Goal: Task Accomplishment & Management: Complete application form

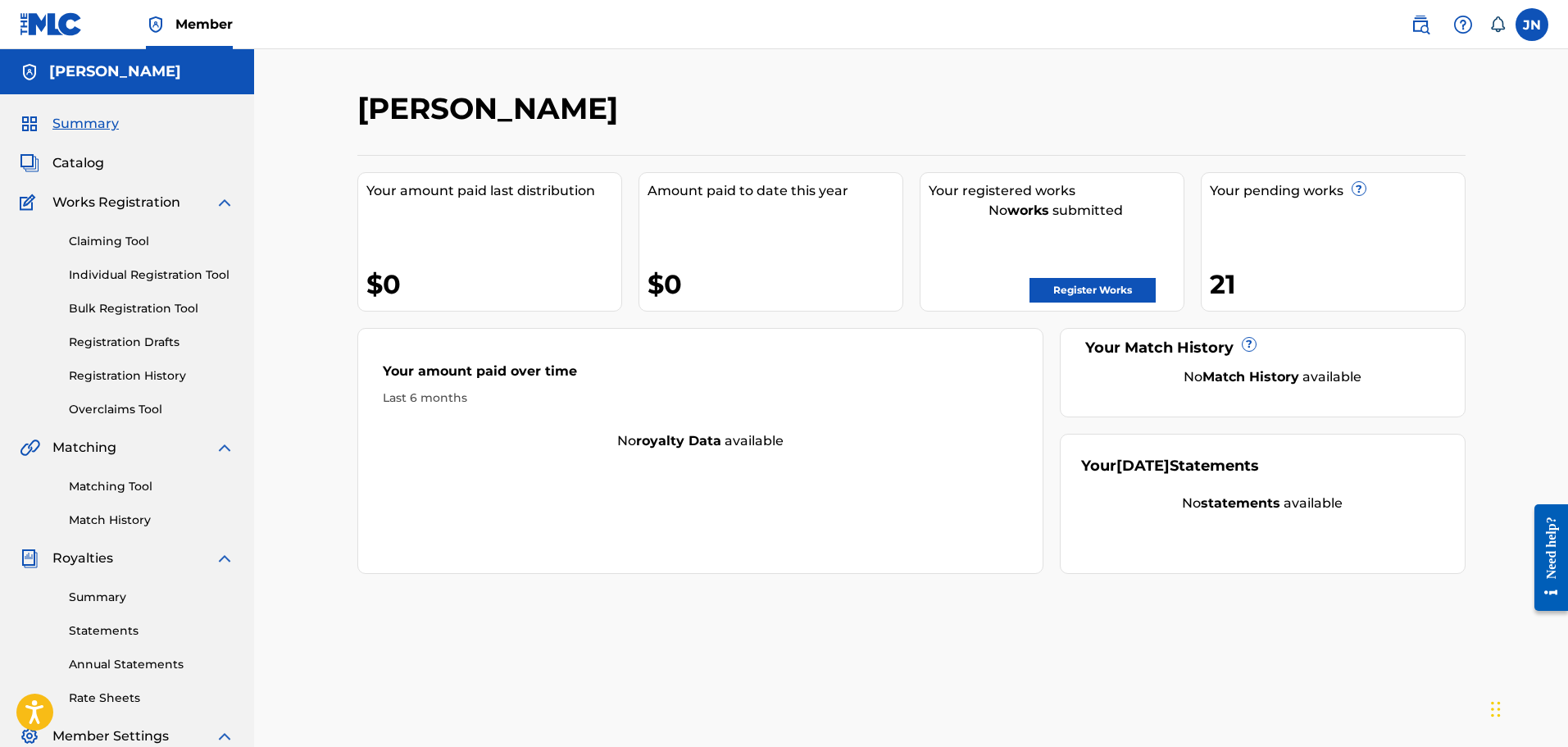
click at [169, 278] on link "Individual Registration Tool" at bounding box center [151, 274] width 165 height 17
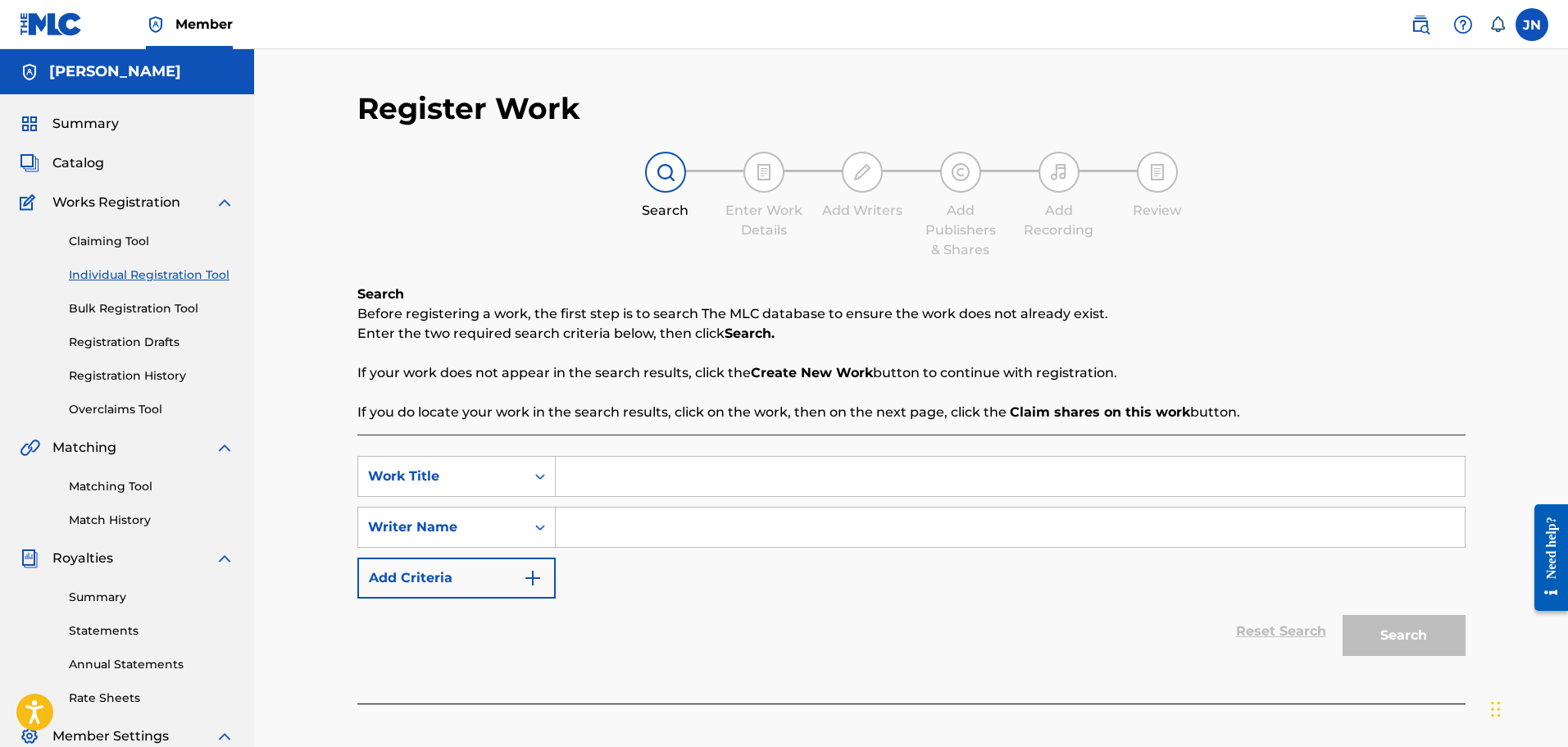
click at [152, 369] on link "Registration History" at bounding box center [151, 375] width 165 height 17
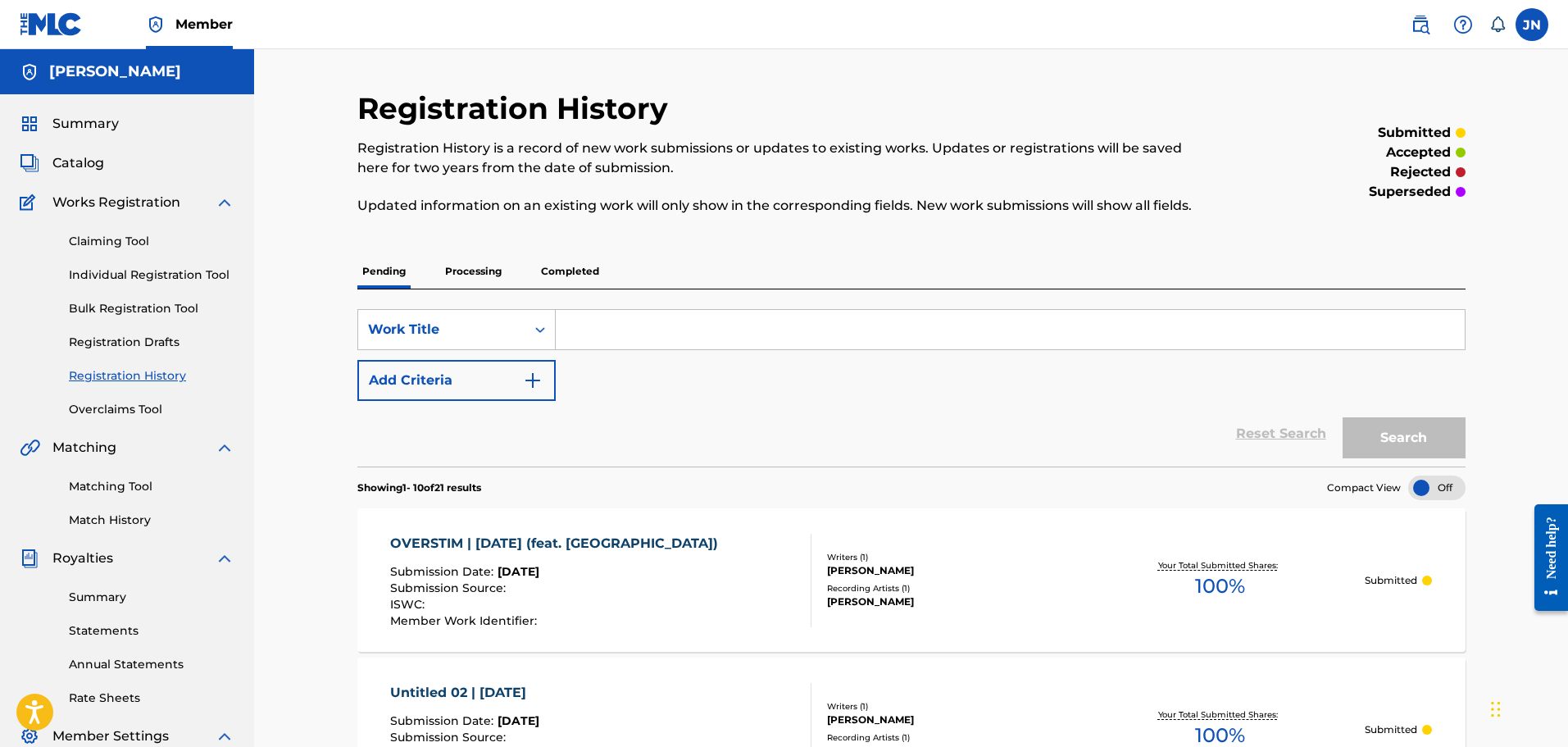
click at [173, 269] on link "Individual Registration Tool" at bounding box center [151, 274] width 165 height 17
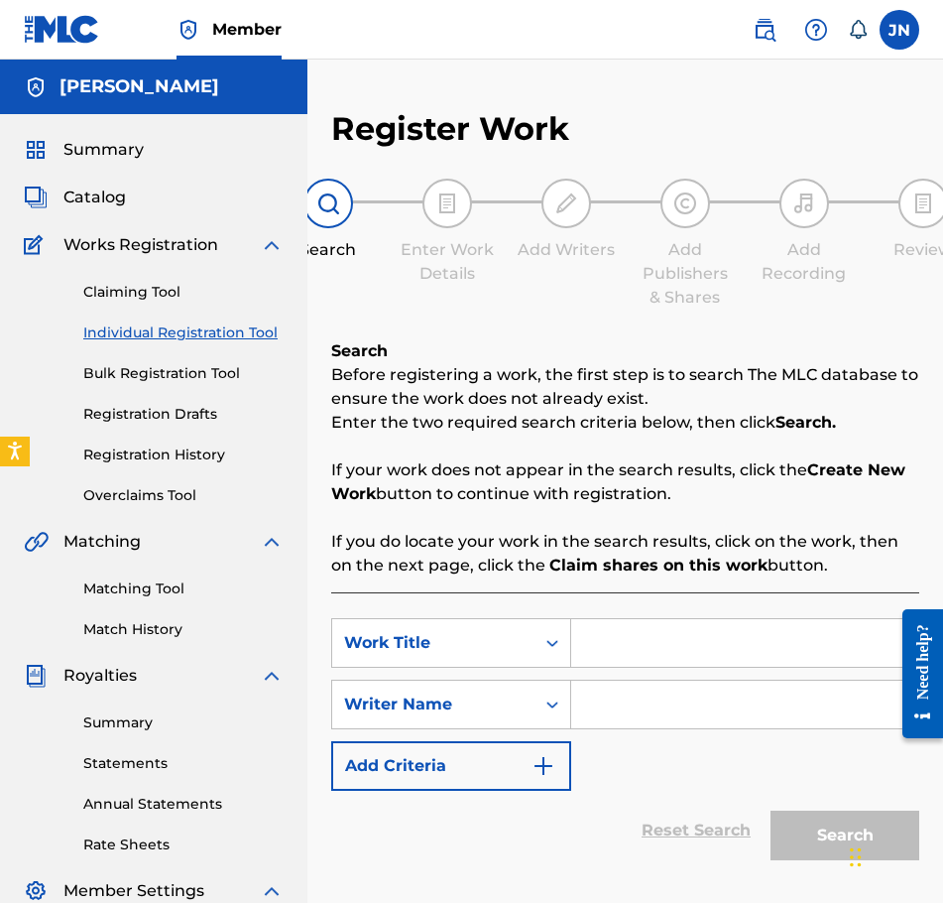
drag, startPoint x: 693, startPoint y: 665, endPoint x: 694, endPoint y: 653, distance: 11.9
click at [694, 664] on input "Search Form" at bounding box center [744, 643] width 347 height 48
paste input "DO OR DIE | [DATE]"
type input "DO OR DIE | [DATE]"
click at [601, 692] on input "Search Form" at bounding box center [744, 704] width 347 height 48
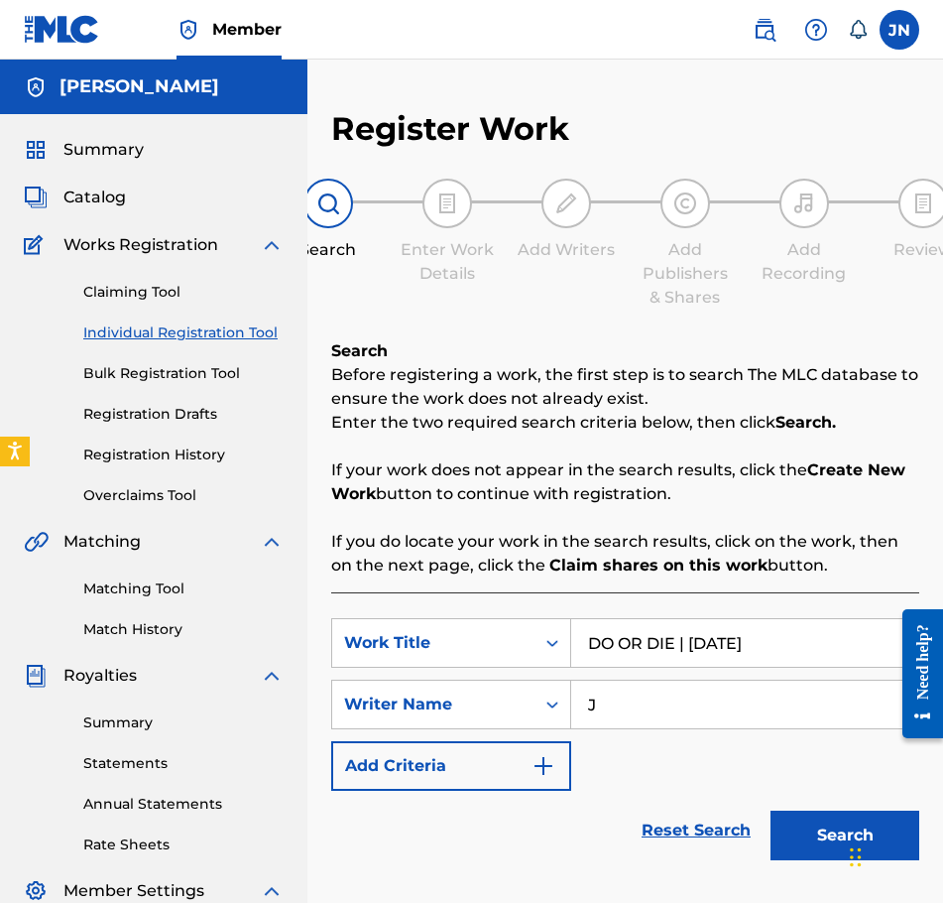
type input "J"
click at [827, 817] on button "Search" at bounding box center [845, 835] width 149 height 50
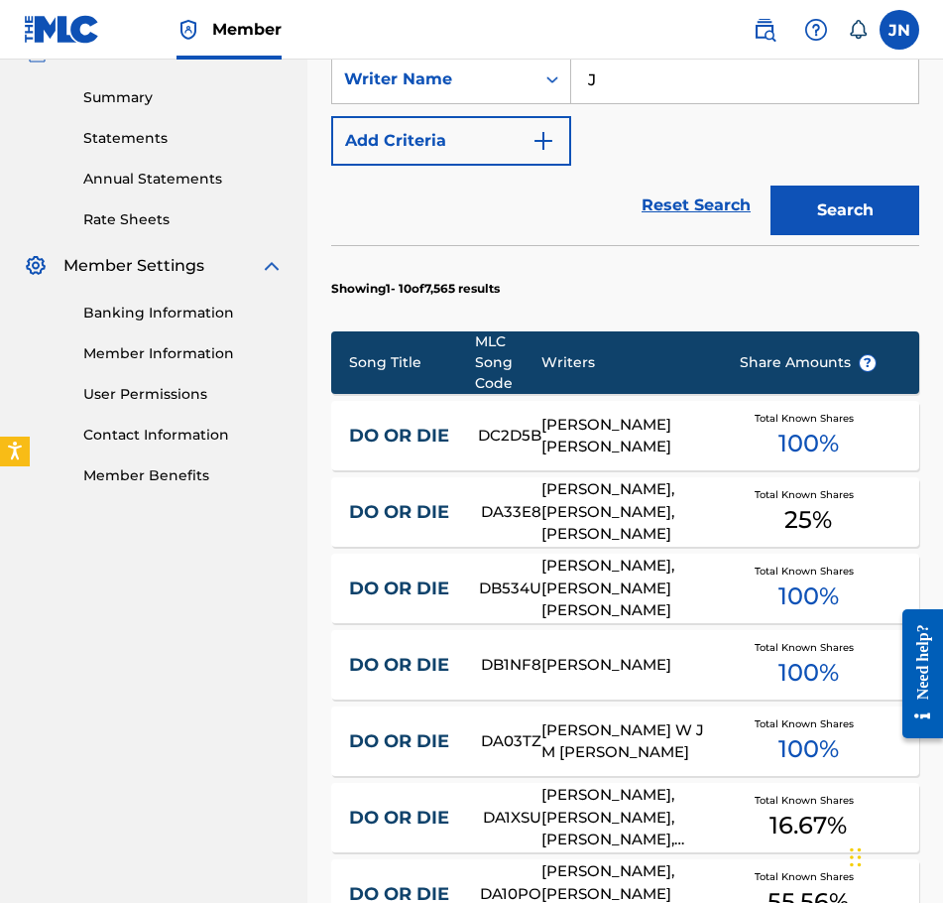
scroll to position [1242, 0]
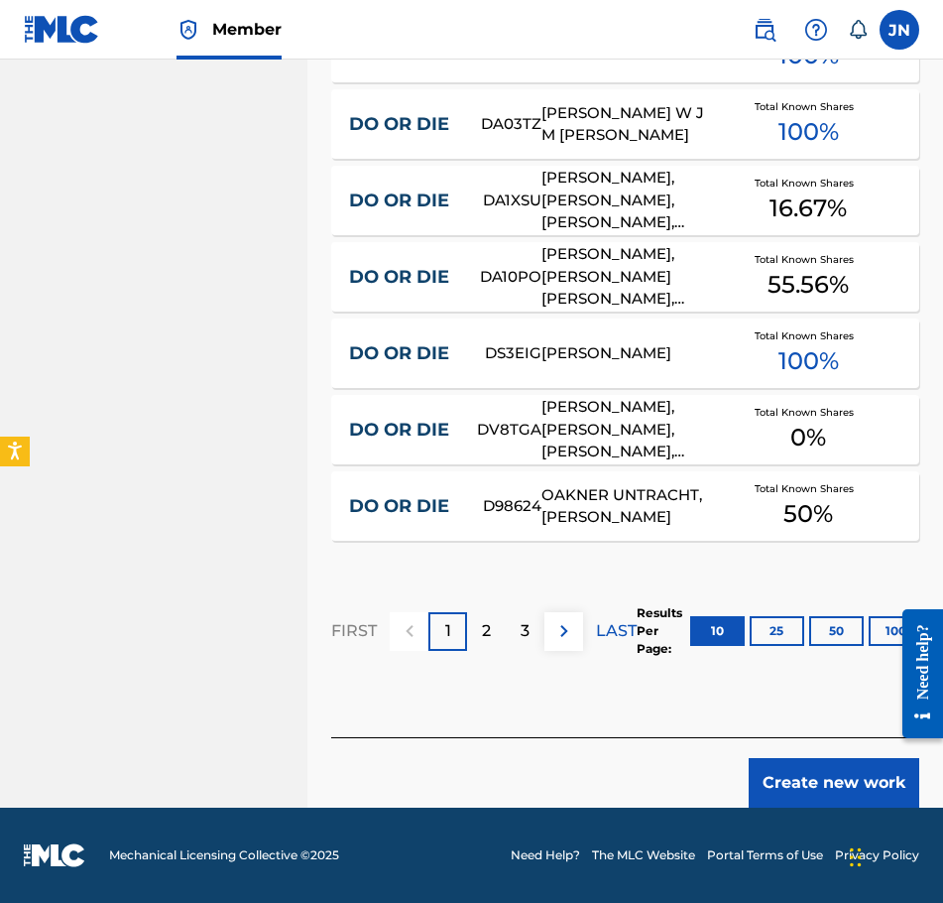
click at [832, 778] on button "Create new work" at bounding box center [834, 783] width 171 height 50
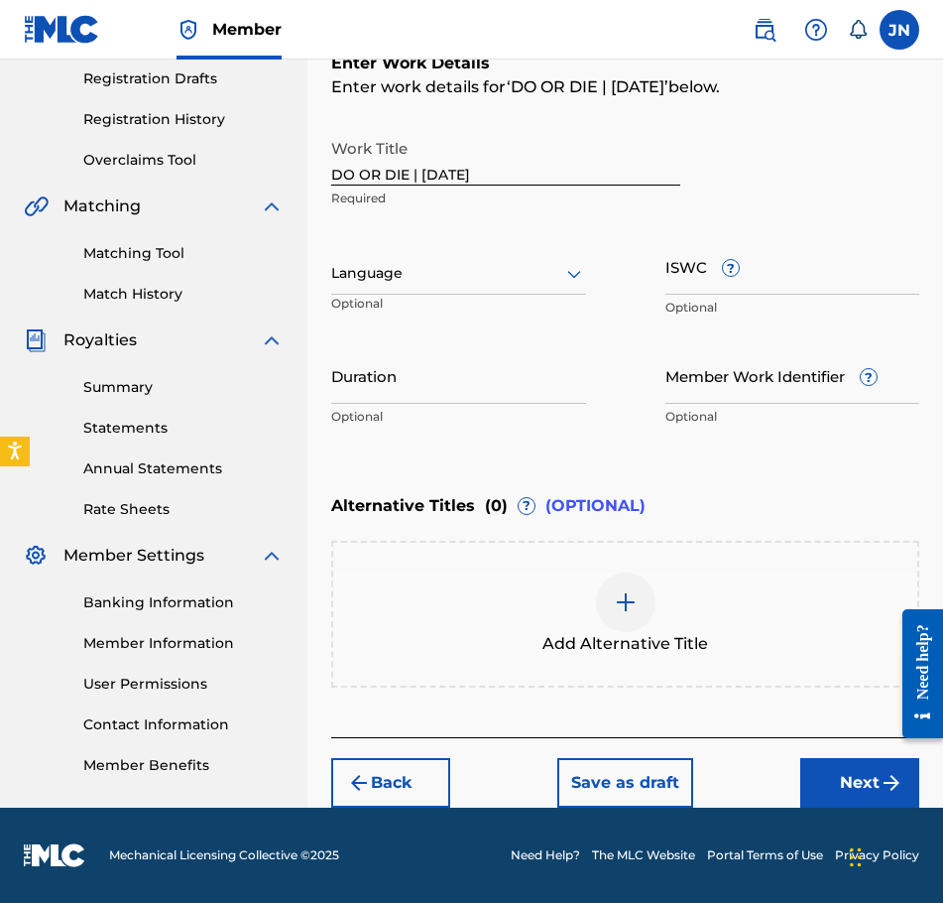
scroll to position [335, 0]
click at [475, 270] on div at bounding box center [458, 273] width 255 height 25
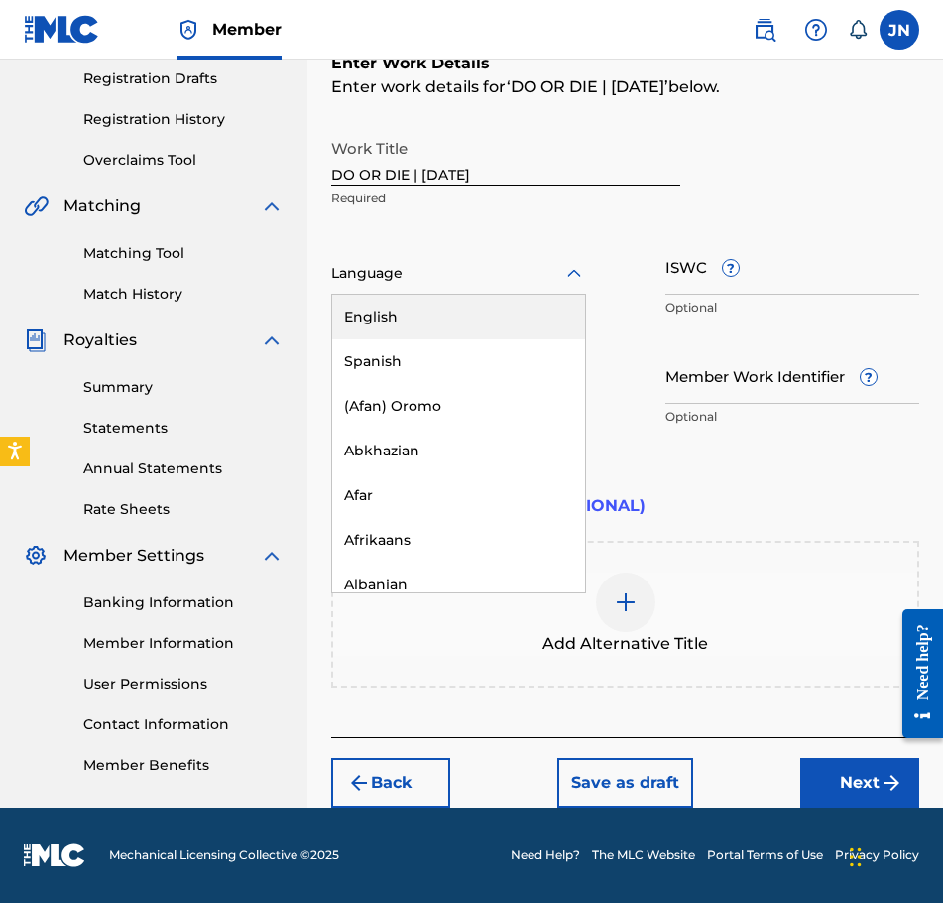
click at [495, 319] on div "English" at bounding box center [458, 317] width 253 height 45
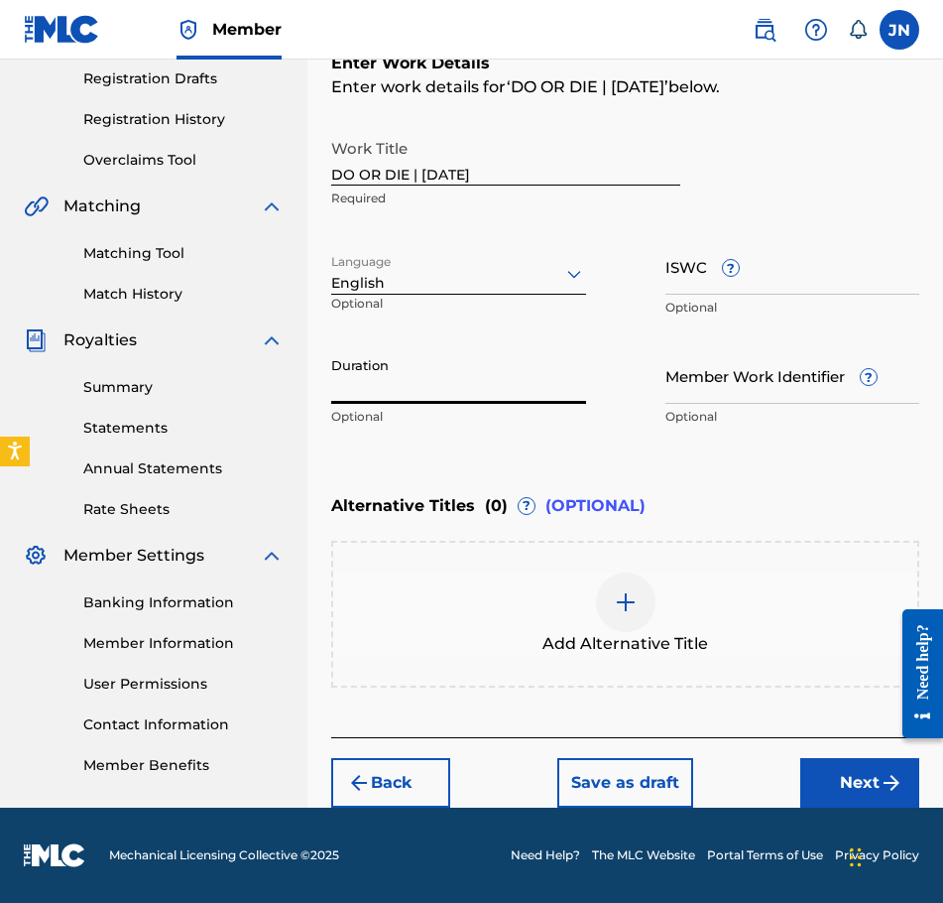
click at [387, 392] on input "Duration" at bounding box center [458, 375] width 255 height 57
type input "01:23"
click at [877, 798] on button "Next" at bounding box center [859, 783] width 119 height 50
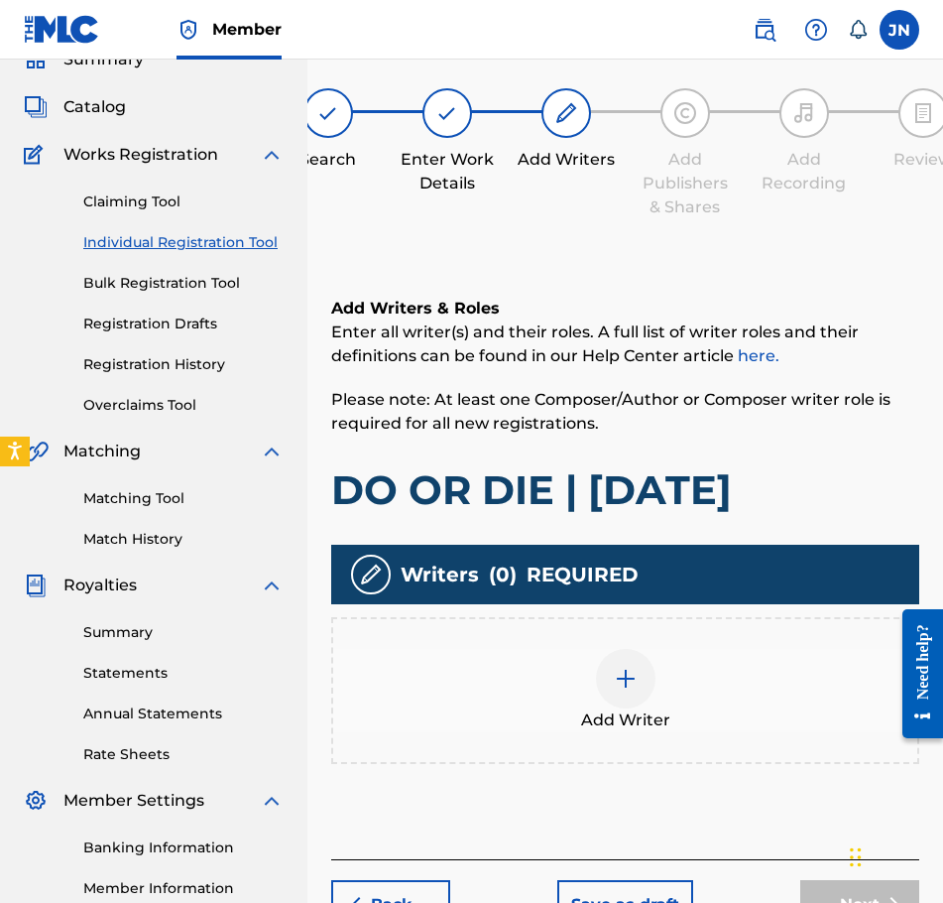
scroll to position [89, 0]
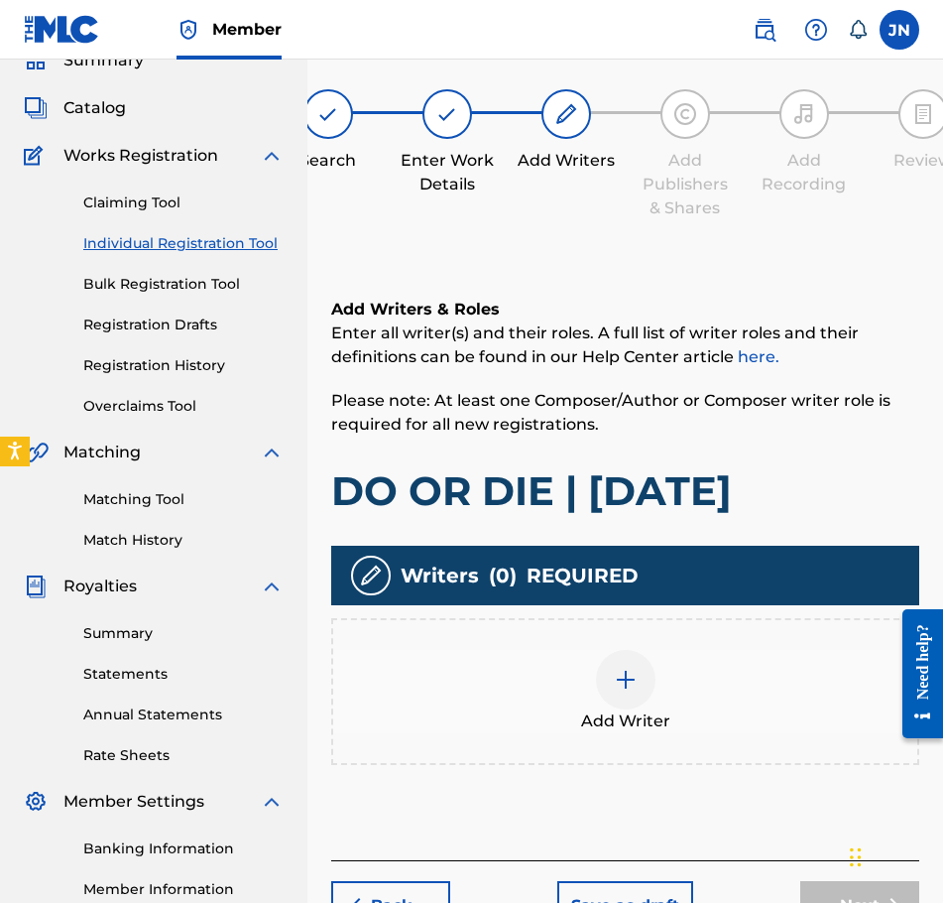
click at [686, 688] on div "Add Writer" at bounding box center [625, 691] width 584 height 83
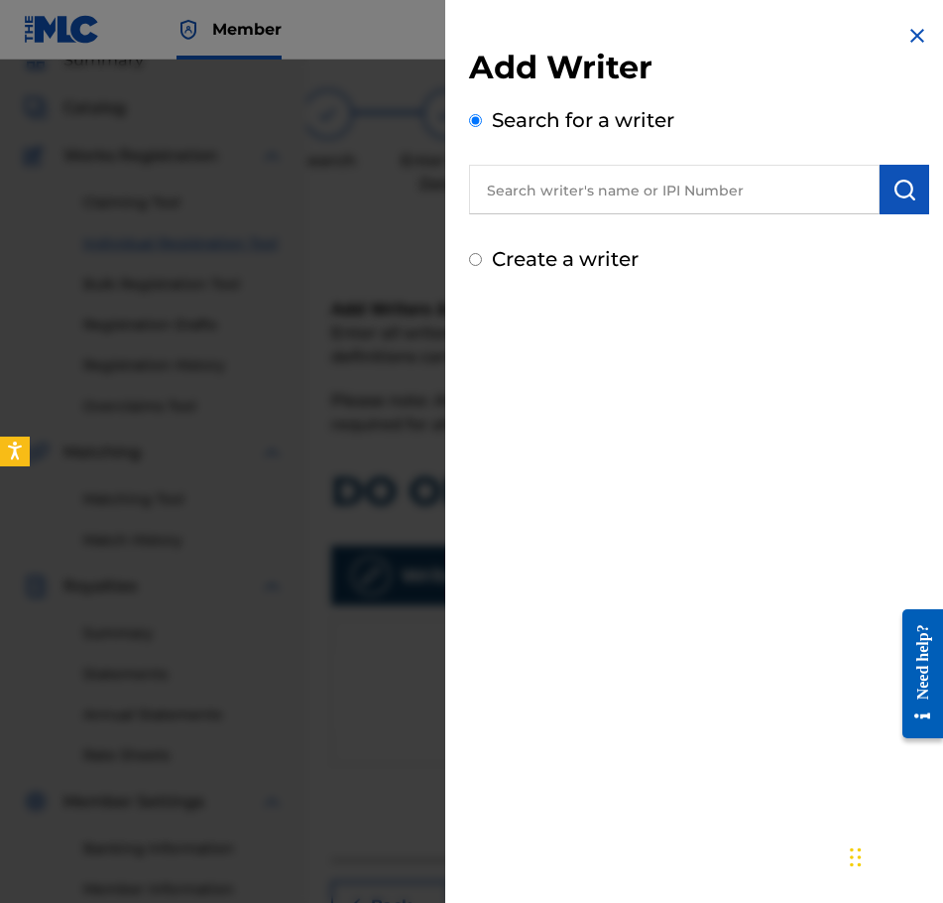
click at [575, 260] on label "Create a writer" at bounding box center [565, 259] width 147 height 24
radio input "true"
click at [482, 260] on input "Create a writer" at bounding box center [475, 259] width 13 height 13
radio input "false"
radio input "true"
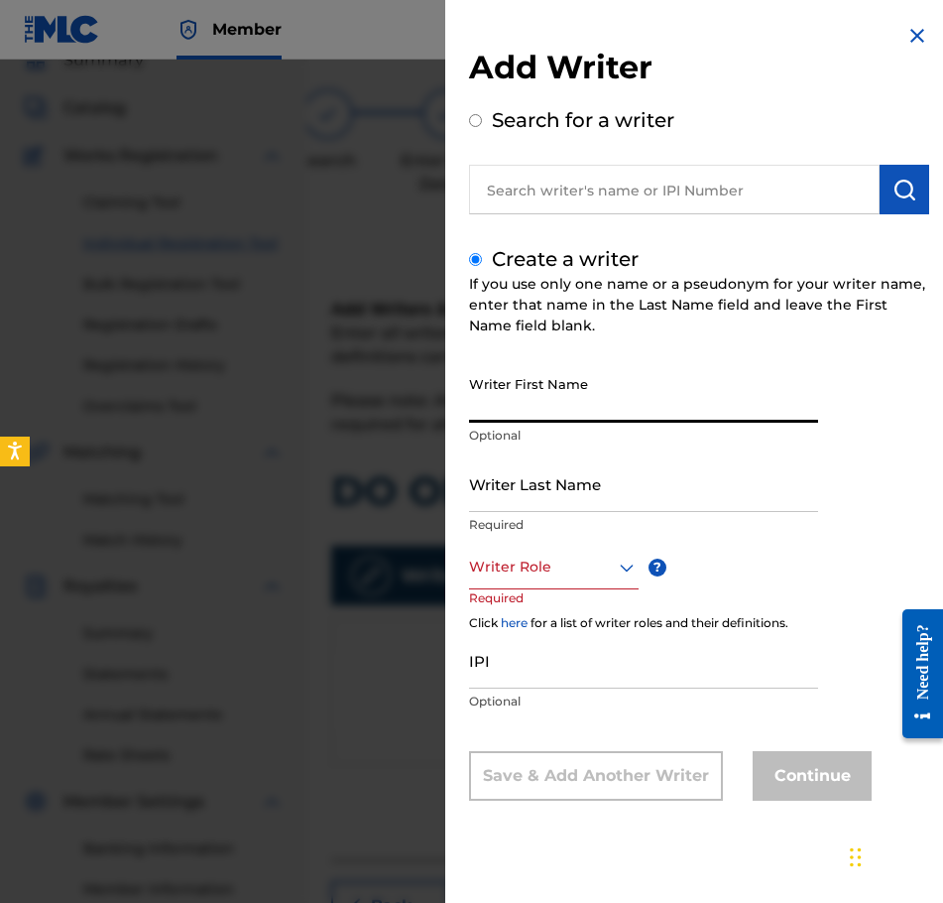
click at [610, 399] on input "Writer First Name" at bounding box center [643, 394] width 349 height 57
click at [706, 190] on input "text" at bounding box center [674, 190] width 411 height 50
radio input "true"
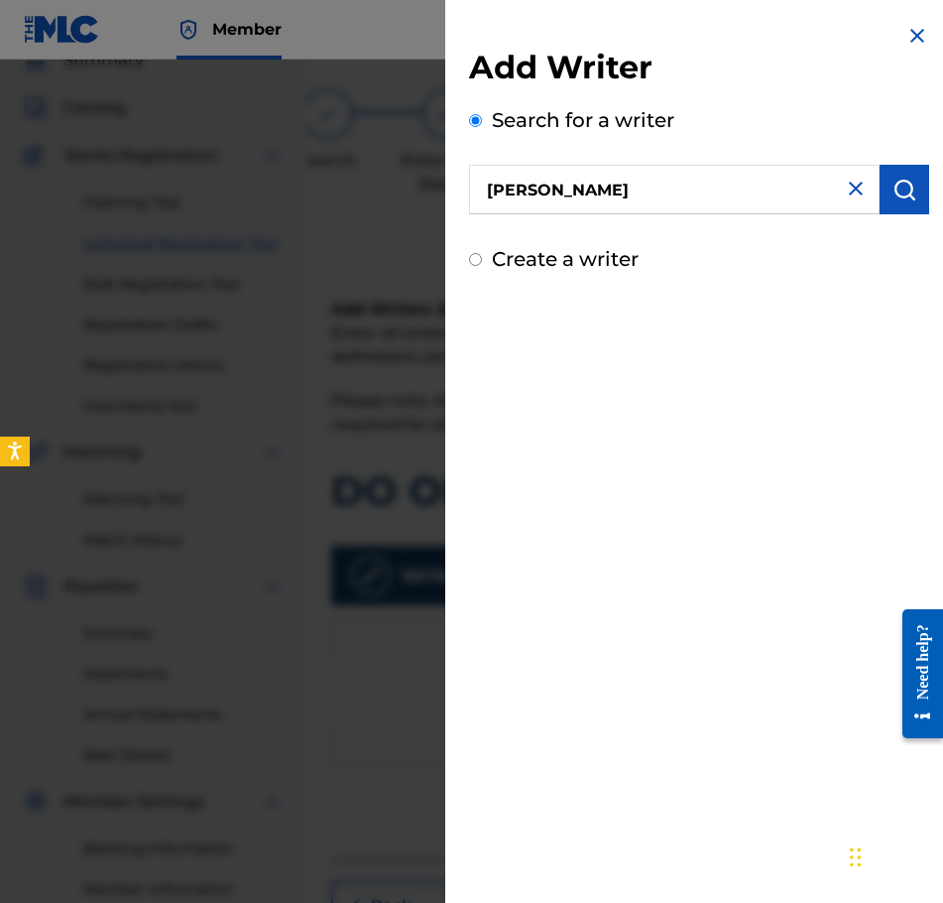
type input "[PERSON_NAME]"
click at [566, 257] on label "Create a writer" at bounding box center [565, 259] width 147 height 24
radio input "true"
click at [482, 257] on input "Create a writer" at bounding box center [475, 259] width 13 height 13
radio input "false"
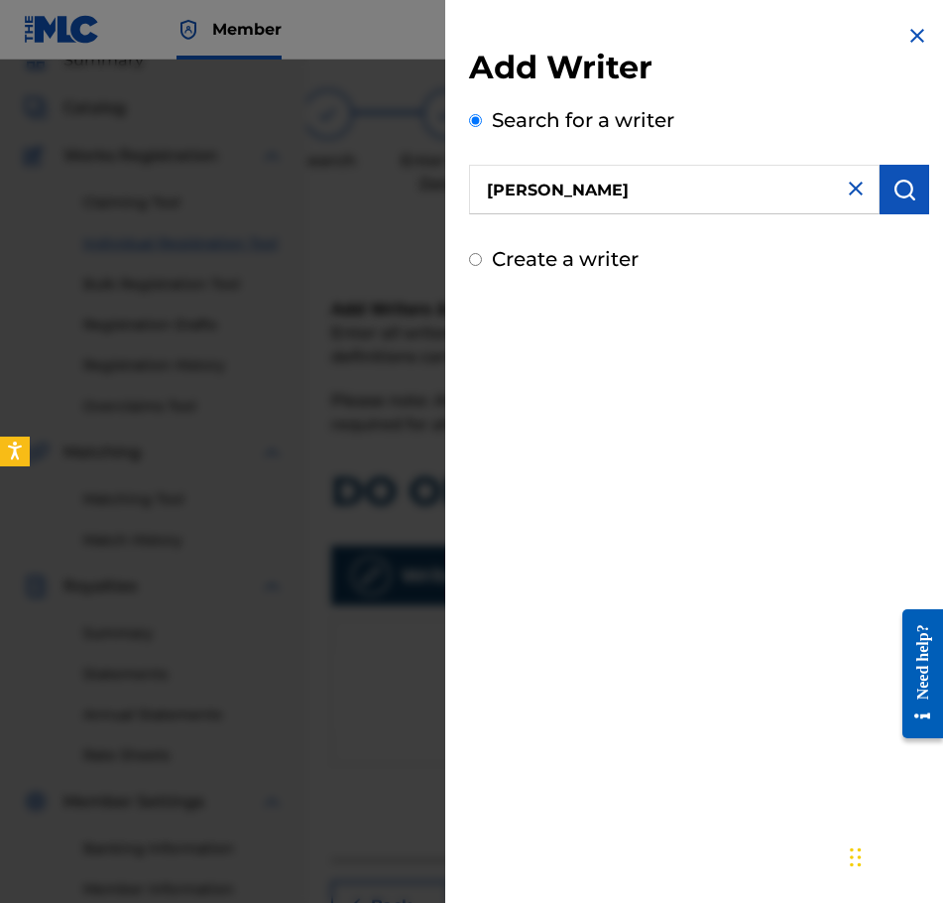
radio input "true"
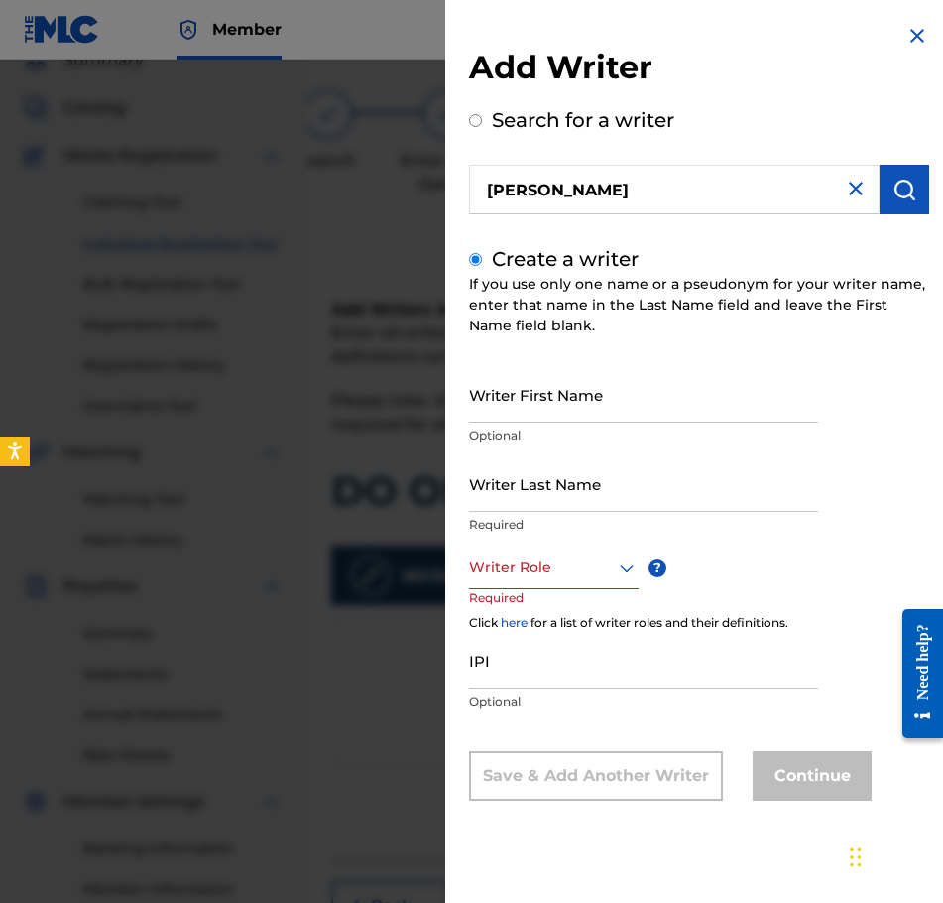
click at [607, 383] on input "Writer First Name" at bounding box center [643, 394] width 349 height 57
type input "[PERSON_NAME]"
click at [596, 483] on input "Writer Last Name" at bounding box center [643, 483] width 349 height 57
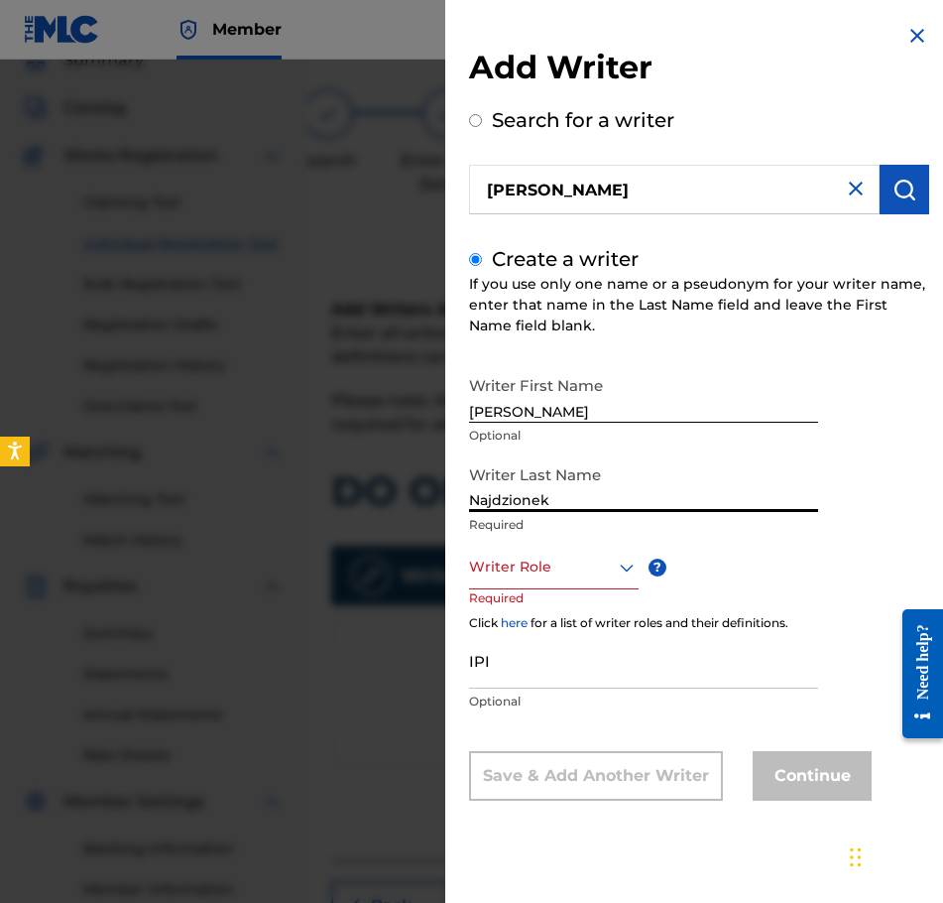
type input "Najdzionek"
click at [595, 572] on div at bounding box center [554, 566] width 170 height 25
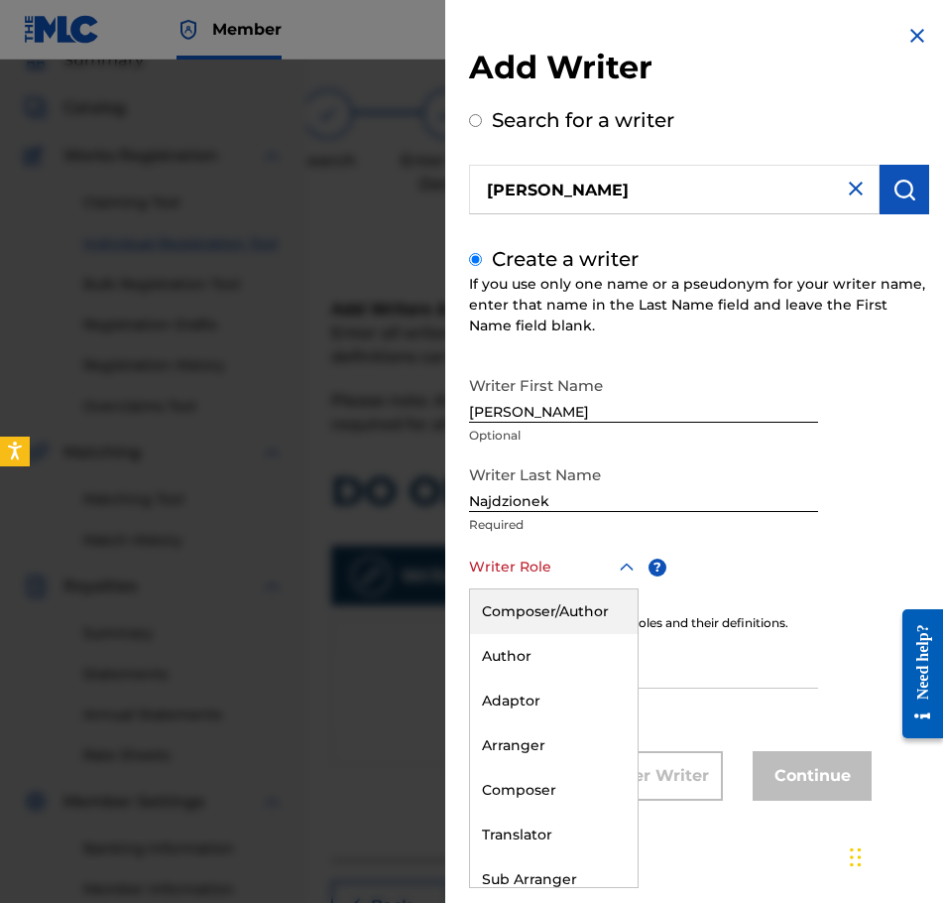
click at [589, 615] on div "Composer/Author" at bounding box center [554, 611] width 168 height 45
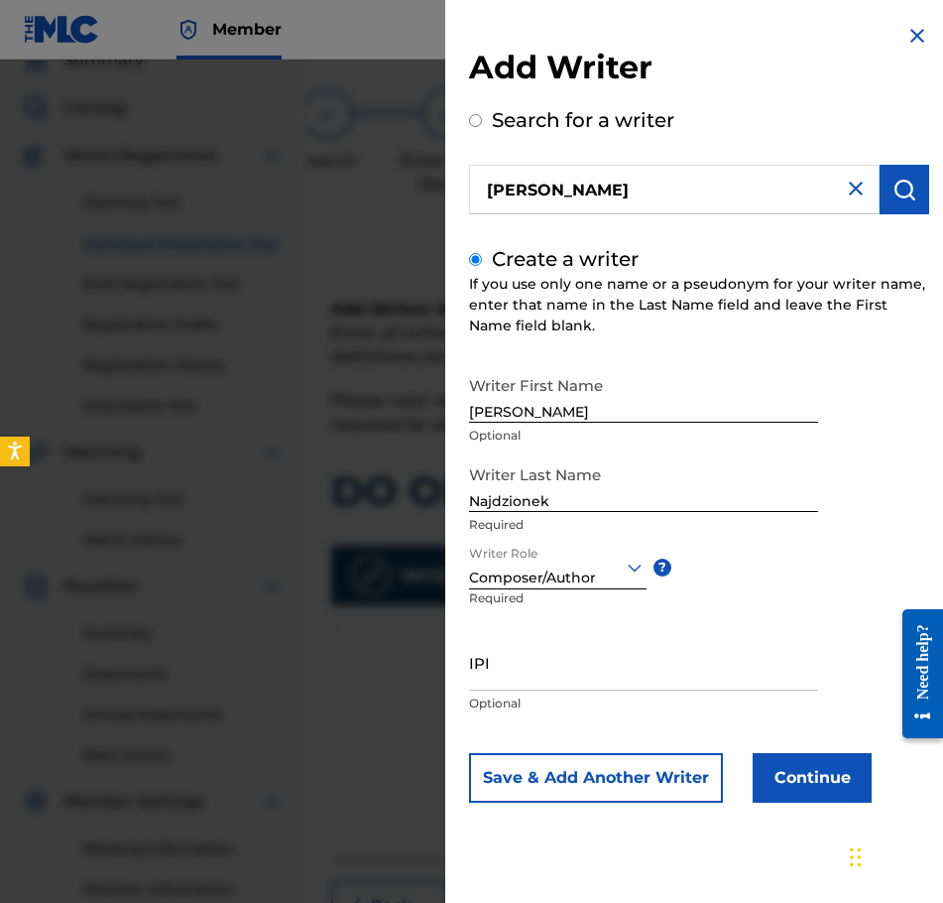
click at [760, 765] on button "Continue" at bounding box center [812, 778] width 119 height 50
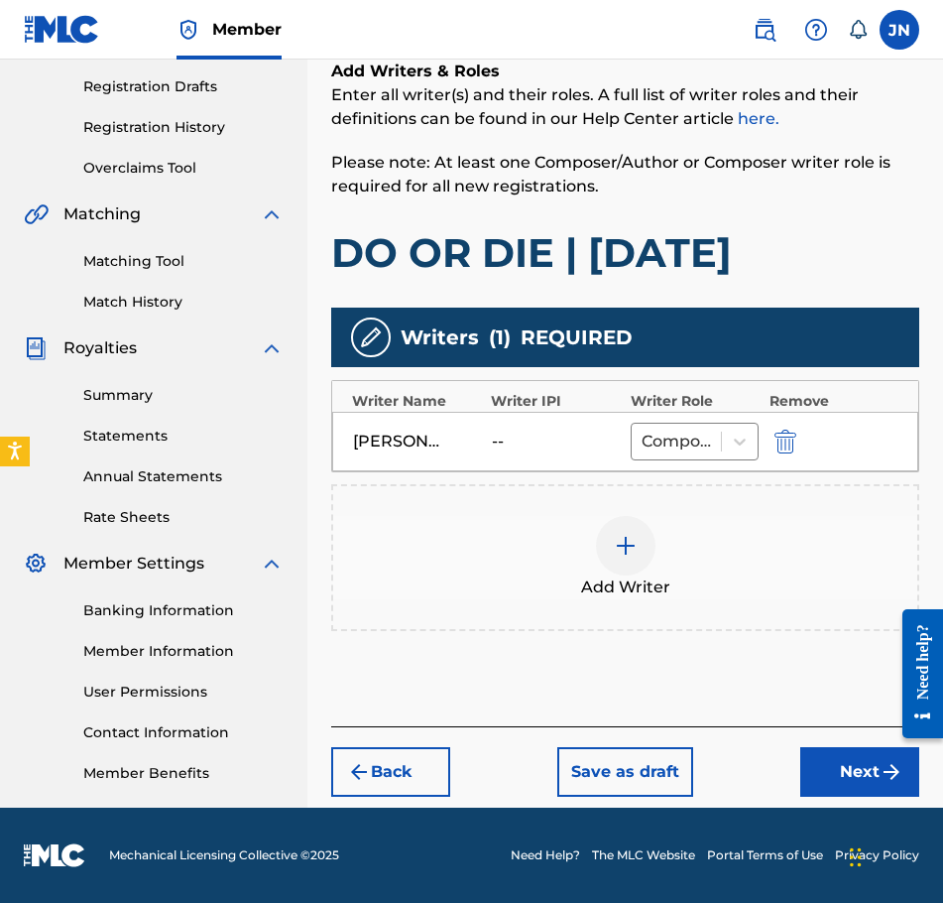
click at [864, 771] on button "Next" at bounding box center [859, 772] width 119 height 50
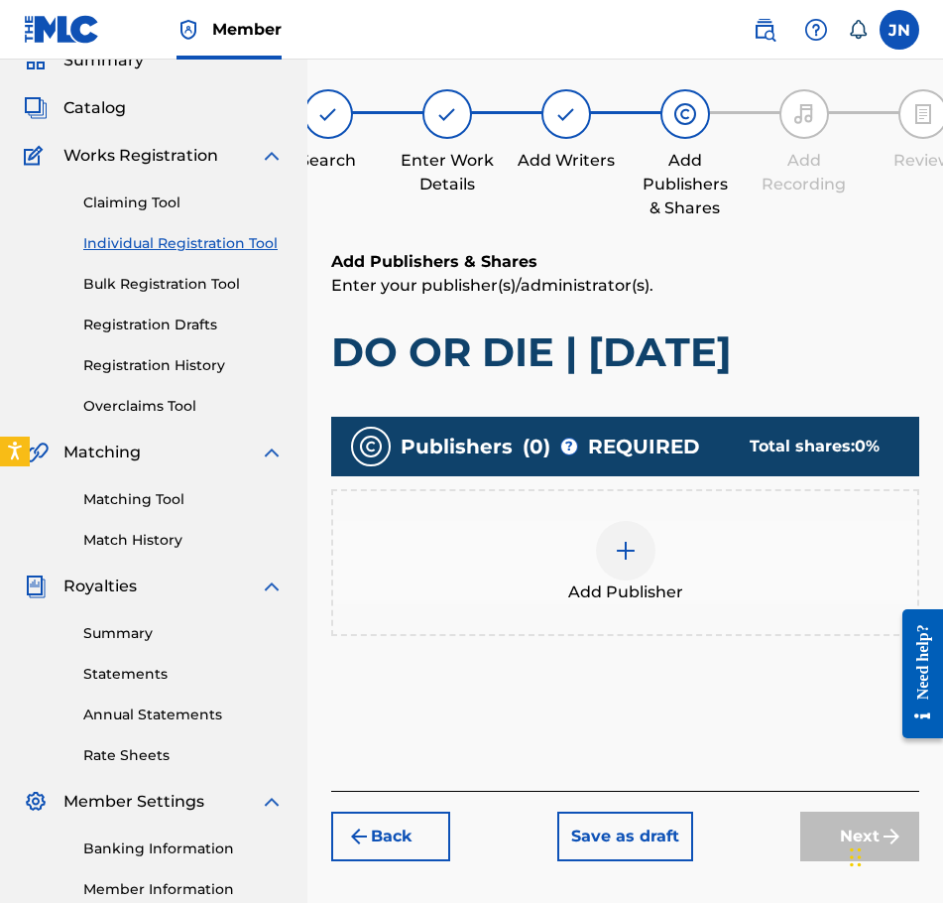
click at [619, 558] on img at bounding box center [626, 551] width 24 height 24
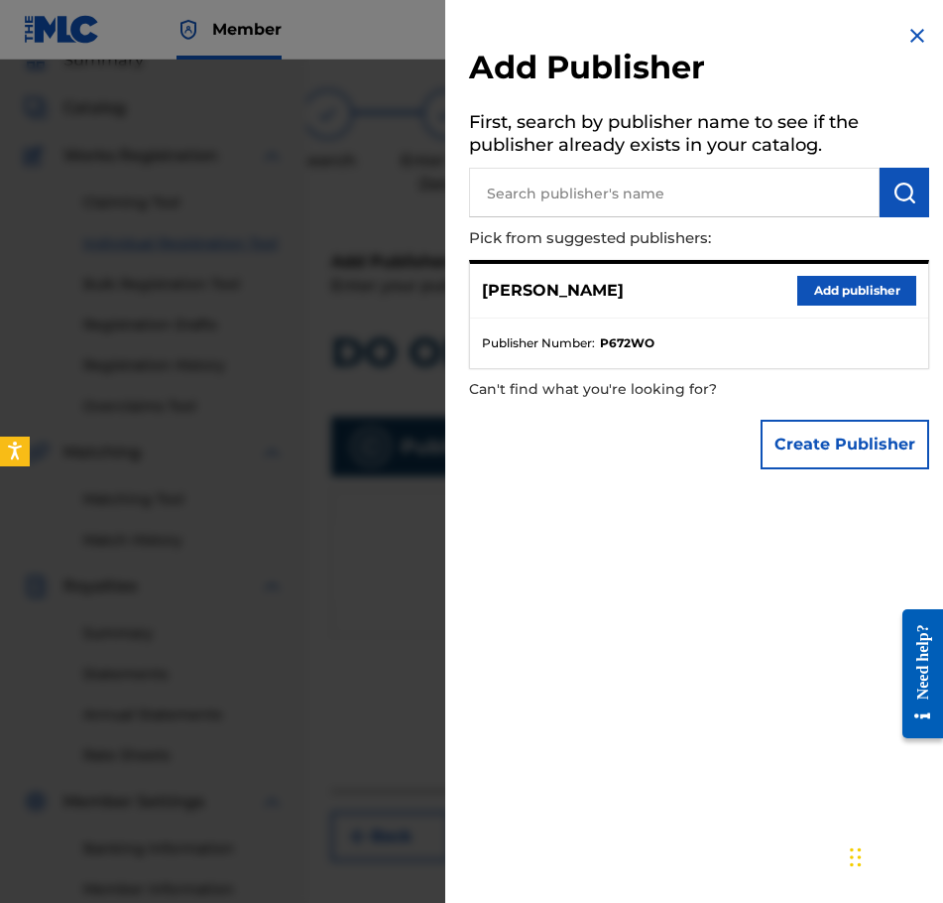
click at [806, 287] on button "Add publisher" at bounding box center [857, 291] width 119 height 30
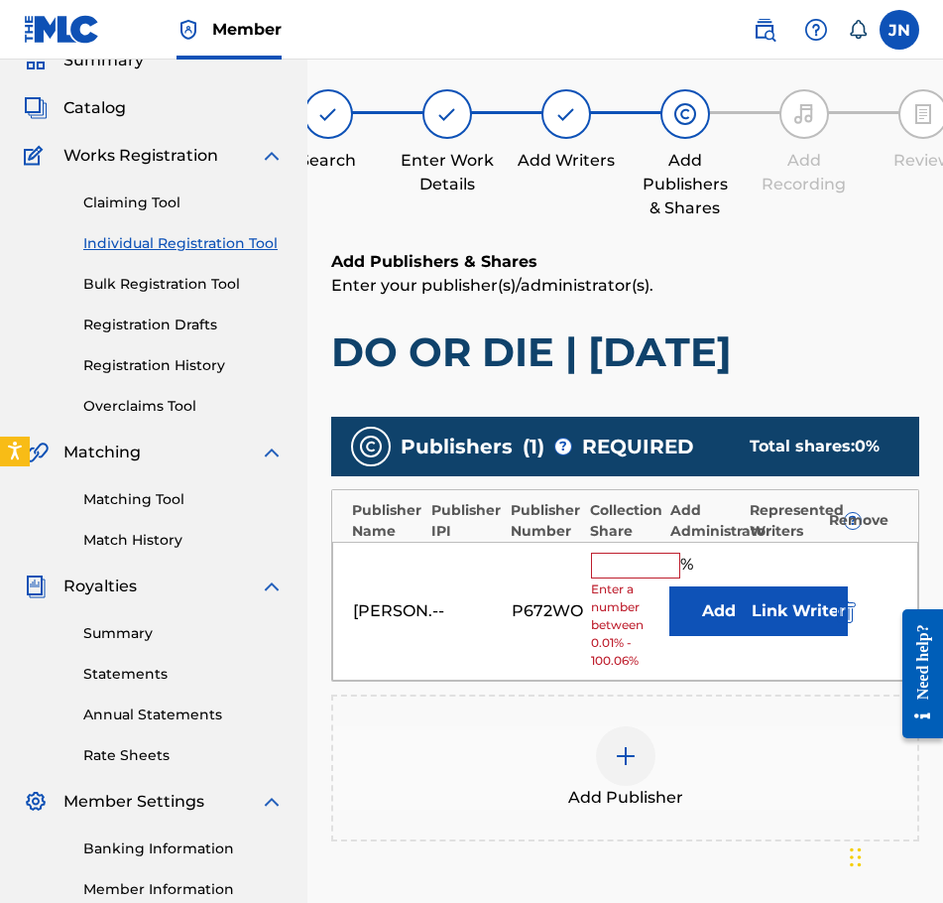
click at [641, 556] on input "text" at bounding box center [635, 565] width 89 height 26
type input "100"
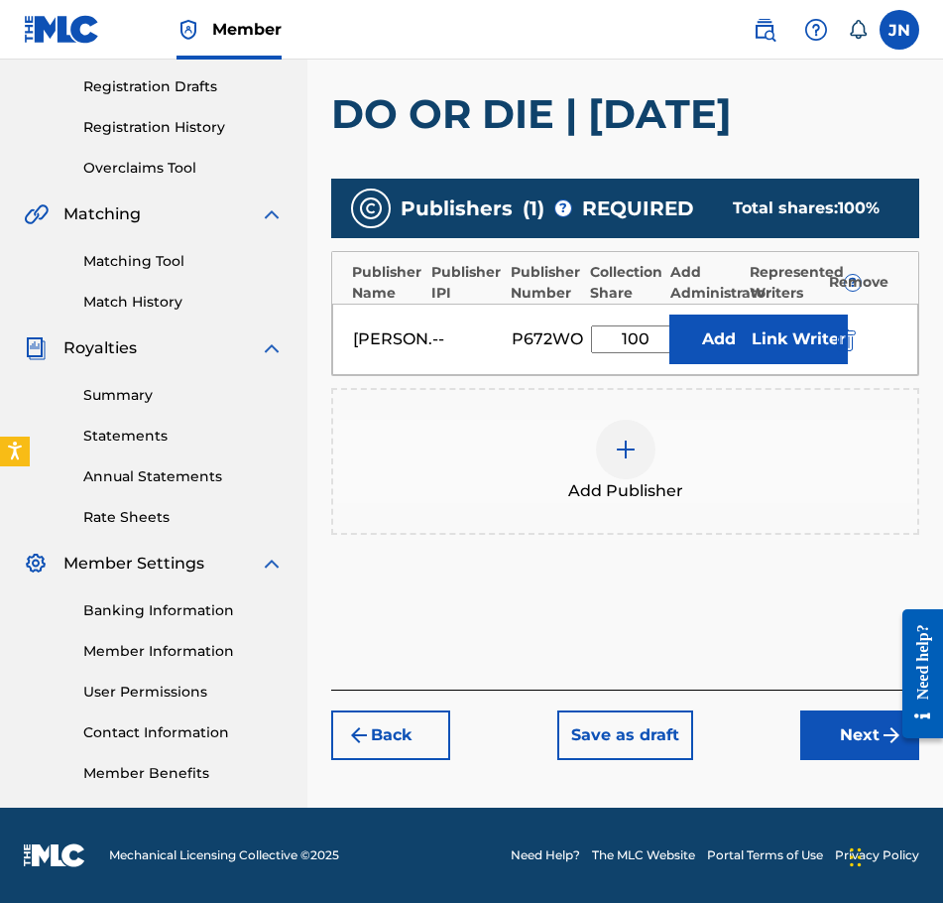
click at [867, 721] on button "Next" at bounding box center [859, 735] width 119 height 50
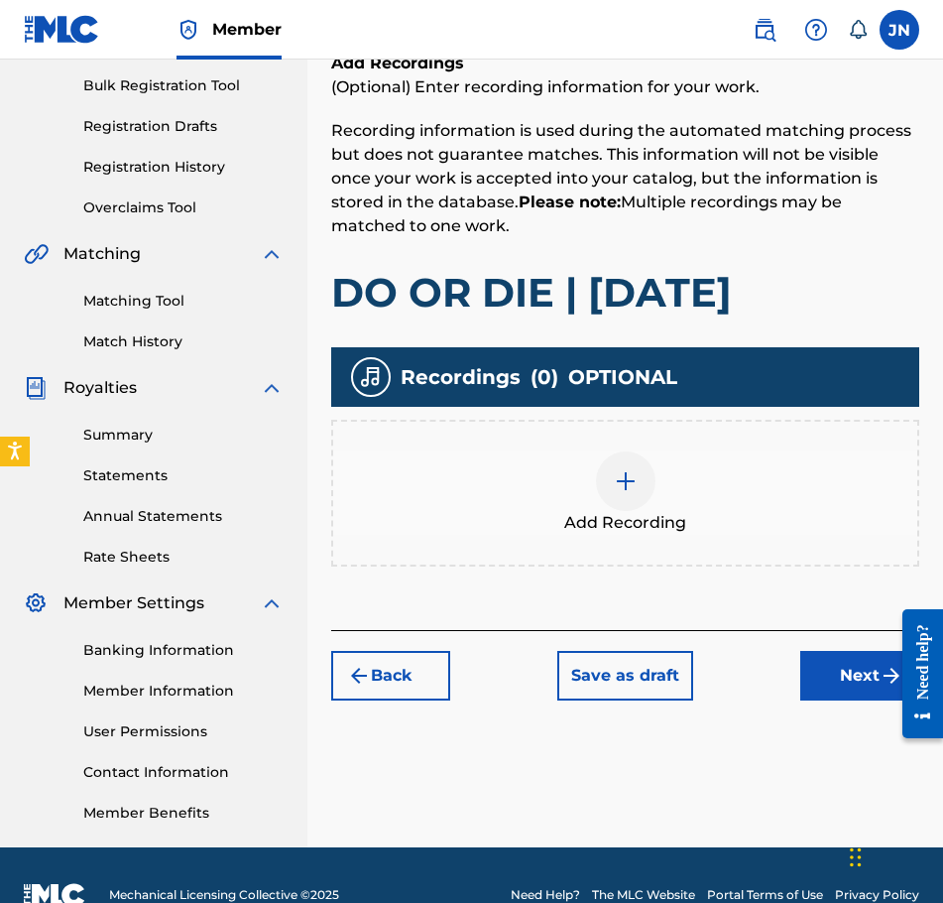
scroll to position [327, 0]
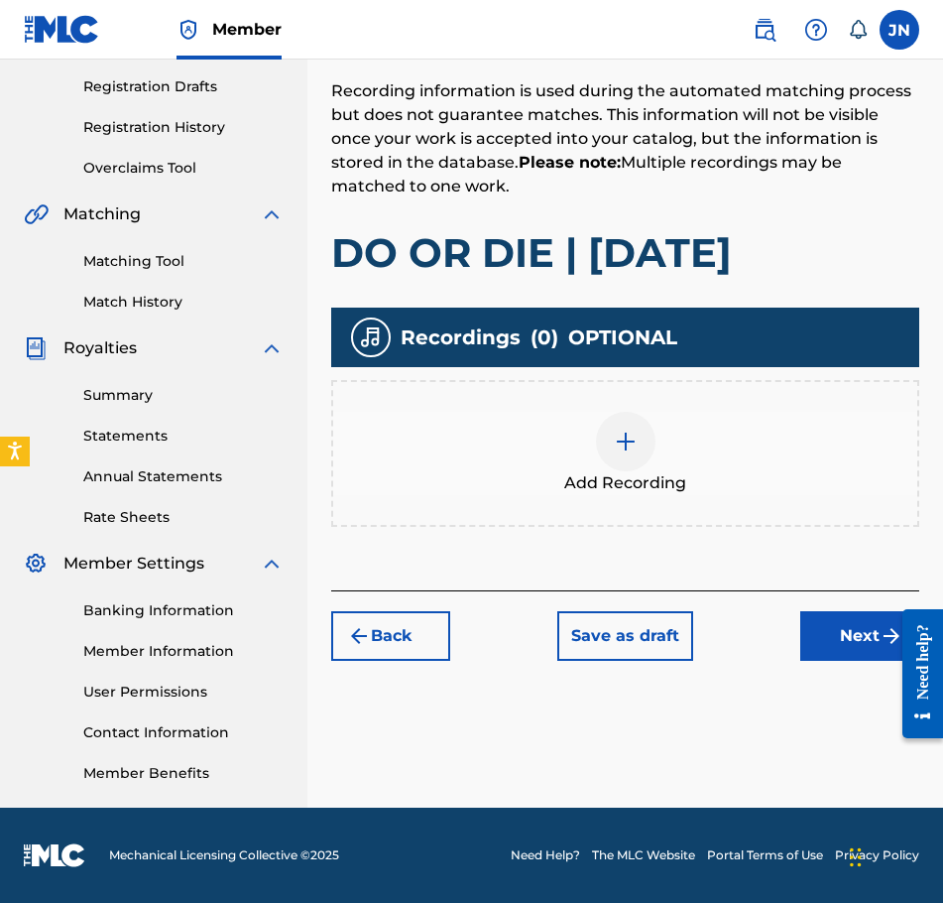
click at [630, 483] on span "Add Recording" at bounding box center [625, 483] width 122 height 24
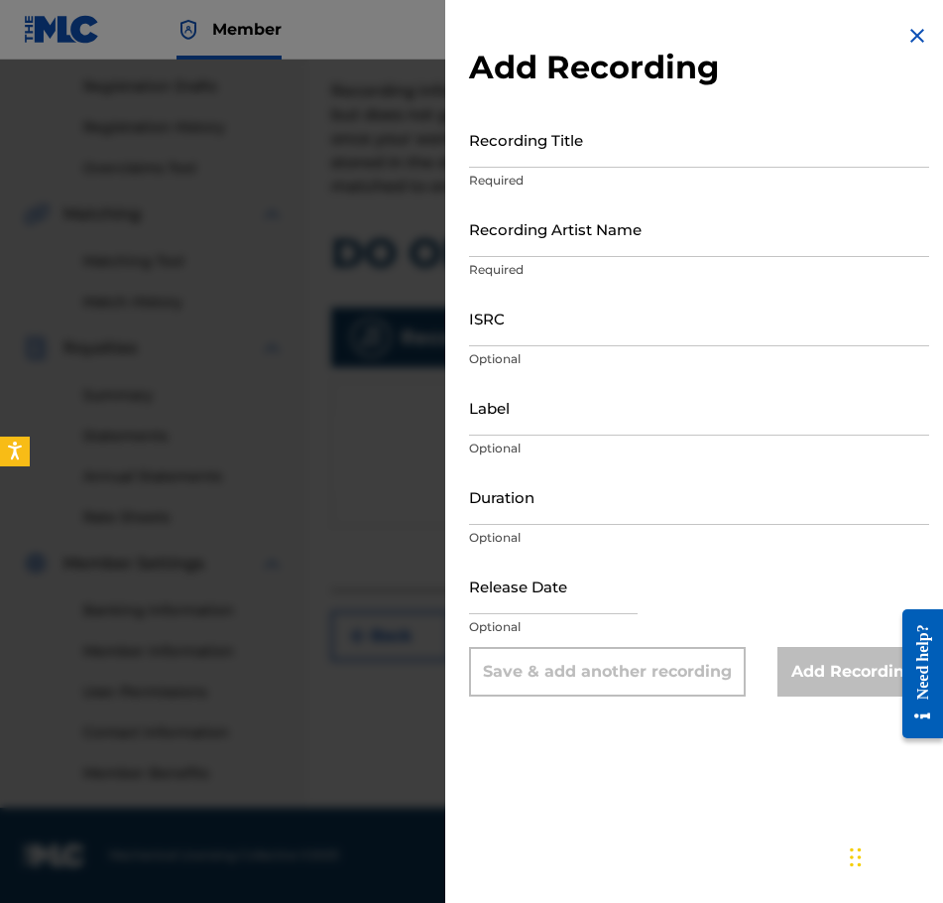
click at [634, 152] on input "Recording Title" at bounding box center [699, 139] width 460 height 57
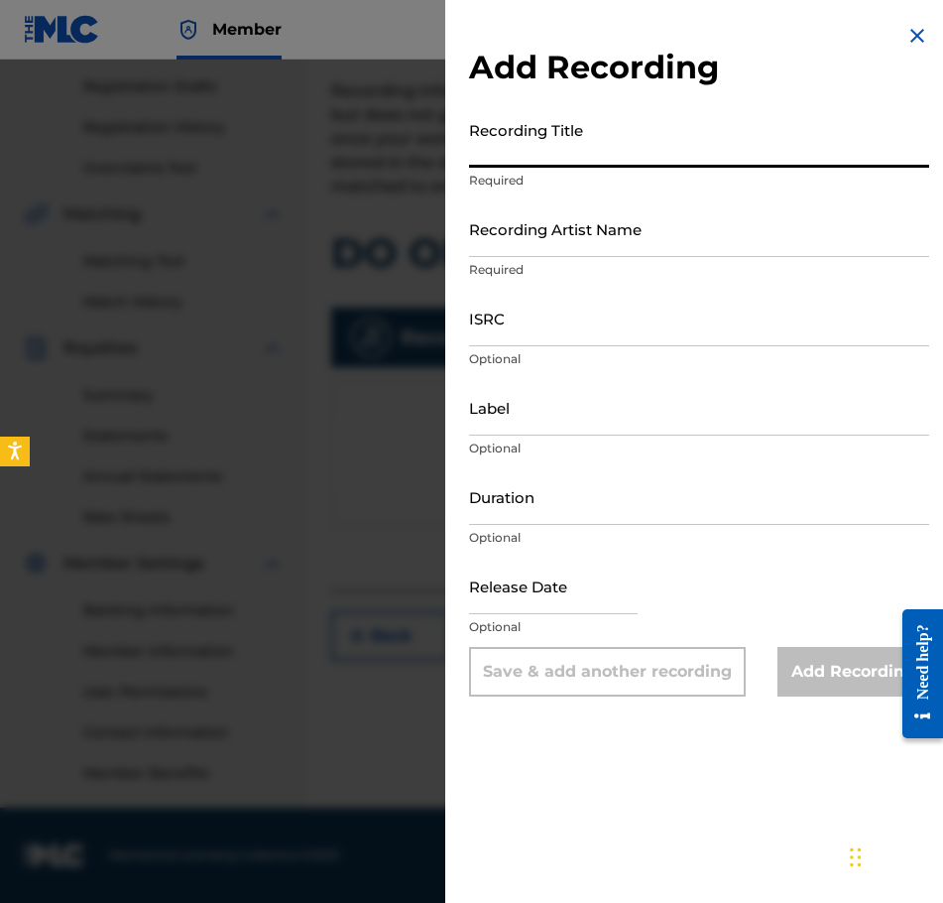
paste input "DO OR DIE | [DATE]"
type input "DO OR DIE | [DATE]"
click at [575, 318] on input "ISRC" at bounding box center [699, 318] width 460 height 57
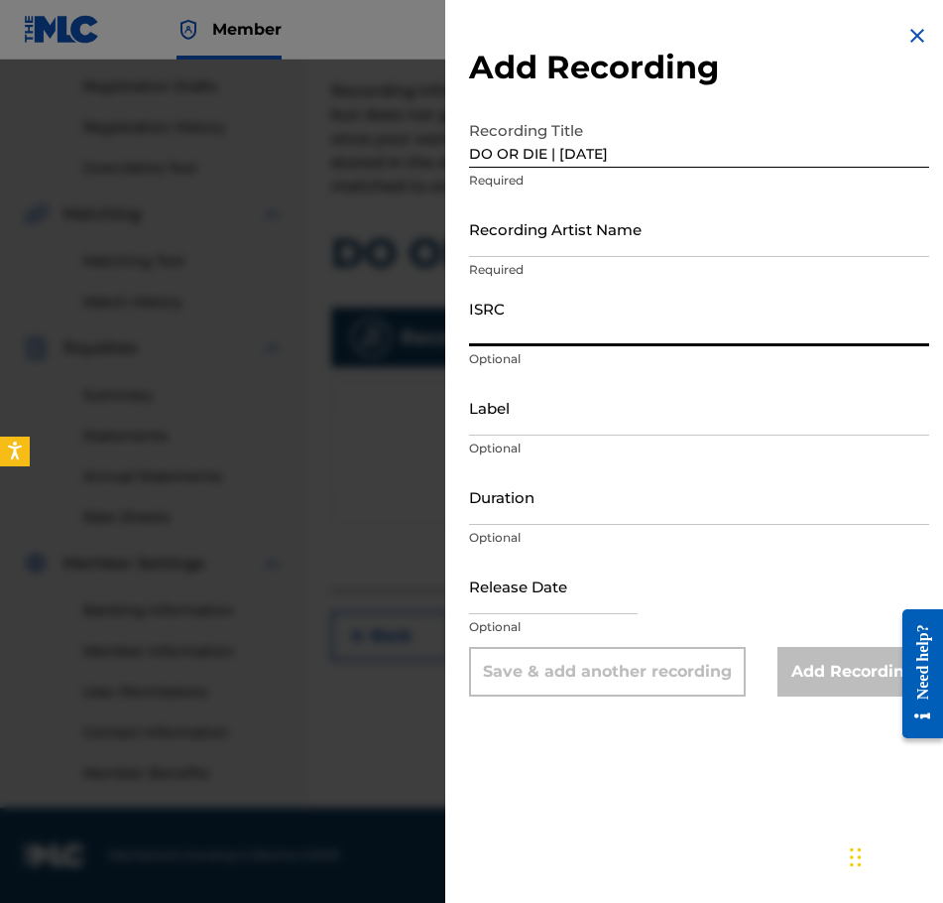
paste input "QZWFE2586937"
type input "QZWFE2586937"
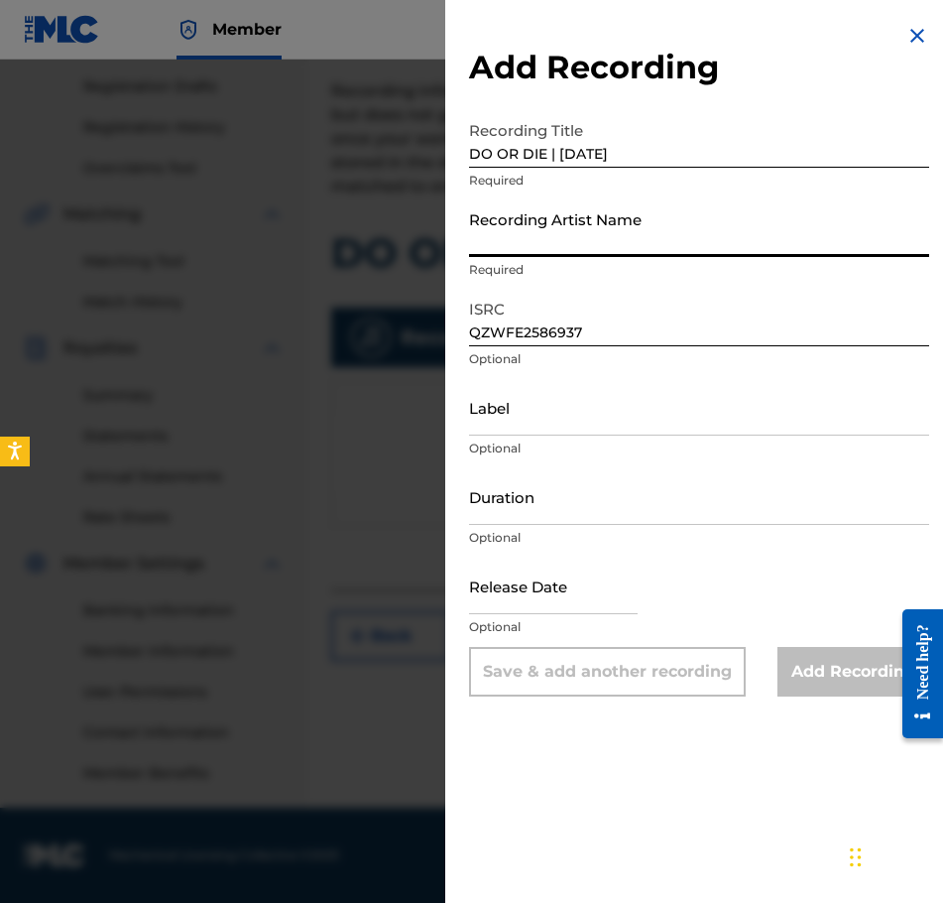
click at [585, 228] on input "Recording Artist Name" at bounding box center [699, 228] width 460 height 57
type input "[PERSON_NAME]"
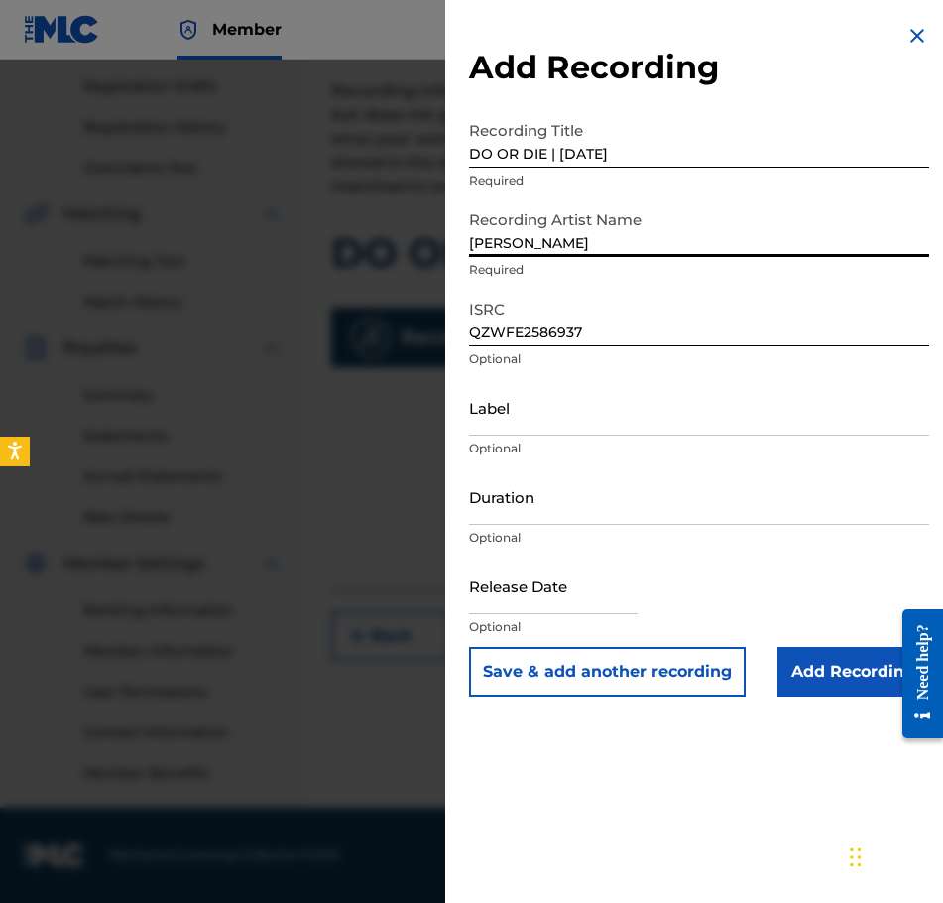
click at [568, 493] on input "Duration" at bounding box center [699, 496] width 460 height 57
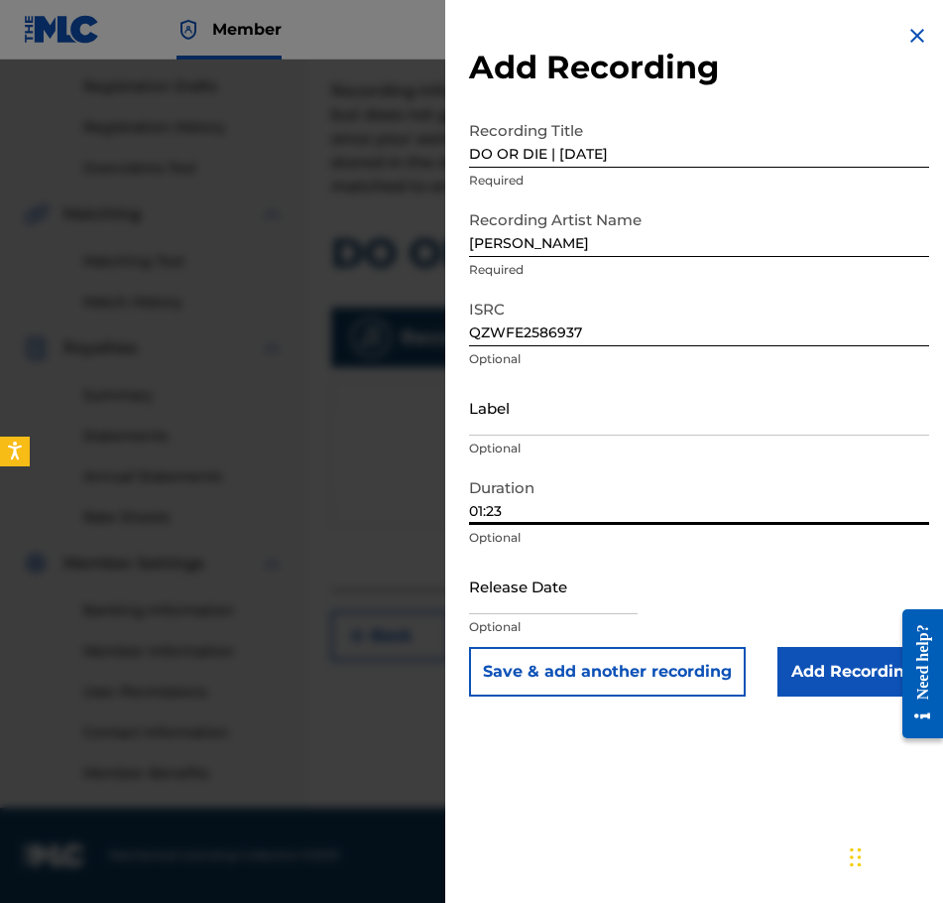
type input "01:23"
drag, startPoint x: 573, startPoint y: 583, endPoint x: 588, endPoint y: 595, distance: 19.1
click at [573, 583] on input "text" at bounding box center [553, 585] width 169 height 57
select select "8"
select select "2025"
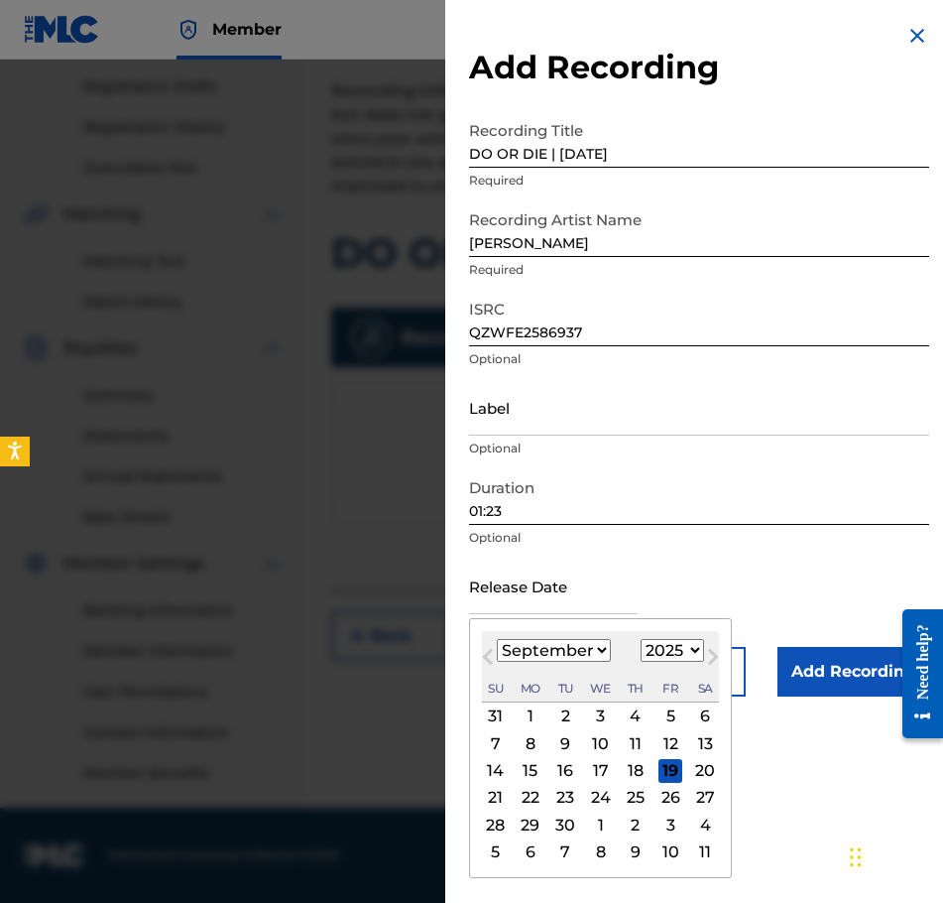
type input "[DATE]"
select select "6"
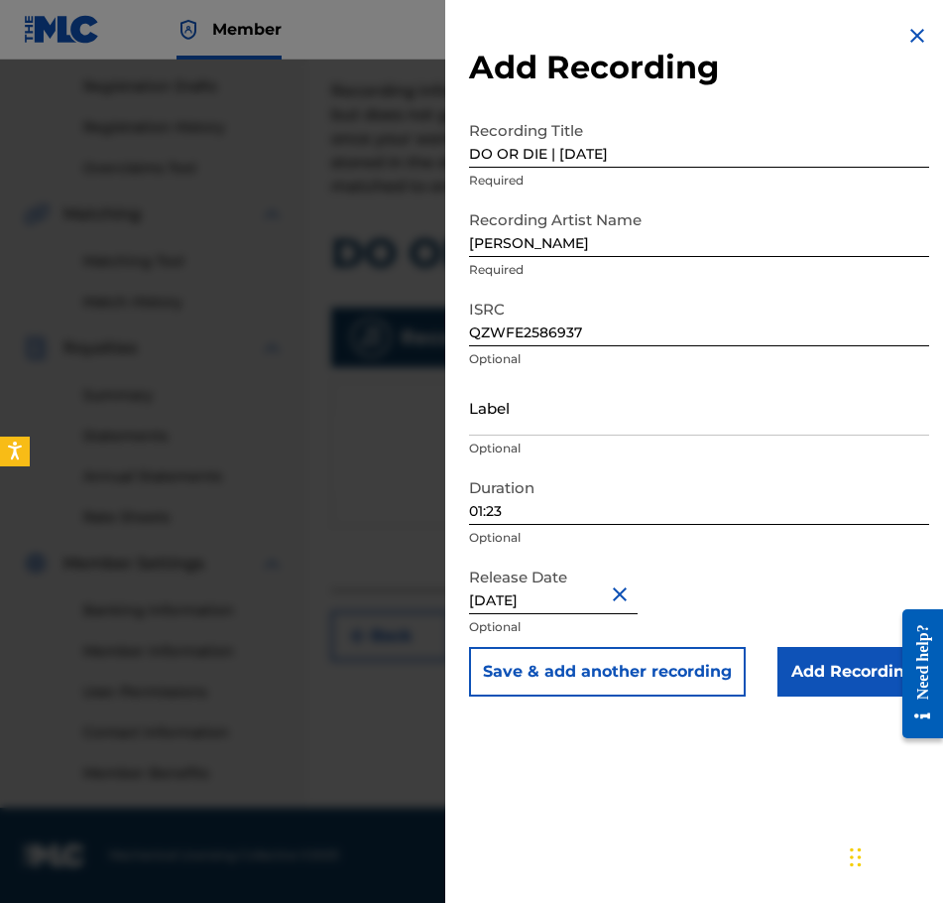
click at [849, 683] on input "Add Recording" at bounding box center [854, 672] width 152 height 50
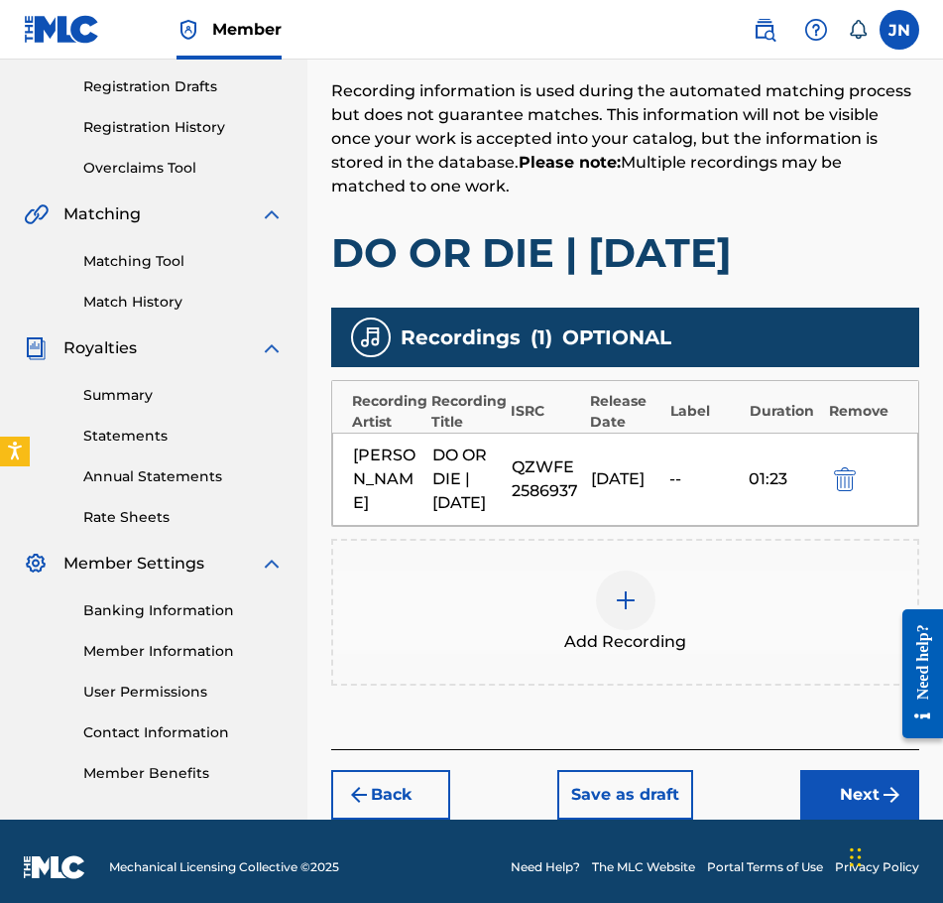
click at [856, 852] on div "Chat Widget" at bounding box center [893, 854] width 99 height 95
click at [842, 819] on button "Next" at bounding box center [859, 795] width 119 height 50
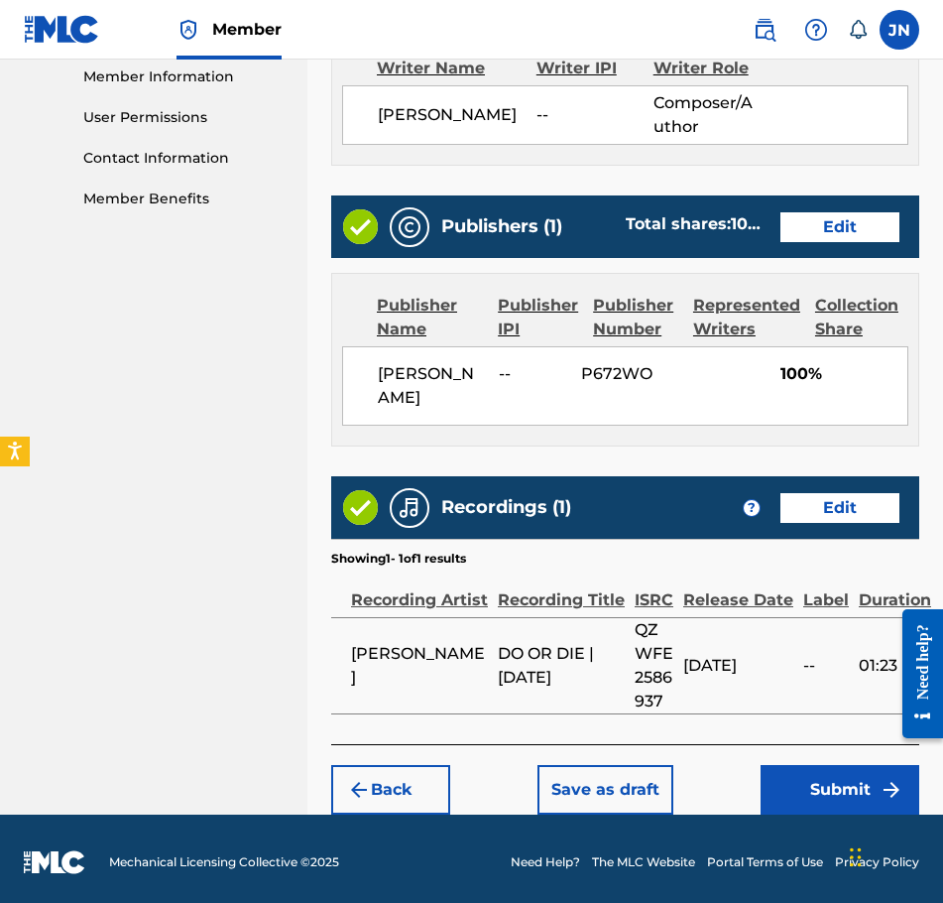
scroll to position [909, 0]
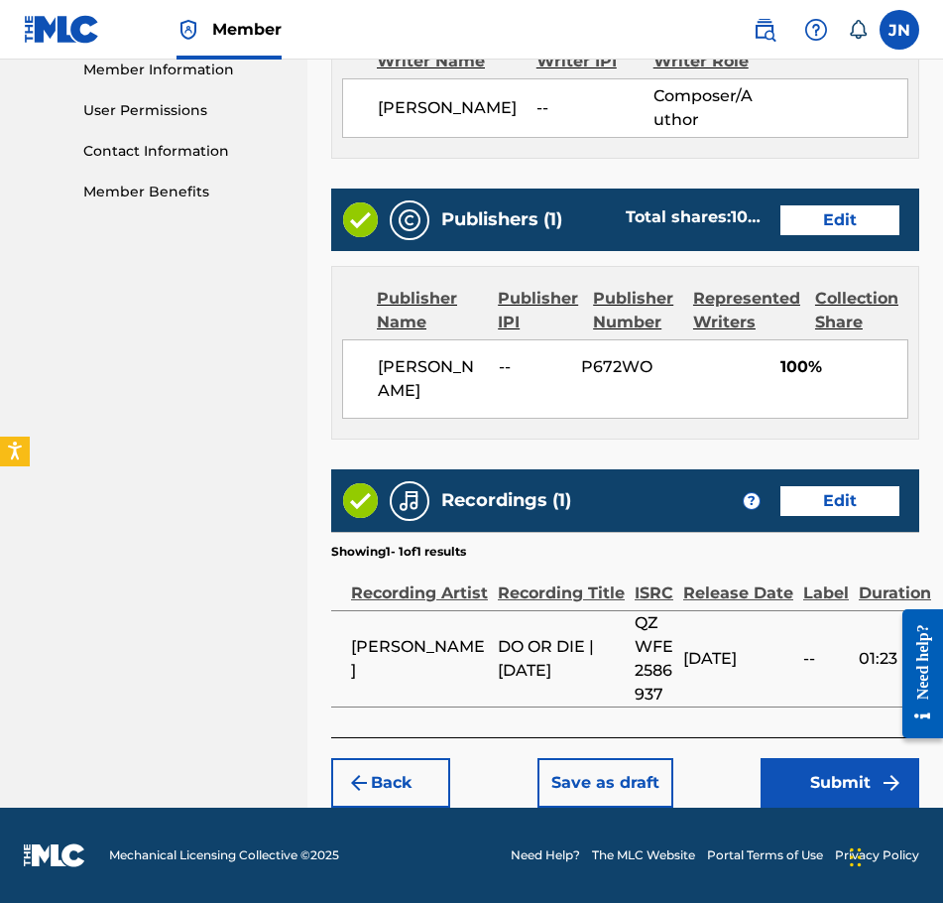
click at [851, 770] on button "Submit" at bounding box center [840, 783] width 159 height 50
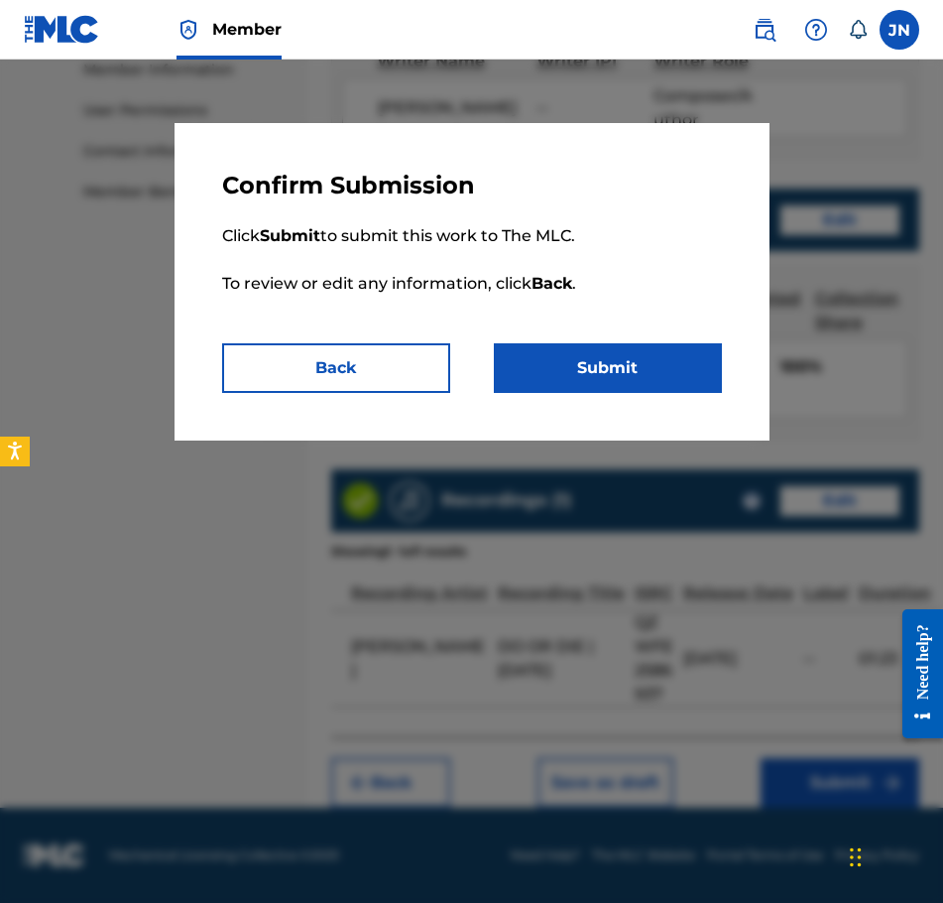
click at [587, 382] on button "Submit" at bounding box center [608, 368] width 228 height 50
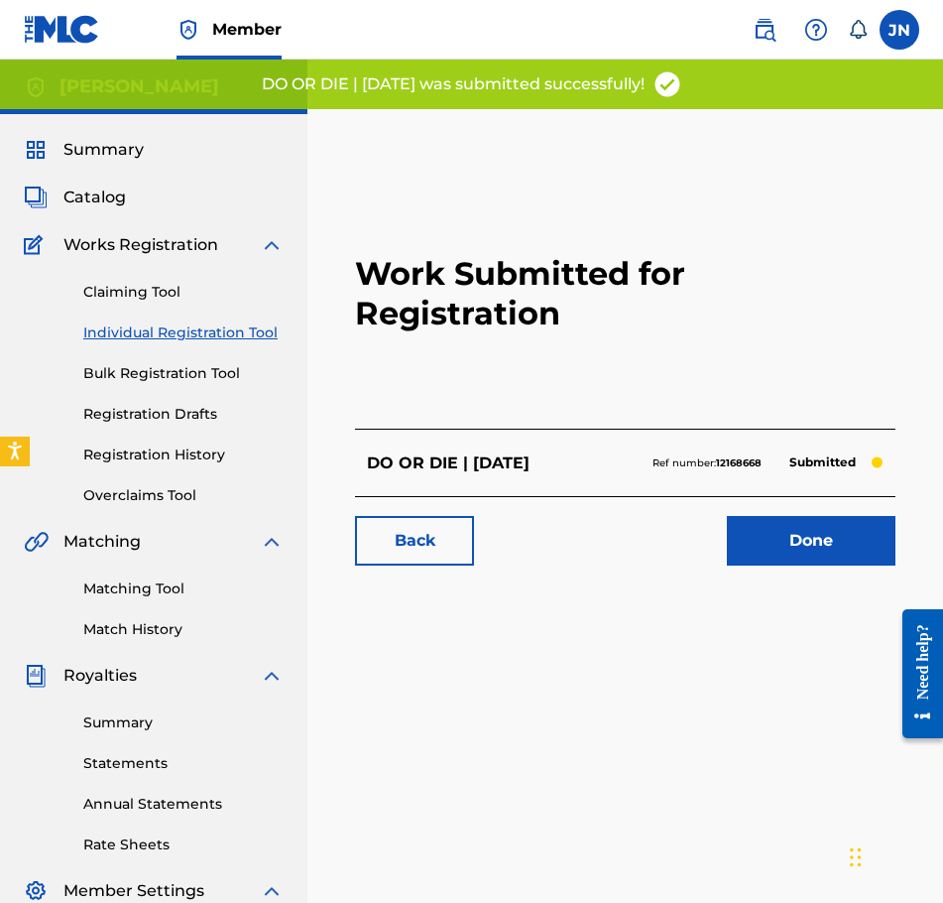
click at [159, 326] on link "Individual Registration Tool" at bounding box center [183, 332] width 200 height 21
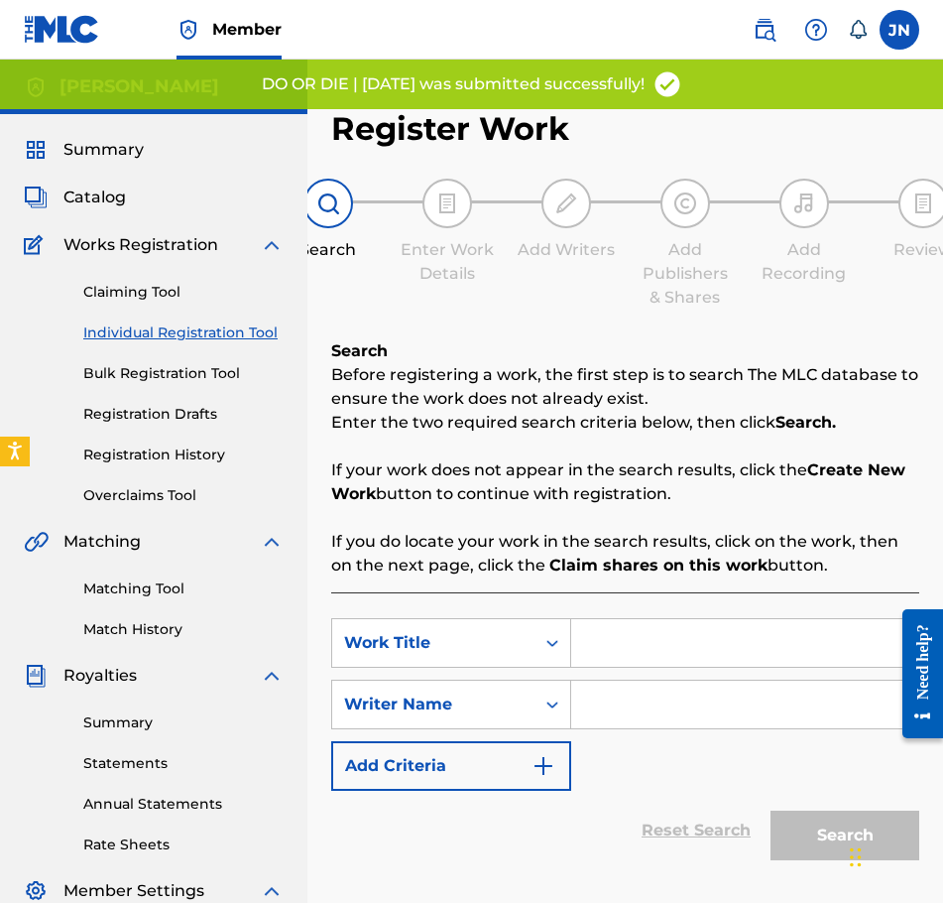
click at [697, 664] on input "Search Form" at bounding box center [744, 643] width 347 height 48
paste input "THE FALL | [DATE]"
type input "THE FALL | [DATE]"
click at [679, 710] on input "Search Form" at bounding box center [744, 704] width 347 height 48
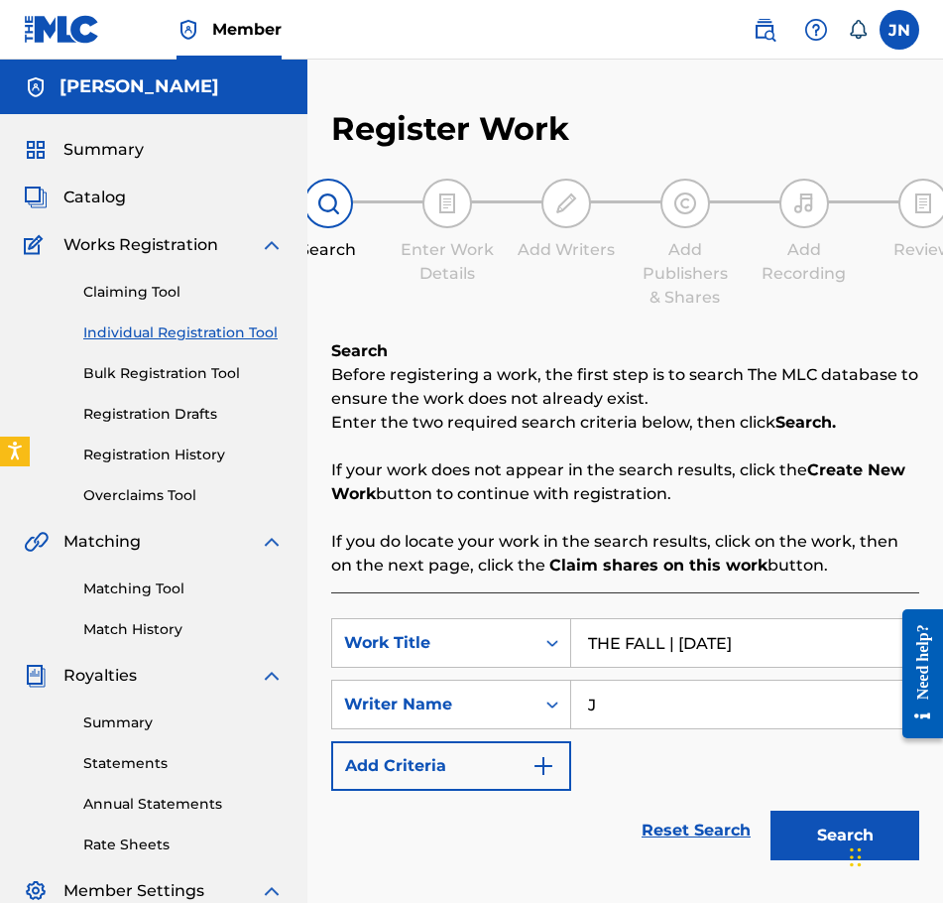
type input "J"
click at [823, 829] on button "Search" at bounding box center [845, 835] width 149 height 50
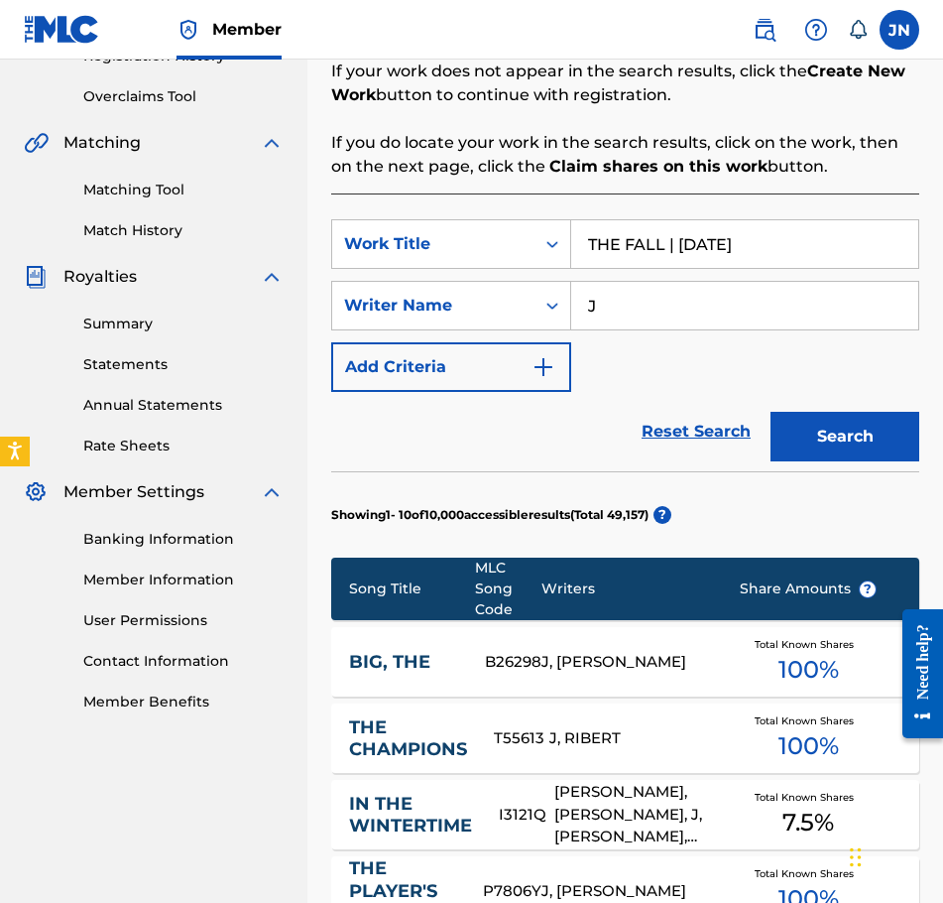
scroll to position [1220, 0]
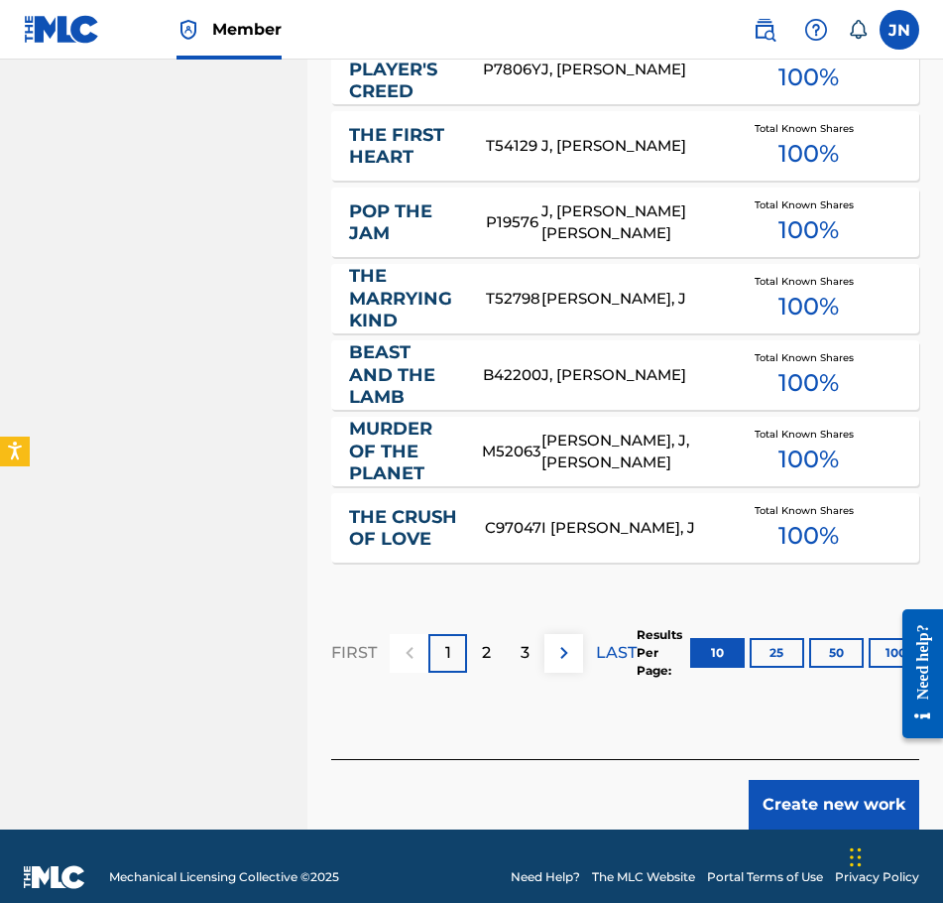
click at [846, 795] on button "Create new work" at bounding box center [834, 805] width 171 height 50
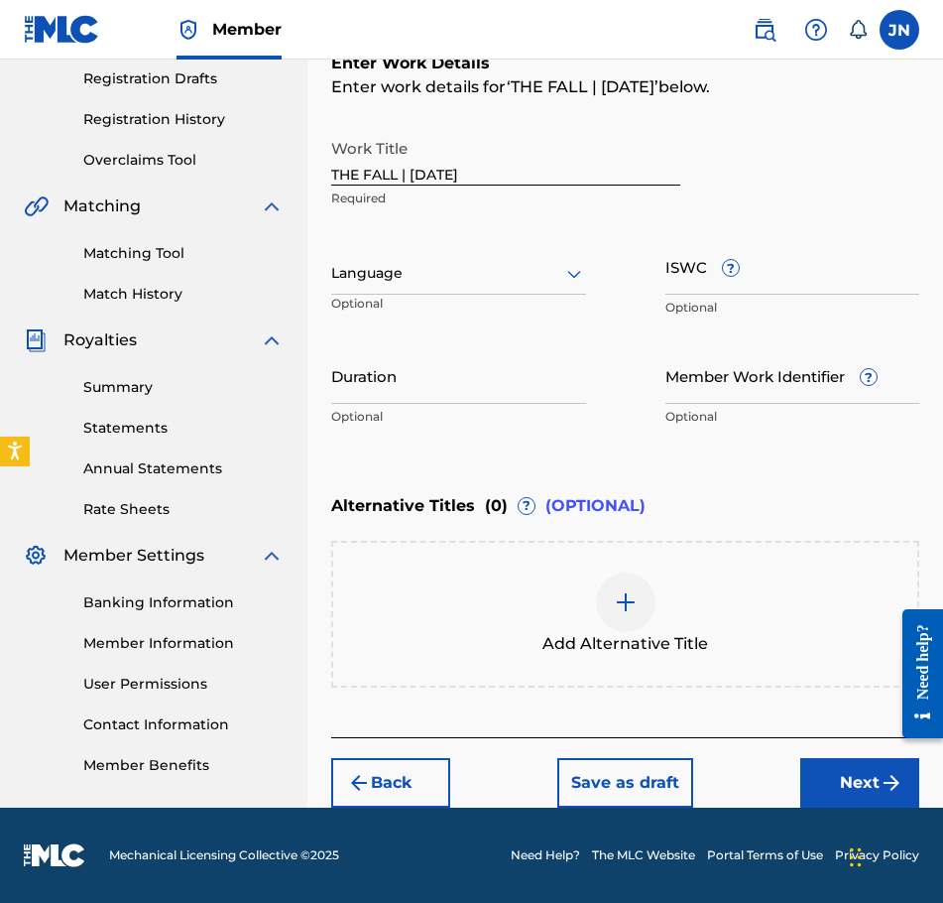
click at [517, 282] on div at bounding box center [458, 273] width 255 height 25
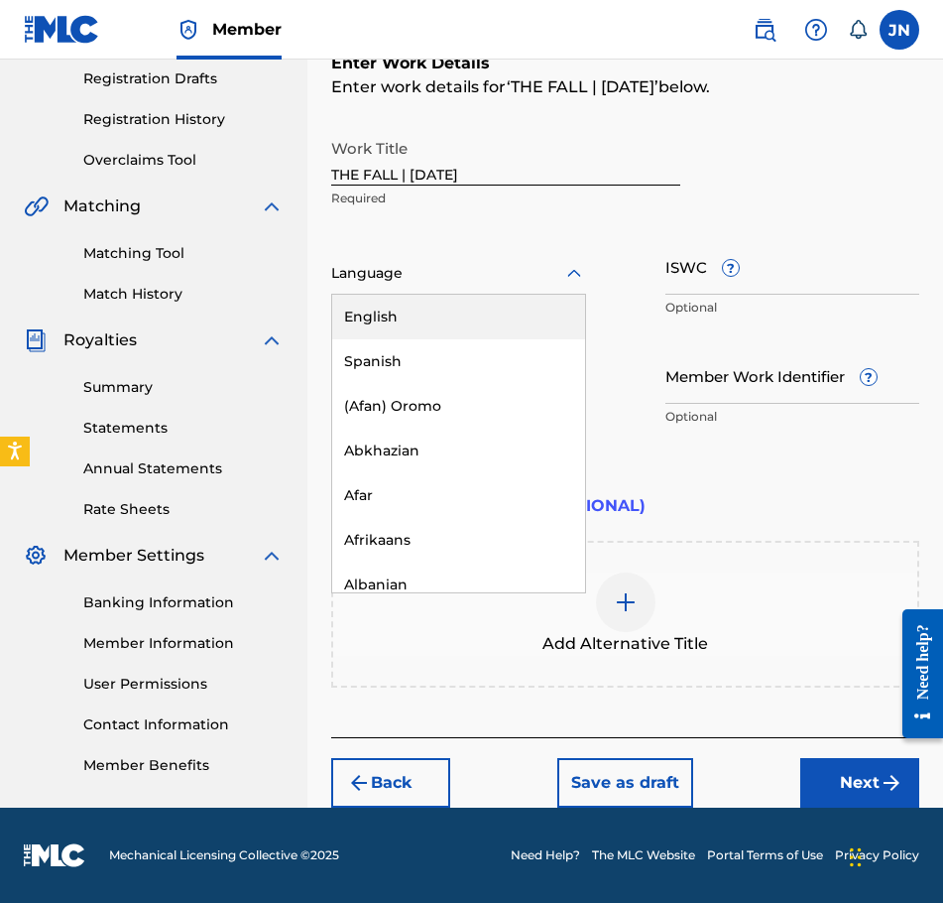
click at [498, 319] on div "English" at bounding box center [458, 317] width 253 height 45
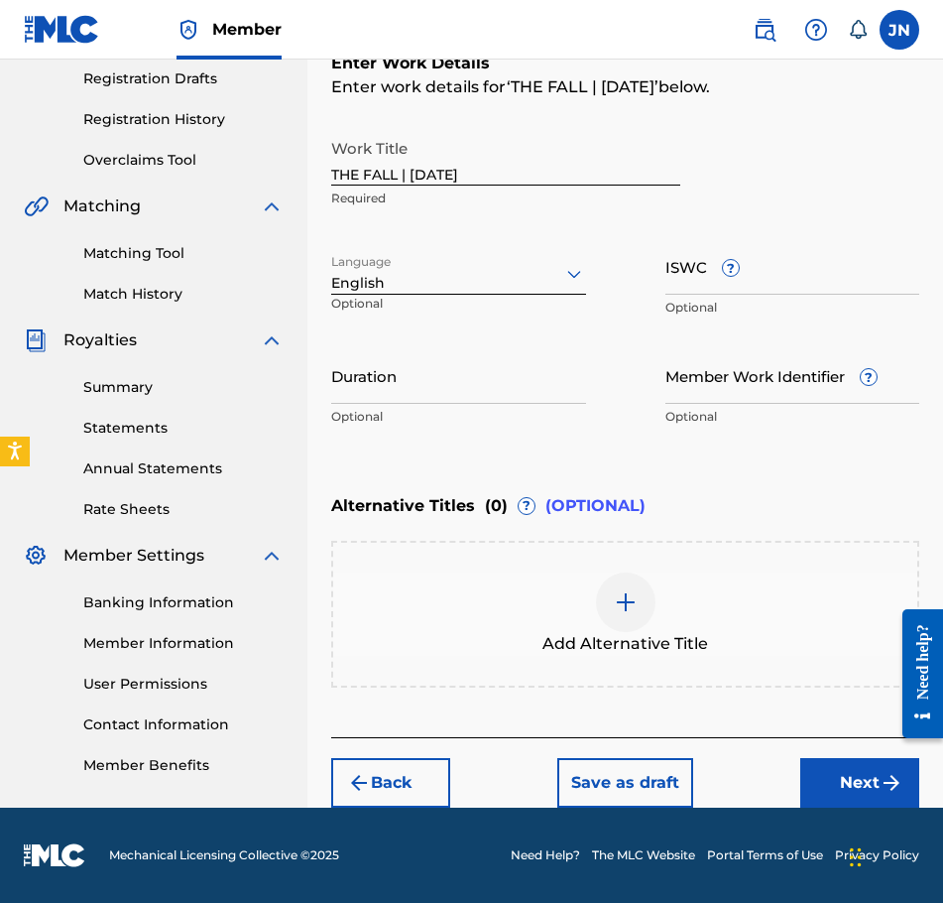
click at [519, 394] on input "Duration" at bounding box center [458, 375] width 255 height 57
type input "03:41"
click at [845, 790] on button "Next" at bounding box center [859, 783] width 119 height 50
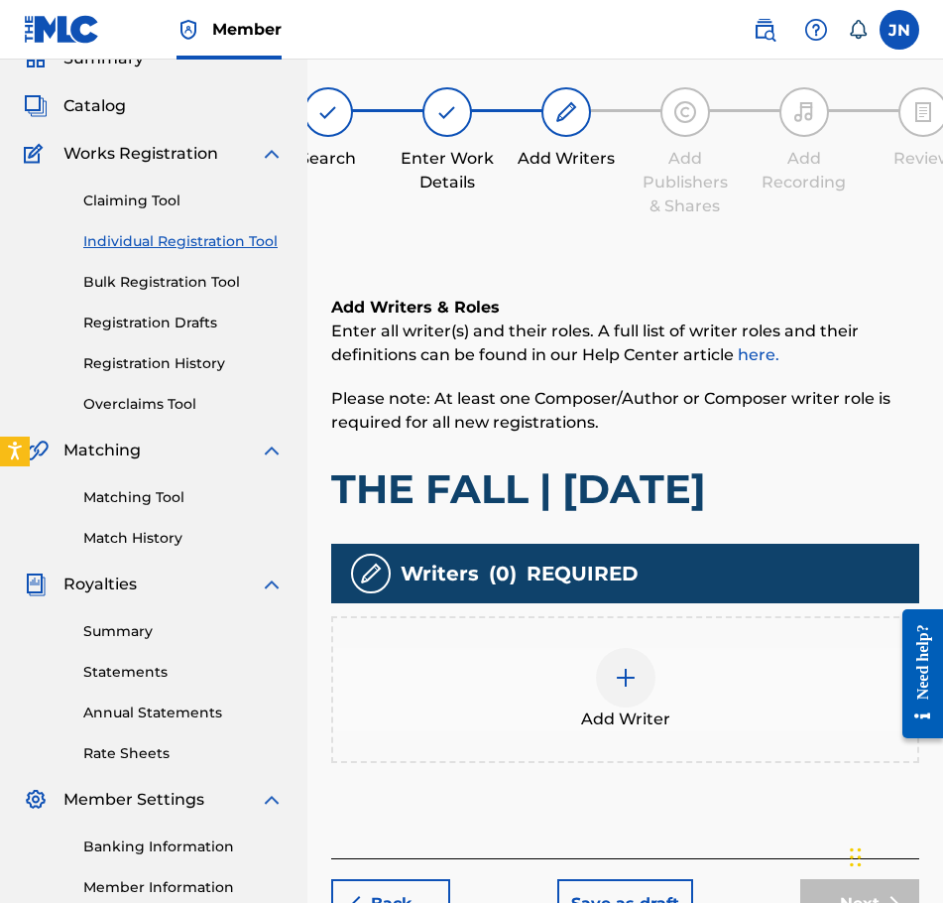
scroll to position [89, 0]
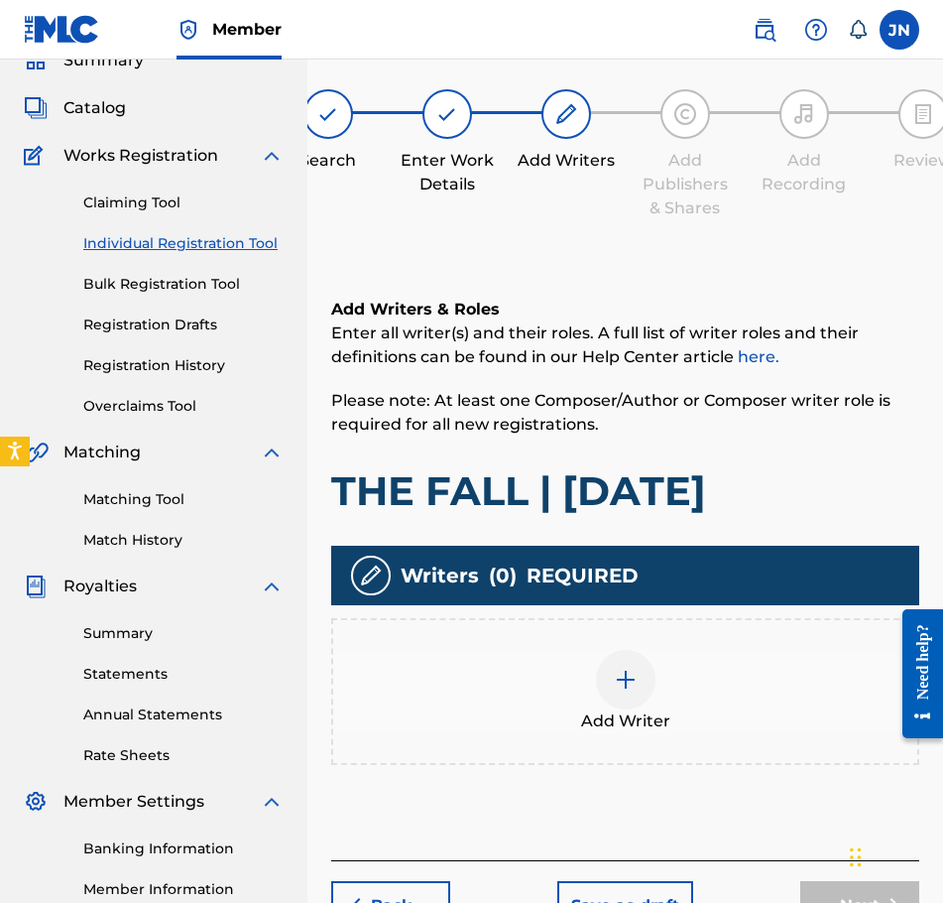
click at [601, 686] on div at bounding box center [626, 680] width 60 height 60
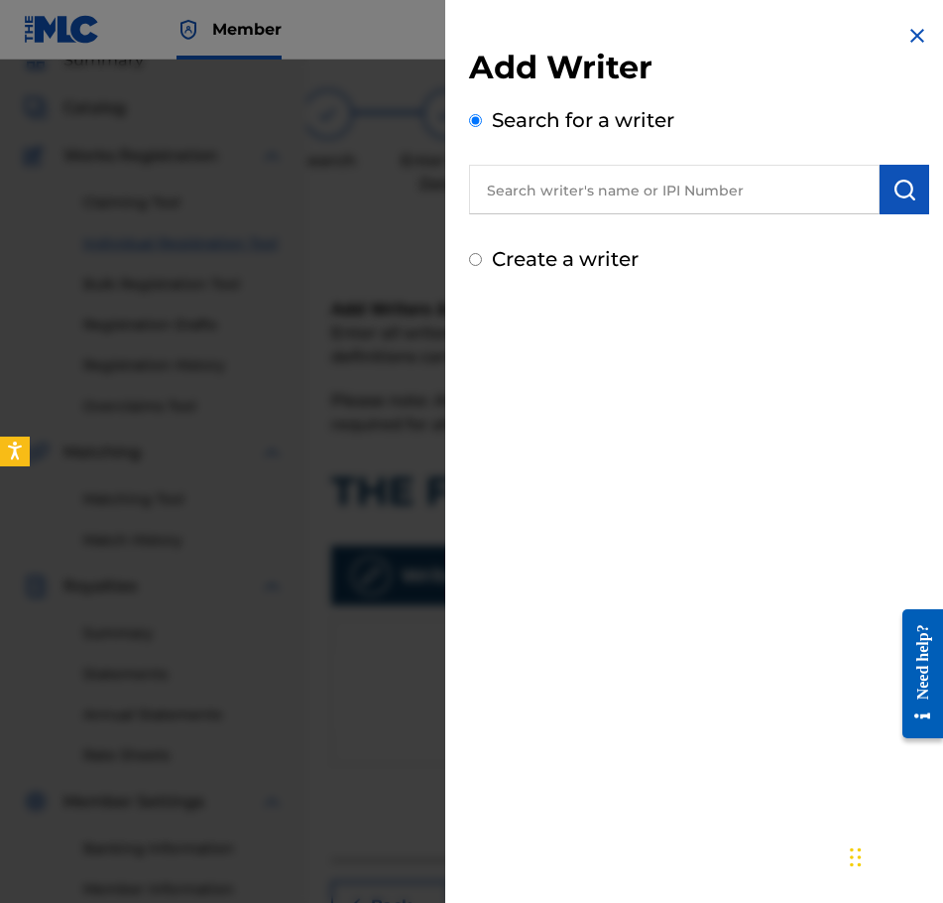
drag, startPoint x: 583, startPoint y: 260, endPoint x: 595, endPoint y: 272, distance: 16.8
click at [582, 260] on label "Create a writer" at bounding box center [565, 259] width 147 height 24
radio input "true"
click at [482, 260] on input "Create a writer" at bounding box center [475, 259] width 13 height 13
radio input "false"
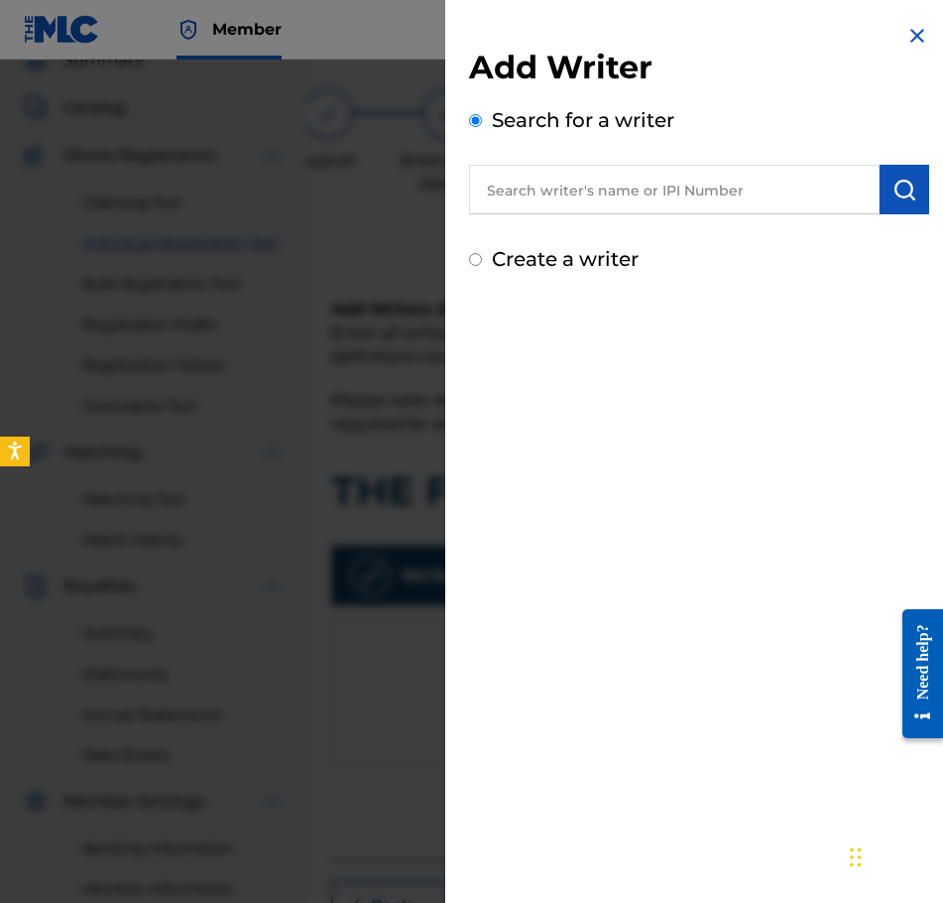
radio input "true"
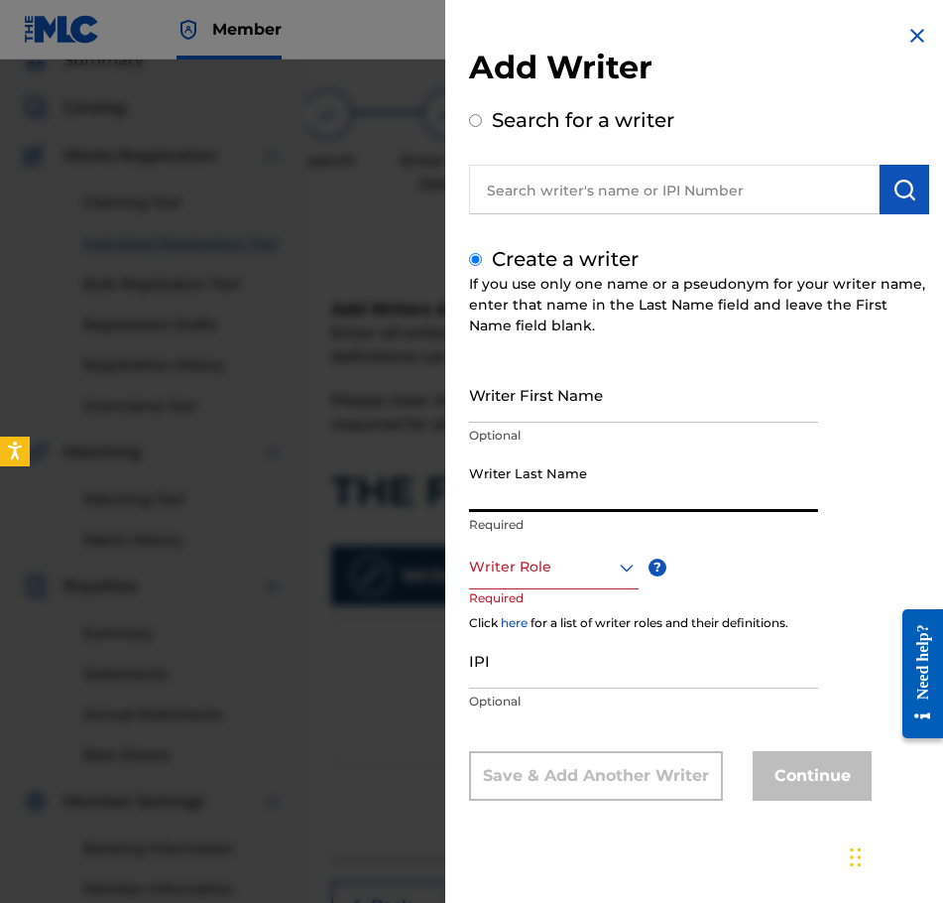
click at [622, 456] on input "Writer Last Name" at bounding box center [643, 483] width 349 height 57
type input "Najdzionek"
type input "[PERSON_NAME]"
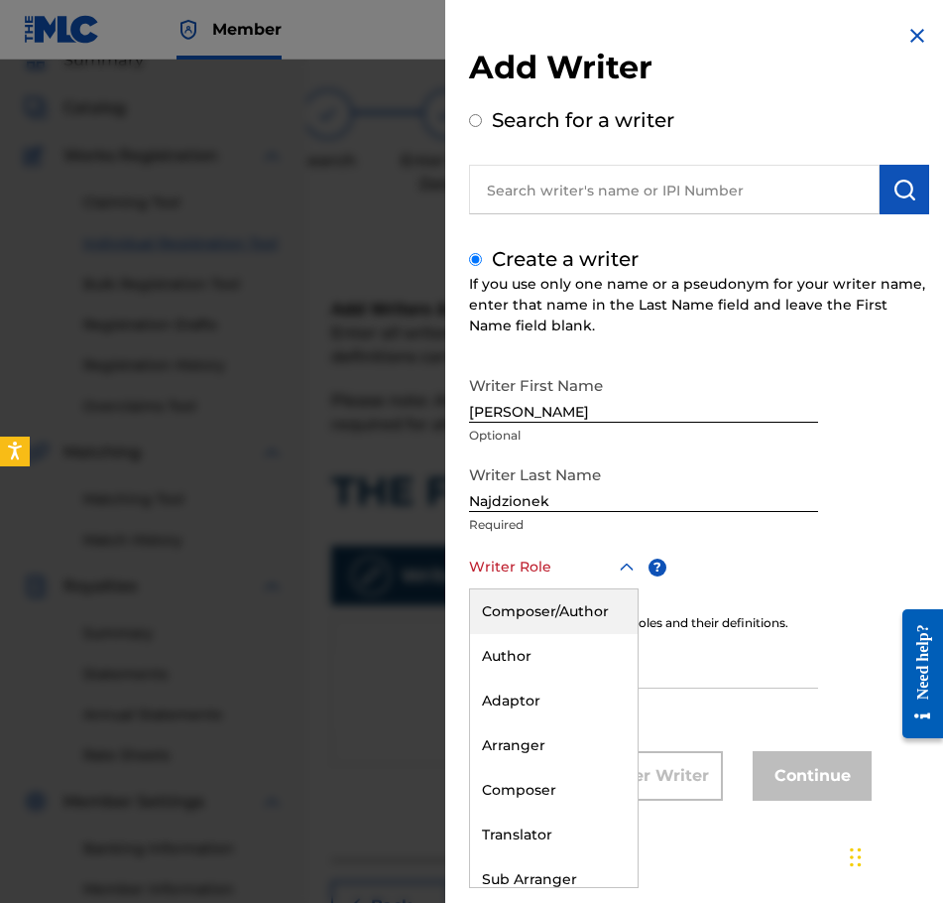
click at [538, 585] on div "Writer Role" at bounding box center [554, 567] width 170 height 45
click at [574, 602] on div "Composer/Author" at bounding box center [554, 611] width 168 height 45
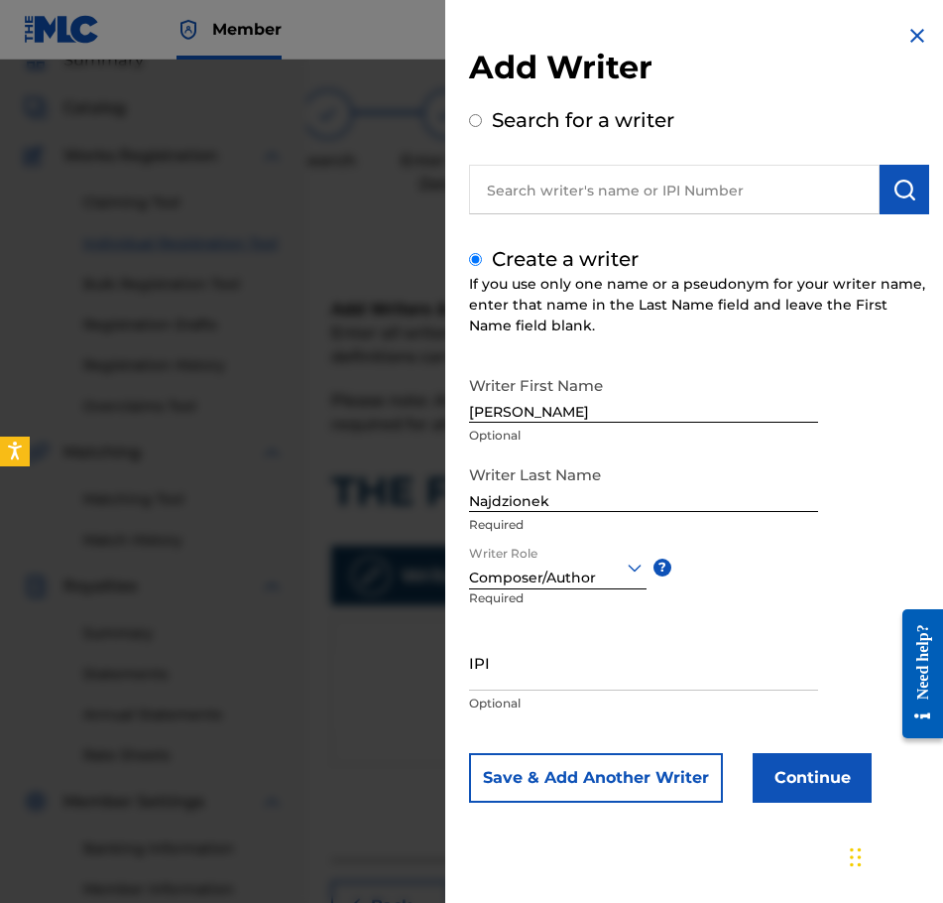
click at [779, 774] on button "Continue" at bounding box center [812, 778] width 119 height 50
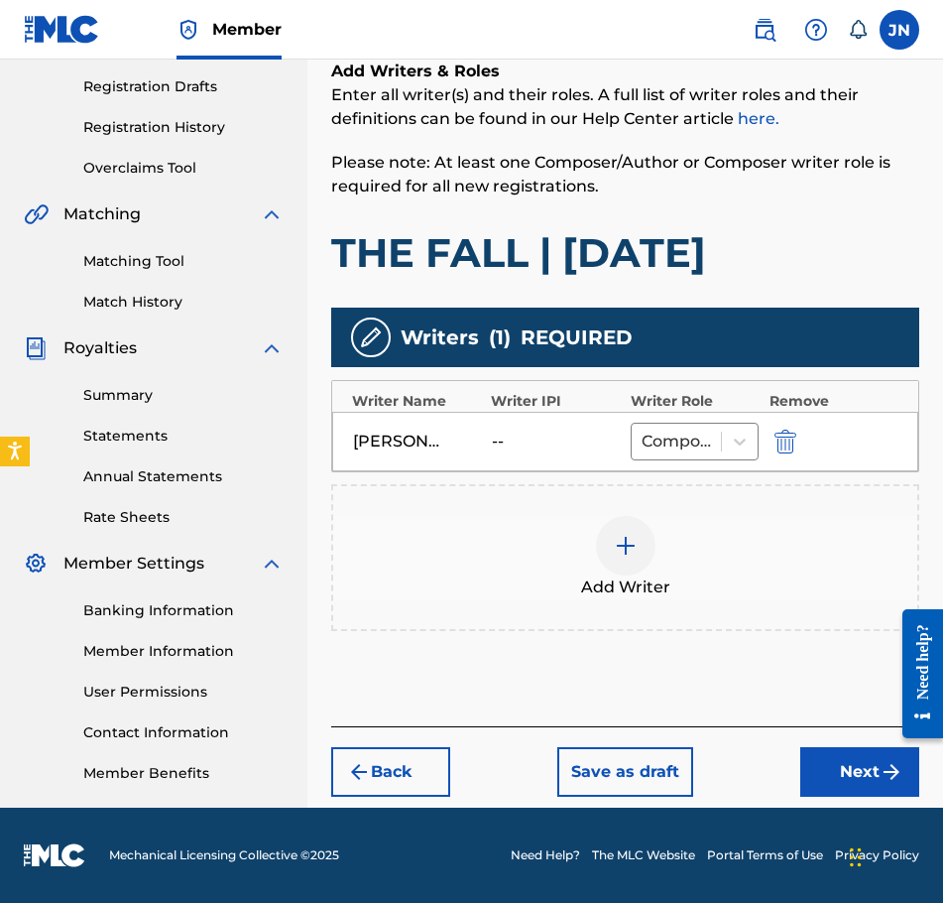
click at [888, 790] on button "Next" at bounding box center [859, 772] width 119 height 50
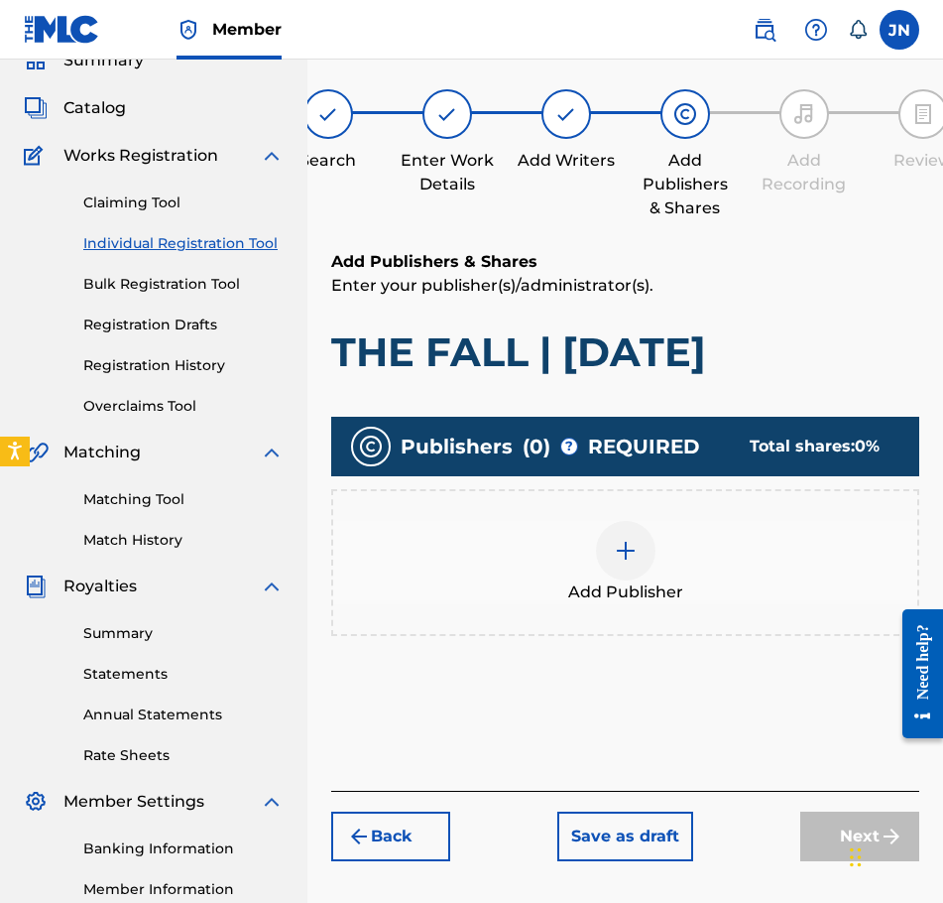
click at [618, 566] on div at bounding box center [626, 551] width 60 height 60
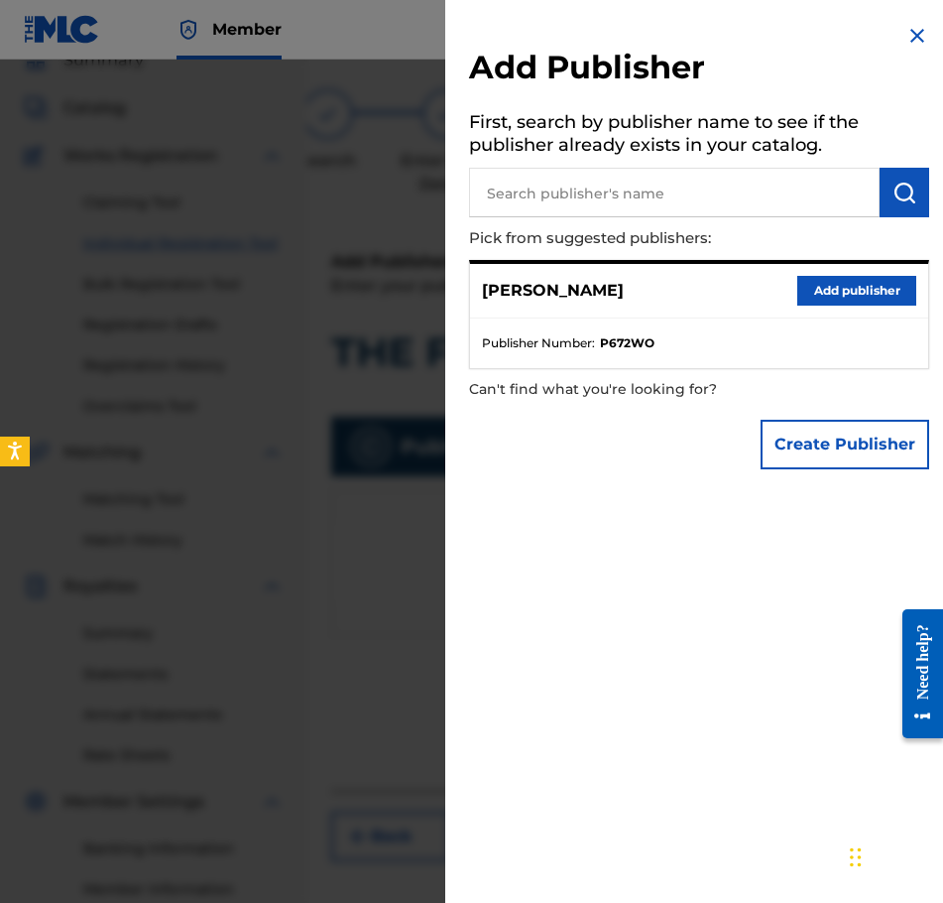
click at [857, 290] on button "Add publisher" at bounding box center [857, 291] width 119 height 30
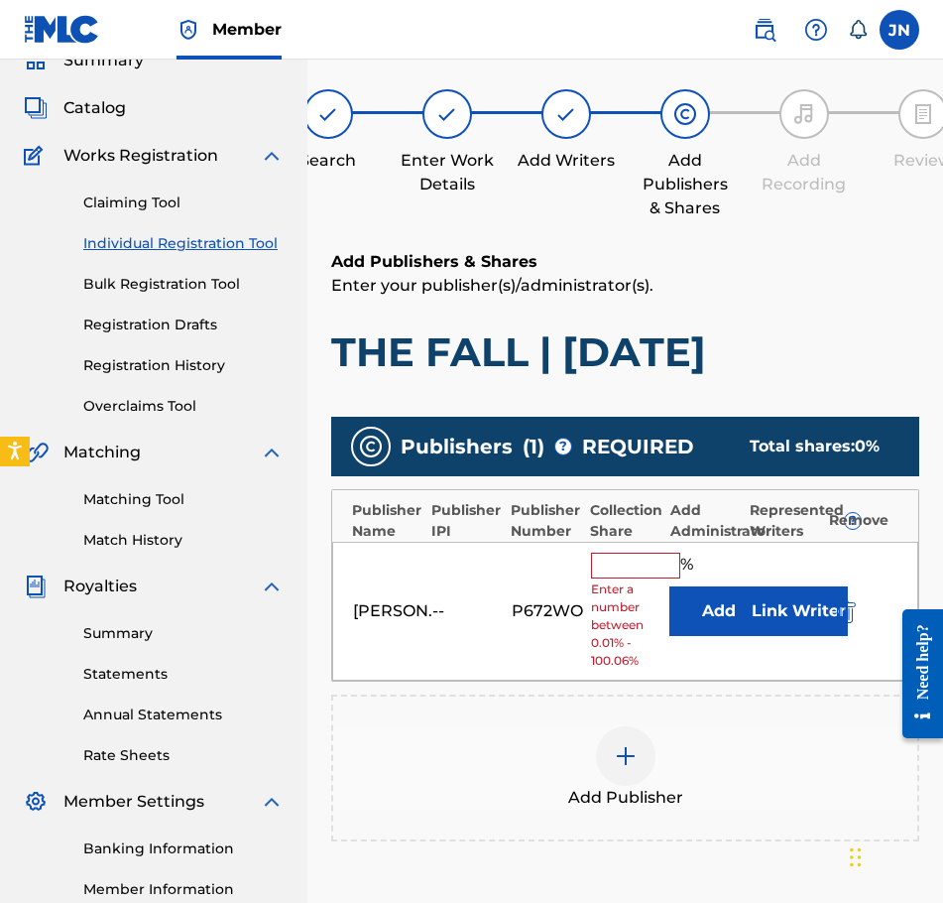
click at [643, 557] on input "text" at bounding box center [635, 565] width 89 height 26
type input "100"
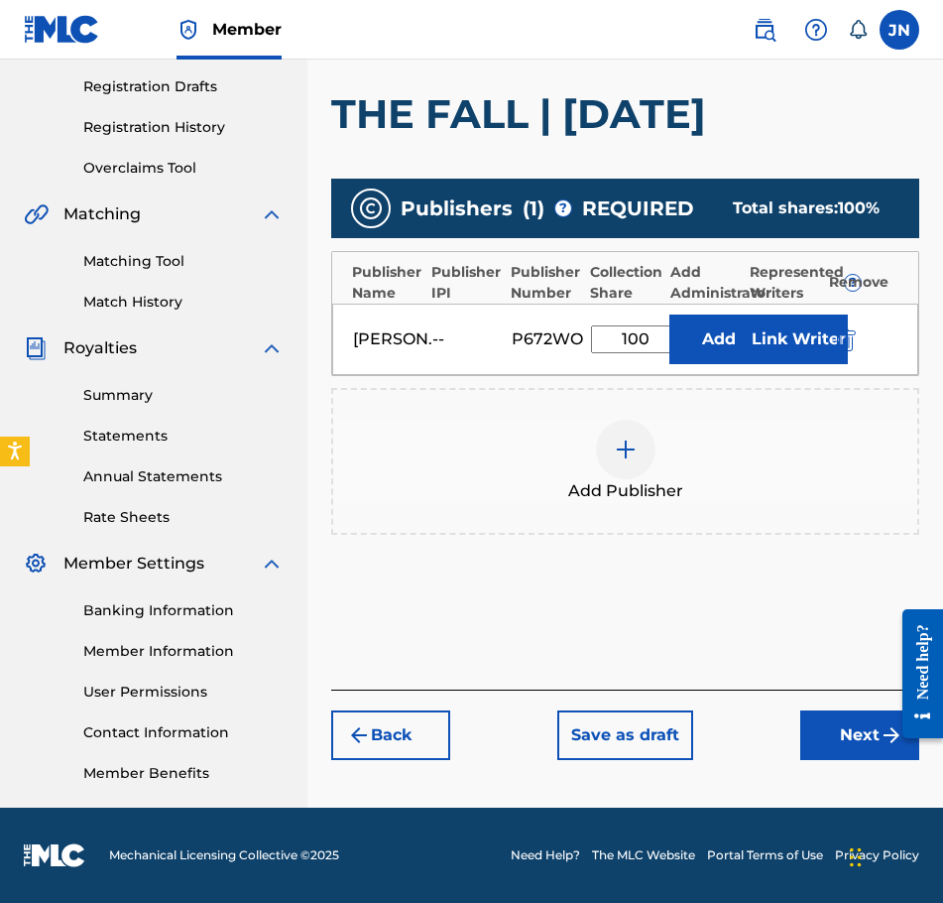
click at [840, 720] on button "Next" at bounding box center [859, 735] width 119 height 50
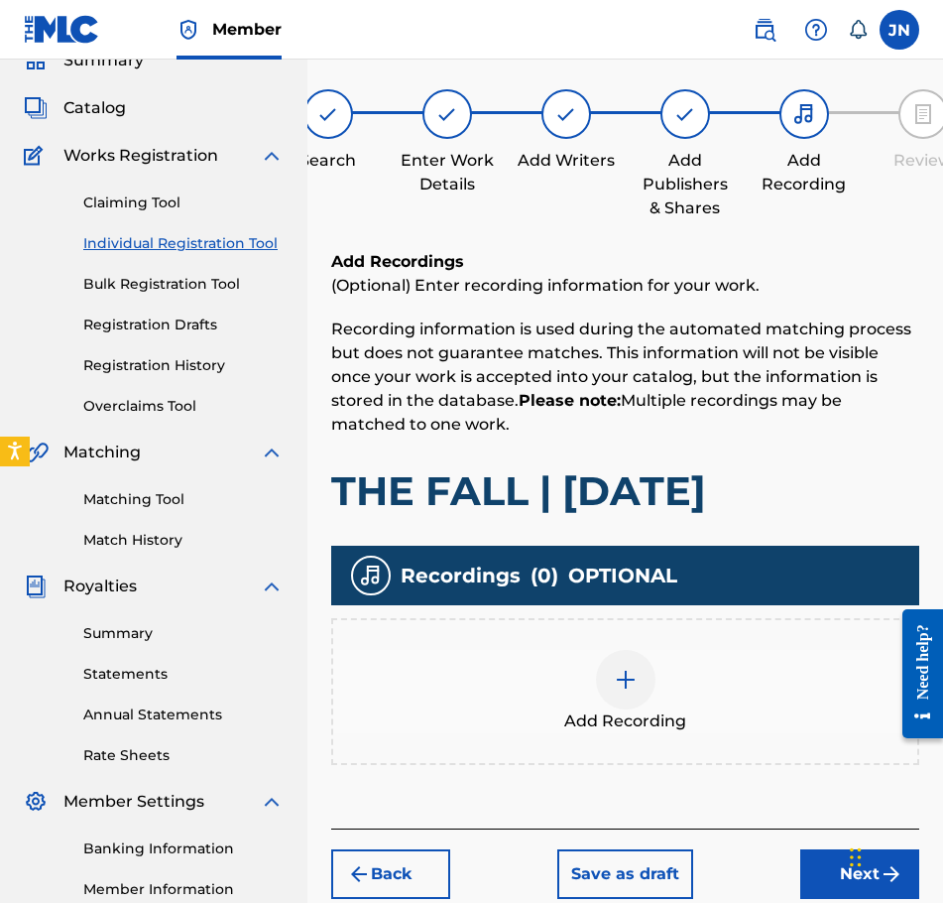
click at [652, 665] on div "Add Recording" at bounding box center [625, 691] width 584 height 83
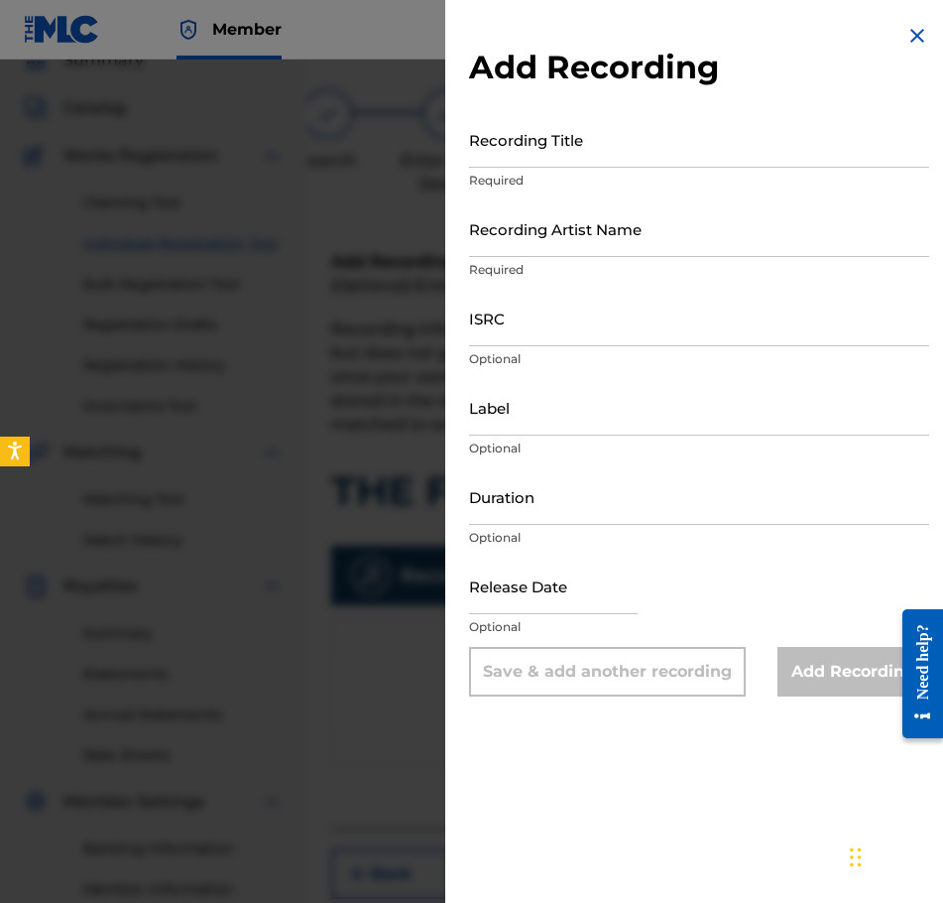
click at [669, 152] on input "Recording Title" at bounding box center [699, 139] width 460 height 57
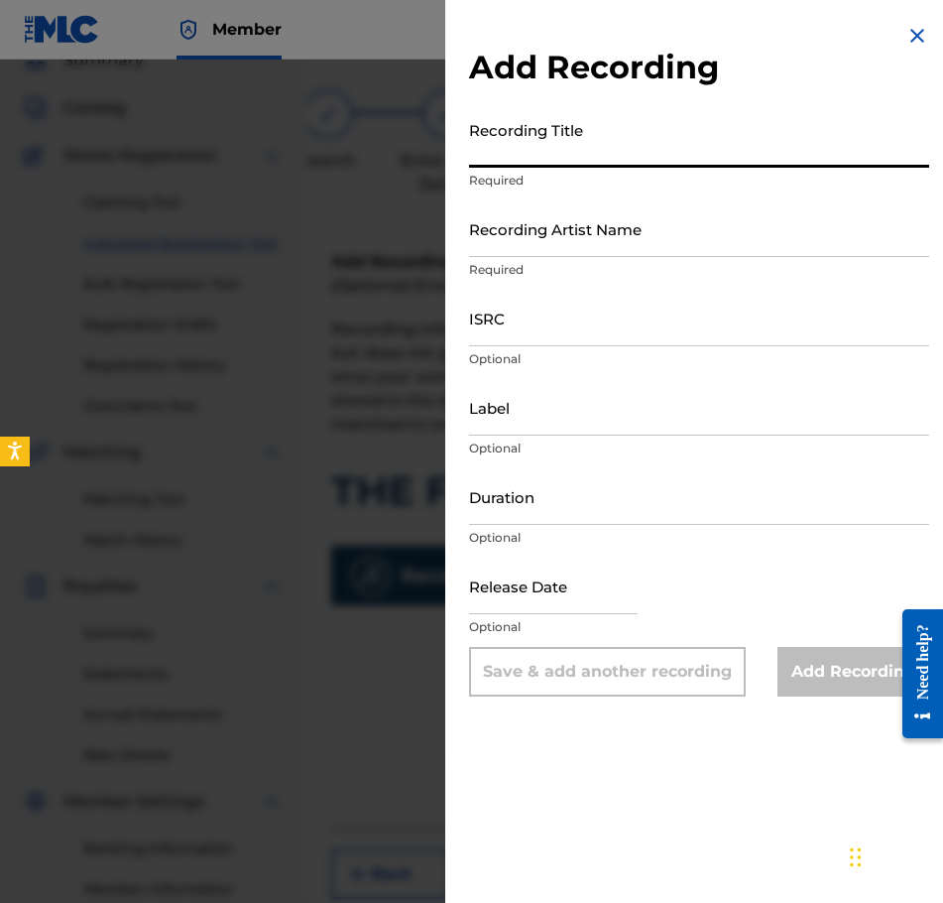
paste input "THE FALL | [DATE]"
type input "THE FALL | [DATE]"
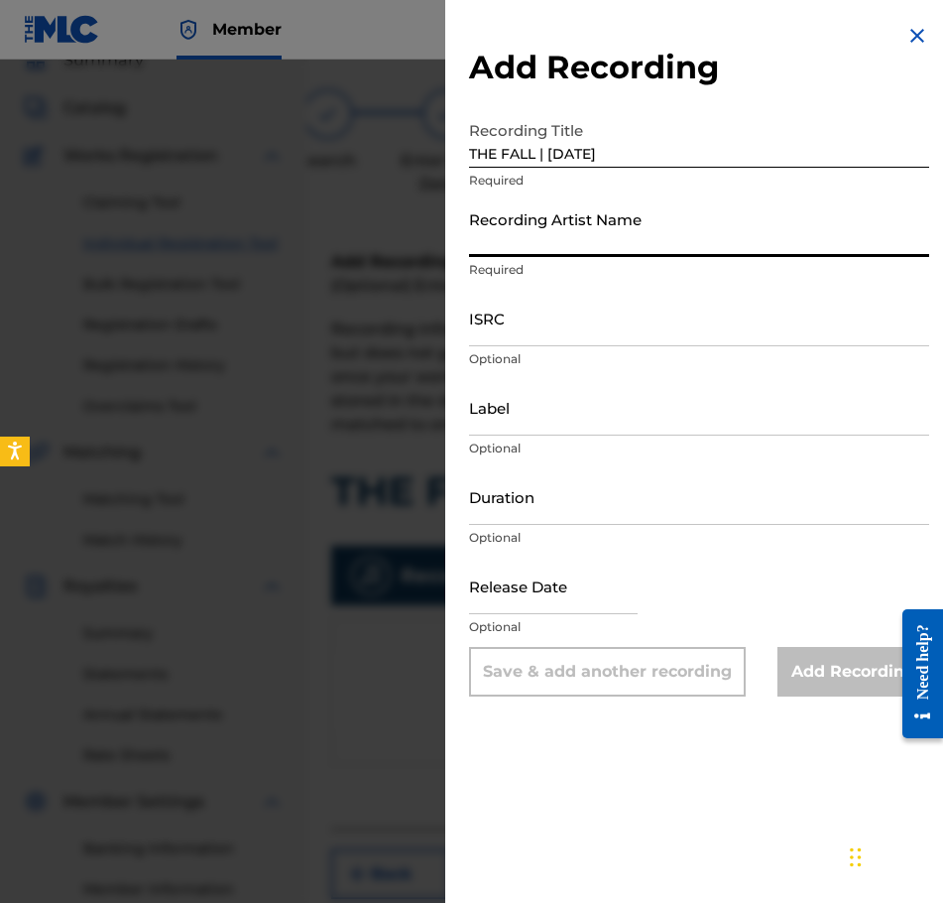
click at [671, 211] on input "Recording Artist Name" at bounding box center [699, 228] width 460 height 57
type input "[PERSON_NAME]"
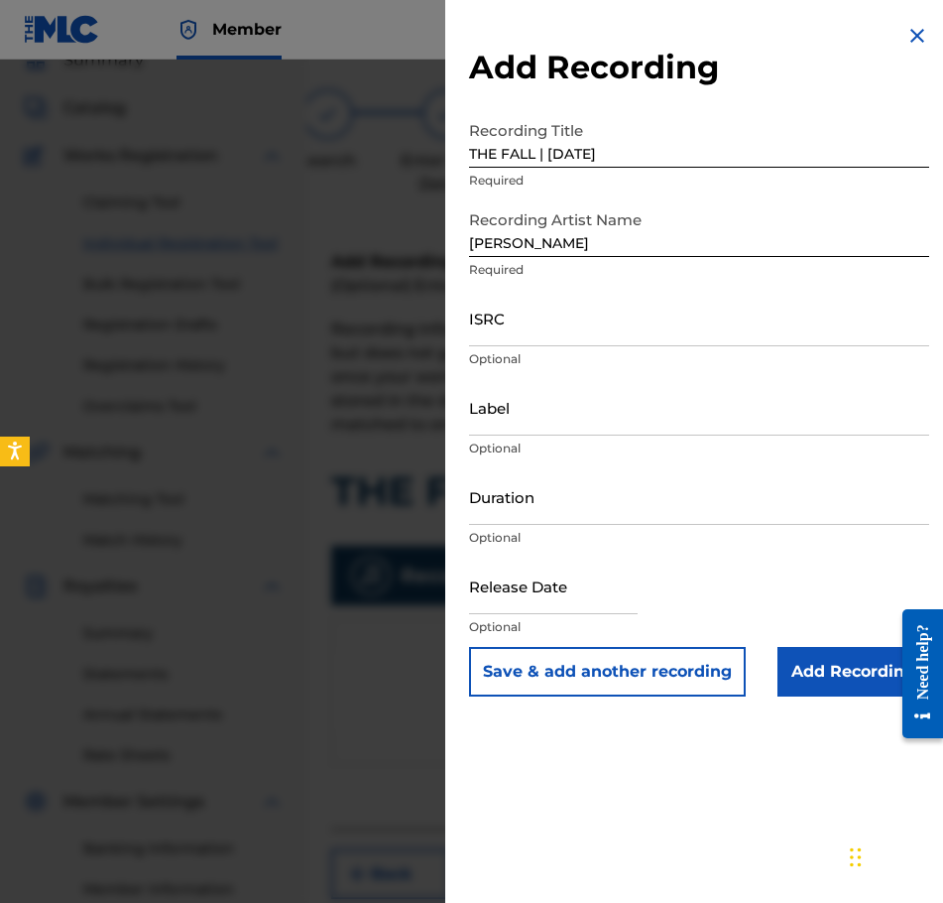
click at [804, 341] on input "ISRC" at bounding box center [699, 318] width 460 height 57
paste input "QZWFE2586938"
type input "QZWFE2586938"
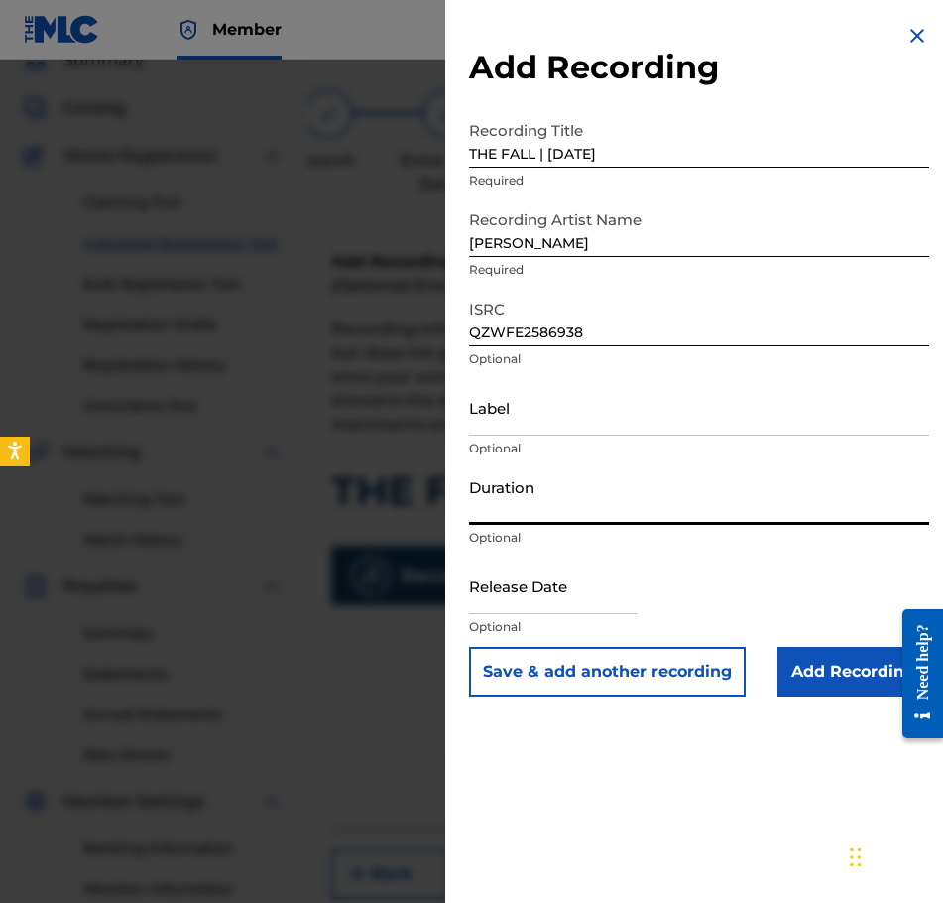
click at [528, 491] on input "Duration" at bounding box center [699, 496] width 460 height 57
type input "03:41"
click at [532, 551] on div "Duration 03:41 Optional" at bounding box center [699, 512] width 460 height 89
click at [549, 576] on input "text" at bounding box center [553, 585] width 169 height 57
select select "8"
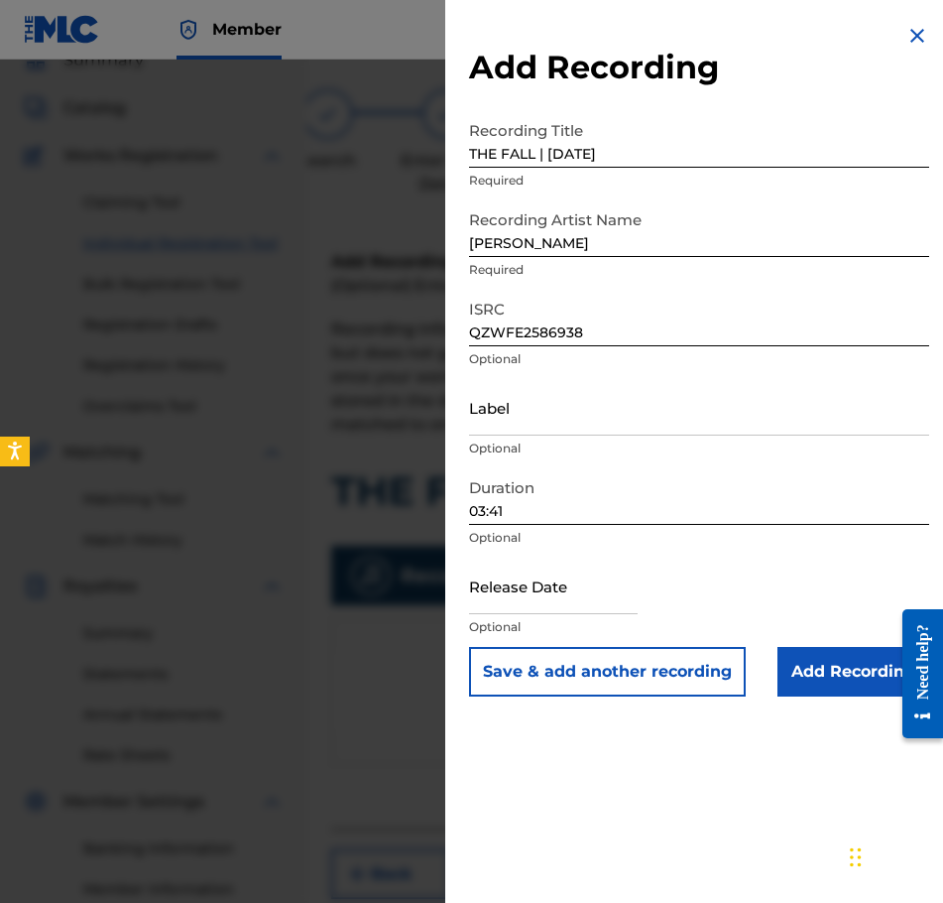
select select "2025"
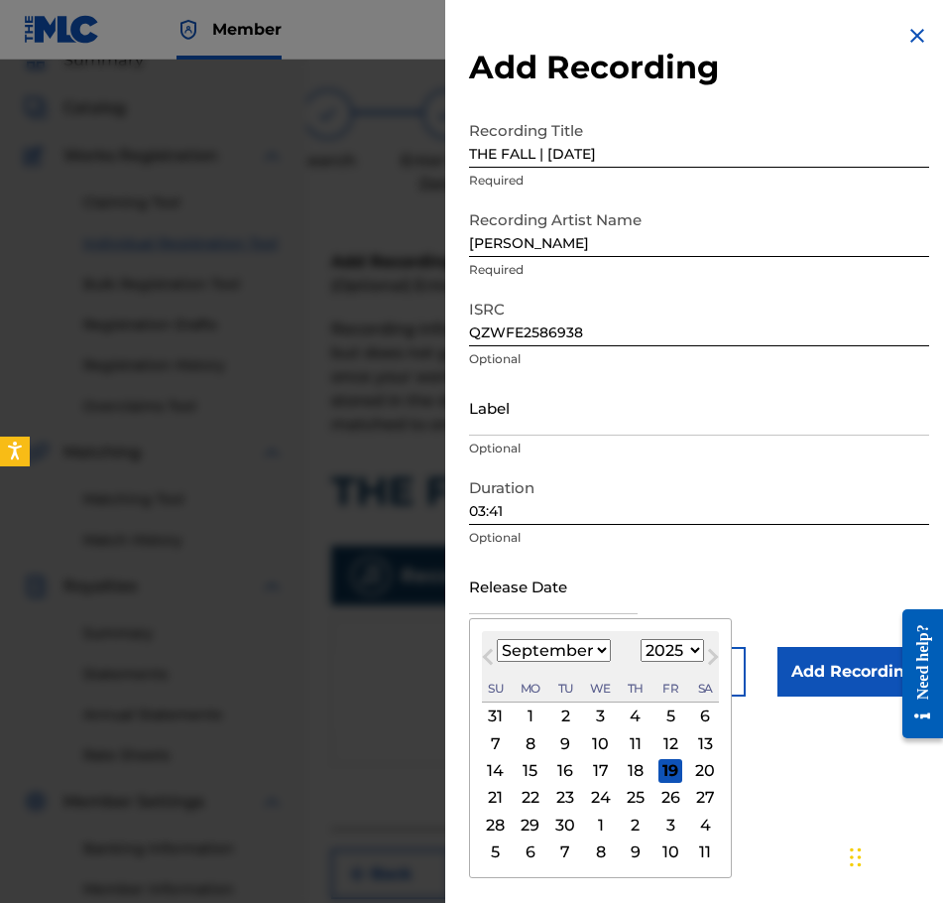
type input "[DATE]"
select select "6"
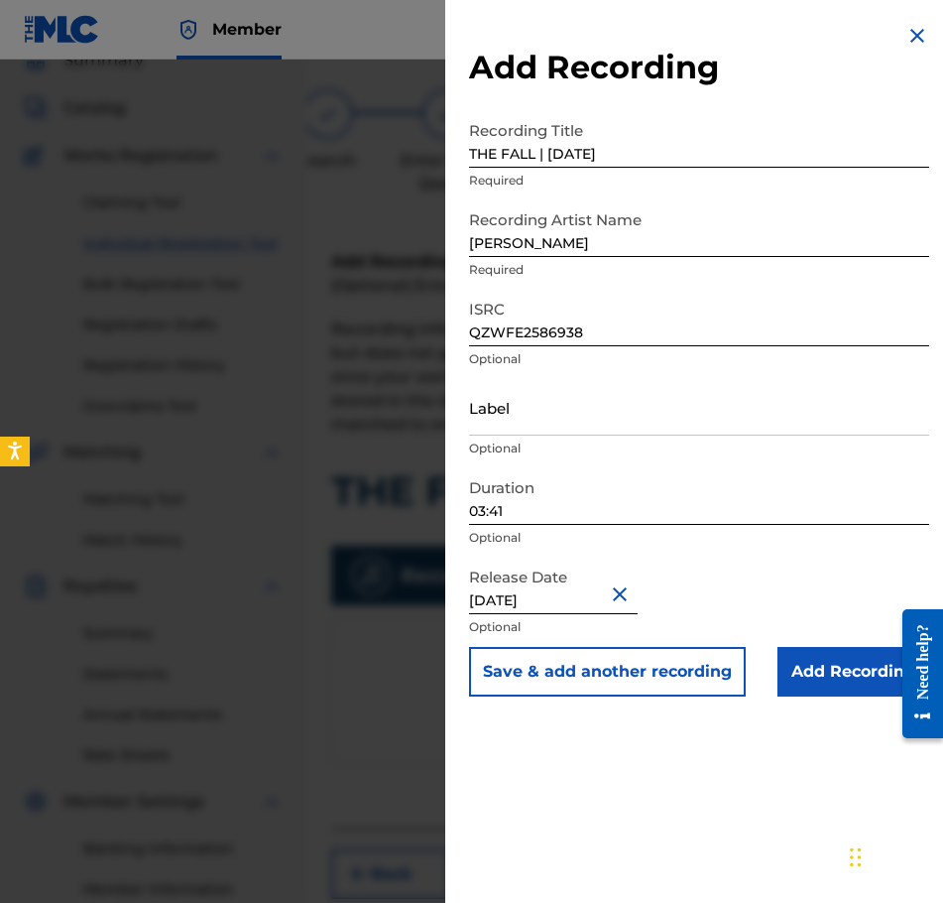
click at [816, 665] on input "Add Recording" at bounding box center [854, 672] width 152 height 50
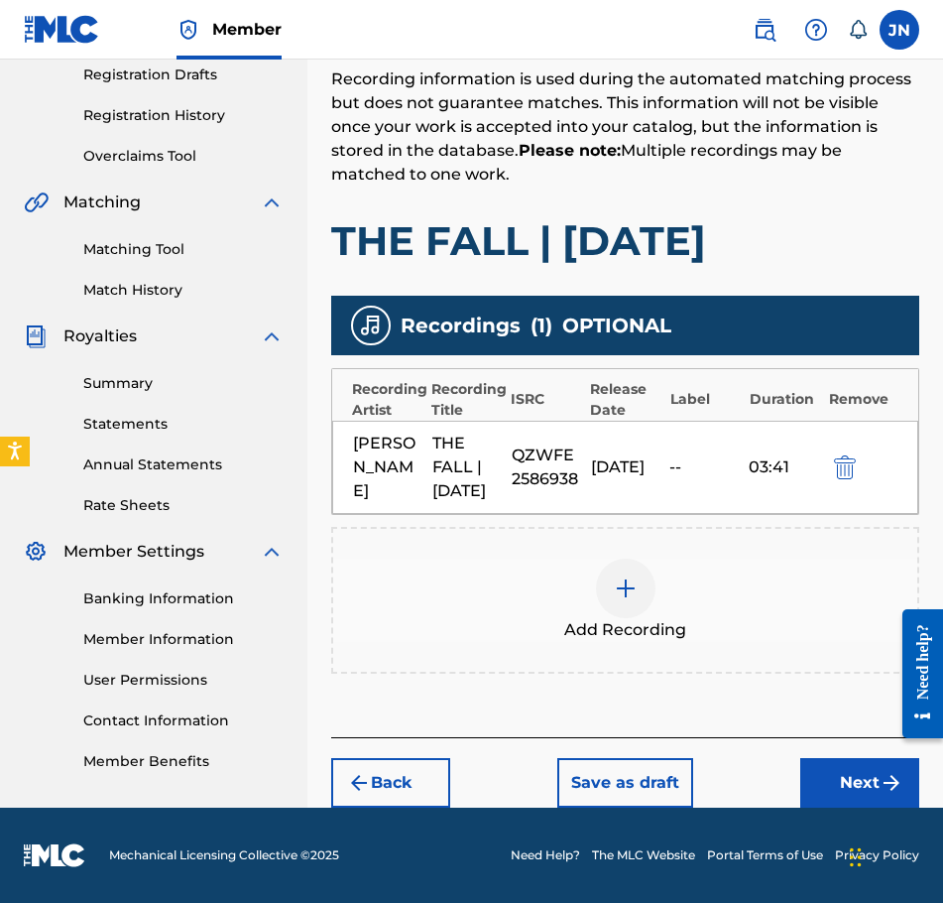
click at [843, 787] on button "Next" at bounding box center [859, 783] width 119 height 50
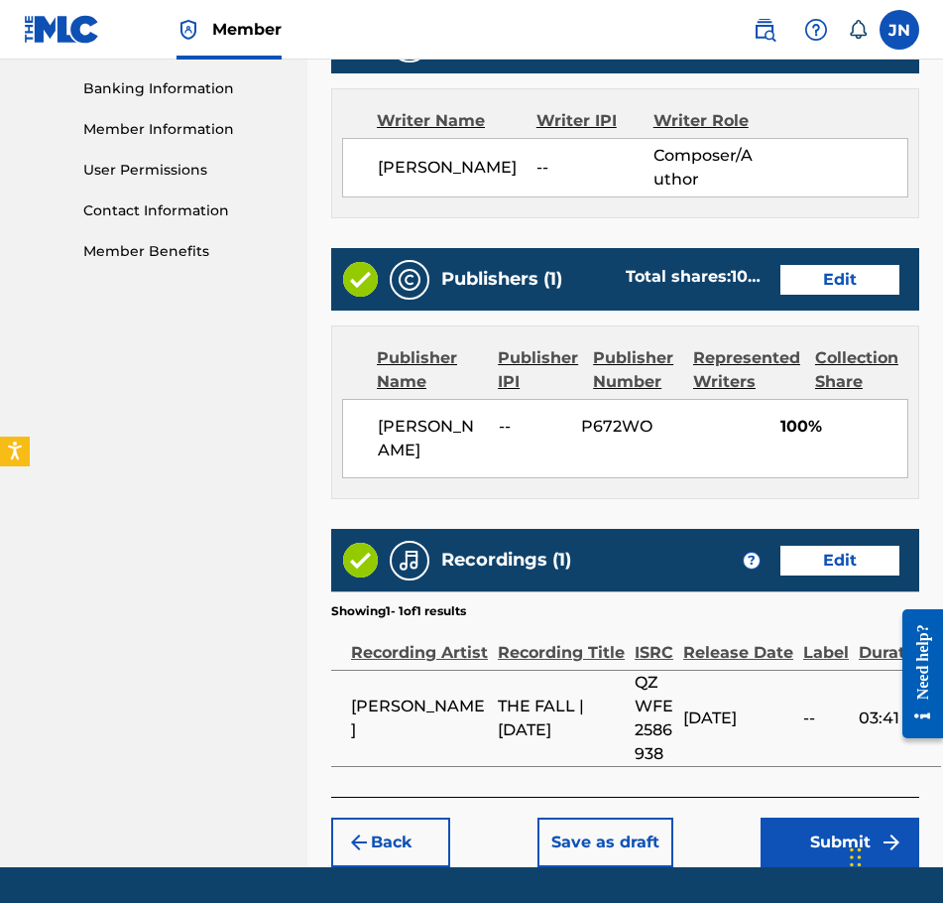
scroll to position [909, 0]
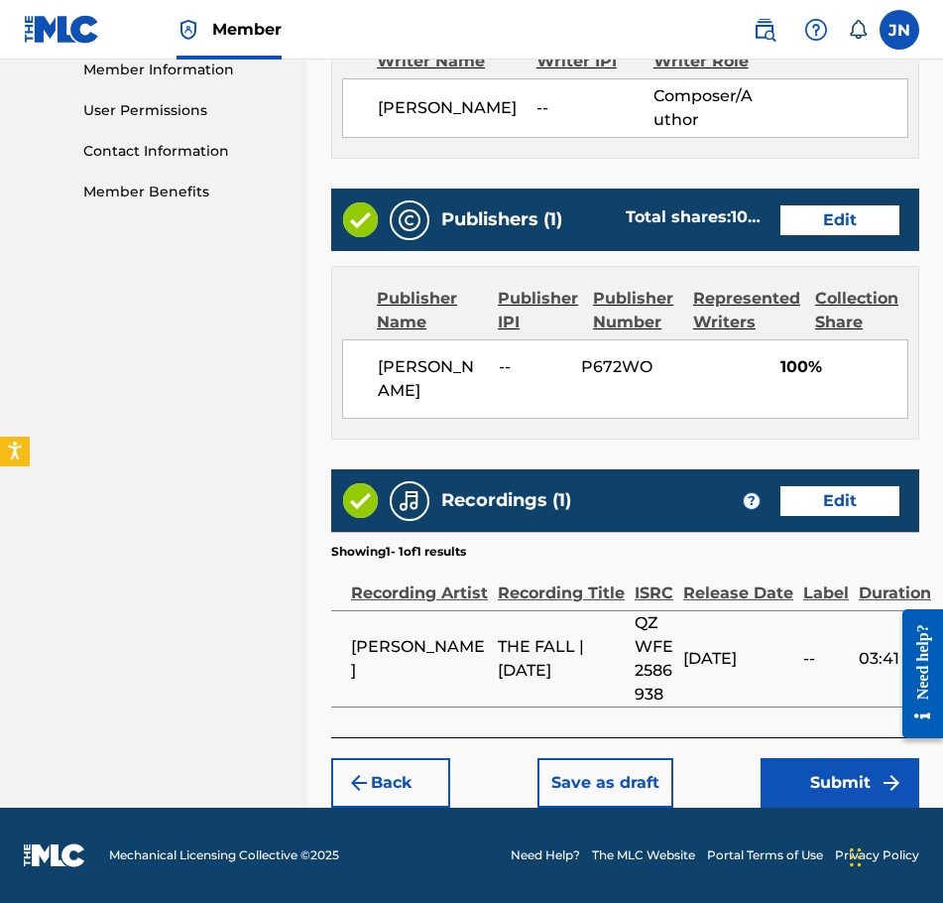
click at [785, 792] on button "Submit" at bounding box center [840, 783] width 159 height 50
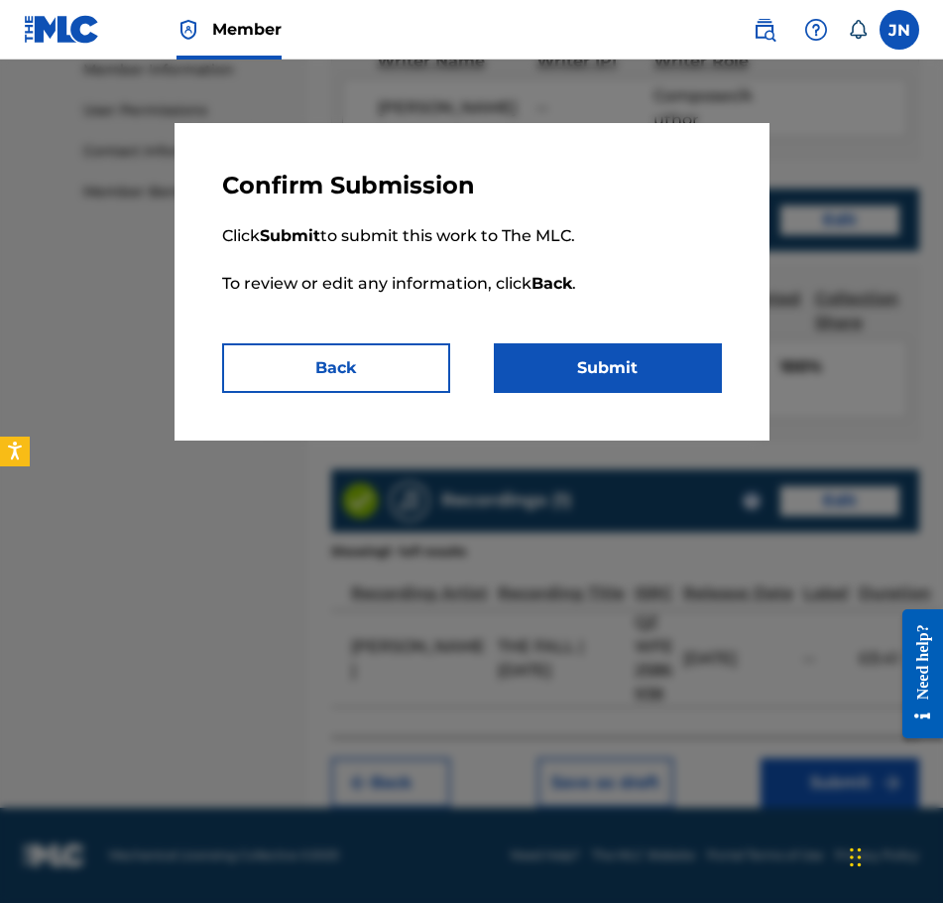
click at [652, 357] on button "Submit" at bounding box center [608, 368] width 228 height 50
click at [714, 367] on button "Submit" at bounding box center [608, 368] width 228 height 50
click at [682, 373] on button "Submit" at bounding box center [608, 368] width 228 height 50
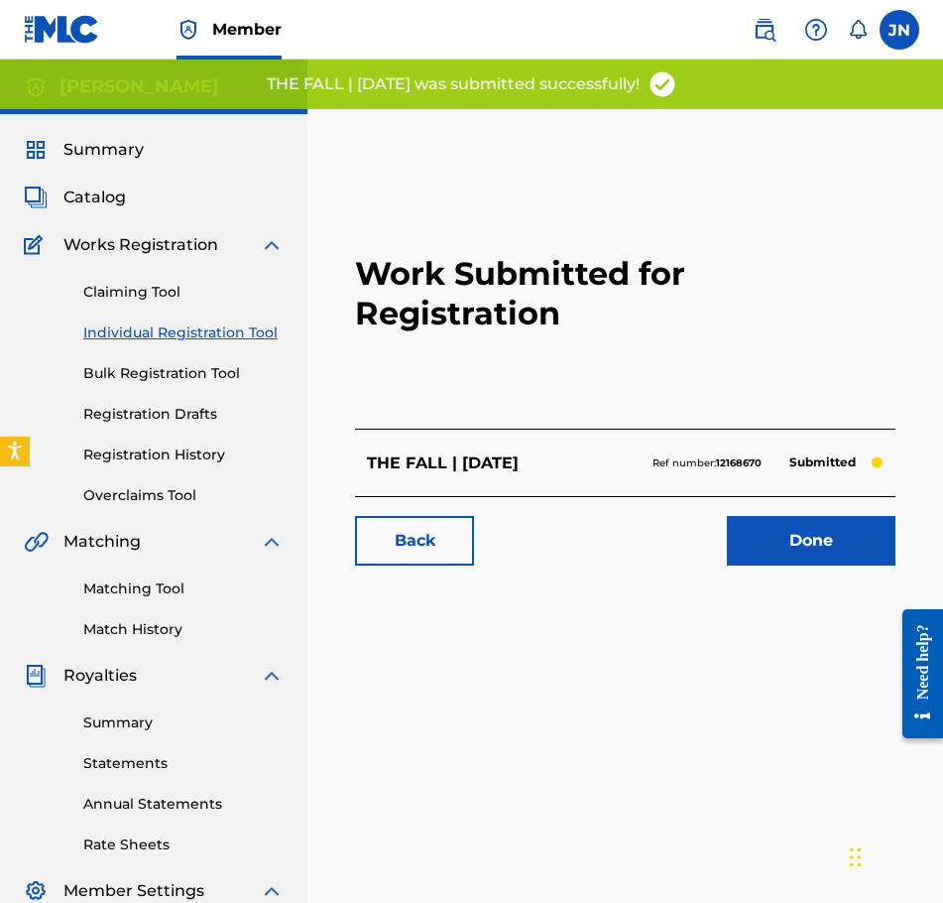
click at [256, 325] on link "Individual Registration Tool" at bounding box center [183, 332] width 200 height 21
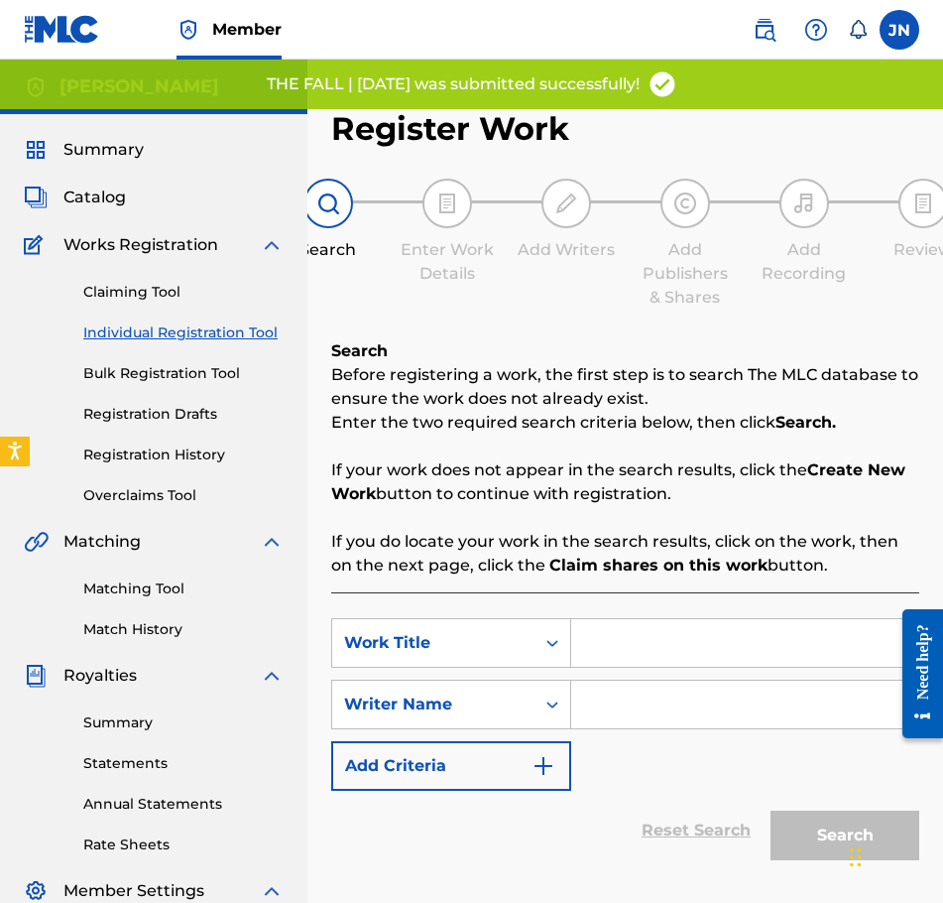
click at [638, 632] on input "Search Form" at bounding box center [744, 643] width 347 height 48
paste input "untitled 04 | [DATE]"
type input "untitled 04 | [DATE]"
click at [710, 709] on input "Search Form" at bounding box center [744, 704] width 347 height 48
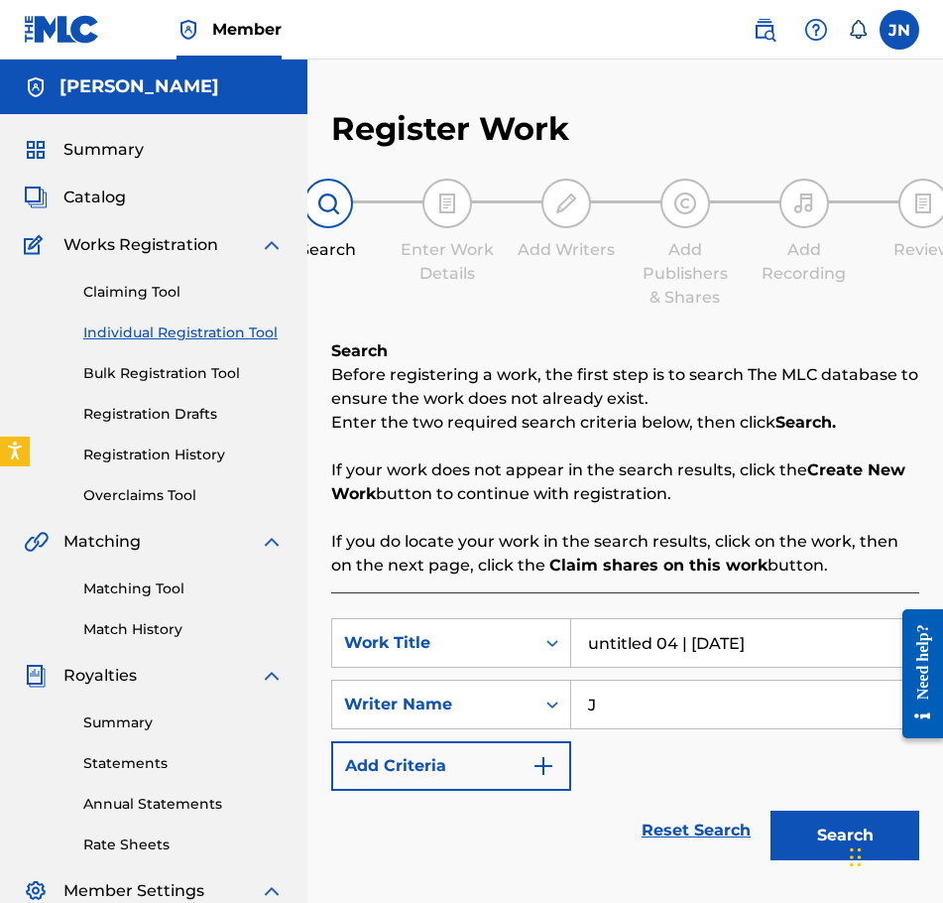
type input "J"
drag, startPoint x: 789, startPoint y: 814, endPoint x: 802, endPoint y: 815, distance: 13.9
click at [792, 814] on button "Search" at bounding box center [845, 835] width 149 height 50
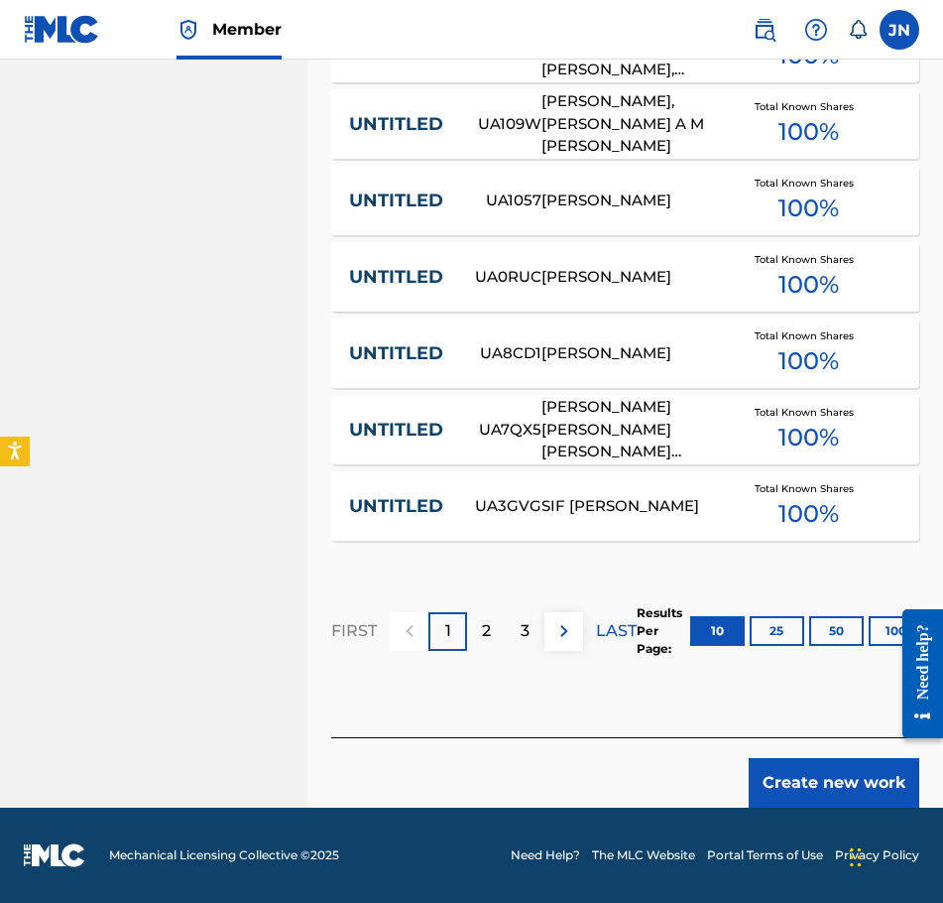
click at [853, 770] on button "Create new work" at bounding box center [834, 783] width 171 height 50
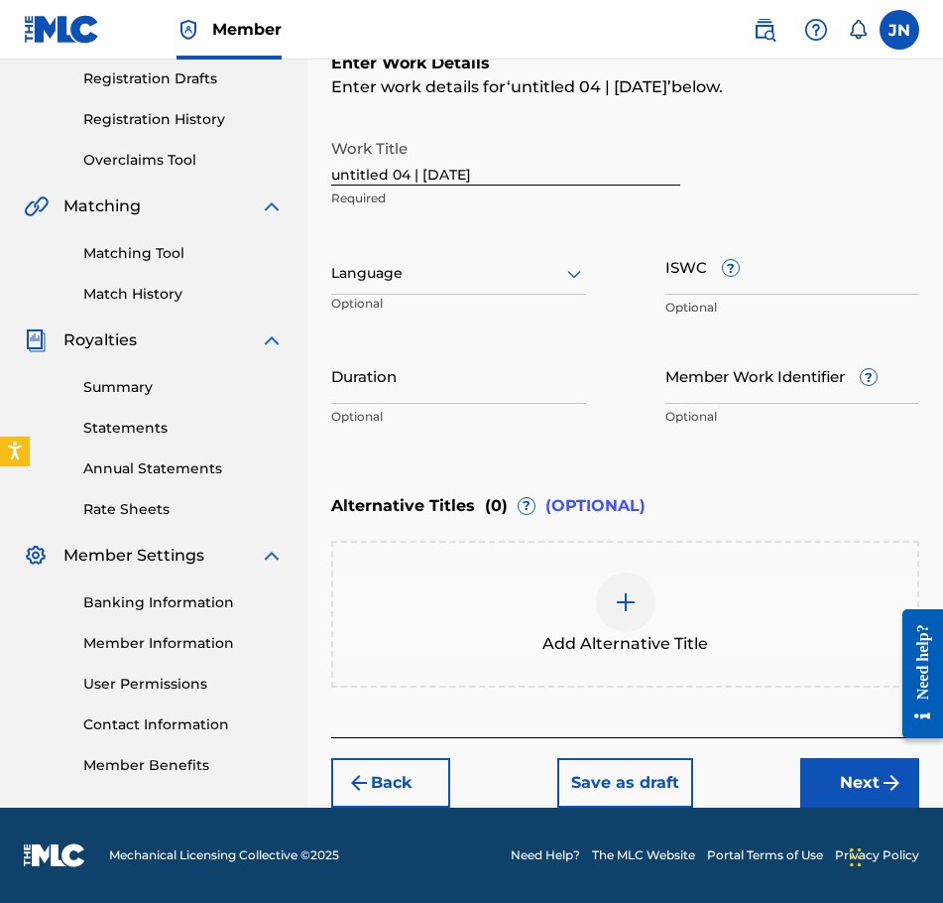
scroll to position [335, 0]
click at [462, 279] on div at bounding box center [458, 273] width 255 height 25
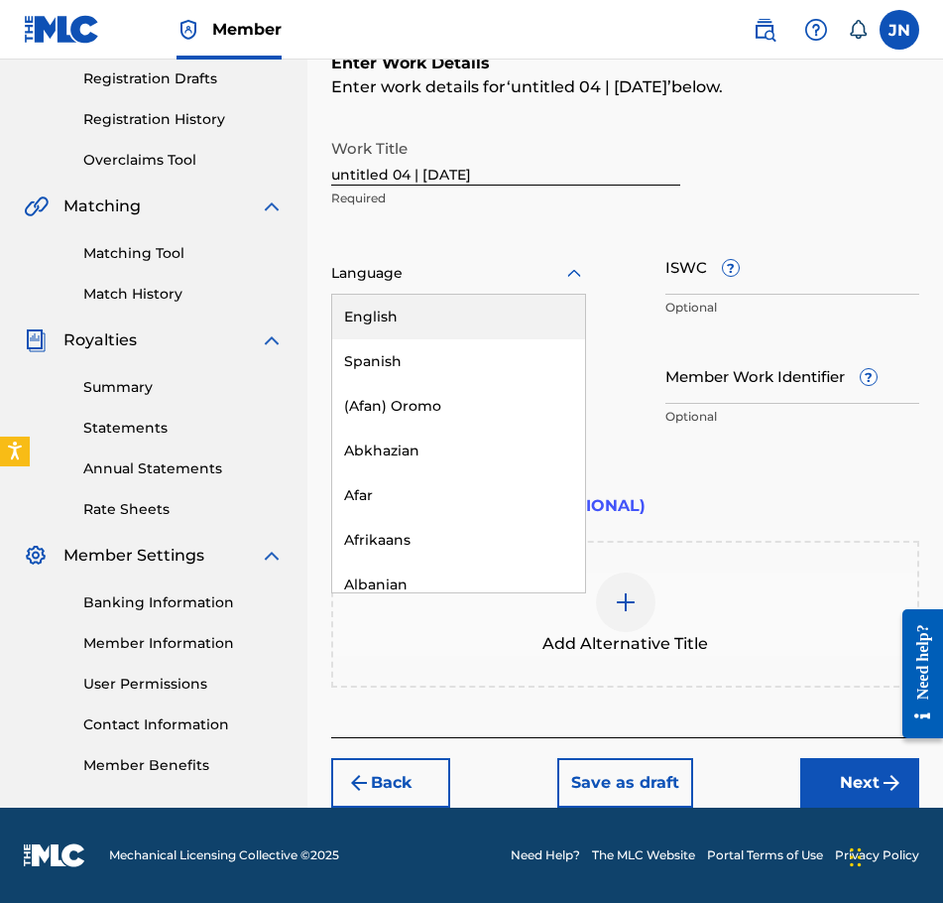
click at [462, 308] on div "English" at bounding box center [458, 317] width 253 height 45
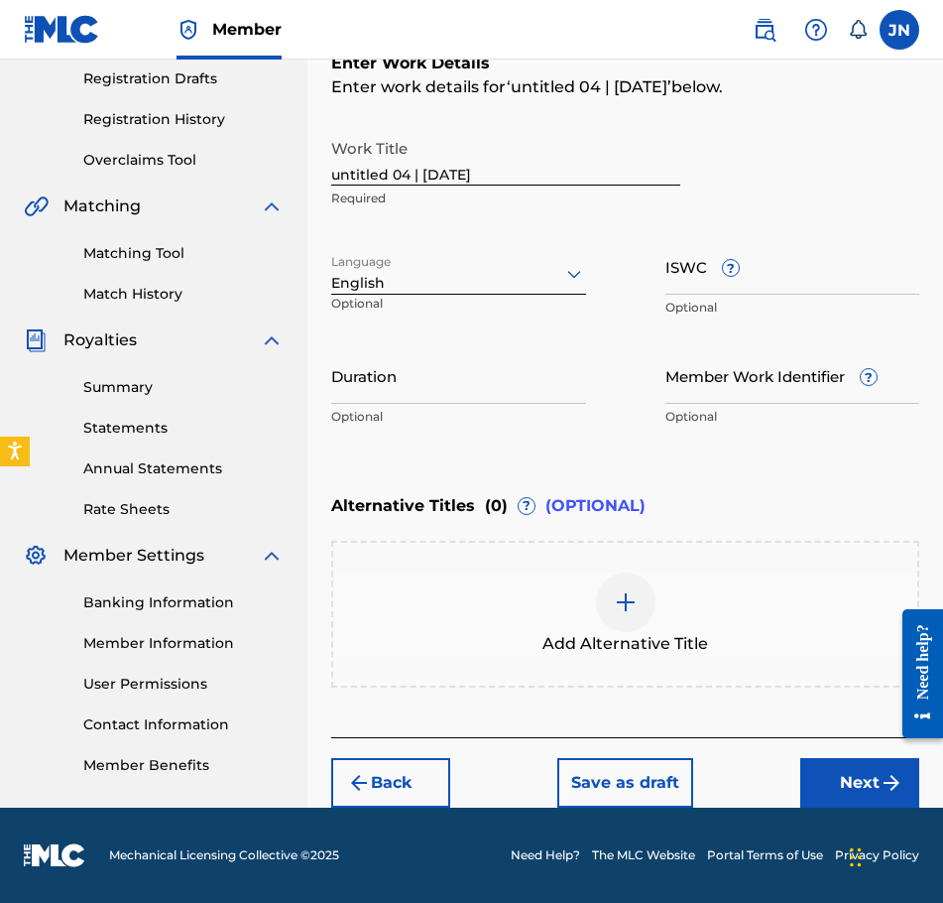
click at [482, 368] on input "Duration" at bounding box center [458, 375] width 255 height 57
type input "01:02"
click at [815, 765] on button "Next" at bounding box center [859, 783] width 119 height 50
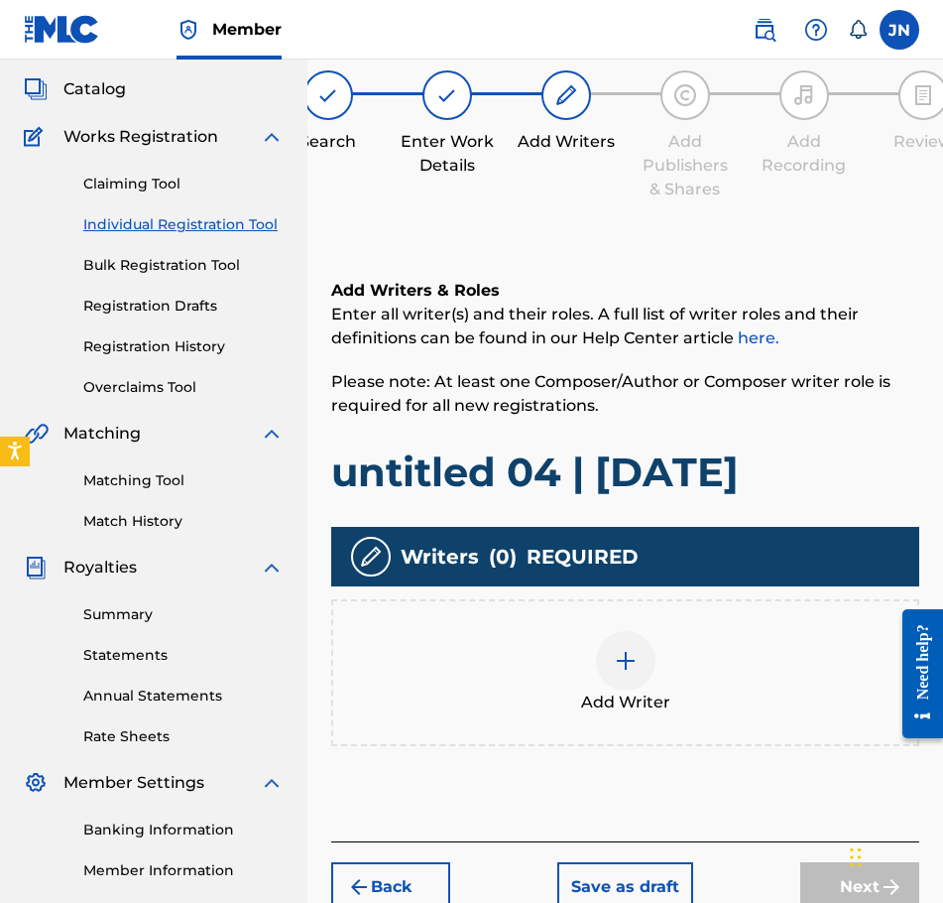
scroll to position [89, 0]
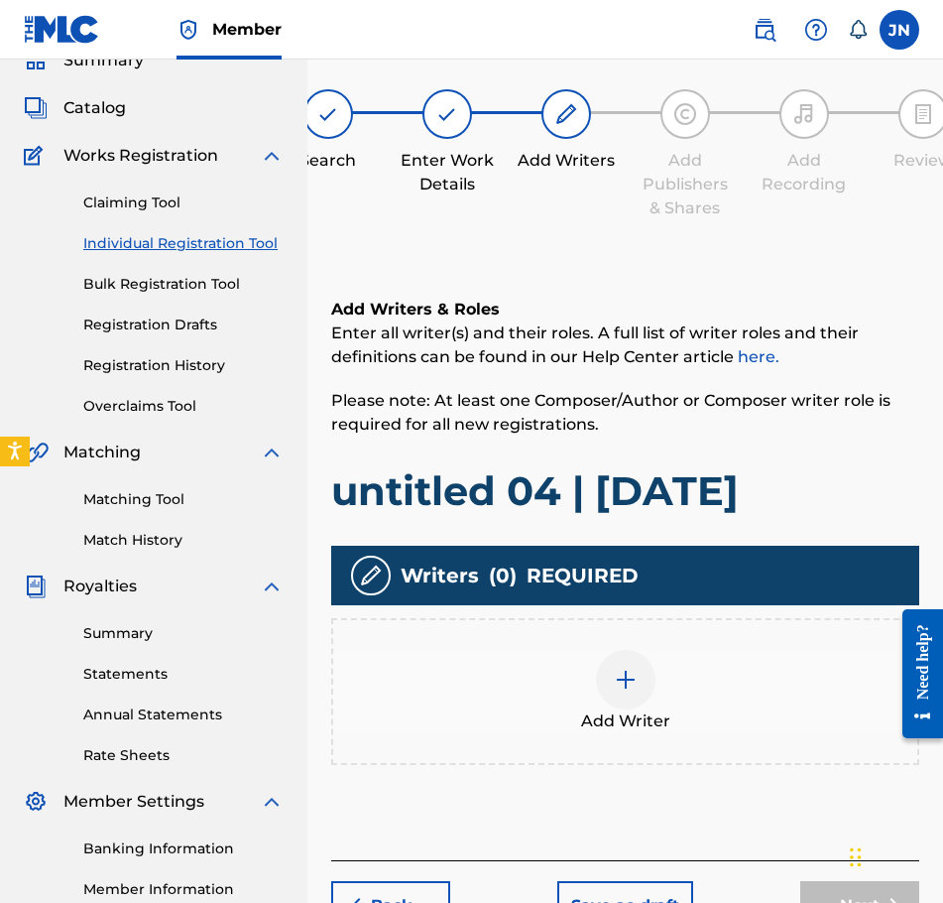
click at [706, 667] on div "Add Writer" at bounding box center [625, 691] width 584 height 83
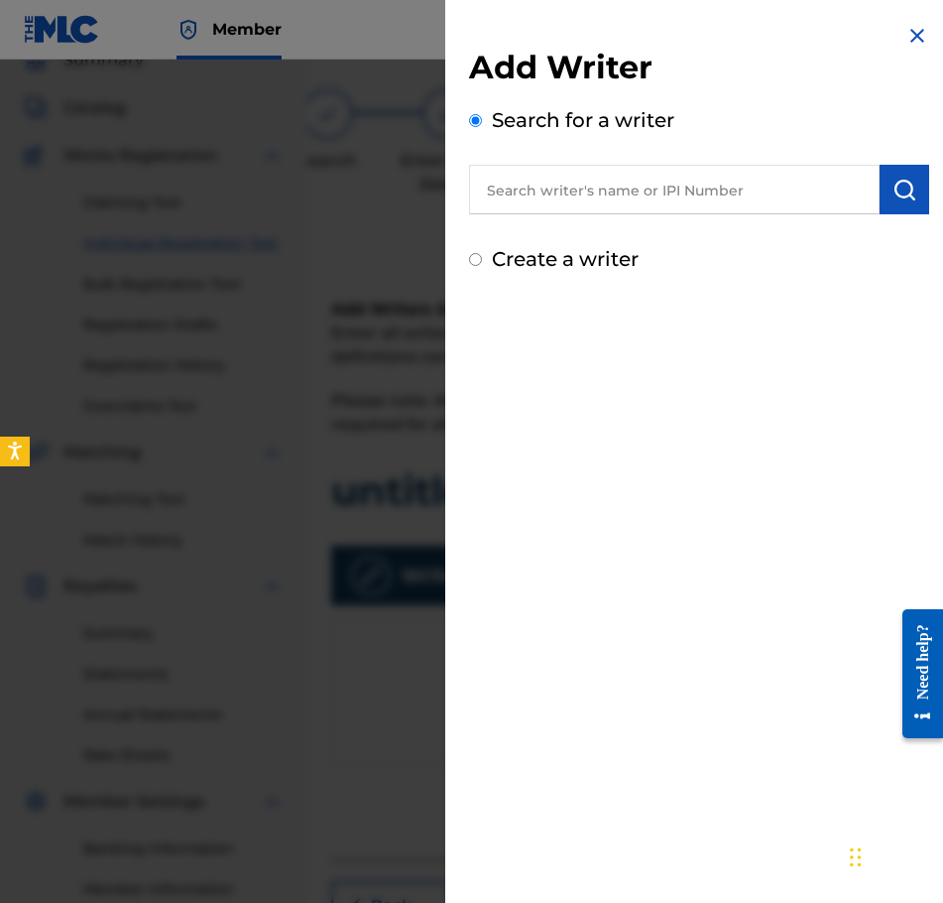
click at [629, 277] on div "Add Writer Search for a writer Create a writer" at bounding box center [699, 149] width 508 height 298
click at [604, 254] on label "Create a writer" at bounding box center [565, 259] width 147 height 24
radio input "true"
click at [482, 254] on input "Create a writer" at bounding box center [475, 259] width 13 height 13
radio input "false"
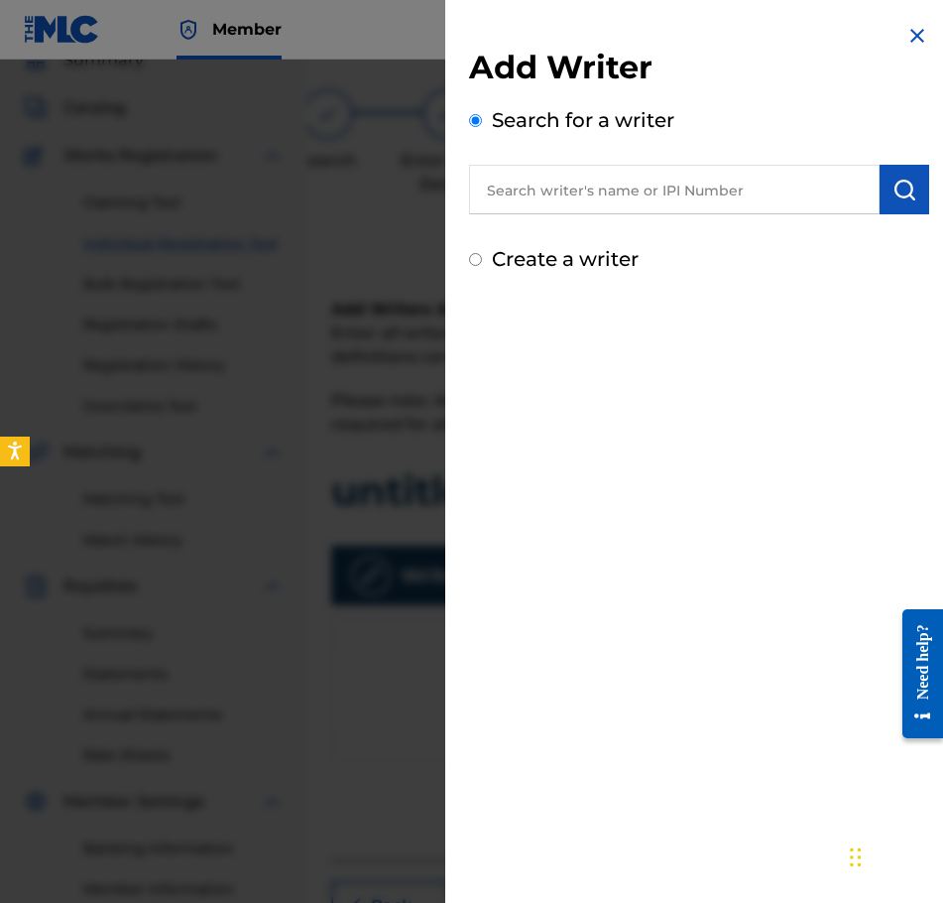
radio input "true"
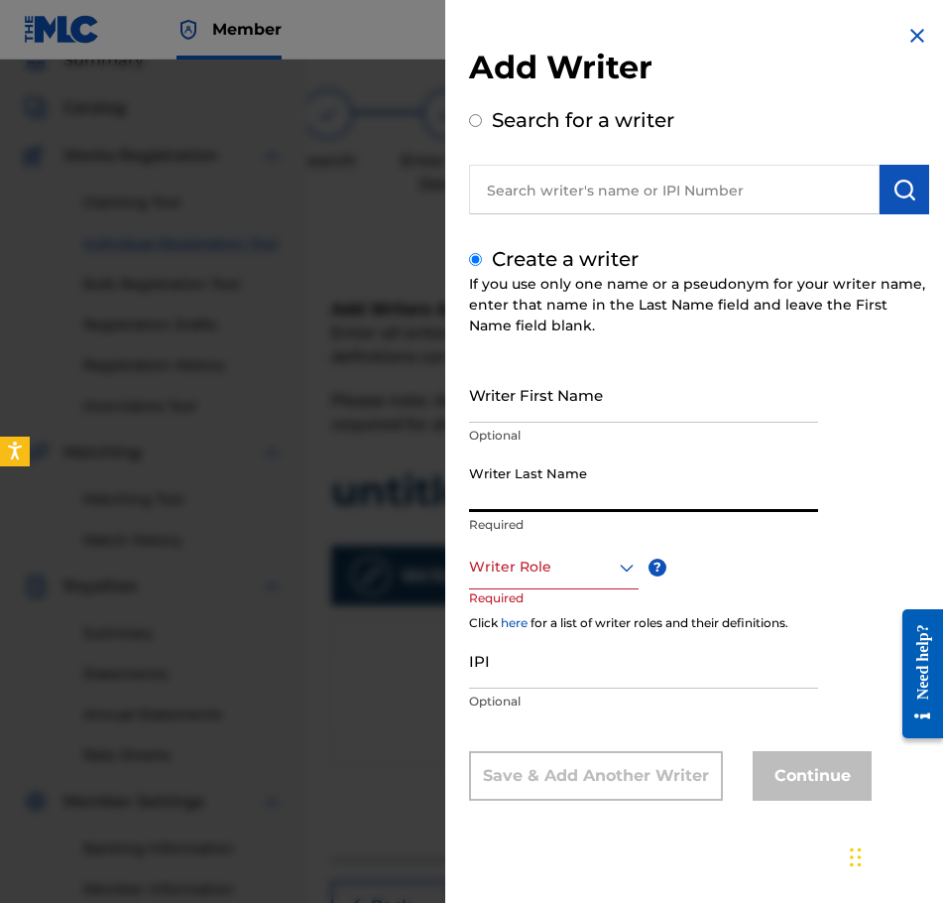
click at [617, 505] on input "Writer Last Name" at bounding box center [643, 483] width 349 height 57
type input "Najdzionek"
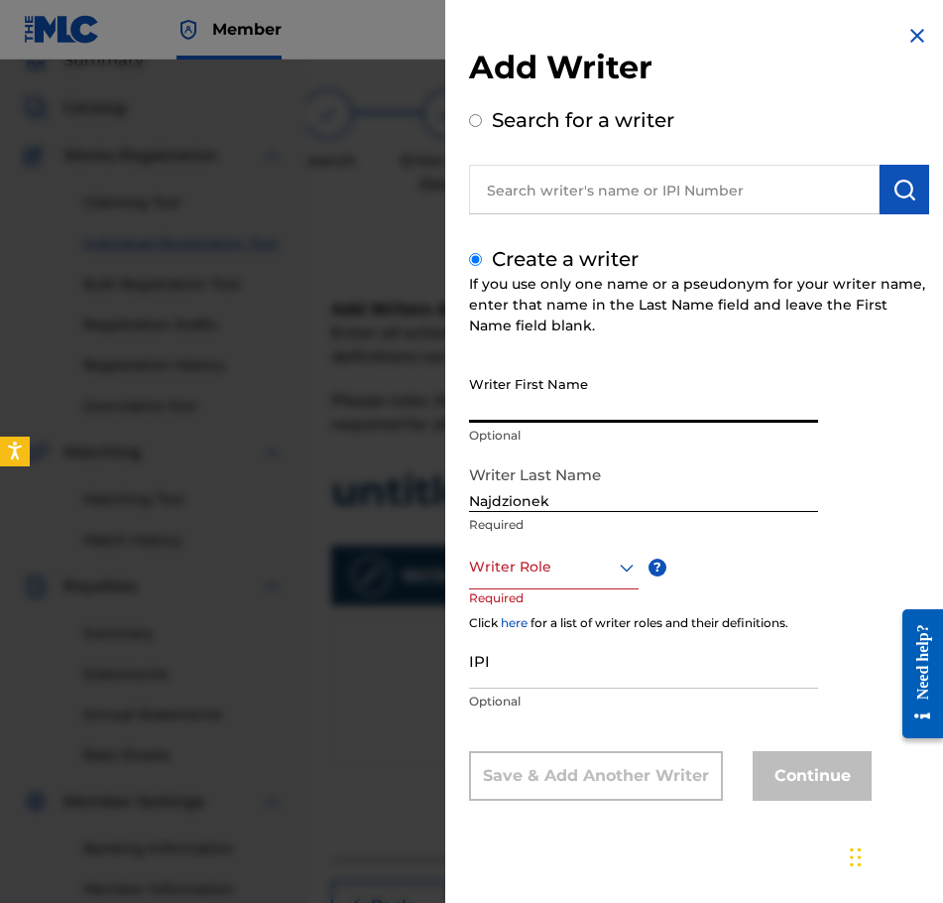
click at [559, 407] on input "Writer First Name" at bounding box center [643, 394] width 349 height 57
type input "[PERSON_NAME]"
click at [636, 565] on icon at bounding box center [627, 567] width 24 height 24
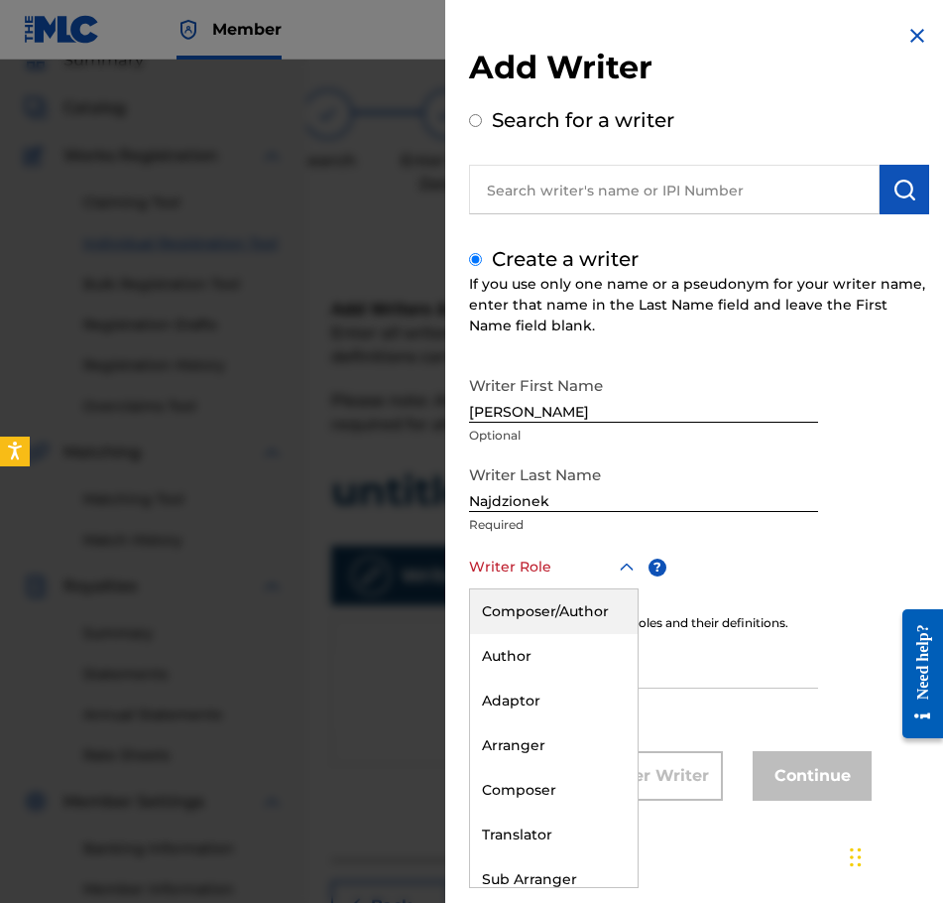
click at [597, 598] on div "Composer/Author" at bounding box center [554, 611] width 168 height 45
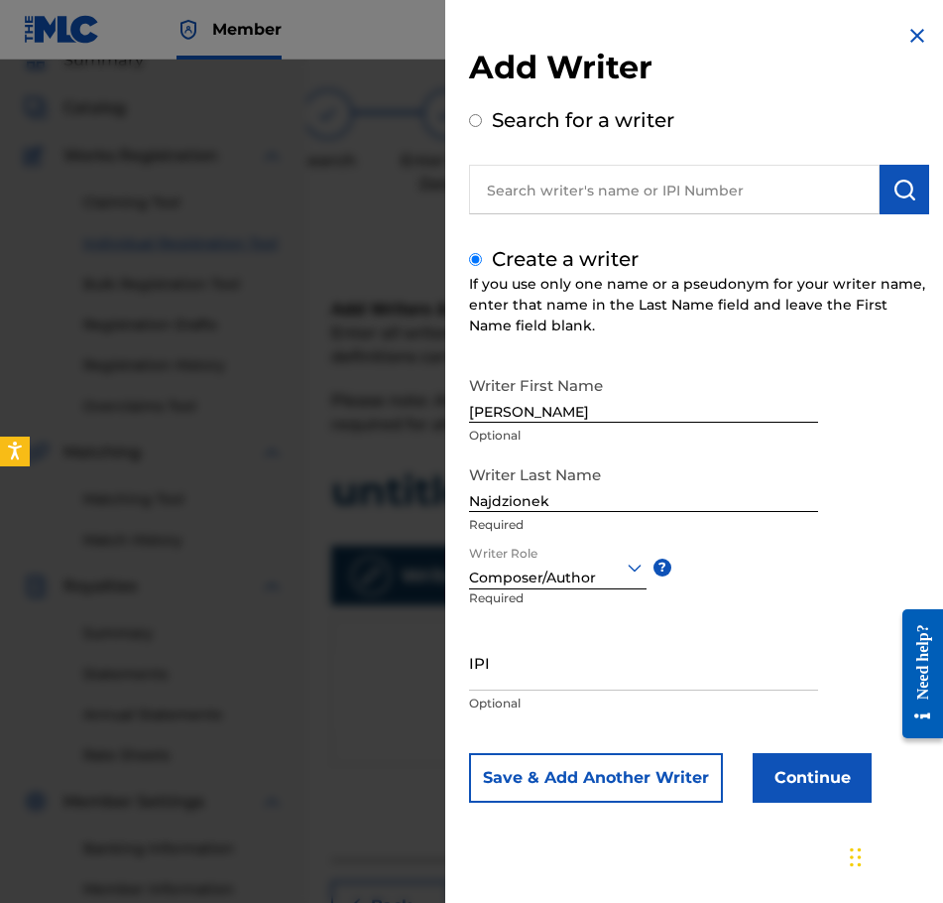
click at [816, 779] on button "Continue" at bounding box center [812, 778] width 119 height 50
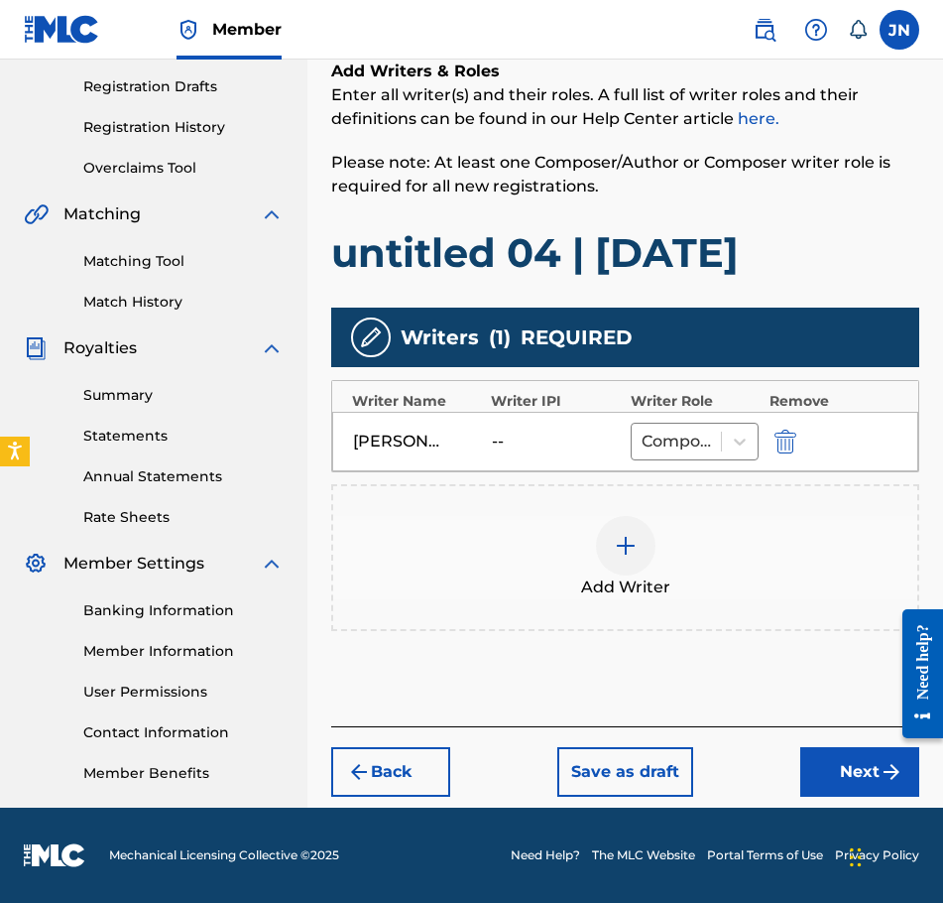
click at [819, 794] on button "Next" at bounding box center [859, 772] width 119 height 50
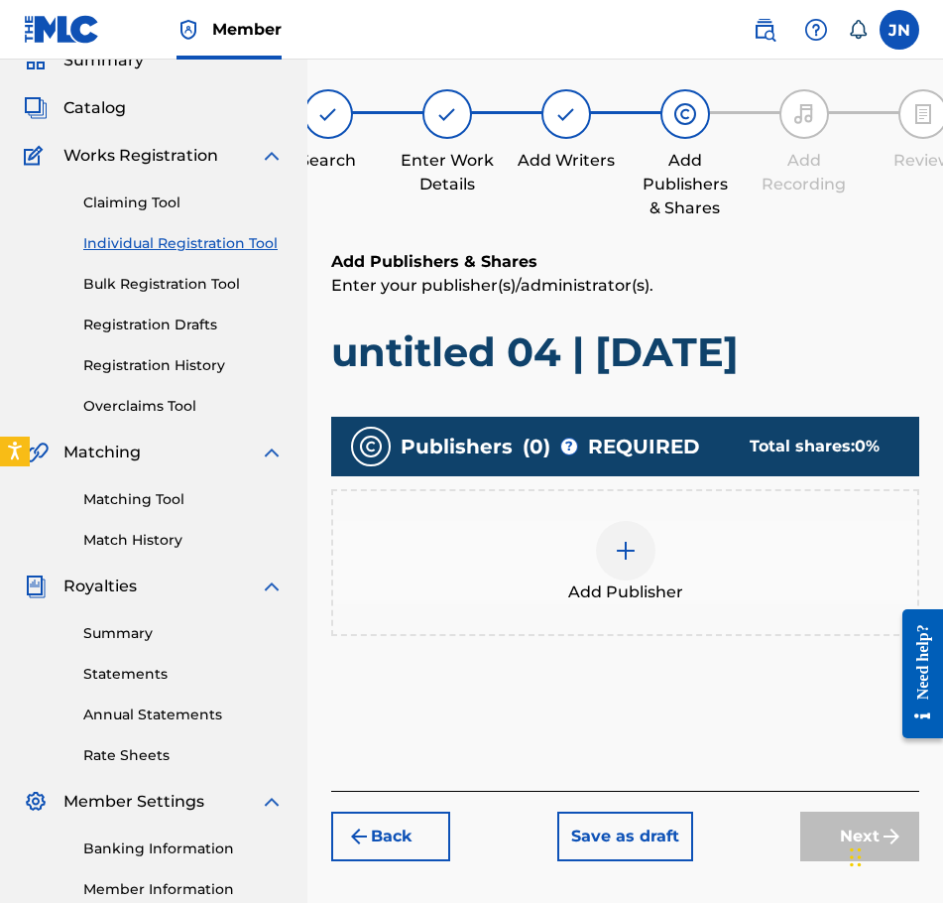
click at [628, 580] on span "Add Publisher" at bounding box center [625, 592] width 115 height 24
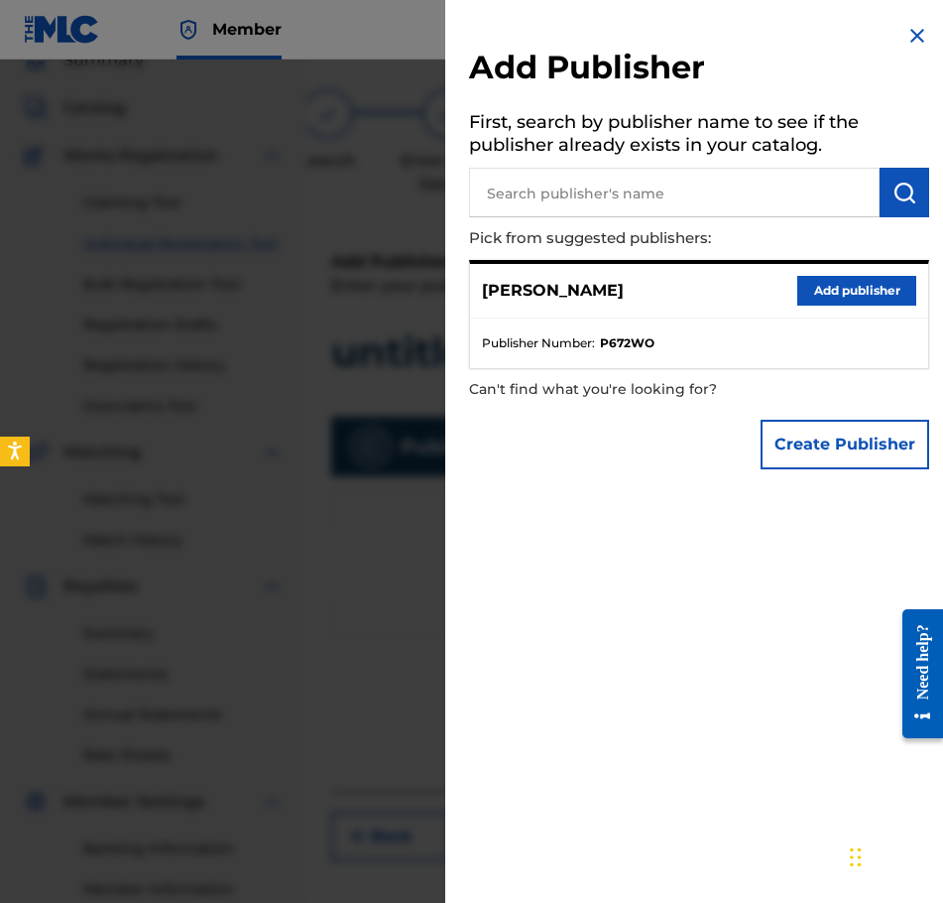
click at [844, 294] on button "Add publisher" at bounding box center [857, 291] width 119 height 30
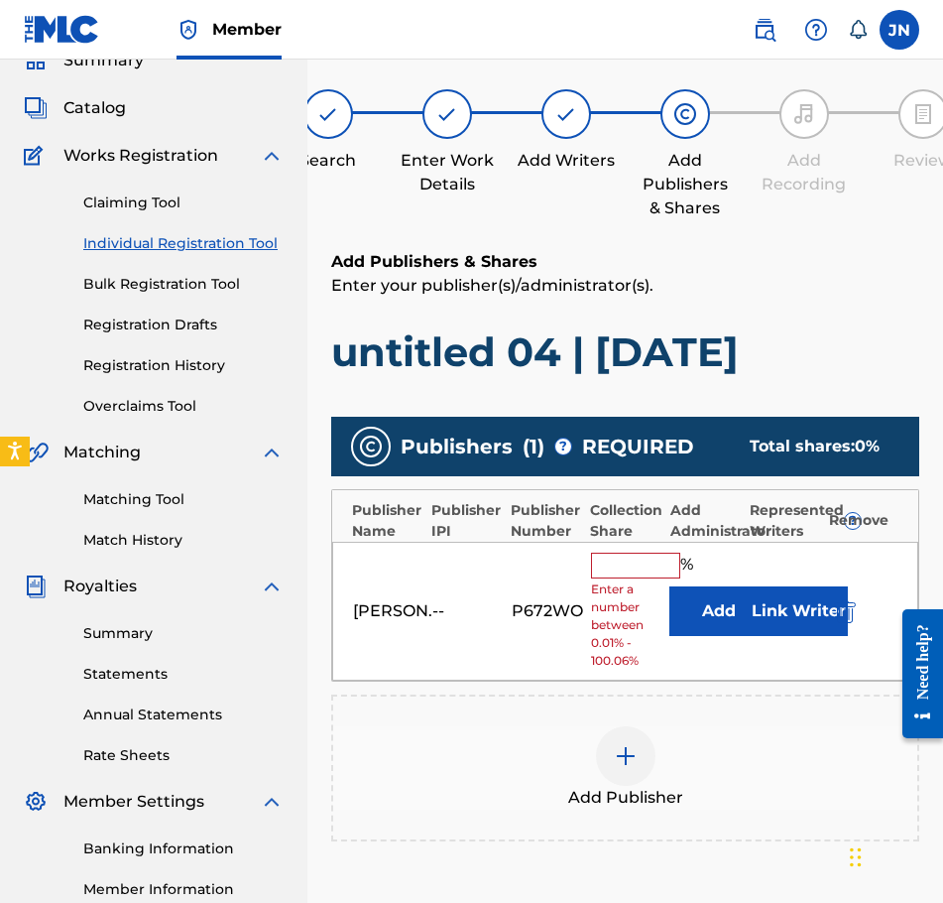
click at [628, 570] on input "text" at bounding box center [635, 565] width 89 height 26
type input "100"
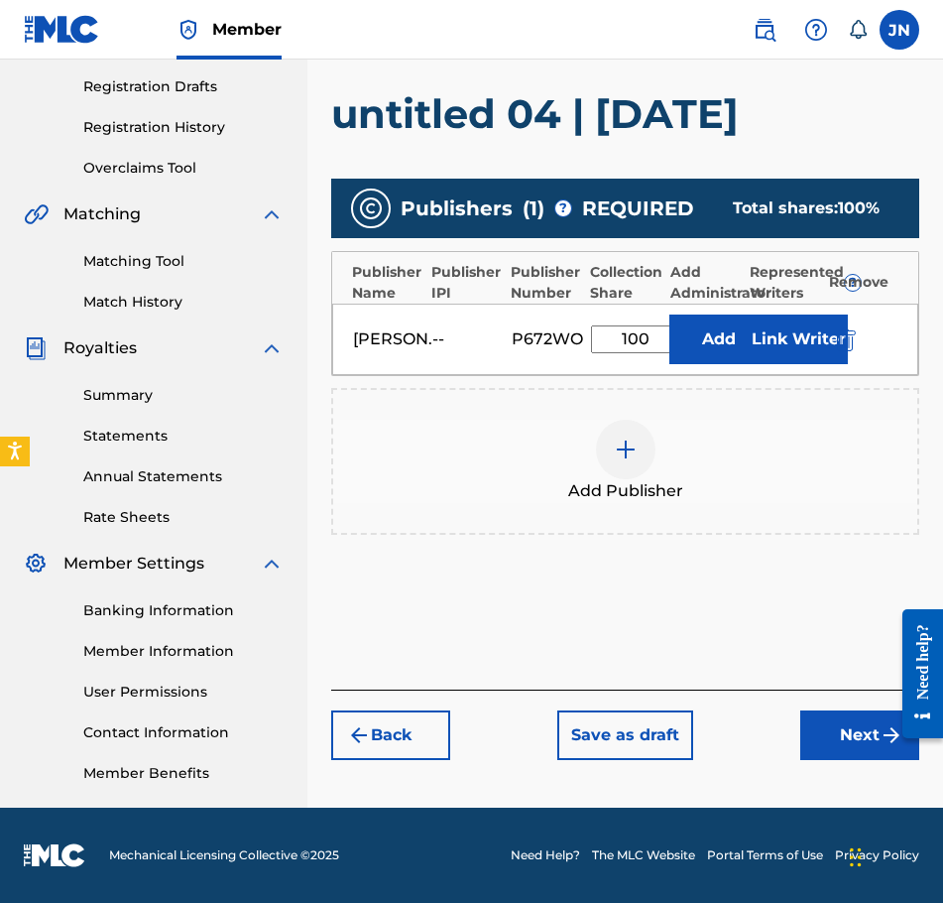
click at [885, 750] on button "Next" at bounding box center [859, 735] width 119 height 50
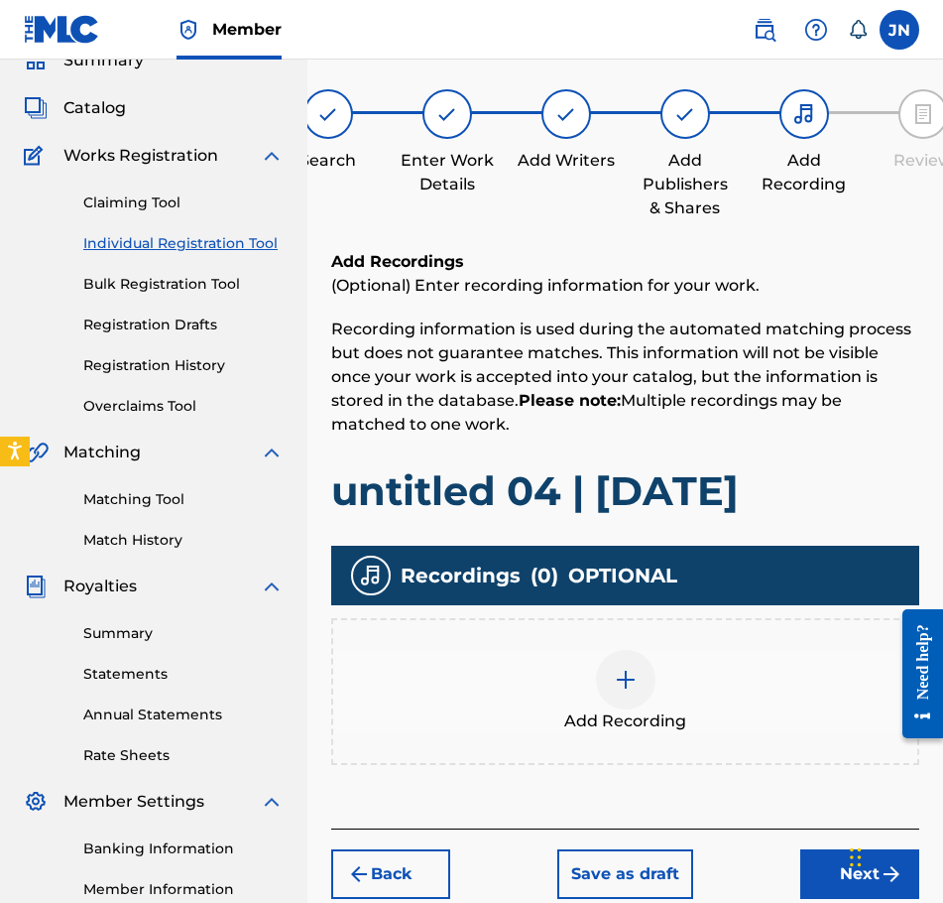
click at [603, 644] on div "Add Recording" at bounding box center [625, 691] width 588 height 147
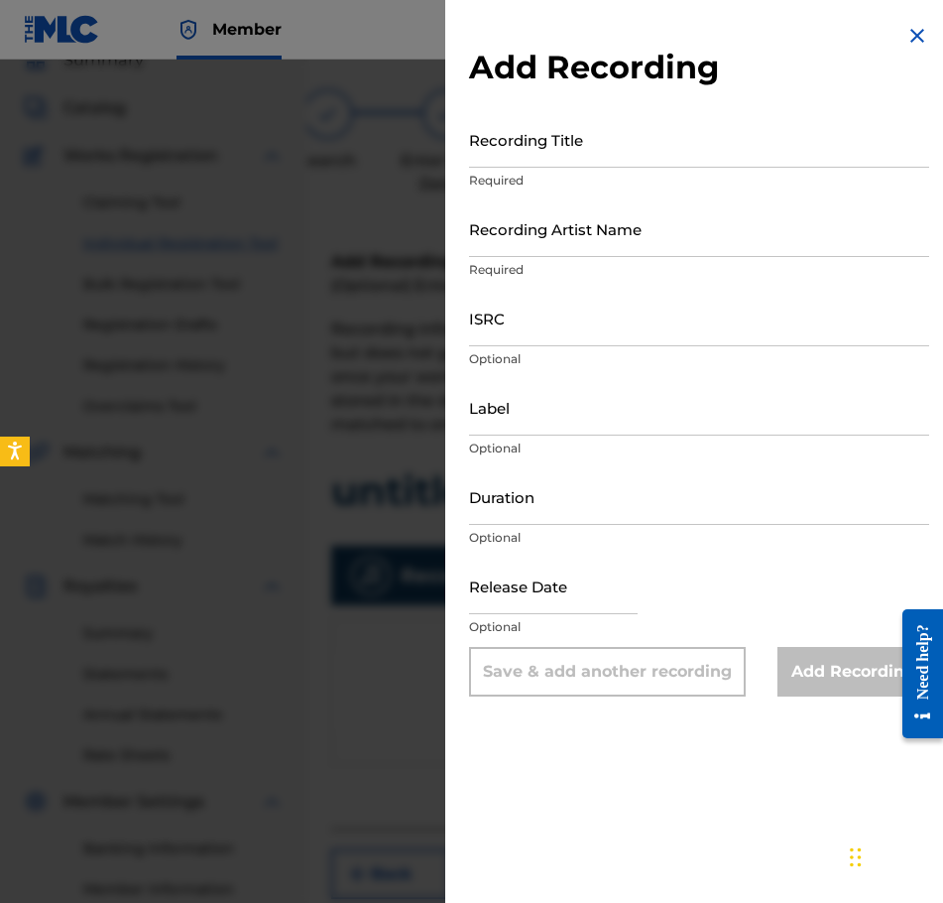
click at [564, 162] on input "Recording Title" at bounding box center [699, 139] width 460 height 57
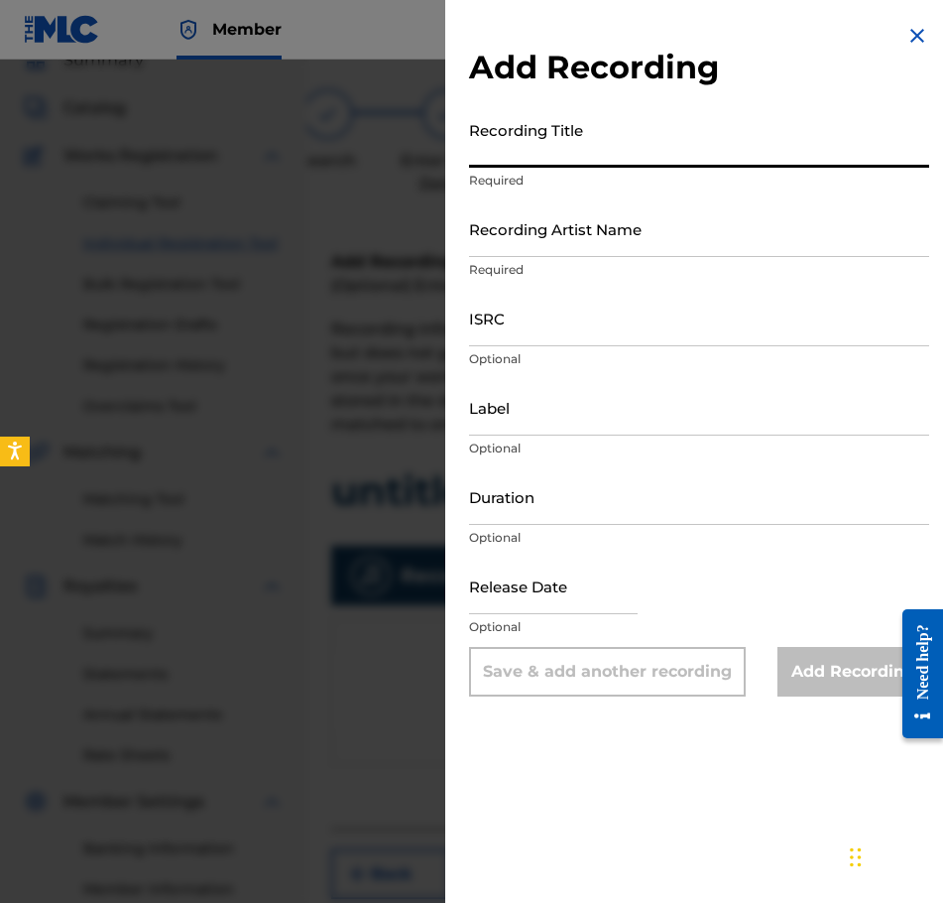
paste input "untitled 04 | [DATE]"
type input "untitled 04 | [DATE]"
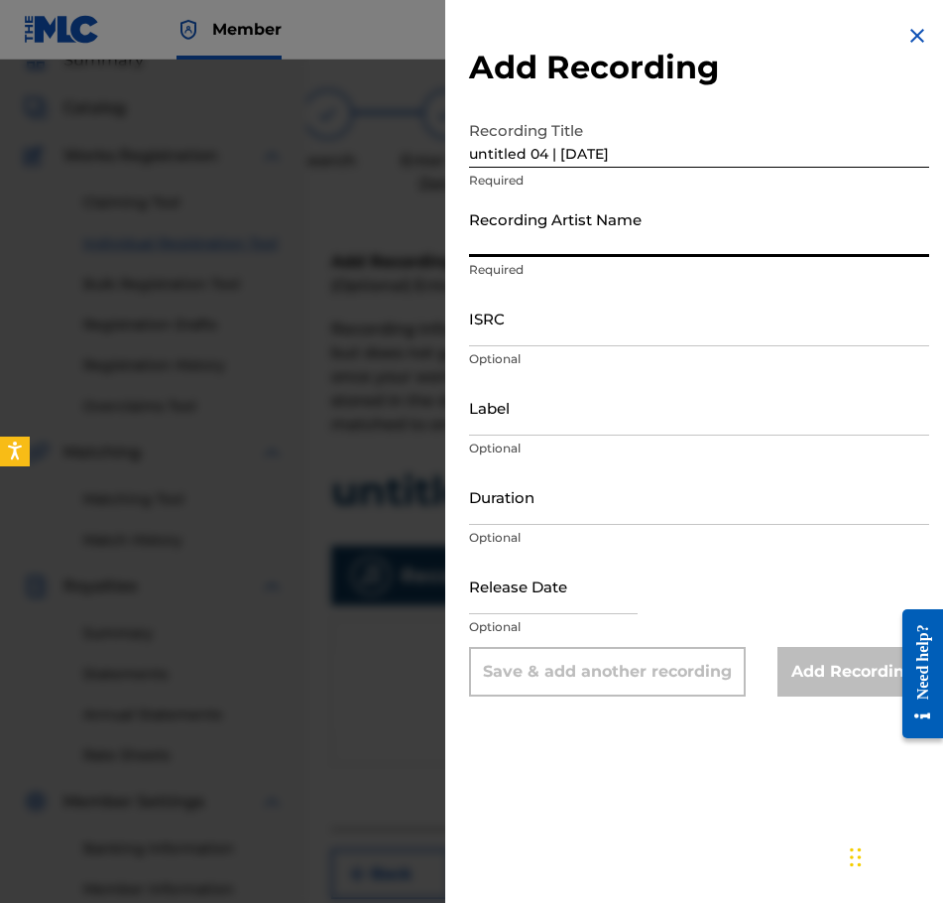
click at [613, 237] on input "Recording Artist Name" at bounding box center [699, 228] width 460 height 57
type input "[PERSON_NAME]"
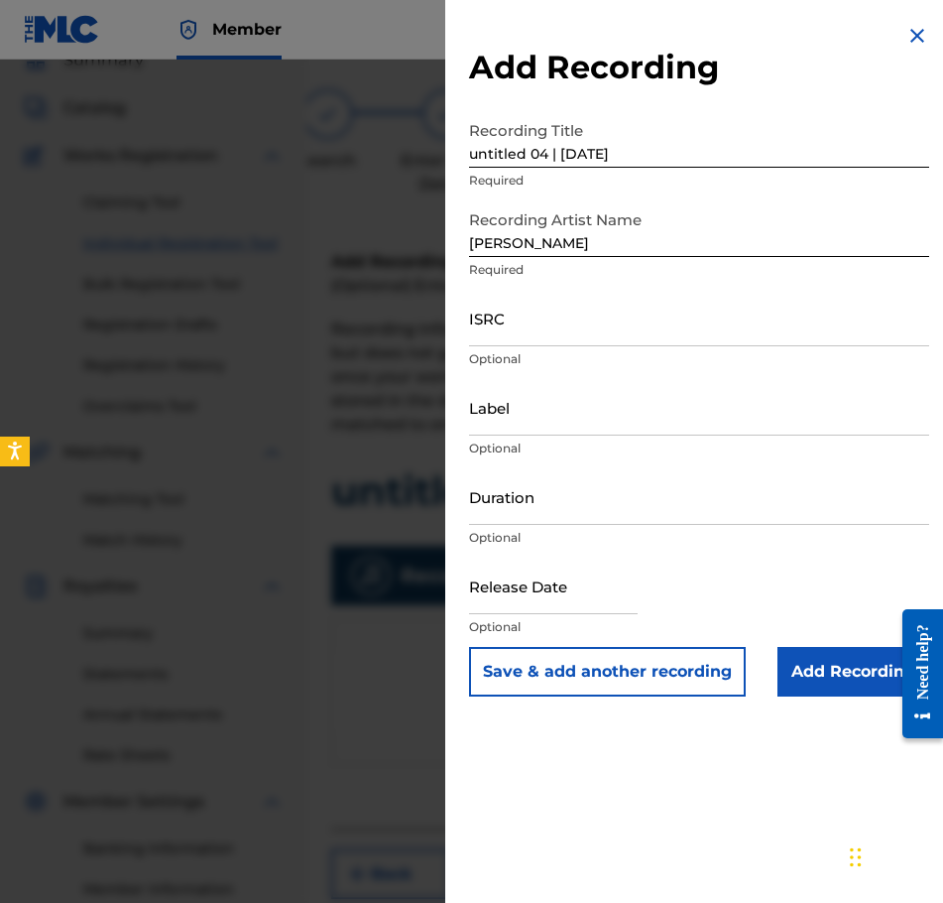
click at [653, 307] on input "ISRC" at bounding box center [699, 318] width 460 height 57
paste input "QZWFE2586939"
type input "QZWFE2586939"
click at [575, 503] on input "Duration" at bounding box center [699, 496] width 460 height 57
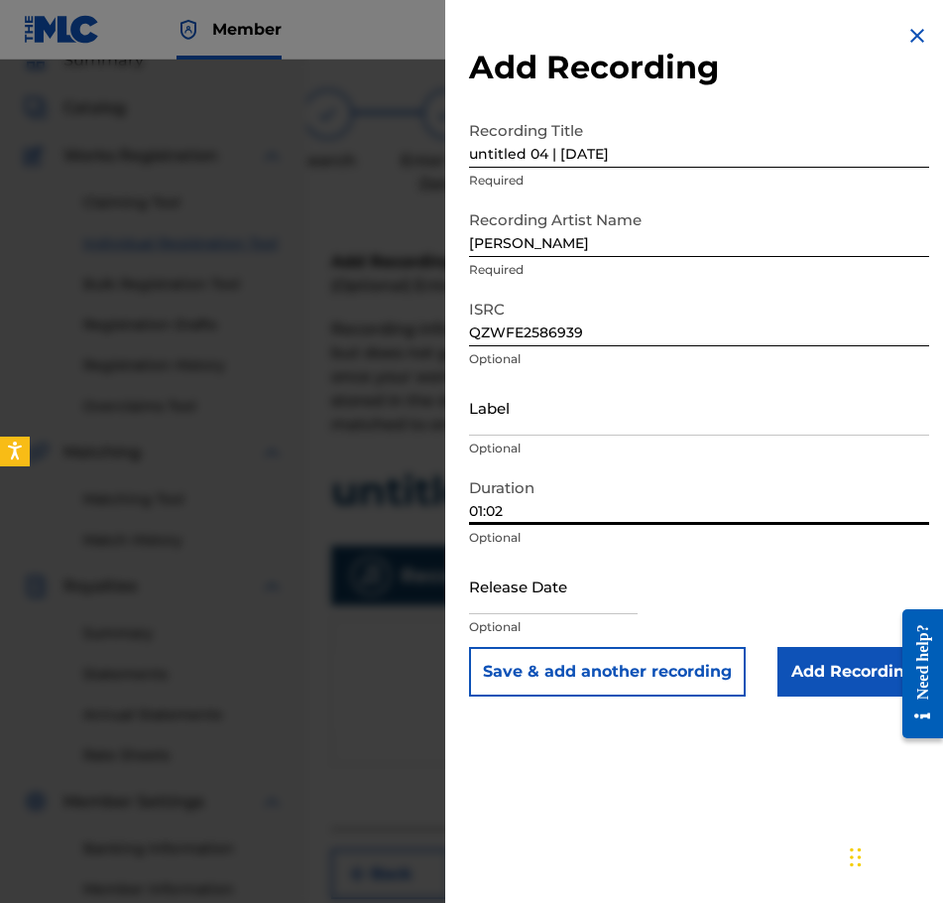
type input "01:02"
click at [612, 600] on input "text" at bounding box center [553, 585] width 169 height 57
select select "8"
select select "2025"
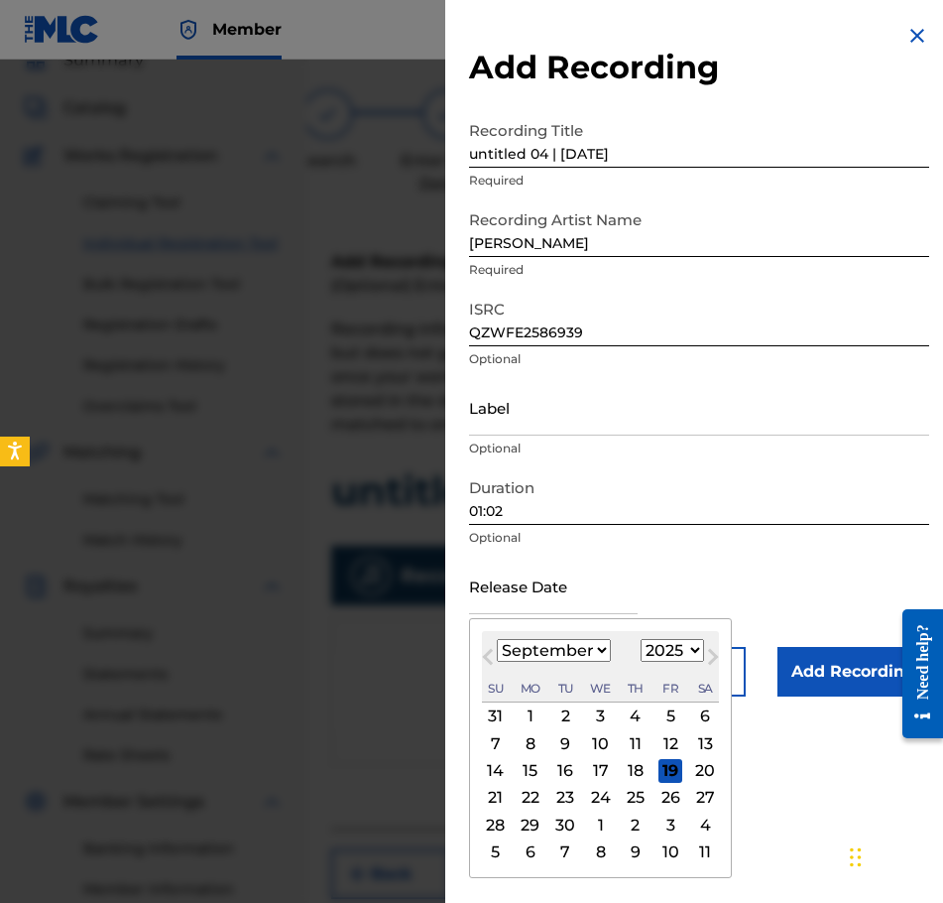
type input "[DATE]"
select select "6"
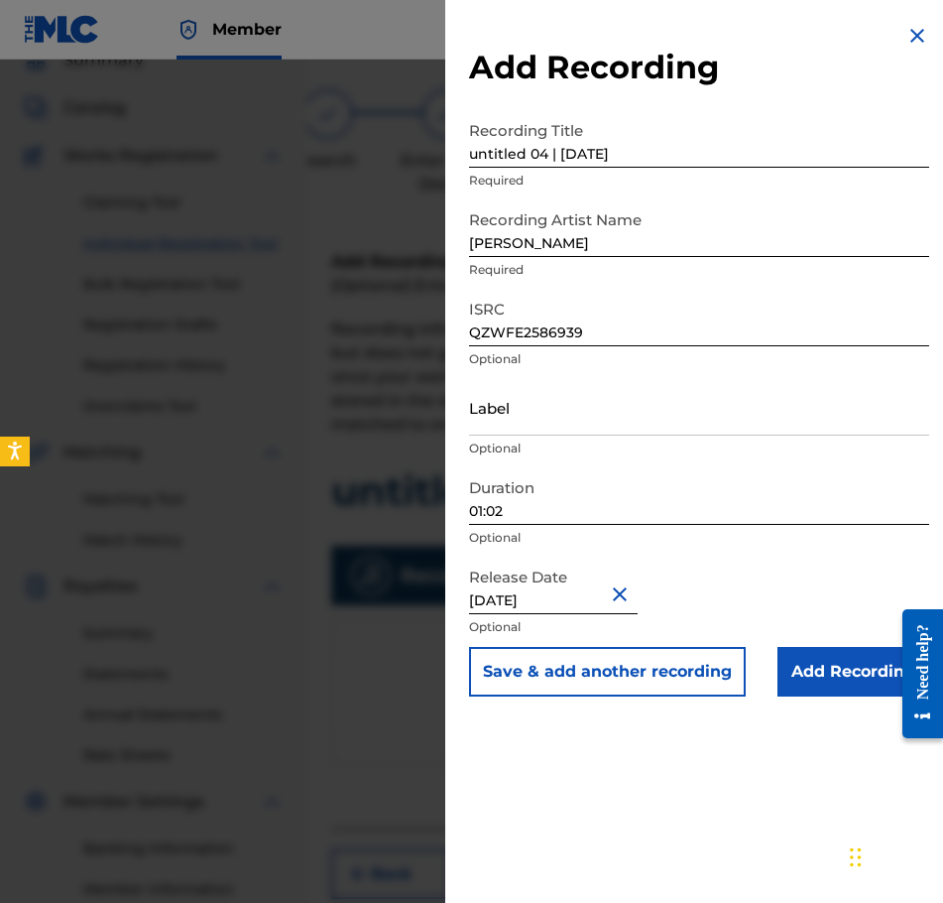
click at [802, 664] on input "Add Recording" at bounding box center [854, 672] width 152 height 50
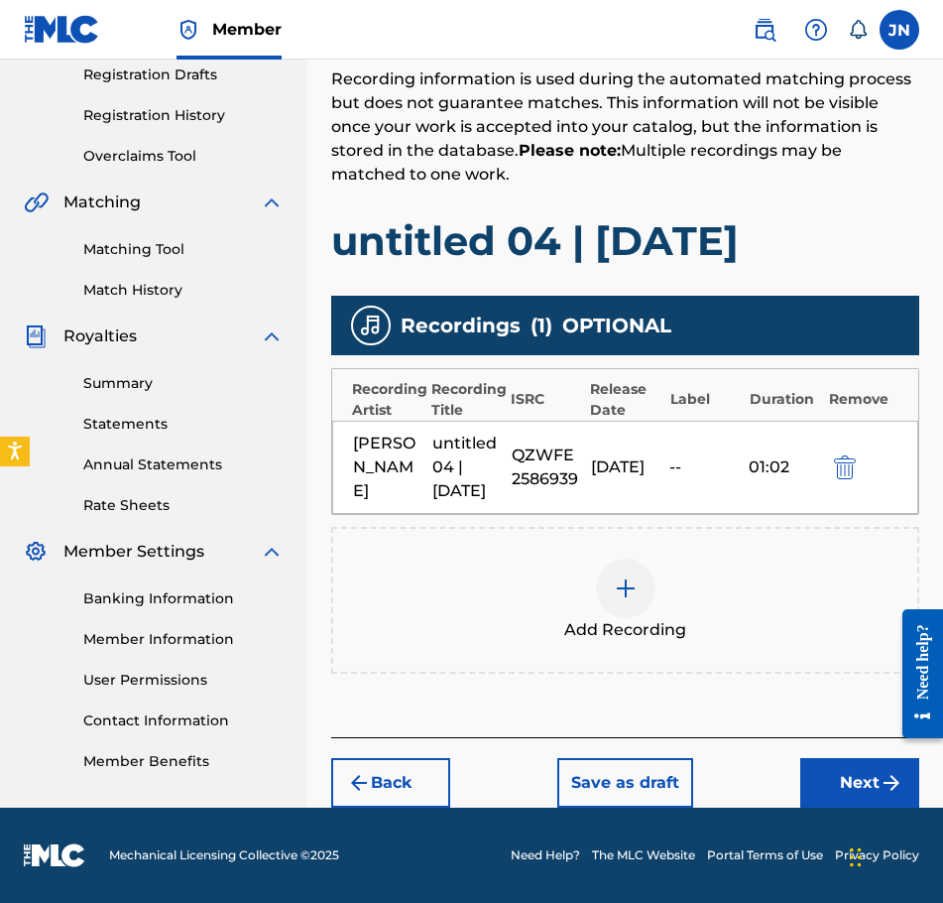
click at [834, 786] on button "Next" at bounding box center [859, 783] width 119 height 50
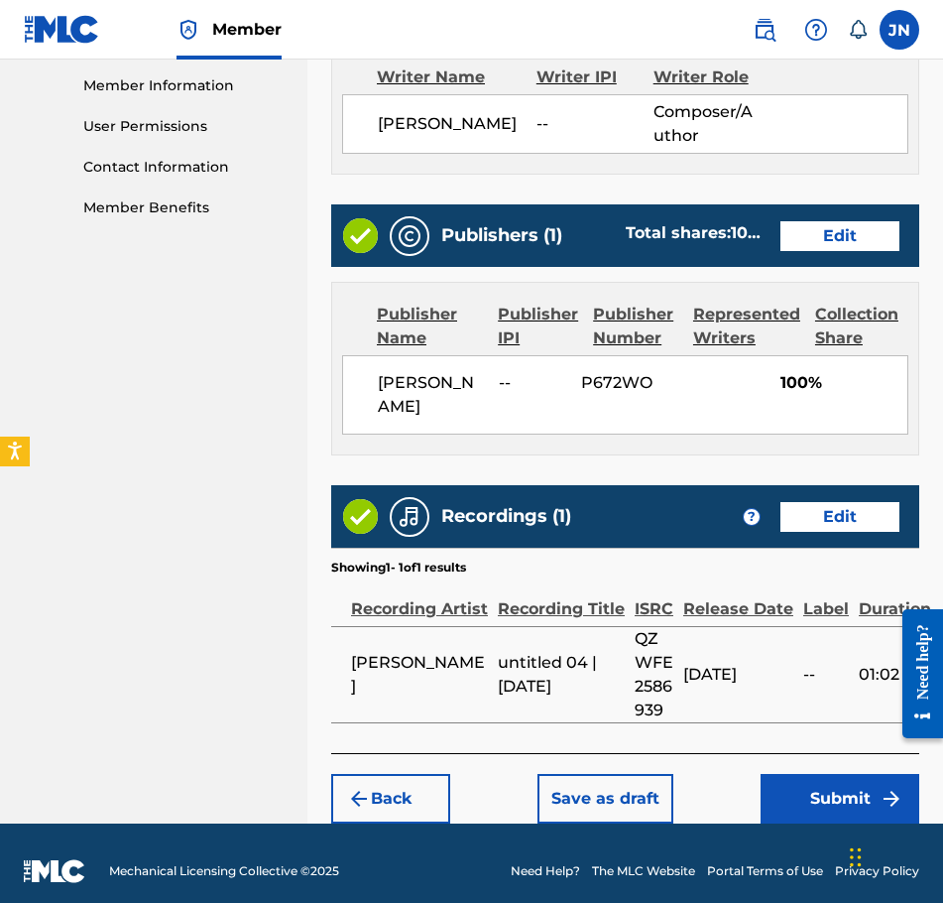
scroll to position [909, 0]
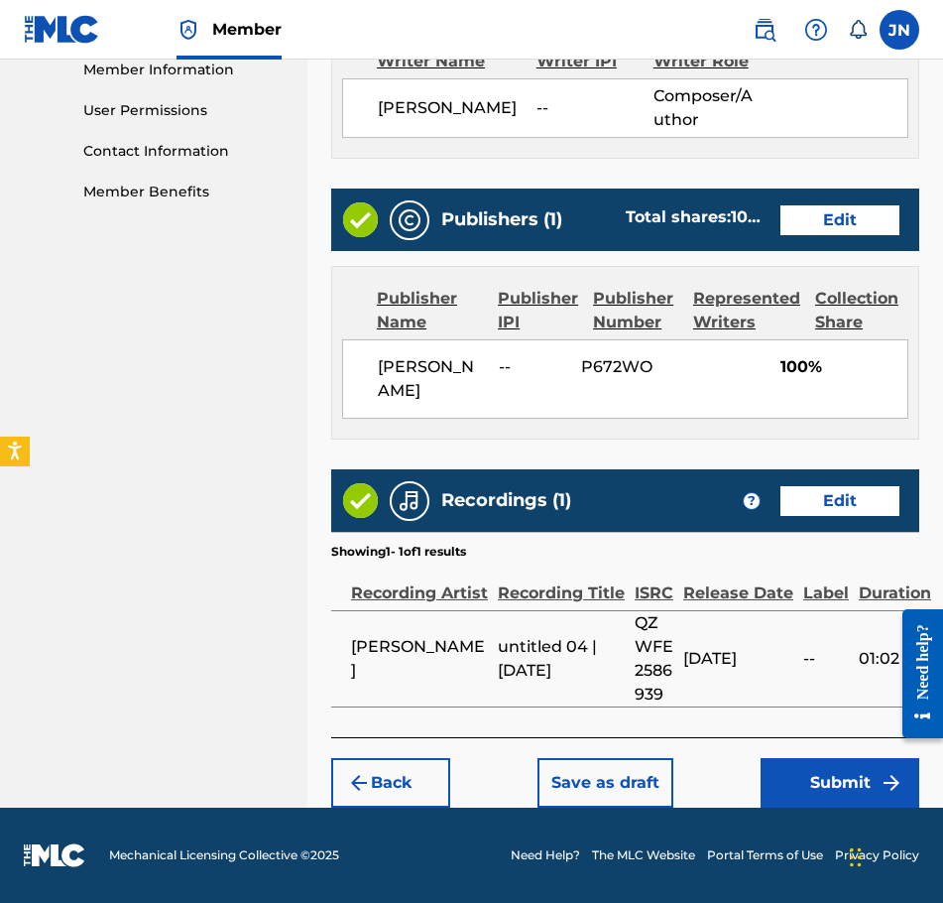
click at [843, 770] on button "Submit" at bounding box center [840, 783] width 159 height 50
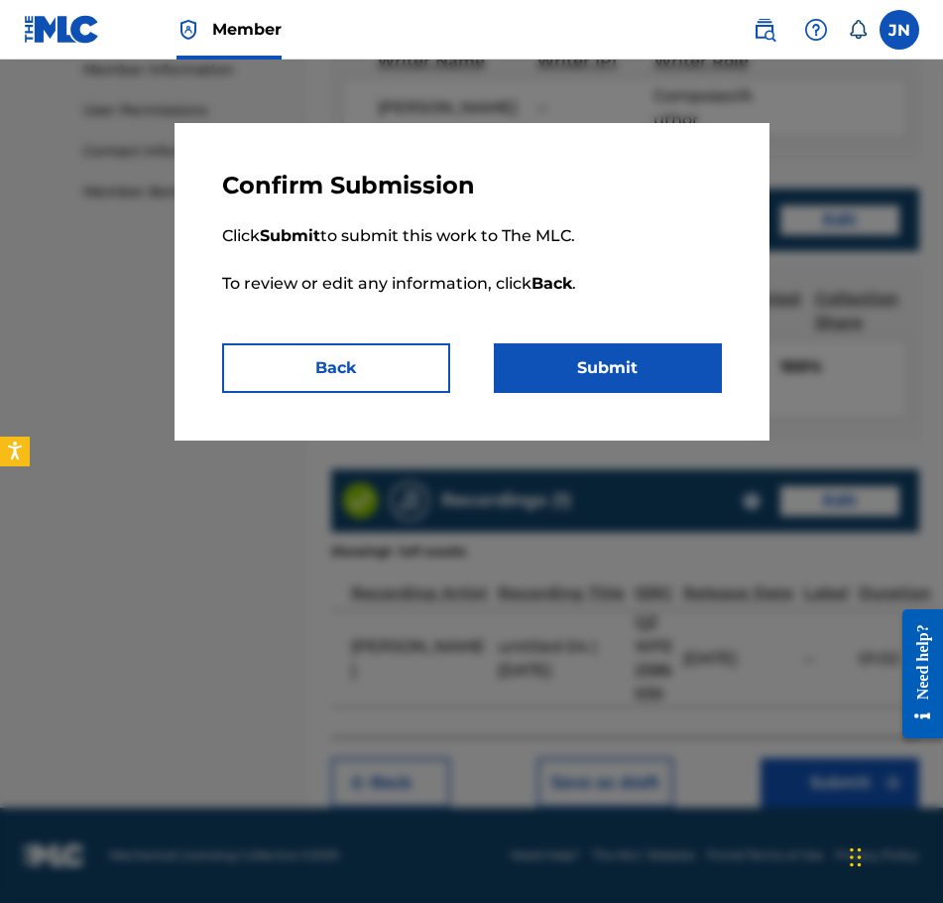
click at [668, 378] on button "Submit" at bounding box center [608, 368] width 228 height 50
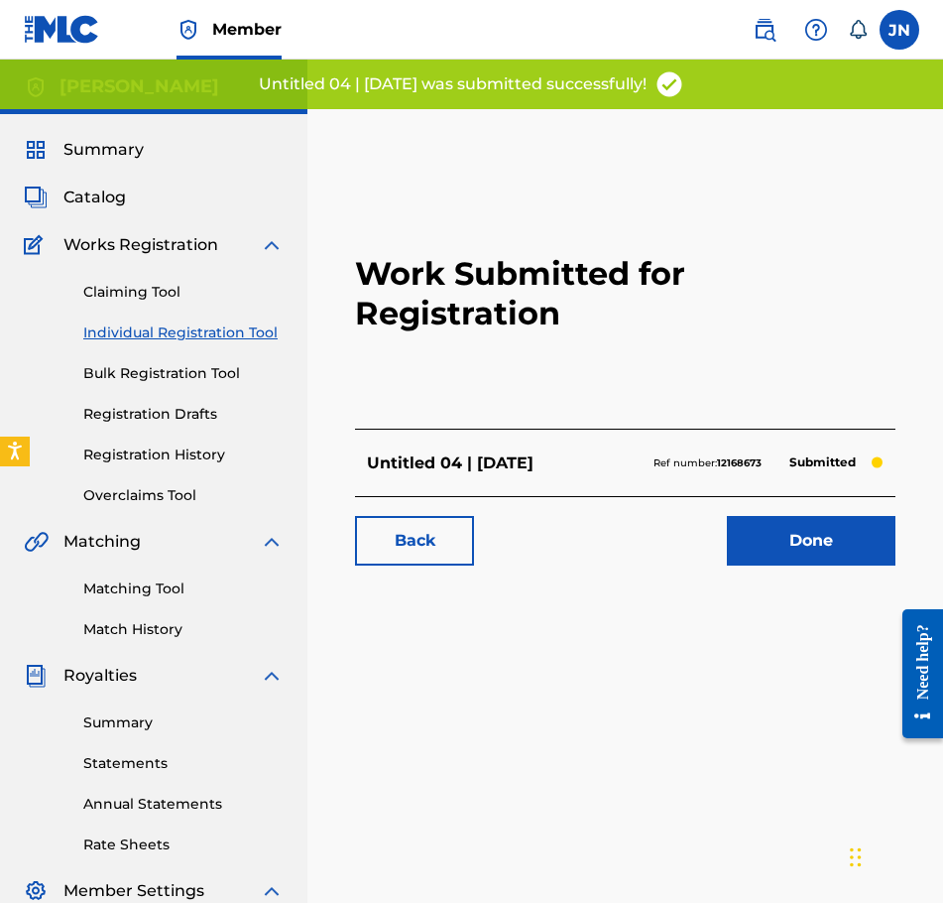
click at [244, 331] on link "Individual Registration Tool" at bounding box center [183, 332] width 200 height 21
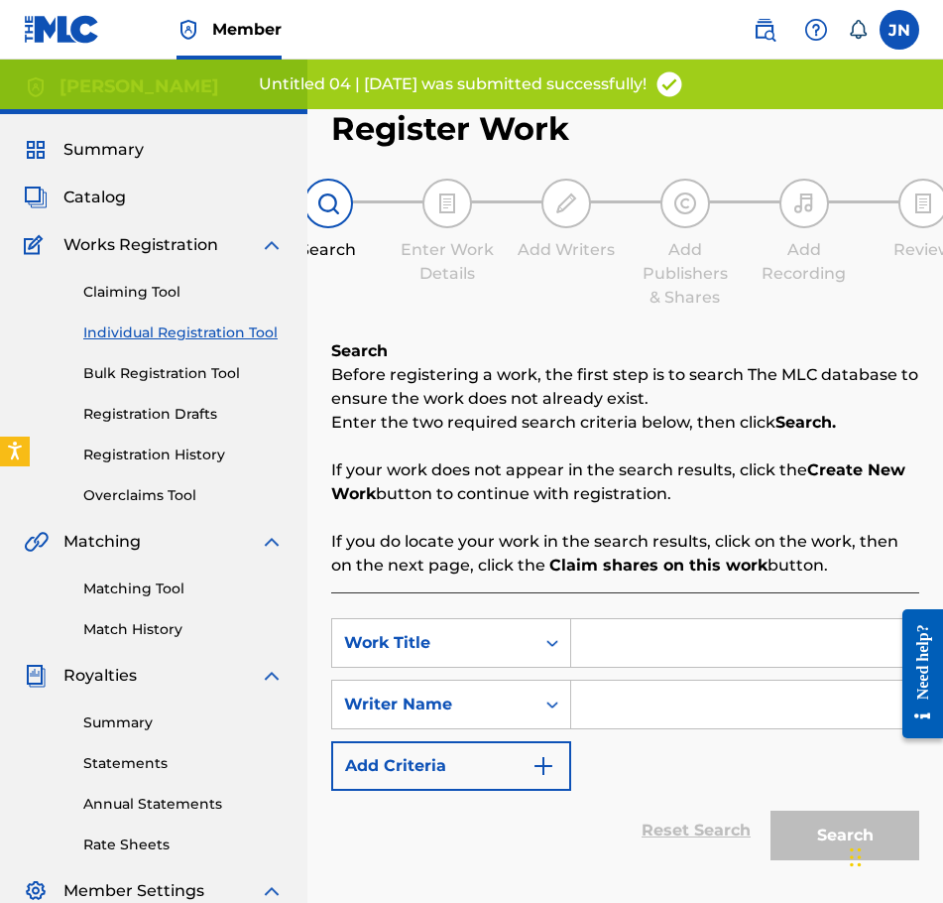
click at [703, 645] on input "Search Form" at bounding box center [744, 643] width 347 height 48
paste input "BLOODSHOT | [DATE]"
type input "BLOODSHOT | [DATE]"
click at [677, 682] on input "Search Form" at bounding box center [744, 704] width 347 height 48
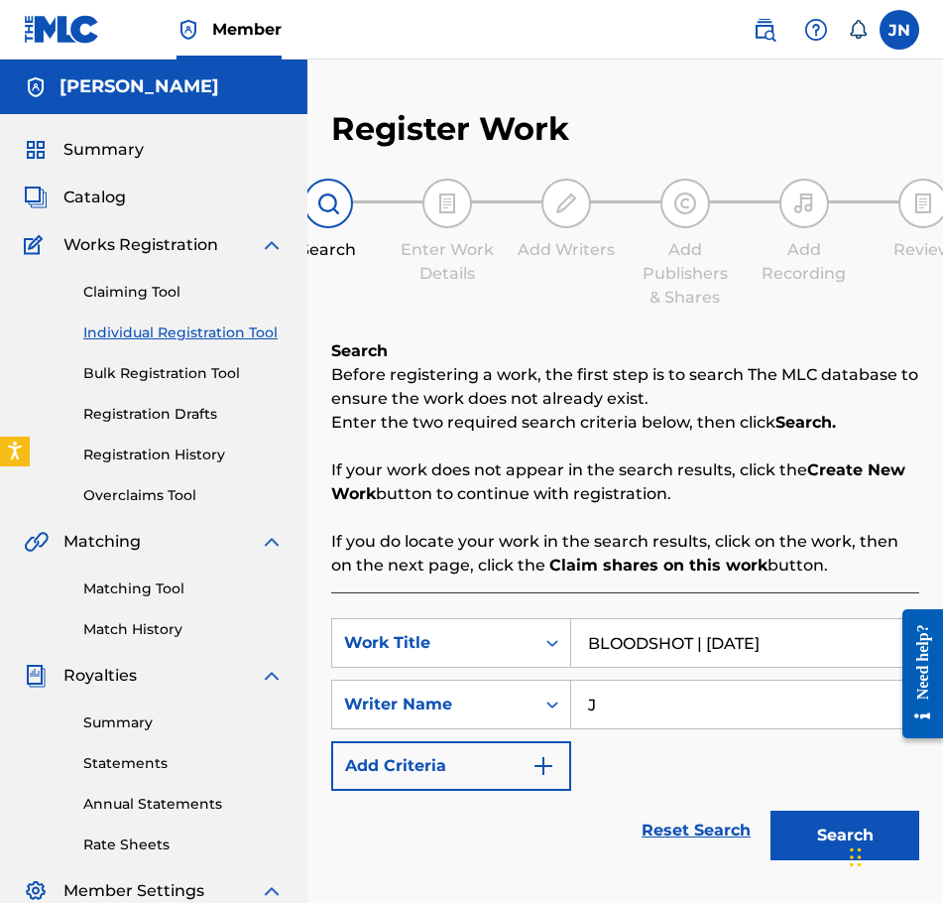
type input "J"
click at [853, 842] on div "Chat Widget" at bounding box center [893, 854] width 99 height 95
click at [809, 817] on button "Search" at bounding box center [845, 835] width 149 height 50
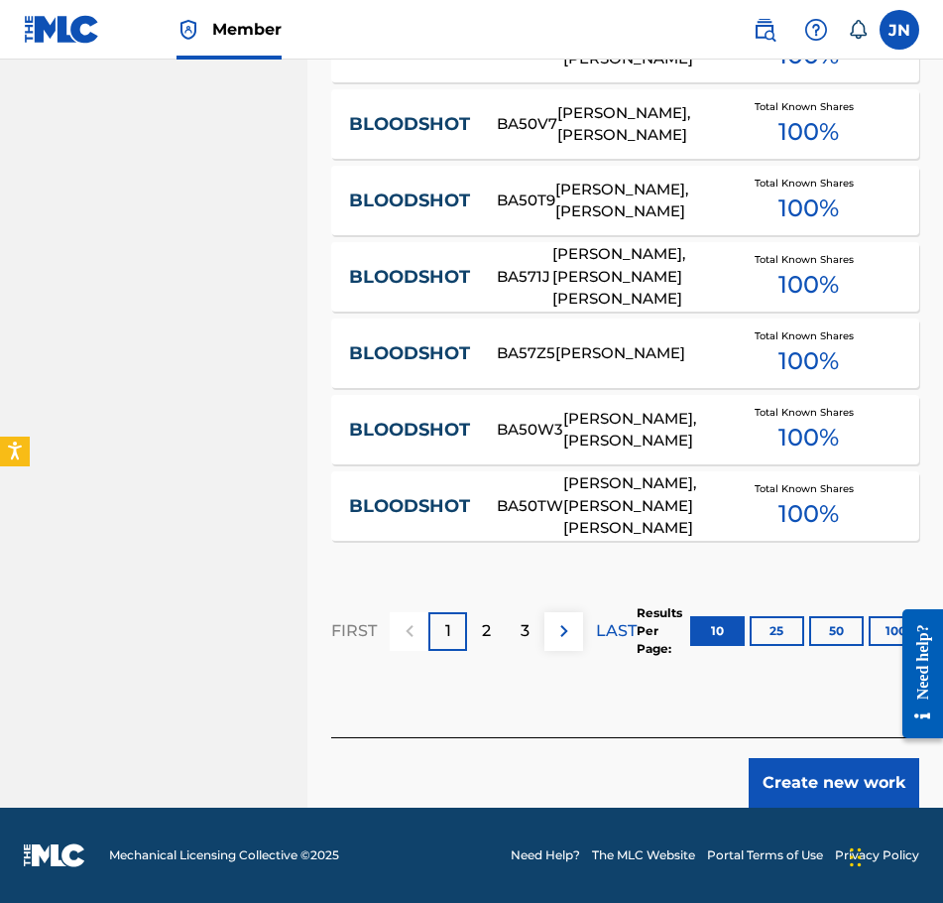
click at [839, 774] on button "Create new work" at bounding box center [834, 783] width 171 height 50
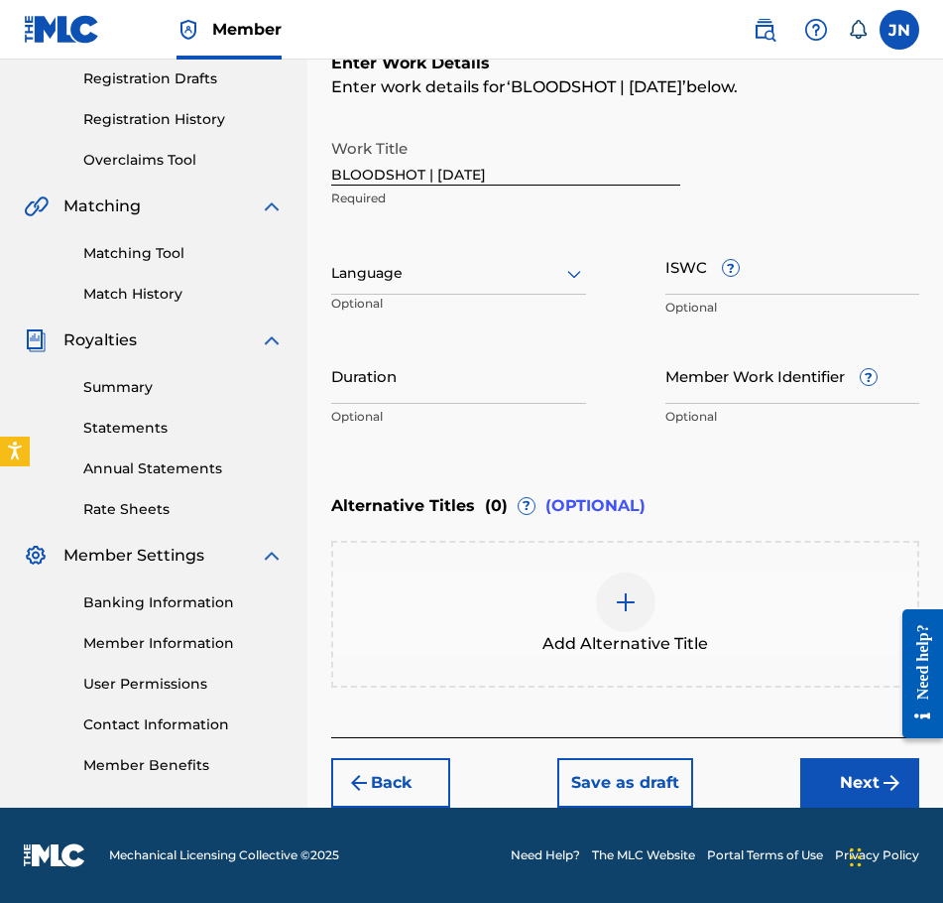
click at [416, 258] on div "Language" at bounding box center [458, 274] width 255 height 42
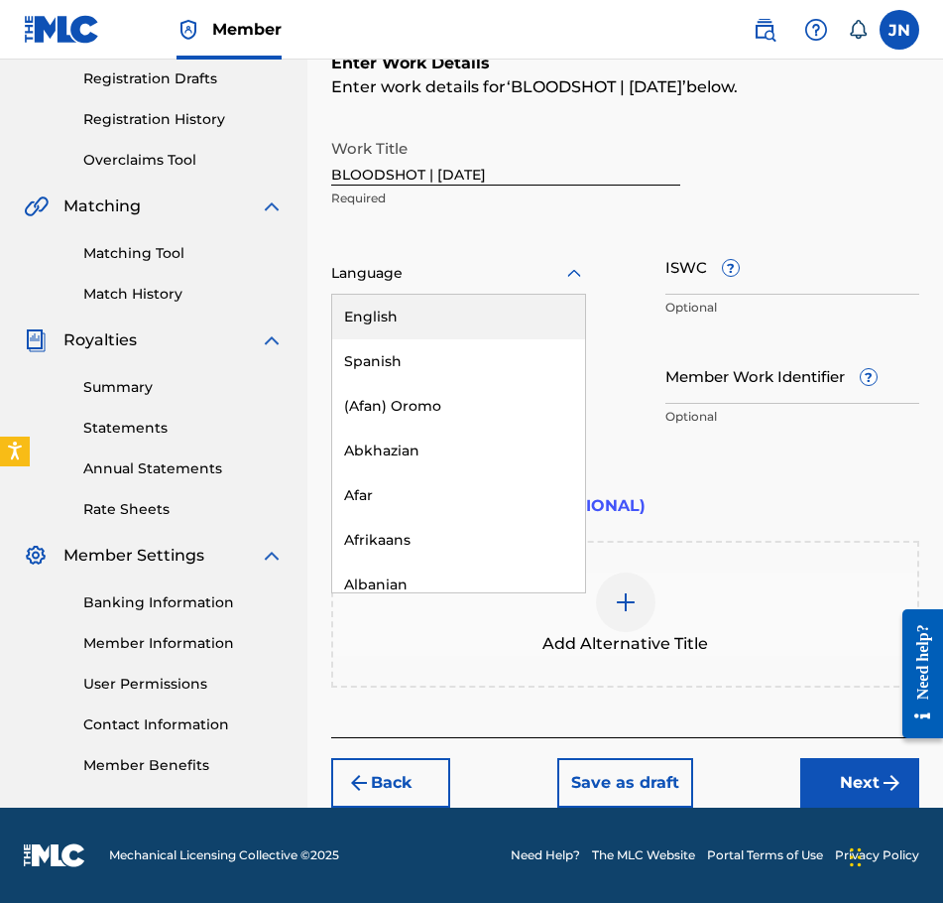
click at [444, 312] on div "English" at bounding box center [458, 317] width 253 height 45
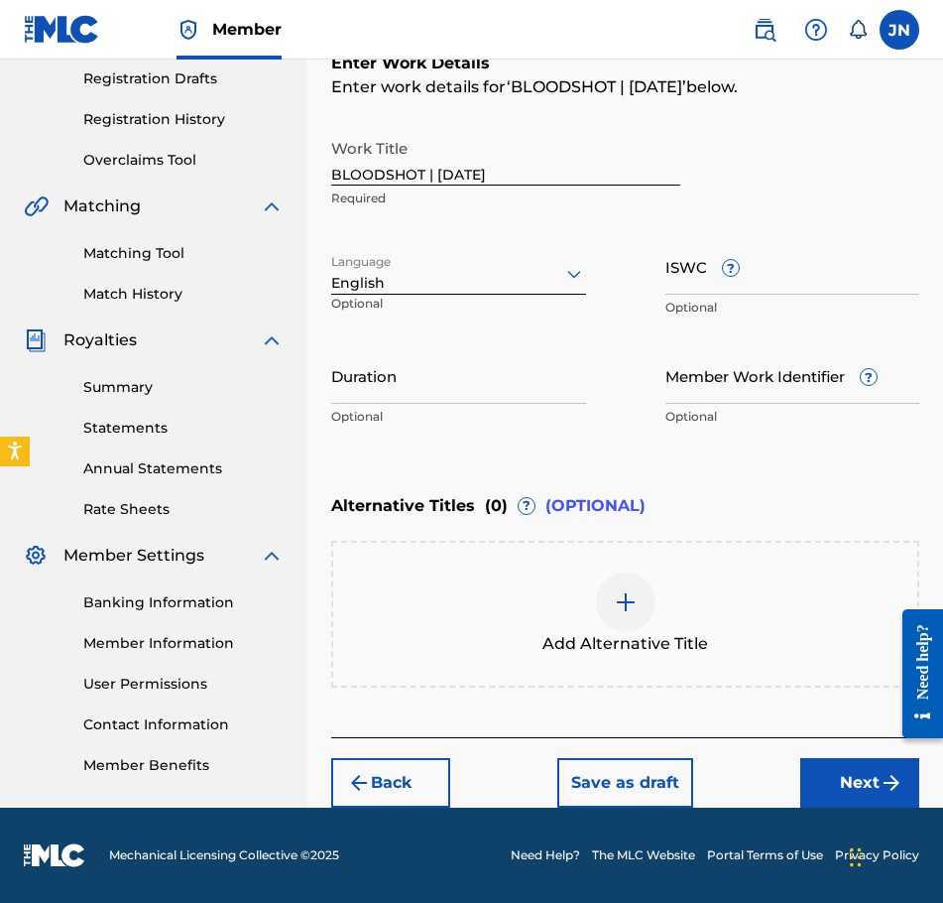
click at [458, 387] on input "Duration" at bounding box center [458, 375] width 255 height 57
click at [817, 899] on footer "Mechanical Licensing Collective © 2025 Need Help? The MLC Website Portal Terms …" at bounding box center [471, 854] width 943 height 95
click at [552, 389] on input "Duration" at bounding box center [458, 375] width 255 height 57
type input "02:55"
click at [815, 755] on div "Back Save as draft Next" at bounding box center [625, 772] width 588 height 70
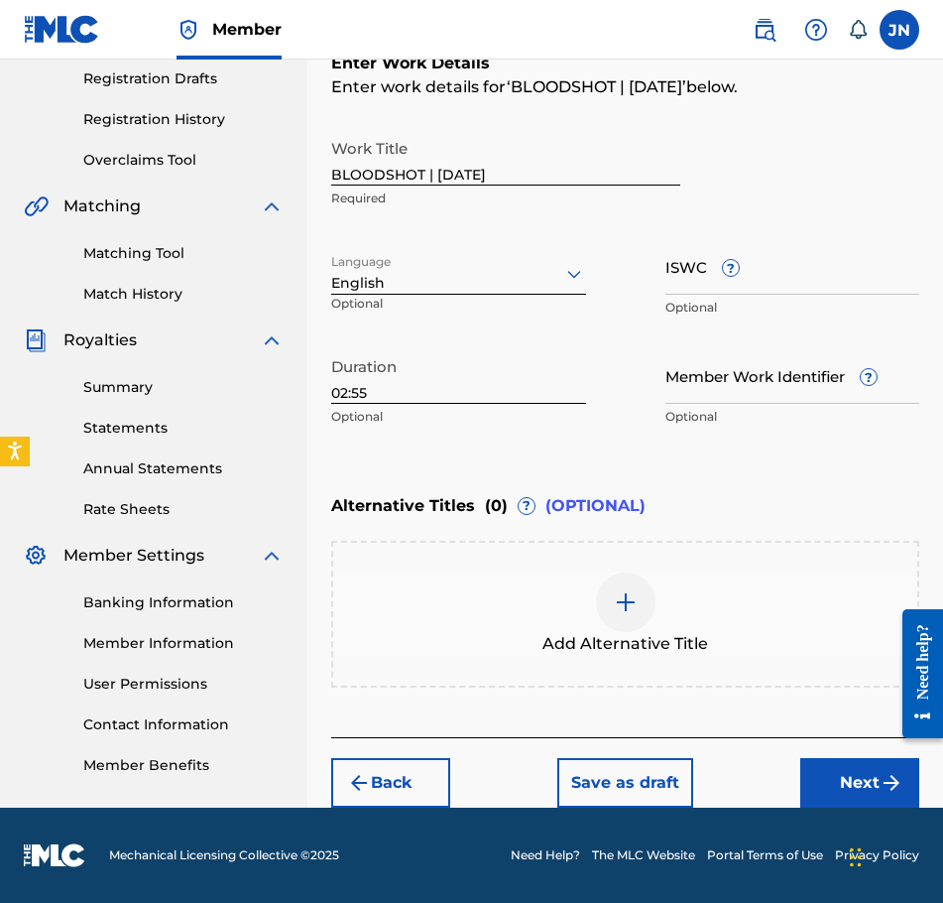
click at [823, 766] on button "Next" at bounding box center [859, 783] width 119 height 50
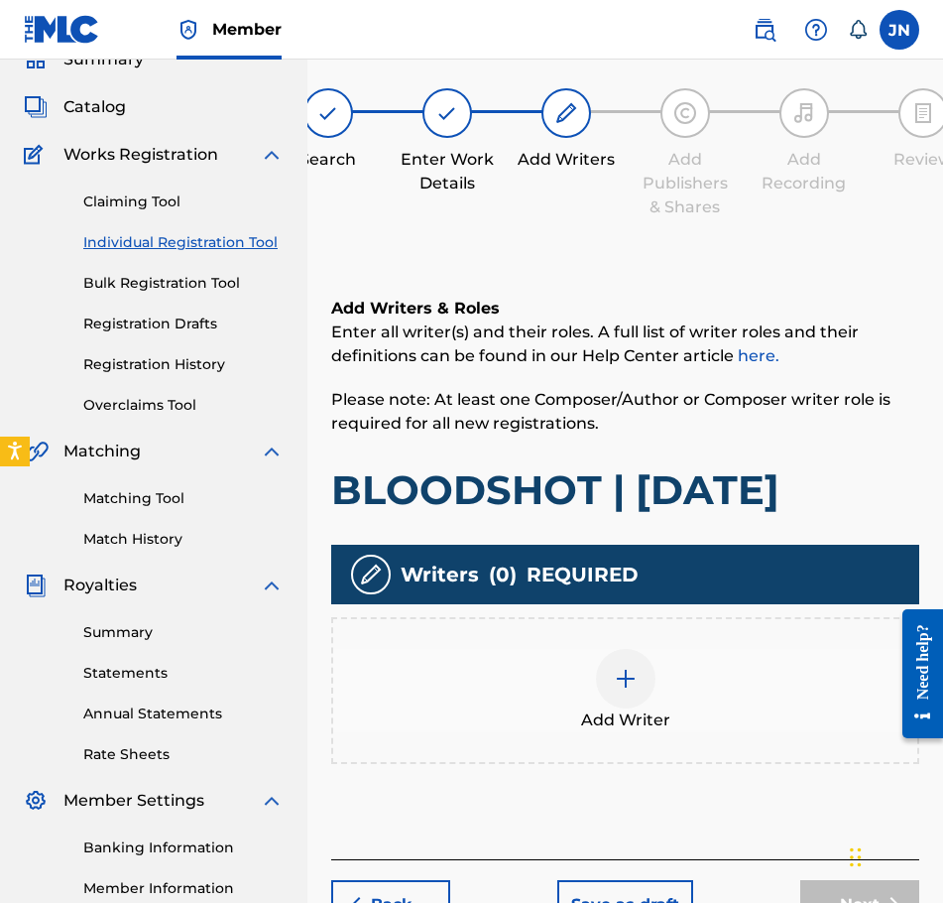
scroll to position [89, 0]
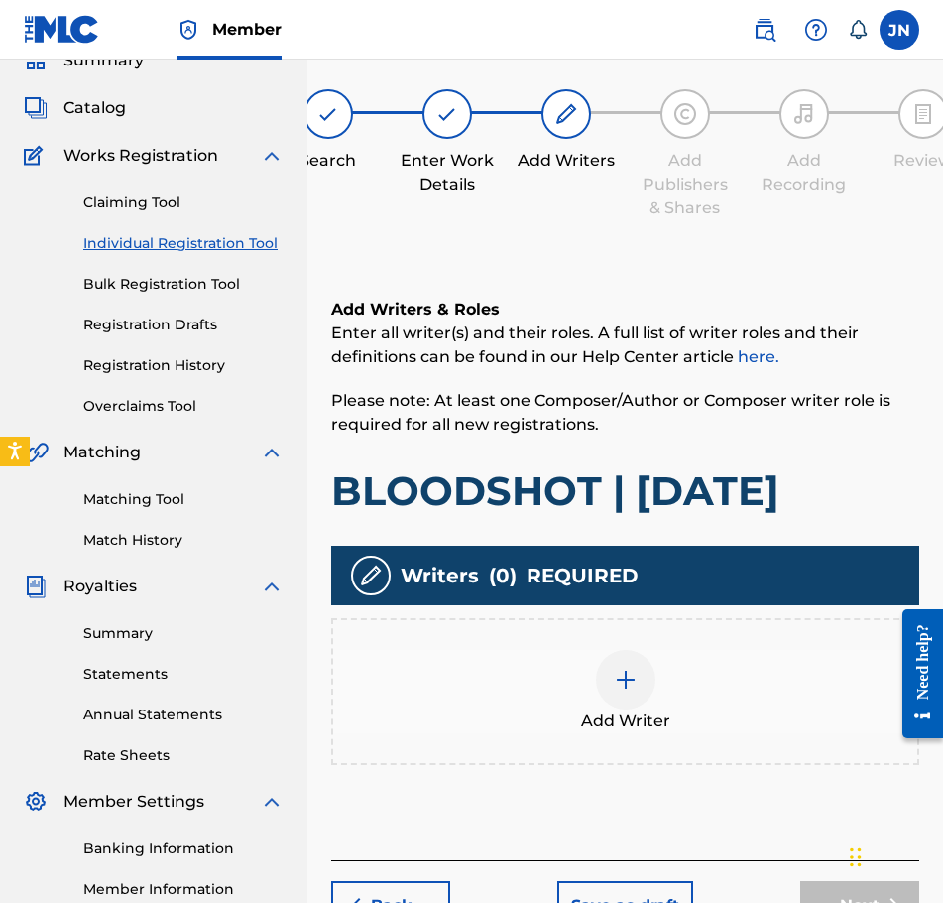
click at [574, 652] on div "Add Writer" at bounding box center [625, 691] width 588 height 147
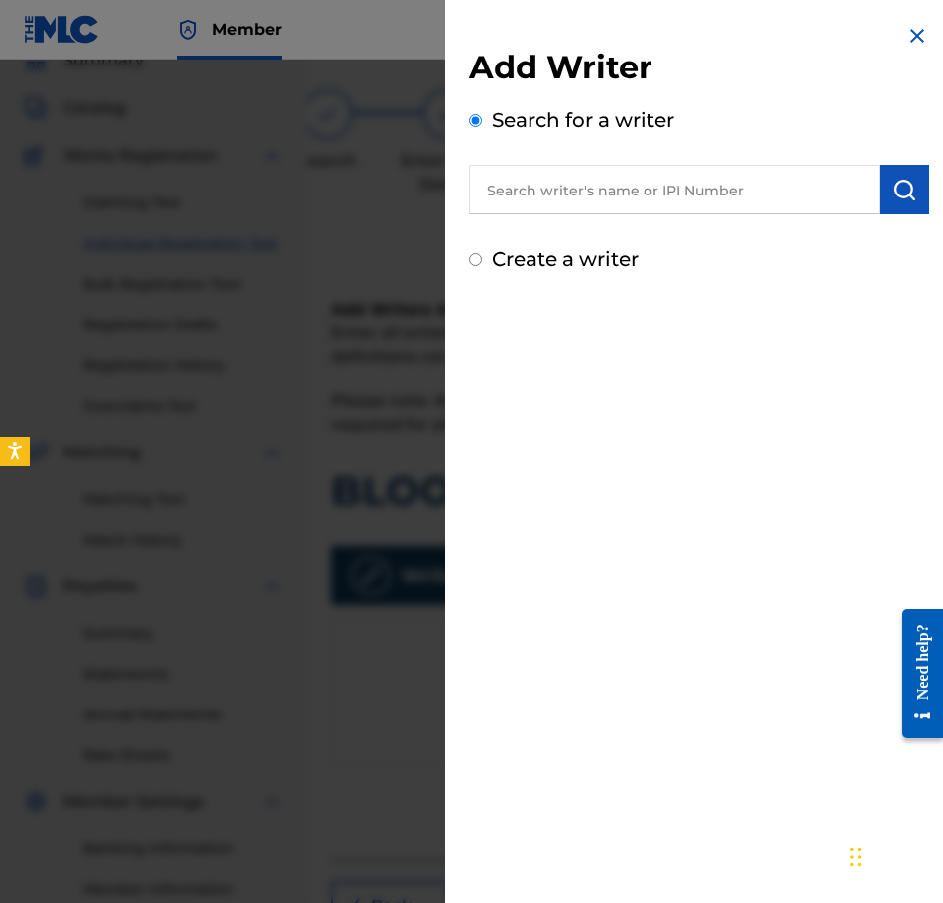
click at [613, 248] on label "Create a writer" at bounding box center [565, 259] width 147 height 24
radio input "true"
click at [482, 253] on input "Create a writer" at bounding box center [475, 259] width 13 height 13
radio input "false"
radio input "true"
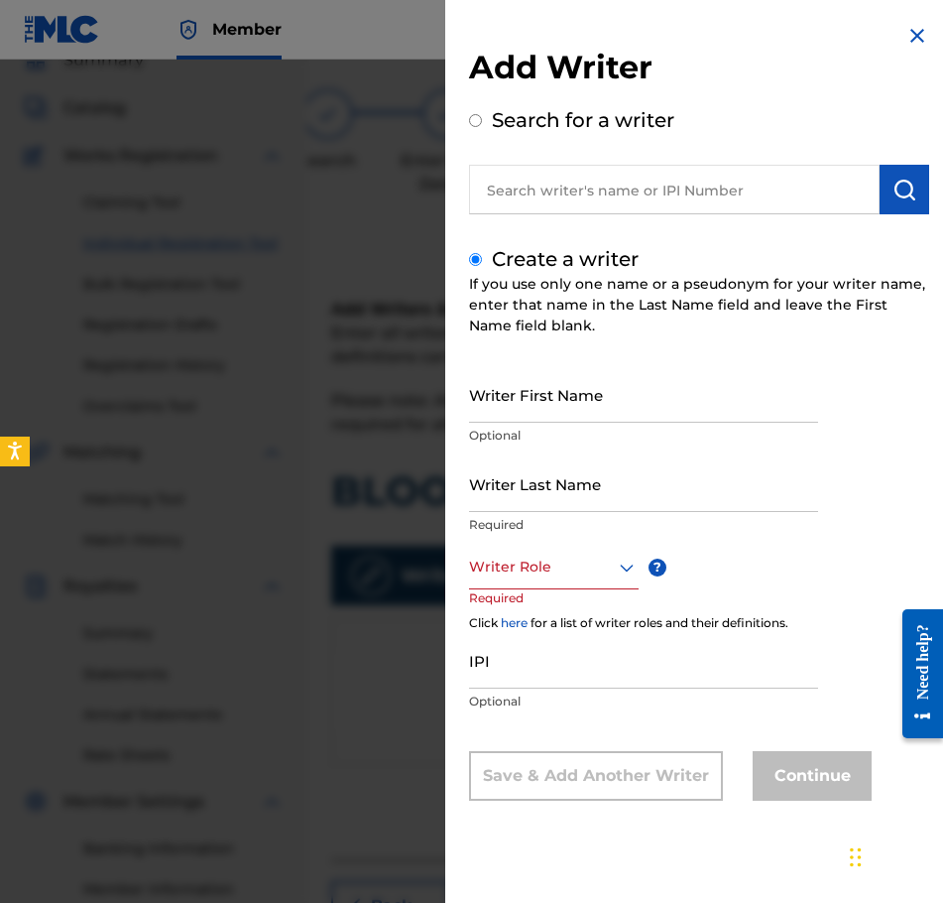
click at [579, 504] on input "Writer Last Name" at bounding box center [643, 483] width 349 height 57
type input "Najdzionek"
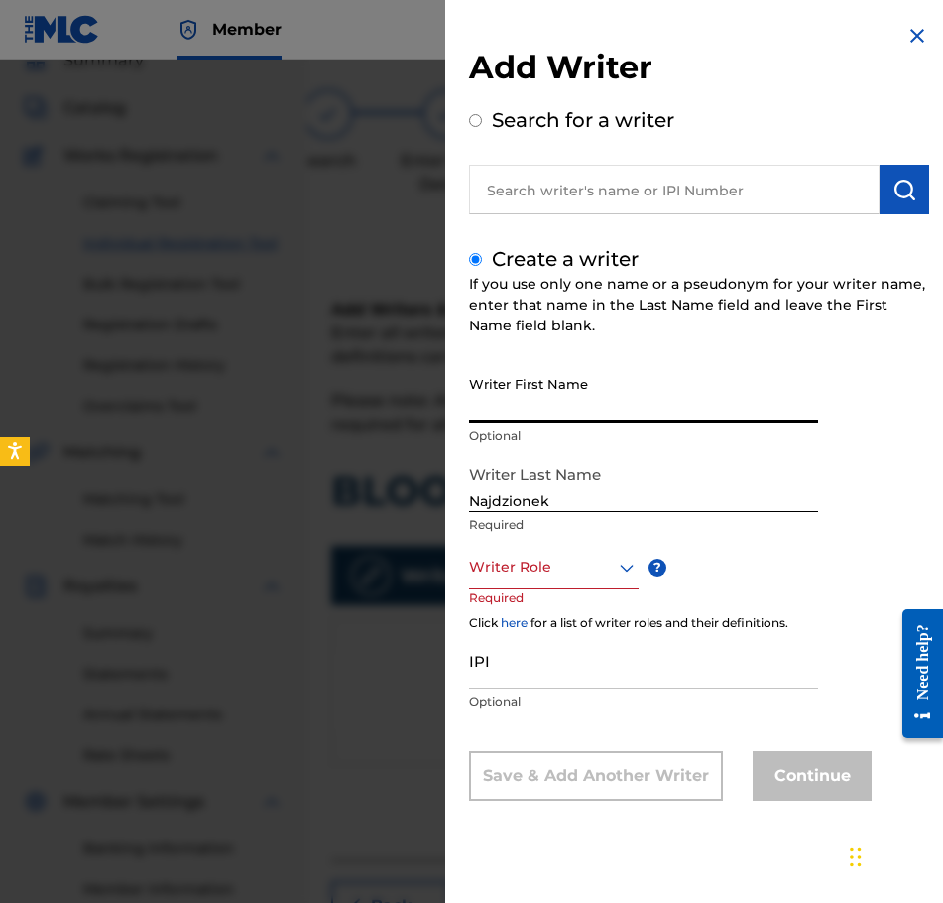
click at [624, 411] on input "Writer First Name" at bounding box center [643, 394] width 349 height 57
type input "[PERSON_NAME]"
click at [606, 583] on div "Writer Role" at bounding box center [554, 567] width 170 height 45
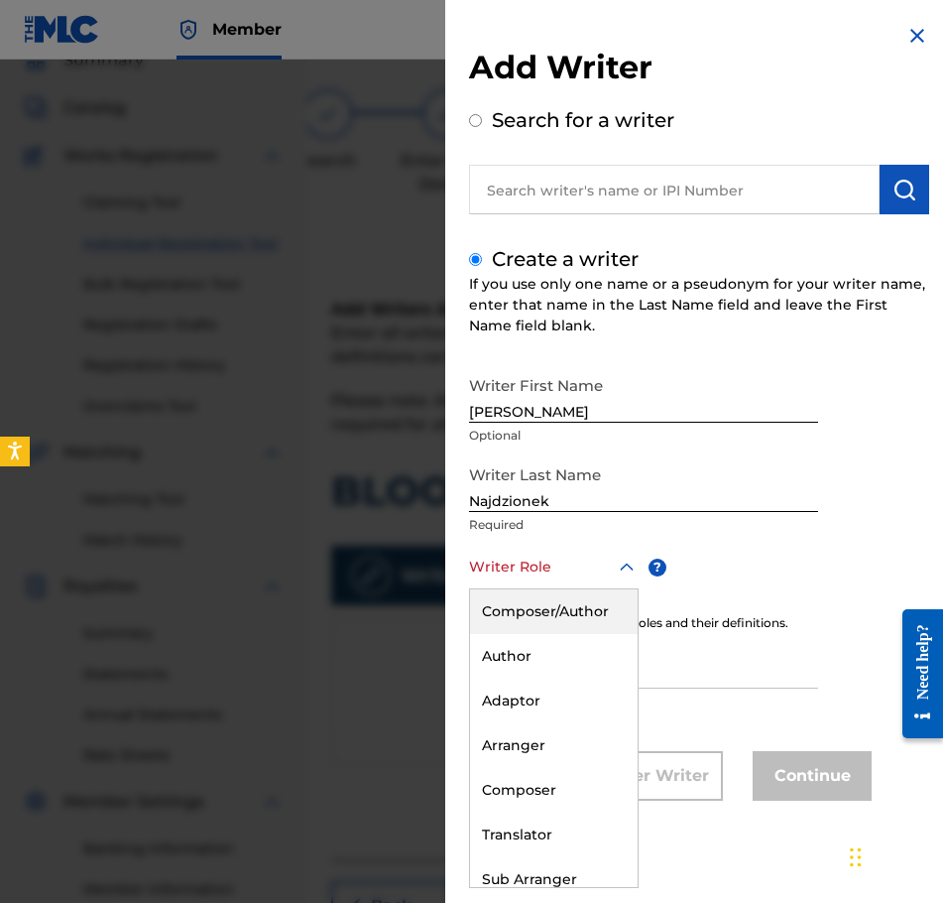
click at [592, 609] on div "Composer/Author" at bounding box center [554, 611] width 168 height 45
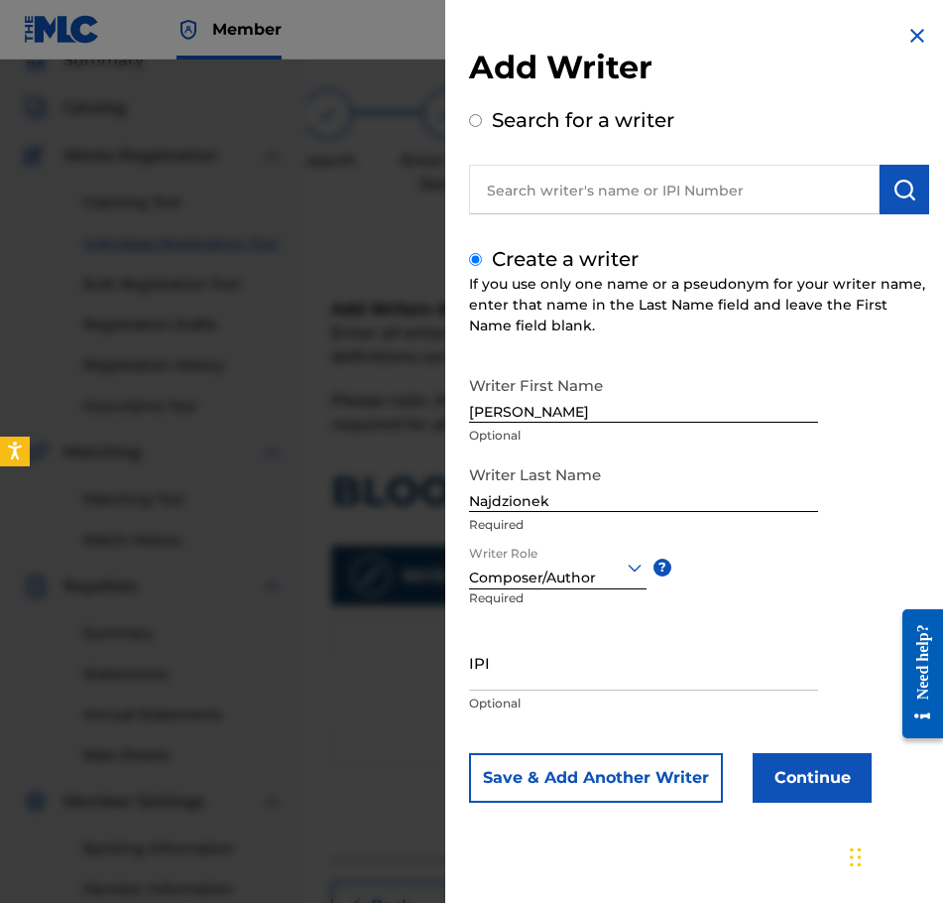
click at [844, 781] on button "Continue" at bounding box center [812, 778] width 119 height 50
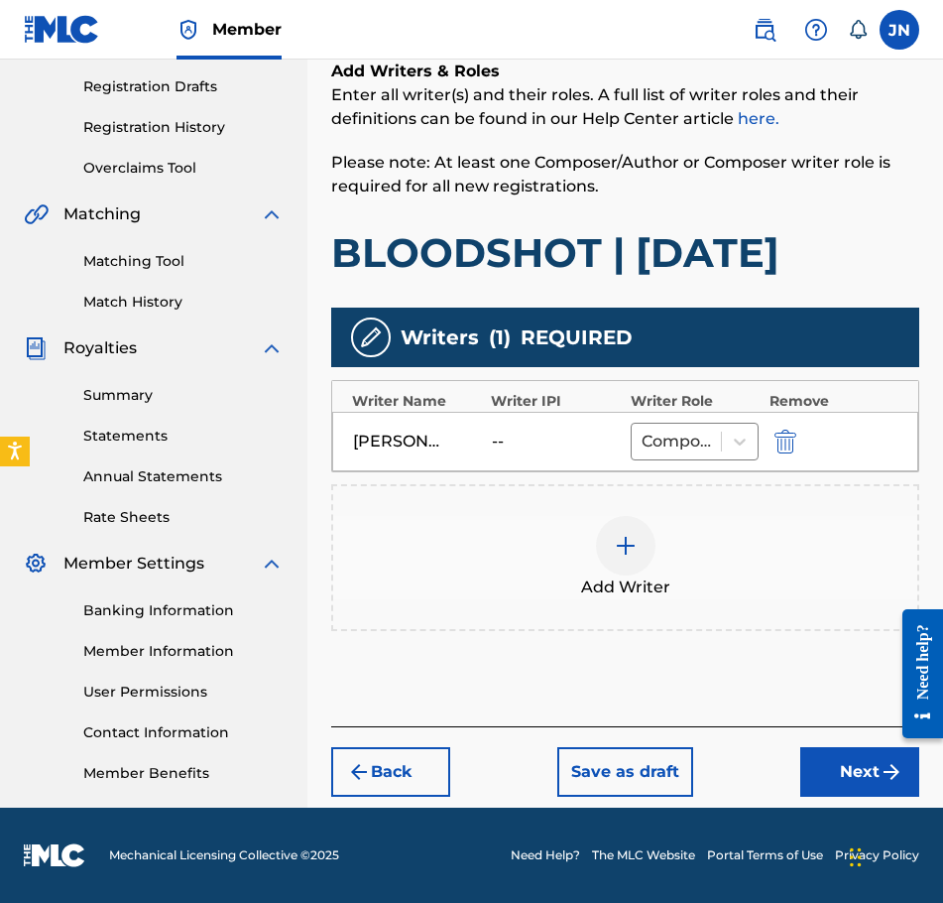
click at [853, 787] on button "Next" at bounding box center [859, 772] width 119 height 50
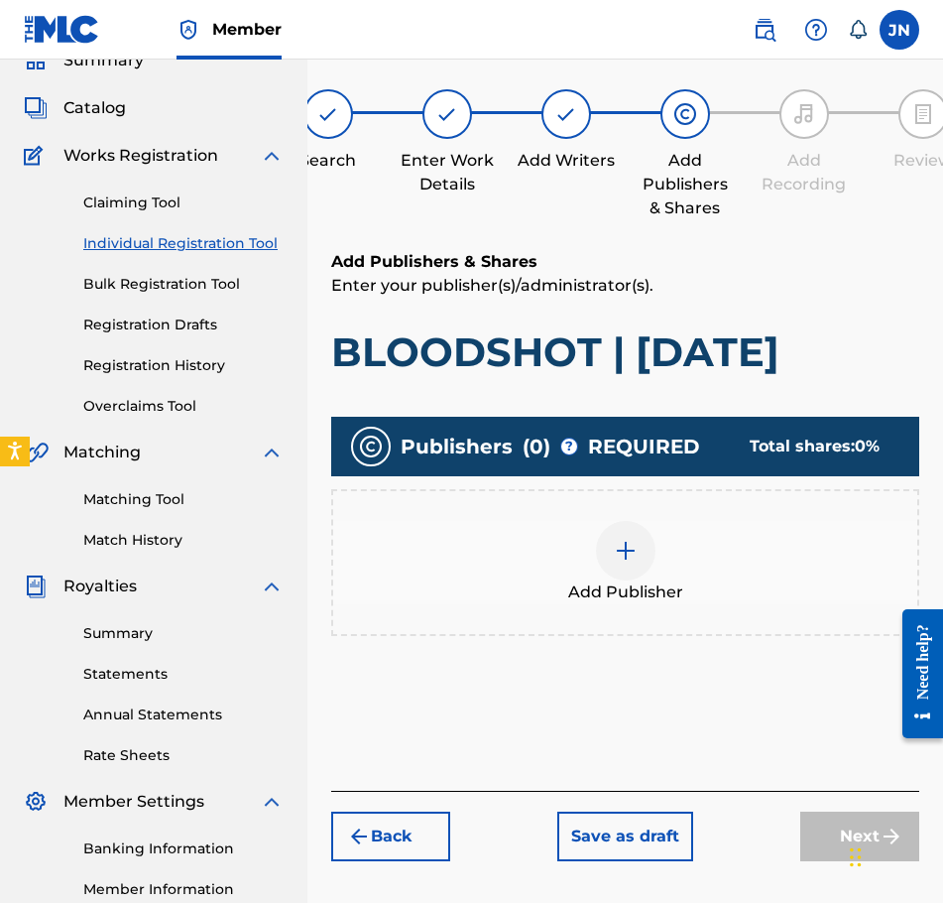
click at [596, 533] on div "Add Publisher" at bounding box center [625, 562] width 584 height 83
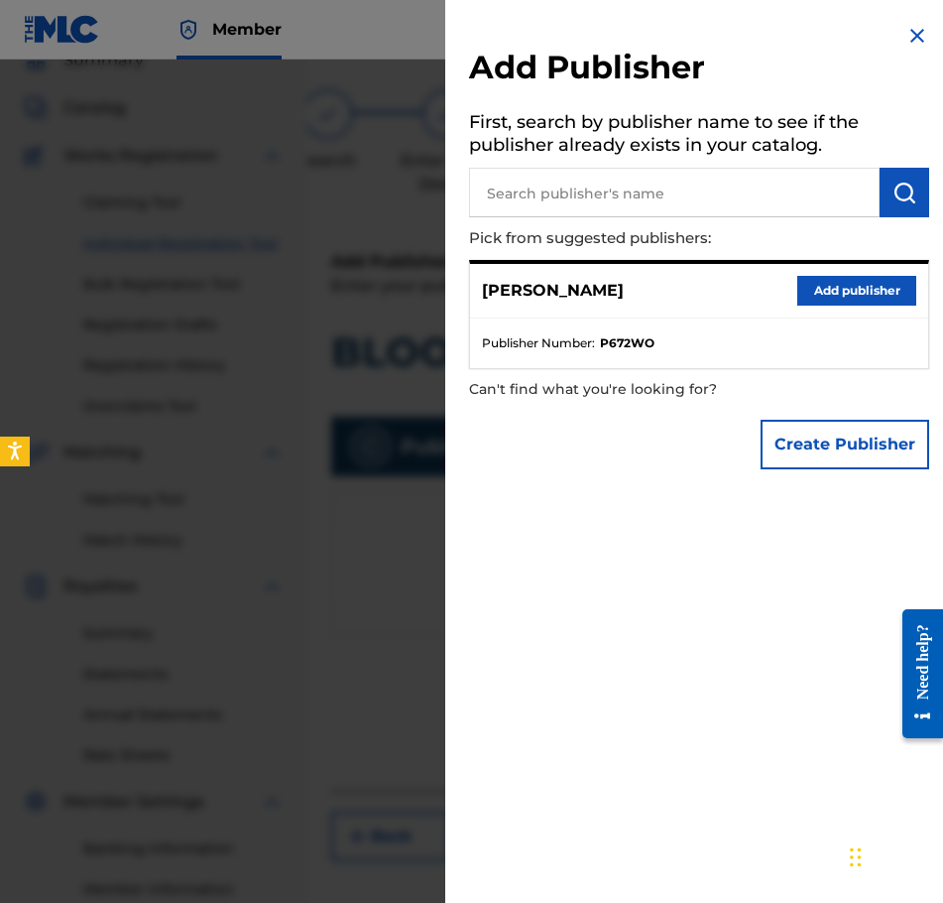
click at [863, 290] on button "Add publisher" at bounding box center [857, 291] width 119 height 30
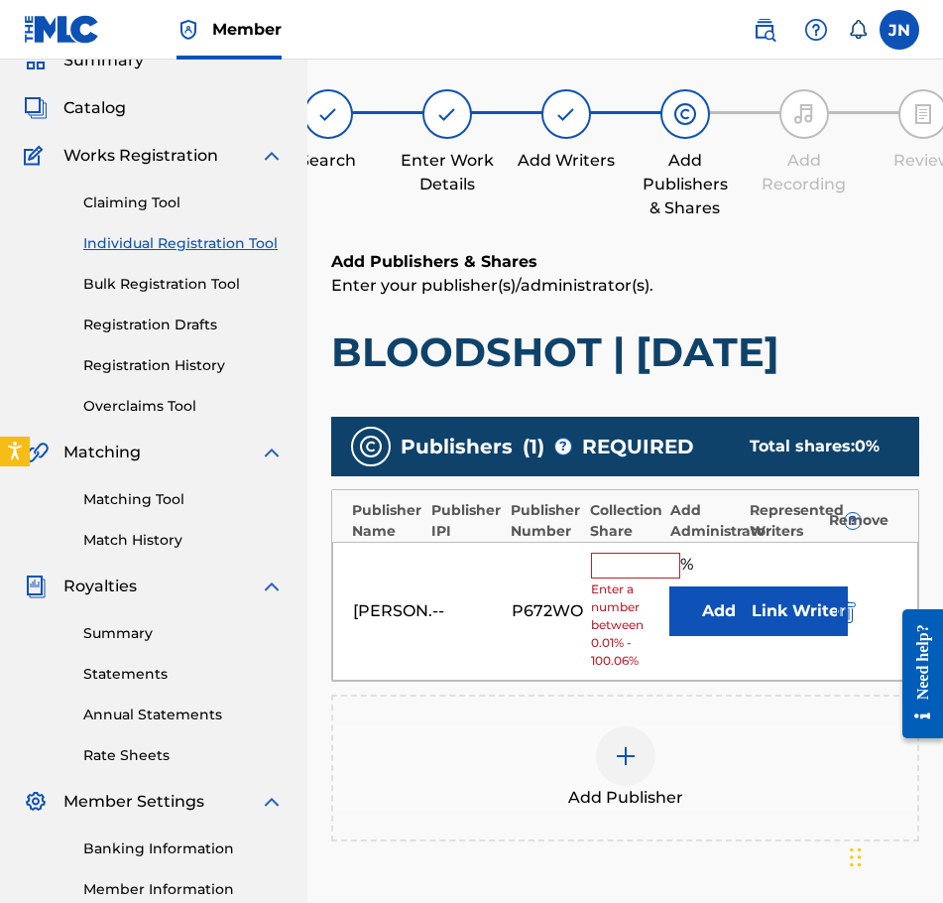
click at [646, 561] on input "text" at bounding box center [635, 565] width 89 height 26
type input "100"
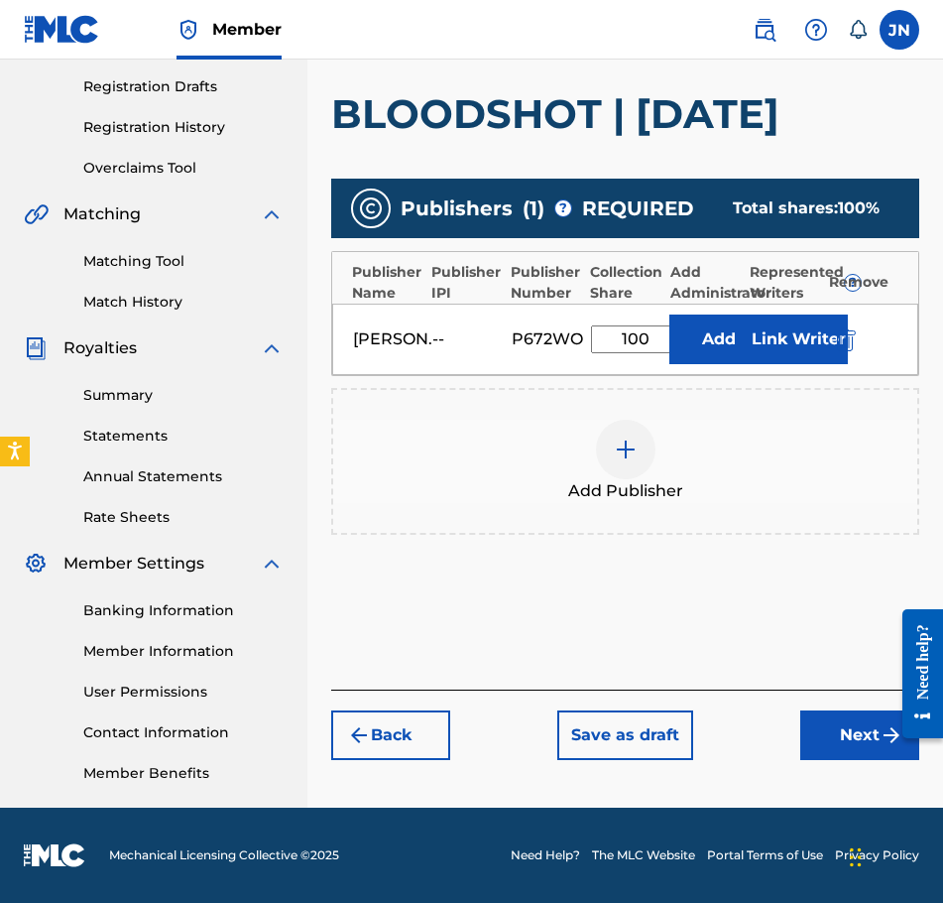
click at [805, 720] on button "Next" at bounding box center [859, 735] width 119 height 50
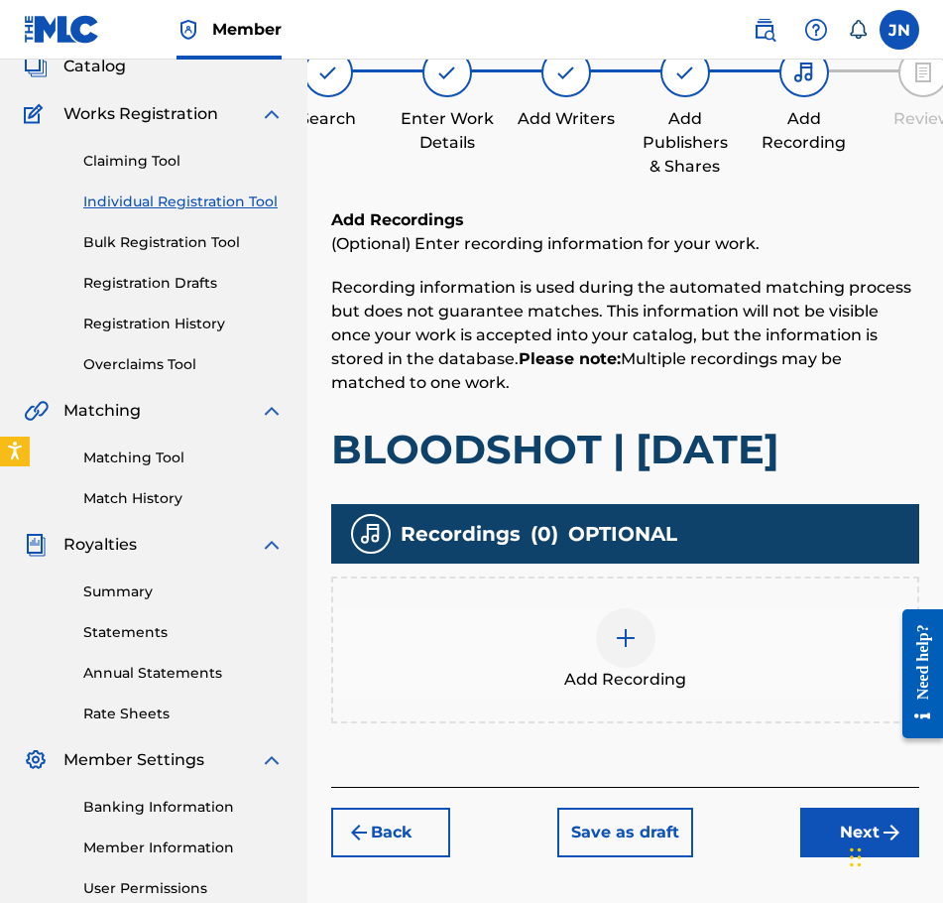
scroll to position [188, 0]
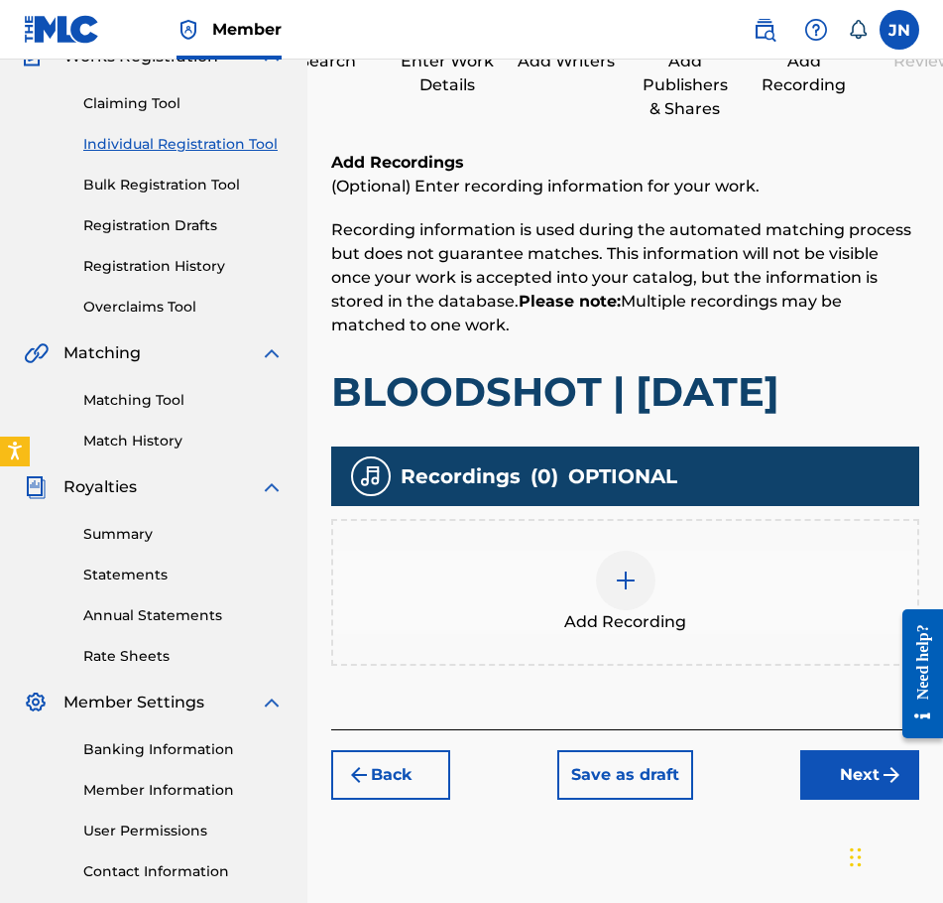
click at [604, 641] on div "Add Recording" at bounding box center [625, 592] width 588 height 147
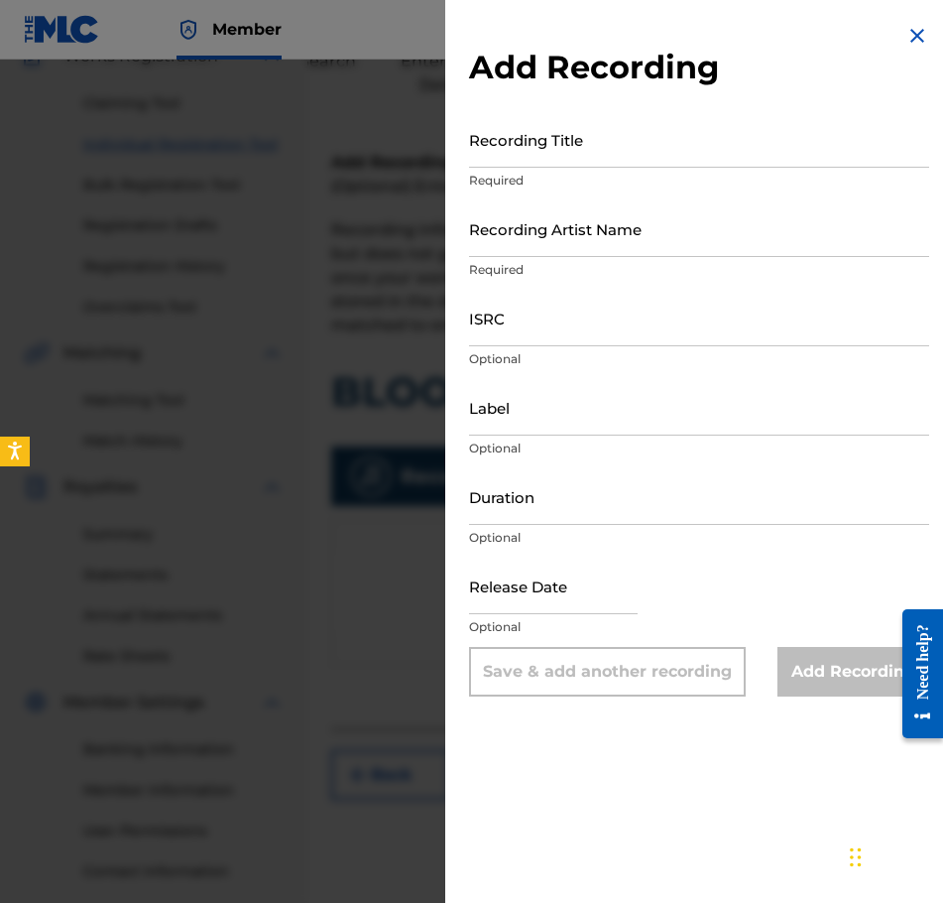
click at [590, 141] on input "Recording Title" at bounding box center [699, 139] width 460 height 57
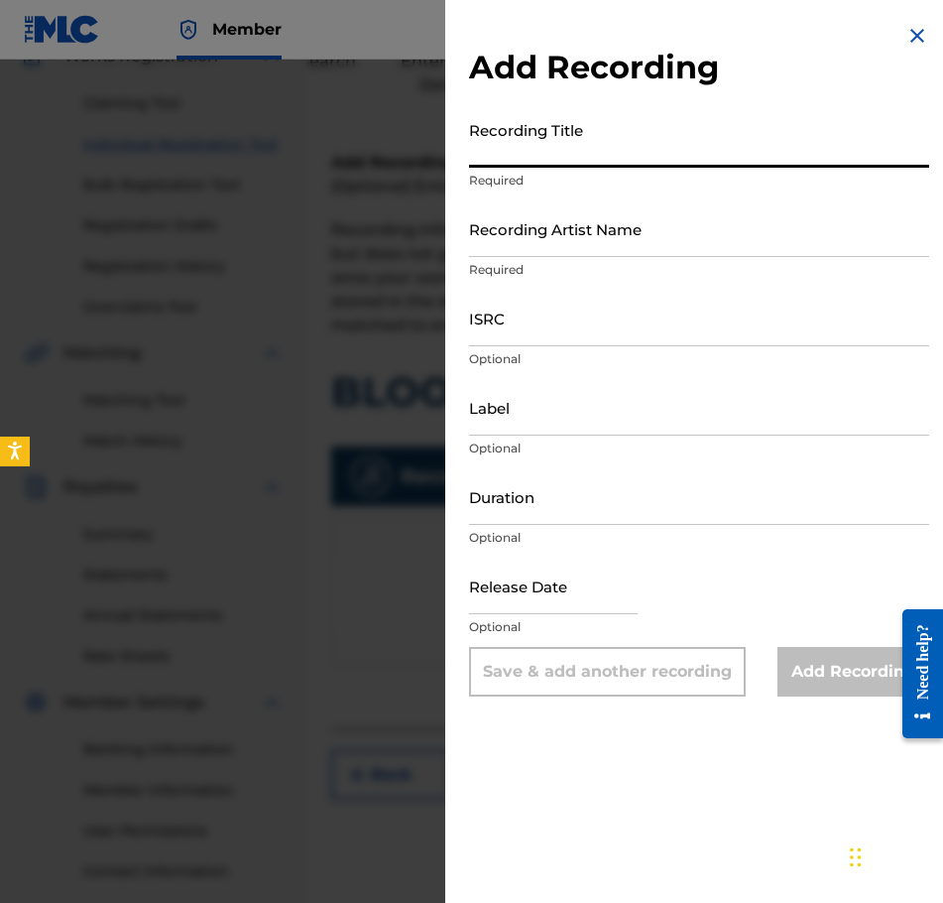
paste input "BLOODSHOT | [DATE]"
type input "BLOODSHOT | [DATE]"
drag, startPoint x: 623, startPoint y: 203, endPoint x: 640, endPoint y: 228, distance: 30.0
click at [623, 203] on input "Recording Artist Name" at bounding box center [699, 228] width 460 height 57
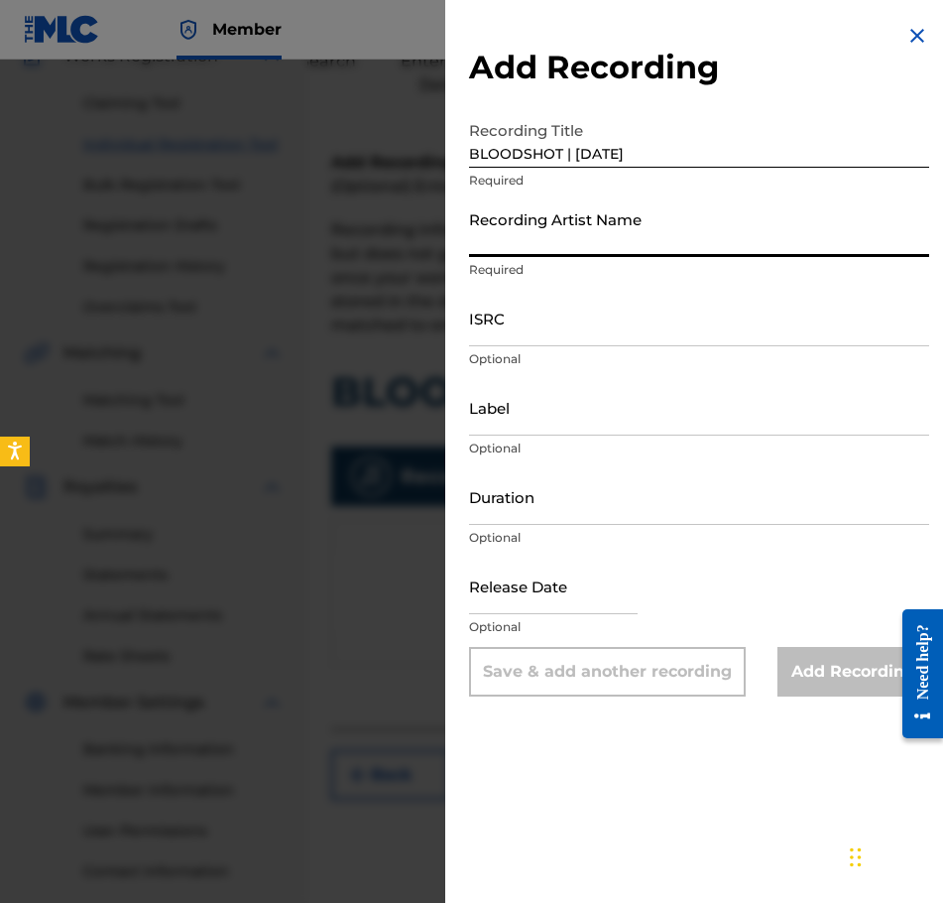
type input "[PERSON_NAME]"
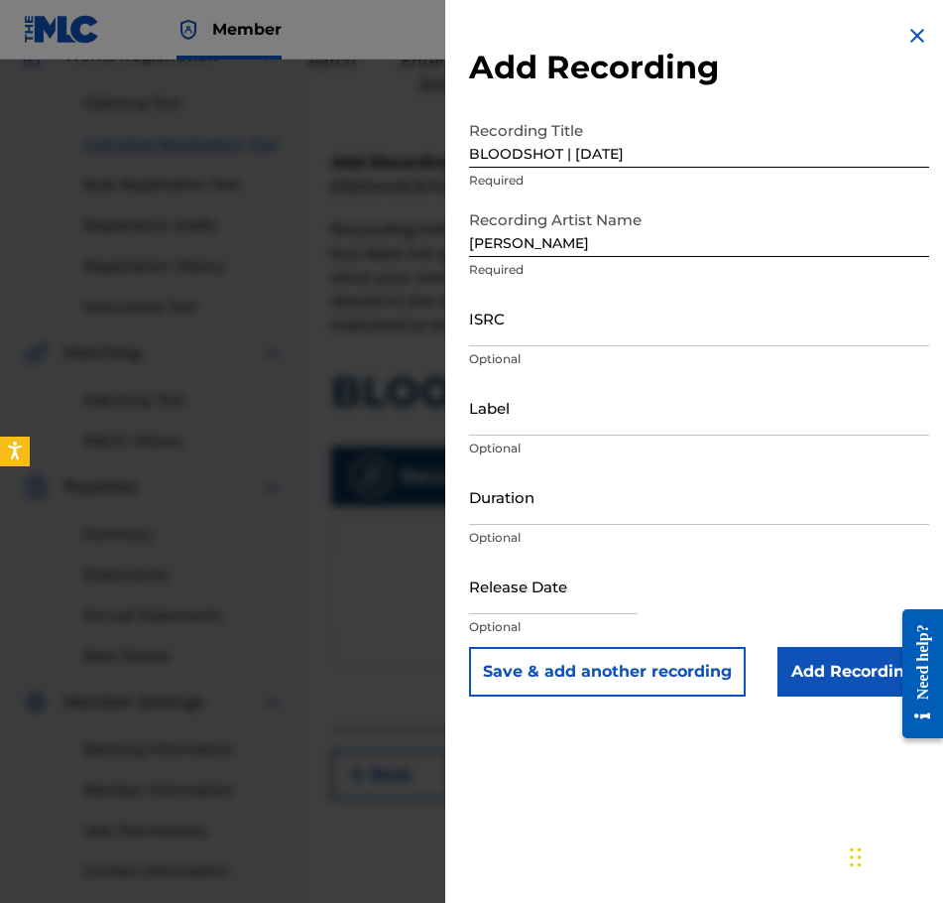
click at [698, 368] on div "ISRC Optional" at bounding box center [699, 334] width 460 height 89
click at [696, 341] on input "ISRC" at bounding box center [699, 318] width 460 height 57
paste input "QZWFE2586940"
type input "QZWFE2586940"
drag, startPoint x: 530, startPoint y: 499, endPoint x: 536, endPoint y: 509, distance: 11.6
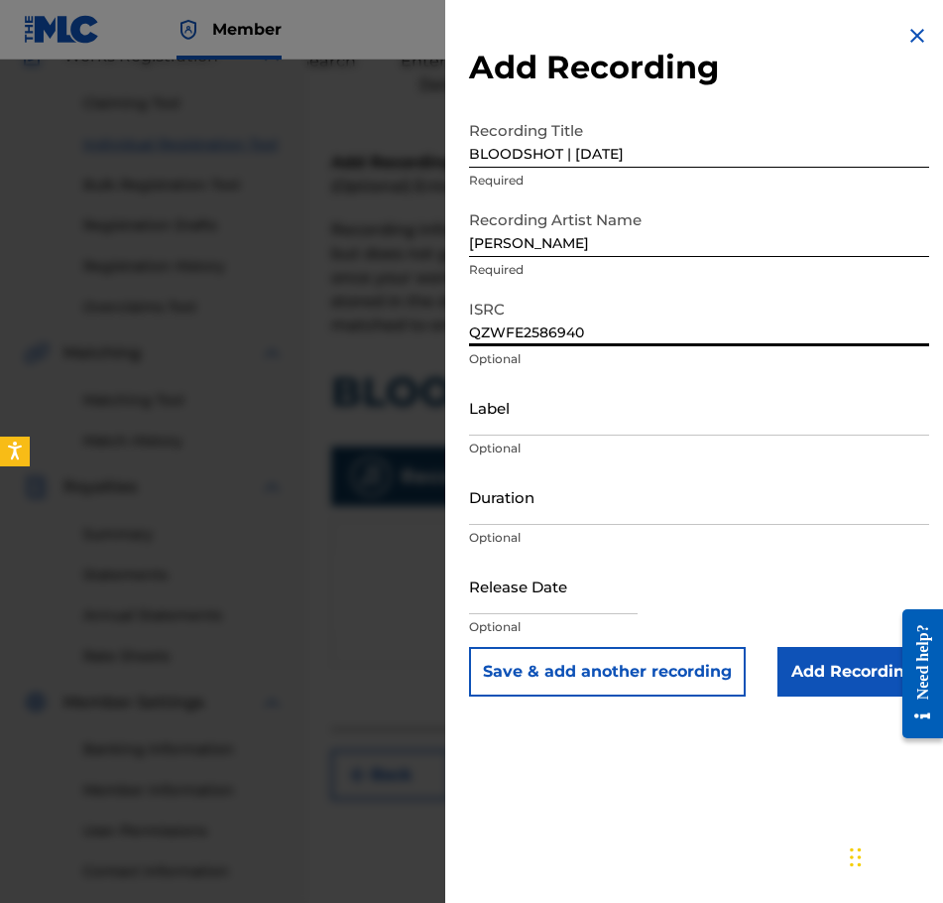
click at [530, 499] on input "Duration" at bounding box center [699, 496] width 460 height 57
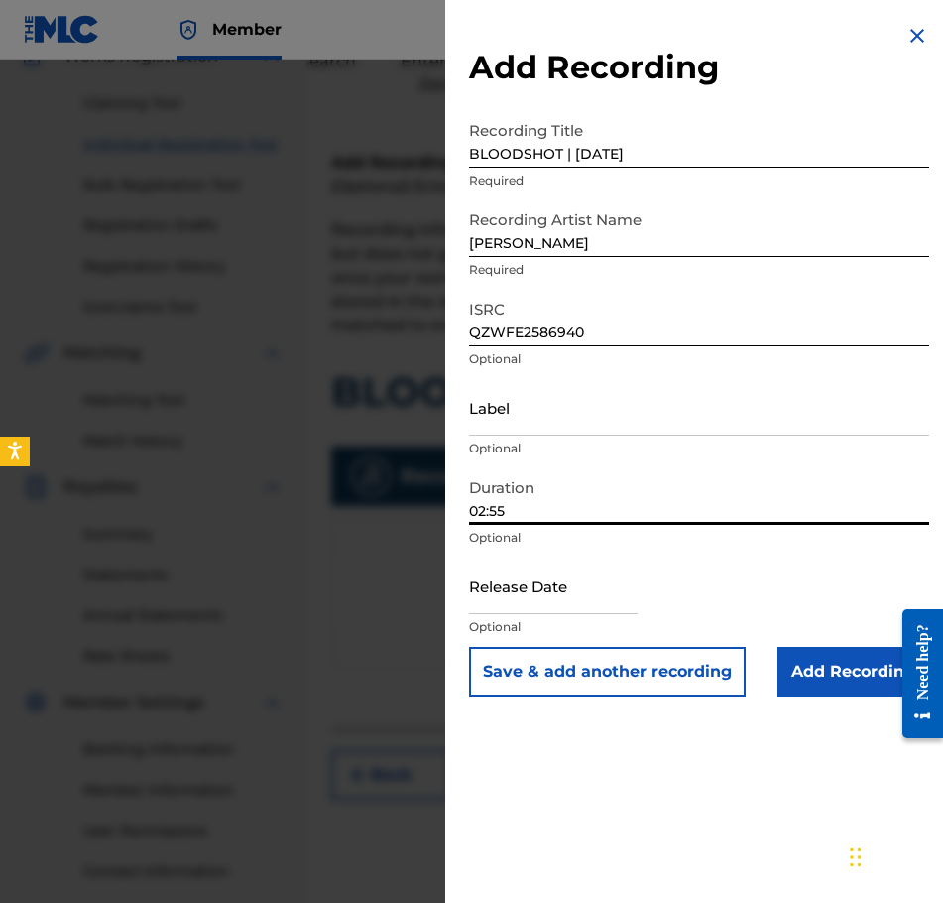
type input "02:55"
select select "8"
select select "2025"
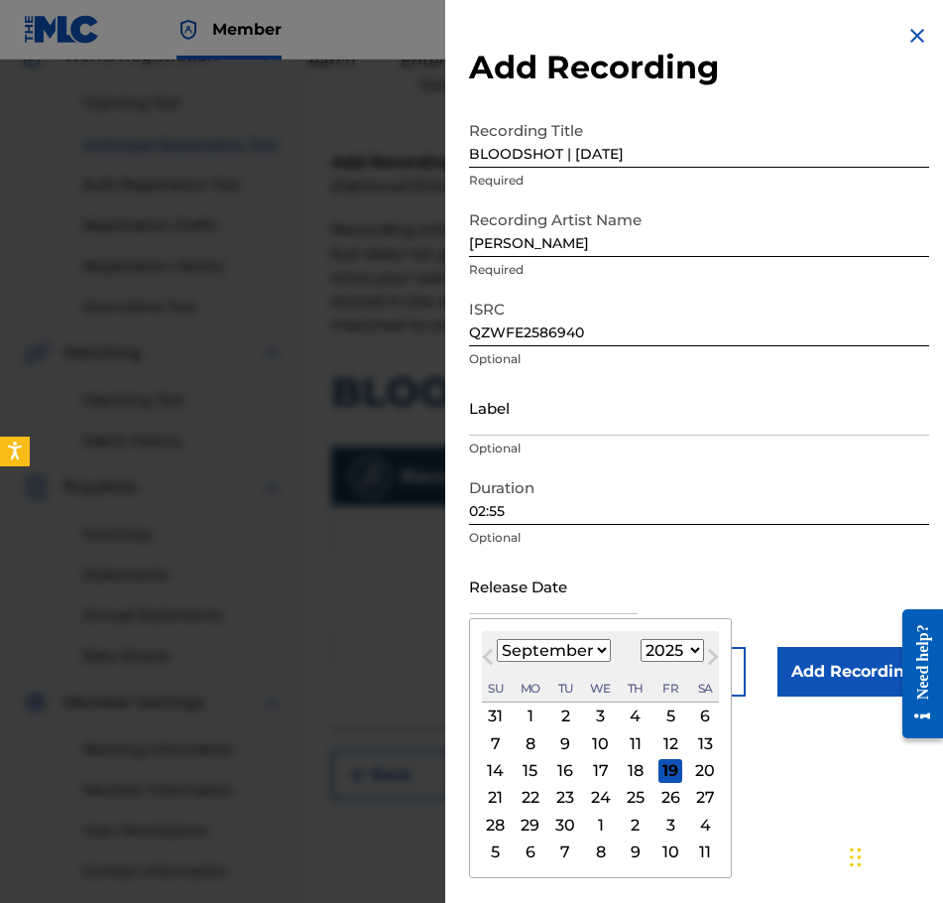
click at [589, 593] on input "text" at bounding box center [553, 585] width 169 height 57
type input "[DATE]"
select select "6"
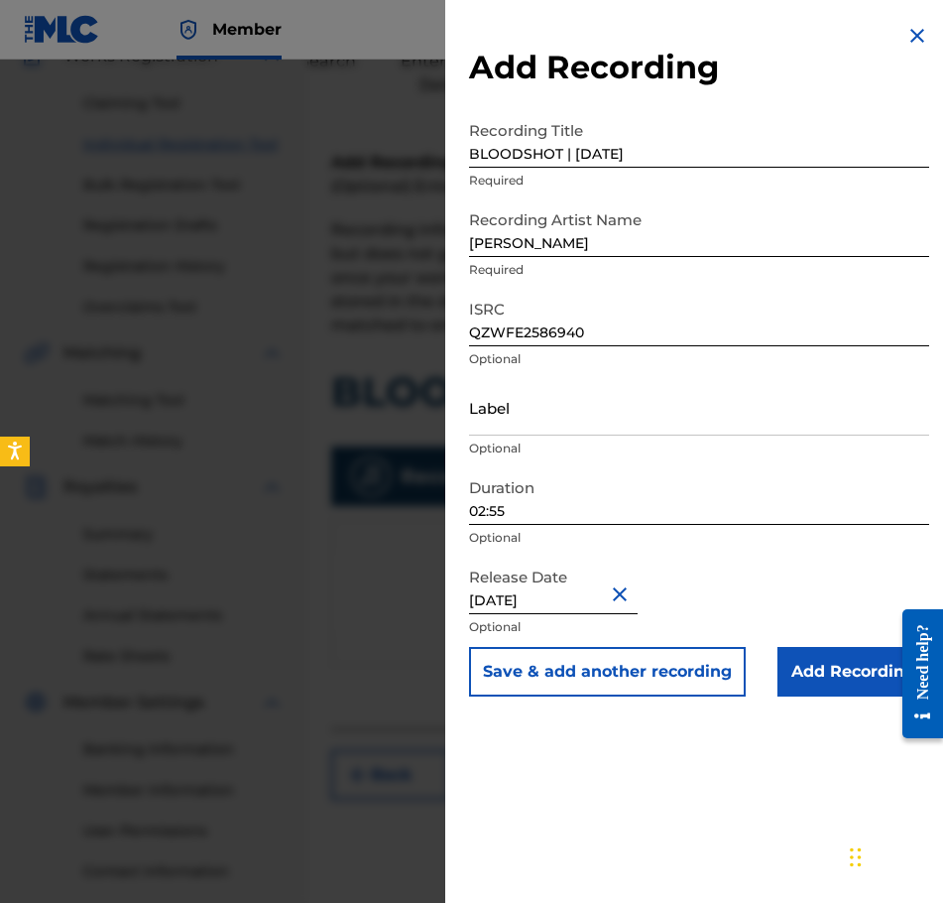
click at [816, 654] on input "Add Recording" at bounding box center [854, 672] width 152 height 50
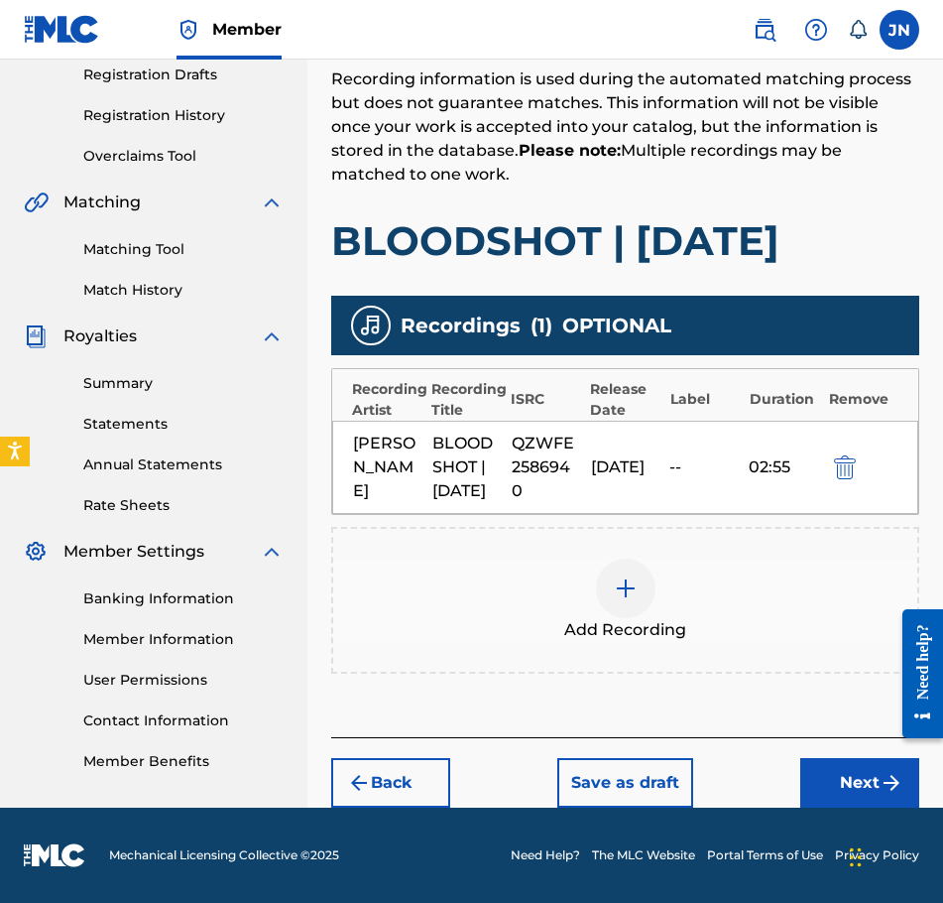
click at [834, 767] on button "Next" at bounding box center [859, 783] width 119 height 50
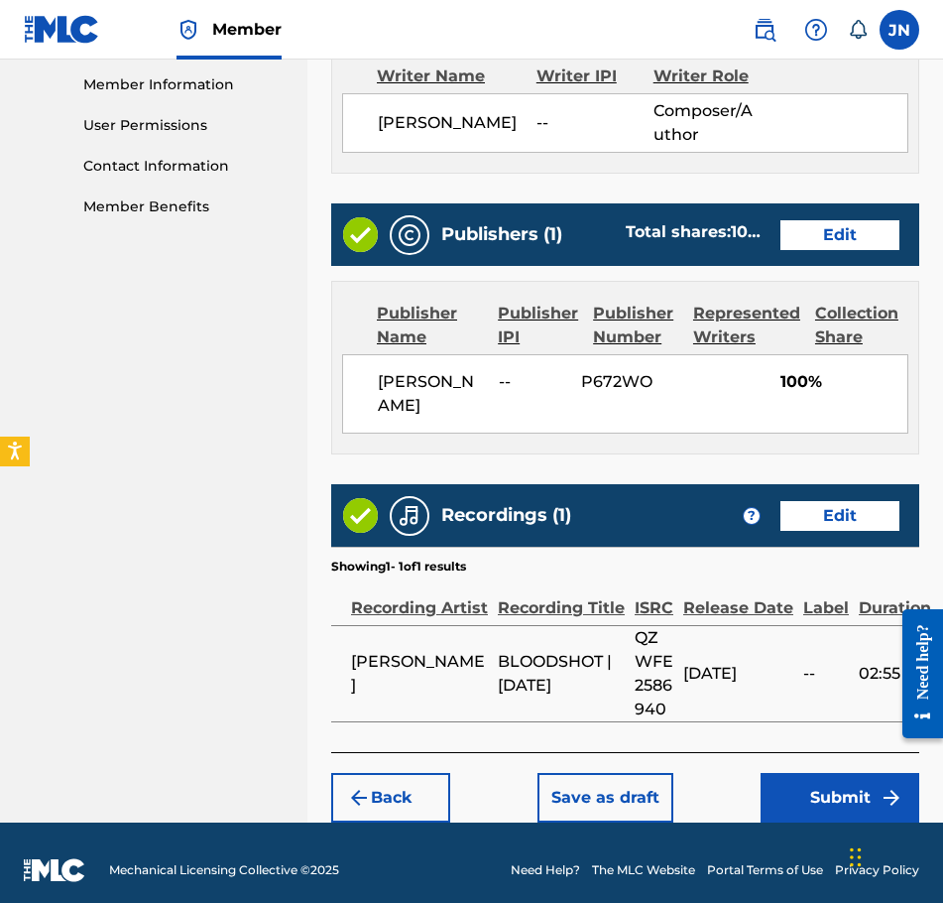
scroll to position [909, 0]
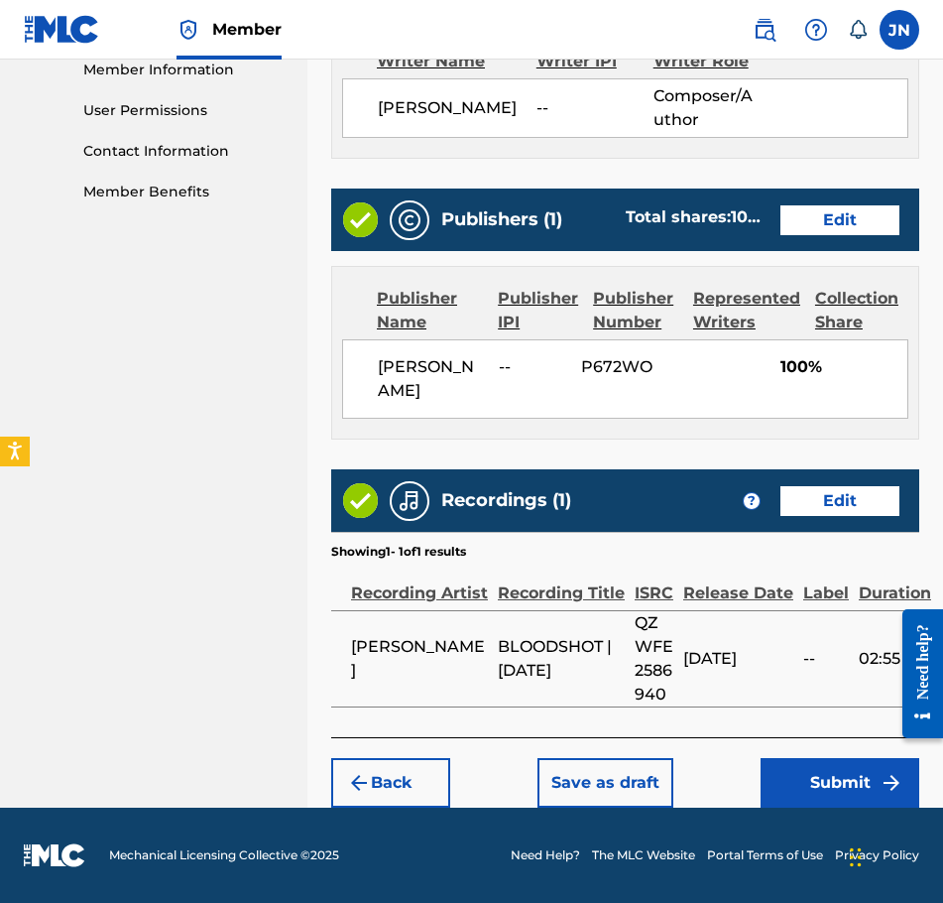
click at [847, 772] on button "Submit" at bounding box center [840, 783] width 159 height 50
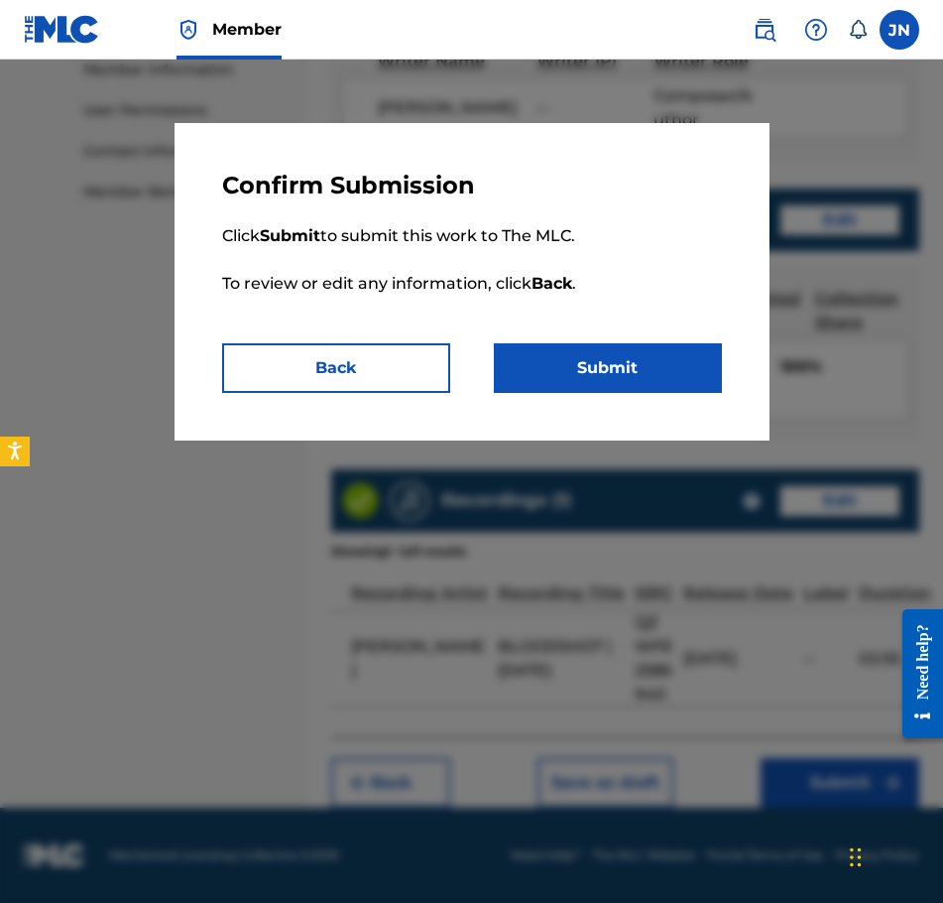
drag, startPoint x: 625, startPoint y: 357, endPoint x: 637, endPoint y: 363, distance: 13.3
click at [627, 361] on button "Submit" at bounding box center [608, 368] width 228 height 50
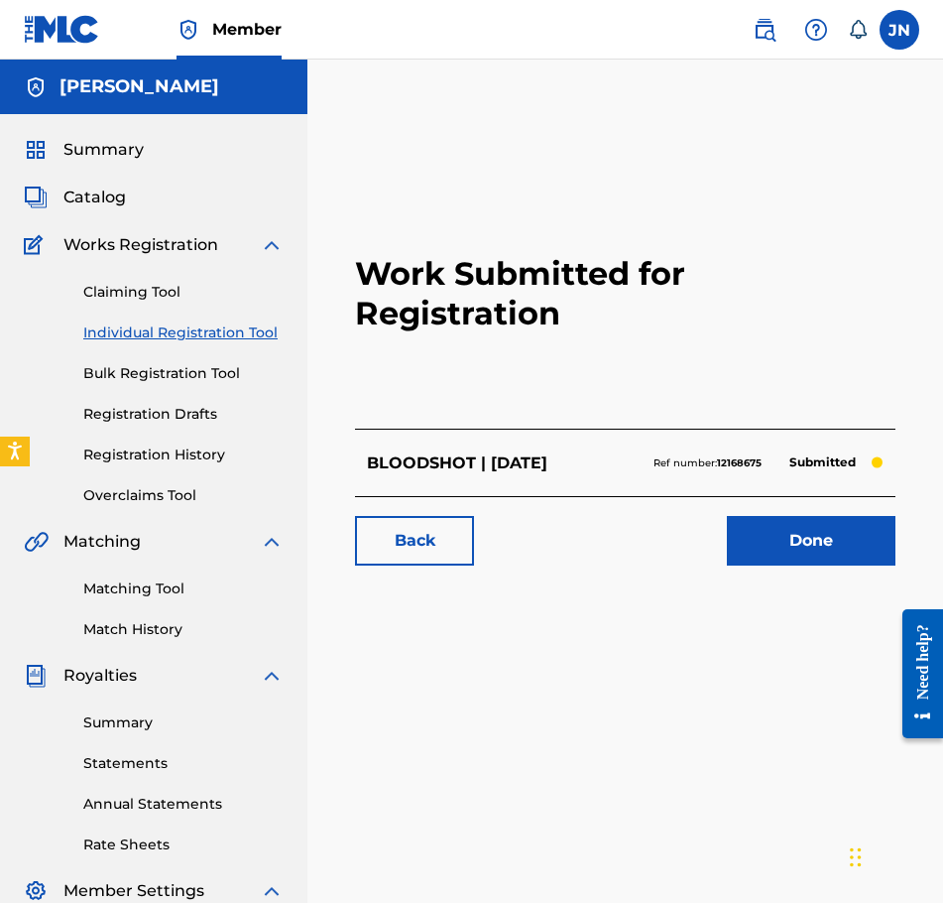
click at [226, 331] on link "Individual Registration Tool" at bounding box center [183, 332] width 200 height 21
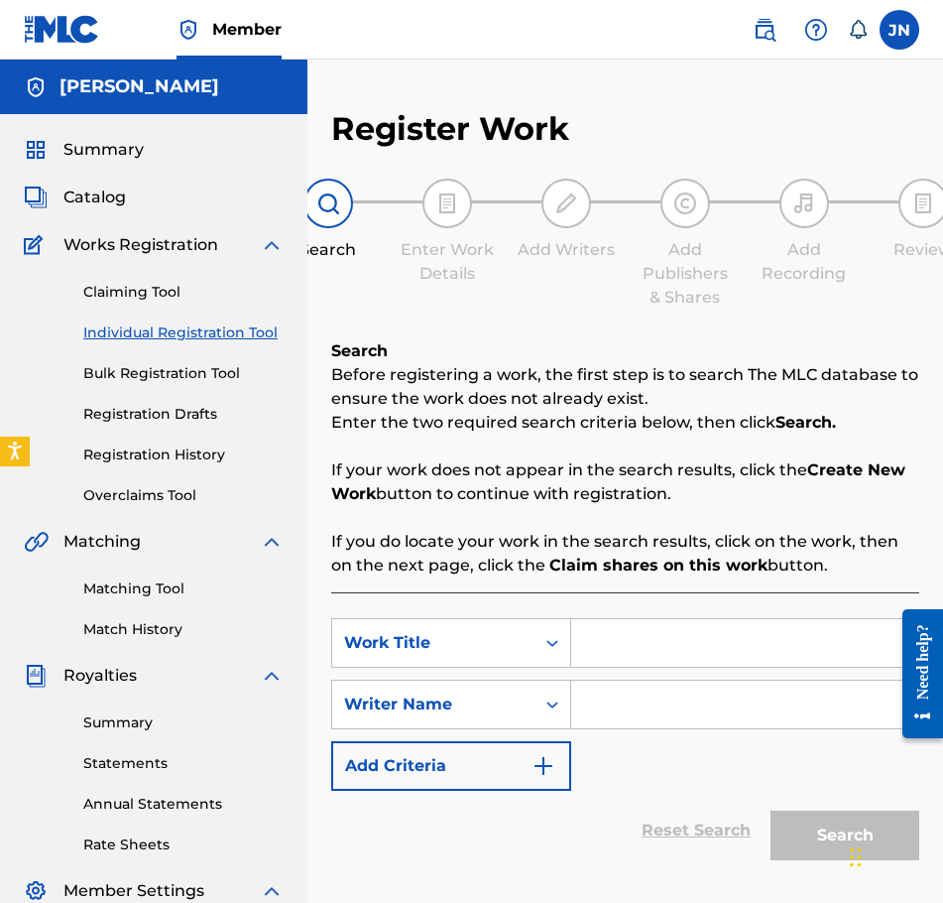
click at [653, 650] on input "Search Form" at bounding box center [744, 643] width 347 height 48
click at [712, 631] on input "Search Form" at bounding box center [744, 643] width 347 height 48
paste input "SKIBIDI LEITHREAS (feat. mr. [GEOGRAPHIC_DATA])"
type input "SKIBIDI LEITHREAS (feat. mr. [GEOGRAPHIC_DATA])"
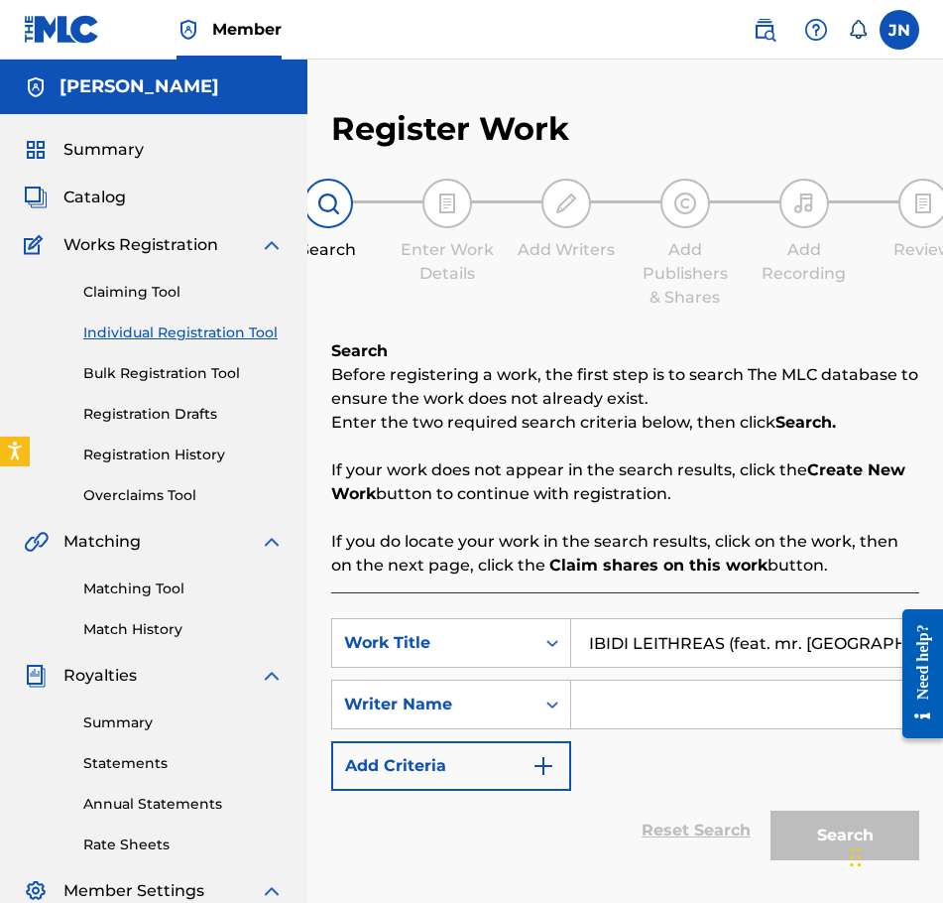
click at [671, 705] on input "Search Form" at bounding box center [744, 704] width 347 height 48
type input "\"
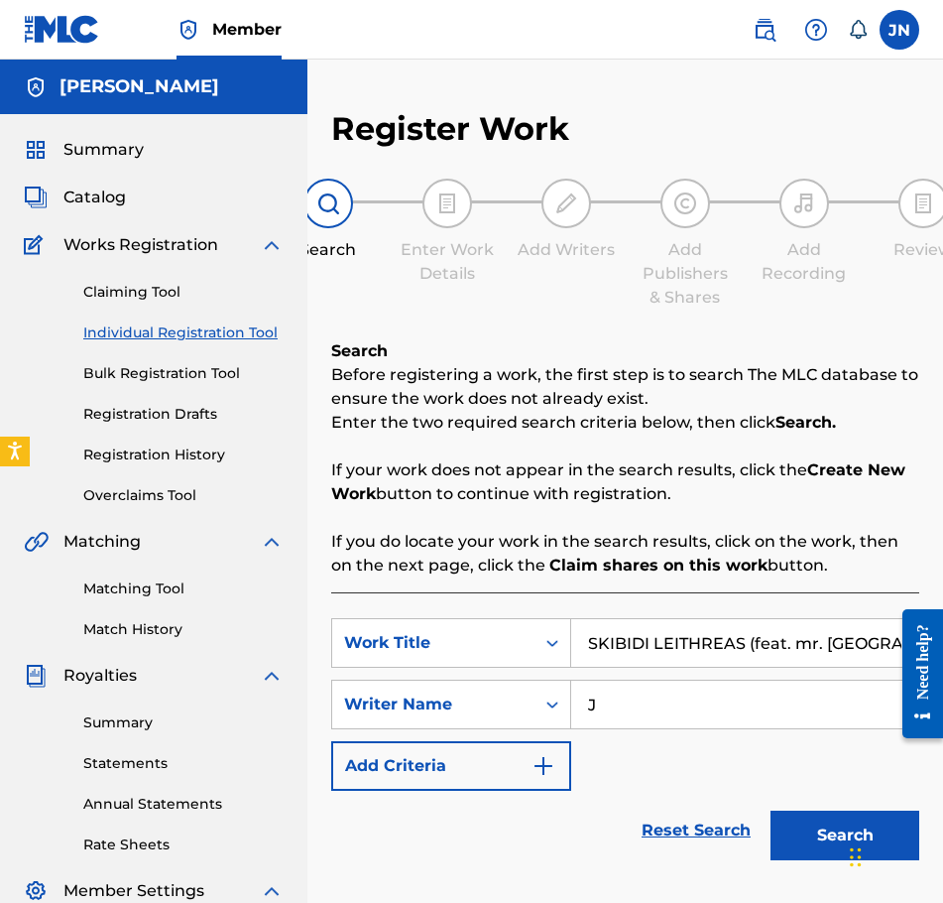
type input "J"
click at [806, 827] on button "Search" at bounding box center [845, 835] width 149 height 50
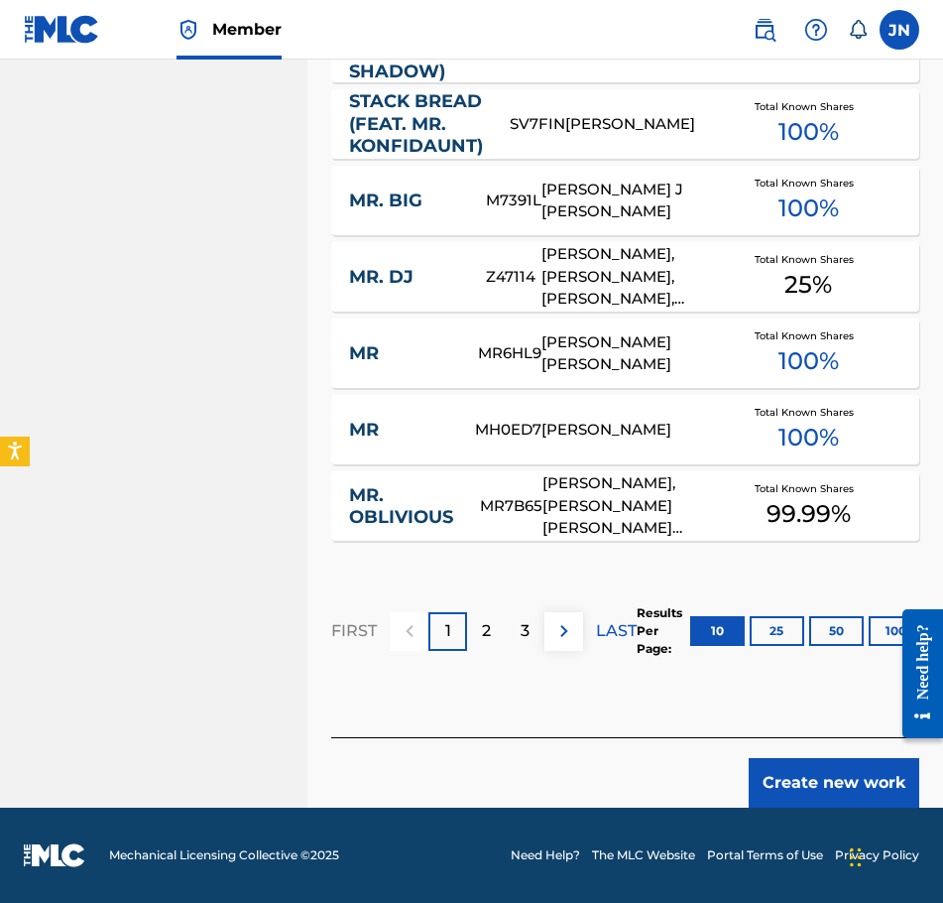
click at [825, 766] on button "Create new work" at bounding box center [834, 783] width 171 height 50
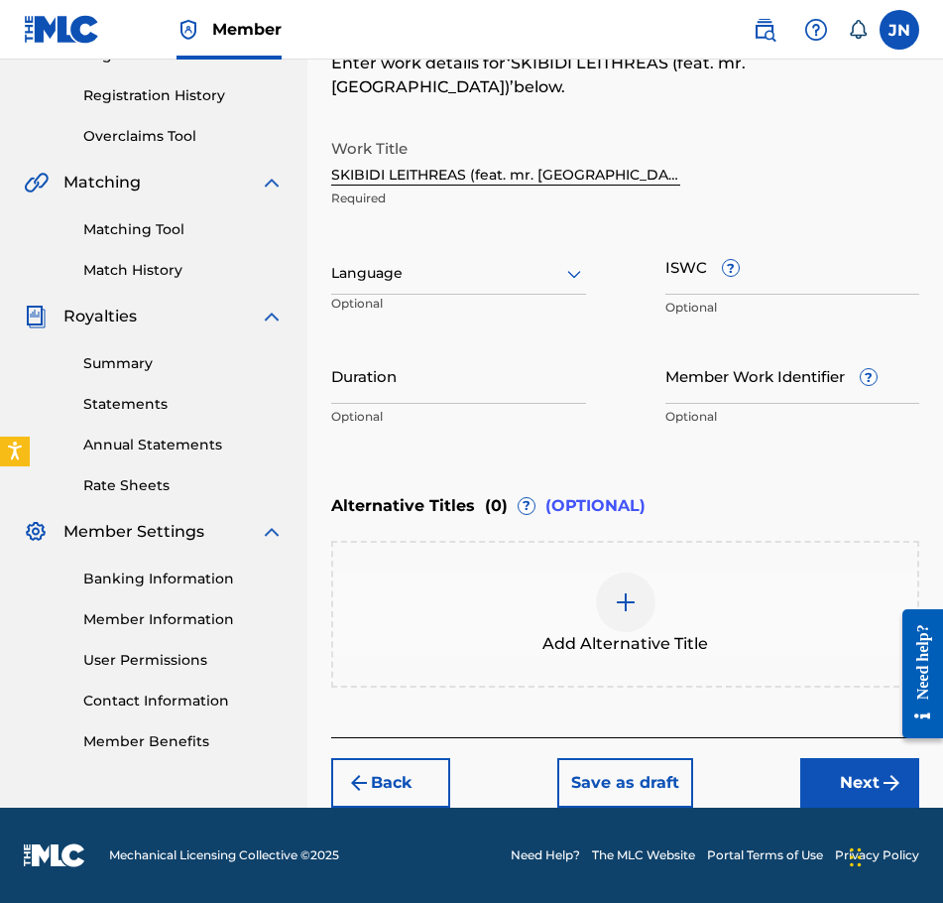
scroll to position [335, 0]
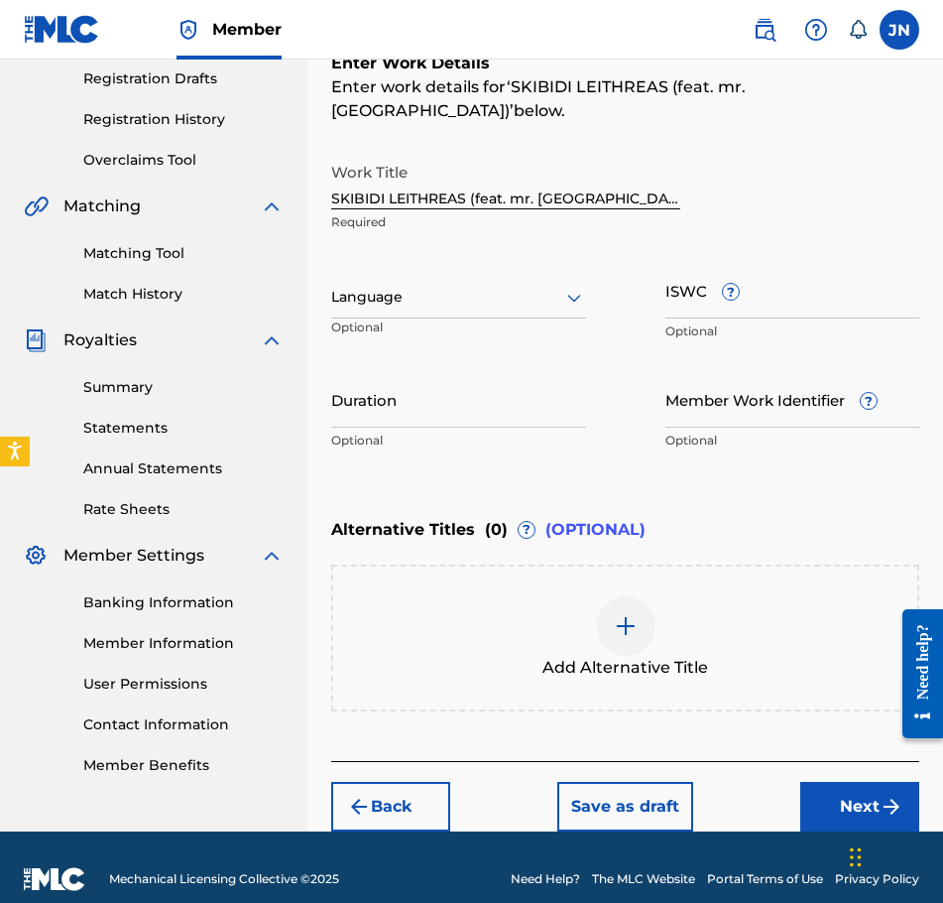
click at [475, 285] on div at bounding box center [458, 297] width 255 height 25
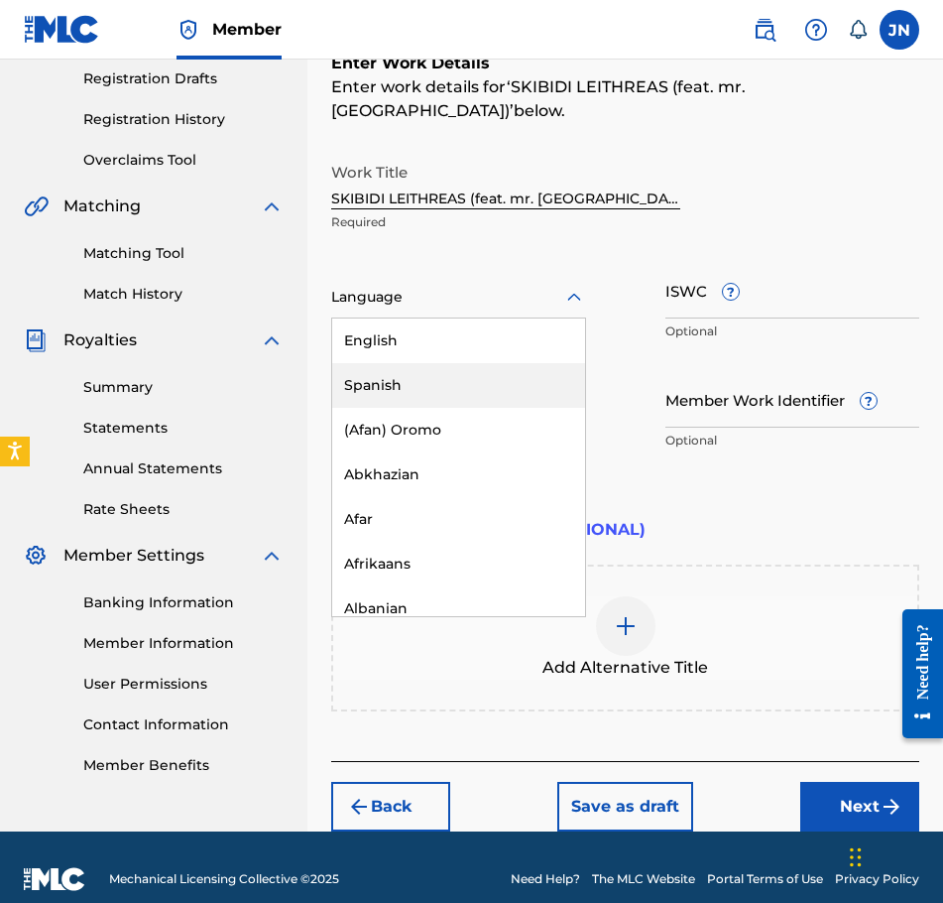
click at [479, 318] on div "English" at bounding box center [458, 340] width 253 height 45
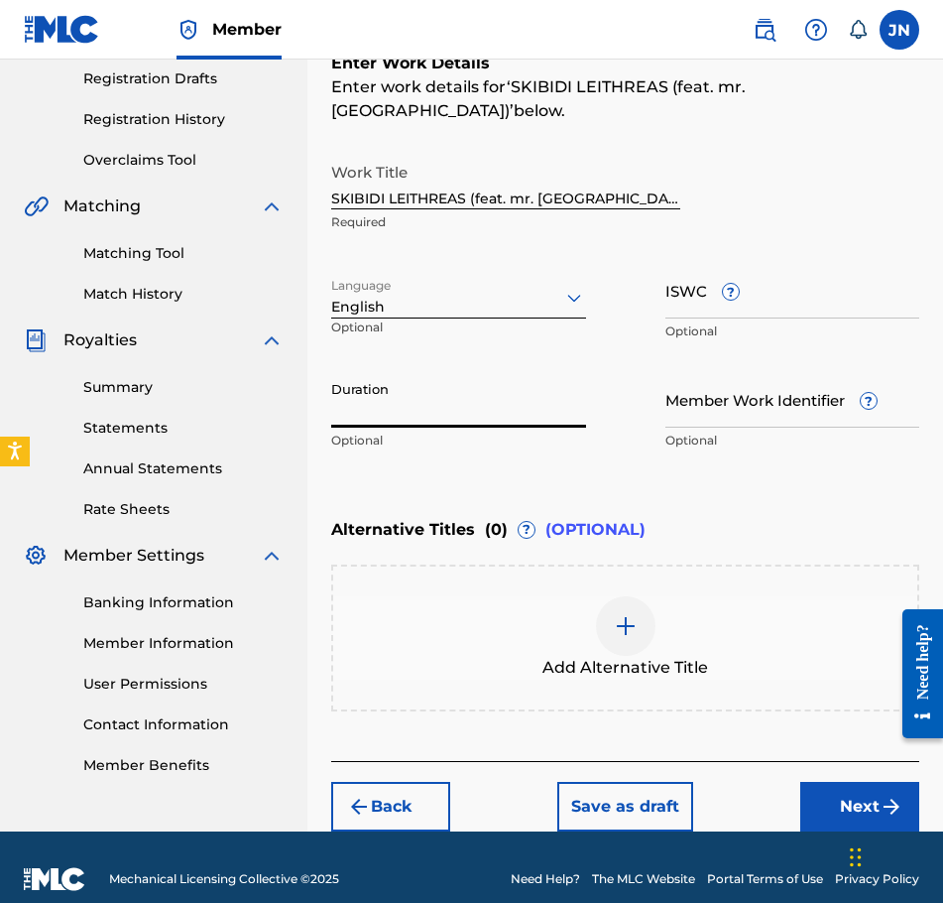
click at [559, 371] on input "Duration" at bounding box center [458, 399] width 255 height 57
type input "03:55"
click at [857, 782] on button "Next" at bounding box center [859, 807] width 119 height 50
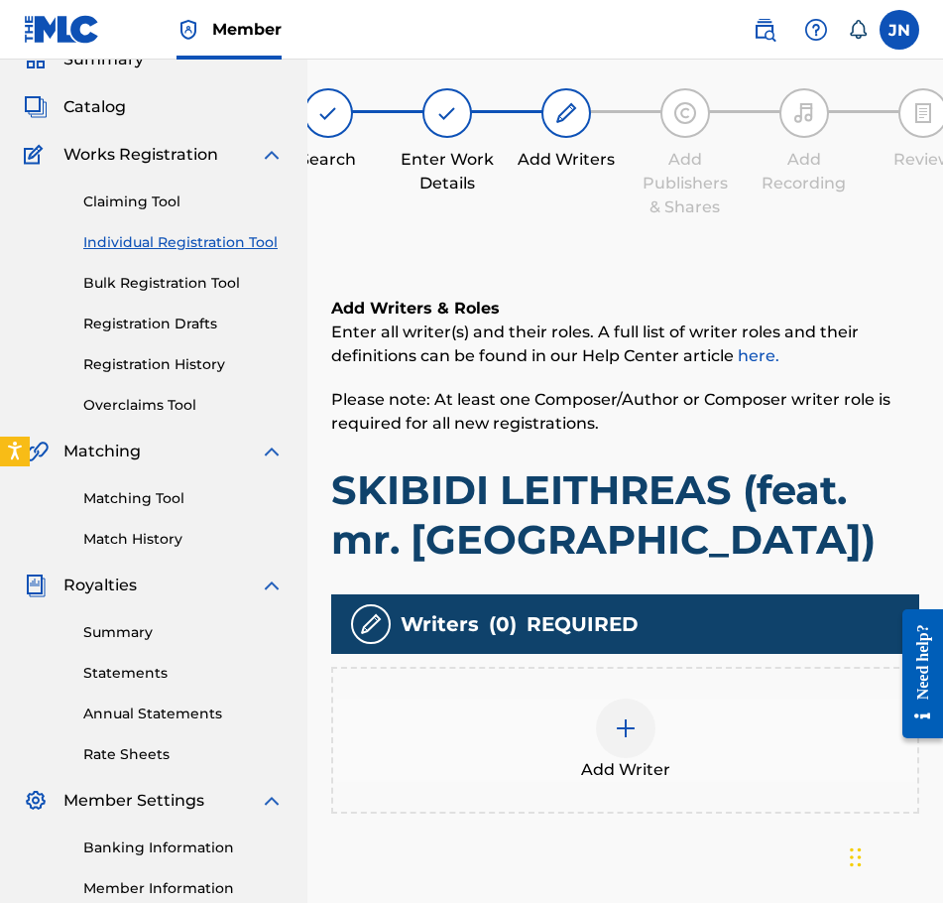
scroll to position [89, 0]
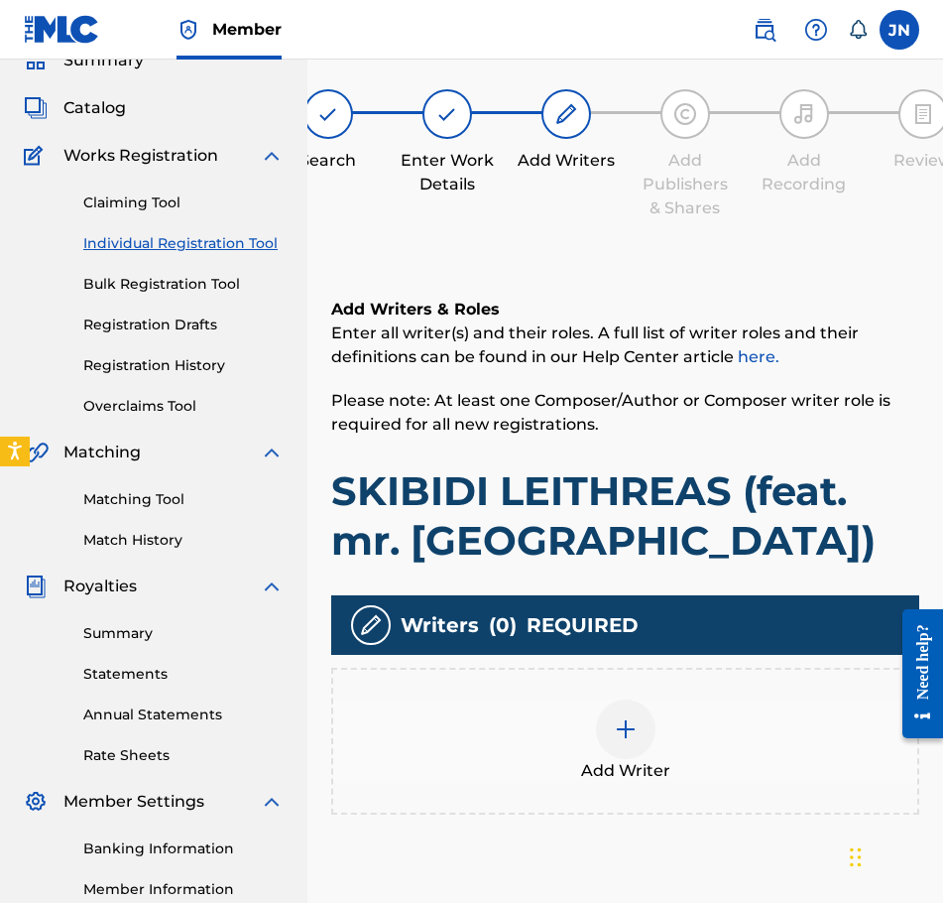
click at [681, 729] on div "Add Writer" at bounding box center [625, 740] width 584 height 83
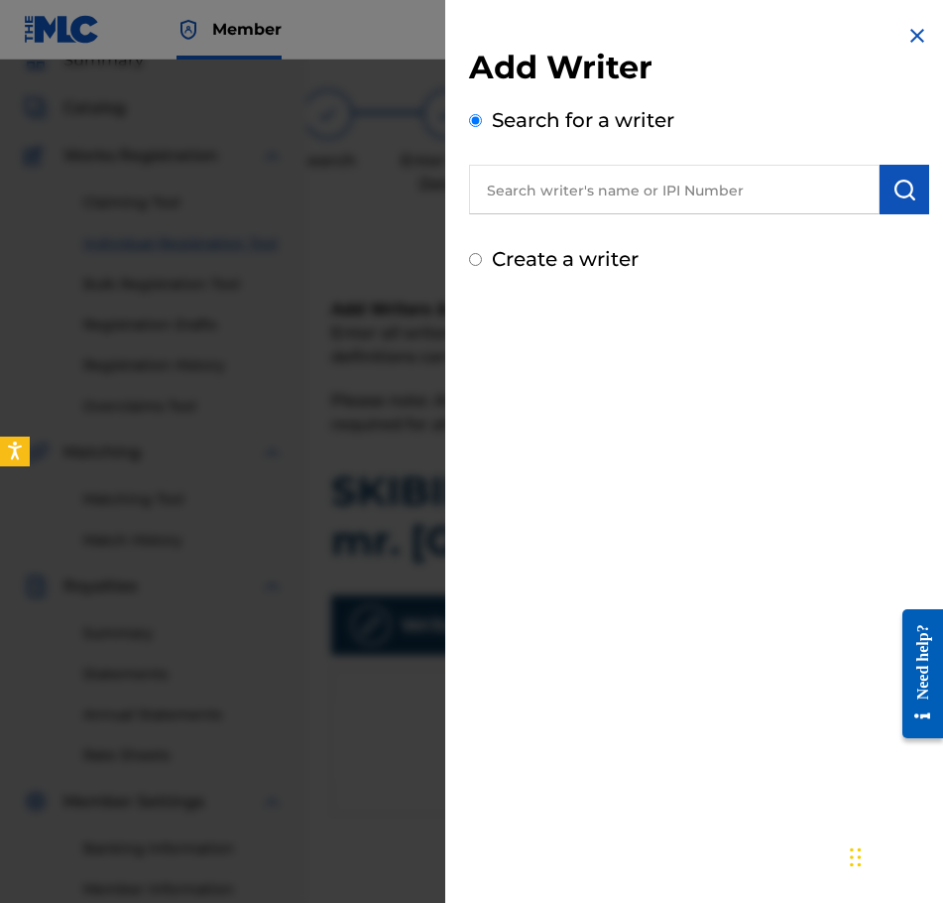
click at [576, 265] on label "Create a writer" at bounding box center [565, 259] width 147 height 24
radio input "true"
click at [482, 265] on input "Create a writer" at bounding box center [475, 259] width 13 height 13
radio input "false"
radio input "true"
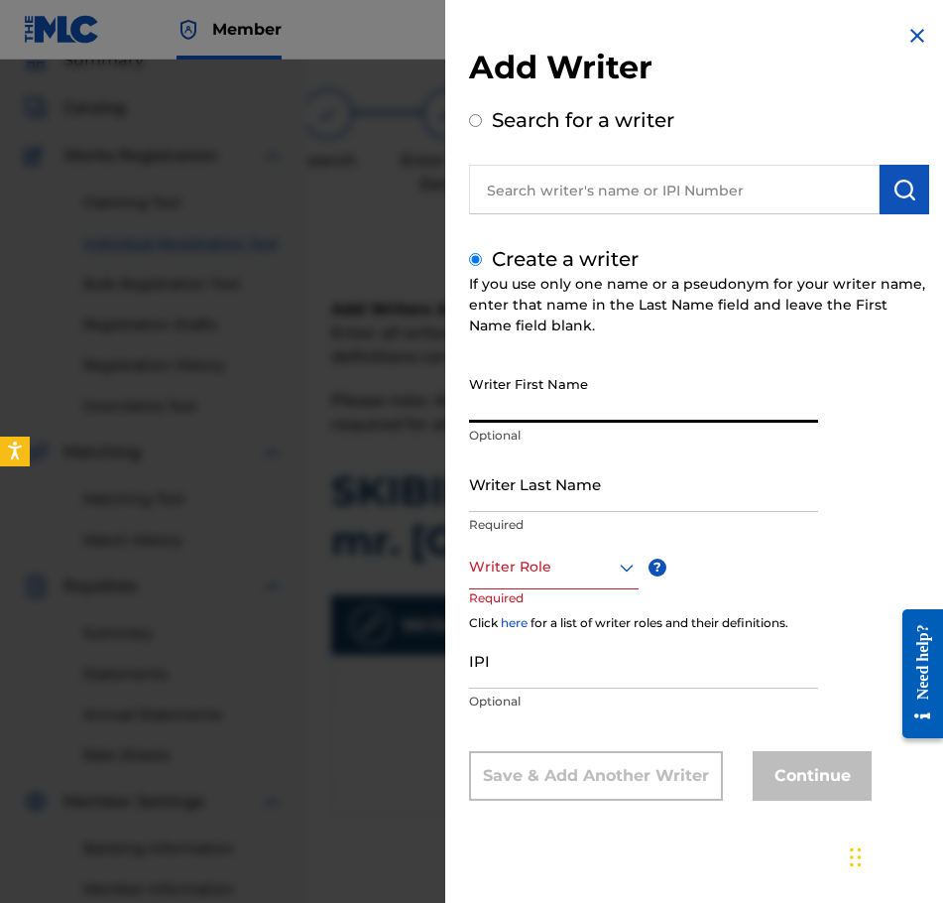
click at [634, 406] on input "Writer First Name" at bounding box center [643, 394] width 349 height 57
type input "[PERSON_NAME]"
type input "Najdzionek"
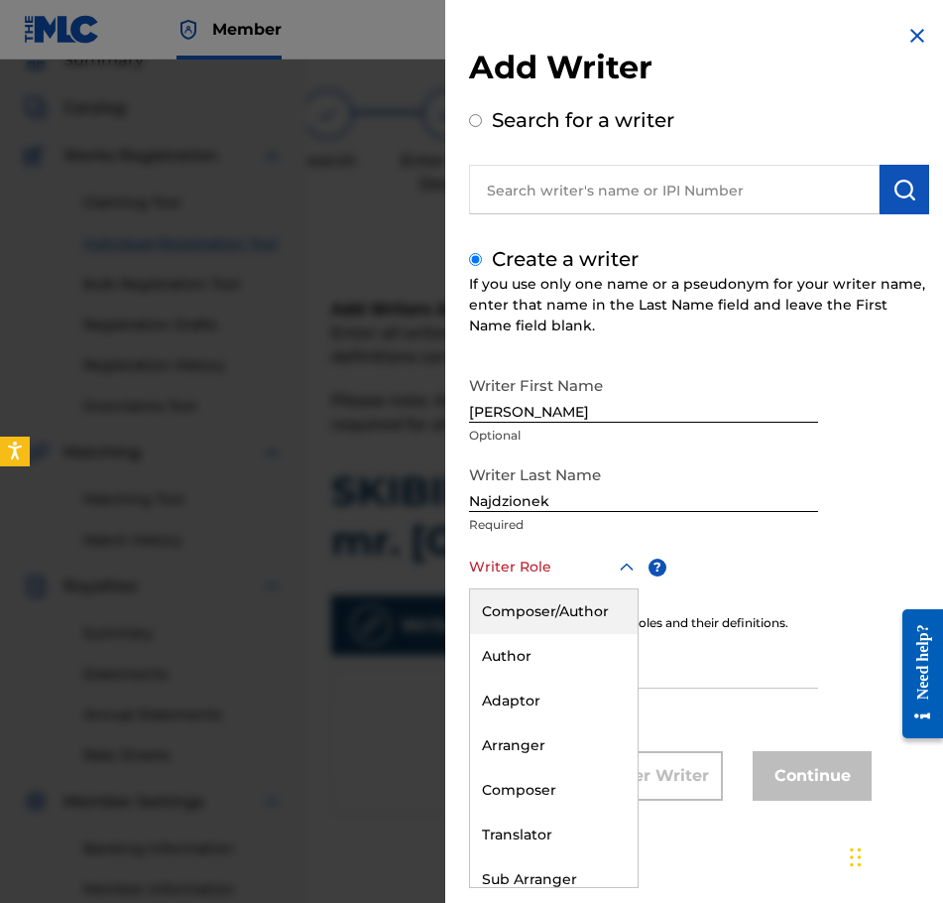
click at [575, 578] on div at bounding box center [554, 566] width 170 height 25
click at [607, 611] on div "Composer/Author" at bounding box center [554, 611] width 168 height 45
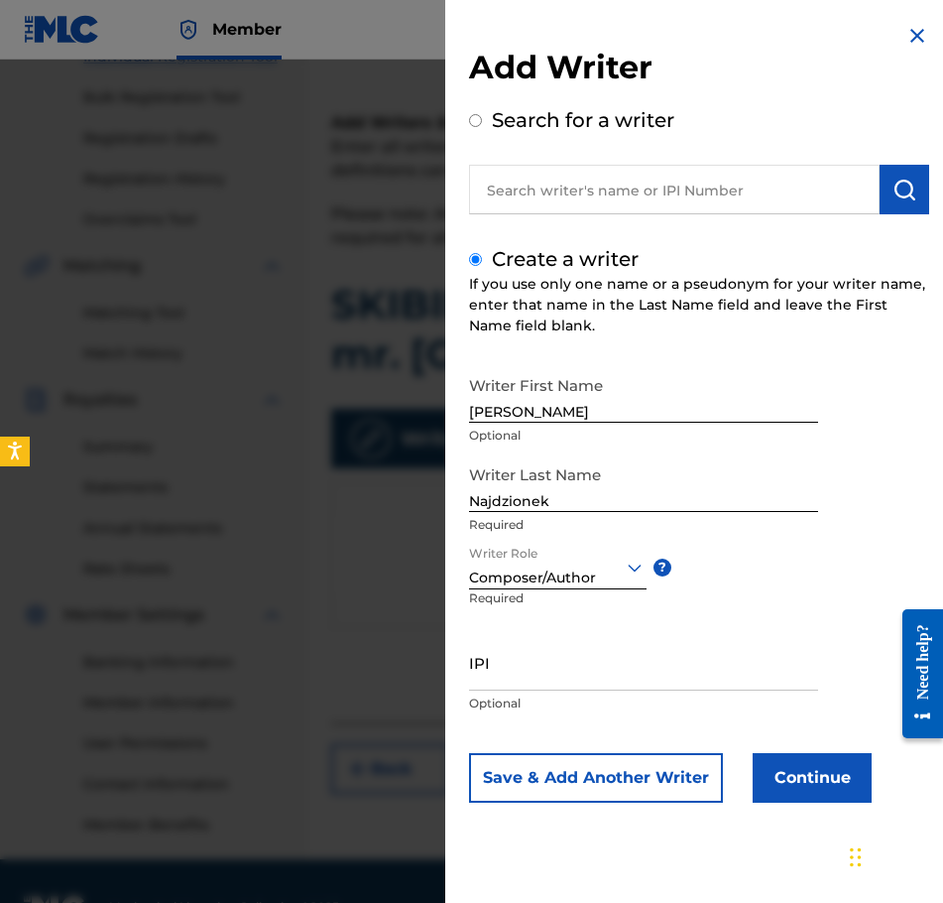
scroll to position [288, 0]
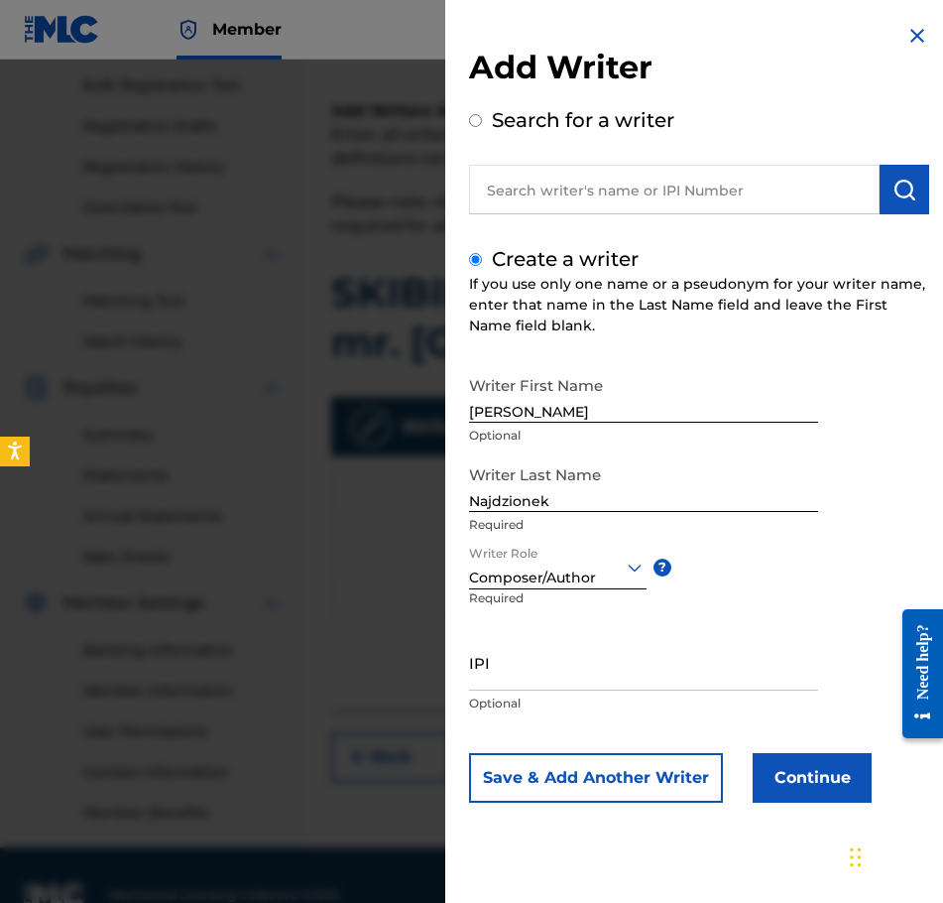
click at [820, 779] on button "Continue" at bounding box center [812, 778] width 119 height 50
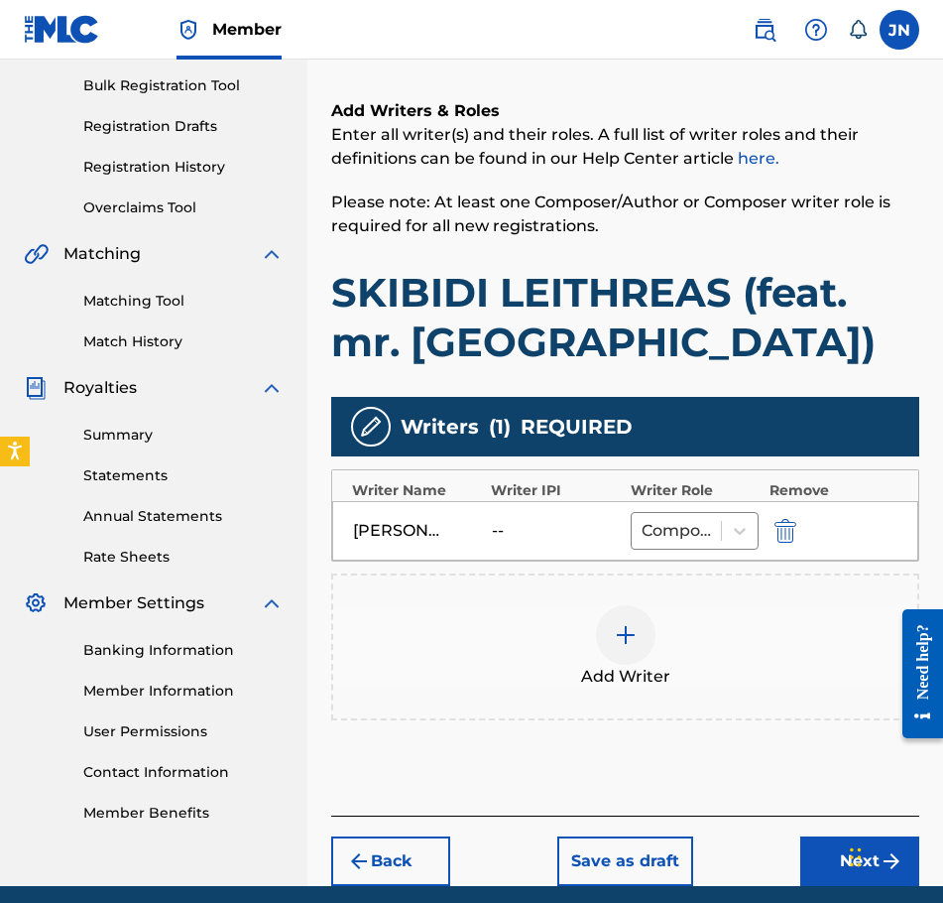
click at [609, 638] on div at bounding box center [626, 635] width 60 height 60
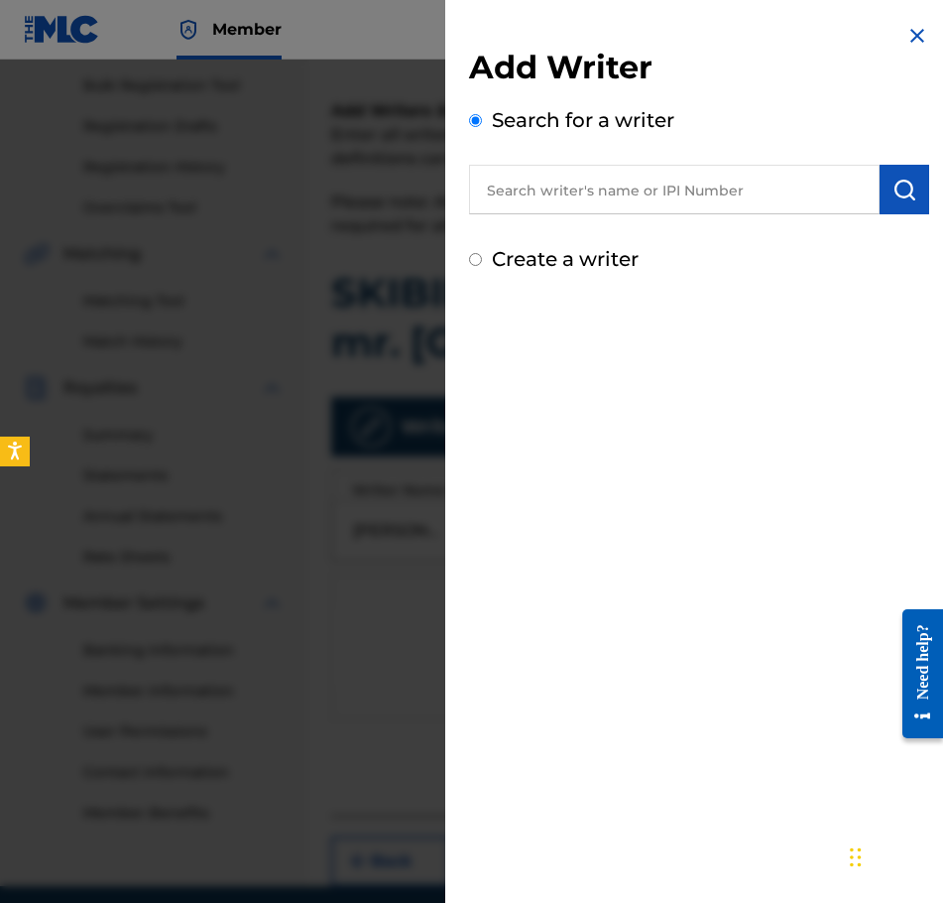
click at [643, 182] on input "text" at bounding box center [674, 190] width 411 height 50
click at [603, 256] on label "Create a writer" at bounding box center [565, 259] width 147 height 24
radio input "true"
click at [482, 256] on input "Create a writer" at bounding box center [475, 259] width 13 height 13
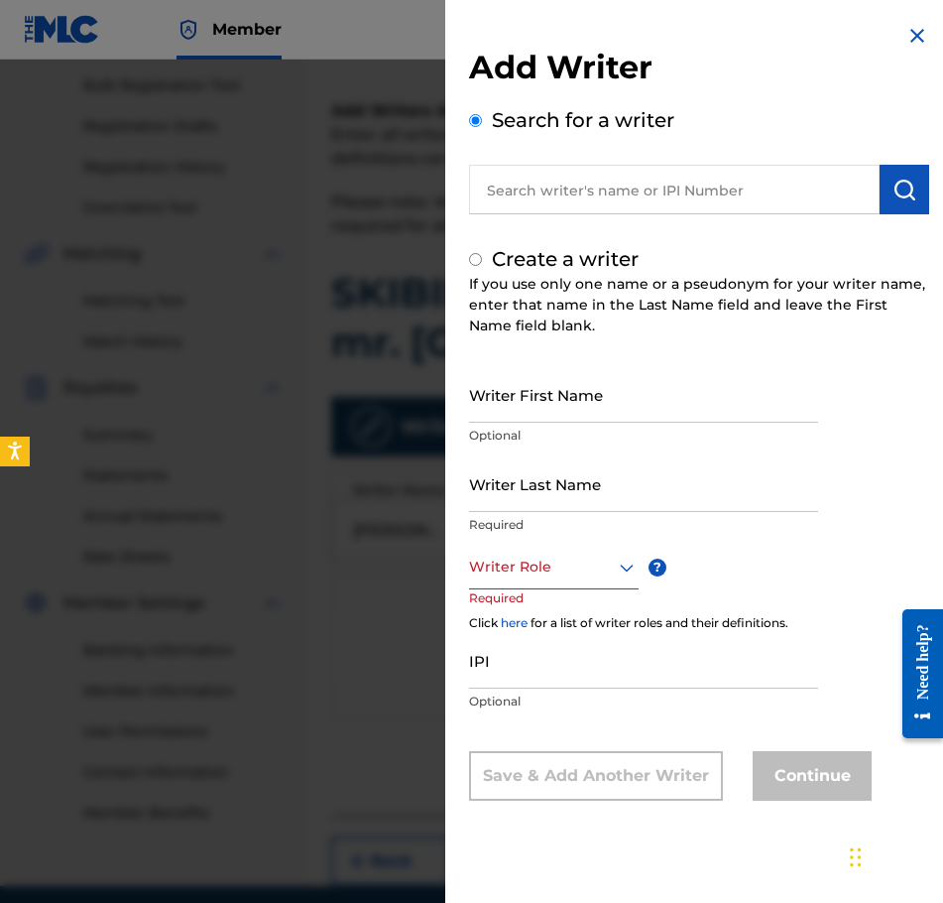
radio input "false"
radio input "true"
click at [621, 396] on input "Writer First Name" at bounding box center [643, 394] width 349 height 57
type input "Delcio"
click at [586, 497] on input "Writer Last Name" at bounding box center [643, 483] width 349 height 57
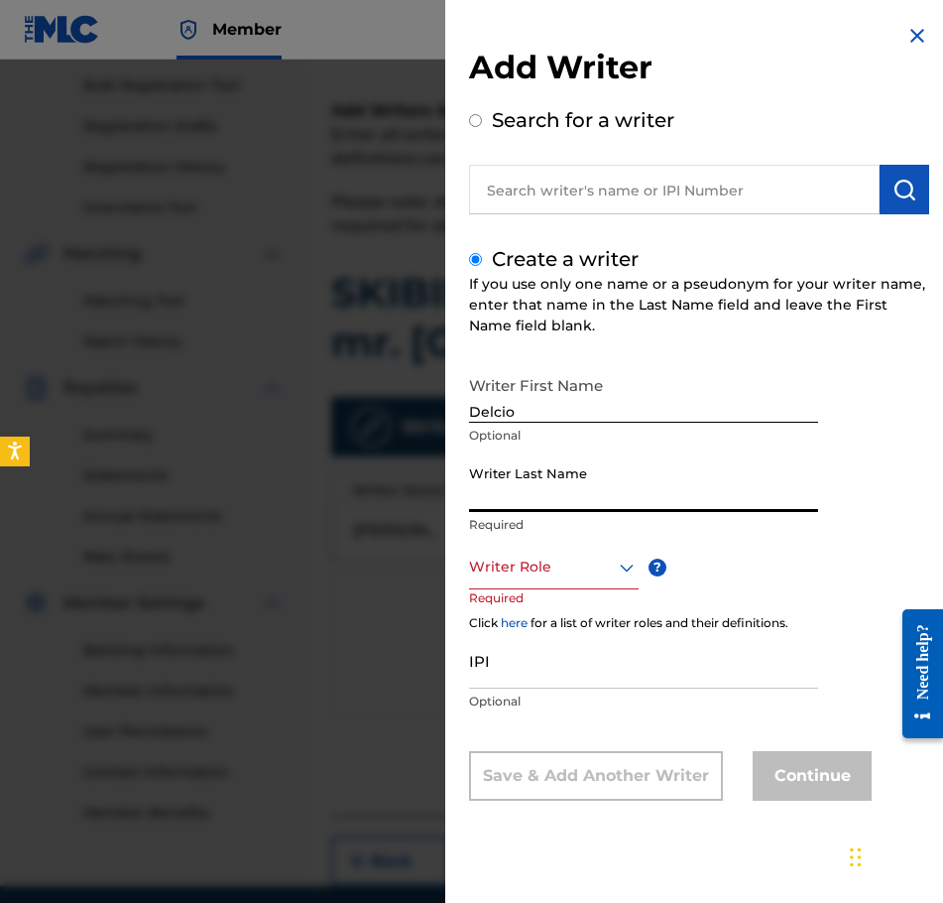
paste input "[PERSON_NAME]"
type input "[PERSON_NAME]"
click at [601, 550] on div "Writer Role" at bounding box center [554, 567] width 170 height 45
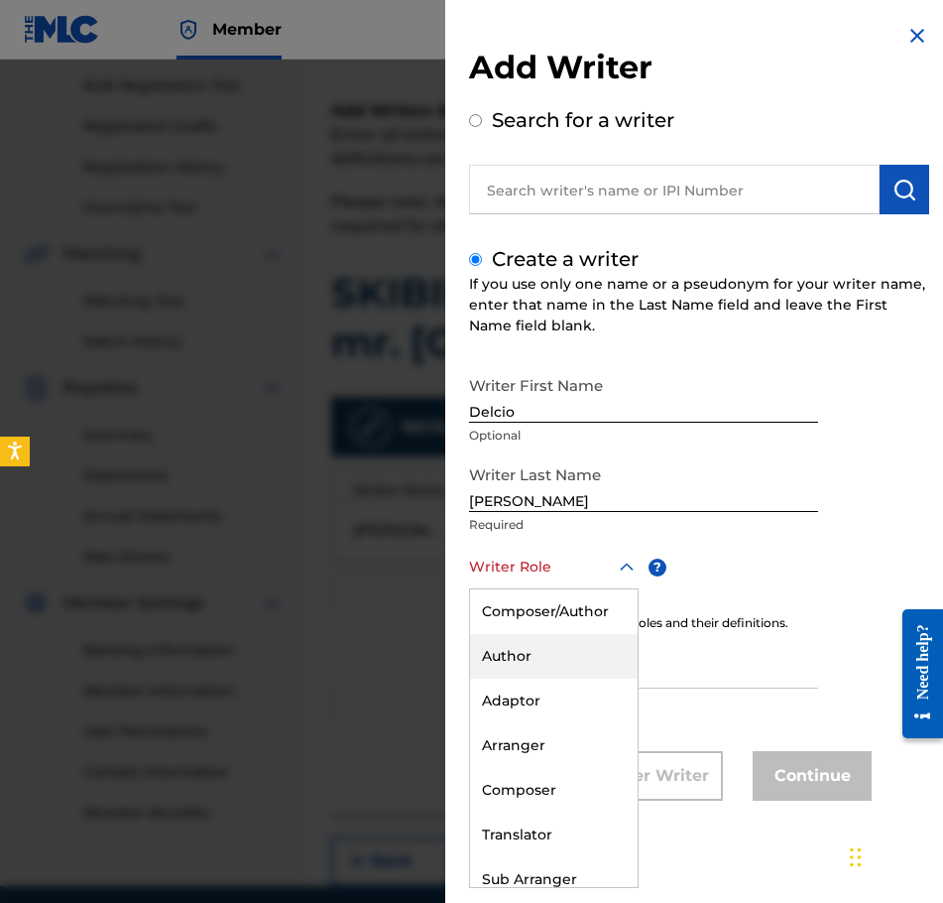
click at [585, 665] on div "Author" at bounding box center [554, 656] width 168 height 45
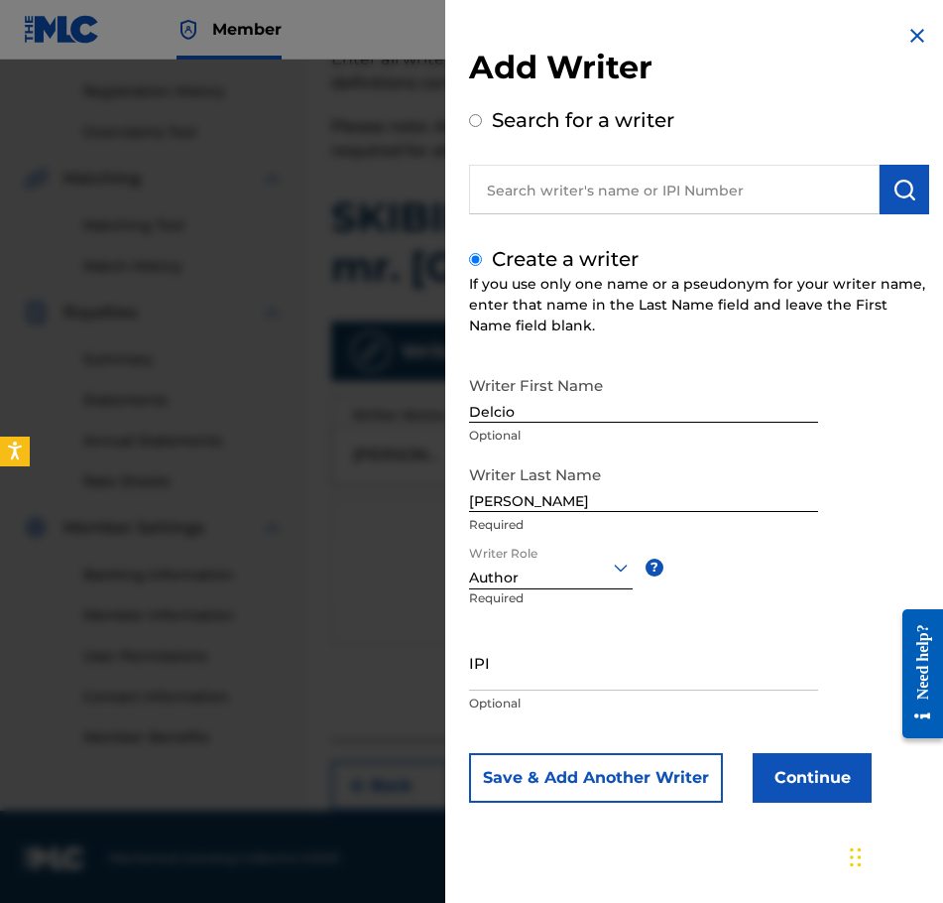
scroll to position [366, 0]
click at [826, 772] on button "Continue" at bounding box center [812, 778] width 119 height 50
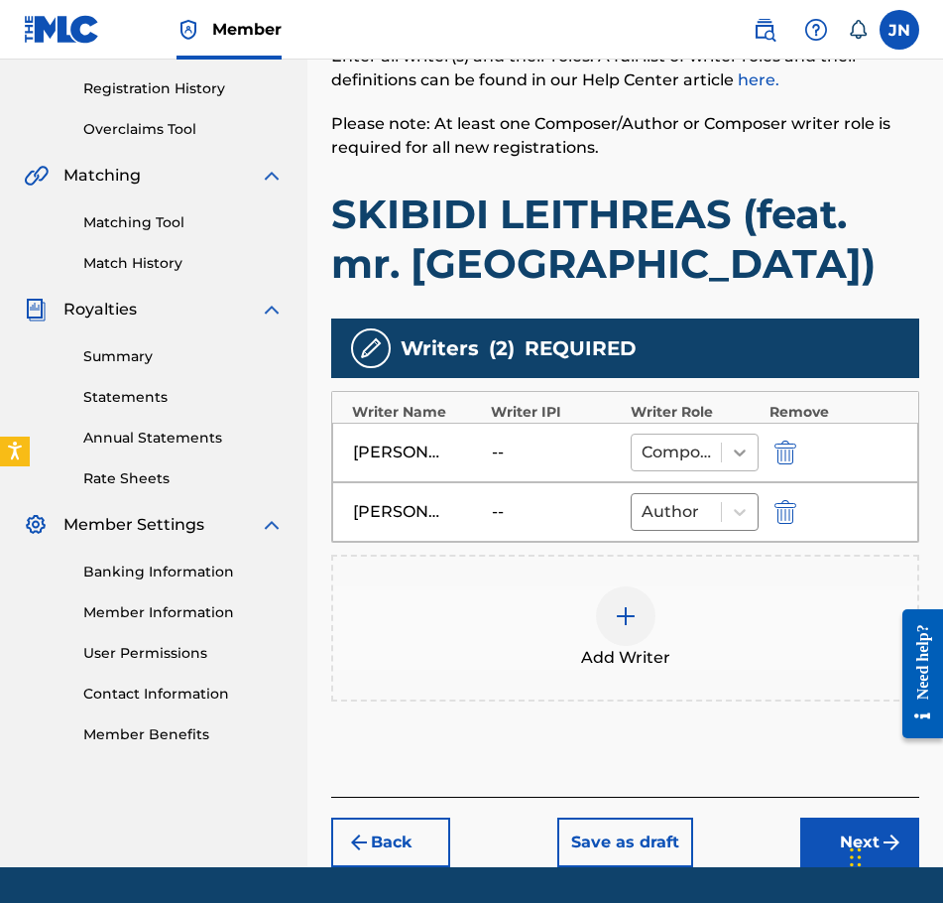
click at [728, 448] on div at bounding box center [740, 452] width 36 height 36
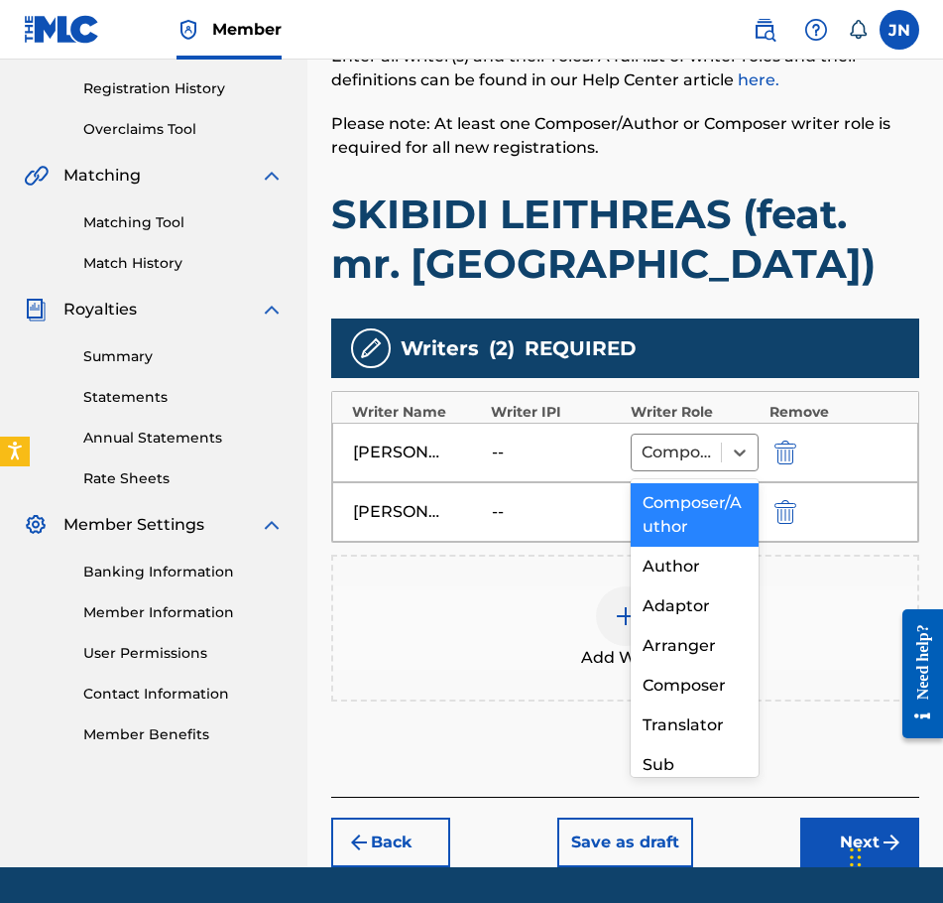
click at [483, 603] on div "Add Writer" at bounding box center [625, 627] width 584 height 83
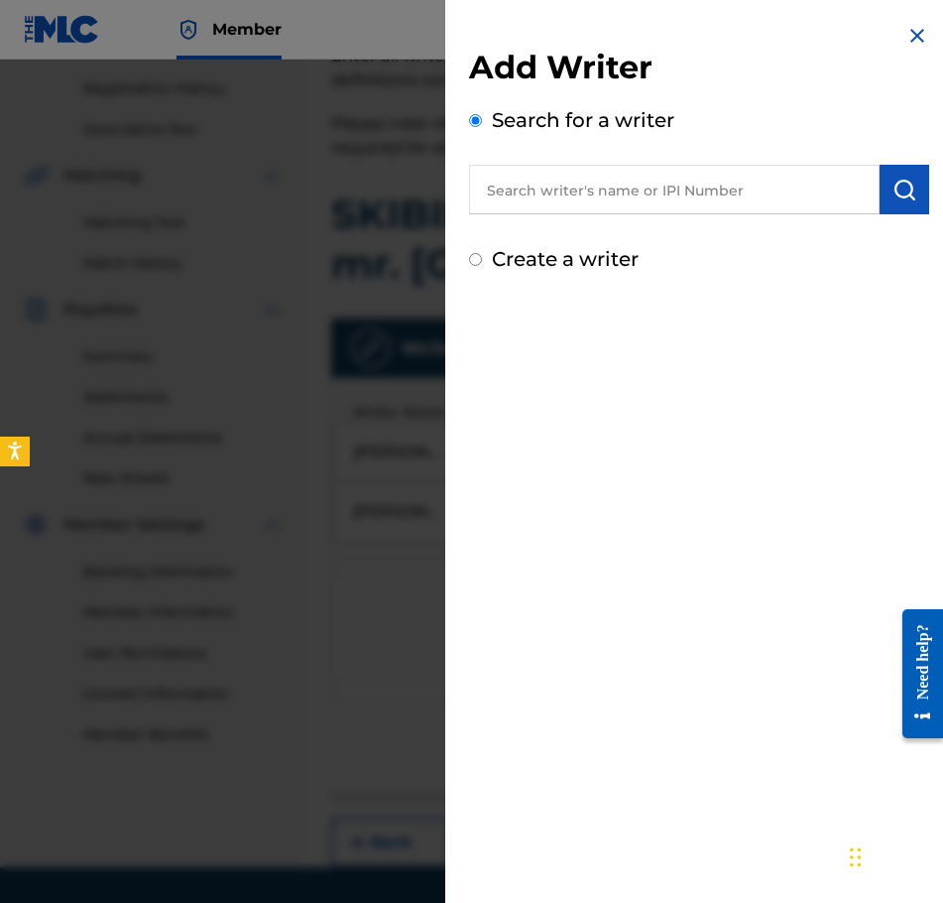
click at [393, 77] on div at bounding box center [471, 511] width 943 height 903
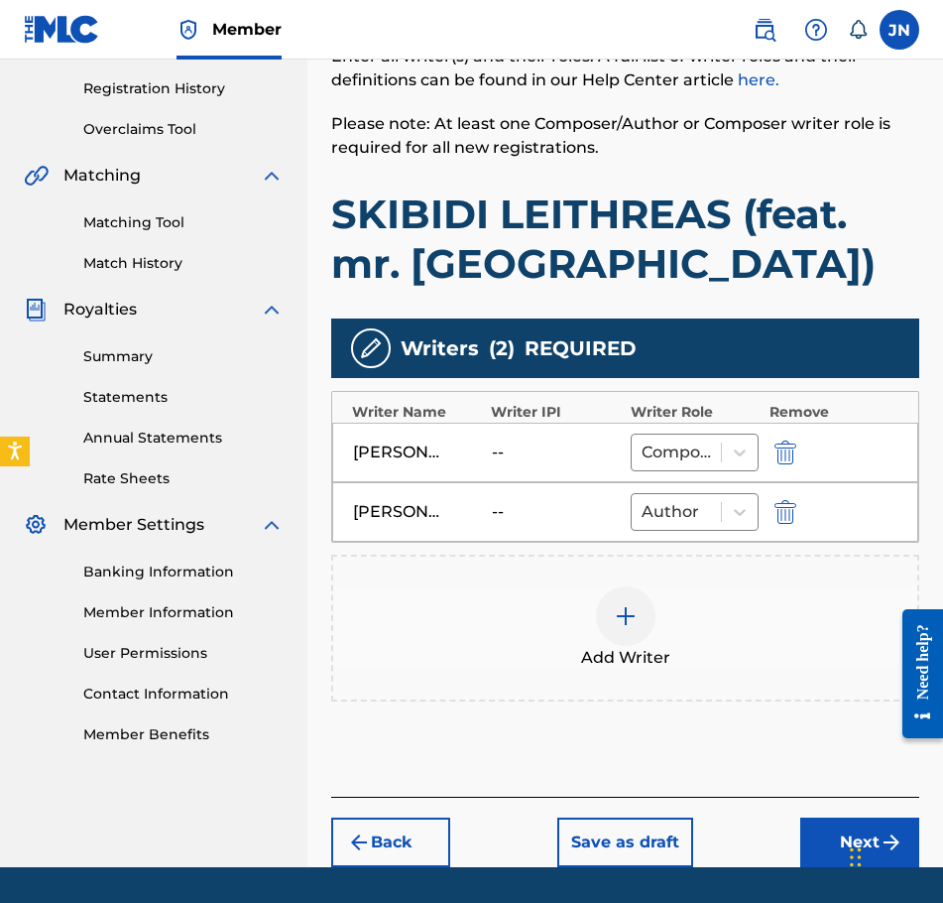
click at [826, 832] on button "Next" at bounding box center [859, 842] width 119 height 50
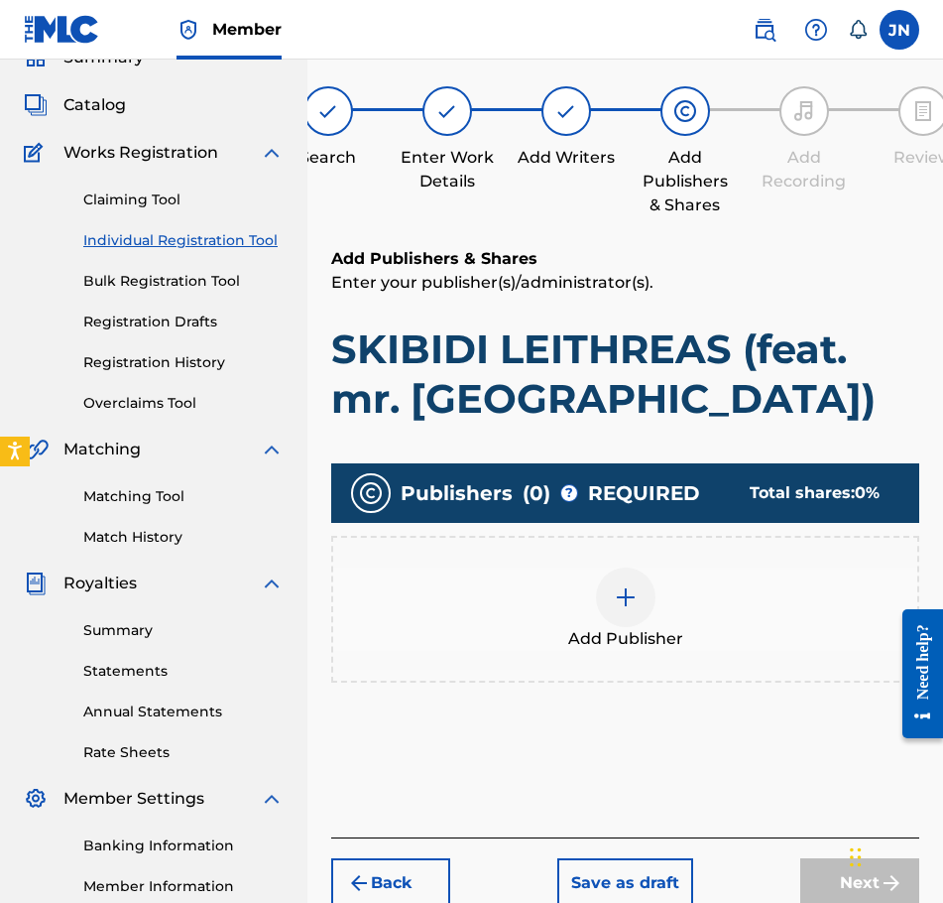
scroll to position [89, 0]
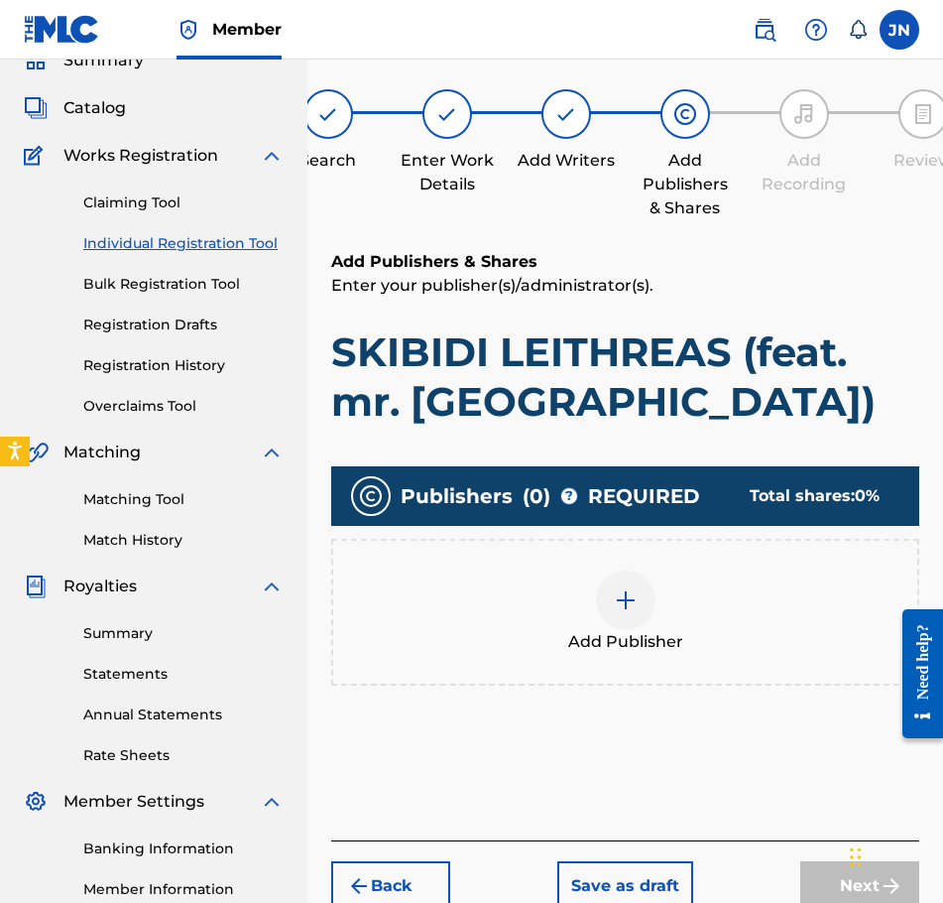
click at [629, 611] on img at bounding box center [626, 600] width 24 height 24
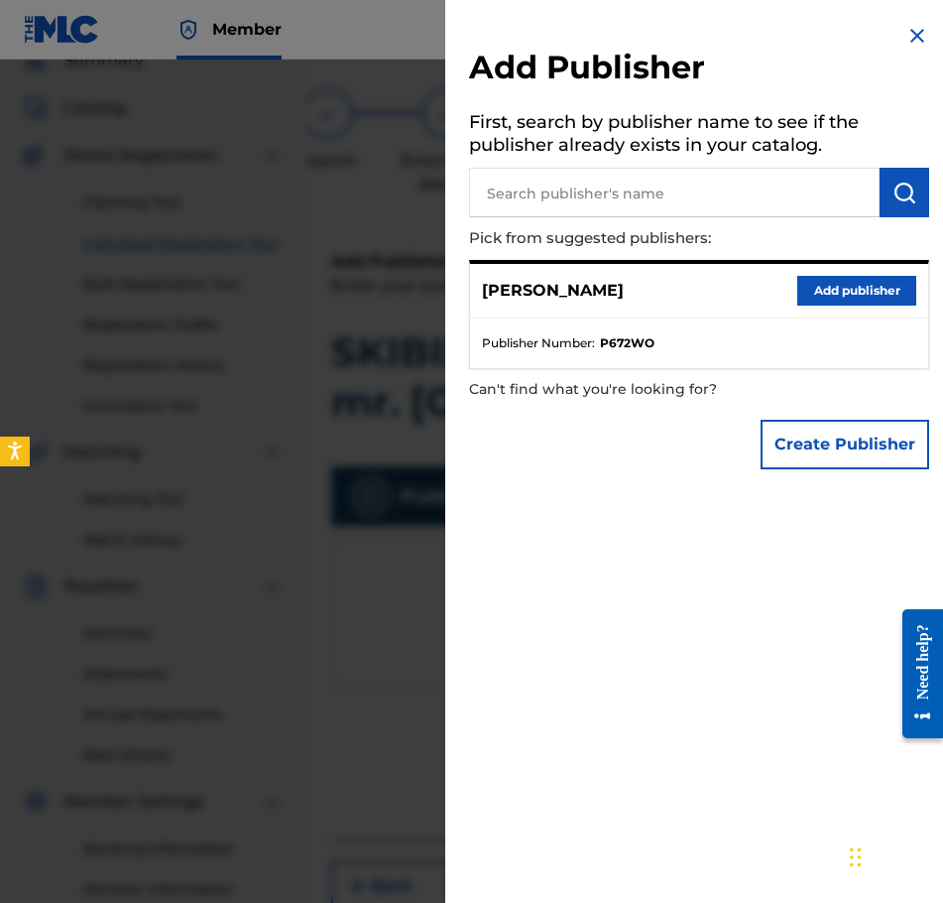
click at [846, 299] on button "Add publisher" at bounding box center [857, 291] width 119 height 30
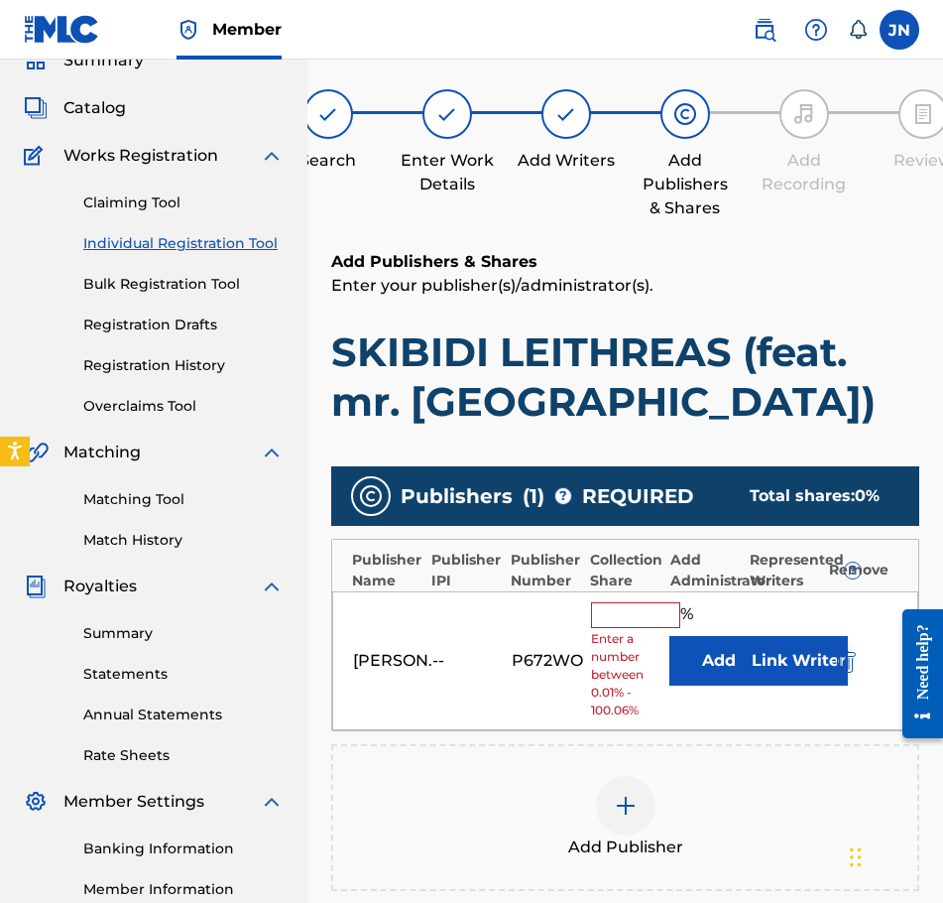
click at [625, 609] on input "text" at bounding box center [635, 615] width 89 height 26
type input "100"
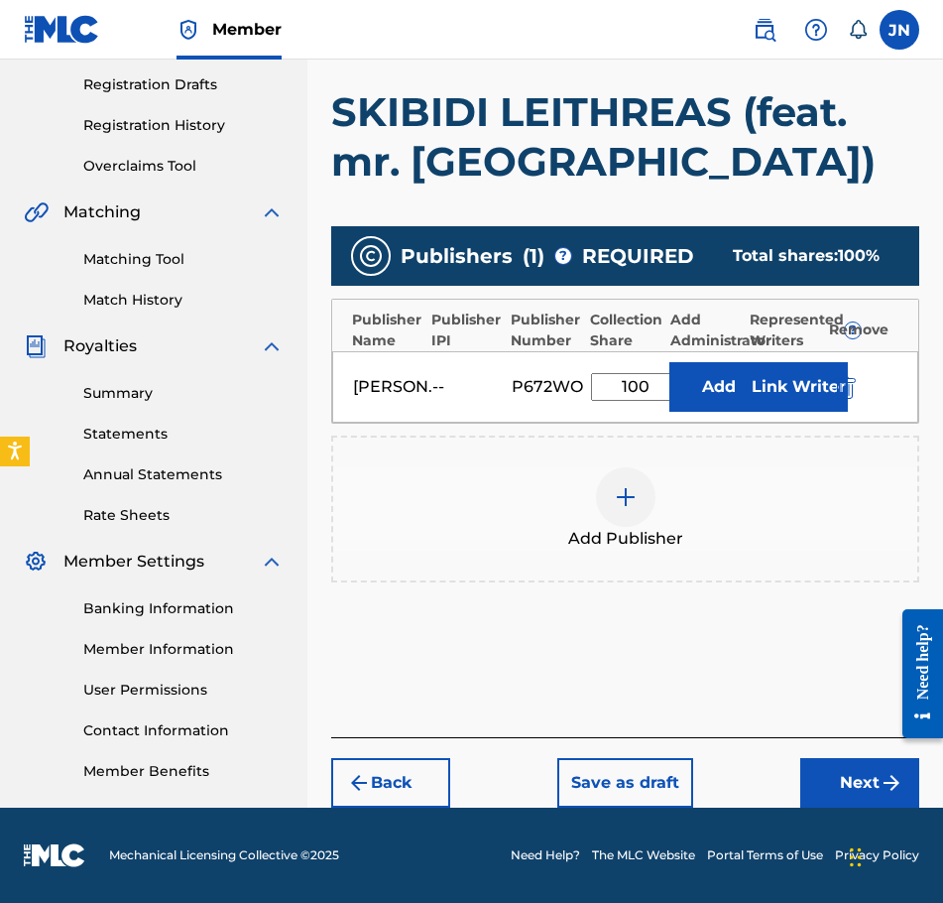
click at [816, 764] on button "Next" at bounding box center [859, 783] width 119 height 50
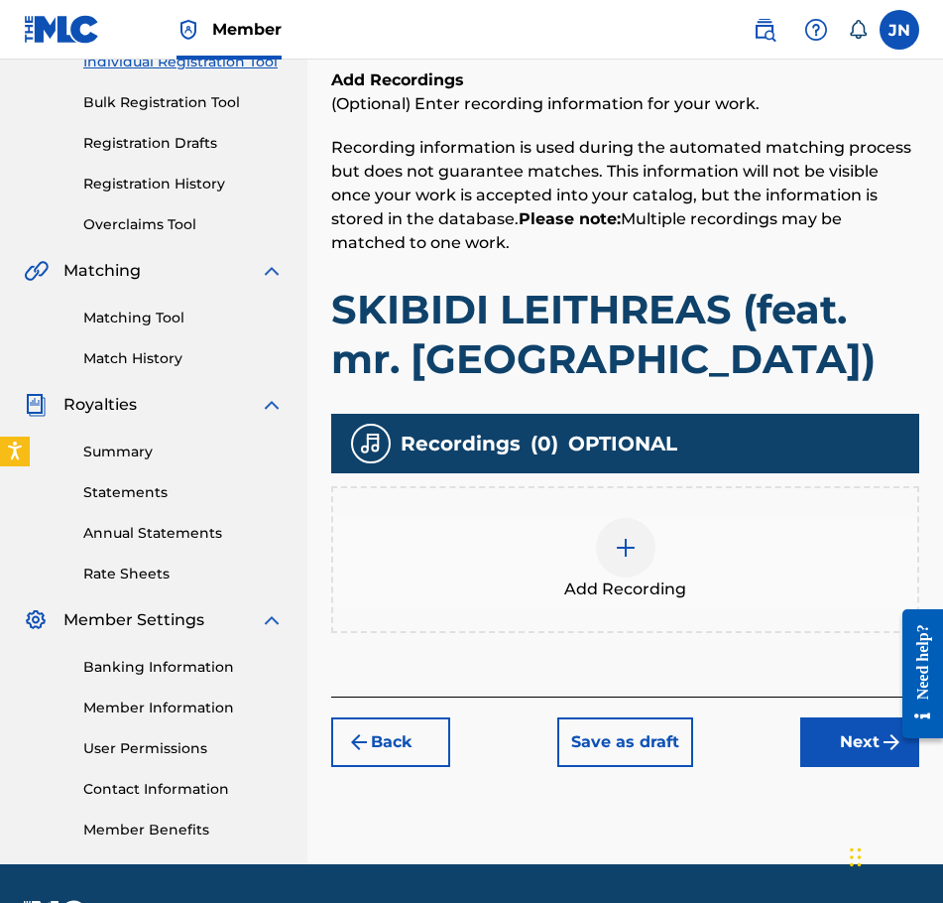
scroll to position [327, 0]
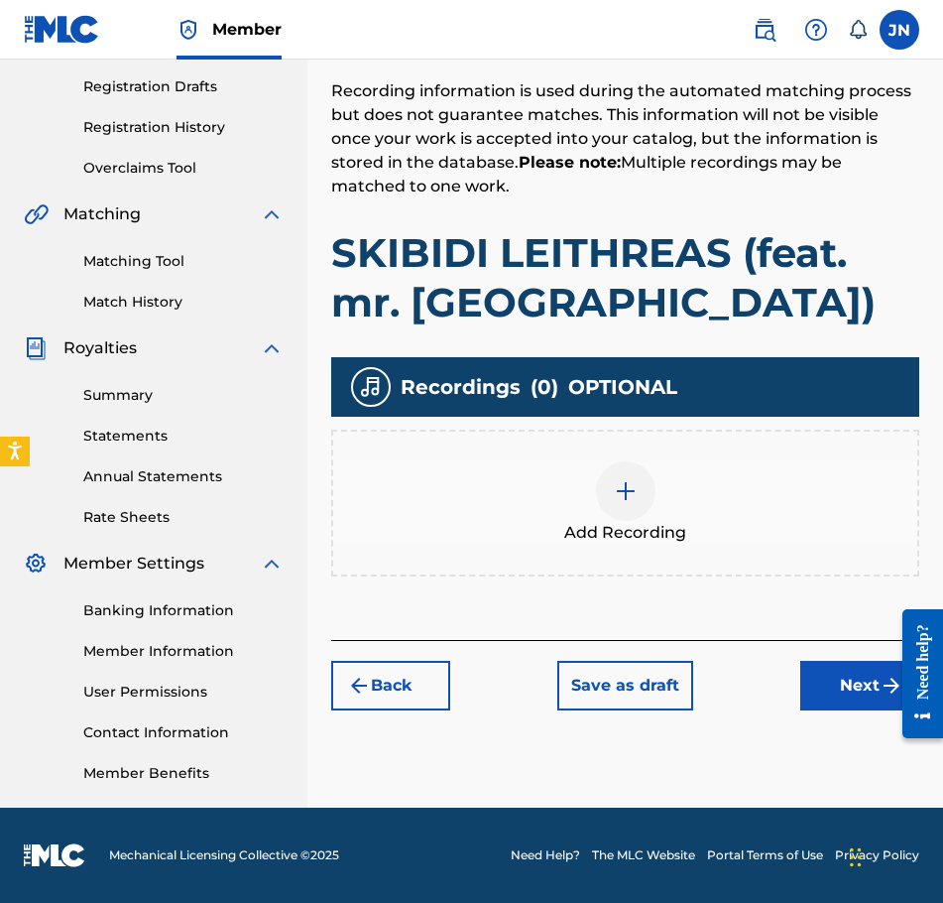
click at [648, 519] on div "Add Recording" at bounding box center [625, 502] width 584 height 83
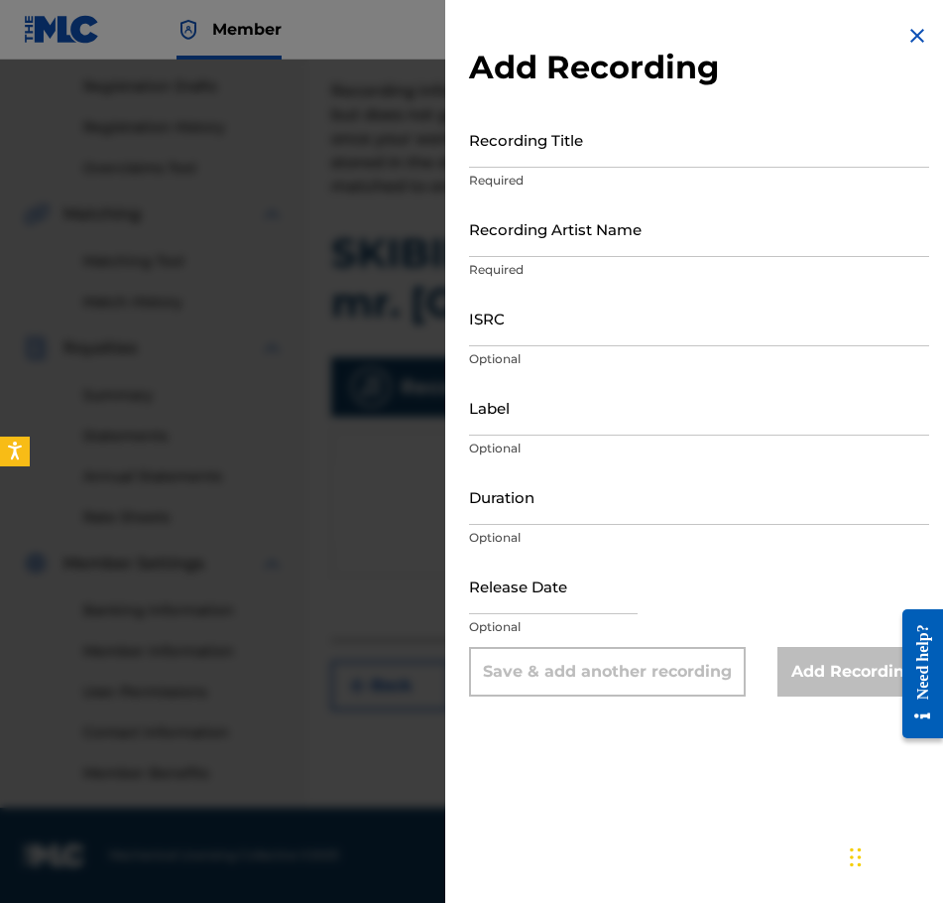
click at [580, 144] on input "Recording Title" at bounding box center [699, 139] width 460 height 57
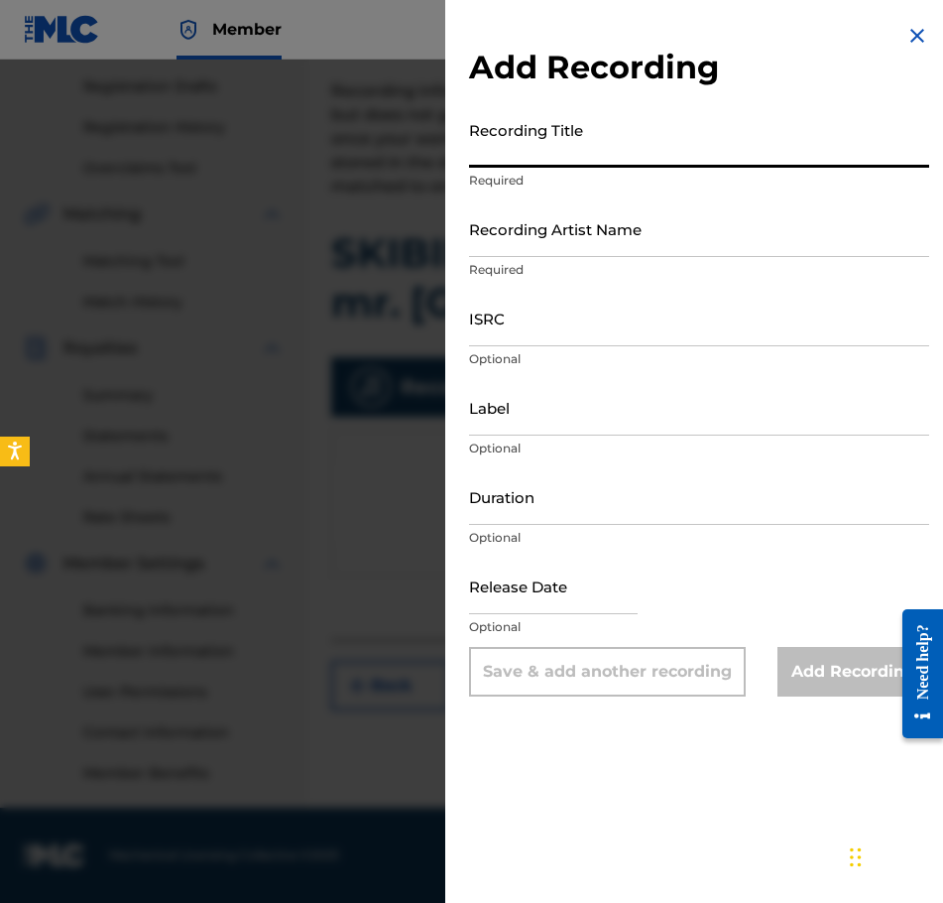
click at [738, 129] on input "Recording Title" at bounding box center [699, 139] width 460 height 57
paste input "SKIBIDI LEITHREAS (feat. mr. [GEOGRAPHIC_DATA])"
type input "SKIBIDI LEITHREAS (feat. mr. [GEOGRAPHIC_DATA])"
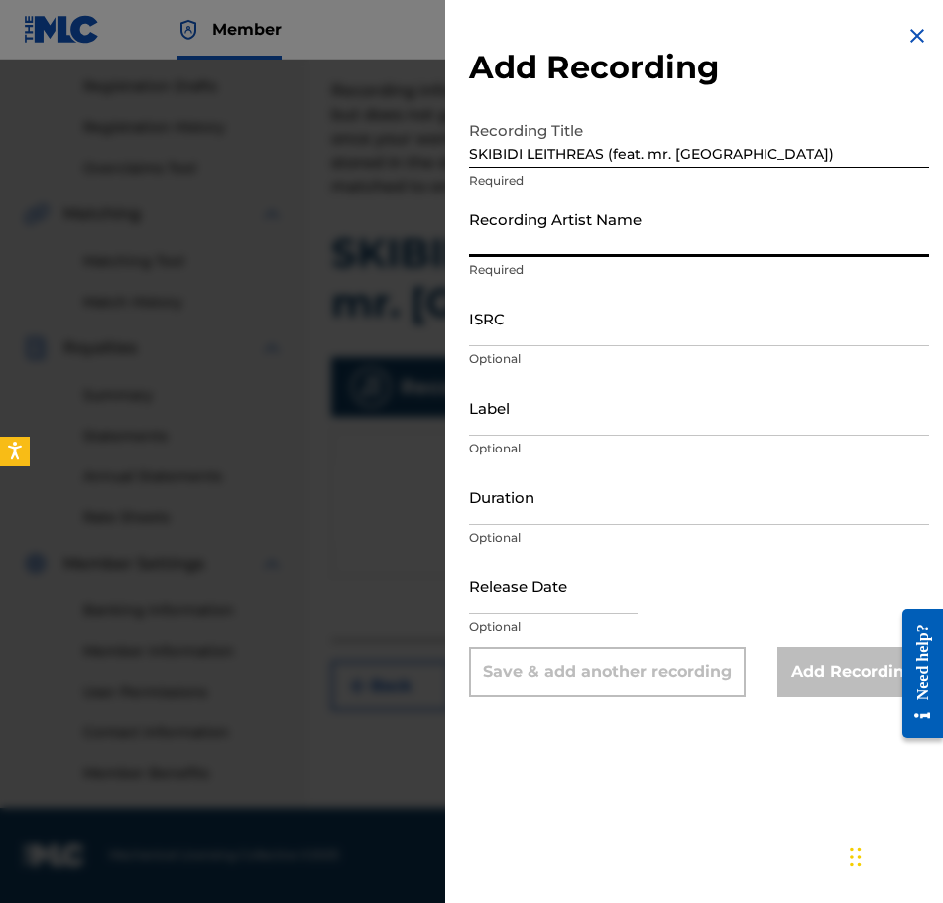
click at [652, 245] on input "Recording Artist Name" at bounding box center [699, 228] width 460 height 57
type input "[PERSON_NAME]"
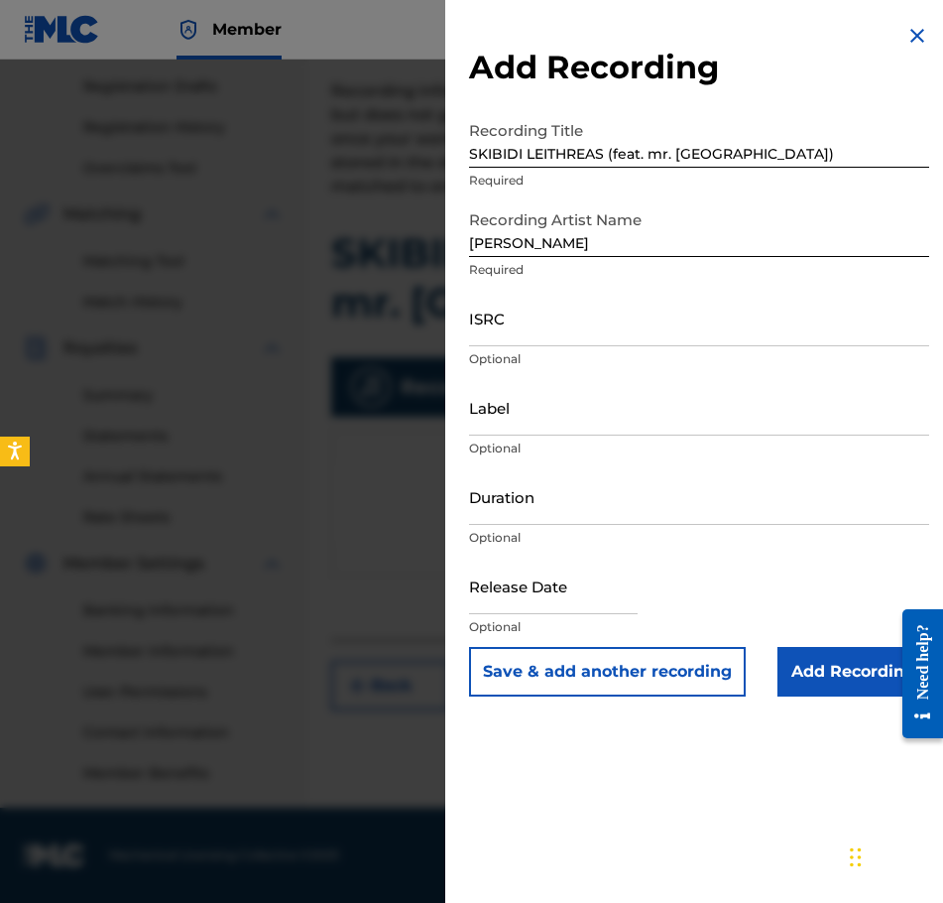
click at [810, 329] on input "ISRC" at bounding box center [699, 318] width 460 height 57
paste input "QZZ7U2541517"
type input "QZZ7U2541517"
click at [528, 490] on input "Duration" at bounding box center [699, 496] width 460 height 57
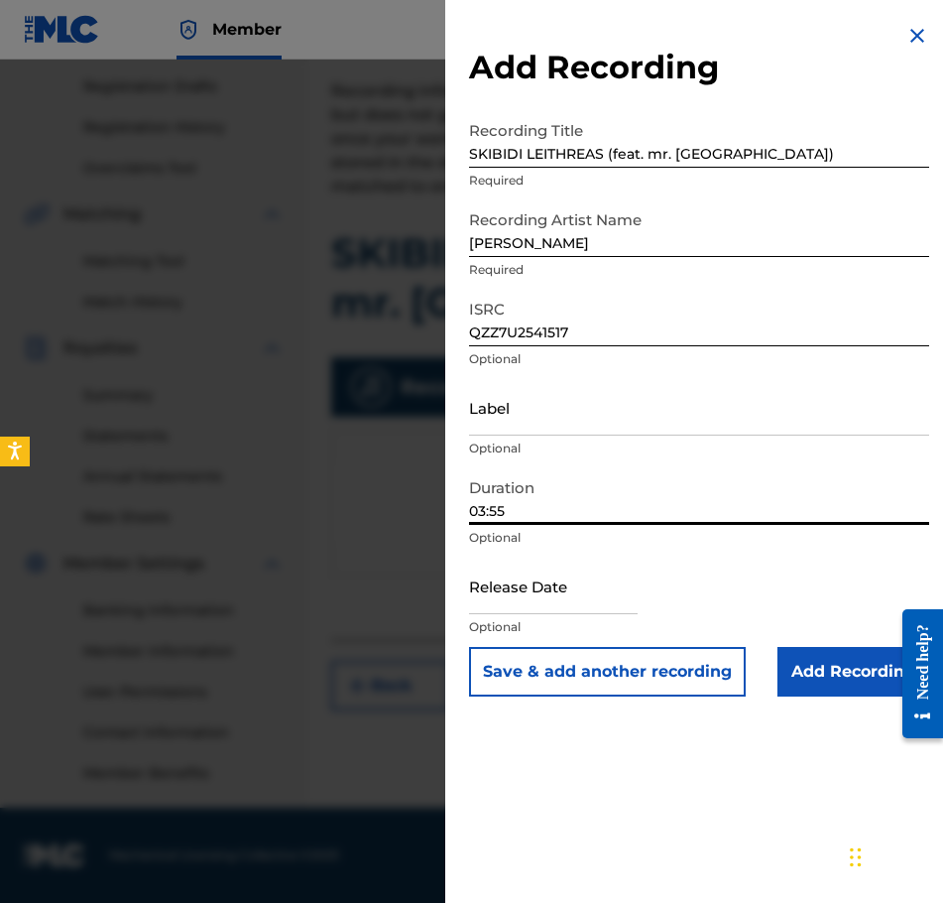
type input "03:55"
select select "8"
select select "2025"
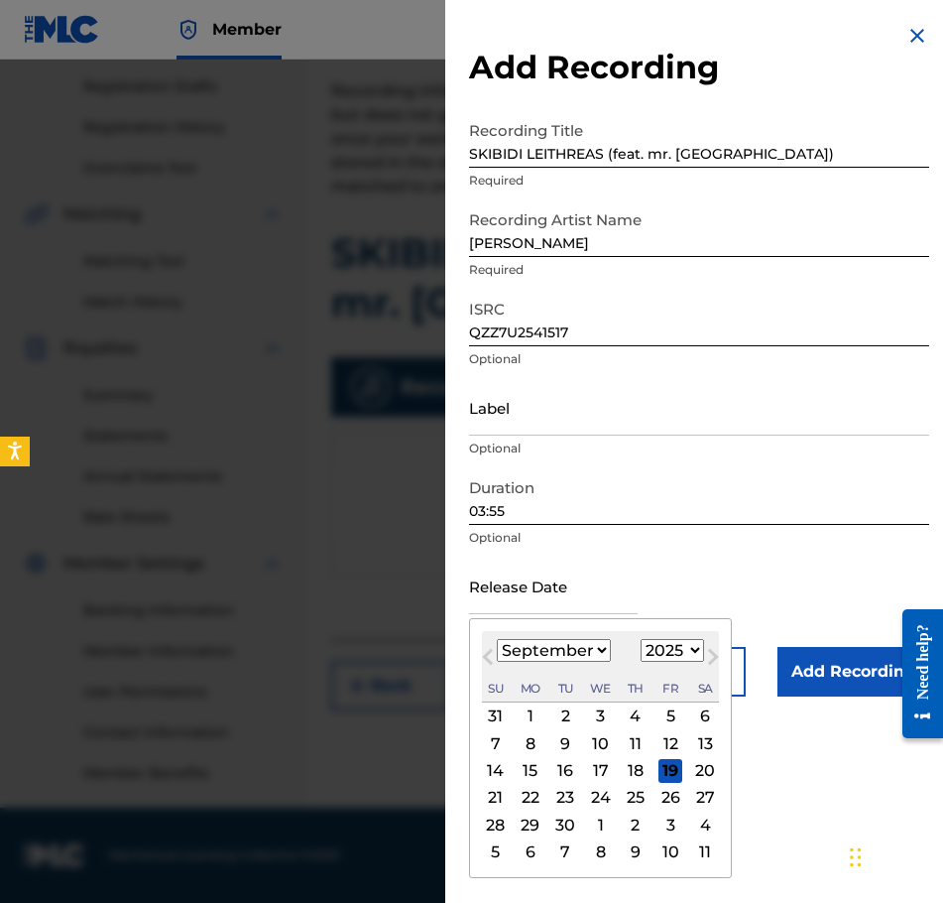
click at [539, 588] on input "text" at bounding box center [553, 585] width 169 height 57
drag, startPoint x: 509, startPoint y: 737, endPoint x: 565, endPoint y: 741, distance: 56.7
click at [565, 741] on div "7 8 9 10 11 12 13" at bounding box center [600, 743] width 237 height 27
click at [565, 741] on div "9" at bounding box center [565, 743] width 24 height 24
type input "[DATE]"
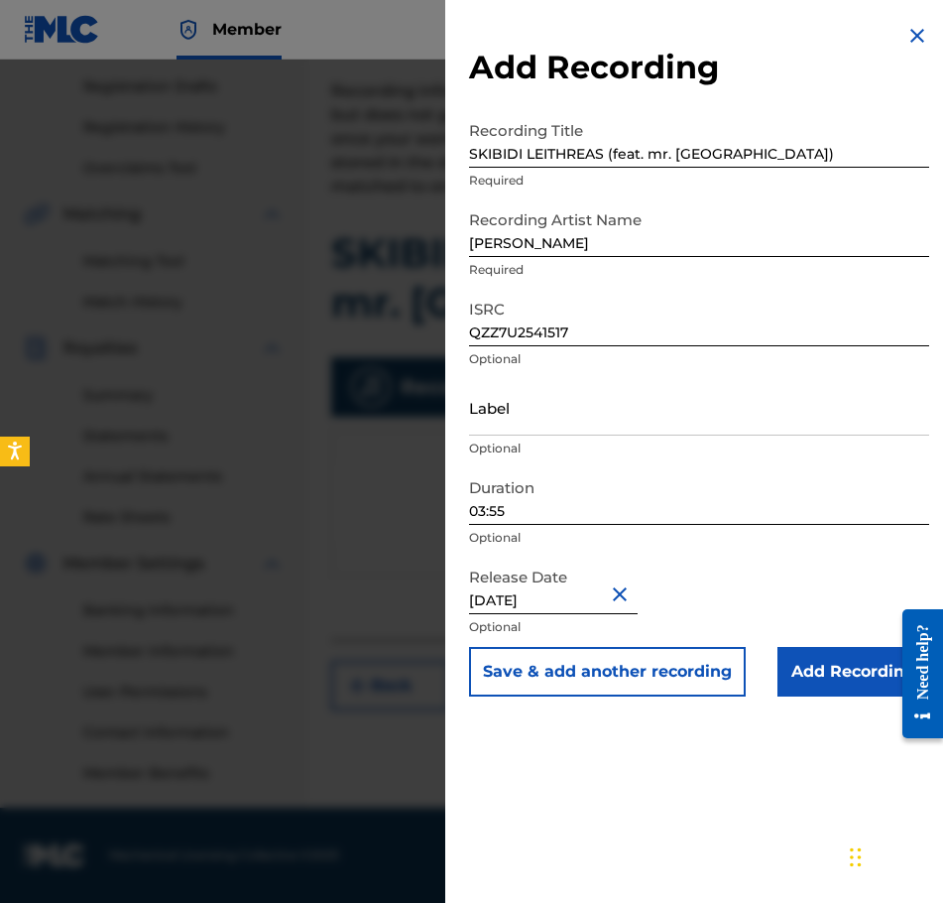
click at [807, 675] on input "Add Recording" at bounding box center [854, 672] width 152 height 50
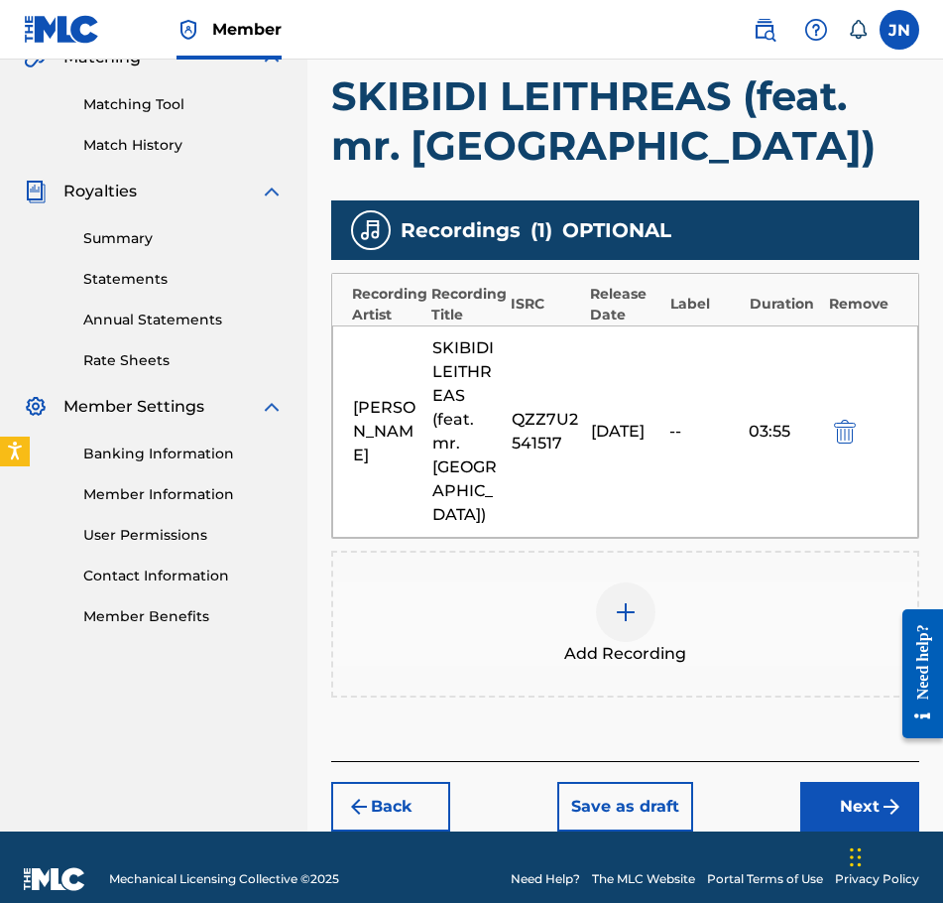
click at [839, 782] on button "Next" at bounding box center [859, 807] width 119 height 50
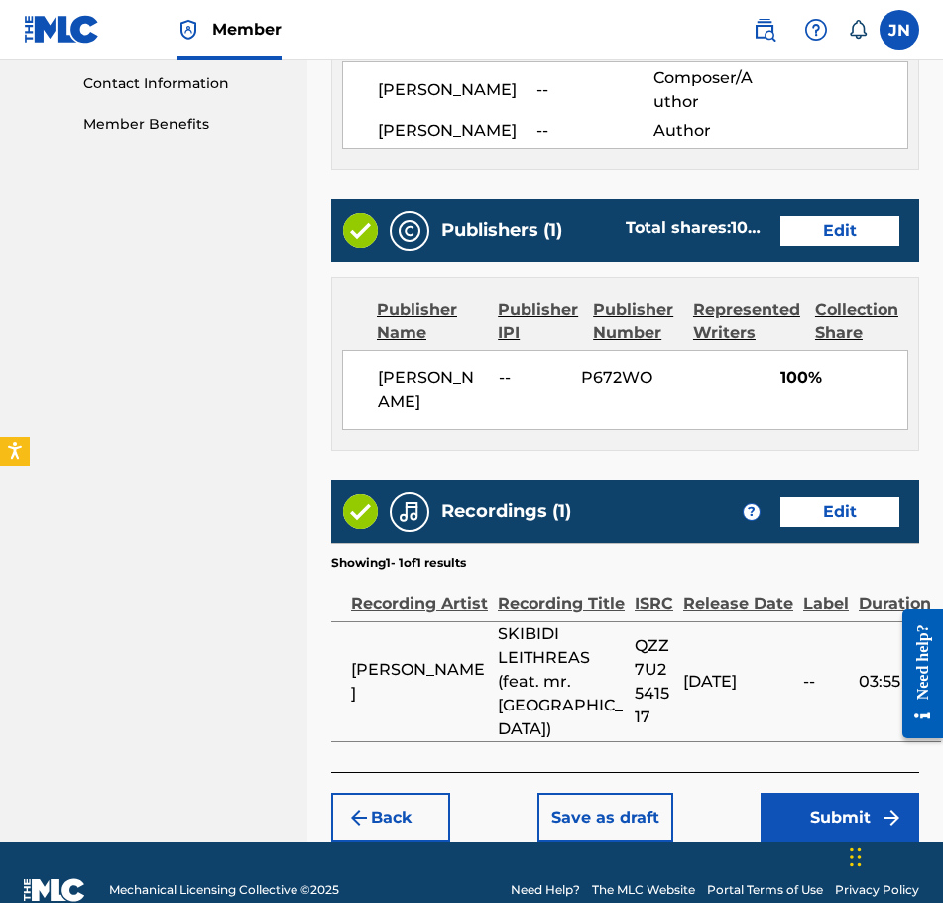
scroll to position [987, 0]
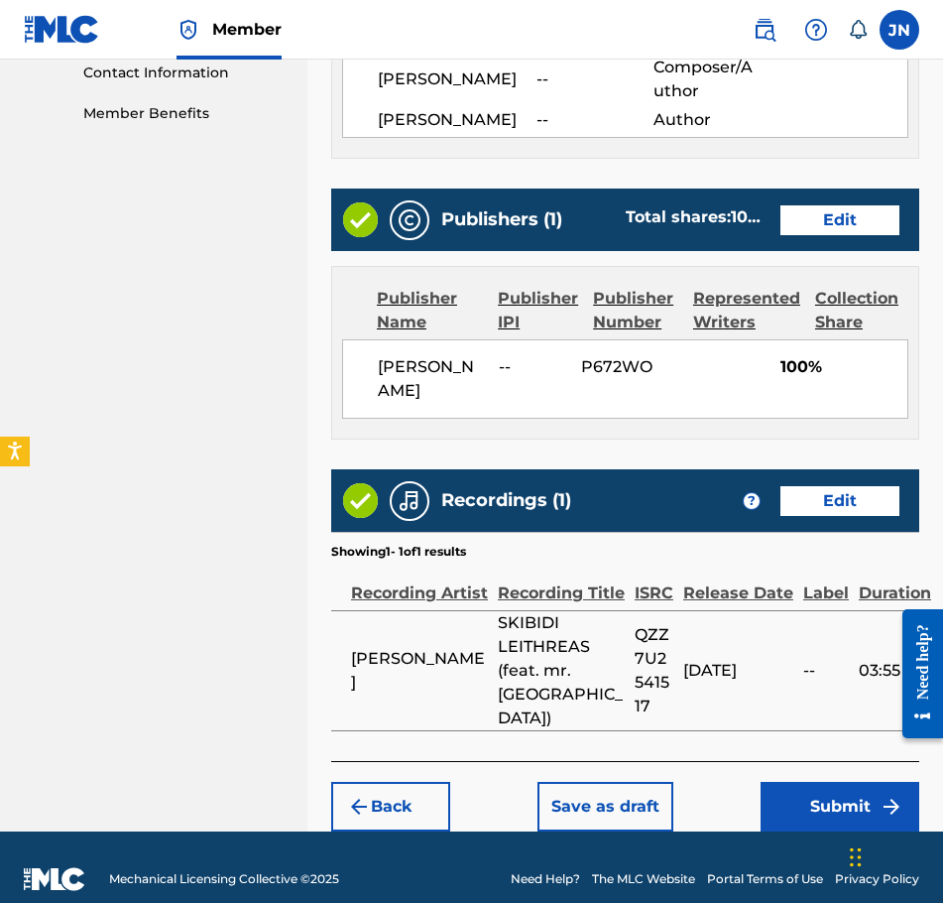
click at [846, 791] on button "Submit" at bounding box center [840, 807] width 159 height 50
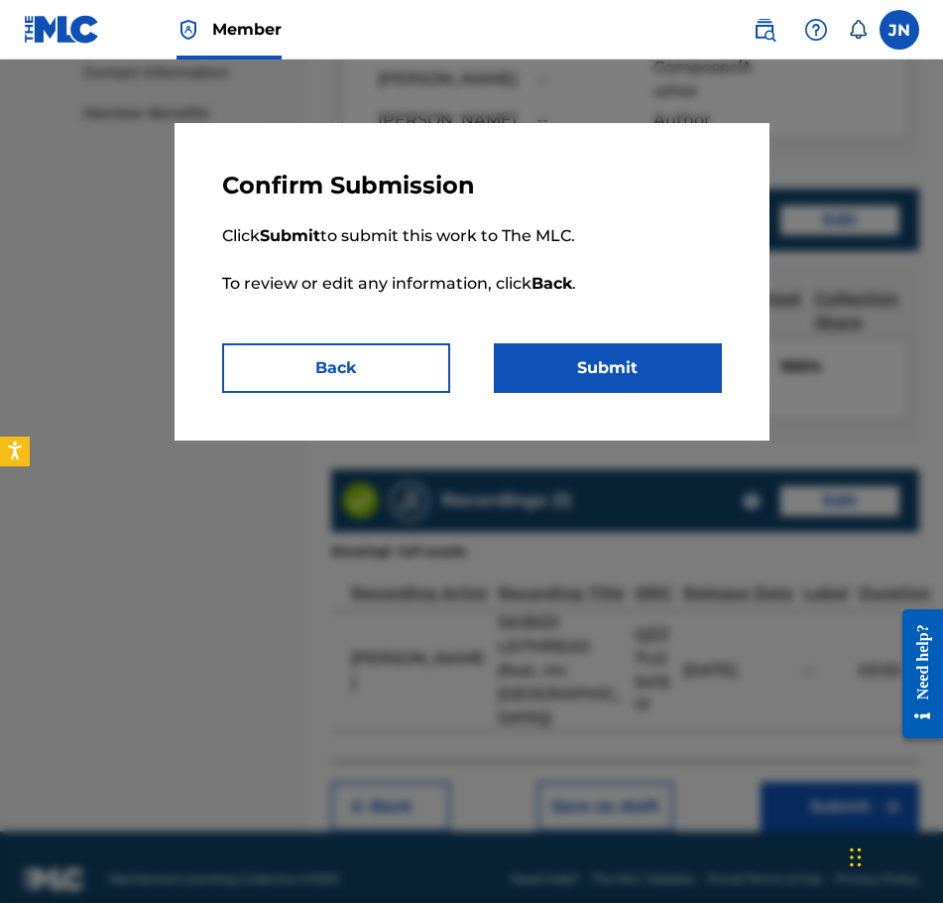
click at [614, 373] on button "Submit" at bounding box center [608, 368] width 228 height 50
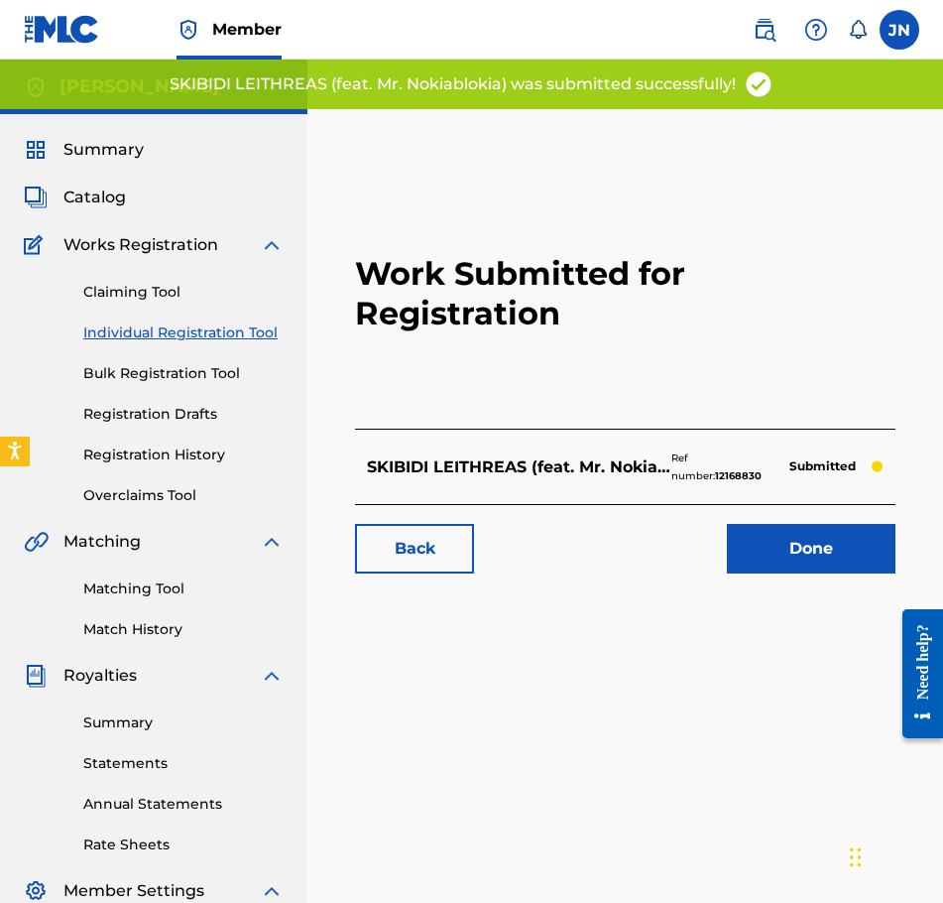
click at [214, 332] on link "Individual Registration Tool" at bounding box center [183, 332] width 200 height 21
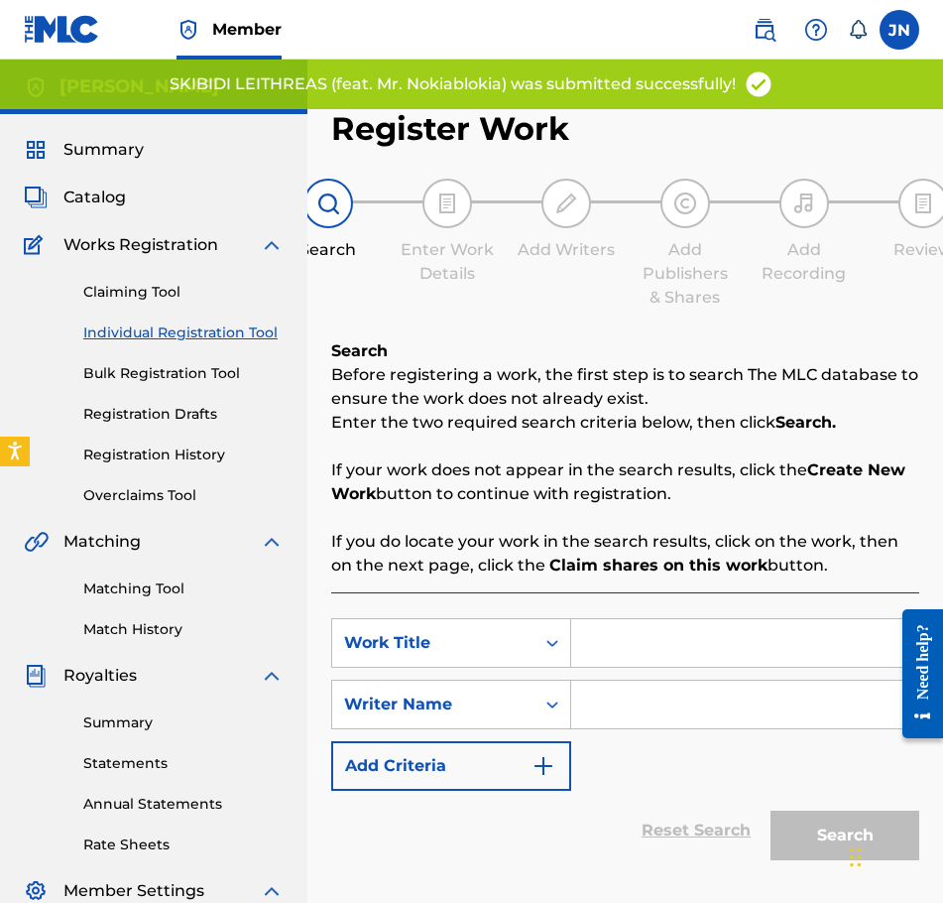
click at [632, 648] on input "Search Form" at bounding box center [744, 643] width 347 height 48
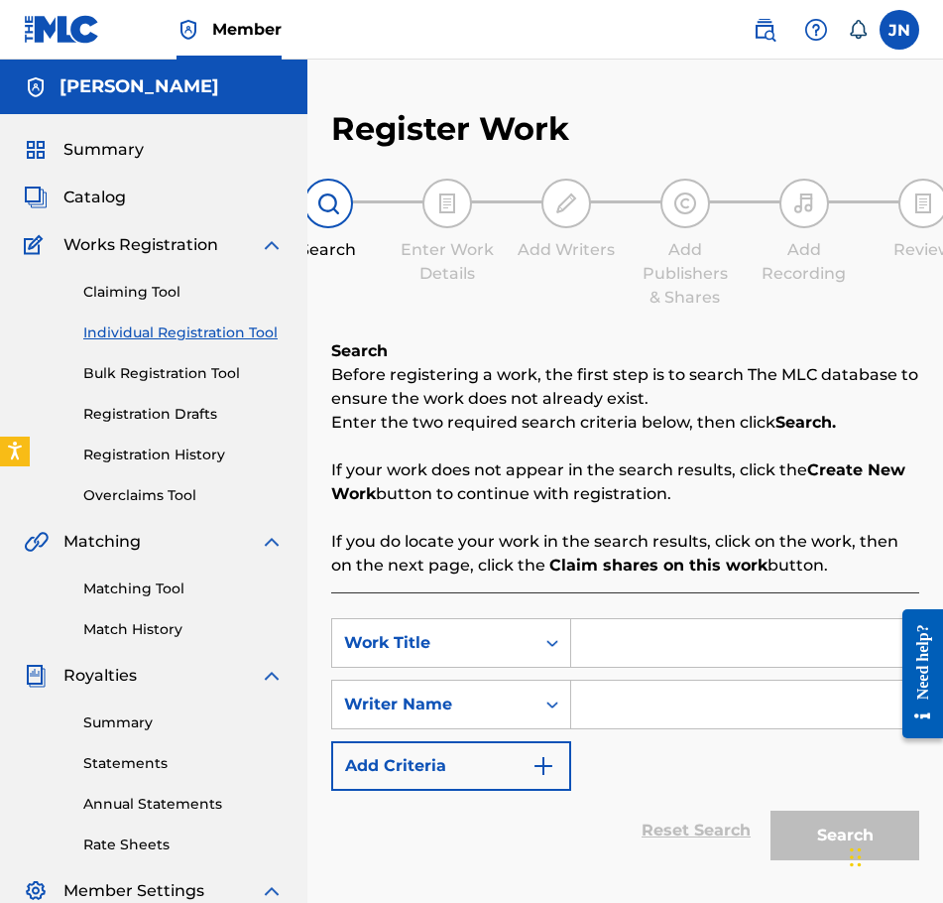
paste input "SKIBIDI LEITHREAS (ALTERNATE VERSION)"
type input "SKIBIDI LEITHREAS (ALTERNATE VERSION)"
click at [681, 707] on input "Search Form" at bounding box center [744, 704] width 347 height 48
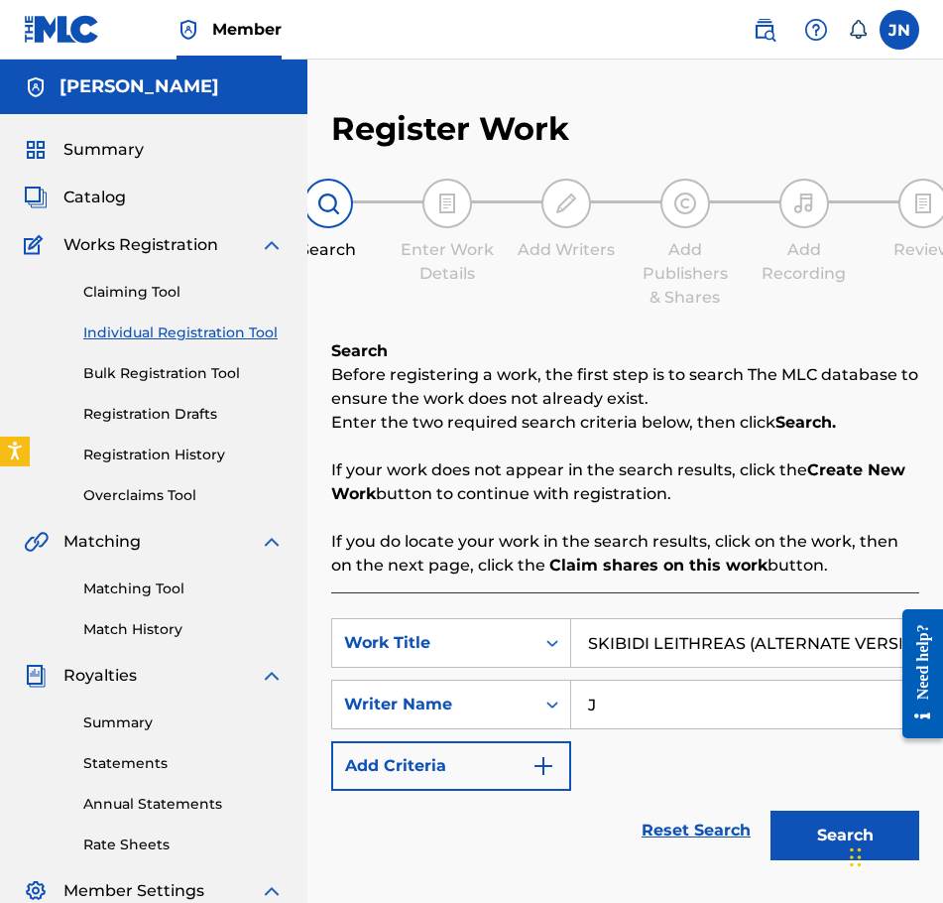
type input "J"
click at [827, 829] on button "Search" at bounding box center [845, 835] width 149 height 50
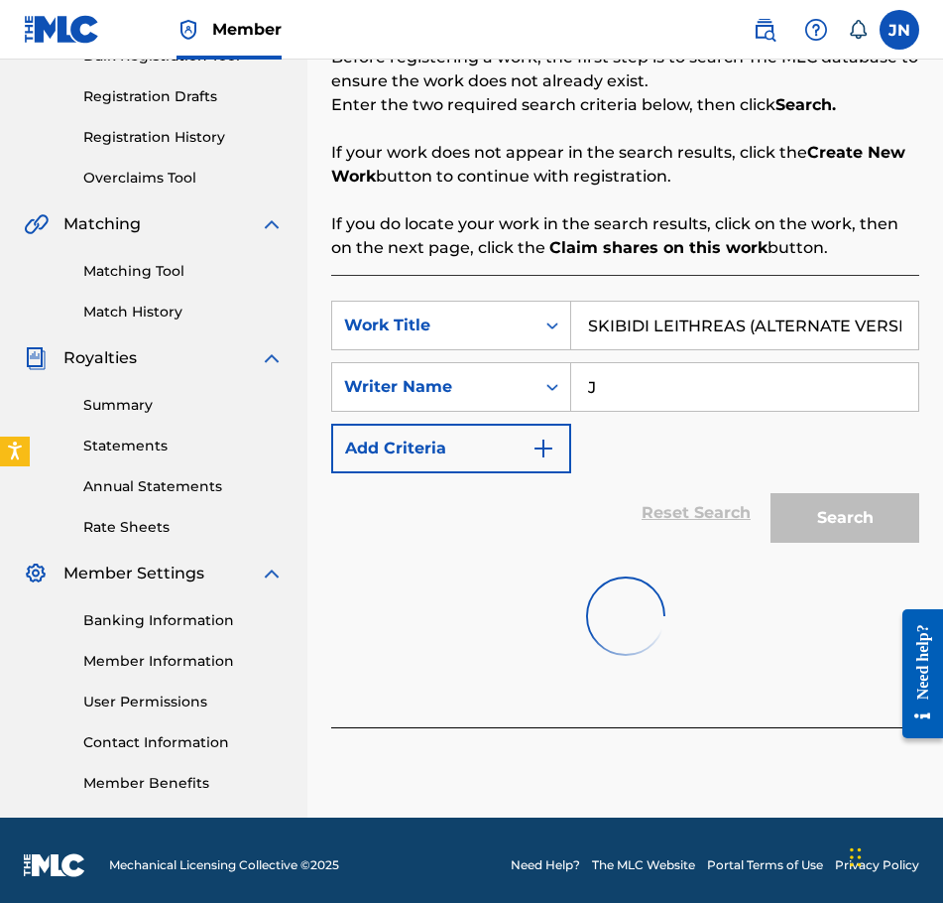
scroll to position [327, 0]
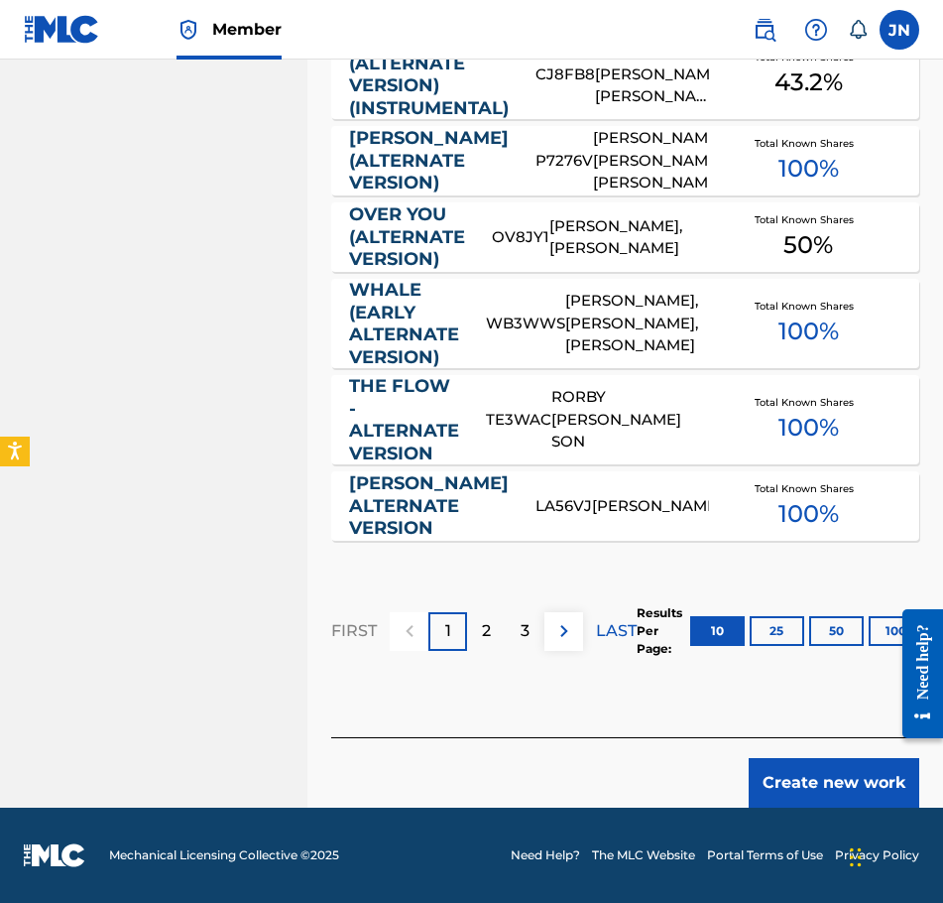
click at [831, 770] on button "Create new work" at bounding box center [834, 783] width 171 height 50
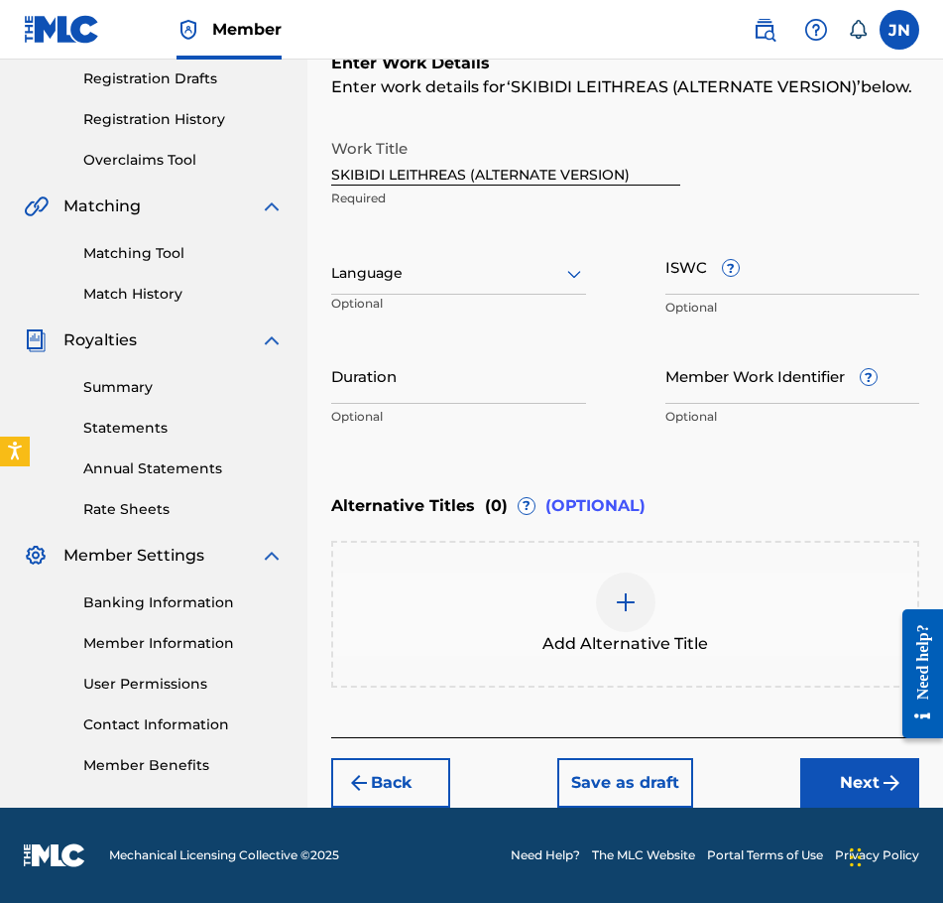
scroll to position [335, 0]
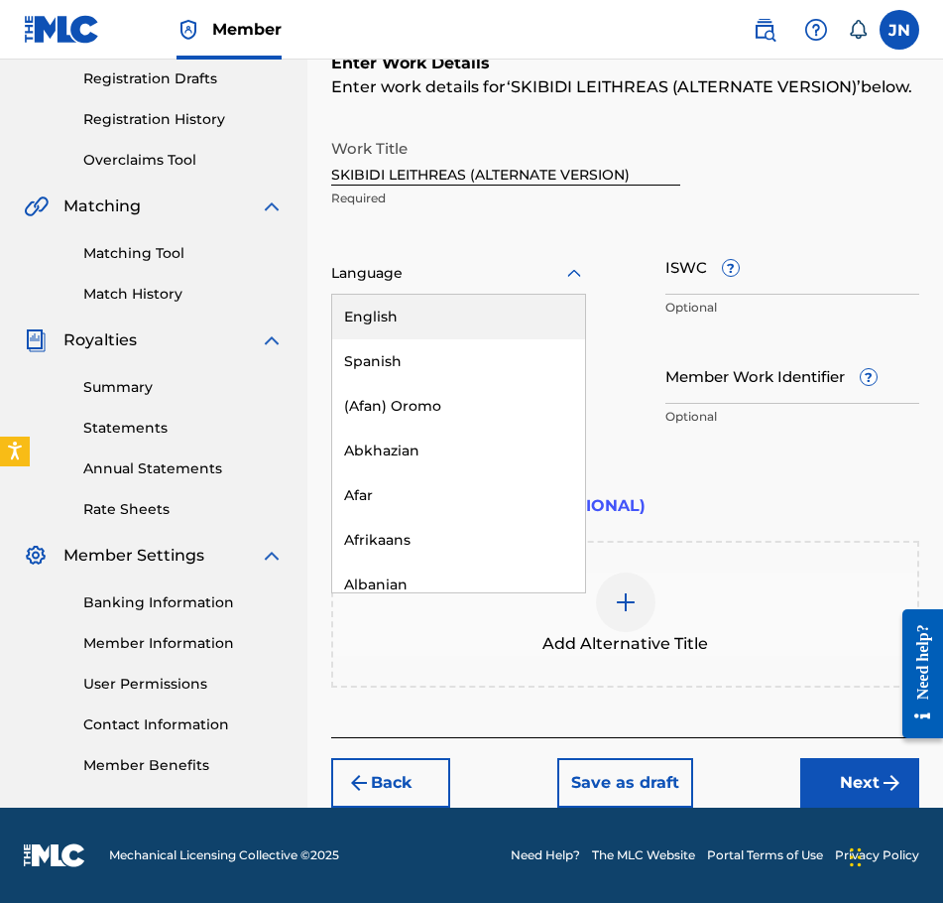
click at [495, 277] on div at bounding box center [458, 273] width 255 height 25
click at [489, 307] on div "English" at bounding box center [458, 317] width 253 height 45
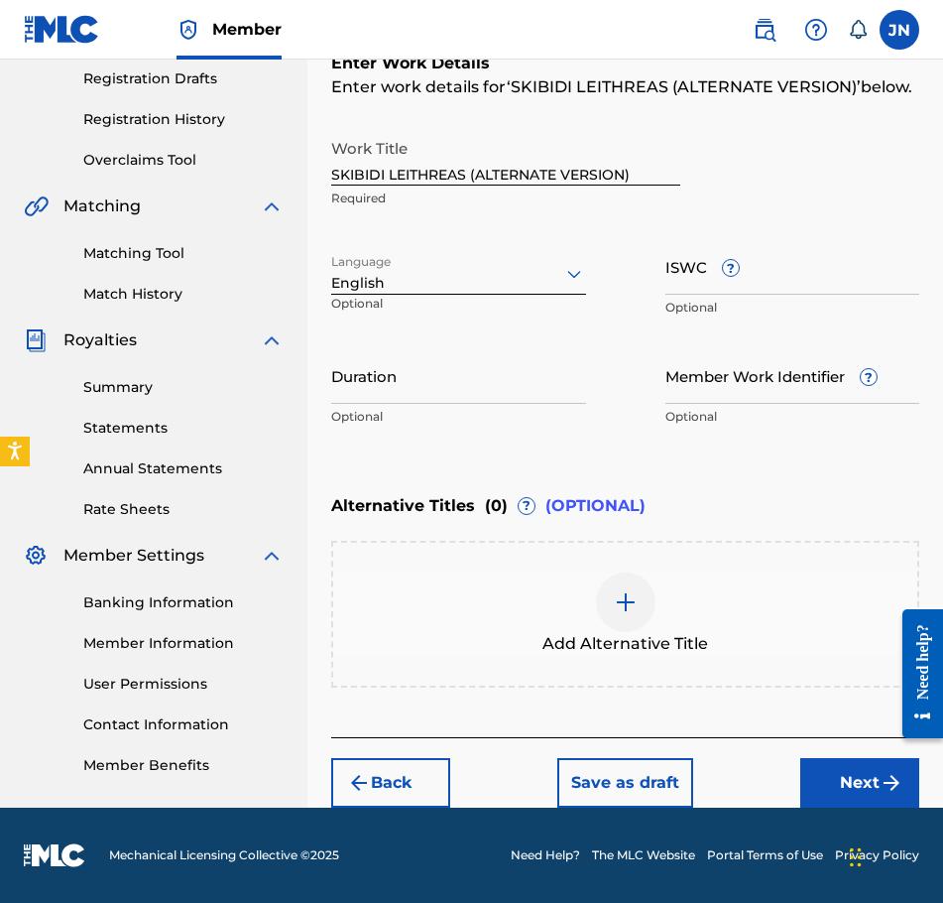
click at [509, 357] on input "Duration" at bounding box center [458, 375] width 255 height 57
type input "03:55"
click at [837, 778] on button "Next" at bounding box center [859, 783] width 119 height 50
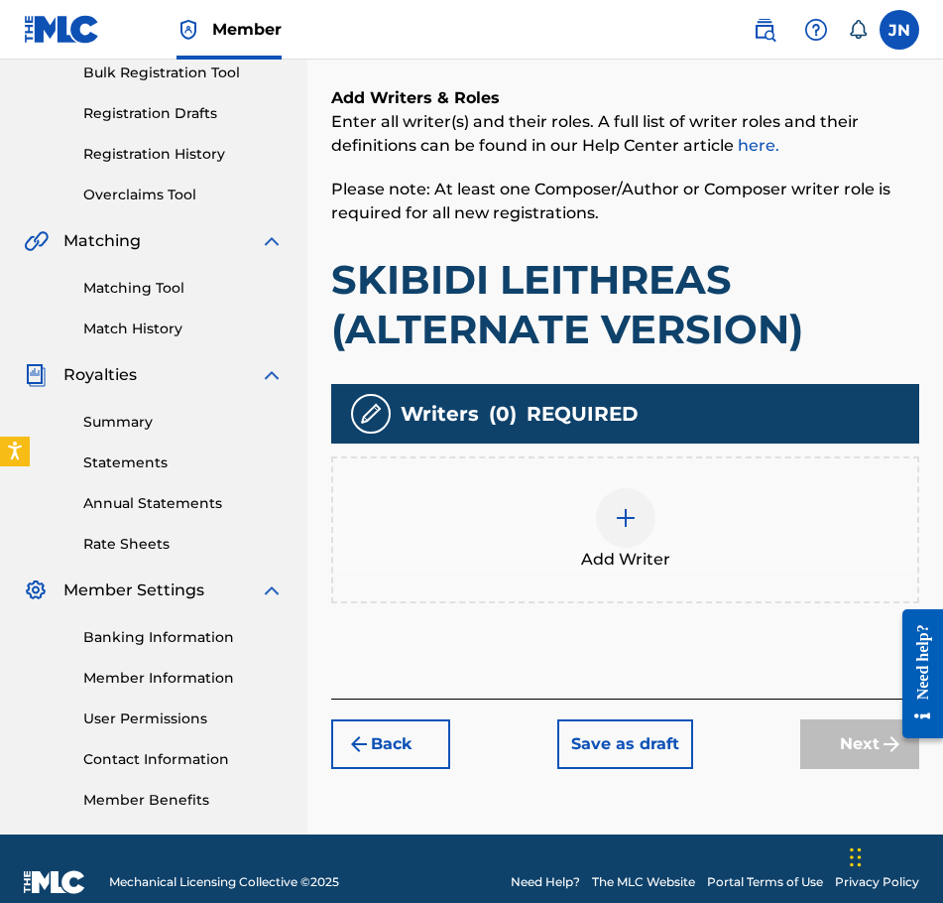
scroll to position [327, 0]
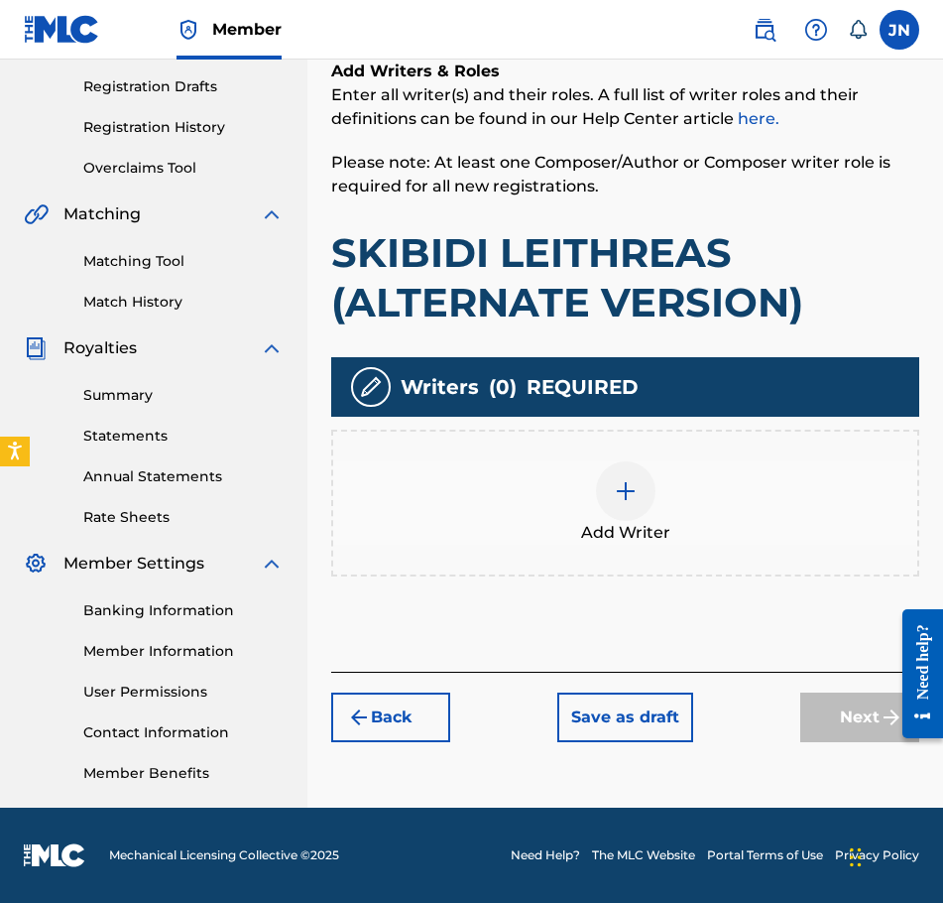
click at [632, 519] on div at bounding box center [626, 491] width 60 height 60
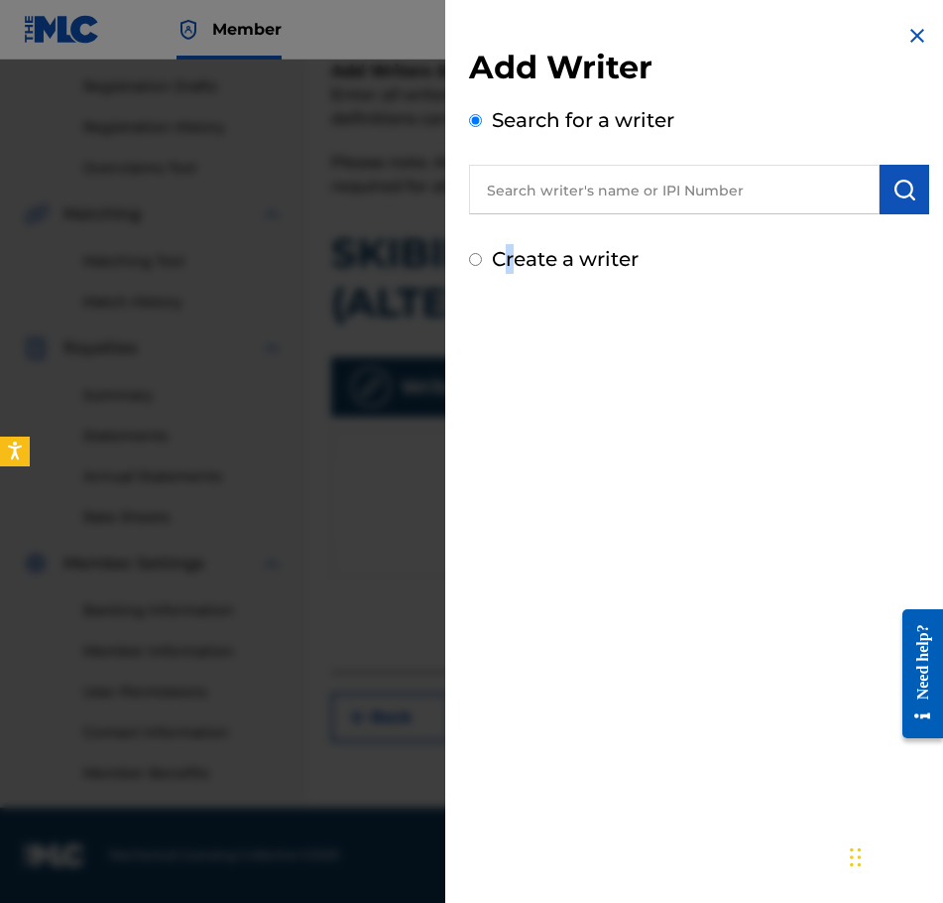
click at [513, 275] on div "Add Writer Search for a writer Create a writer" at bounding box center [699, 149] width 508 height 298
click at [528, 266] on label "Create a writer" at bounding box center [565, 259] width 147 height 24
radio input "true"
click at [482, 266] on input "Create a writer" at bounding box center [475, 259] width 13 height 13
radio input "false"
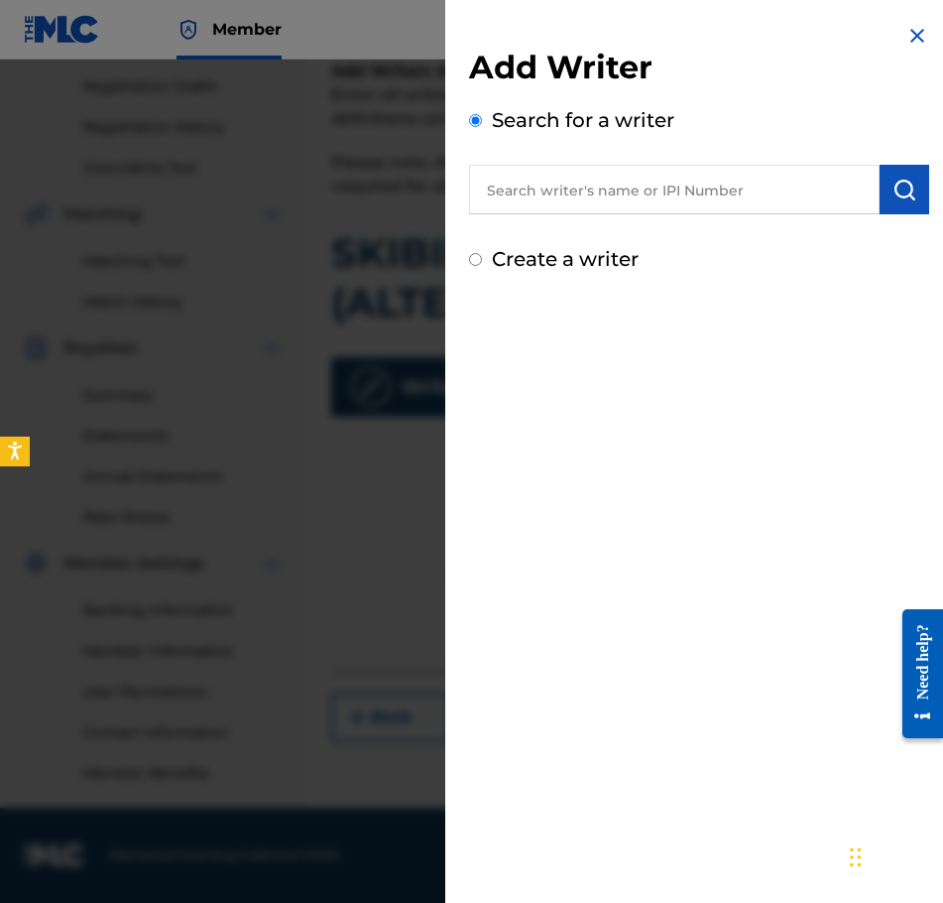
radio input "true"
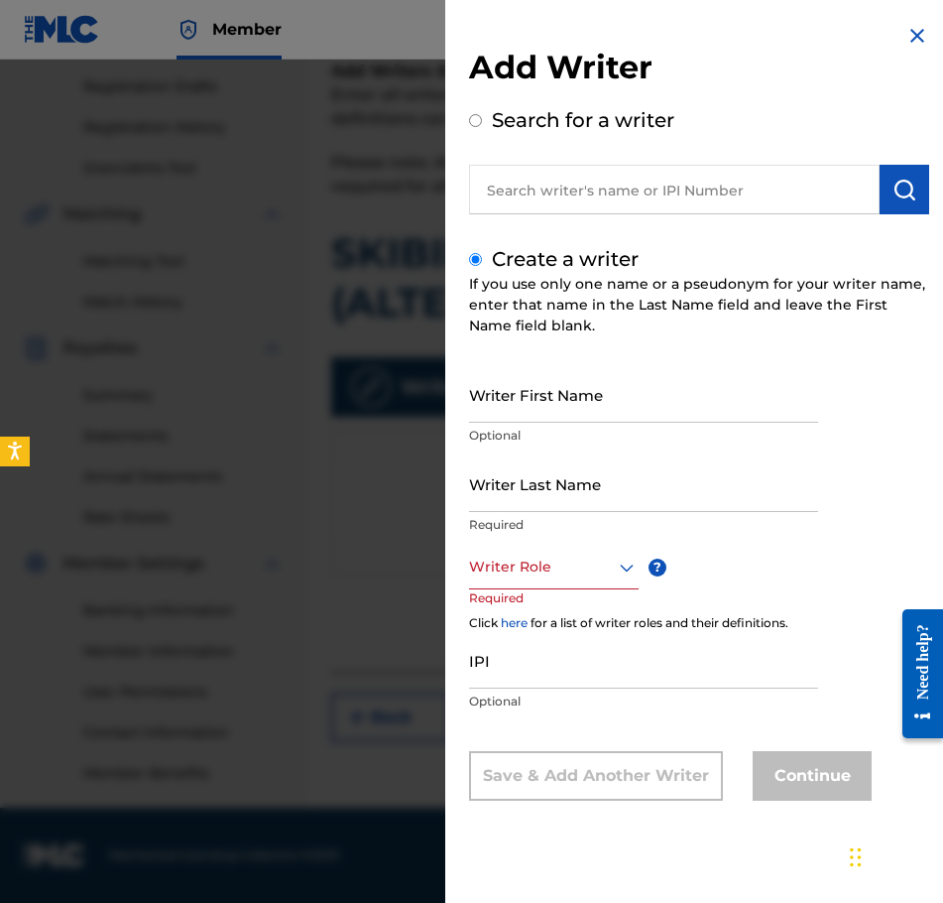
click at [645, 394] on input "Writer First Name" at bounding box center [643, 394] width 349 height 57
type input "[PERSON_NAME]"
click at [633, 503] on input "Writer Last Name" at bounding box center [643, 483] width 349 height 57
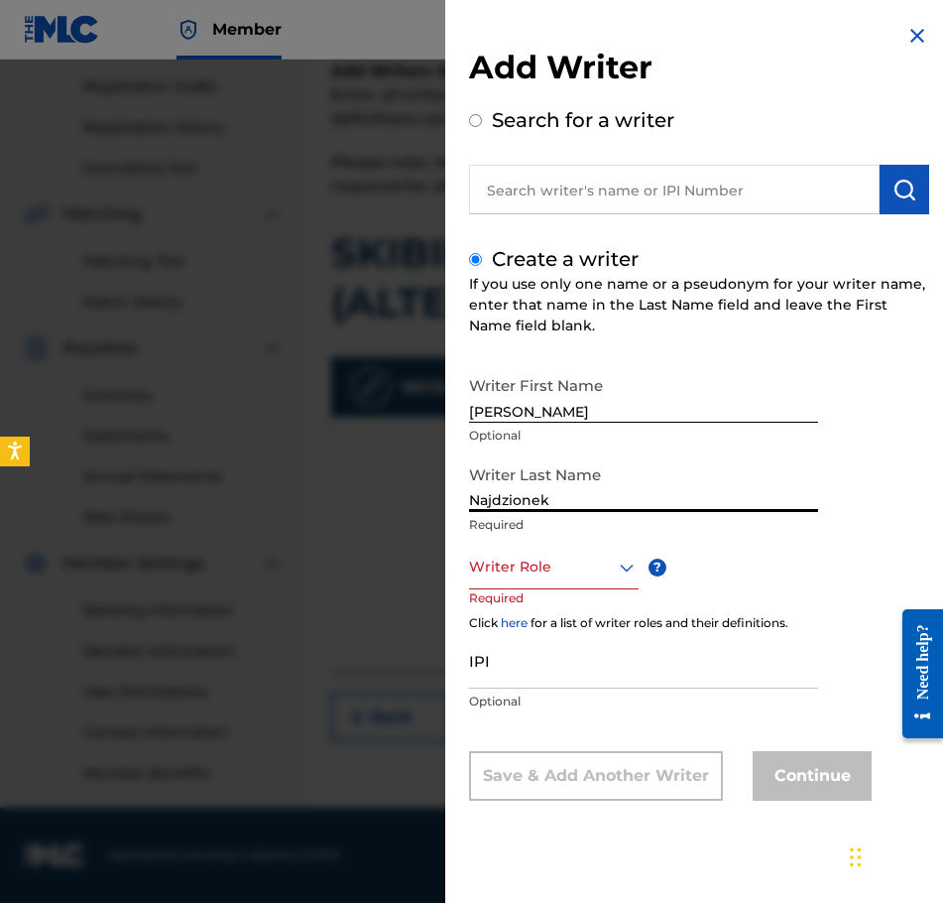
type input "Najdzionek"
click at [597, 542] on div "Writer Last Name Najdzionek Required" at bounding box center [643, 499] width 349 height 89
click at [595, 552] on div "Writer Role" at bounding box center [554, 567] width 170 height 45
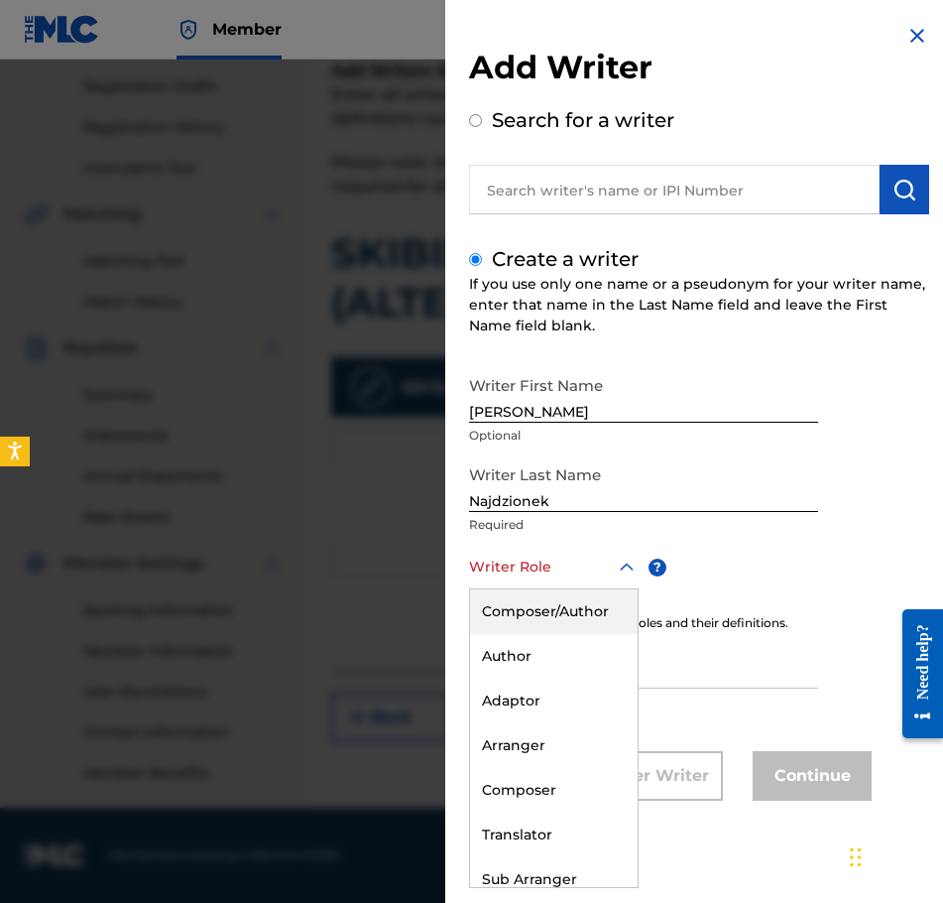
click at [613, 605] on div "Composer/Author" at bounding box center [554, 611] width 168 height 45
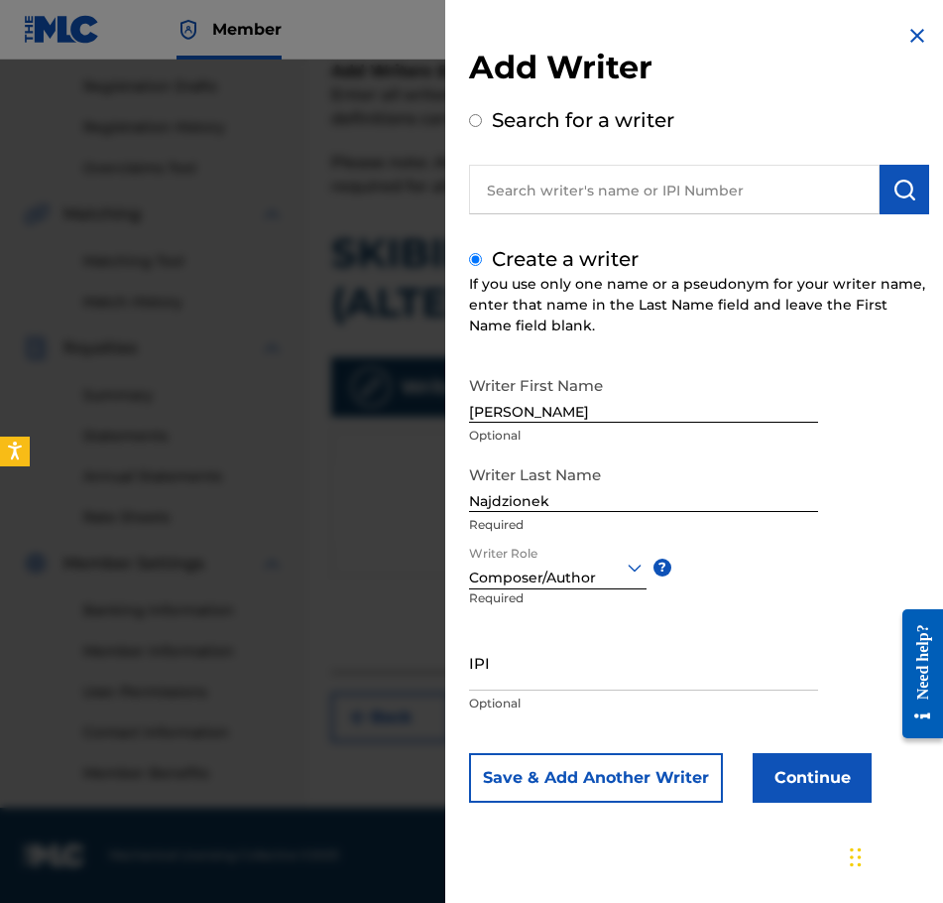
click at [801, 770] on button "Continue" at bounding box center [812, 778] width 119 height 50
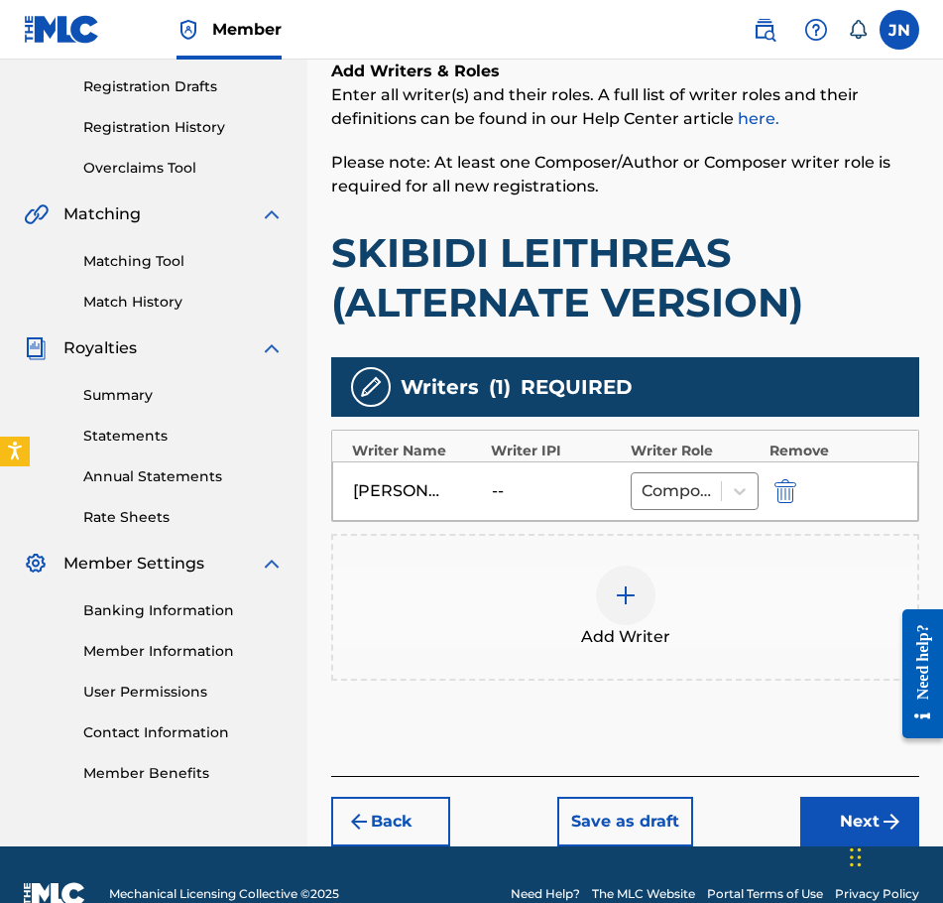
click at [596, 588] on div at bounding box center [626, 595] width 60 height 60
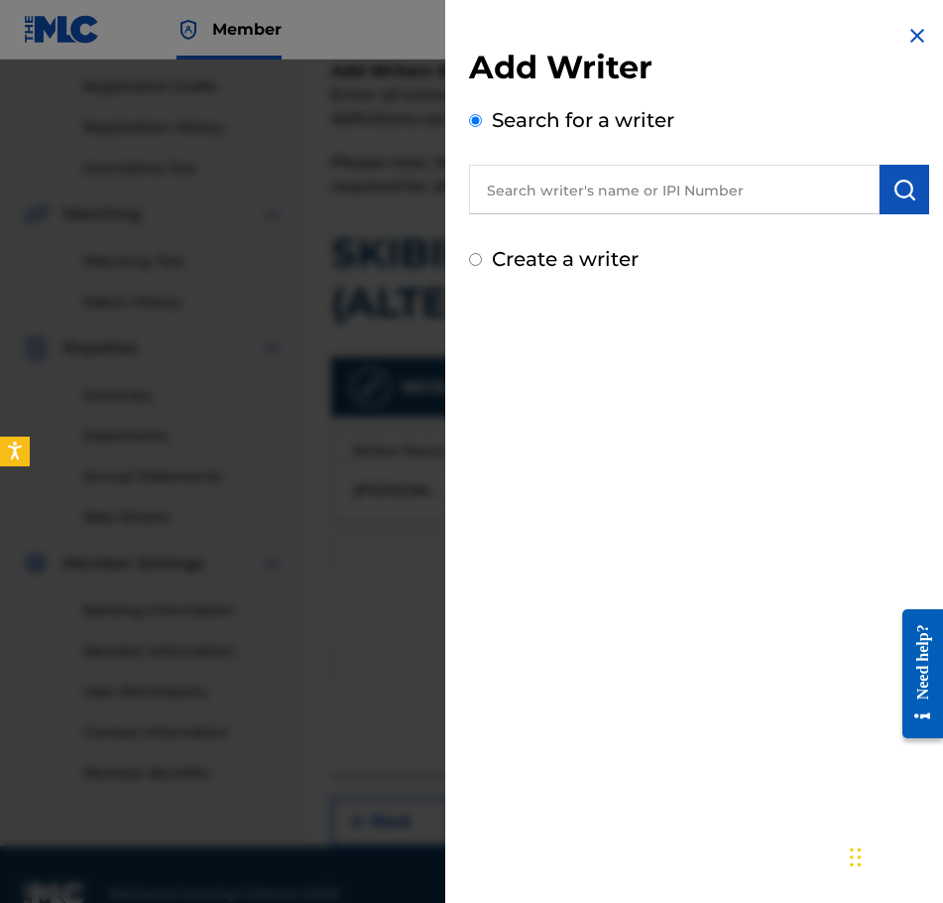
drag, startPoint x: 595, startPoint y: 271, endPoint x: 589, endPoint y: 258, distance: 14.2
click at [590, 261] on div "Create a writer" at bounding box center [699, 259] width 460 height 30
click at [589, 258] on label "Create a writer" at bounding box center [565, 259] width 147 height 24
radio input "true"
click at [482, 258] on input "Create a writer" at bounding box center [475, 259] width 13 height 13
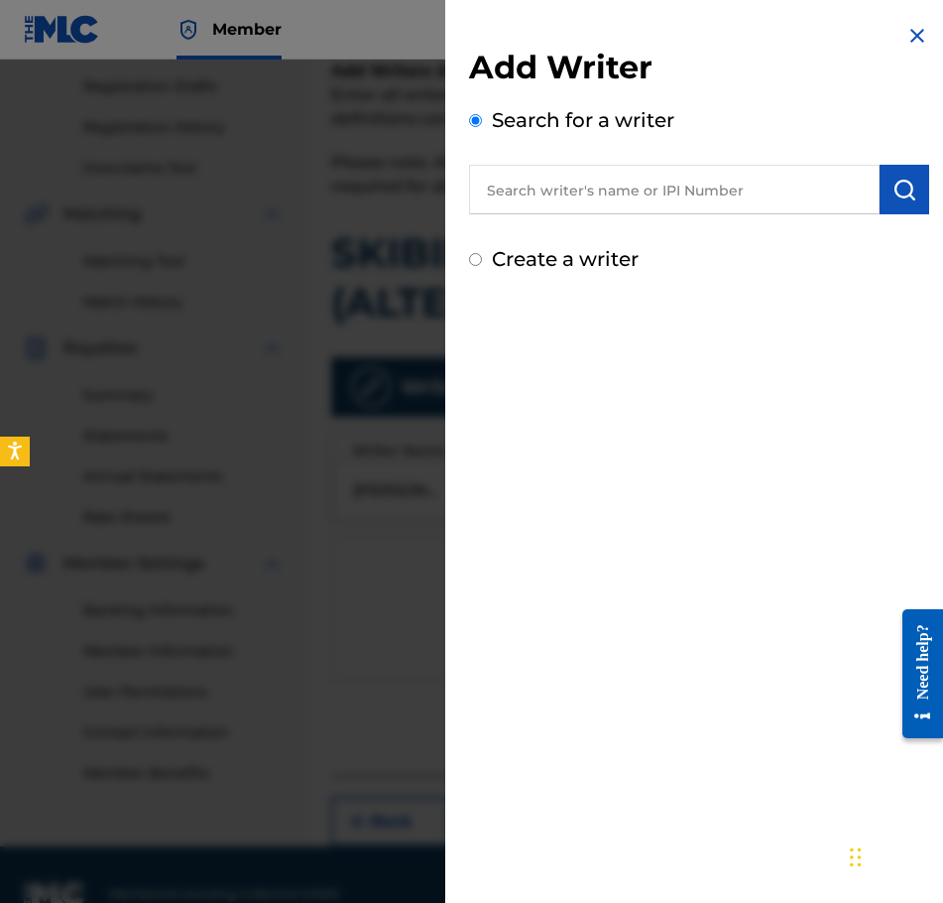
radio input "false"
radio input "true"
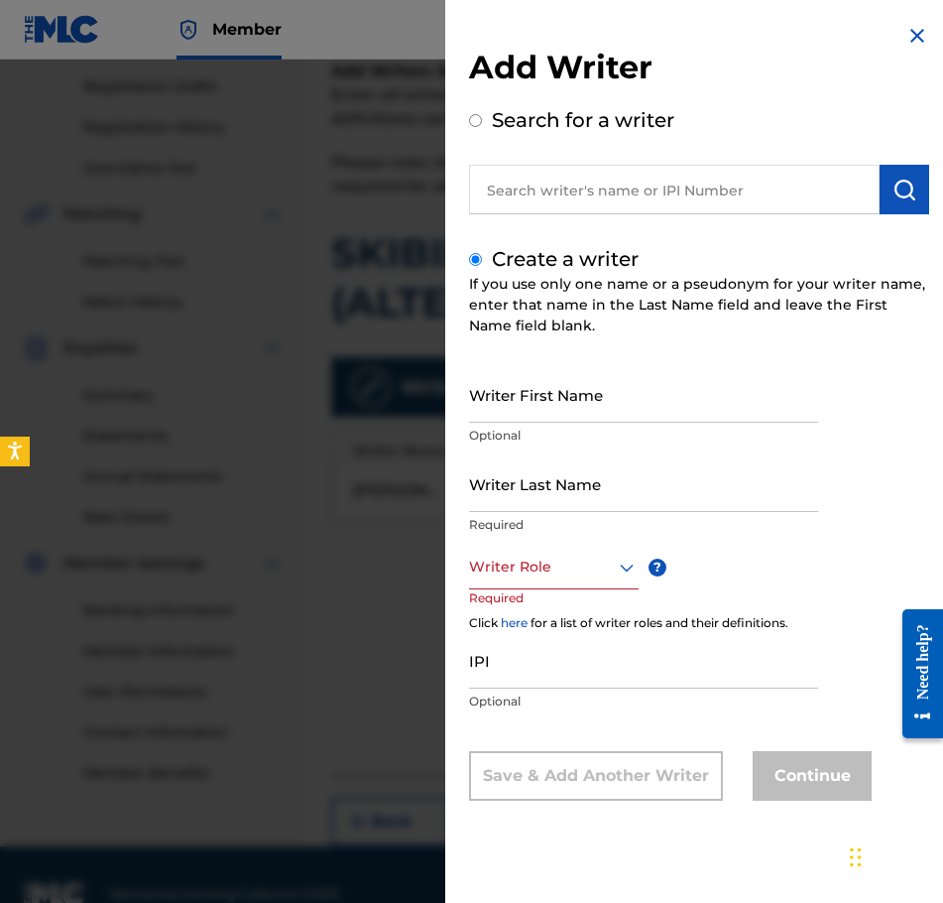
click at [548, 411] on input "Writer First Name" at bounding box center [643, 394] width 349 height 57
paste input "[PERSON_NAME]"
type input "Delcio"
click at [605, 463] on input "Writer Last Name" at bounding box center [643, 483] width 349 height 57
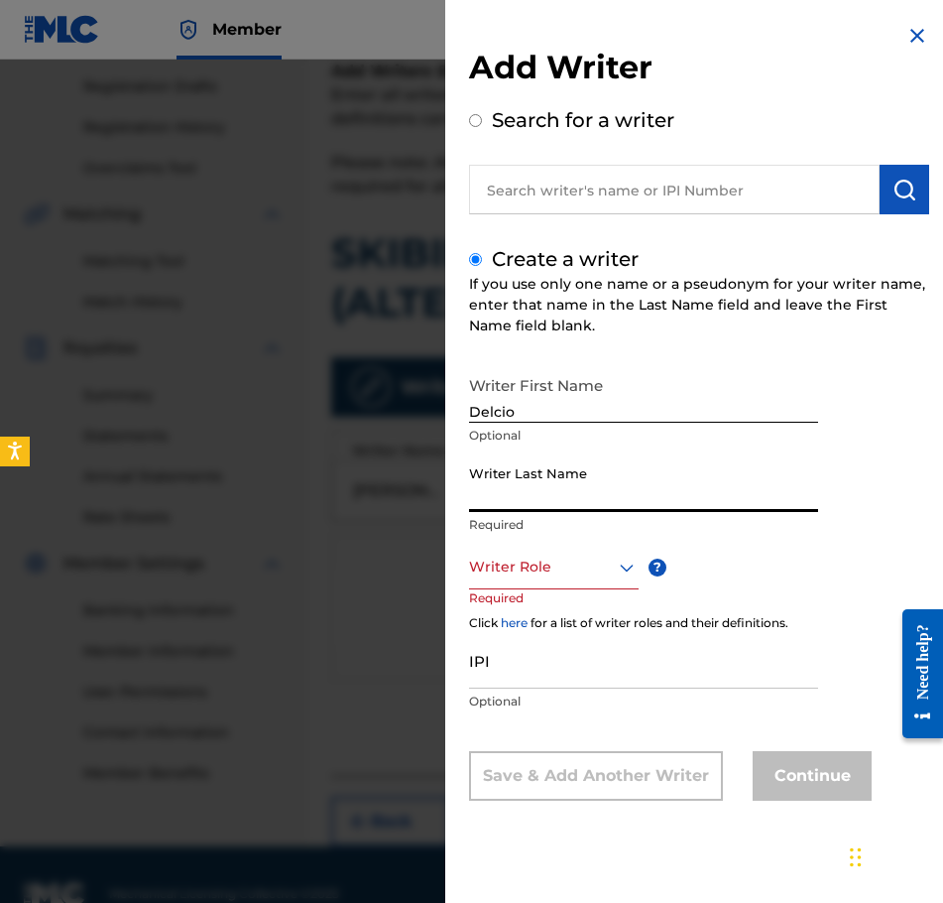
paste input "[PERSON_NAME]"
type input "[PERSON_NAME]"
click at [536, 560] on div at bounding box center [554, 566] width 170 height 25
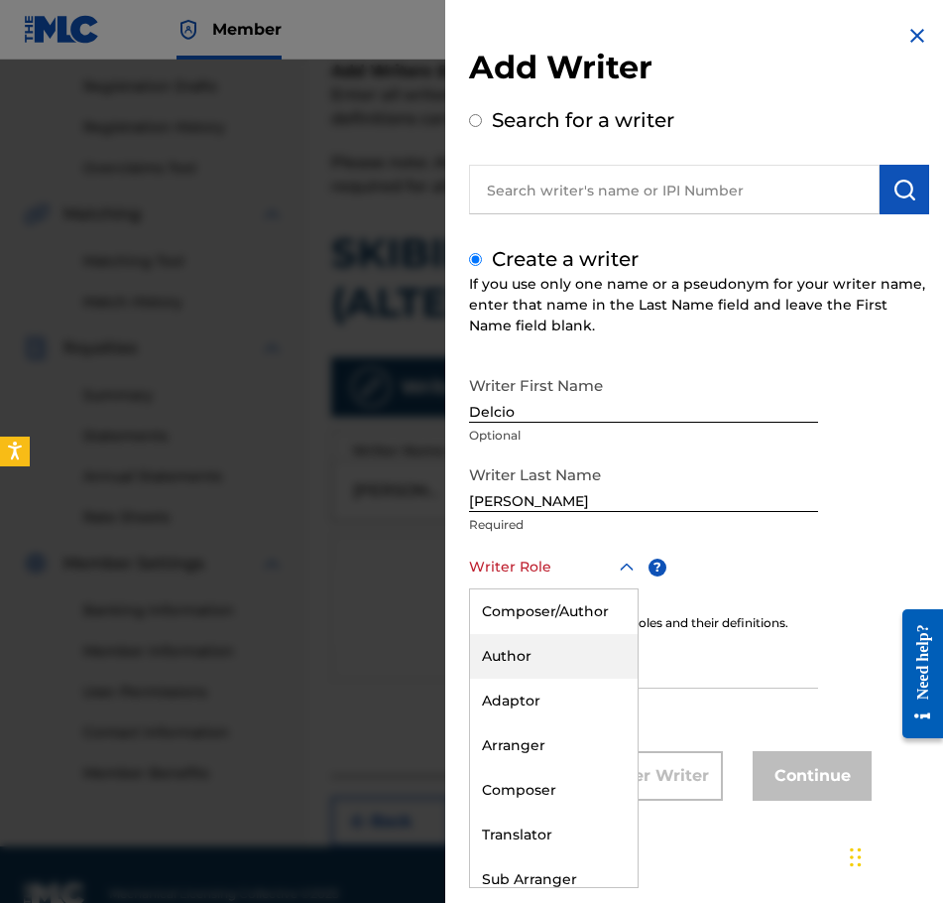
click at [572, 647] on div "Author" at bounding box center [554, 656] width 168 height 45
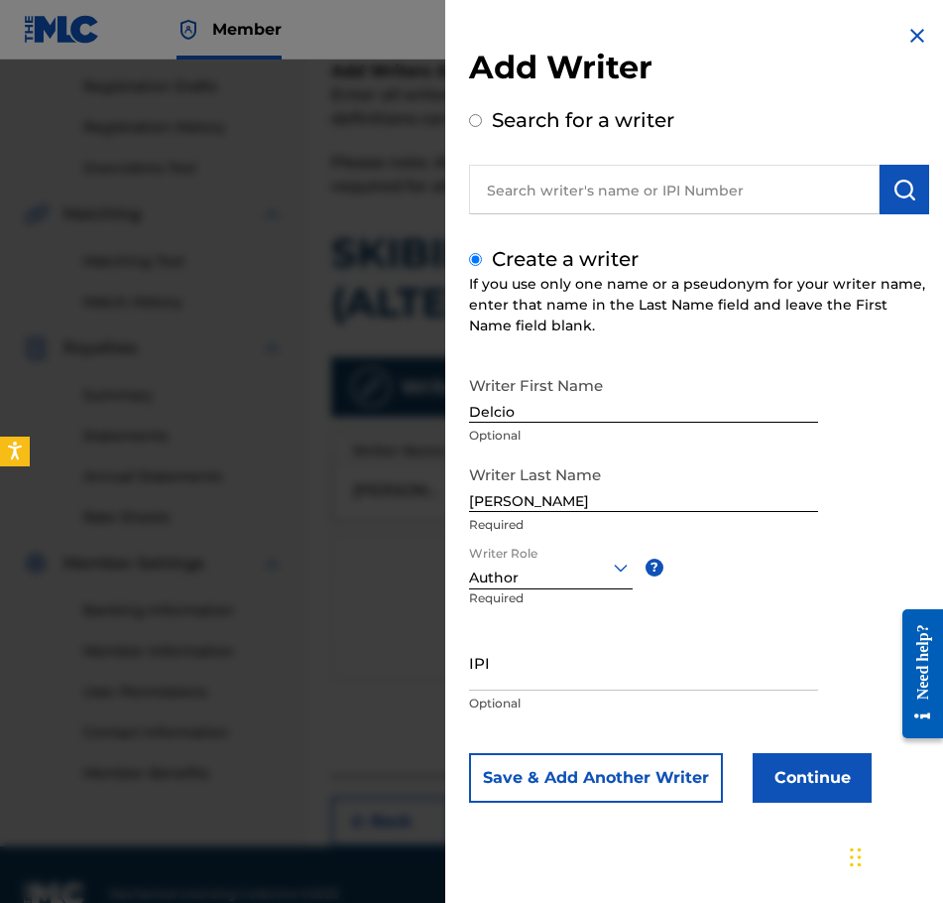
click at [838, 756] on button "Continue" at bounding box center [812, 778] width 119 height 50
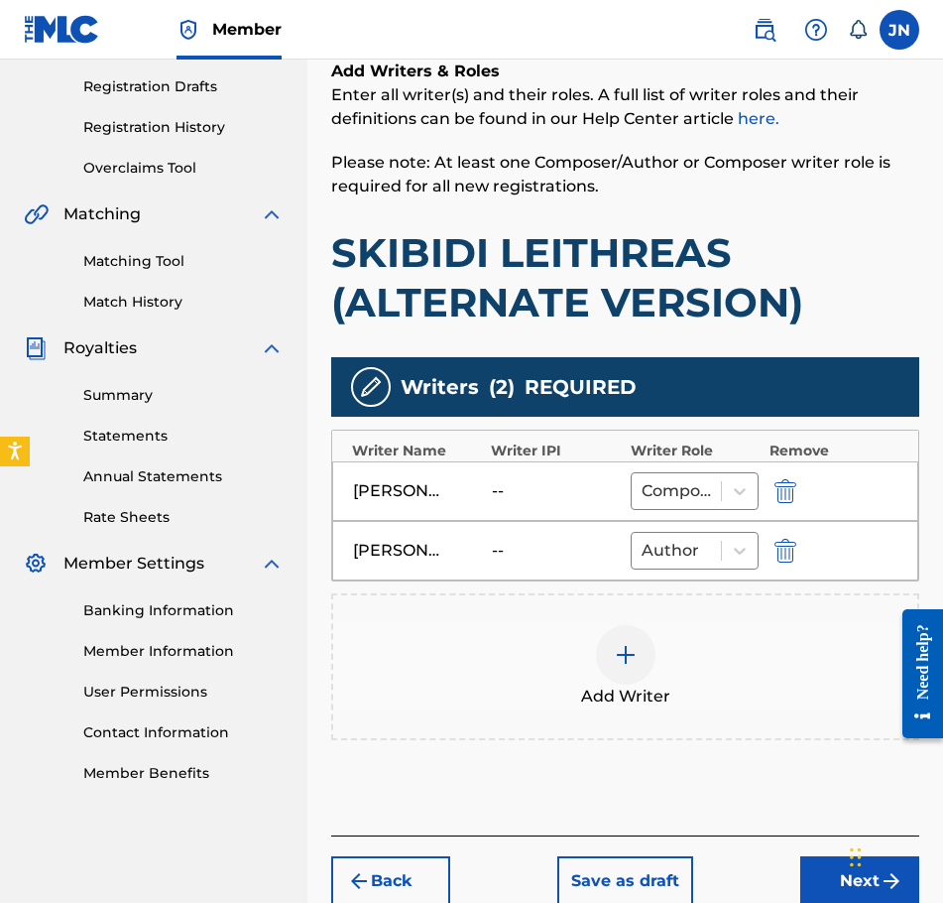
click at [811, 875] on button "Next" at bounding box center [859, 881] width 119 height 50
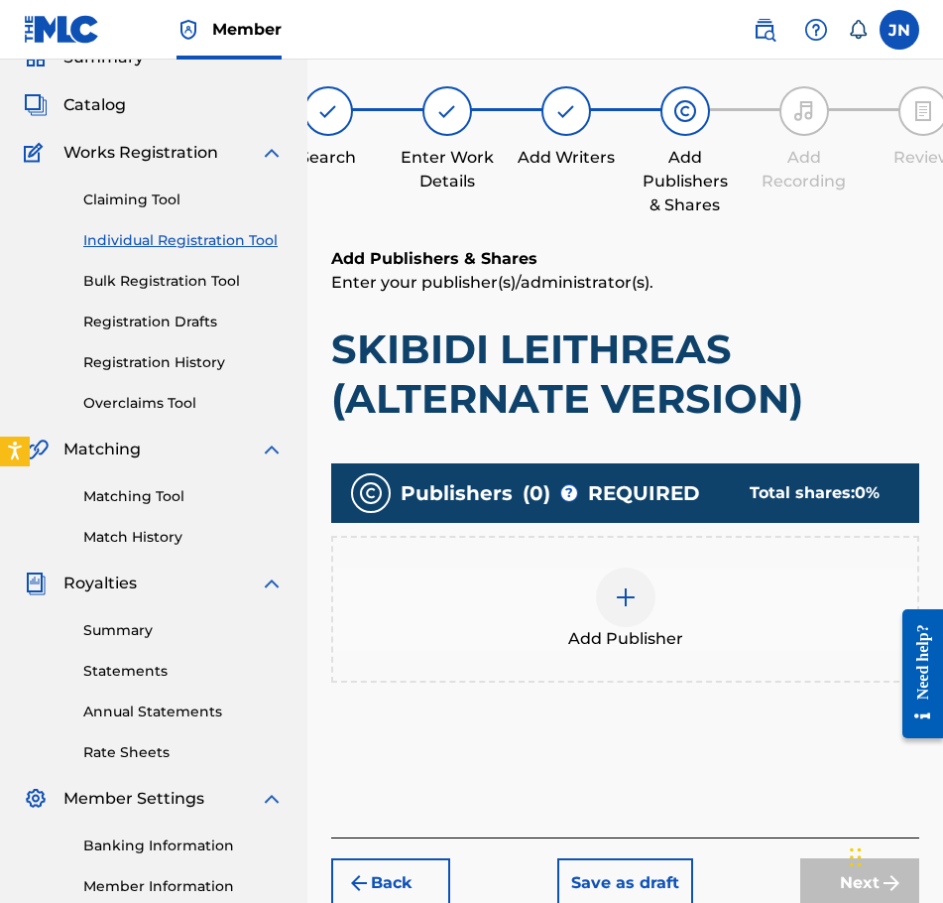
scroll to position [89, 0]
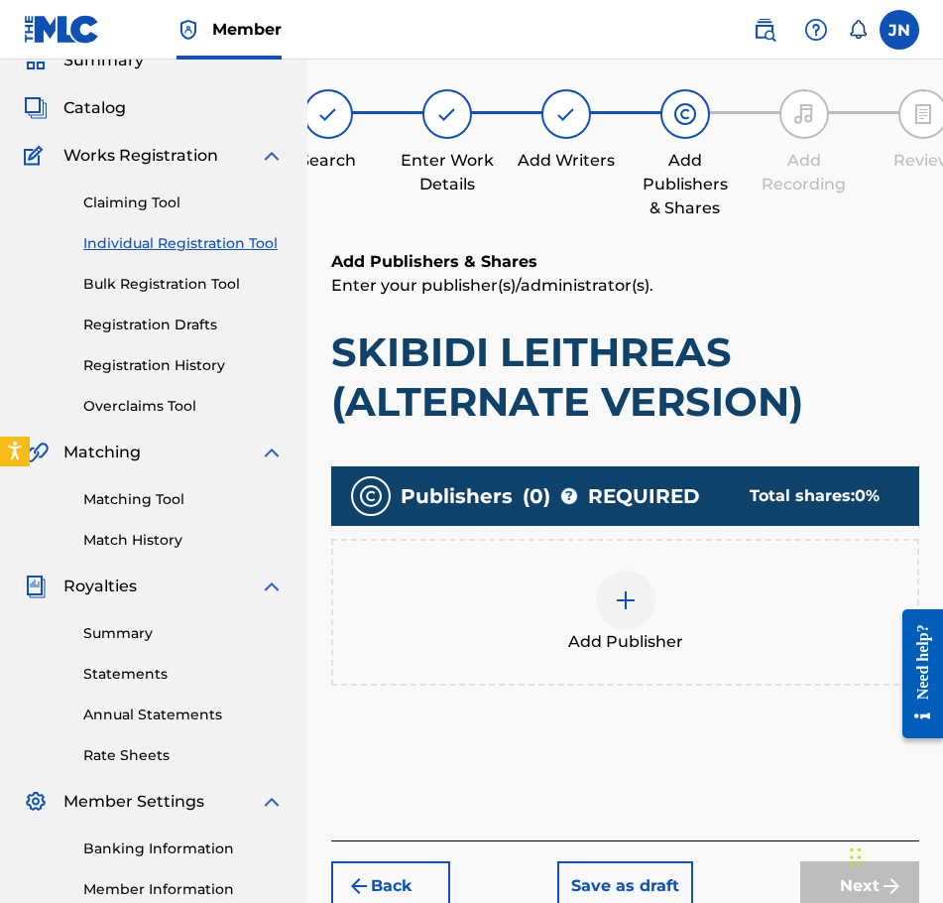
click at [570, 612] on div "Add Publisher" at bounding box center [625, 611] width 584 height 83
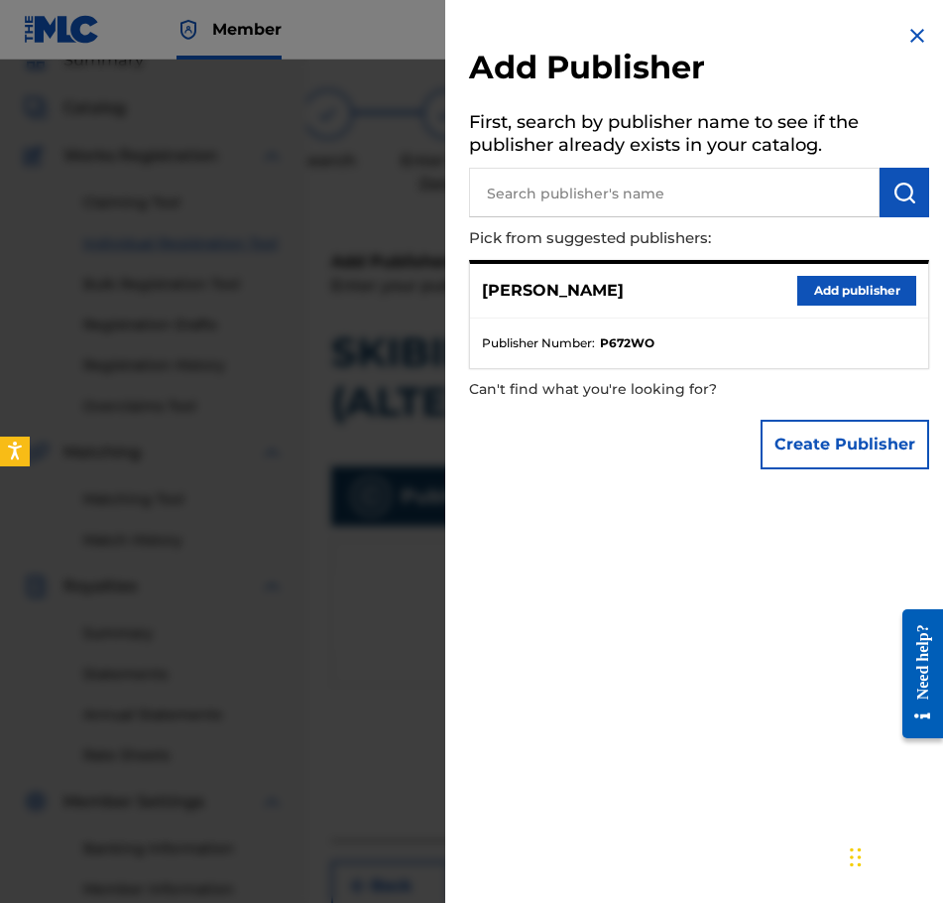
click at [809, 276] on button "Add publisher" at bounding box center [857, 291] width 119 height 30
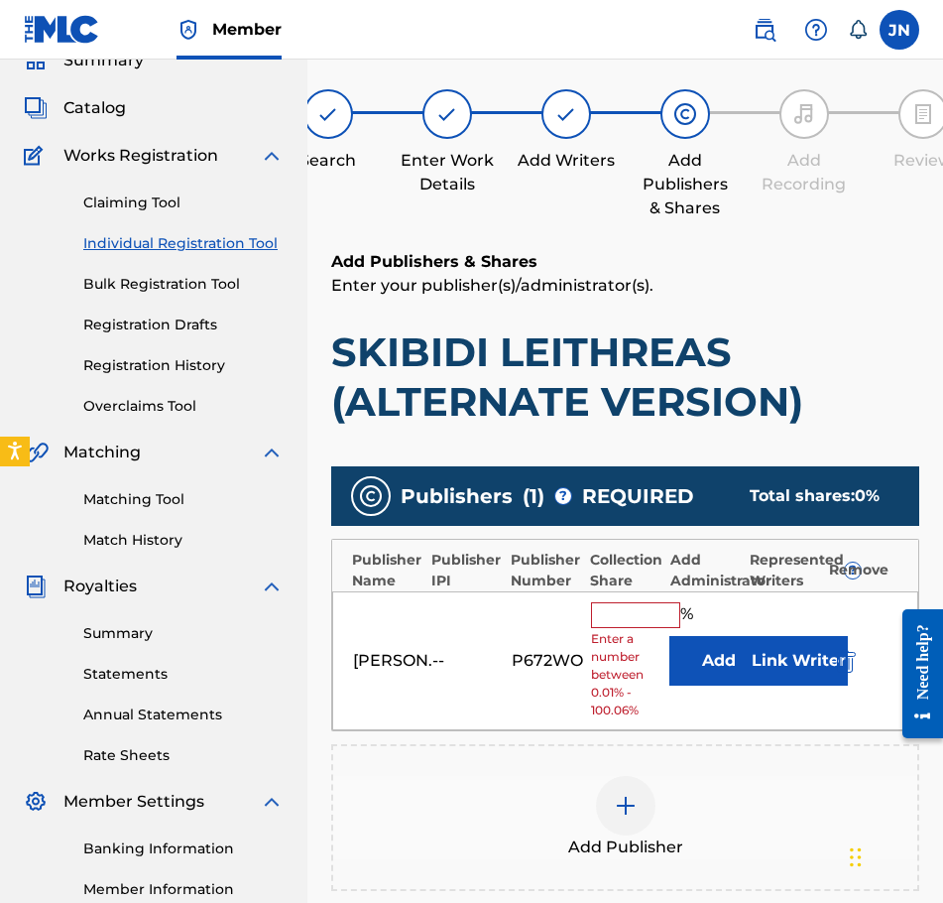
click at [620, 611] on input "text" at bounding box center [635, 615] width 89 height 26
type input "100"
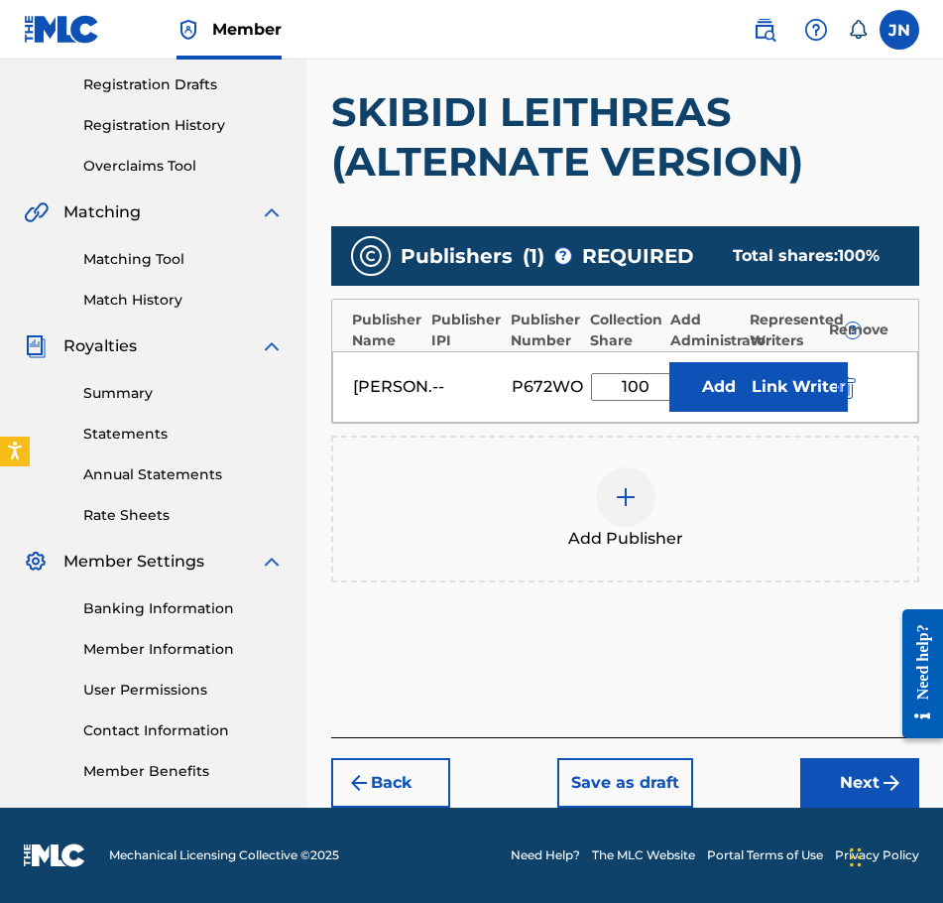
click at [839, 748] on div "Back Save as draft Next" at bounding box center [625, 772] width 588 height 70
click at [850, 770] on button "Next" at bounding box center [859, 783] width 119 height 50
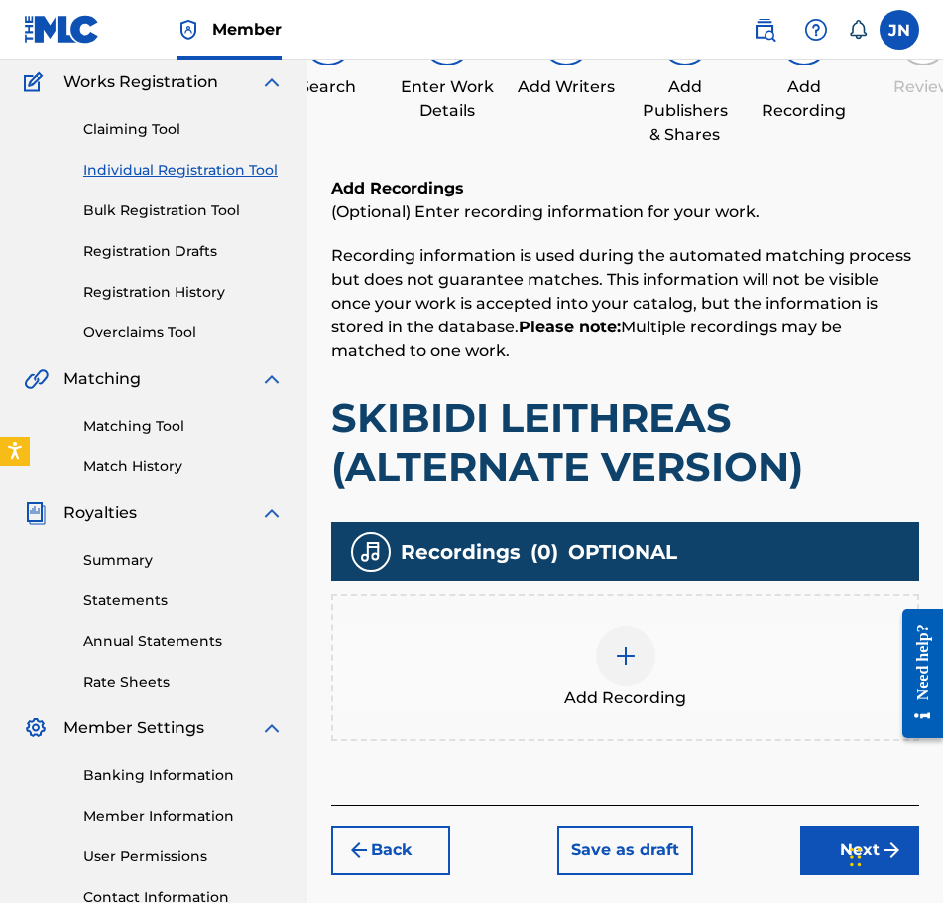
scroll to position [327, 0]
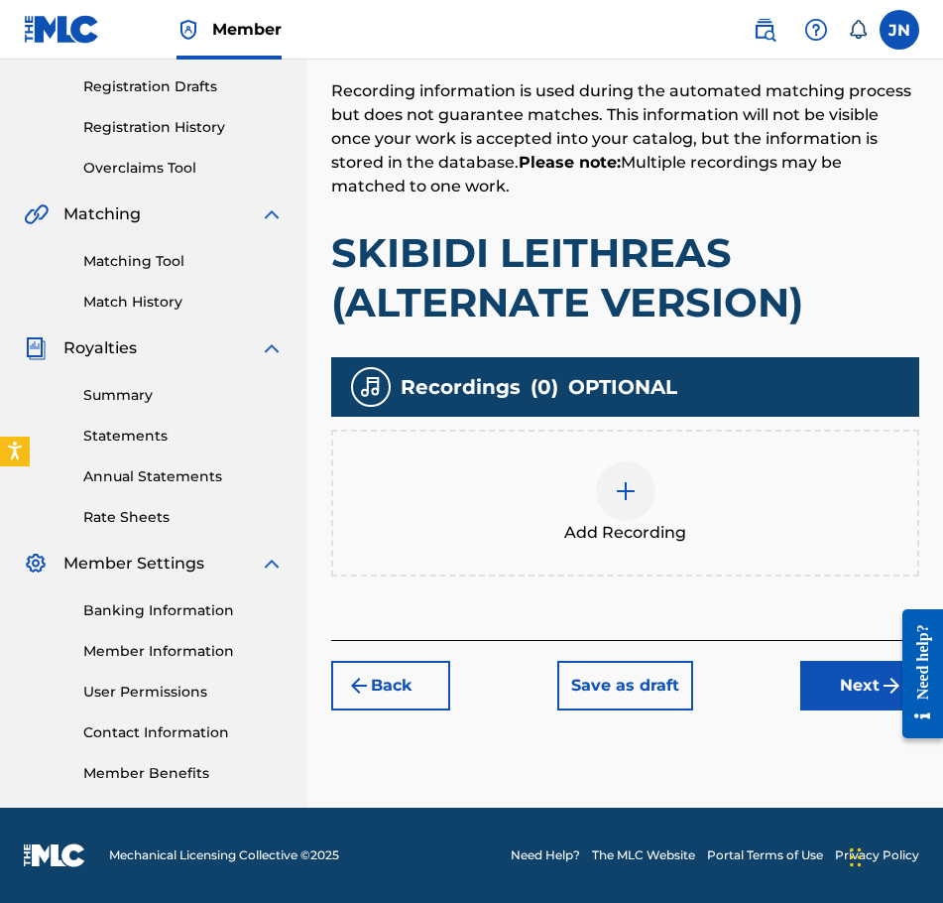
click at [634, 457] on div "Add Recording" at bounding box center [625, 503] width 588 height 147
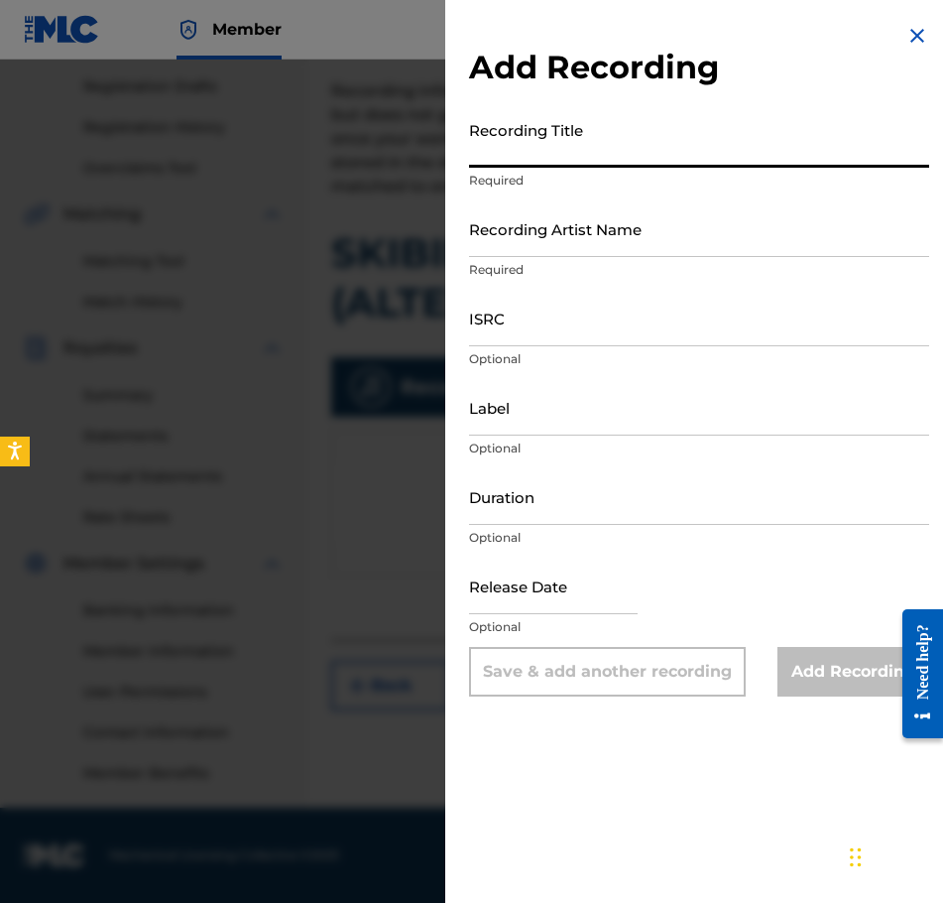
click at [657, 132] on input "Recording Title" at bounding box center [699, 139] width 460 height 57
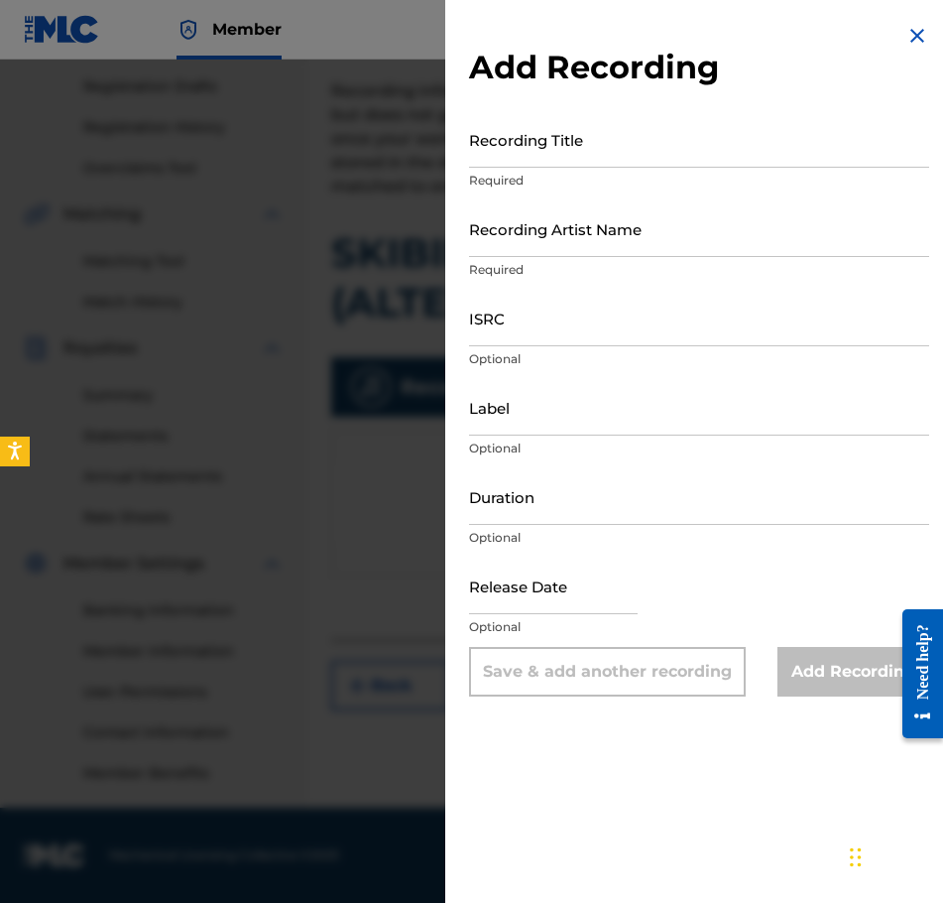
drag, startPoint x: 416, startPoint y: 889, endPoint x: 477, endPoint y: 787, distance: 119.2
click at [418, 889] on div at bounding box center [471, 511] width 943 height 903
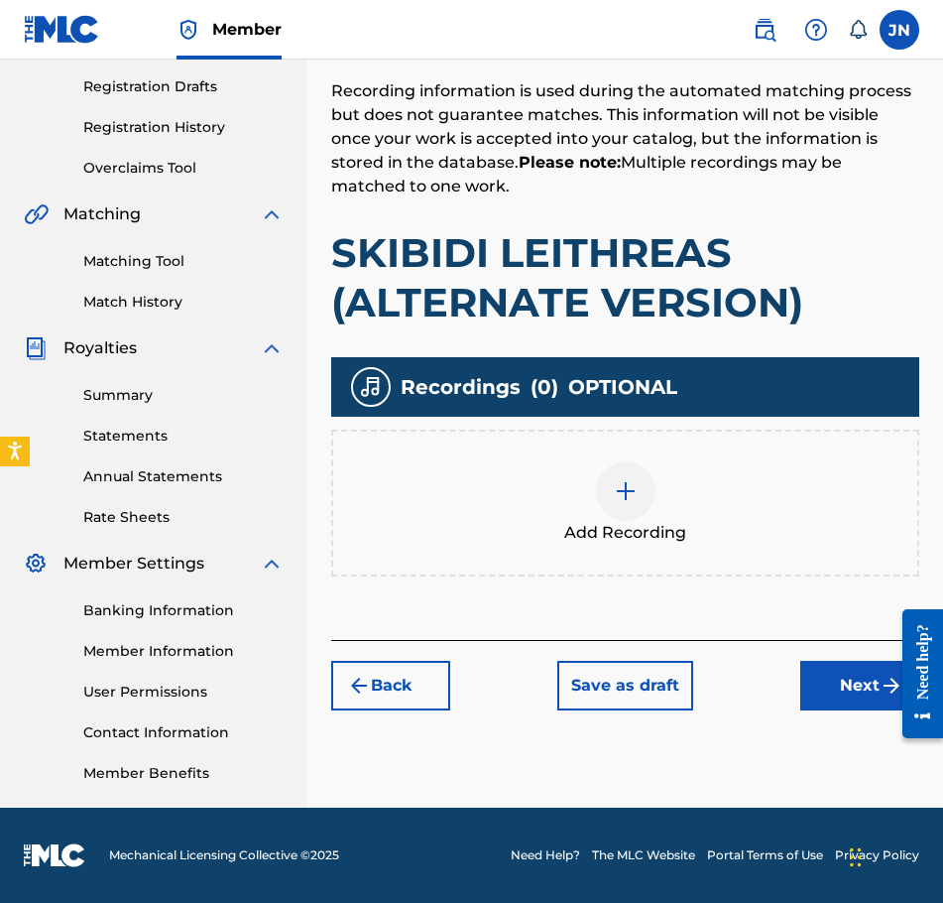
click at [656, 501] on div "Add Recording" at bounding box center [625, 502] width 584 height 83
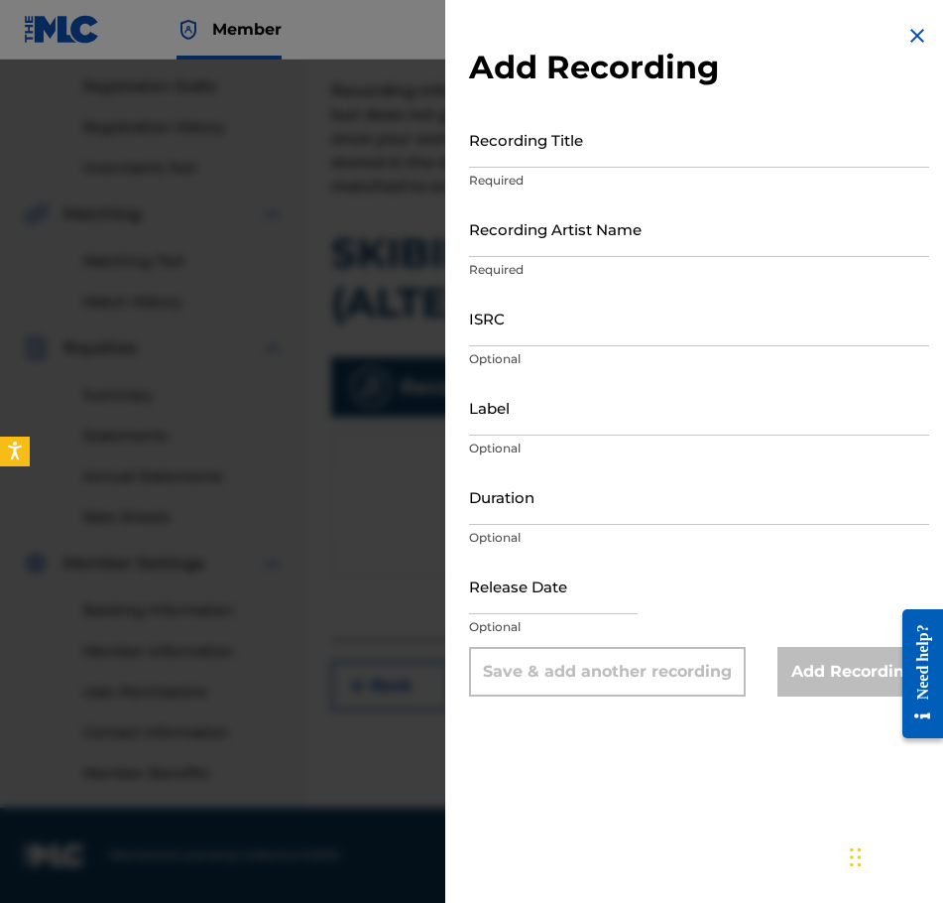
click at [624, 157] on input "Recording Title" at bounding box center [699, 139] width 460 height 57
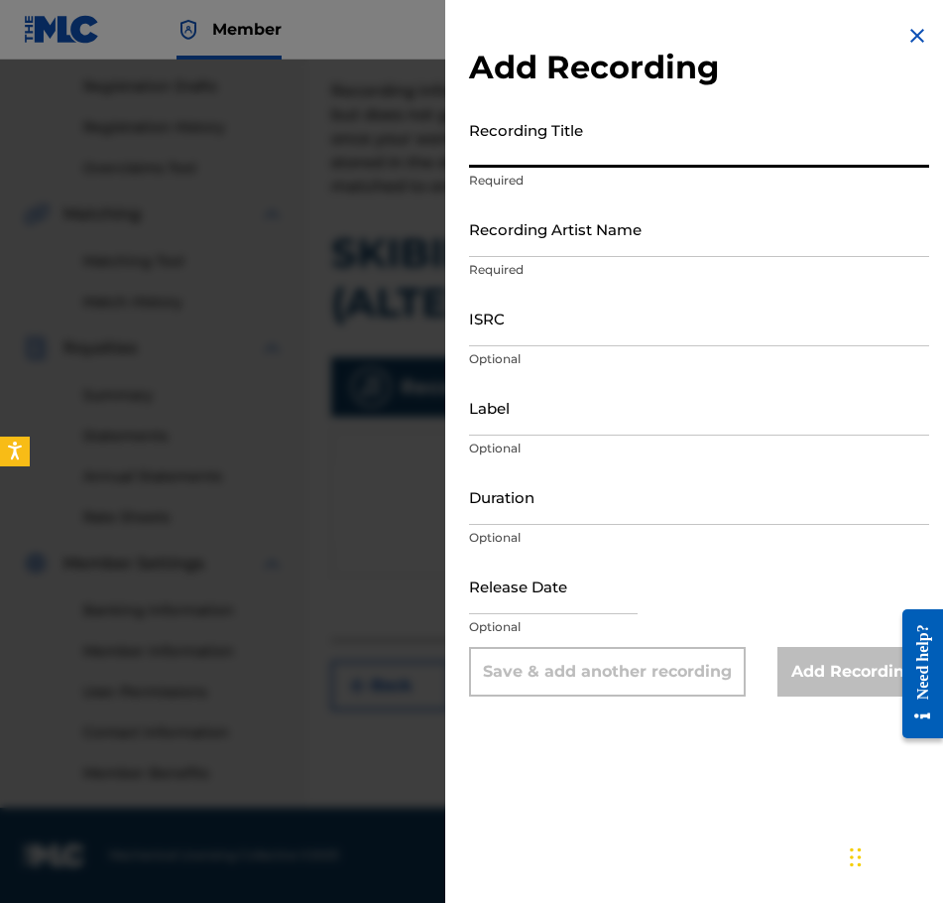
paste input "SKIBIDI LEITHREAS (ALTERNATE VERSION)"
type input "SKIBIDI LEITHREAS (ALTERNATE VERSION)"
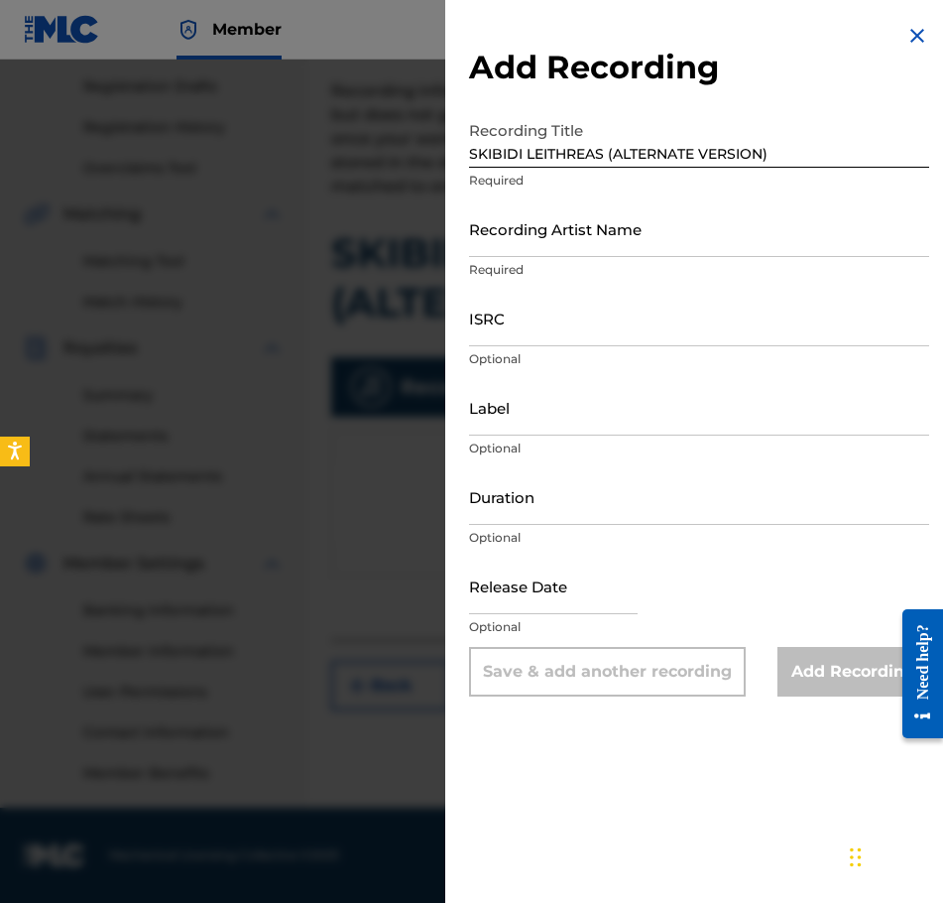
click at [626, 680] on div "Save & add another recording" at bounding box center [607, 672] width 277 height 50
click at [601, 337] on input "ISRC" at bounding box center [699, 318] width 460 height 57
paste input "GX-HQN-25-07063"
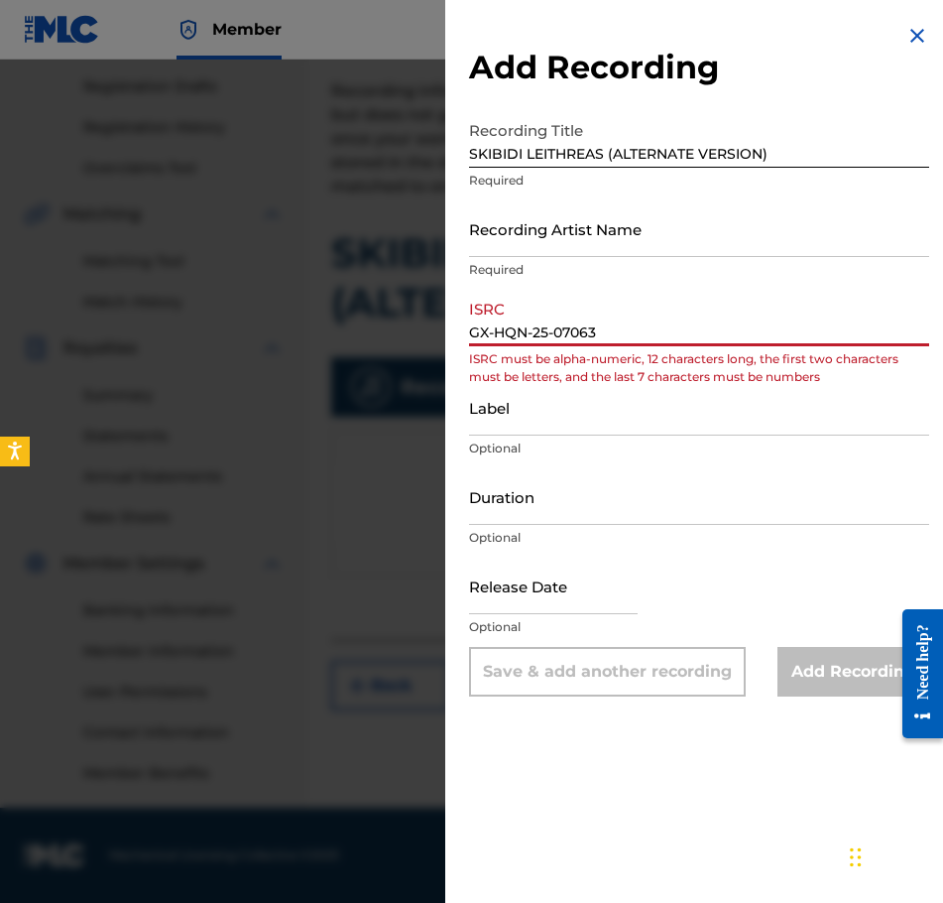
type input "GX-HQN-25-07063"
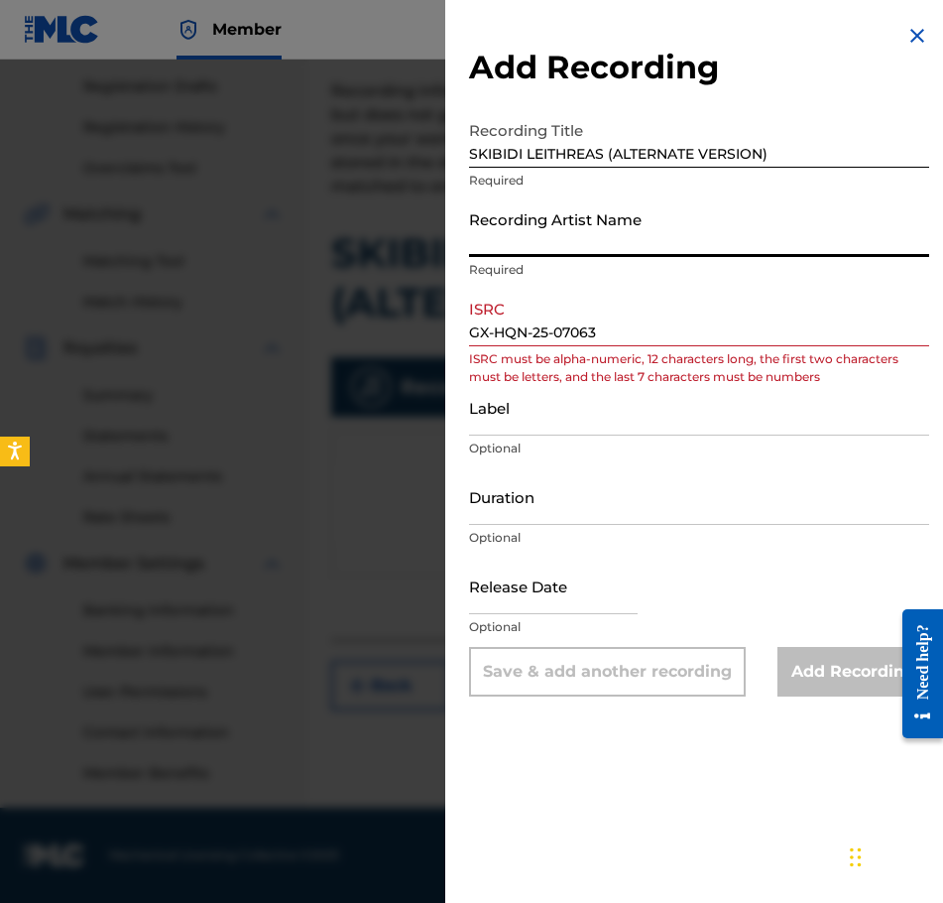
click at [648, 227] on input "Recording Artist Name" at bounding box center [699, 228] width 460 height 57
type input "[PERSON_NAME]"
click at [557, 324] on input "GX-HQN-25-07063" at bounding box center [699, 318] width 460 height 57
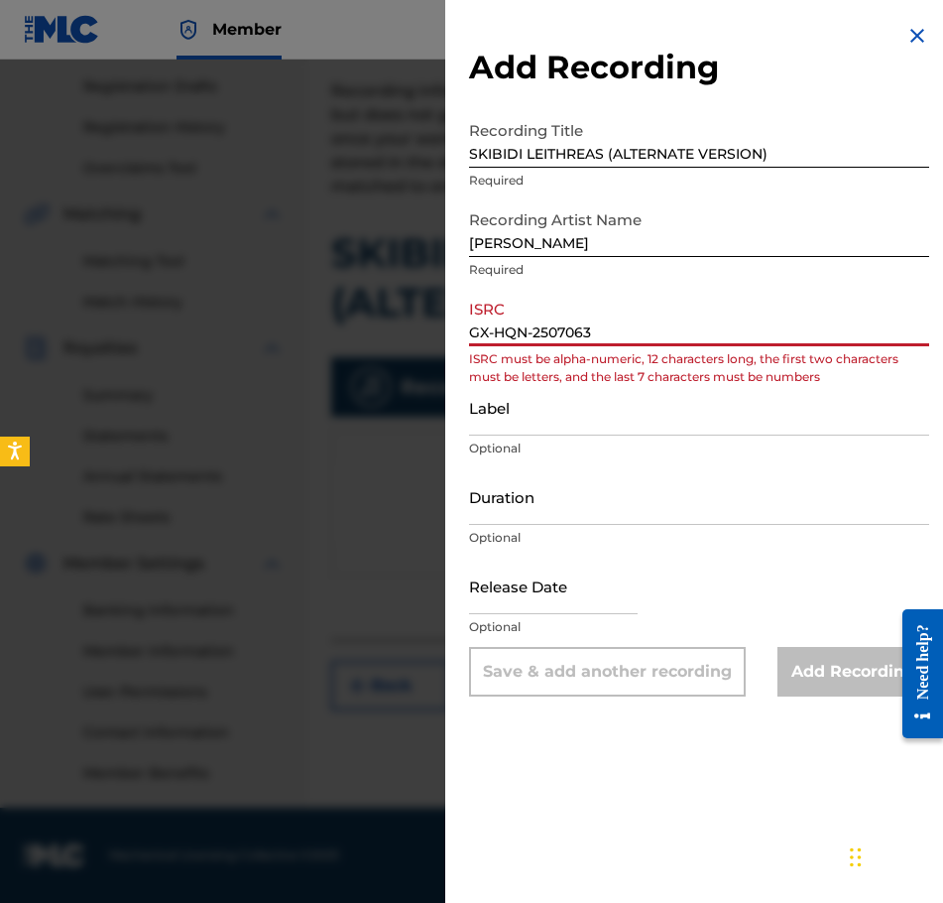
click at [535, 327] on input "GX-HQN-2507063" at bounding box center [699, 318] width 460 height 57
click at [497, 335] on input "GX-HQN2507063" at bounding box center [699, 318] width 460 height 57
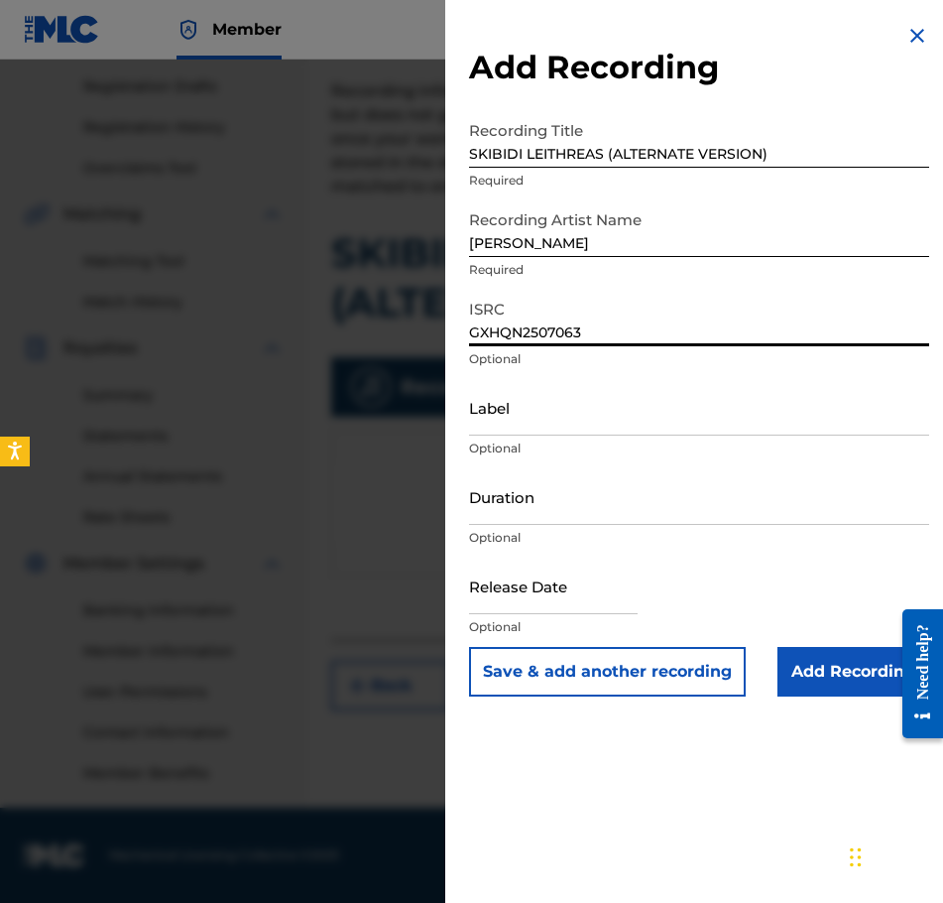
type input "GXHQN2507063"
click at [558, 498] on input "Duration" at bounding box center [699, 496] width 460 height 57
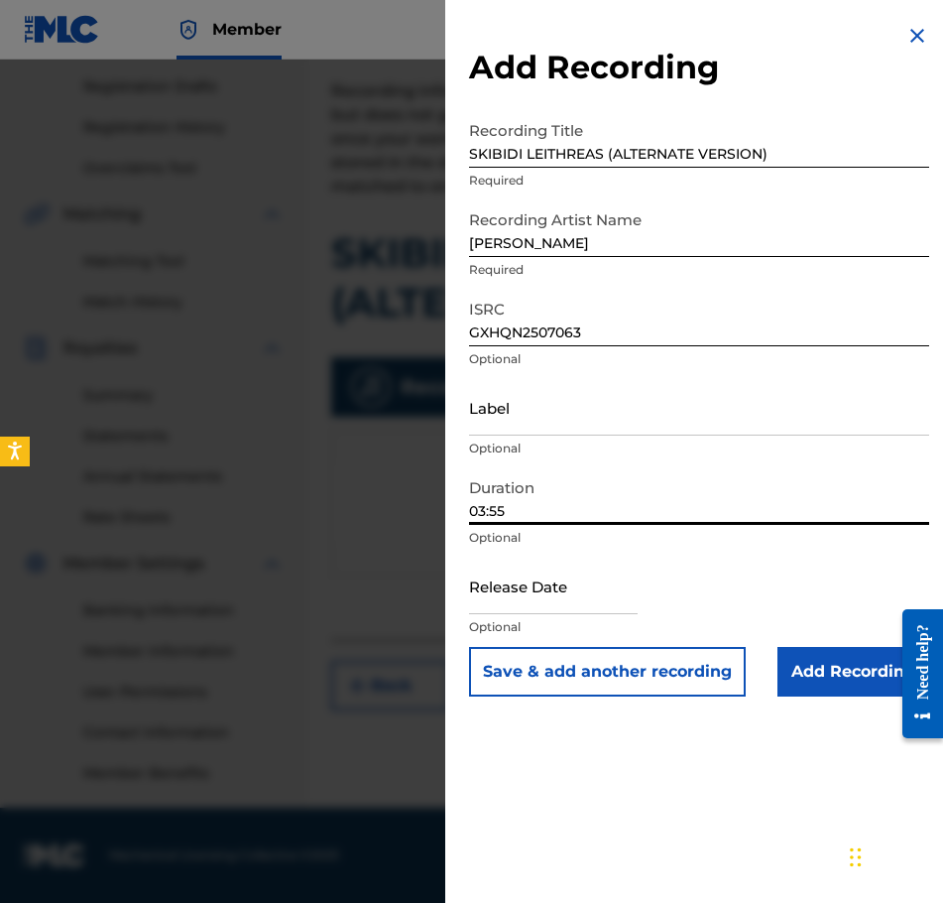
type input "03:55"
click at [564, 610] on input "text" at bounding box center [553, 585] width 169 height 57
select select "8"
select select "2025"
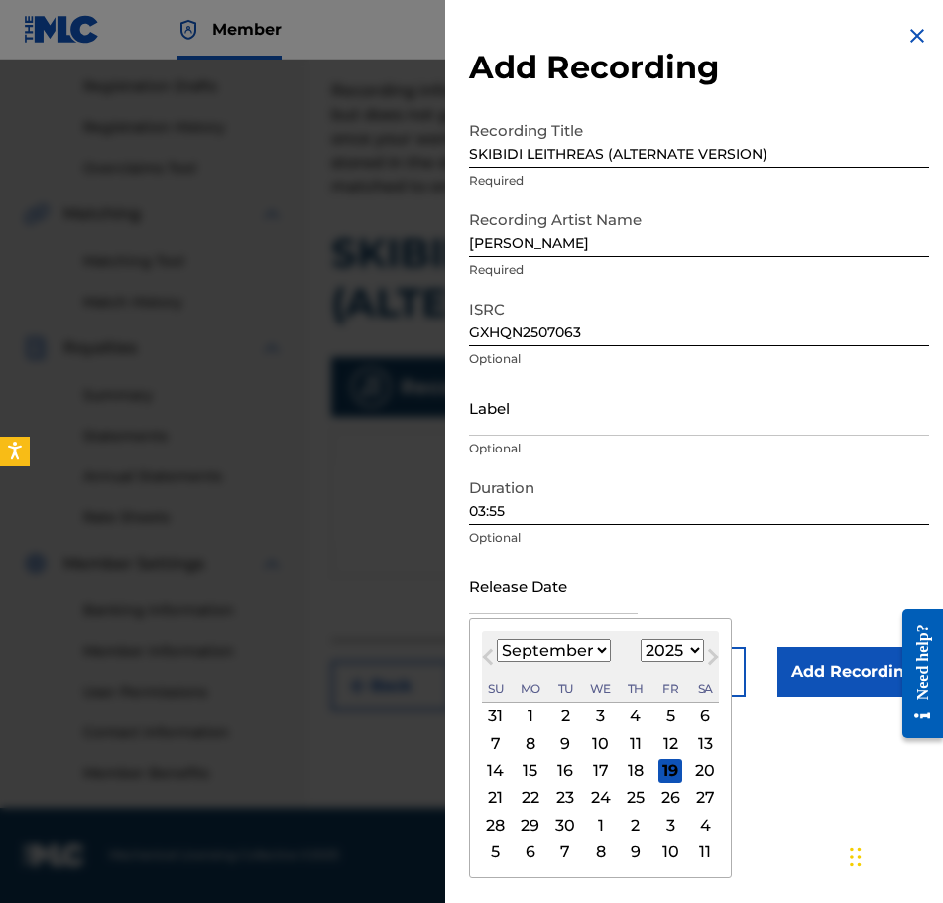
drag, startPoint x: 520, startPoint y: 707, endPoint x: 661, endPoint y: 656, distance: 150.0
click at [661, 656] on div "[DATE] January February March April May June July August September October Nove…" at bounding box center [600, 748] width 237 height 234
click at [597, 750] on div "10" at bounding box center [601, 743] width 24 height 24
type input "[DATE]"
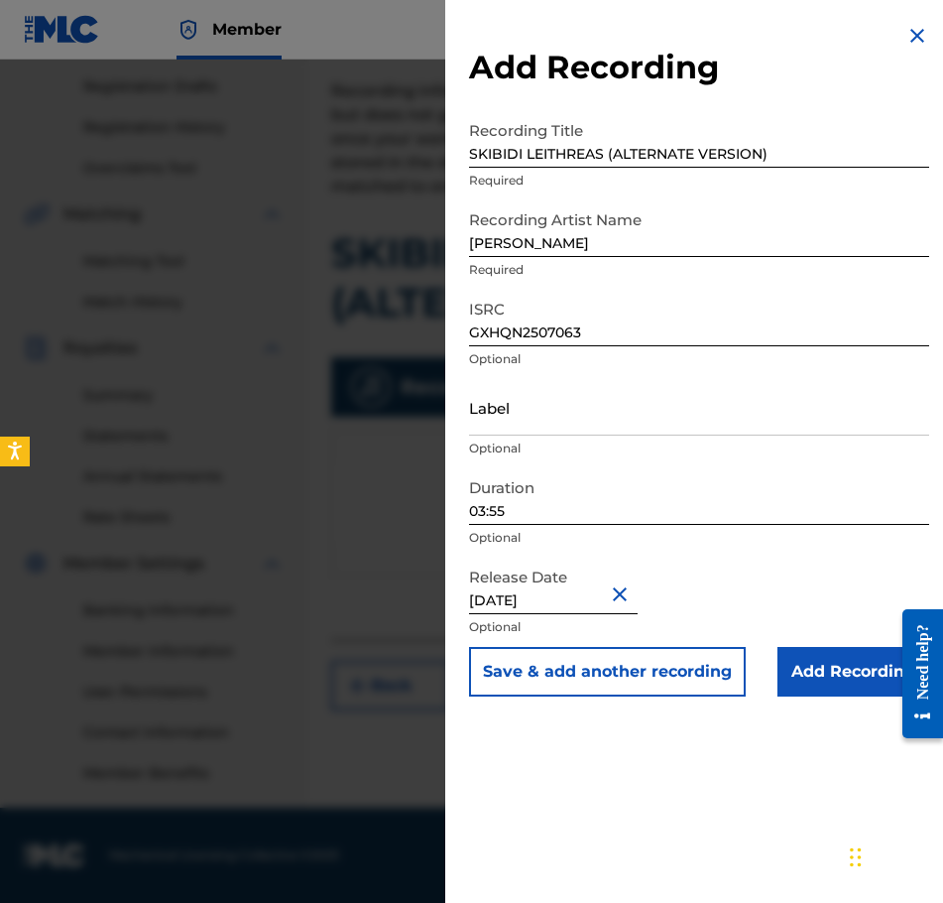
click at [812, 670] on input "Add Recording" at bounding box center [854, 672] width 152 height 50
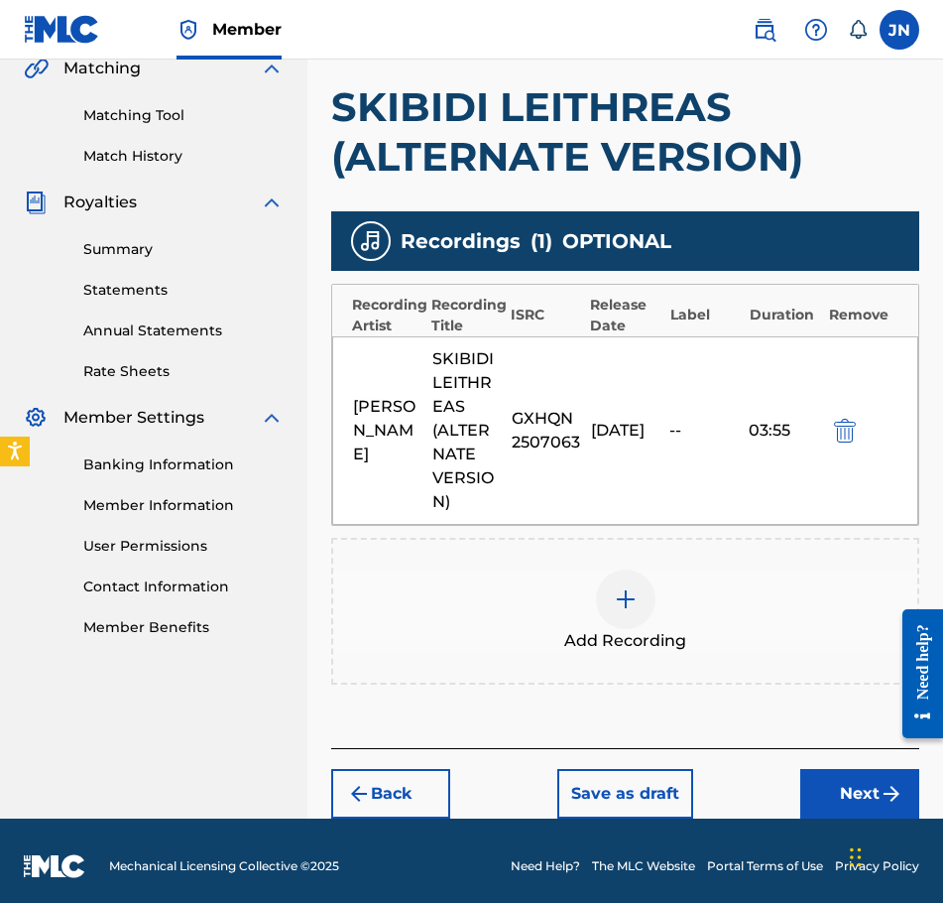
scroll to position [484, 0]
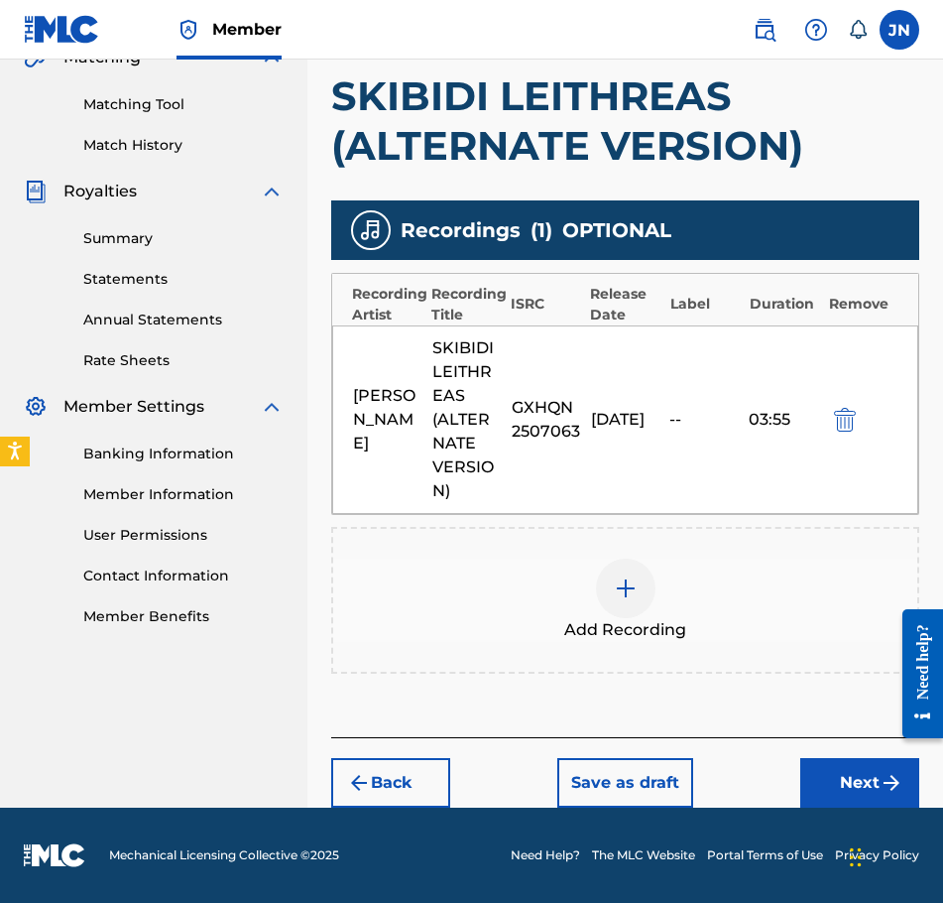
click at [701, 465] on div "[PERSON_NAME] SKIBIDI LEITHREAS (ALTERNATE VERSION) GXHQN2507063 [DATE] 03:55" at bounding box center [625, 419] width 586 height 188
click at [859, 778] on button "Next" at bounding box center [859, 783] width 119 height 50
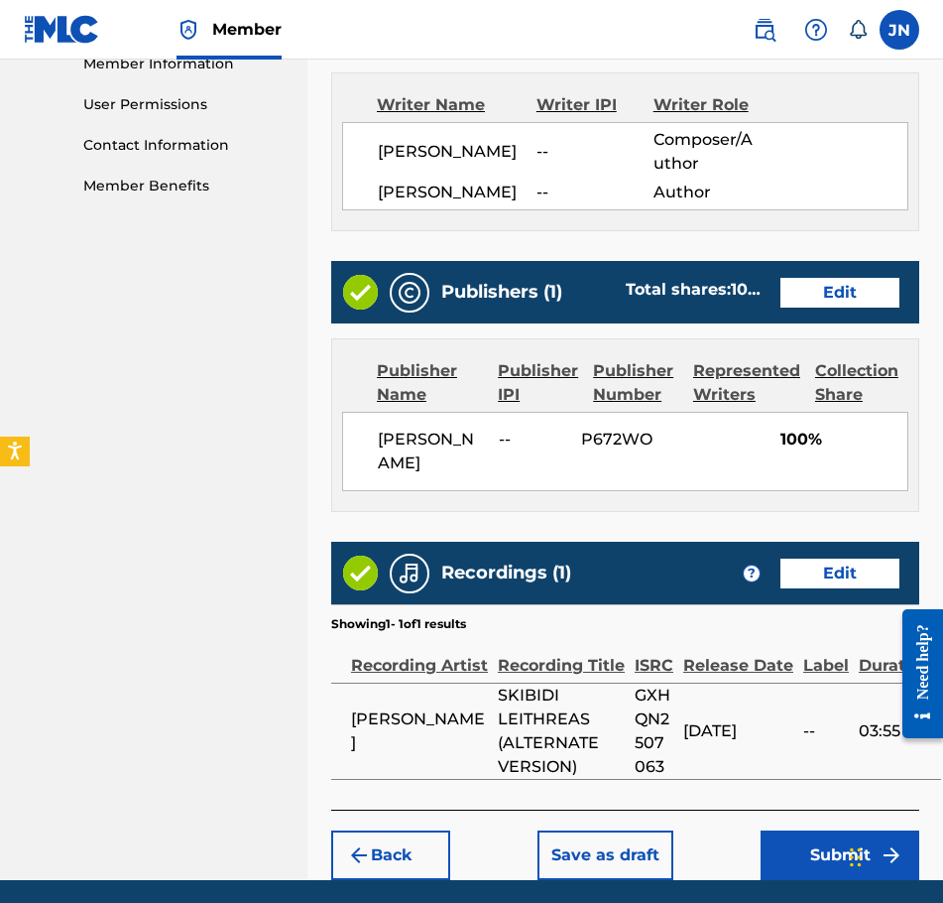
scroll to position [987, 0]
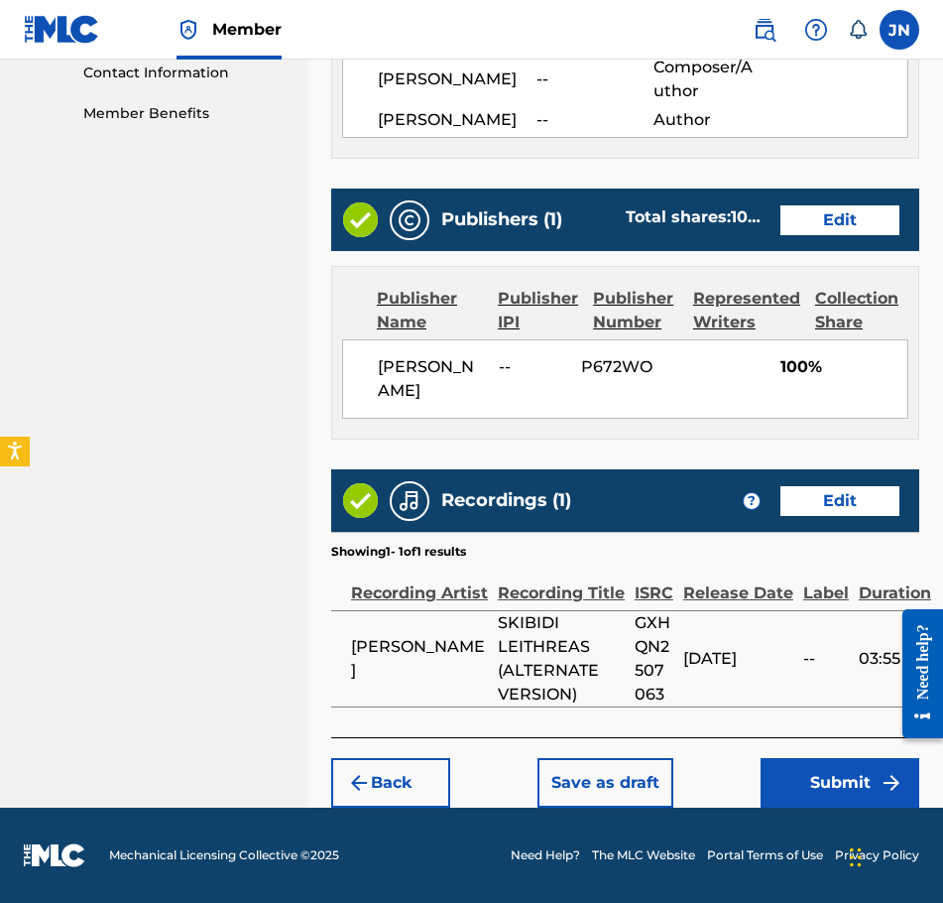
click at [859, 793] on button "Submit" at bounding box center [840, 783] width 159 height 50
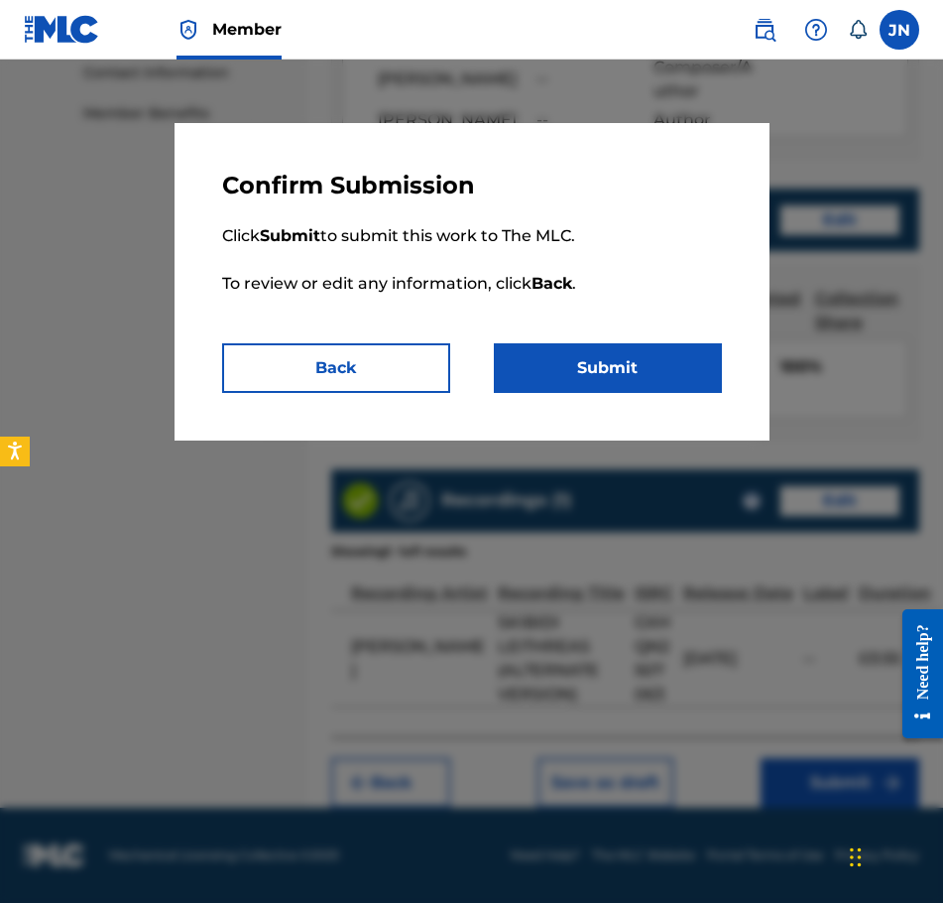
click at [667, 365] on button "Submit" at bounding box center [608, 368] width 228 height 50
click at [668, 363] on button "Submit" at bounding box center [608, 368] width 228 height 50
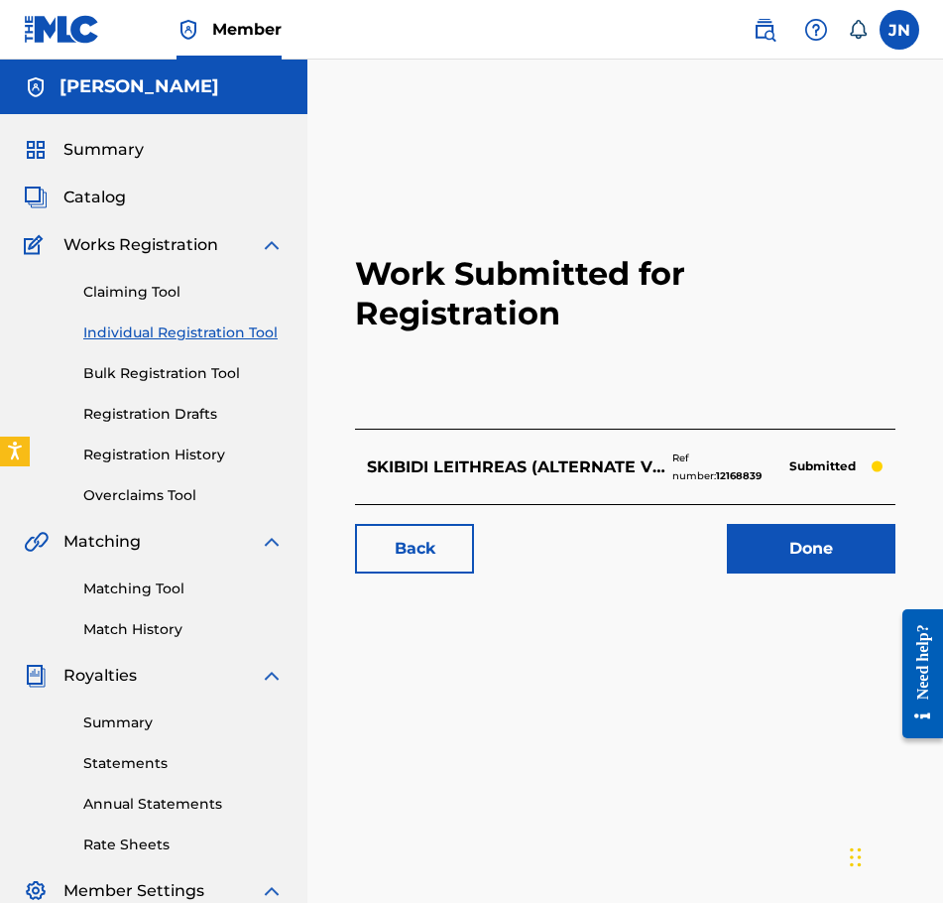
click at [222, 332] on link "Individual Registration Tool" at bounding box center [183, 332] width 200 height 21
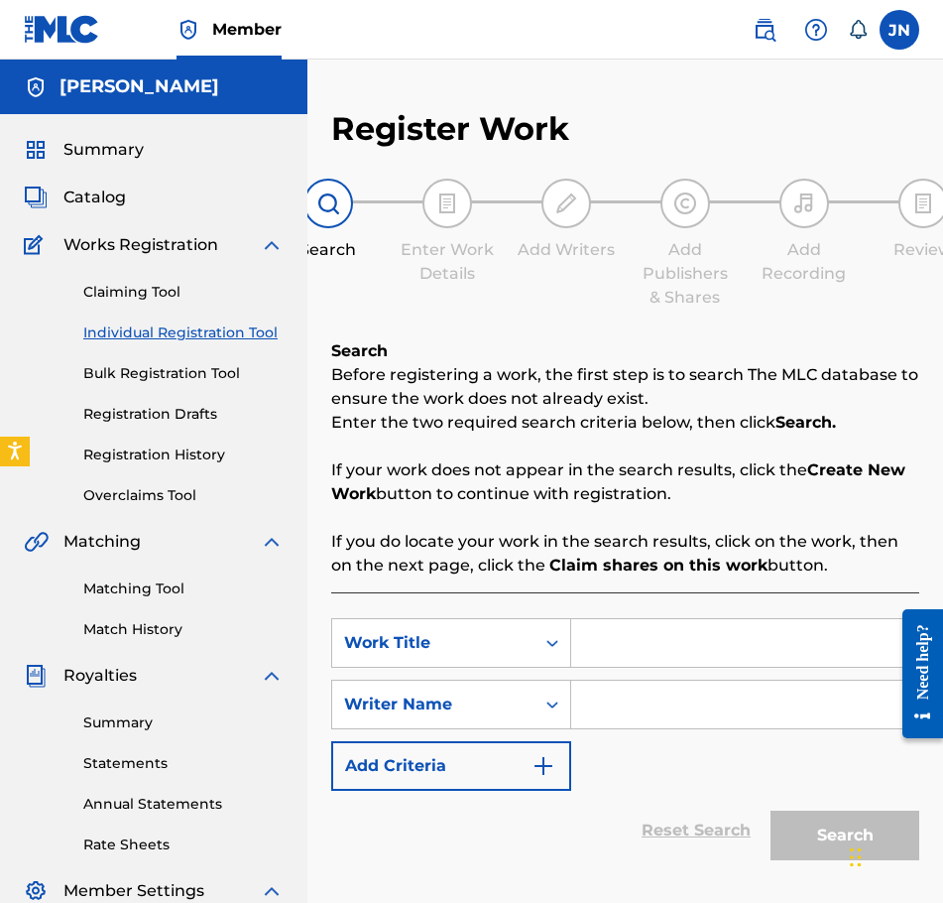
click at [650, 651] on input "Search Form" at bounding box center [744, 643] width 347 height 48
paste input "SKIBIDI LEITHREAS (feat. mr. nokiablokia) [DIARRHOEA VERSION]"
type input "SKIBIDI LEITHREAS (feat. mr. nokiablokia) [DIARRHOEA VERSION]"
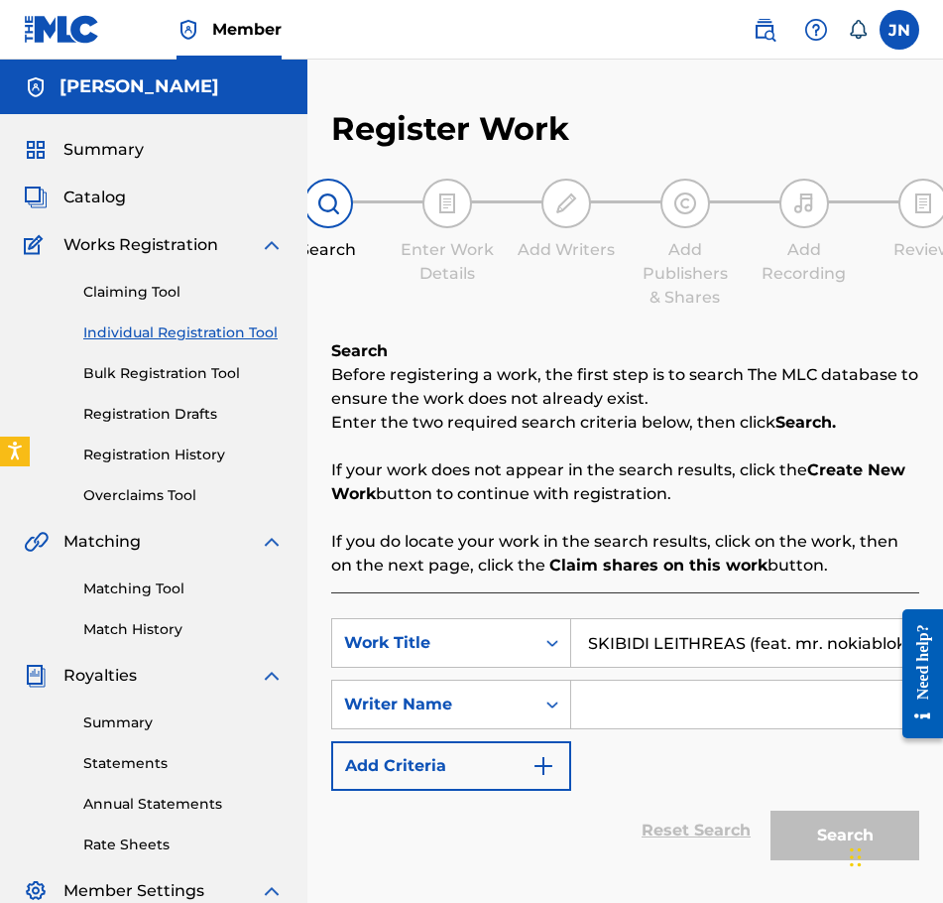
click at [767, 725] on input "Search Form" at bounding box center [744, 704] width 347 height 48
type input "J"
click at [802, 827] on button "Search" at bounding box center [845, 835] width 149 height 50
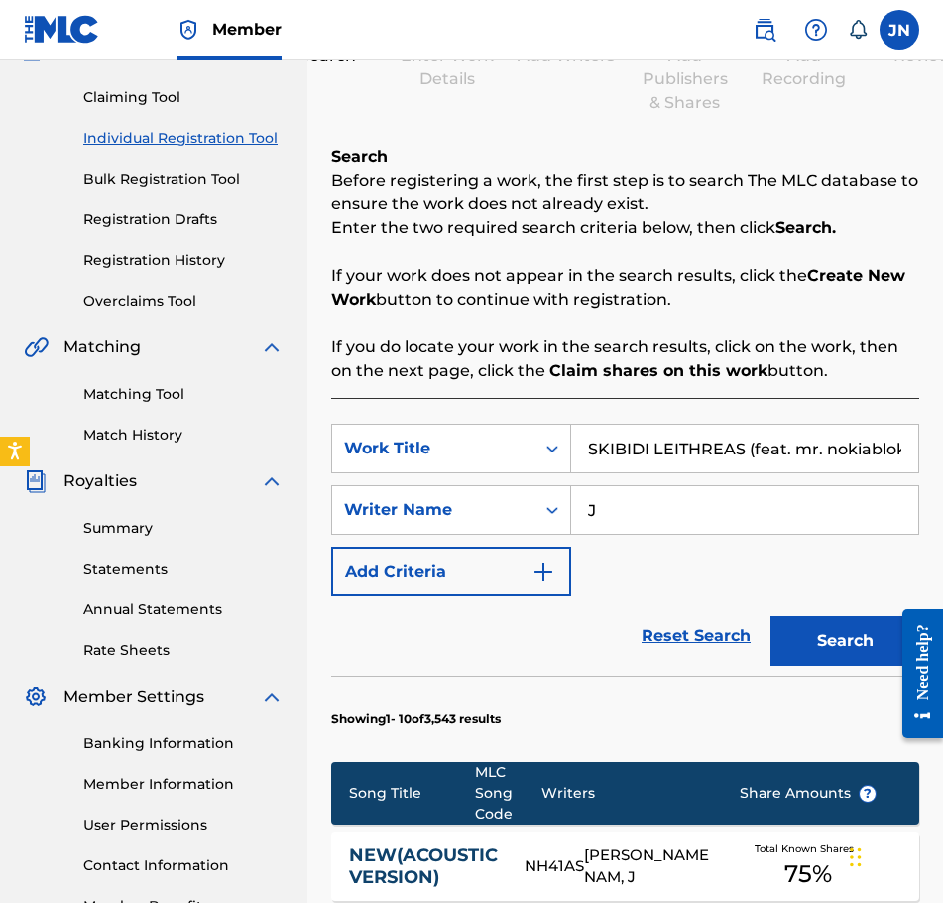
scroll to position [198, 0]
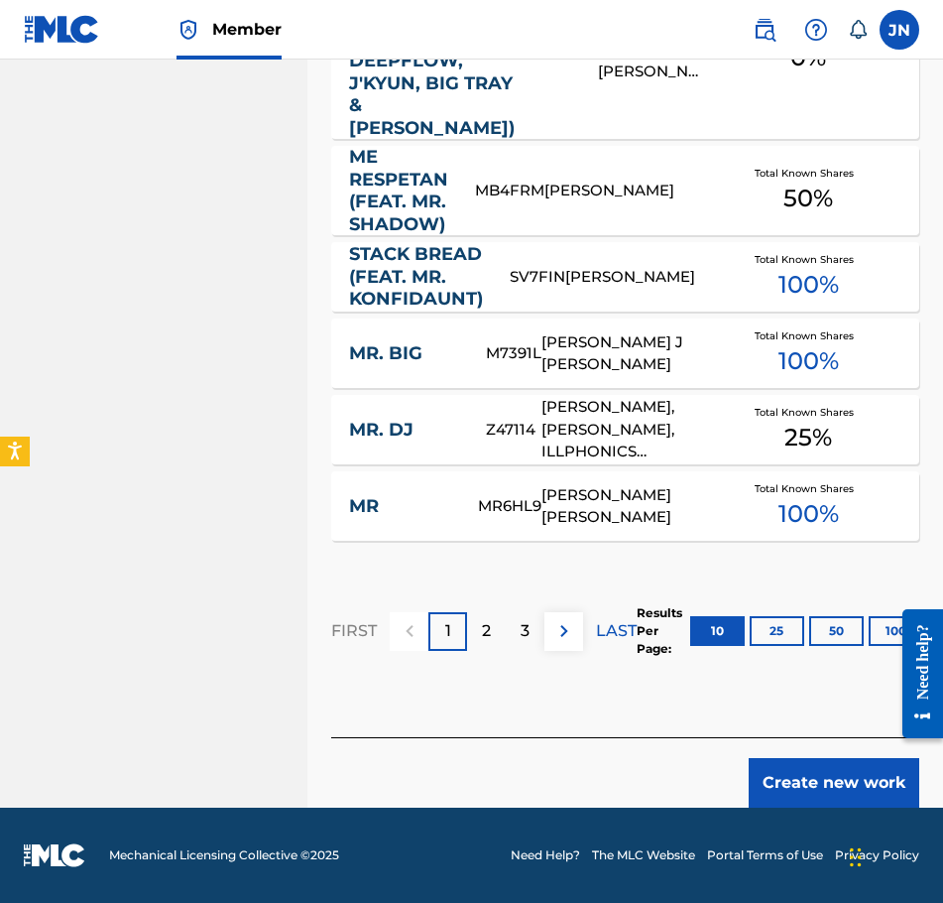
click at [854, 778] on button "Create new work" at bounding box center [834, 783] width 171 height 50
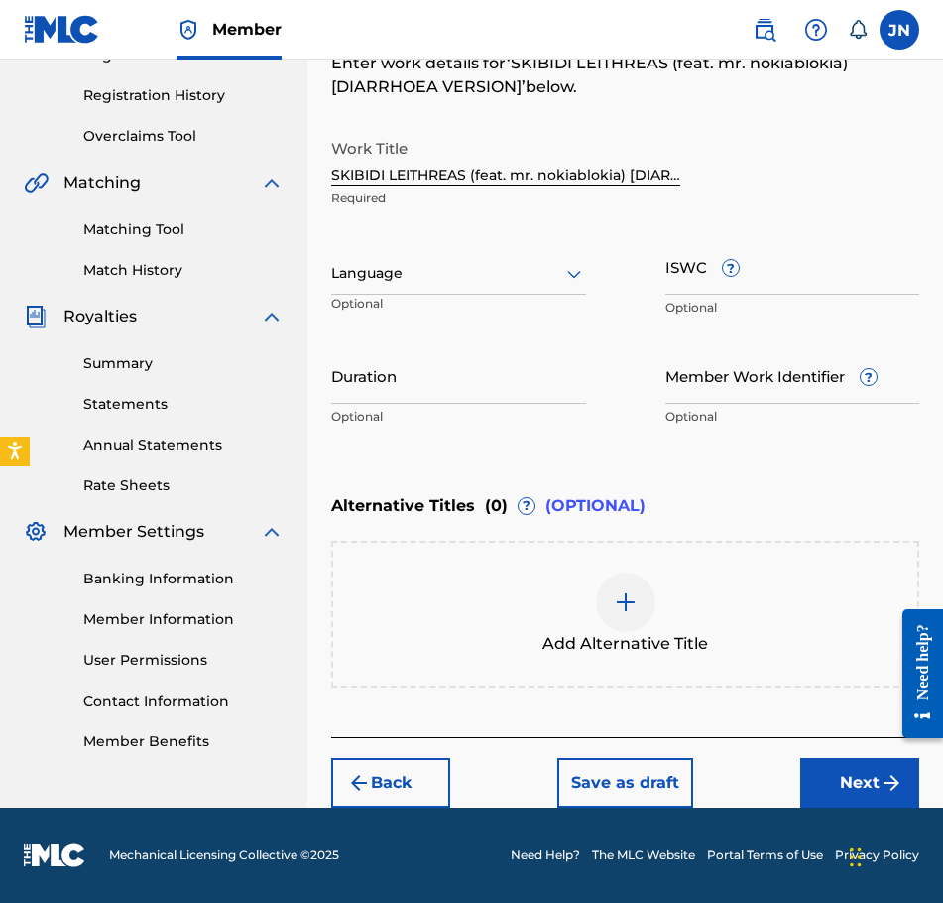
scroll to position [359, 0]
click at [536, 273] on div at bounding box center [458, 273] width 255 height 25
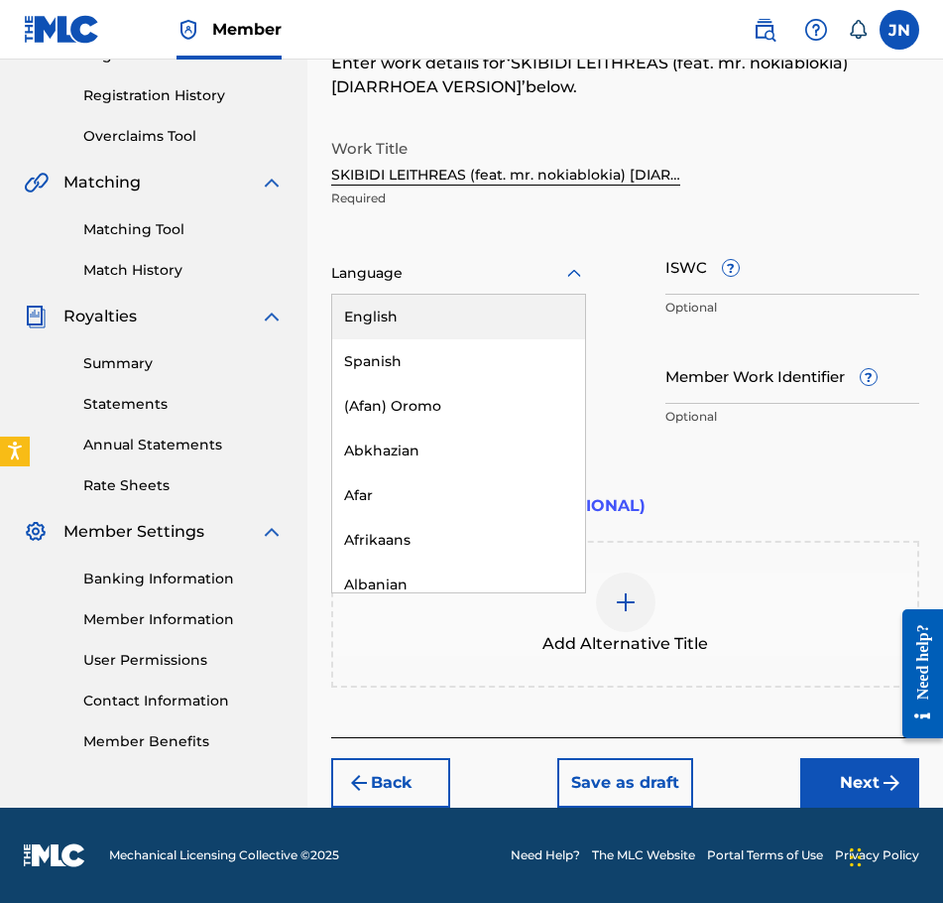
click at [374, 316] on div "English" at bounding box center [458, 317] width 253 height 45
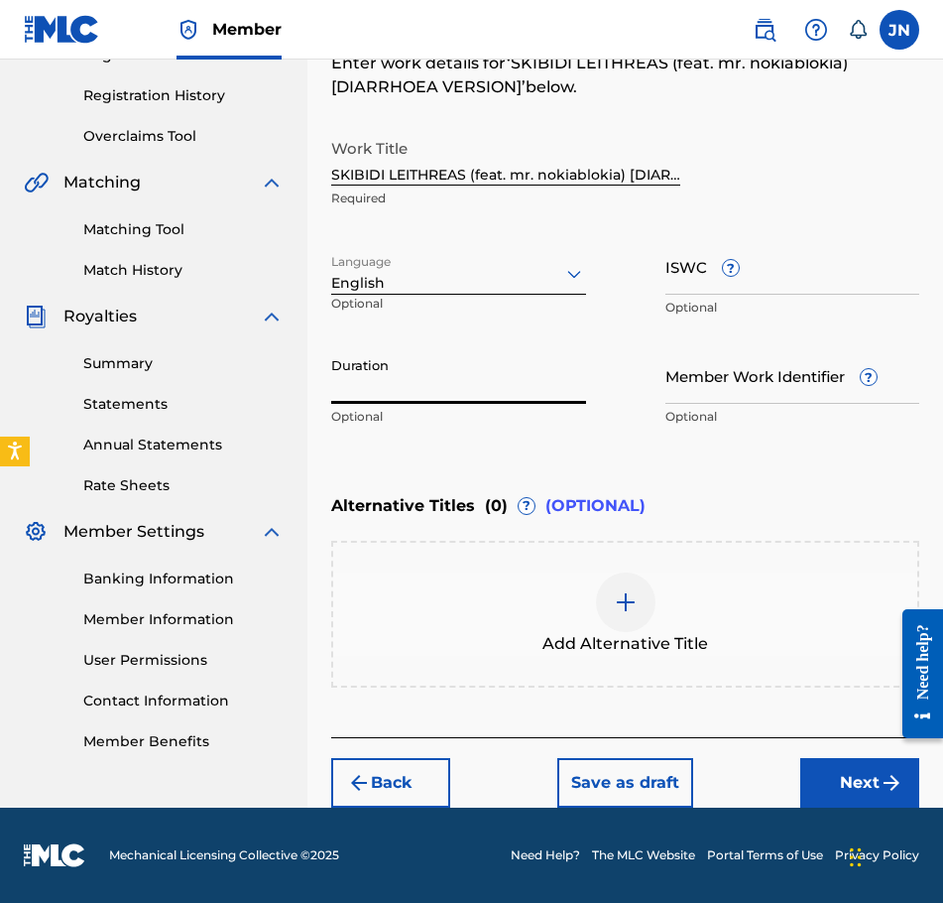
click at [445, 383] on input "Duration" at bounding box center [458, 375] width 255 height 57
type input "03:30"
click at [841, 816] on footer "Mechanical Licensing Collective © 2025 Need Help? The MLC Website Portal Terms …" at bounding box center [471, 854] width 943 height 95
click at [844, 802] on button "Next" at bounding box center [859, 783] width 119 height 50
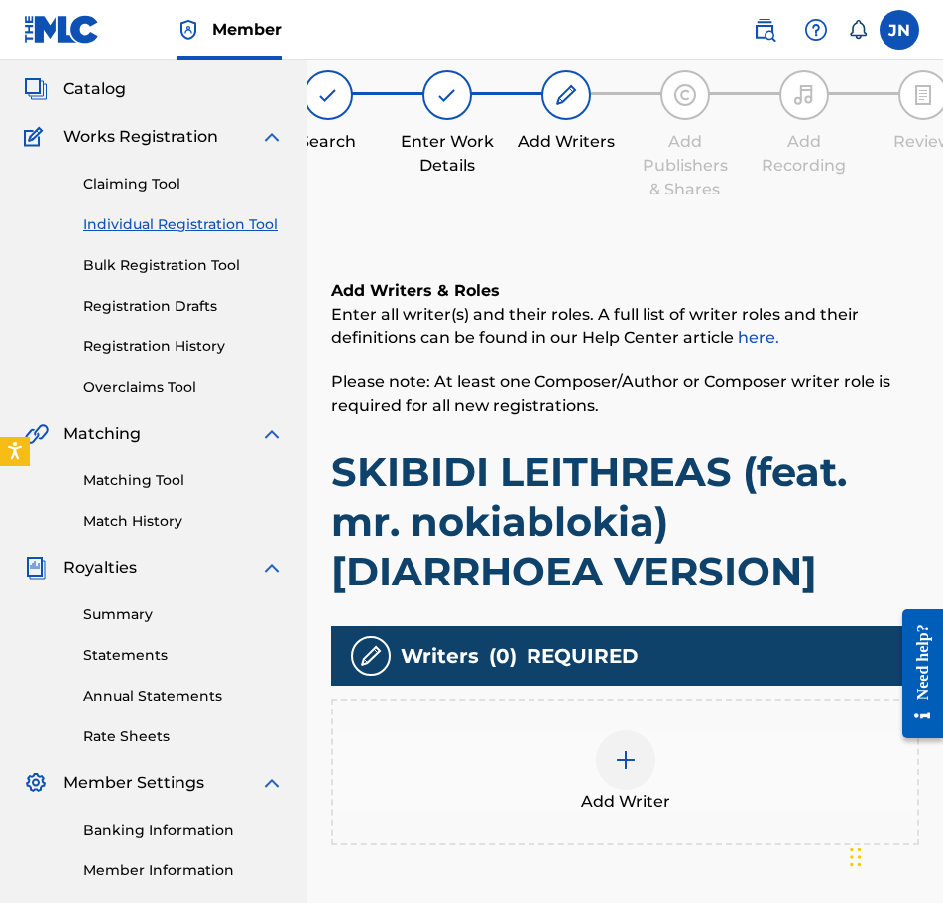
scroll to position [89, 0]
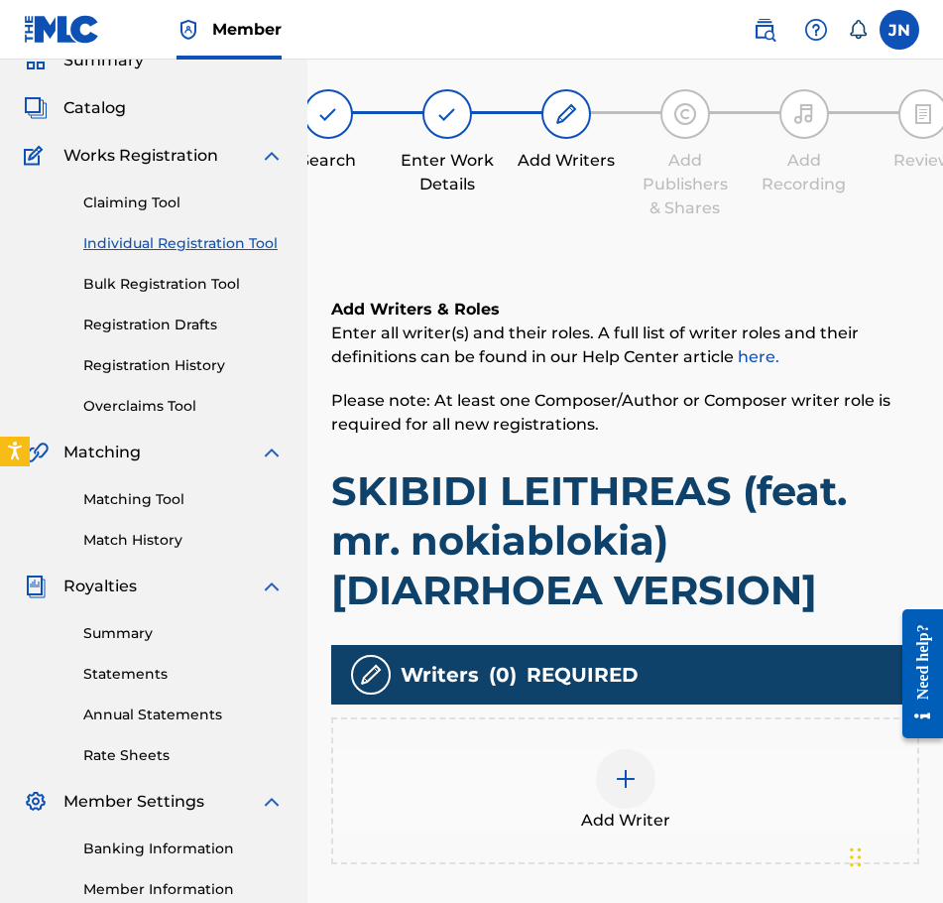
click at [628, 763] on div at bounding box center [626, 779] width 60 height 60
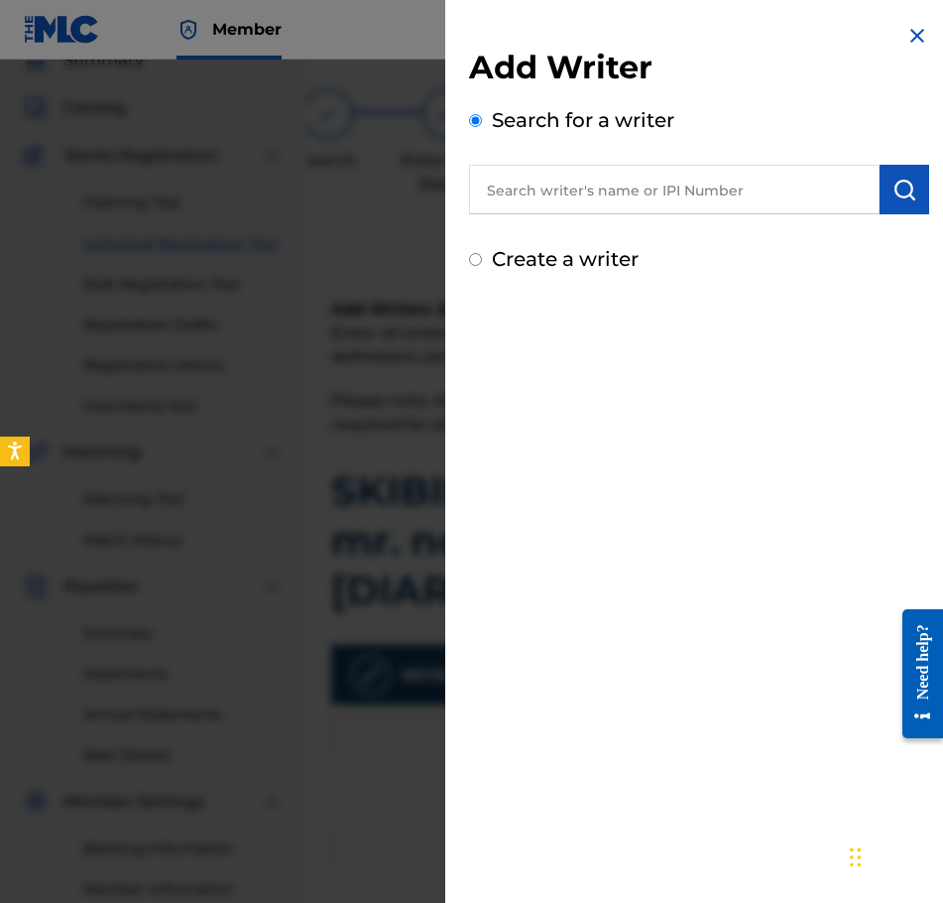
click at [565, 250] on label "Create a writer" at bounding box center [565, 259] width 147 height 24
radio input "true"
click at [482, 253] on input "Create a writer" at bounding box center [475, 259] width 13 height 13
radio input "false"
radio input "true"
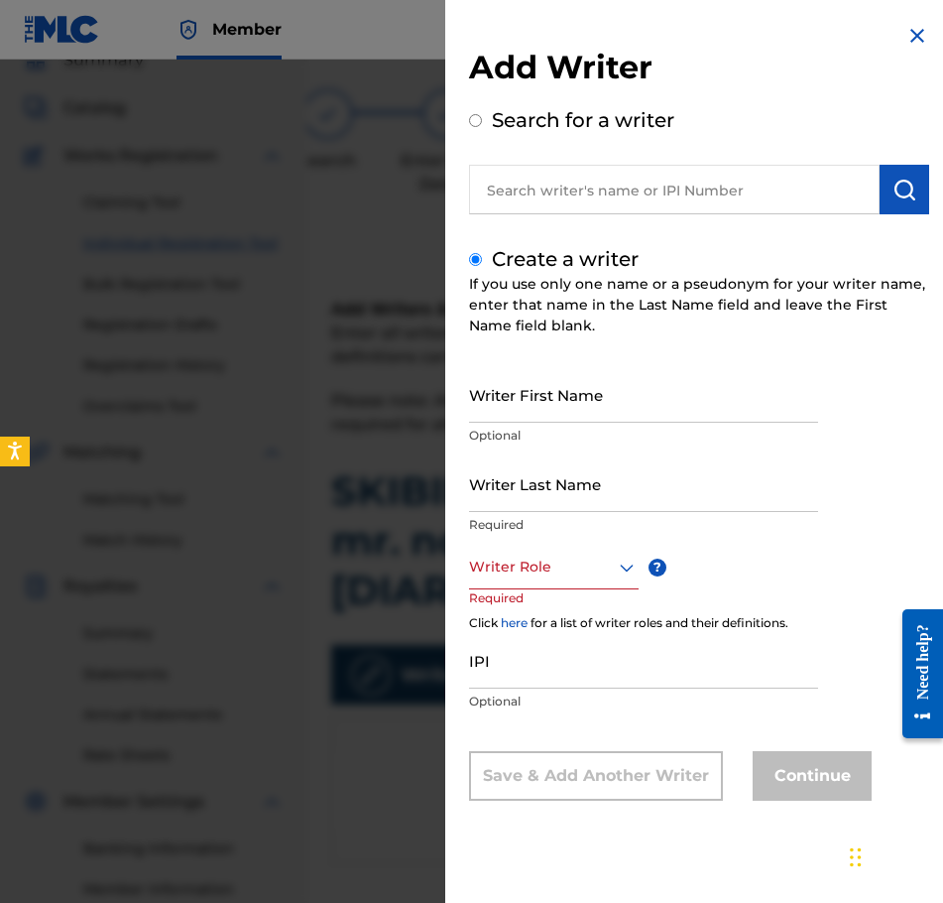
click at [605, 395] on input "Writer First Name" at bounding box center [643, 394] width 349 height 57
click at [606, 505] on input "Writer Last Name" at bounding box center [643, 483] width 349 height 57
click at [601, 413] on input "Writer First Name" at bounding box center [643, 394] width 349 height 57
type input "[PERSON_NAME]"
click at [611, 470] on input "Writer Last Name" at bounding box center [643, 483] width 349 height 57
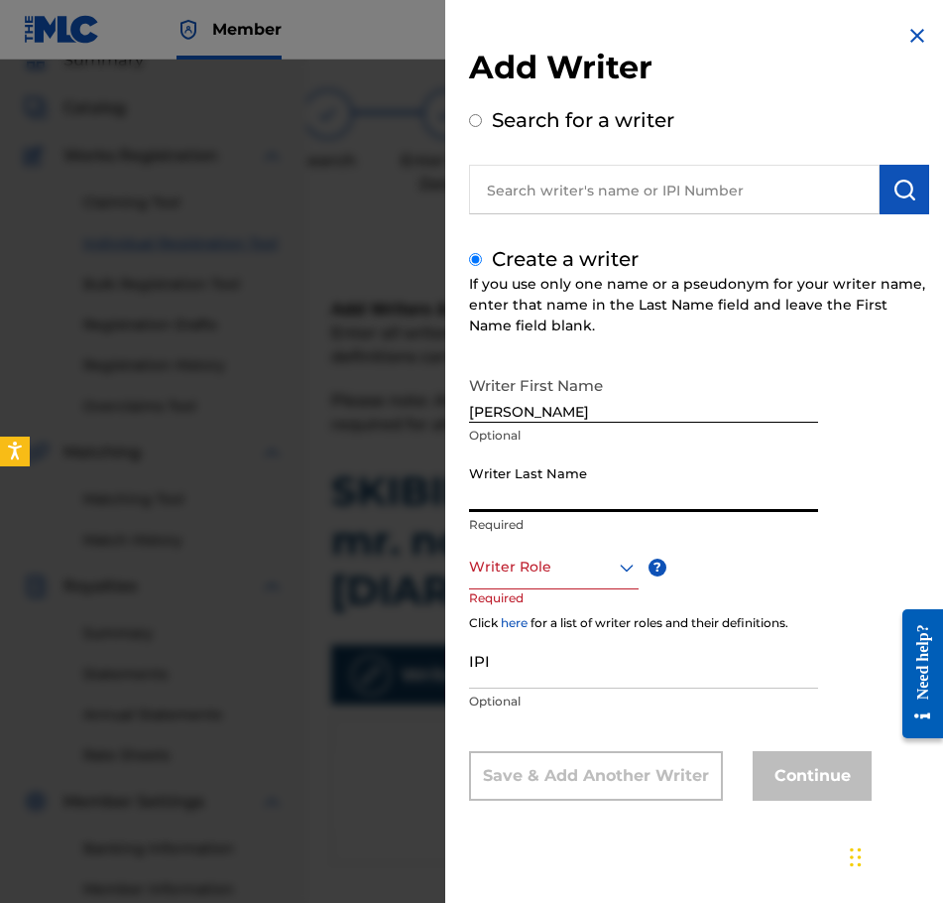
type input "M"
type input "Najdzionek"
click at [591, 574] on div at bounding box center [554, 566] width 170 height 25
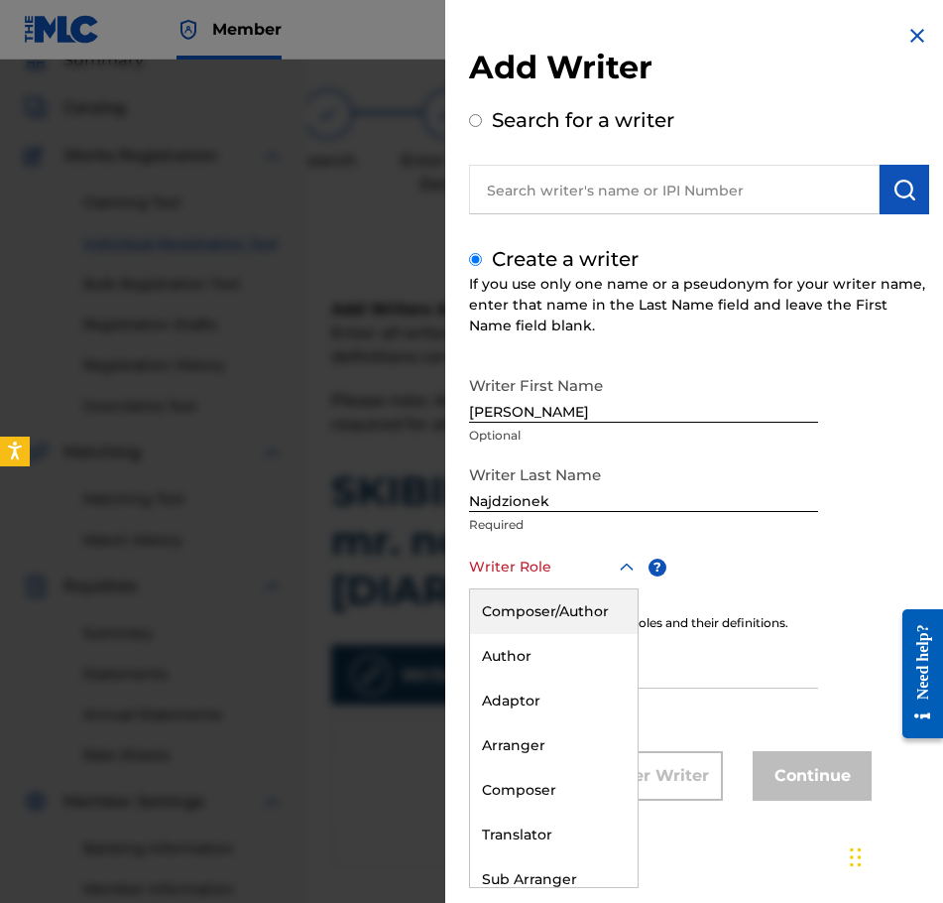
click at [591, 602] on div "Composer/Author" at bounding box center [554, 611] width 168 height 45
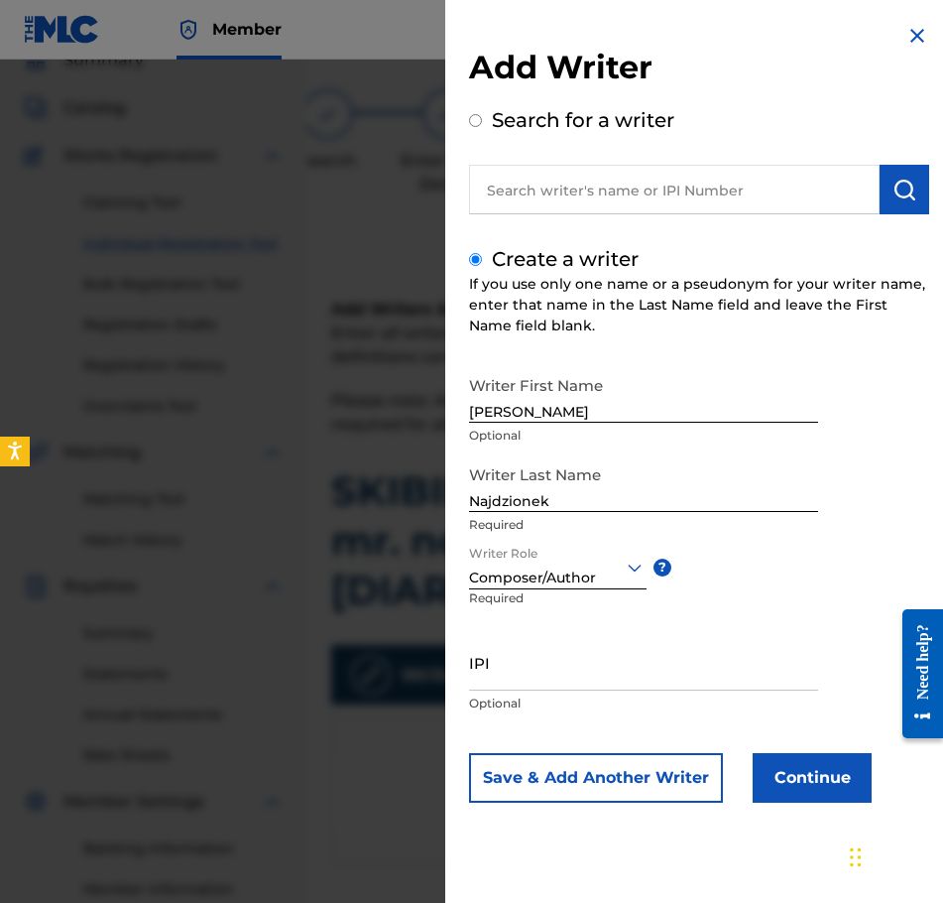
click at [816, 781] on button "Continue" at bounding box center [812, 778] width 119 height 50
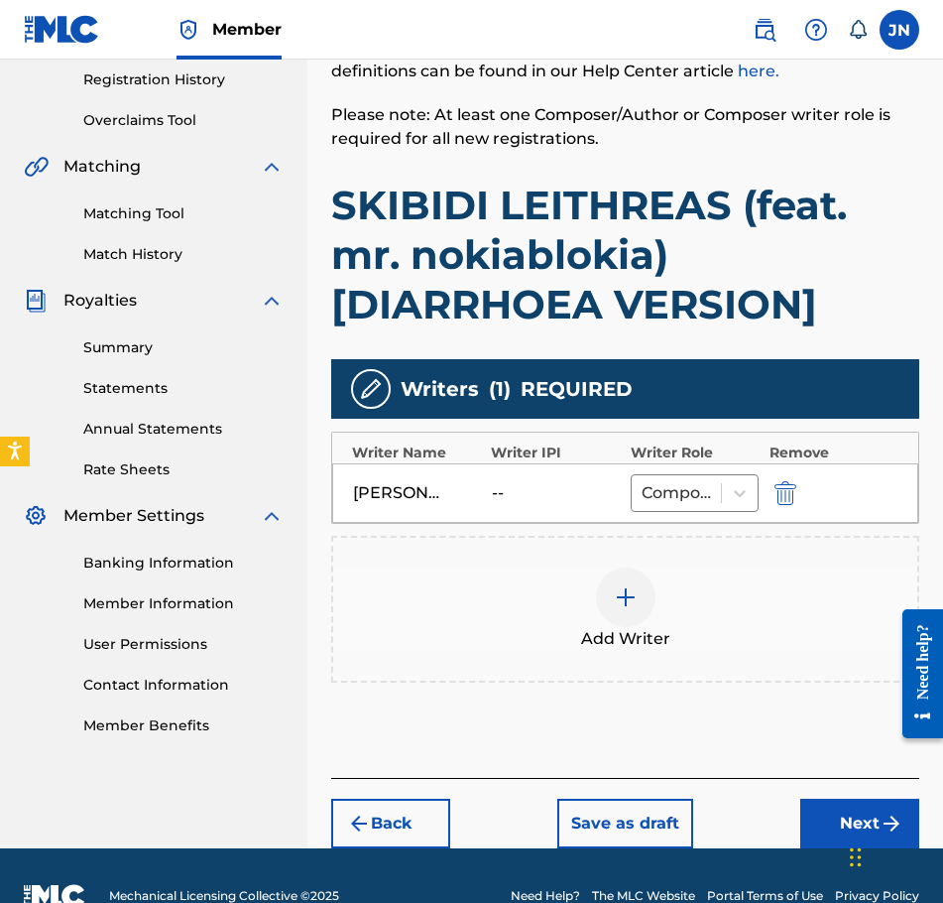
scroll to position [416, 0]
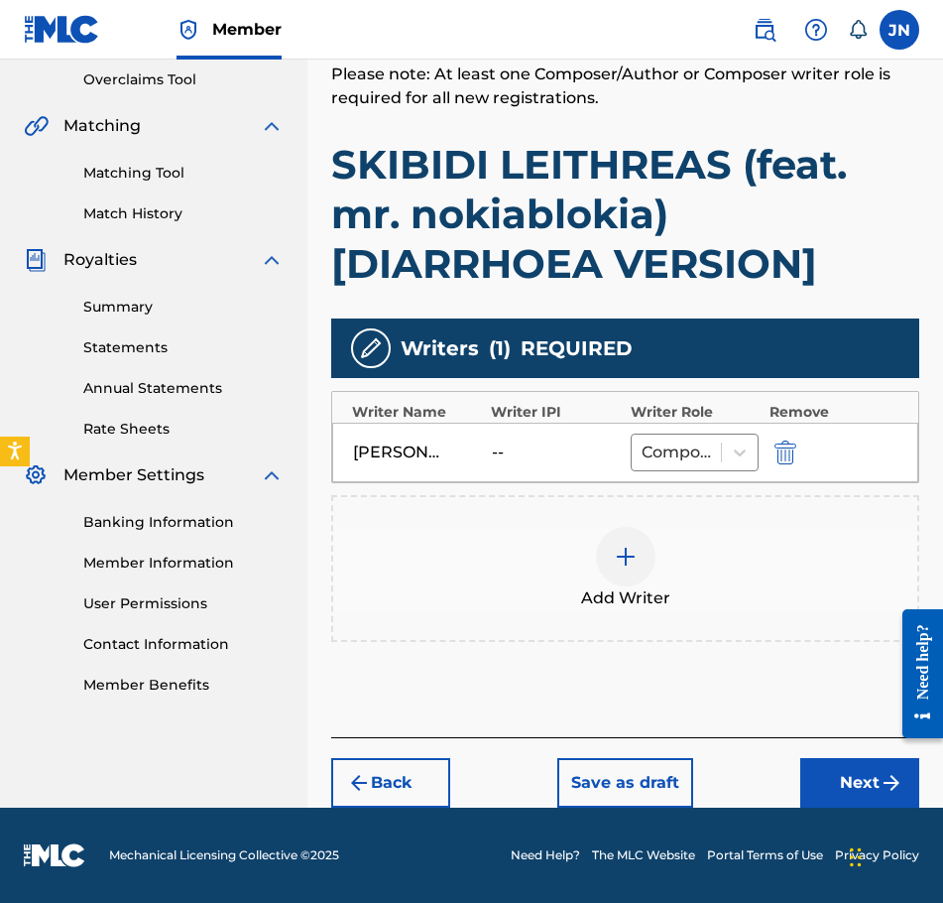
click at [602, 556] on div at bounding box center [626, 557] width 60 height 60
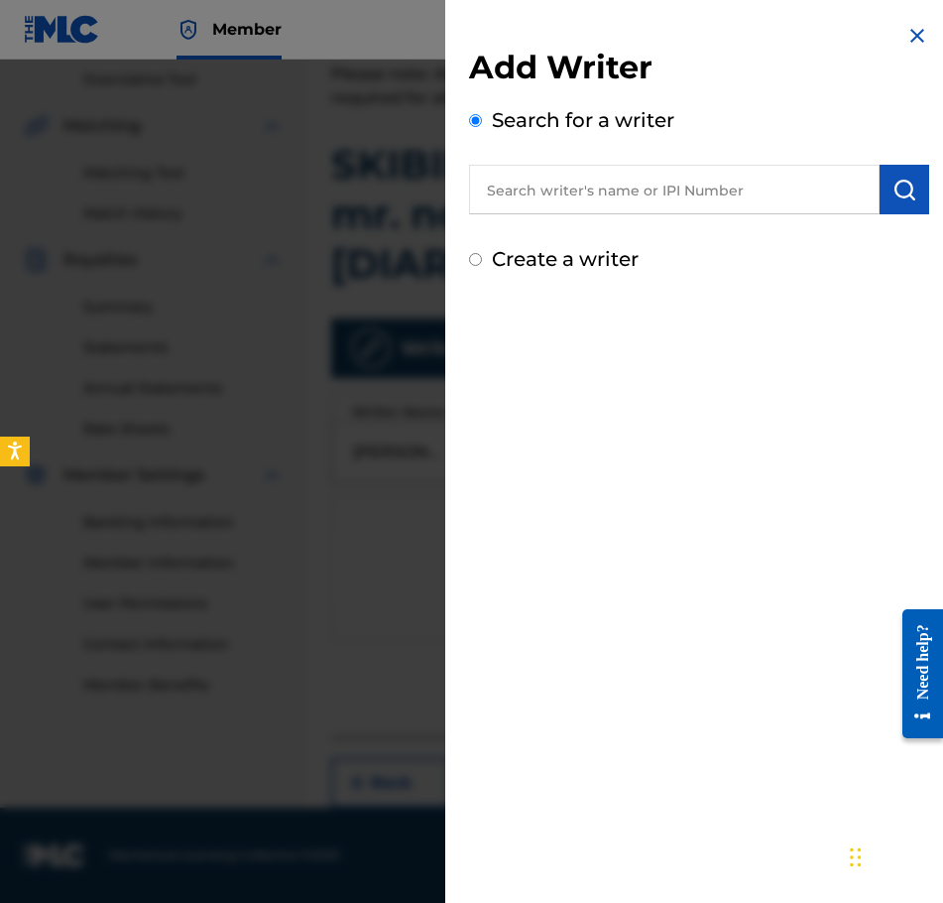
click at [576, 255] on label "Create a writer" at bounding box center [565, 259] width 147 height 24
radio input "true"
click at [482, 255] on input "Create a writer" at bounding box center [475, 259] width 13 height 13
radio input "false"
radio input "true"
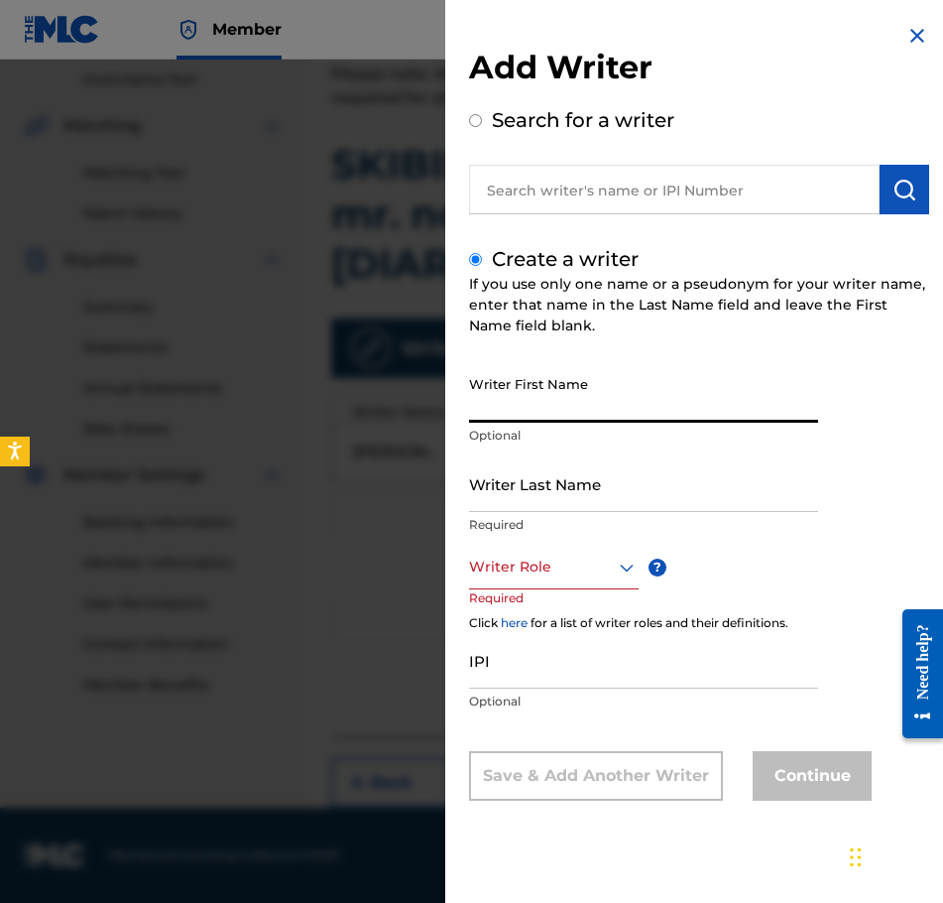
click at [630, 403] on input "Writer First Name" at bounding box center [643, 394] width 349 height 57
type input "Delcio"
click at [612, 481] on input "Writer Last Name" at bounding box center [643, 483] width 349 height 57
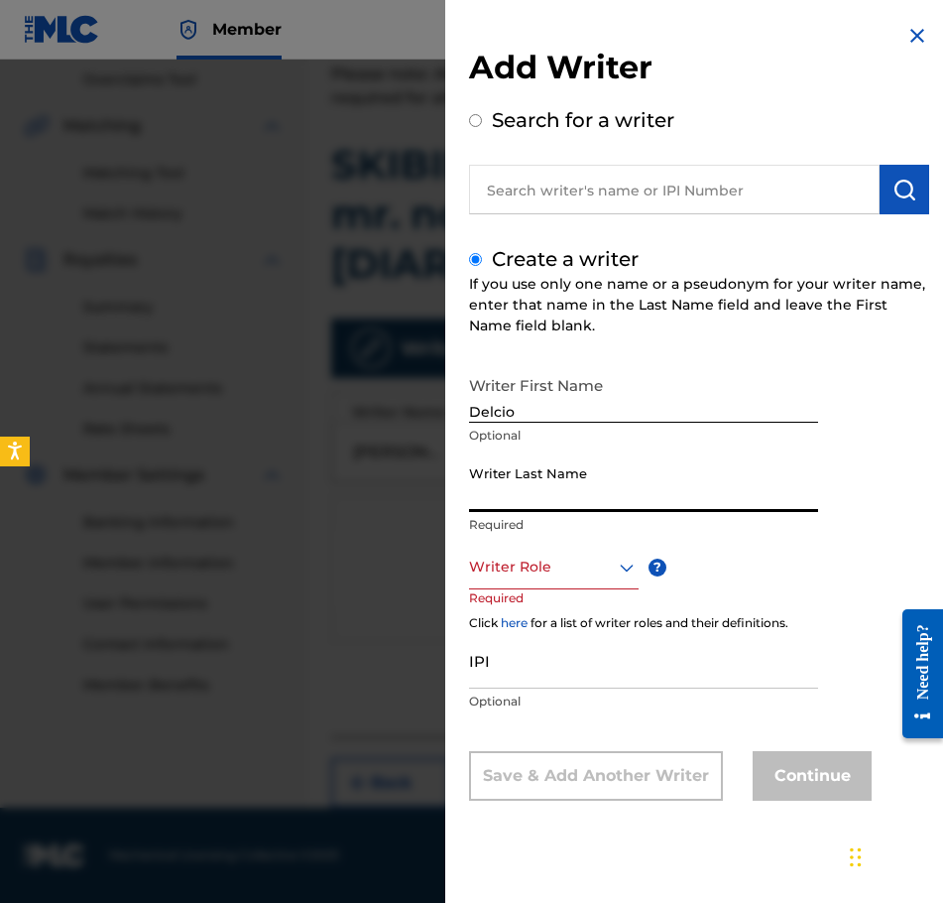
paste input "[PERSON_NAME]"
type input "[PERSON_NAME]"
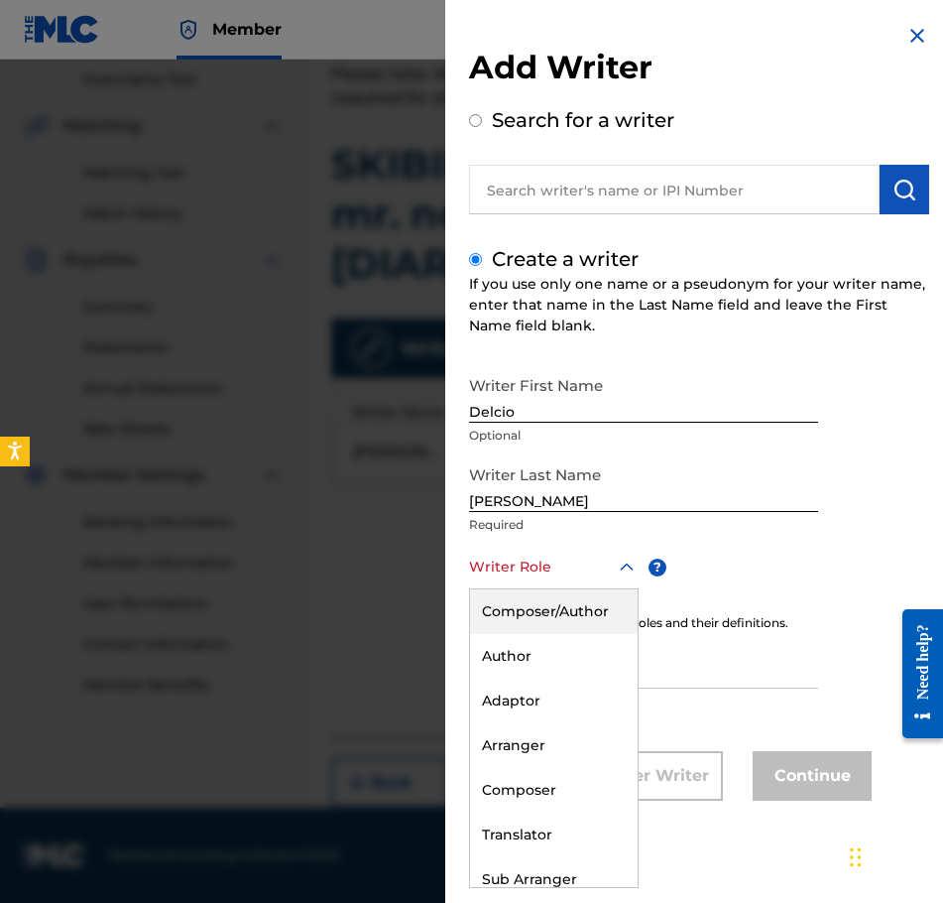
click at [577, 558] on div at bounding box center [554, 566] width 170 height 25
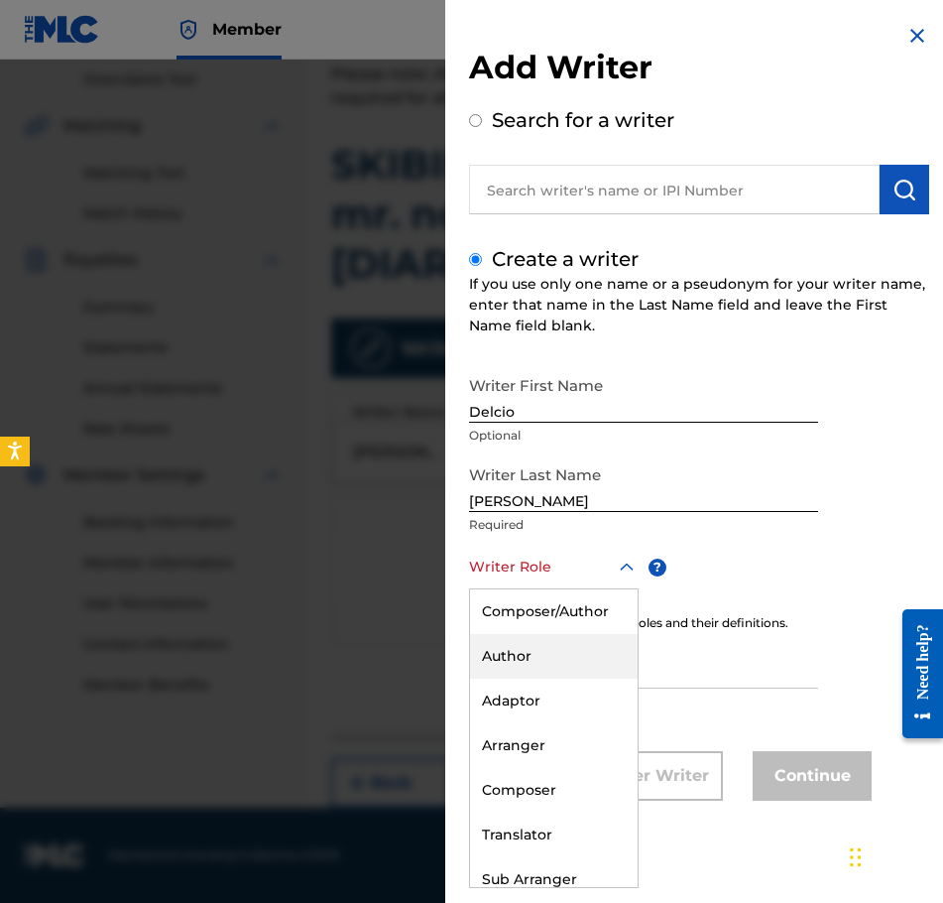
click at [570, 668] on div "Author" at bounding box center [554, 656] width 168 height 45
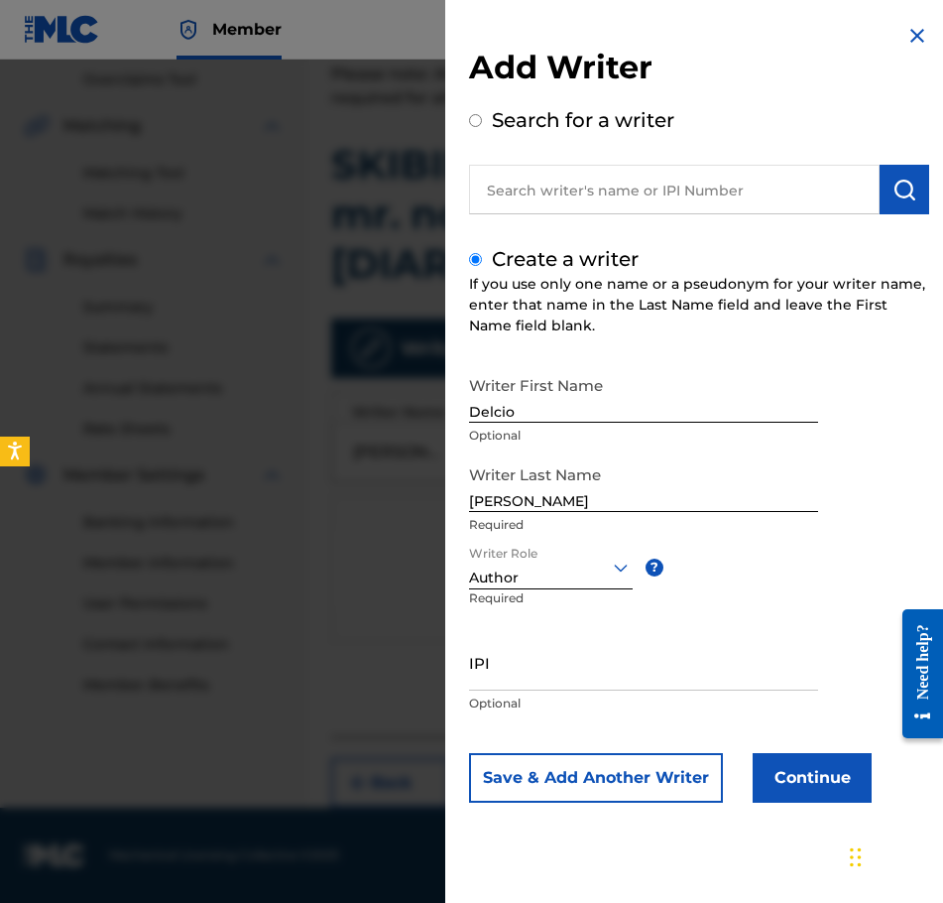
click at [815, 767] on button "Continue" at bounding box center [812, 778] width 119 height 50
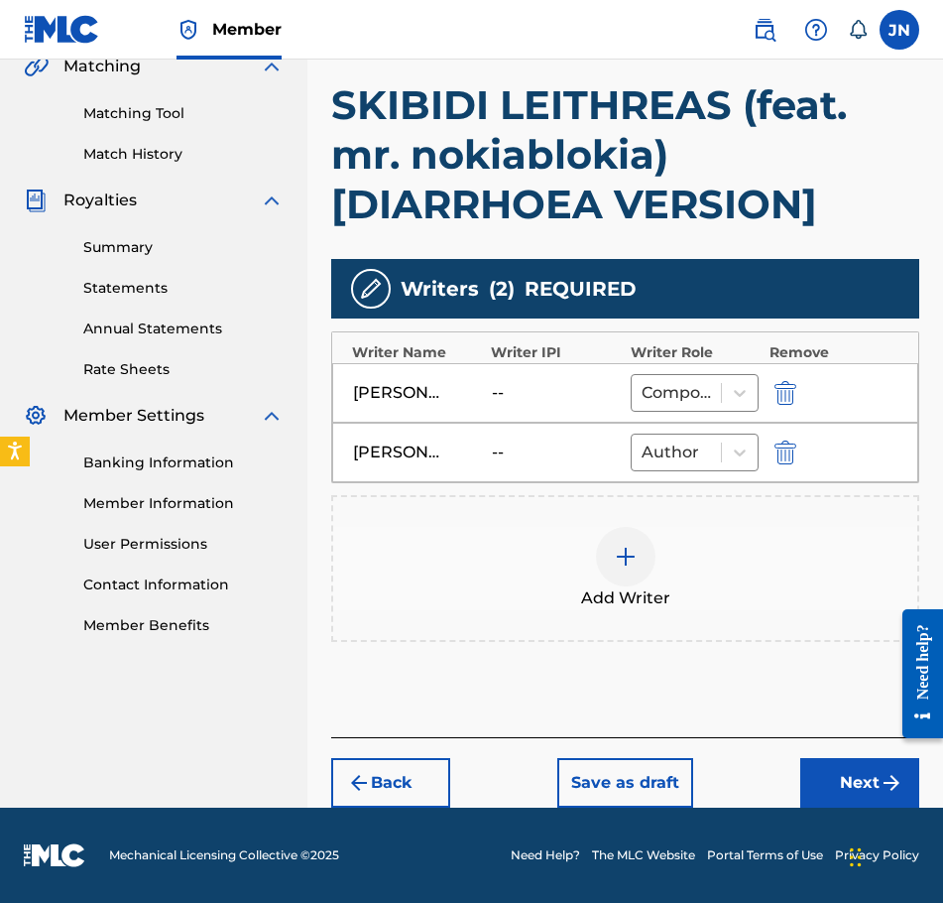
click at [846, 784] on button "Next" at bounding box center [859, 783] width 119 height 50
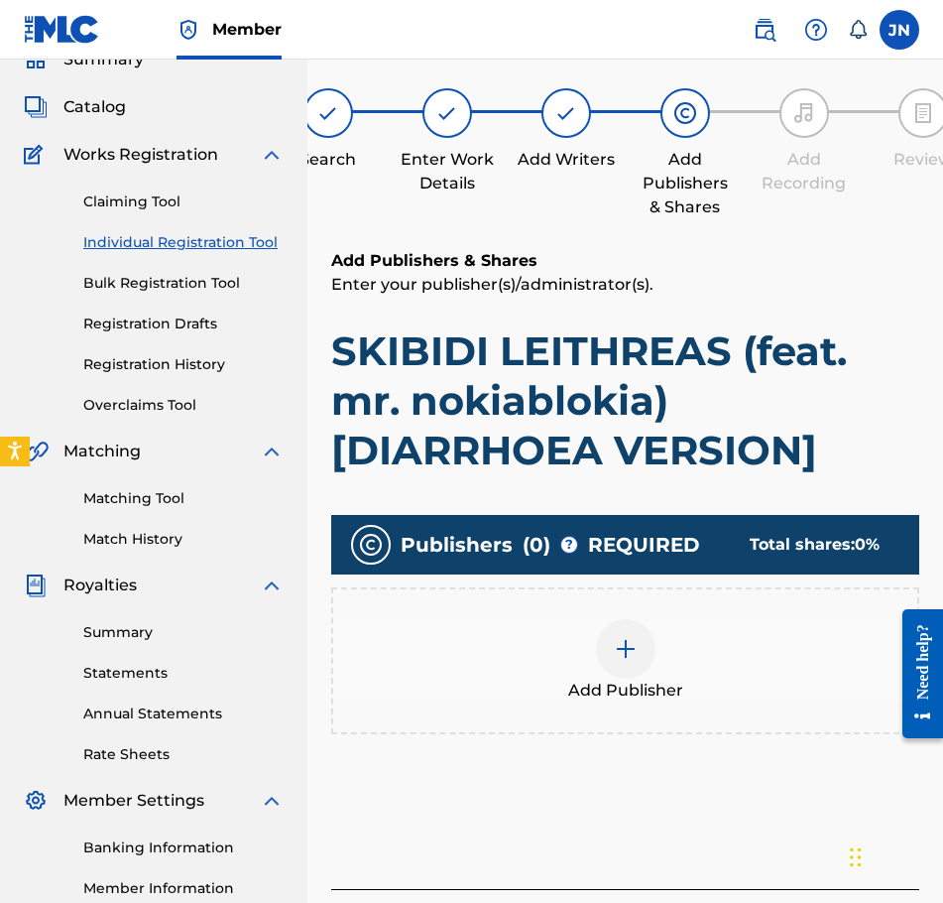
scroll to position [89, 0]
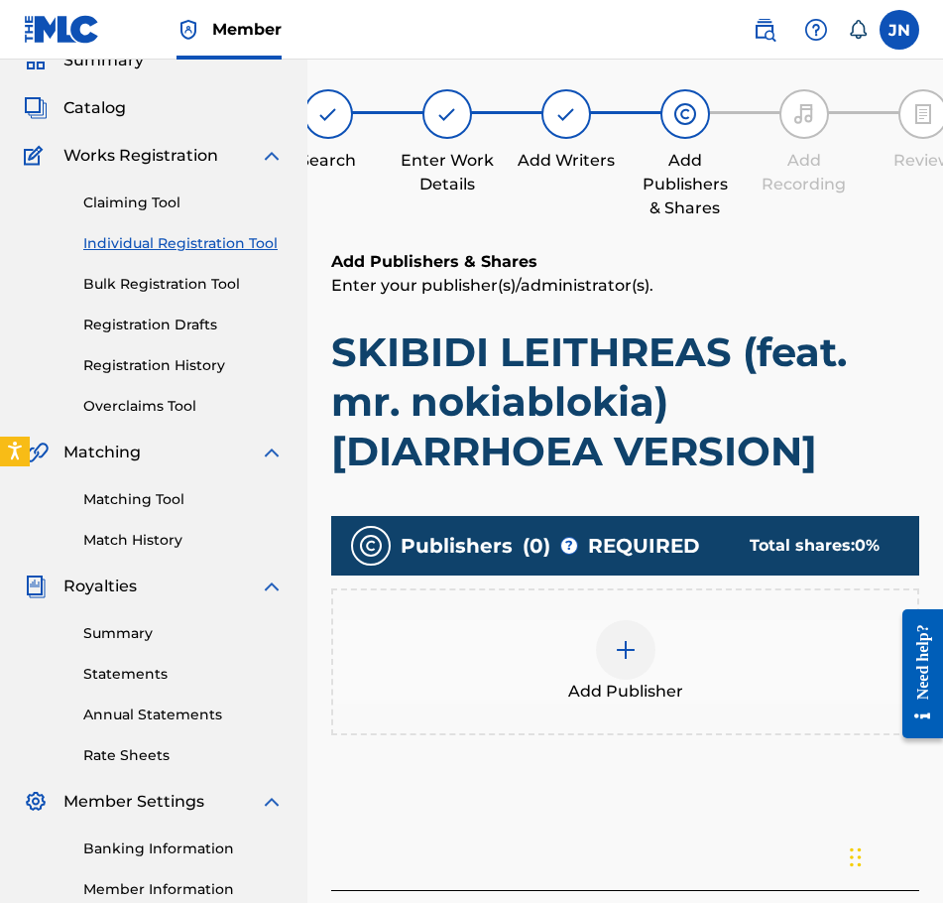
click at [621, 655] on img at bounding box center [626, 650] width 24 height 24
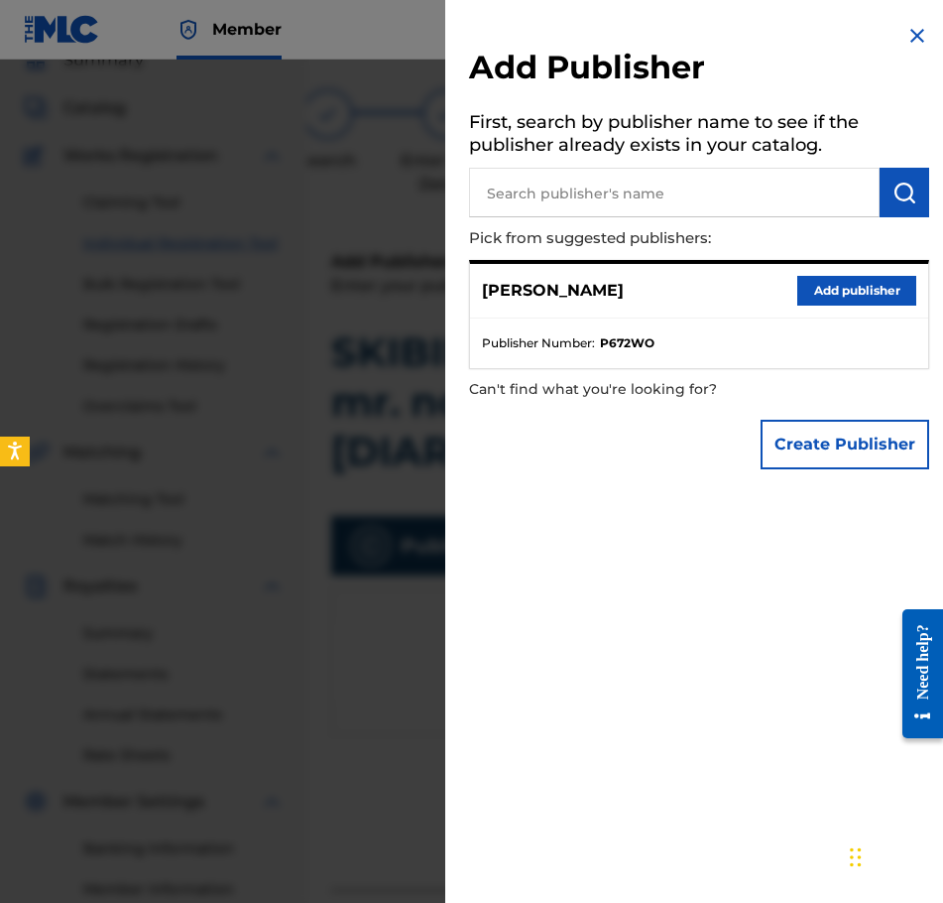
click at [833, 293] on button "Add publisher" at bounding box center [857, 291] width 119 height 30
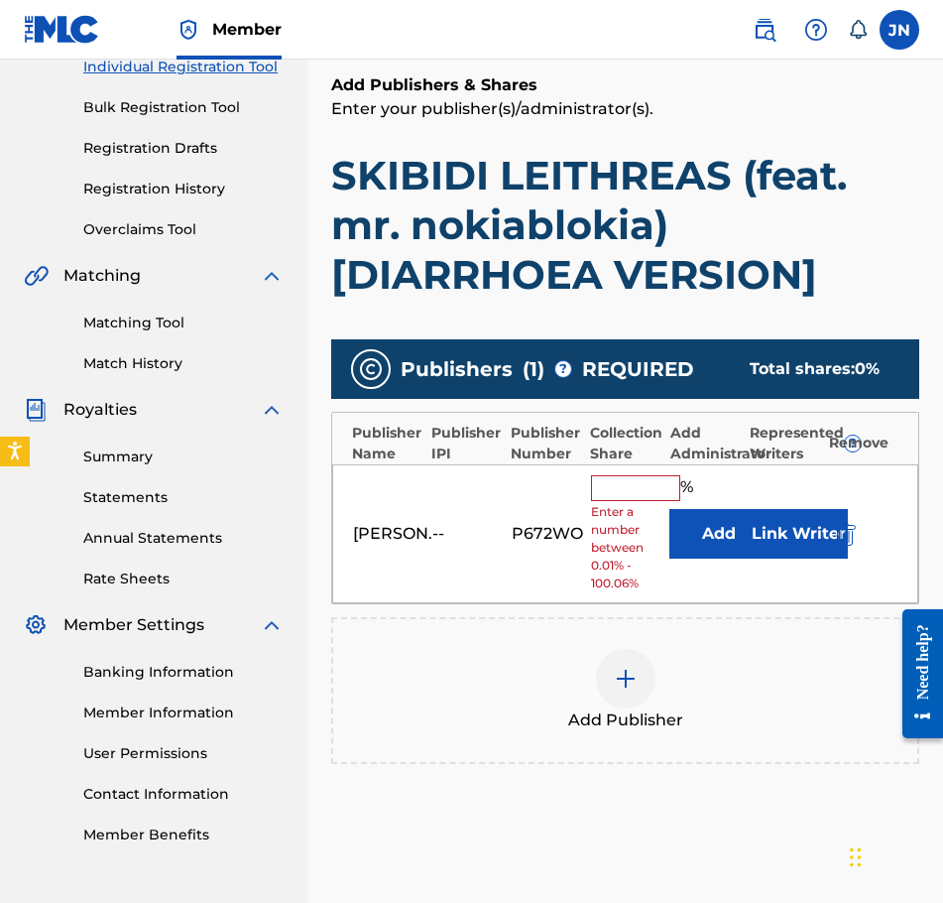
scroll to position [288, 0]
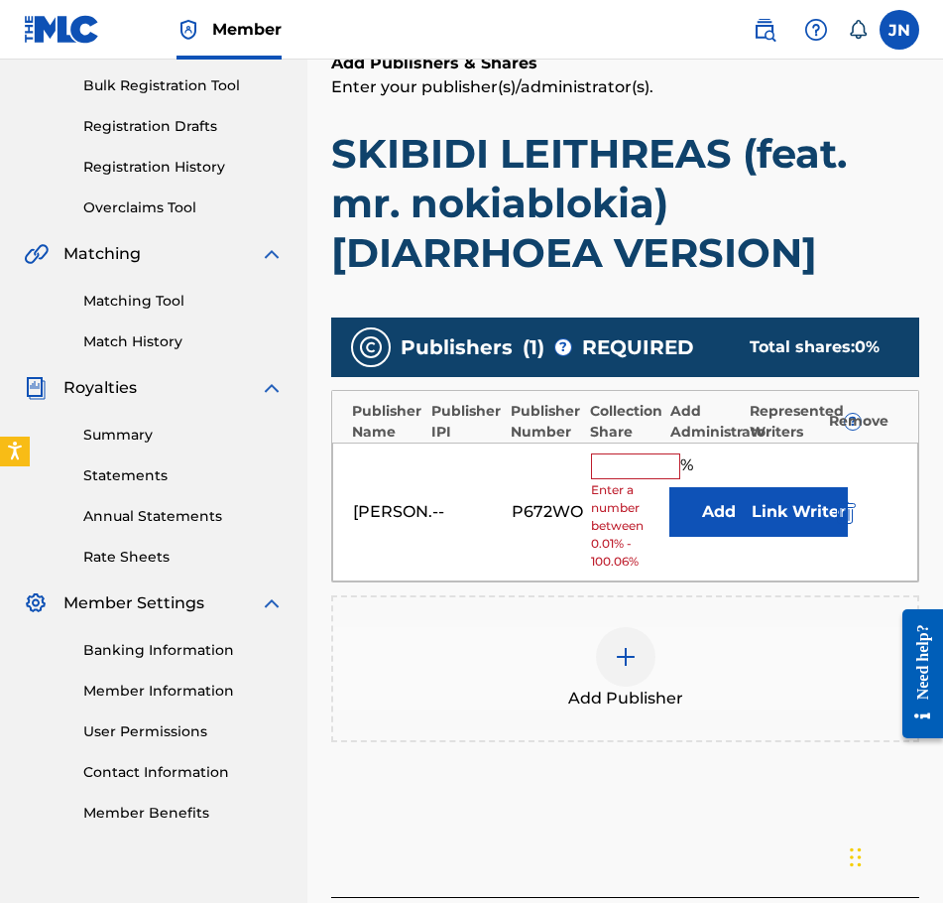
click at [641, 458] on input "text" at bounding box center [635, 466] width 89 height 26
type input "100"
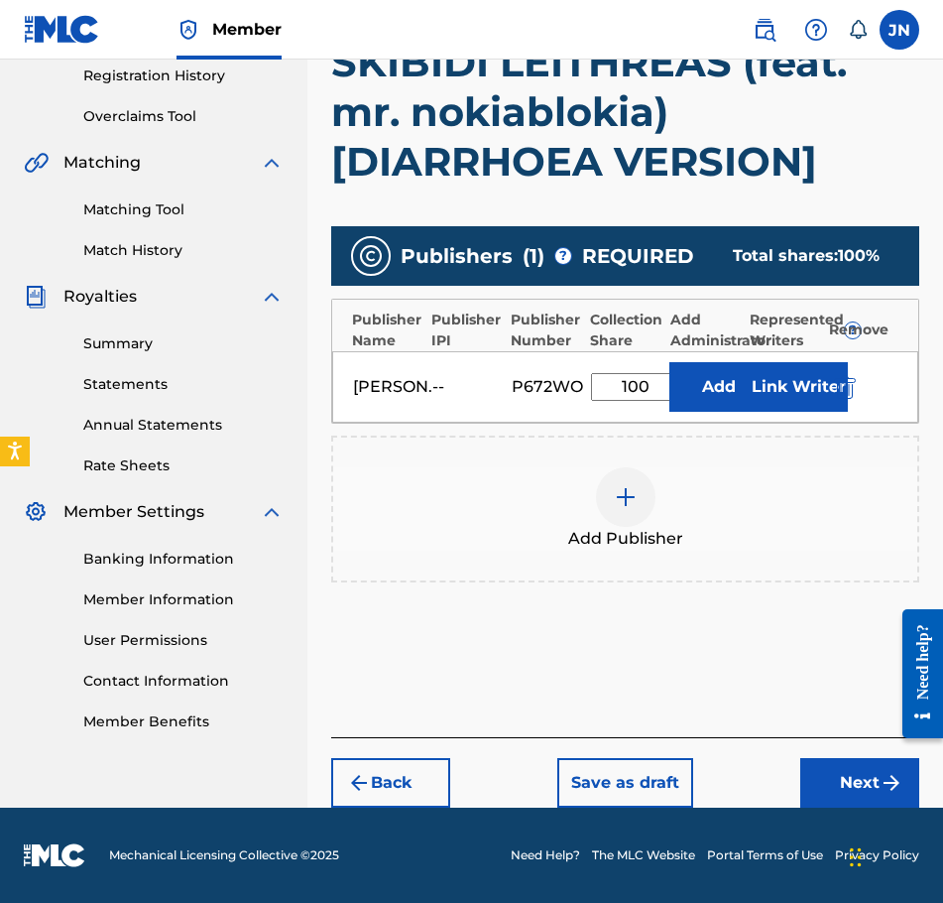
click at [830, 788] on button "Next" at bounding box center [859, 783] width 119 height 50
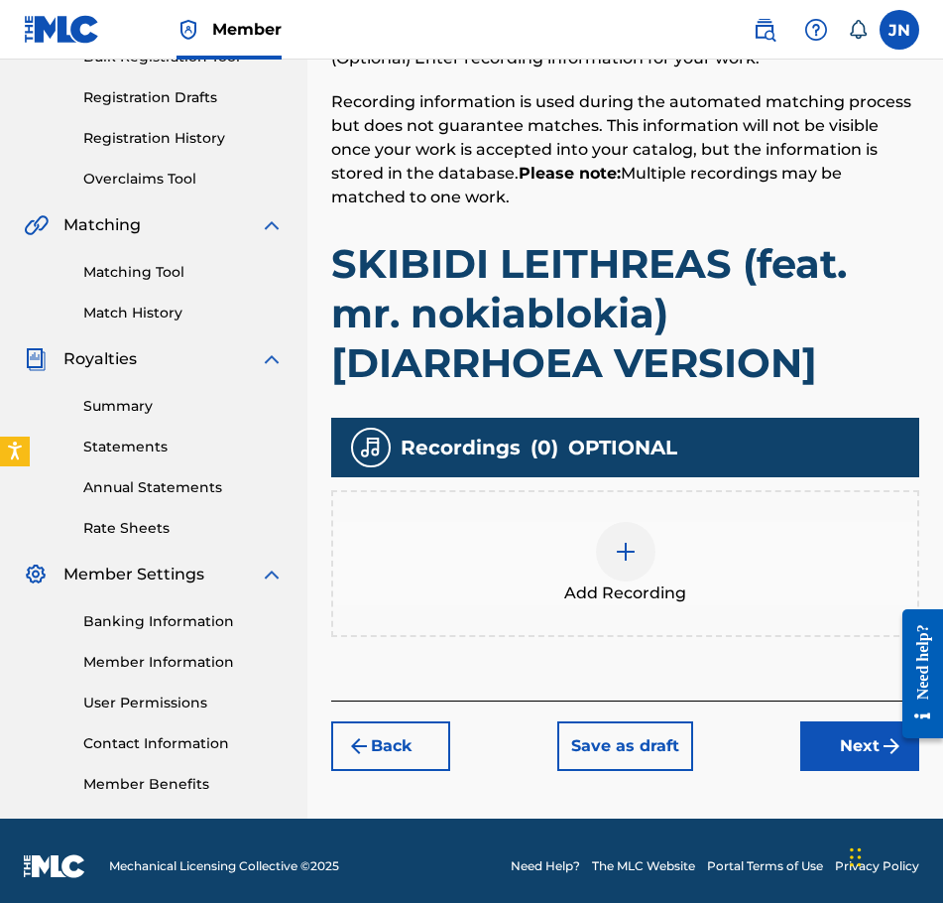
scroll to position [327, 0]
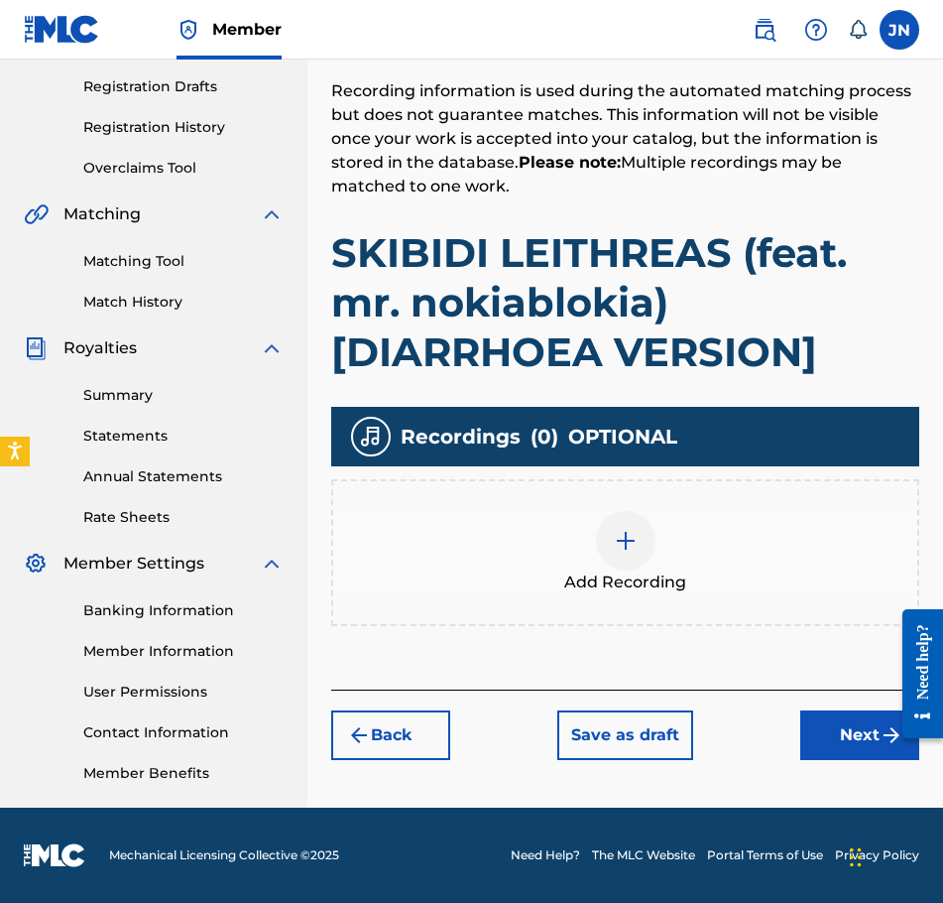
click at [642, 570] on span "Add Recording" at bounding box center [625, 582] width 122 height 24
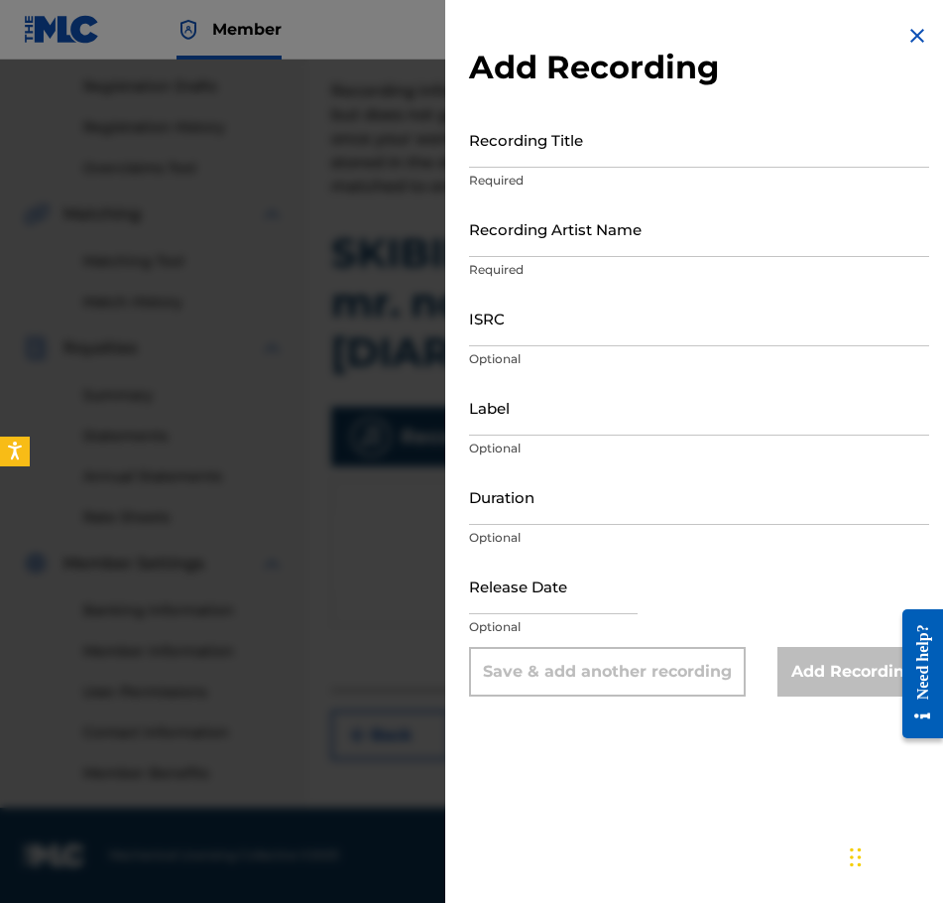
click at [742, 157] on input "Recording Title" at bounding box center [699, 139] width 460 height 57
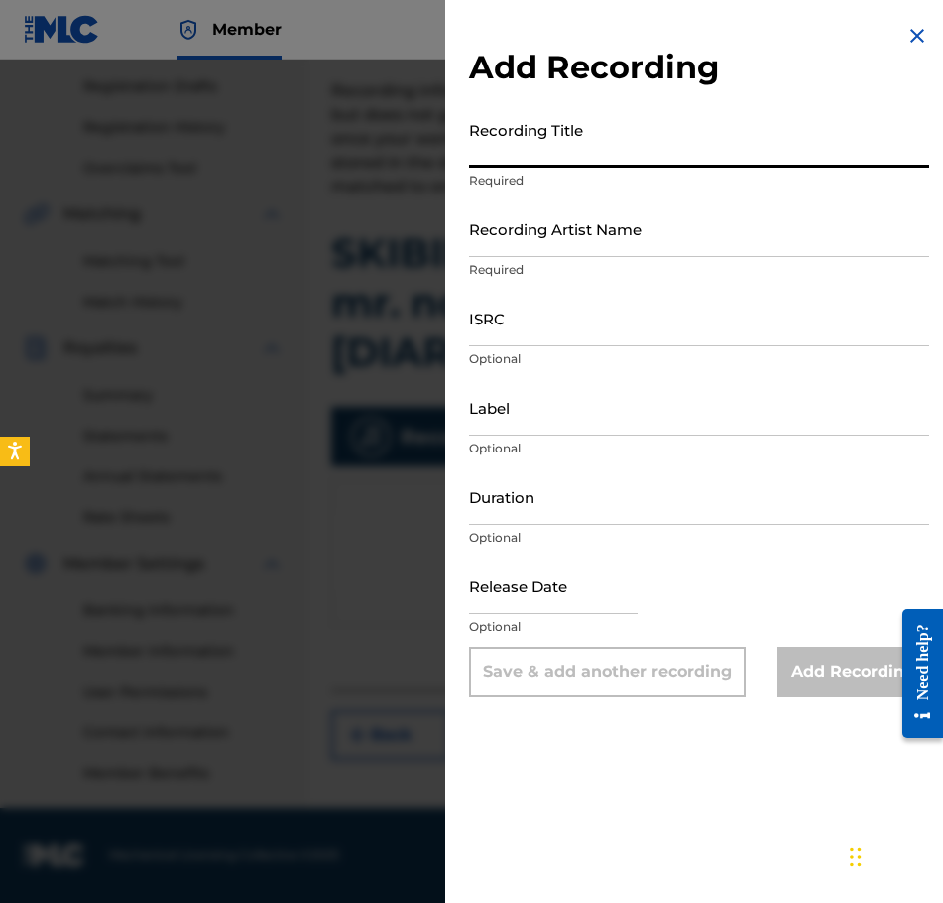
paste input "SKIBIDI LEITHREAS (feat. mr. nokiablokia) [DIARRHOEA VERSION]"
type input "SKIBIDI LEITHREAS (feat. mr. nokiablokia) [DIARRHOEA VERSION]"
click at [686, 245] on input "Recording Artist Name" at bounding box center [699, 228] width 460 height 57
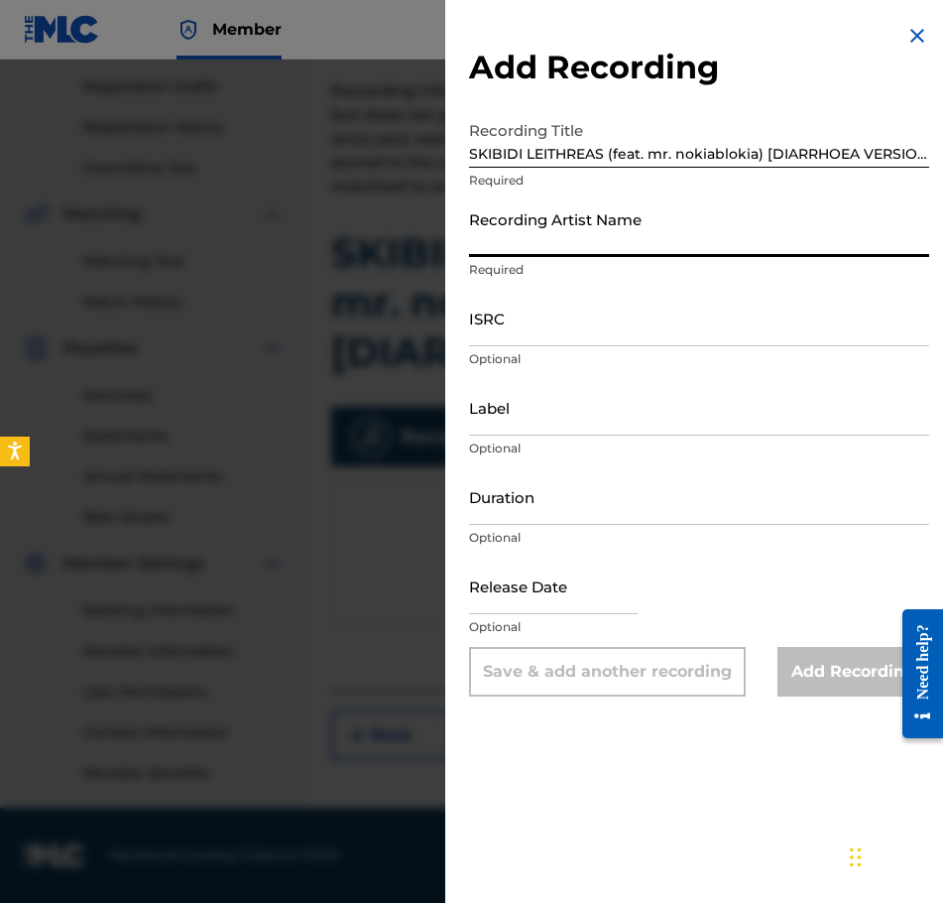
type input "[PERSON_NAME]"
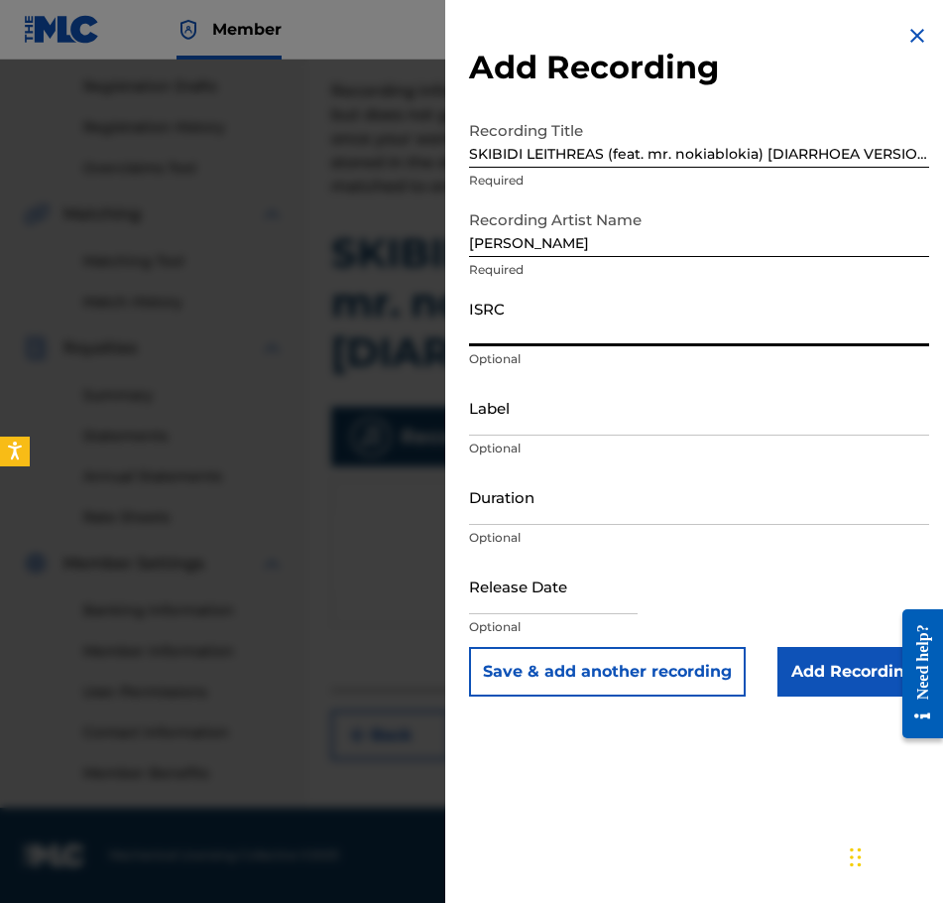
click at [762, 315] on input "ISRC" at bounding box center [699, 318] width 460 height 57
paste input "QZZ7X2589402"
type input "QZZ7X2589402"
click at [537, 513] on input "Duration" at bounding box center [699, 496] width 460 height 57
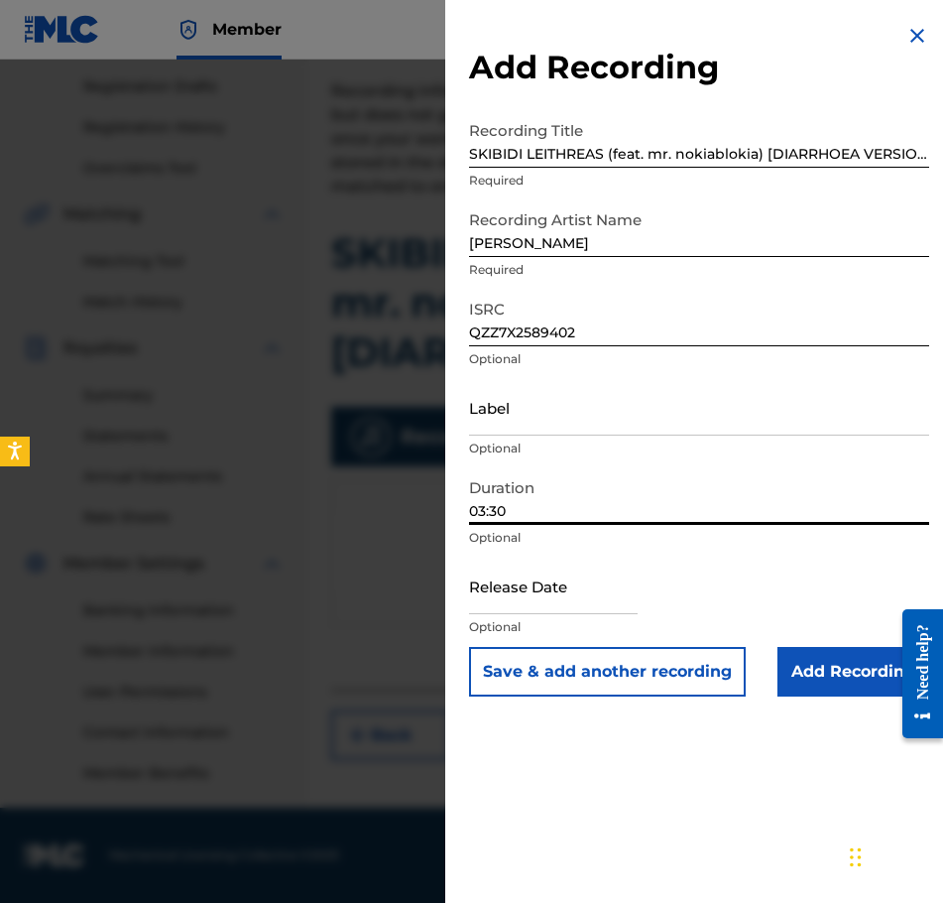
type input "03:30"
click at [585, 581] on input "text" at bounding box center [553, 585] width 169 height 57
select select "8"
select select "2025"
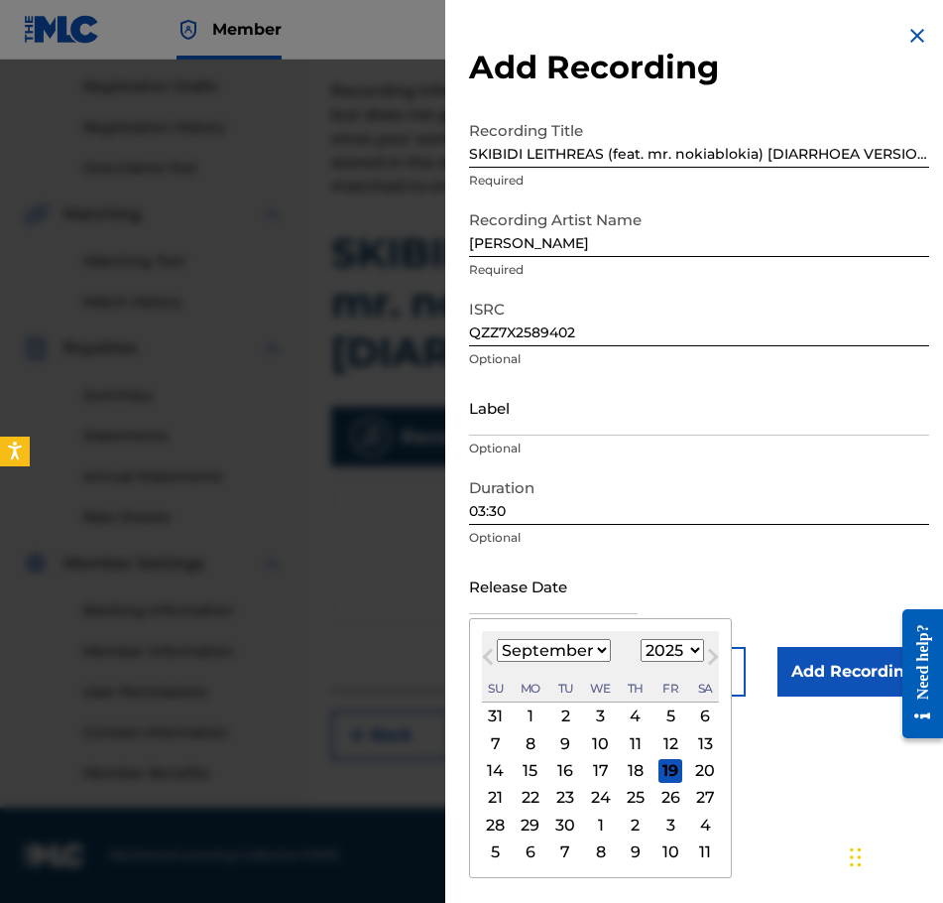
drag, startPoint x: 492, startPoint y: 718, endPoint x: 598, endPoint y: 748, distance: 110.2
click at [598, 748] on div "31 1 2 3 4 5 6 7 8 9 10 11 12 13 14 15 16 17 18 19 20 21 22 23 24 25 26 27 28 2…" at bounding box center [600, 783] width 237 height 163
click at [598, 749] on div "10" at bounding box center [601, 743] width 24 height 24
type input "[DATE]"
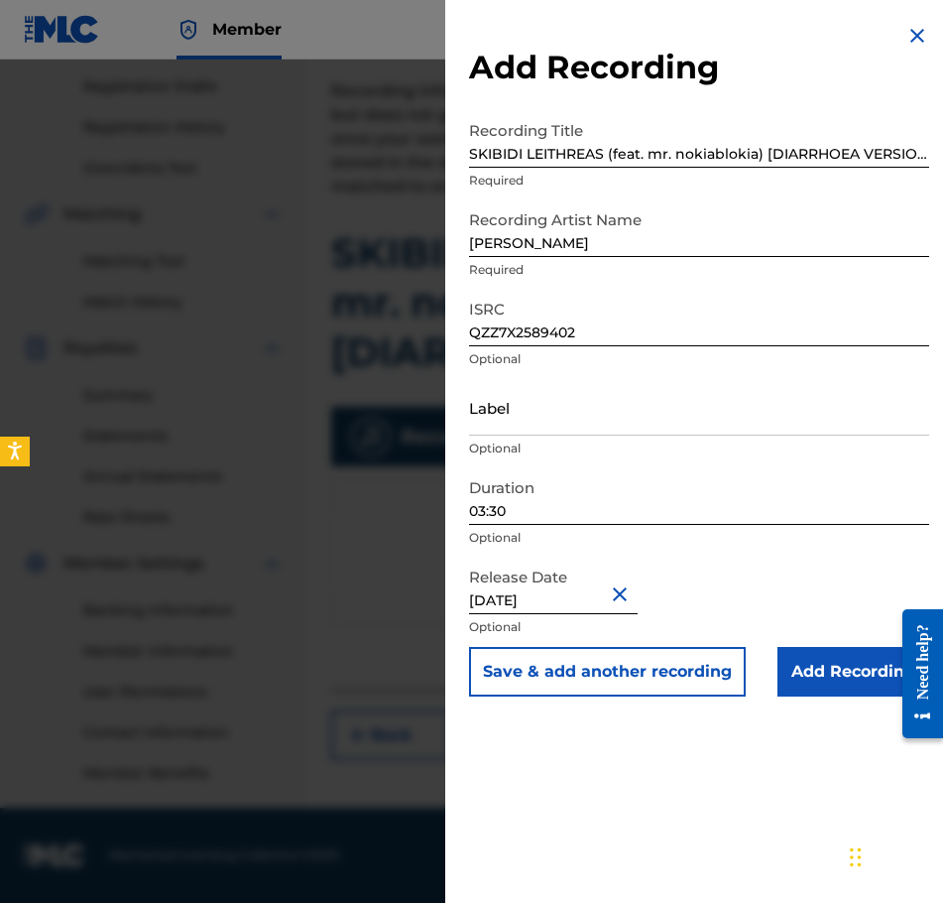
click at [804, 696] on div "Add Recording Recording Title SKIBIDI LEITHREAS (feat. mr. nokiablokia) [DIARRH…" at bounding box center [699, 360] width 508 height 720
click at [814, 684] on input "Add Recording" at bounding box center [854, 672] width 152 height 50
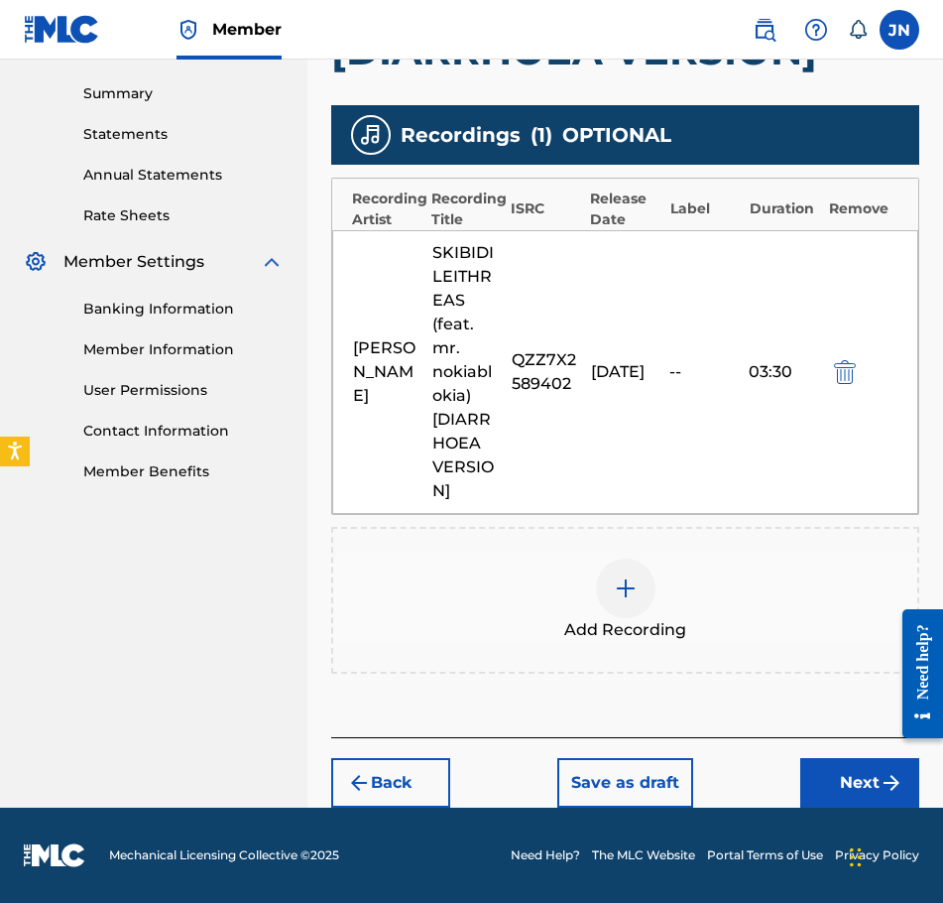
click at [855, 776] on button "Next" at bounding box center [859, 783] width 119 height 50
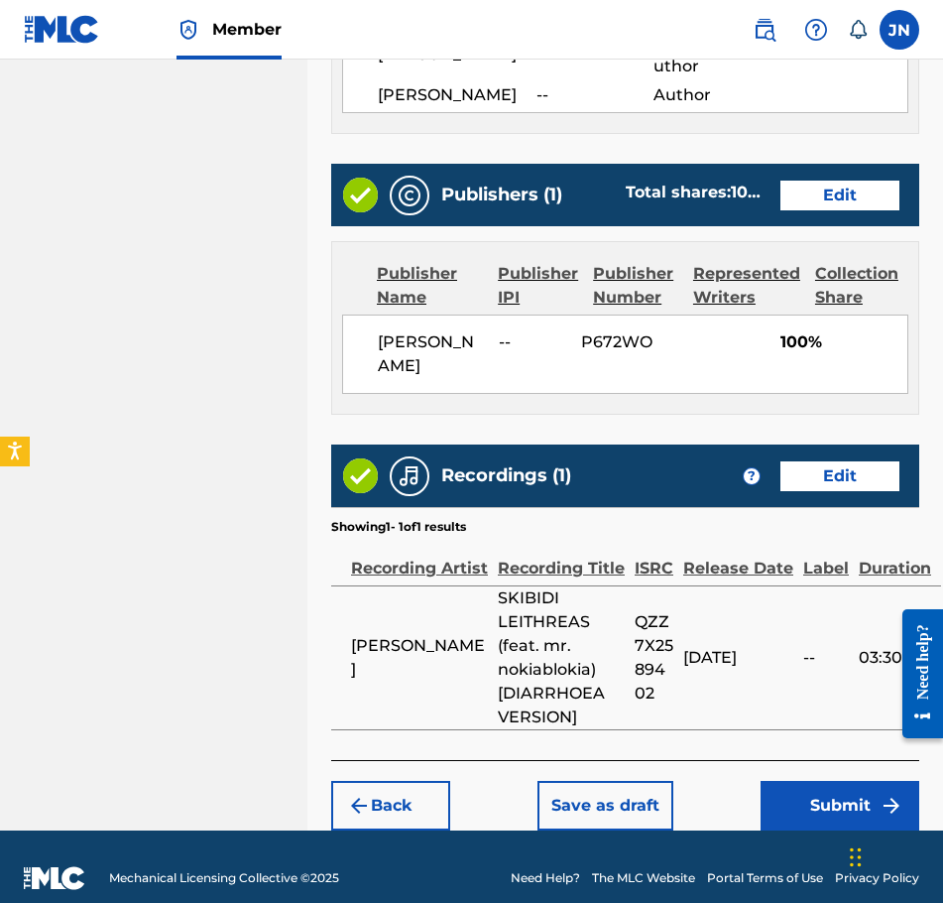
scroll to position [1084, 0]
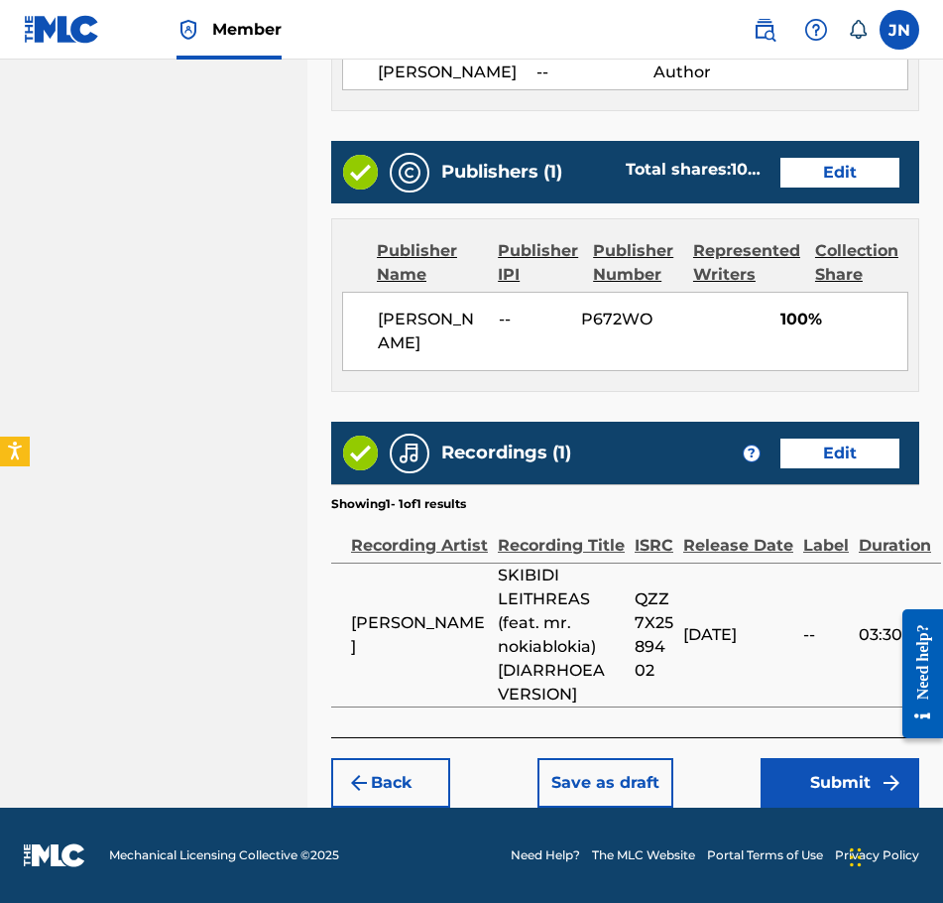
click at [850, 785] on button "Submit" at bounding box center [840, 783] width 159 height 50
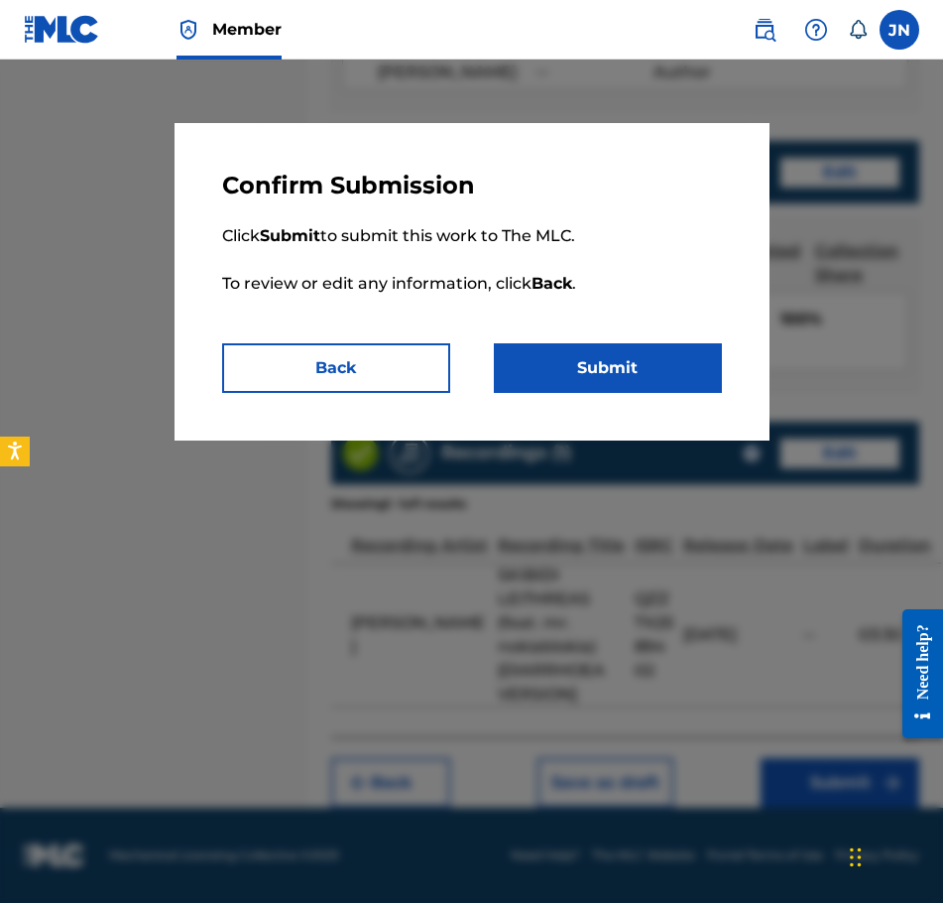
drag, startPoint x: 663, startPoint y: 379, endPoint x: 671, endPoint y: 367, distance: 14.3
click at [663, 378] on button "Submit" at bounding box center [608, 368] width 228 height 50
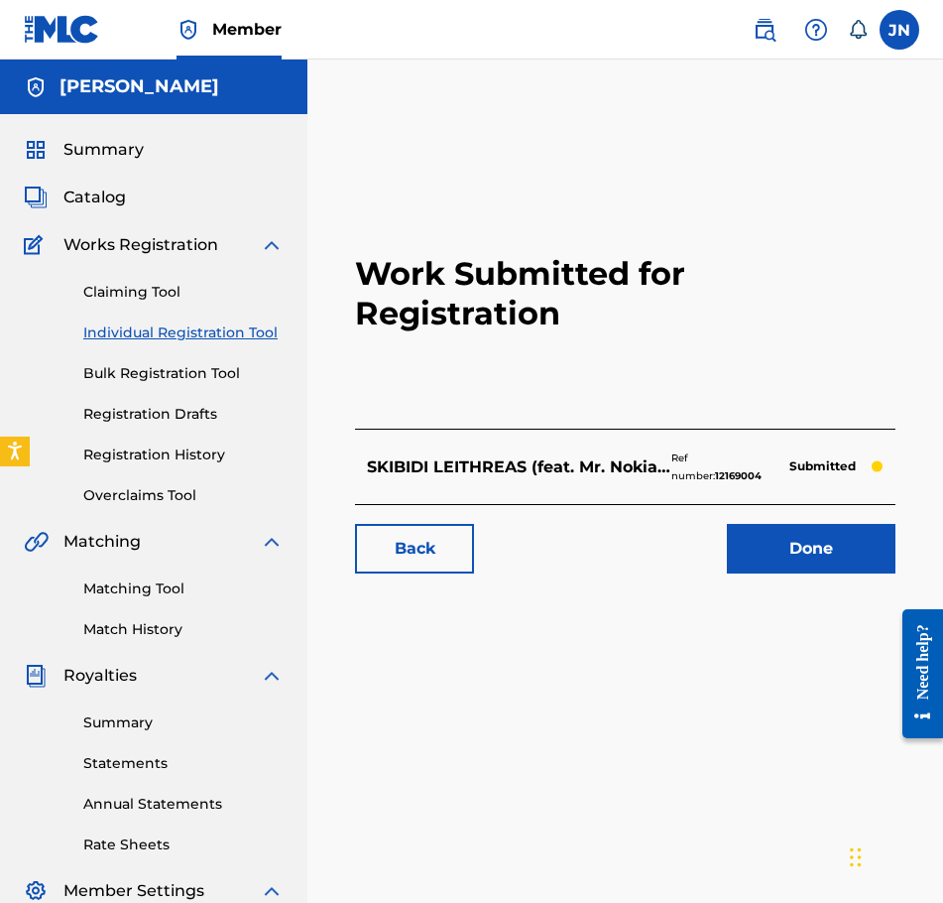
click at [784, 552] on link "Done" at bounding box center [811, 549] width 169 height 50
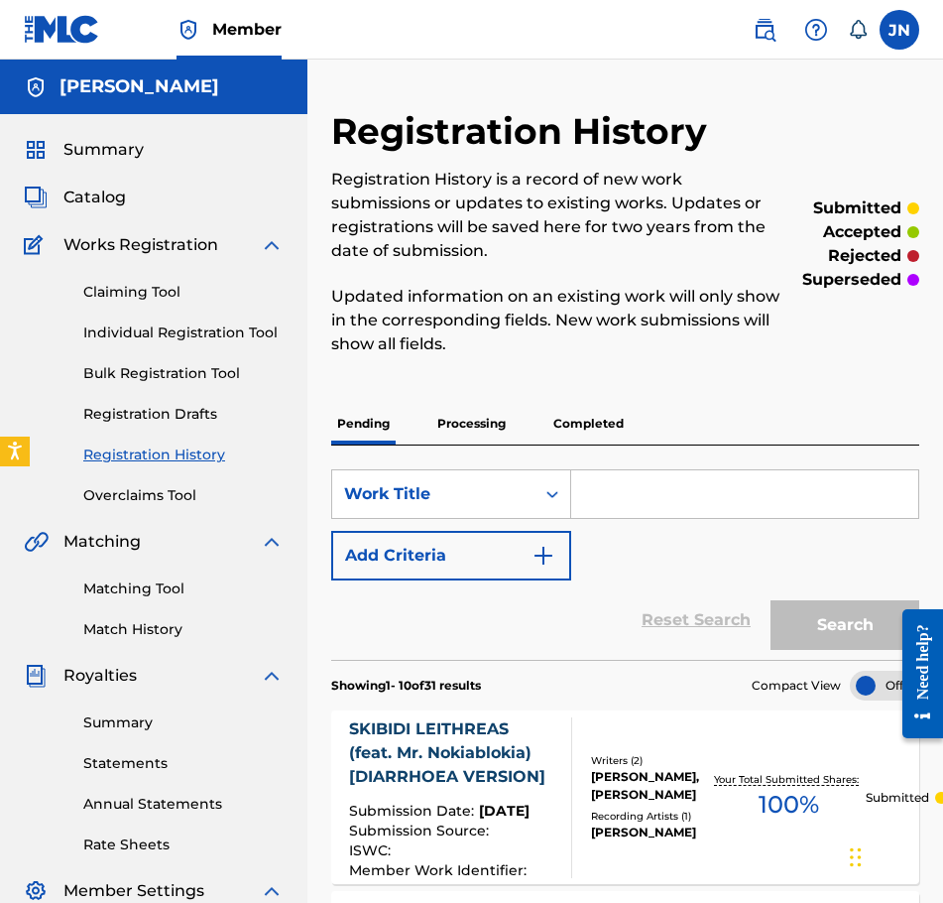
click at [237, 325] on link "Individual Registration Tool" at bounding box center [183, 332] width 200 height 21
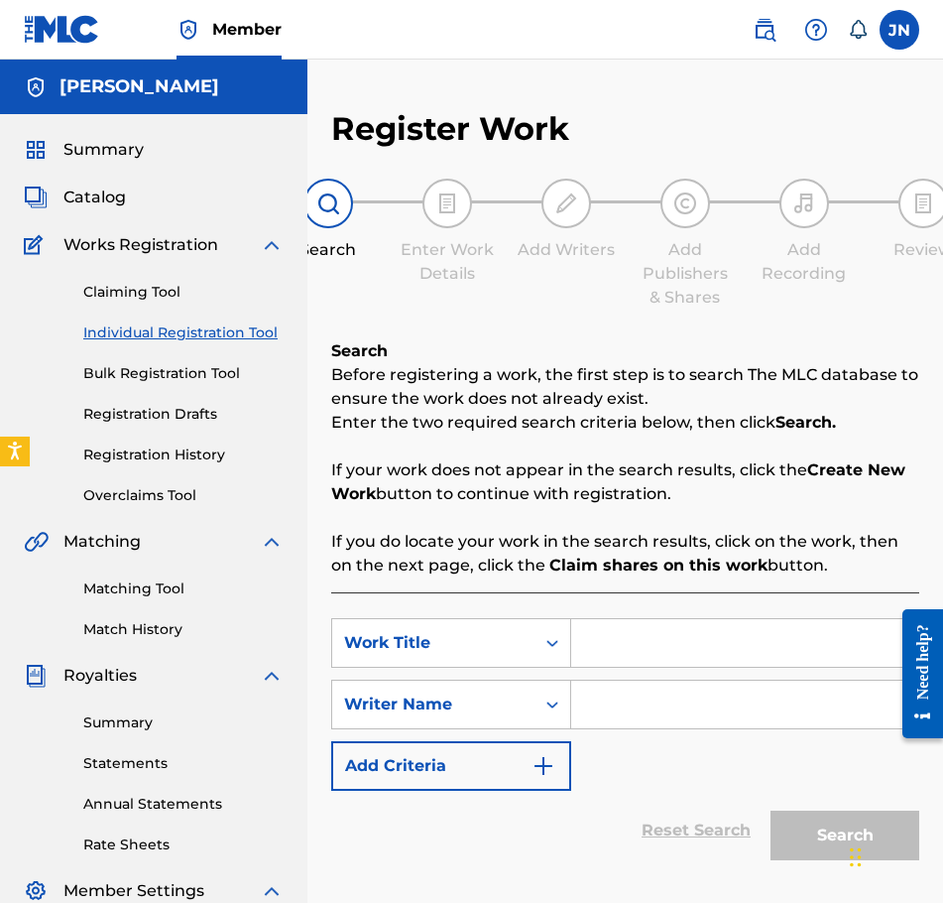
drag, startPoint x: 613, startPoint y: 638, endPoint x: 623, endPoint y: 625, distance: 16.3
click at [613, 638] on input "Search Form" at bounding box center [744, 643] width 347 height 48
click at [754, 610] on div "SearchWithCriteriae7078272-6942-4fcc-83e8-b17f0d0cb710 Work Title SearchWithCri…" at bounding box center [625, 754] width 588 height 325
click at [751, 636] on input "Search Form" at bounding box center [744, 643] width 347 height 48
paste input "SKIBIDI LEITHREAS (feat. mr. nokiablokia) [CONSTIPATED VERSION]"
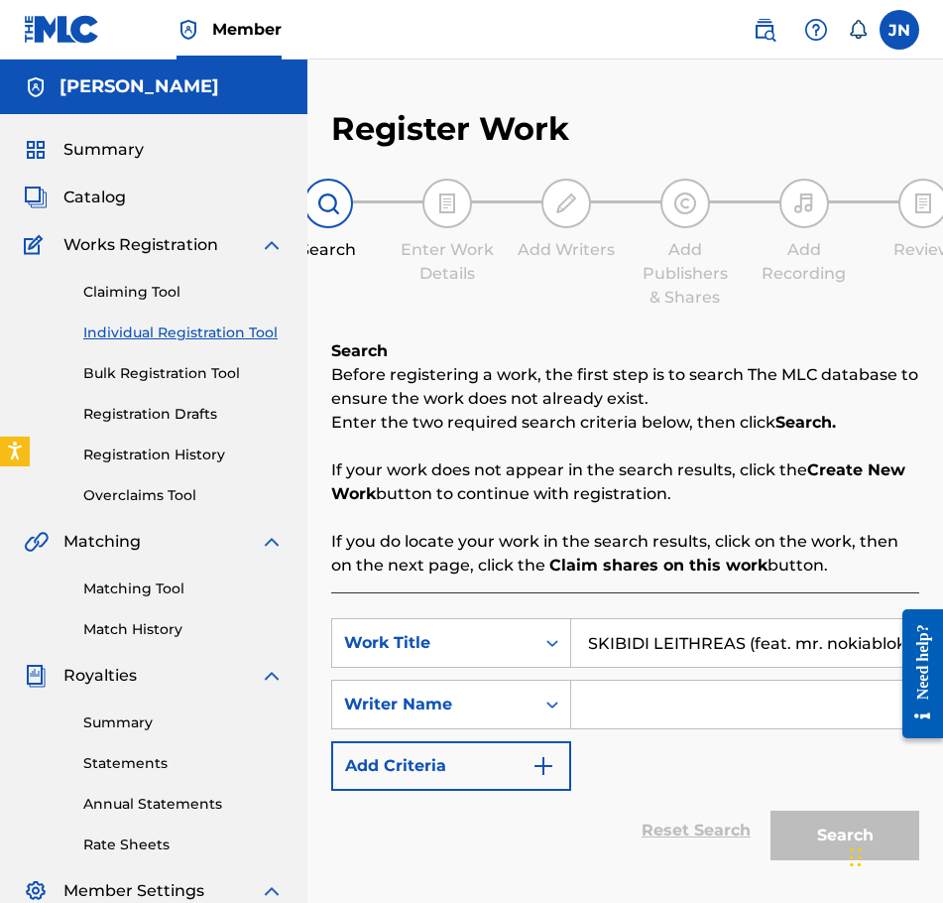
scroll to position [0, 230]
type input "SKIBIDI LEITHREAS (feat. mr. nokiablokia) [CONSTIPATED VERSION]"
click at [717, 711] on input "Search Form" at bounding box center [744, 704] width 347 height 48
type input "J"
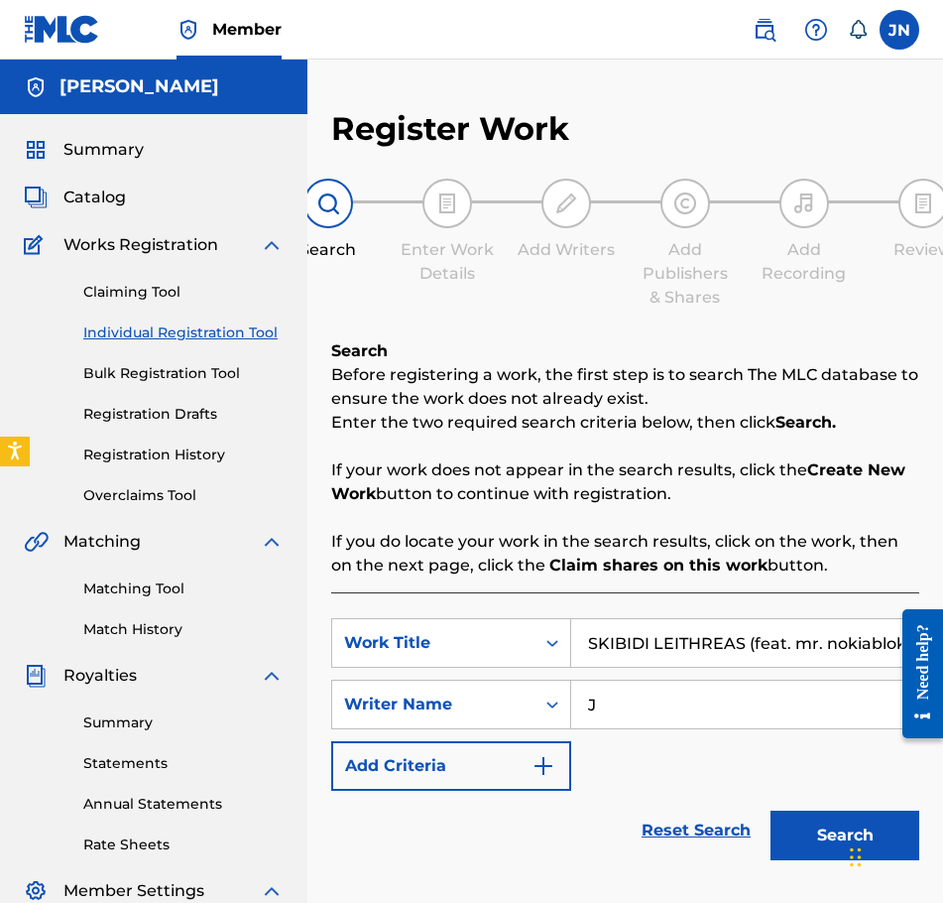
click at [790, 822] on button "Search" at bounding box center [845, 835] width 149 height 50
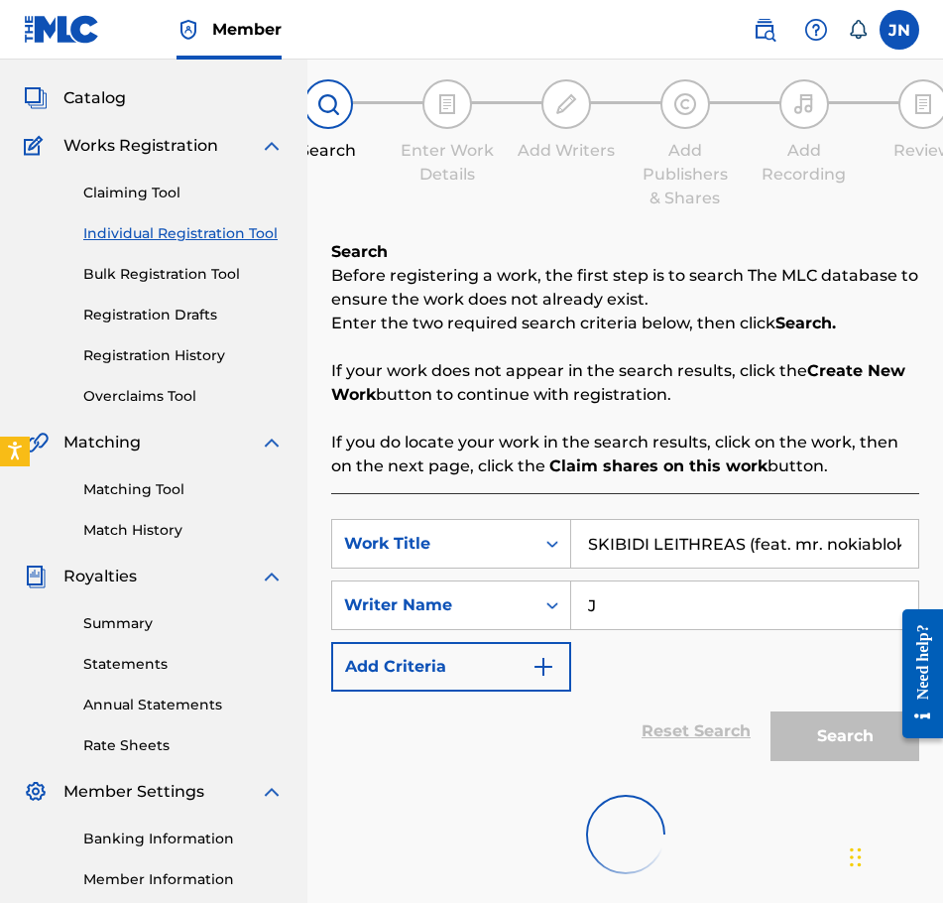
scroll to position [327, 0]
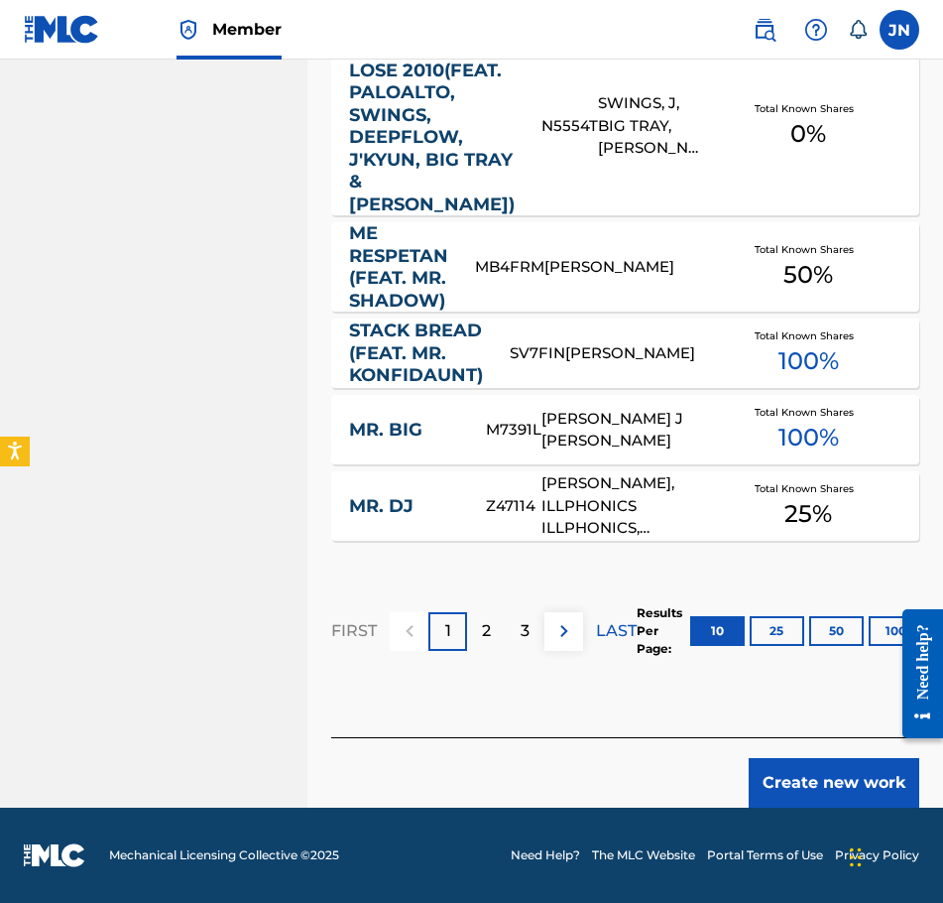
click at [837, 771] on button "Create new work" at bounding box center [834, 783] width 171 height 50
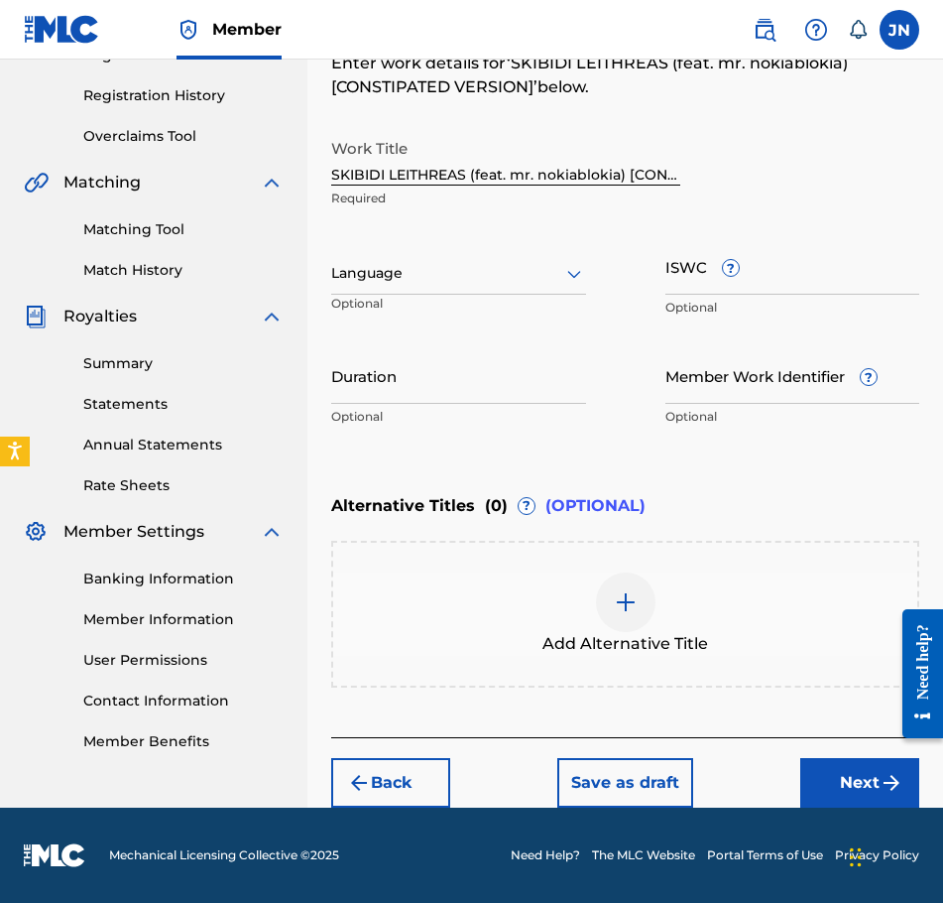
scroll to position [359, 0]
drag, startPoint x: 427, startPoint y: 250, endPoint x: 436, endPoint y: 264, distance: 17.1
click at [430, 252] on div "Language Optional" at bounding box center [458, 282] width 255 height 89
click at [440, 271] on div at bounding box center [458, 273] width 255 height 25
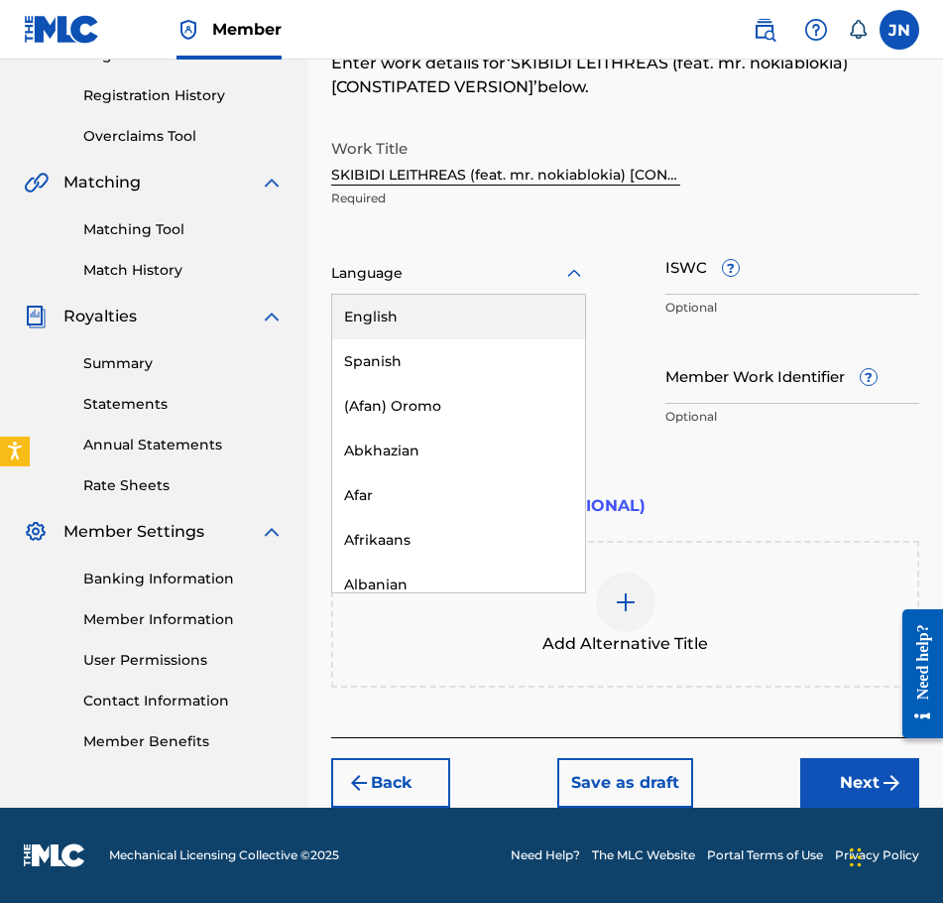
click at [453, 319] on div "English" at bounding box center [458, 317] width 253 height 45
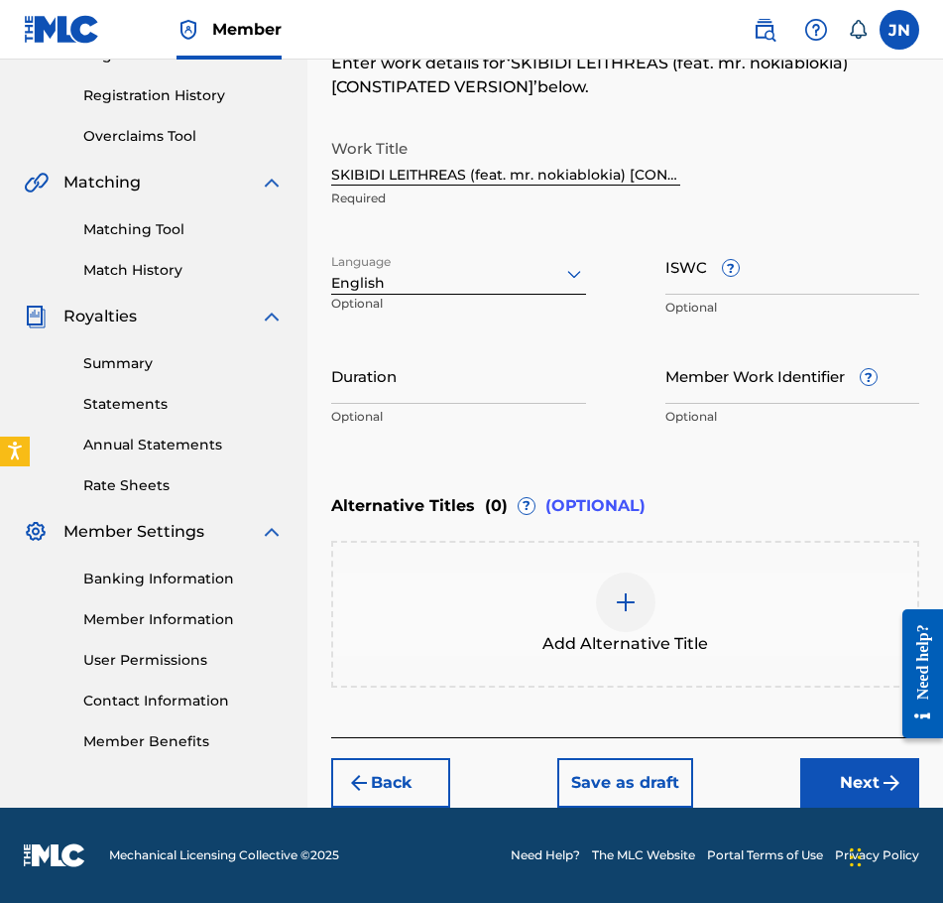
click at [453, 393] on input "Duration" at bounding box center [458, 375] width 255 height 57
type input "04:44"
click at [855, 770] on button "Next" at bounding box center [859, 783] width 119 height 50
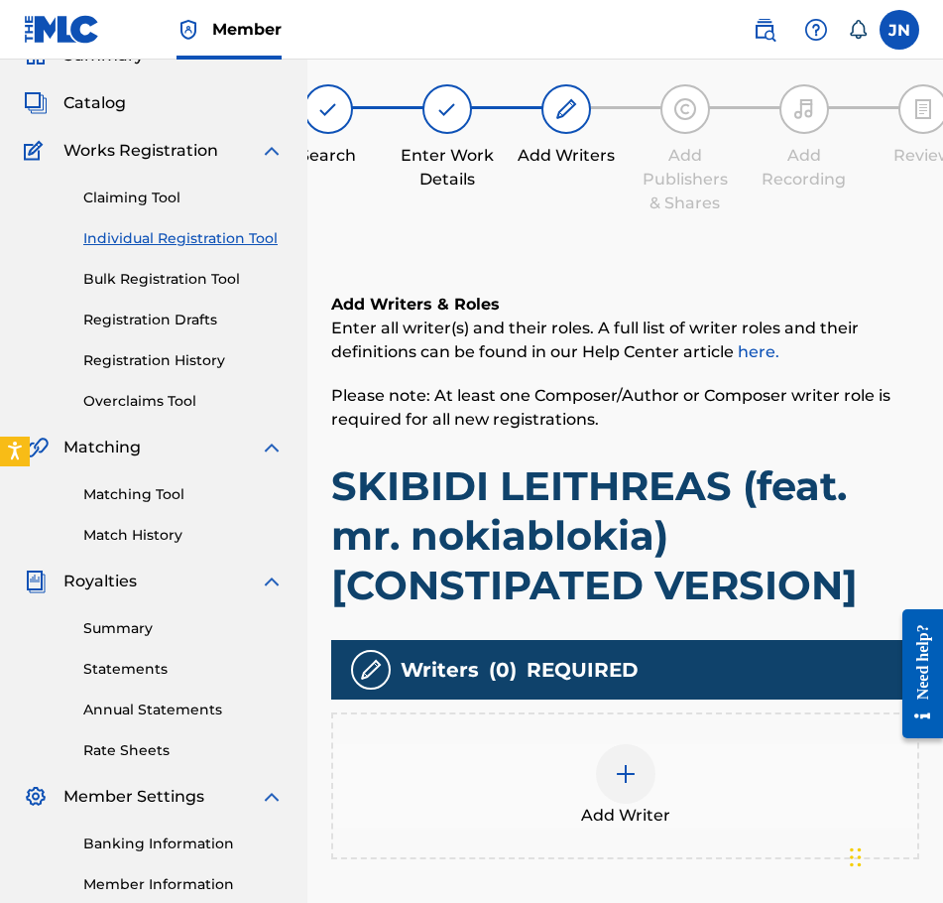
scroll to position [89, 0]
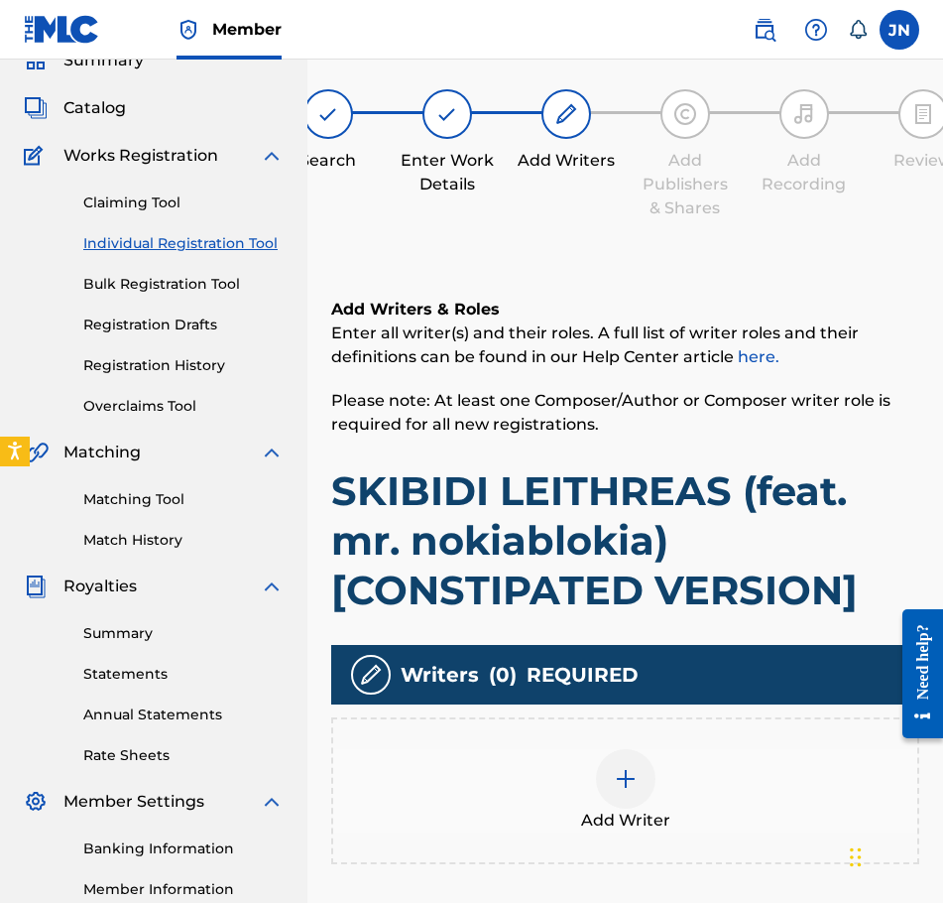
click at [631, 765] on div at bounding box center [626, 779] width 60 height 60
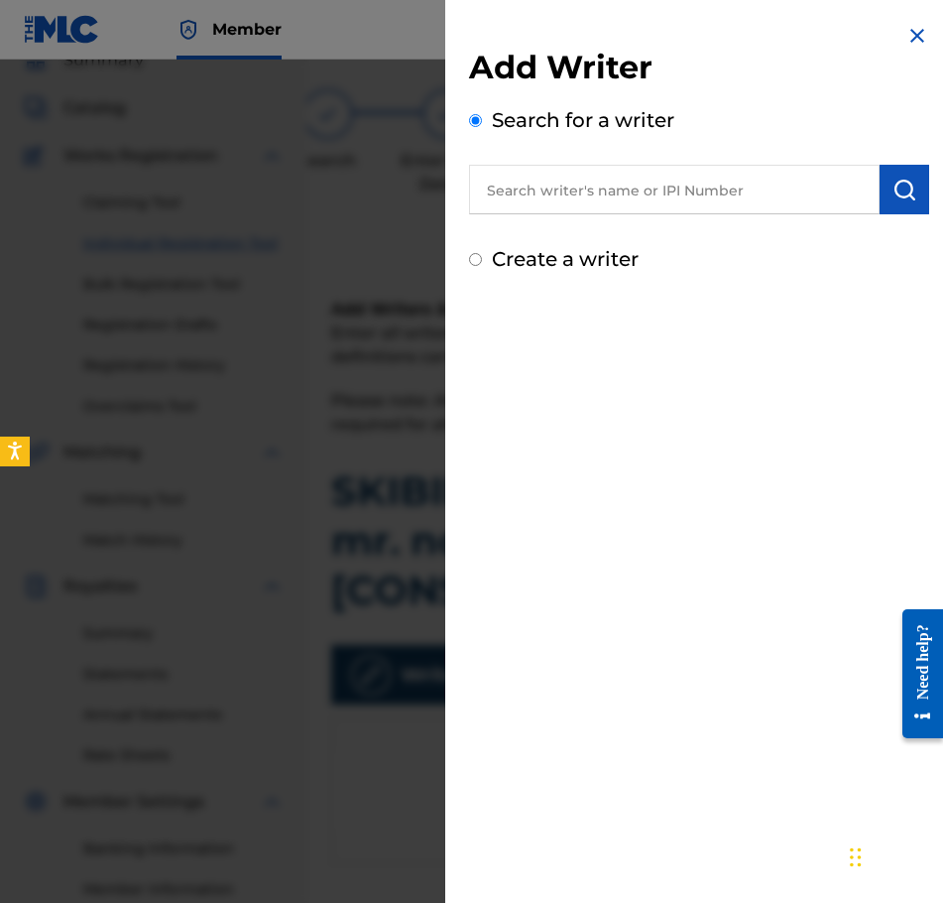
drag, startPoint x: 598, startPoint y: 255, endPoint x: 600, endPoint y: 267, distance: 12.1
click at [600, 267] on label "Create a writer" at bounding box center [565, 259] width 147 height 24
radio input "true"
click at [482, 266] on input "Create a writer" at bounding box center [475, 259] width 13 height 13
radio input "false"
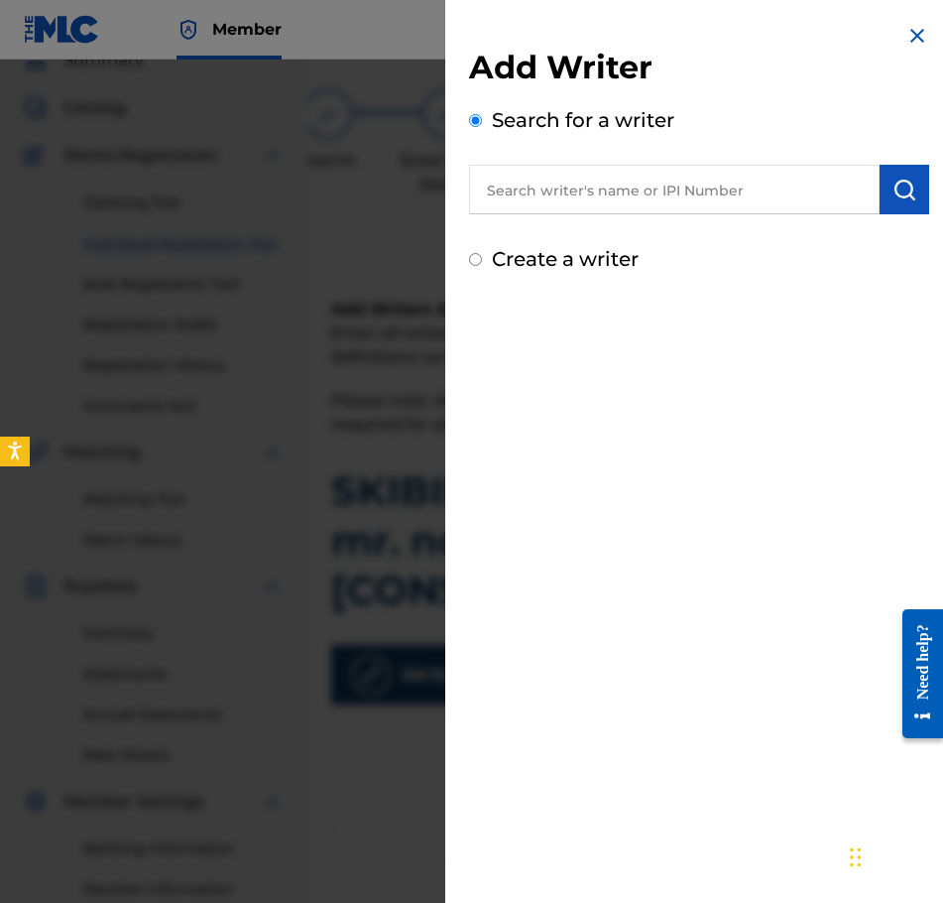
radio input "true"
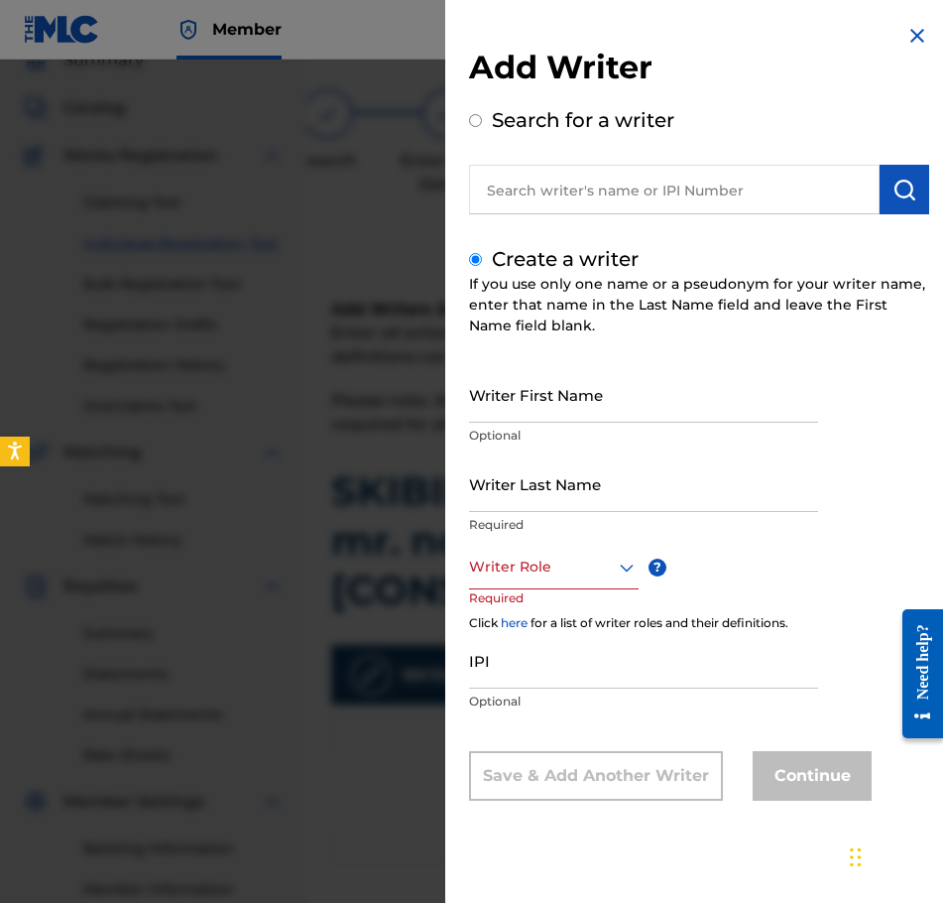
click at [625, 405] on input "Writer First Name" at bounding box center [643, 394] width 349 height 57
type input "[PERSON_NAME]"
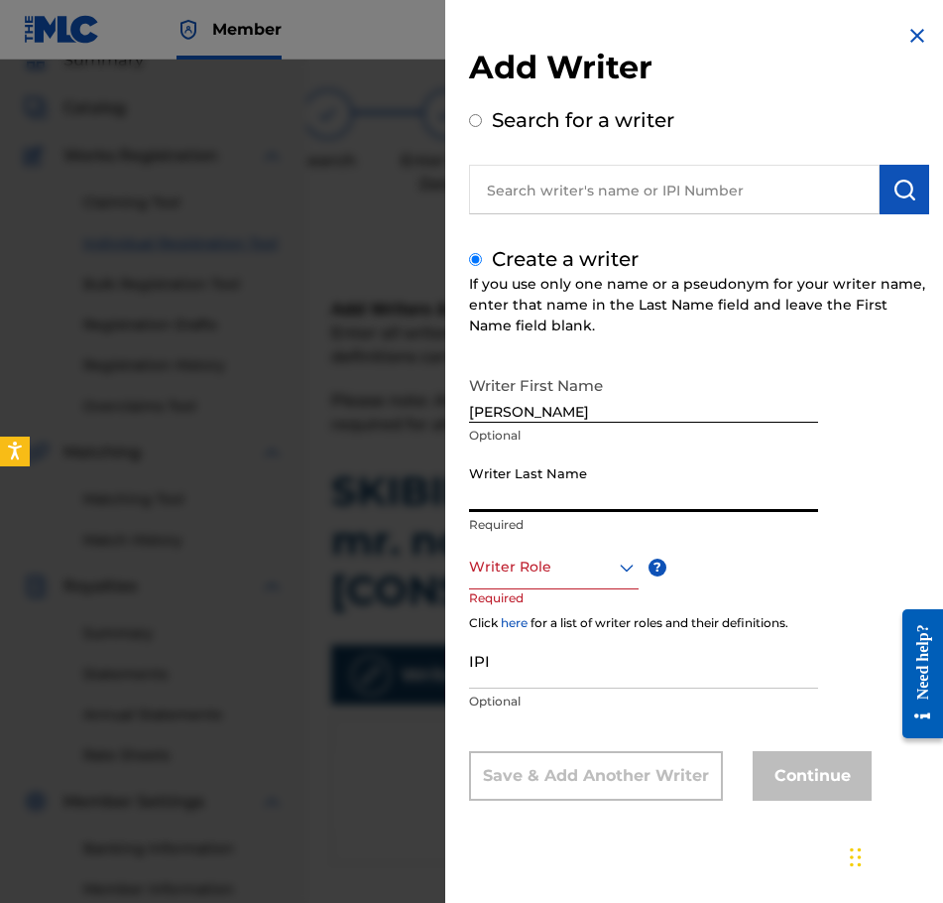
click at [619, 472] on input "Writer Last Name" at bounding box center [643, 483] width 349 height 57
type input "Najdzionek"
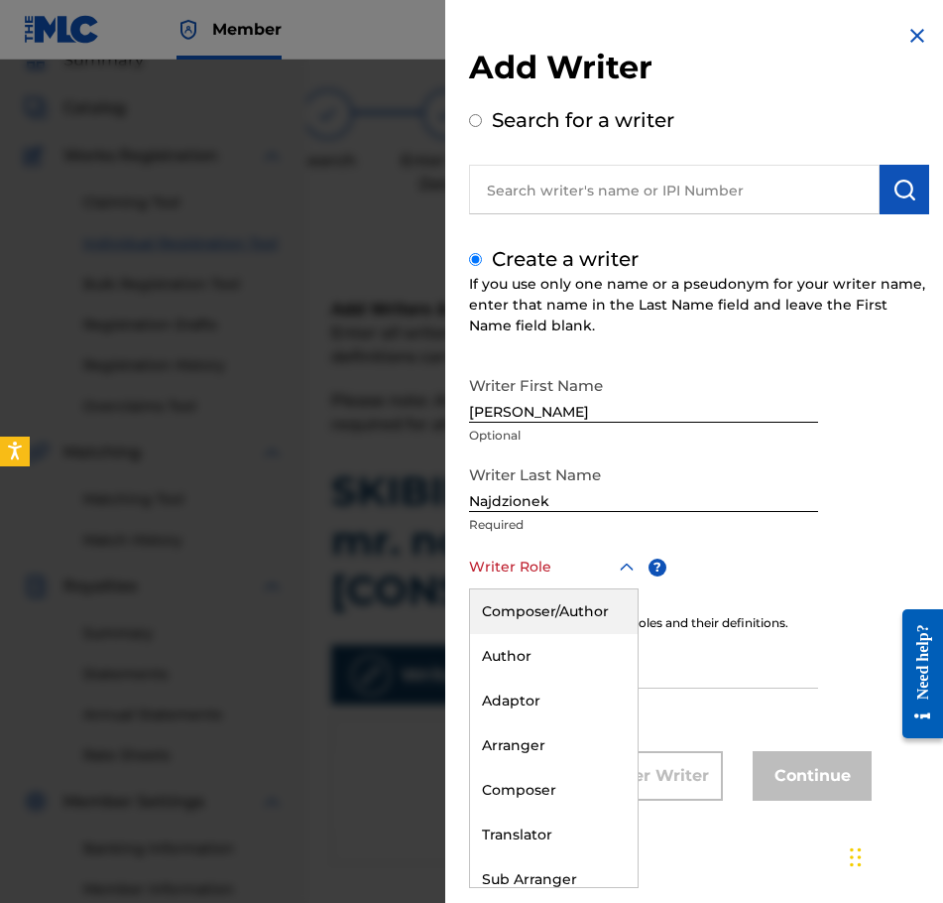
click at [597, 572] on div at bounding box center [554, 566] width 170 height 25
click at [605, 602] on div "Composer/Author" at bounding box center [554, 611] width 168 height 45
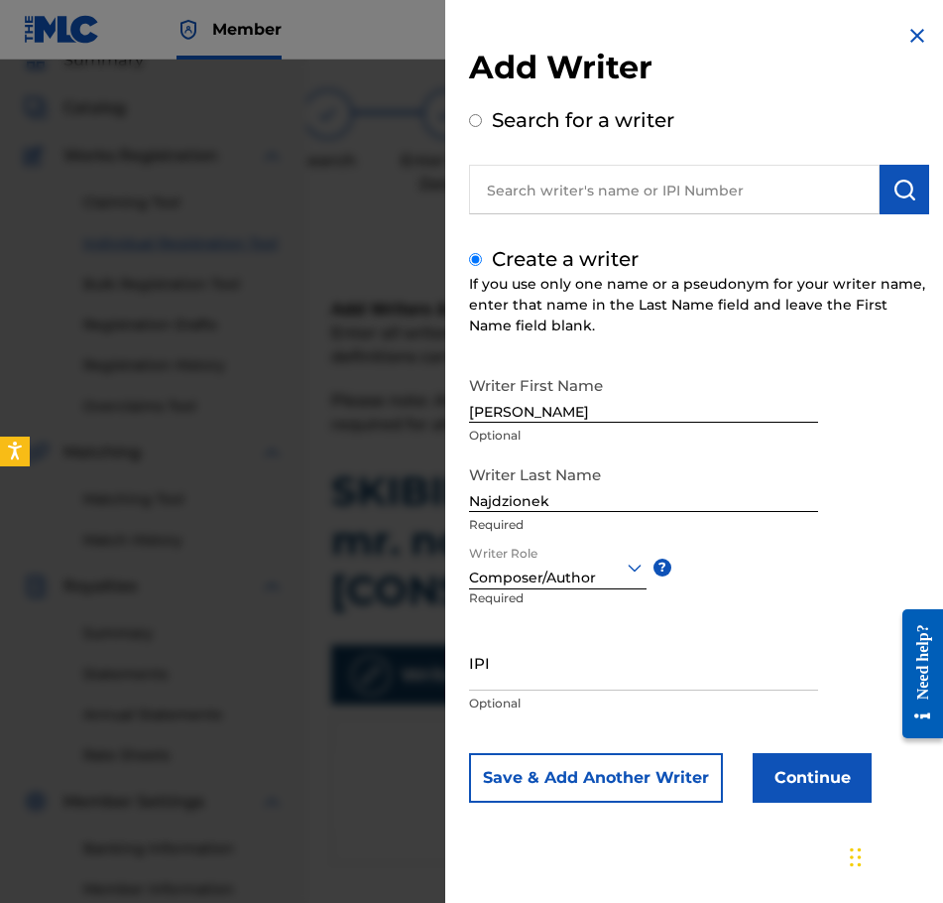
click at [814, 771] on button "Continue" at bounding box center [812, 778] width 119 height 50
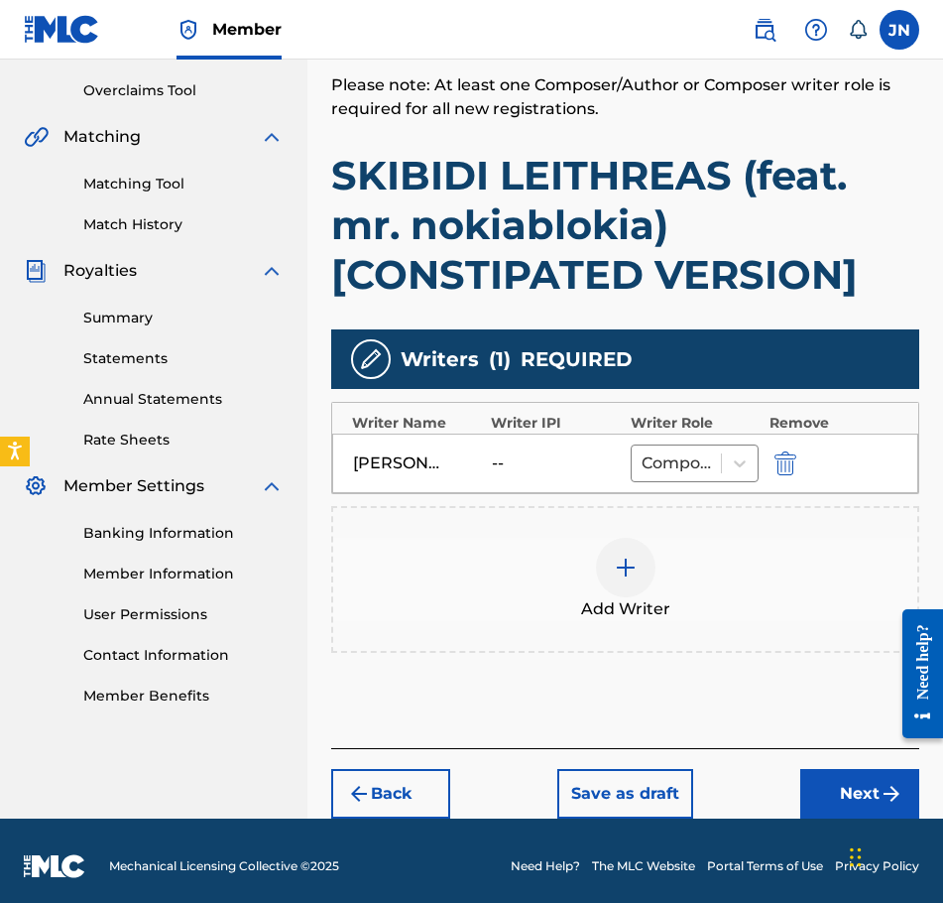
scroll to position [416, 0]
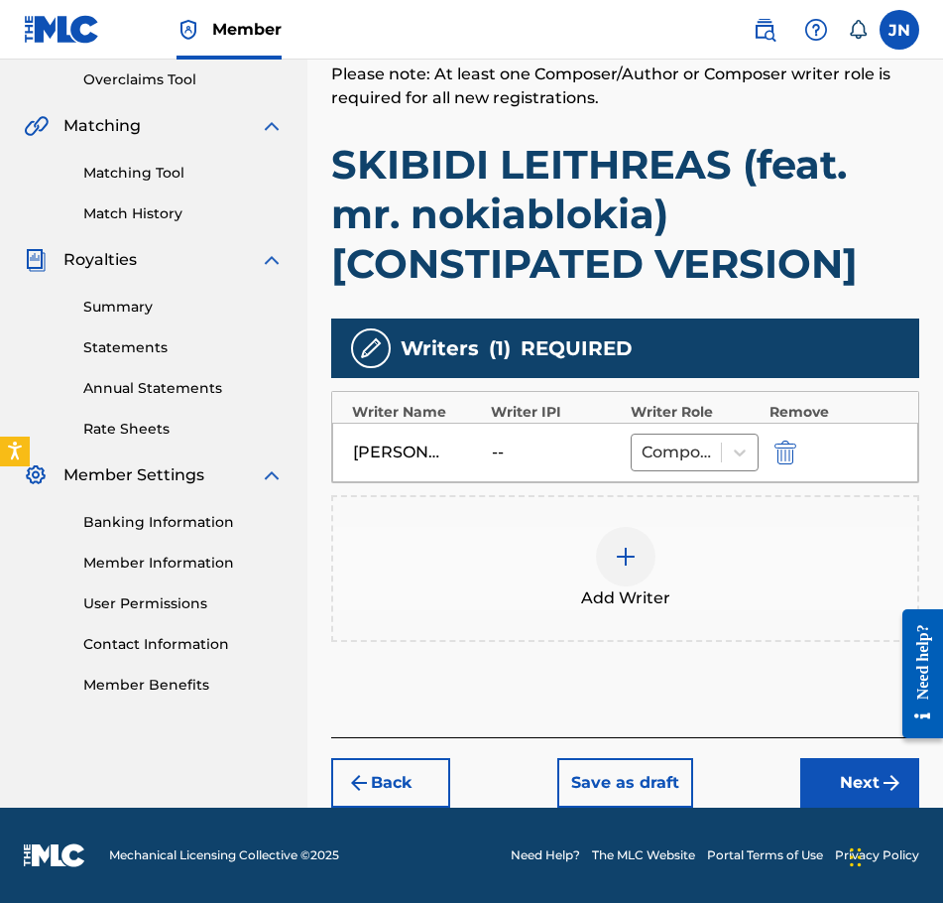
click at [606, 552] on div at bounding box center [626, 557] width 60 height 60
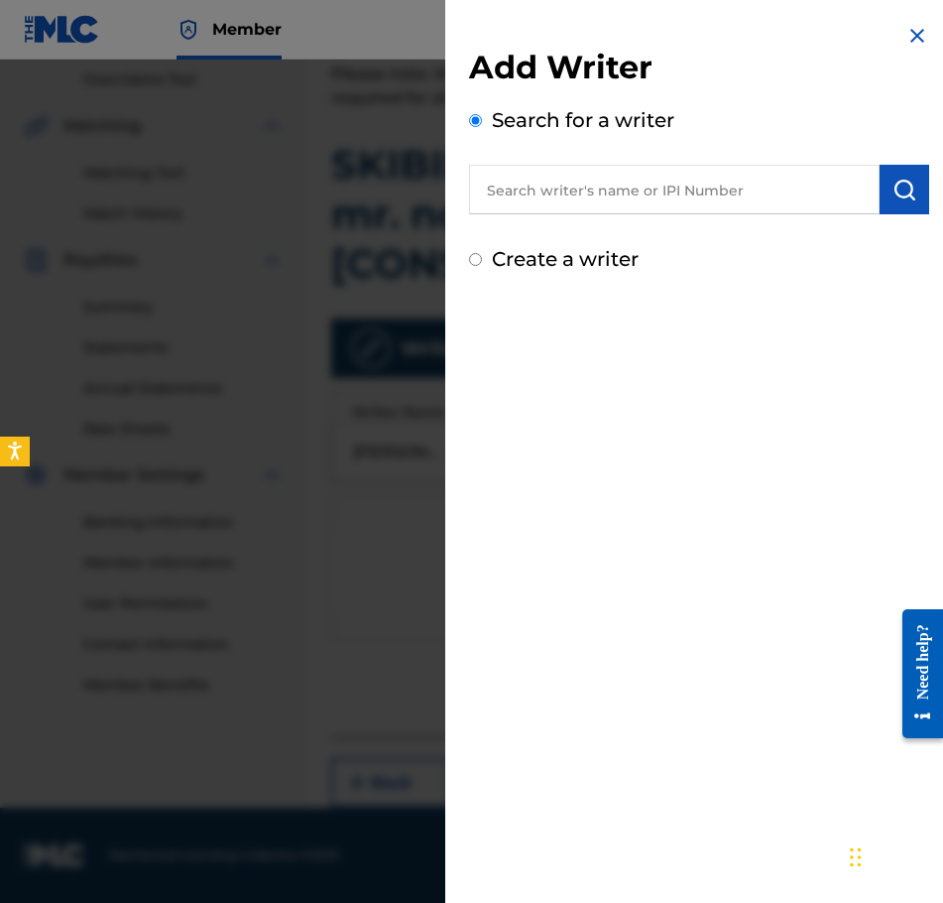
click at [602, 269] on label "Create a writer" at bounding box center [565, 259] width 147 height 24
radio input "true"
click at [482, 266] on input "Create a writer" at bounding box center [475, 259] width 13 height 13
radio input "false"
radio input "true"
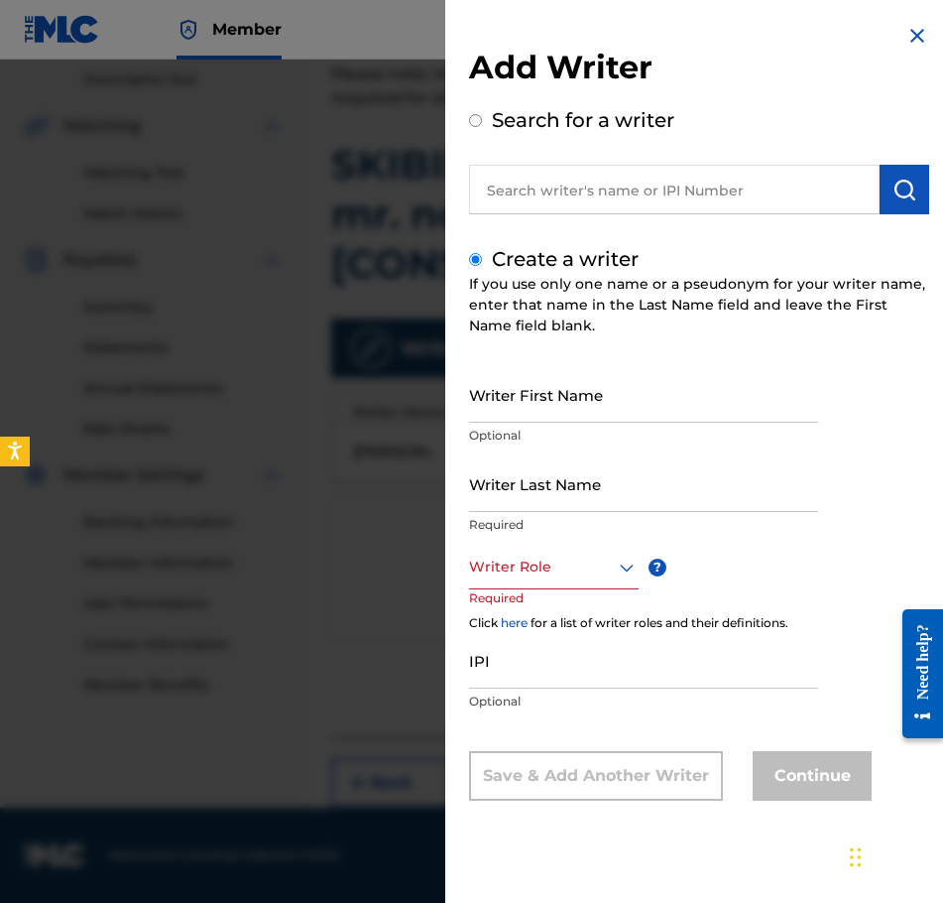
click at [549, 400] on input "Writer First Name" at bounding box center [643, 394] width 349 height 57
type input "Delcio"
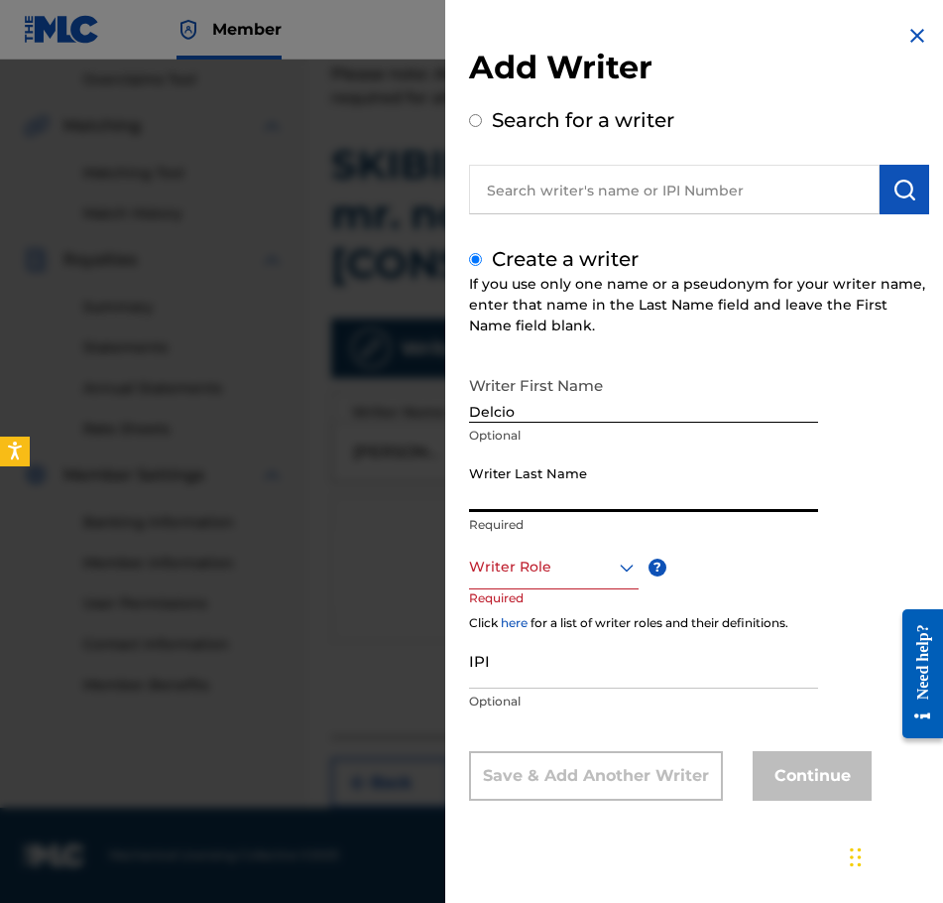
click at [660, 503] on input "Writer Last Name" at bounding box center [643, 483] width 349 height 57
paste input "[PERSON_NAME]"
type input "[PERSON_NAME]"
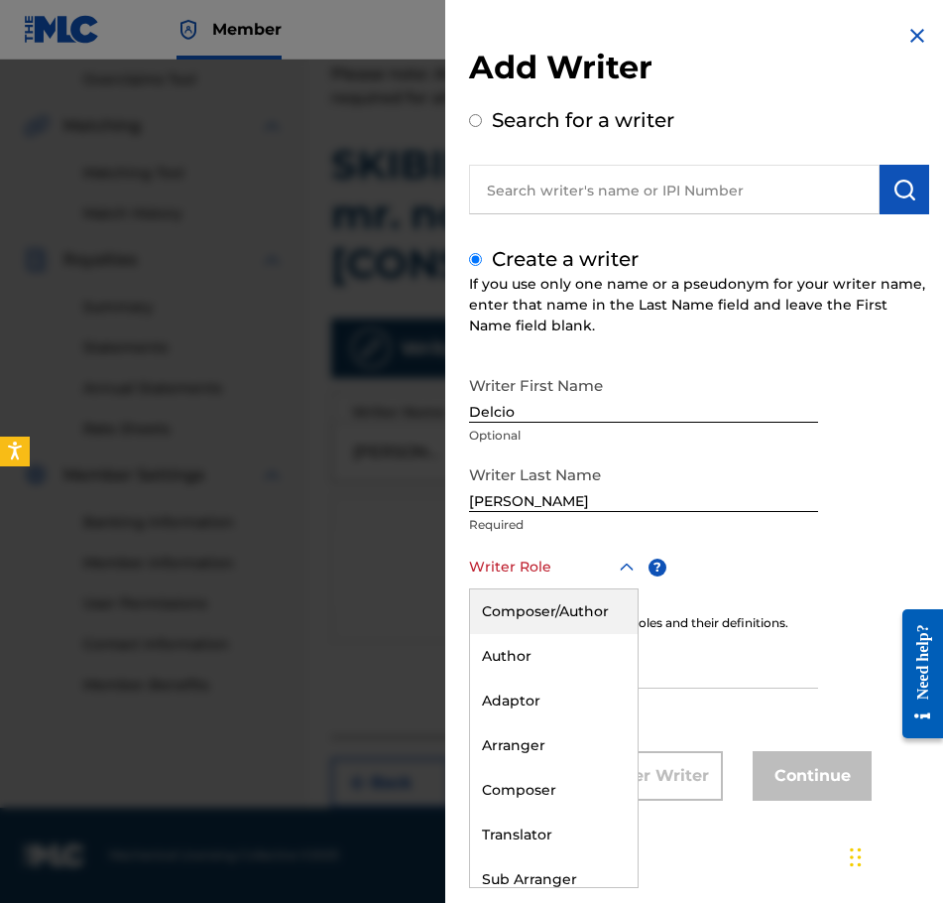
click at [535, 551] on div "Writer Role" at bounding box center [554, 567] width 170 height 45
click at [564, 670] on div "Author" at bounding box center [554, 656] width 168 height 45
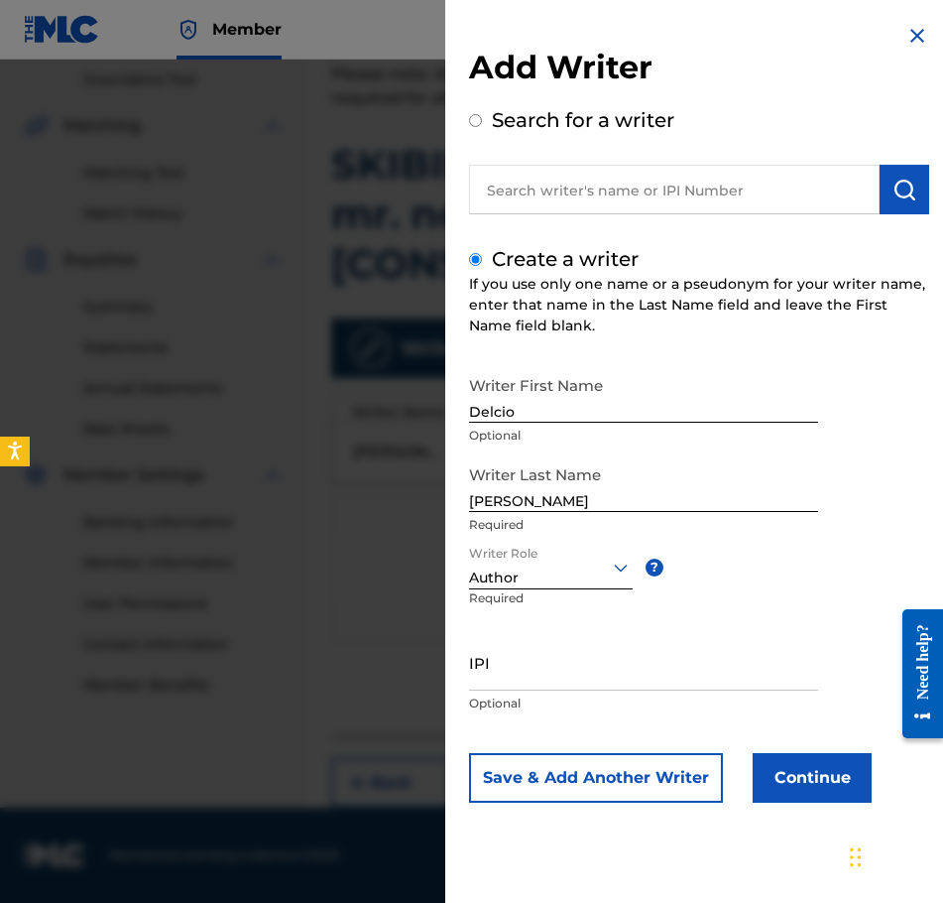
click at [741, 779] on div "Save & Add Another Writer Continue" at bounding box center [699, 778] width 460 height 50
click at [825, 790] on button "Continue" at bounding box center [812, 778] width 119 height 50
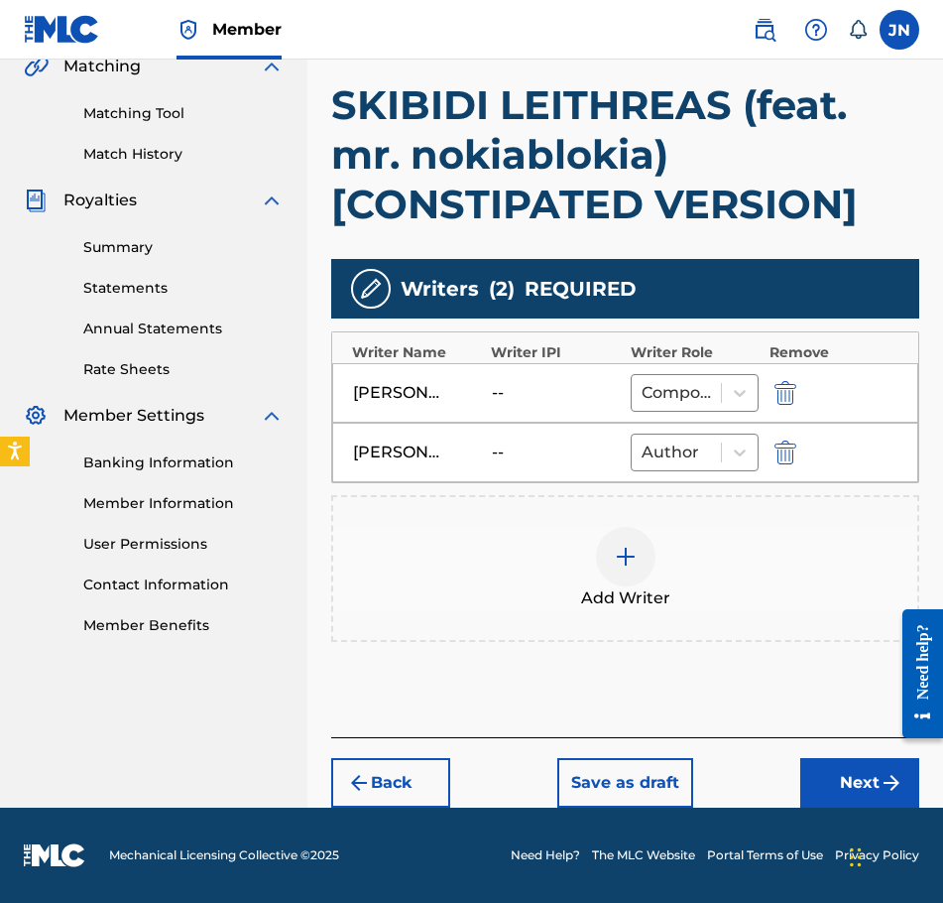
click at [868, 774] on button "Next" at bounding box center [859, 783] width 119 height 50
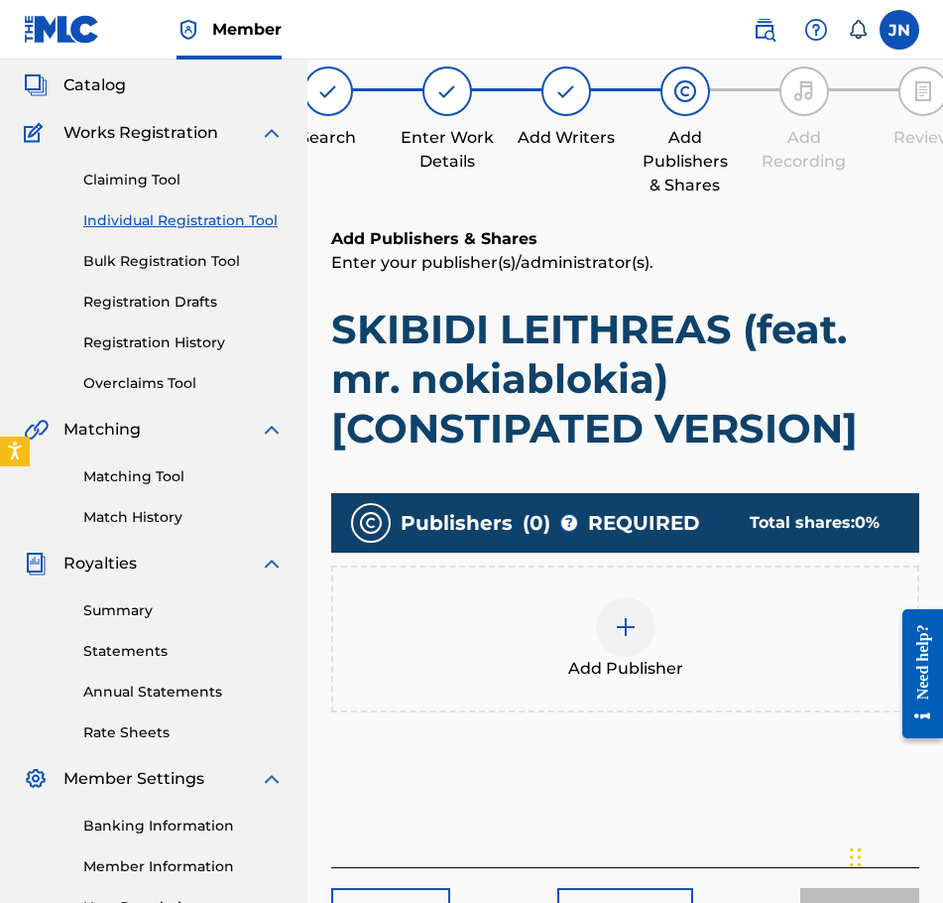
scroll to position [89, 0]
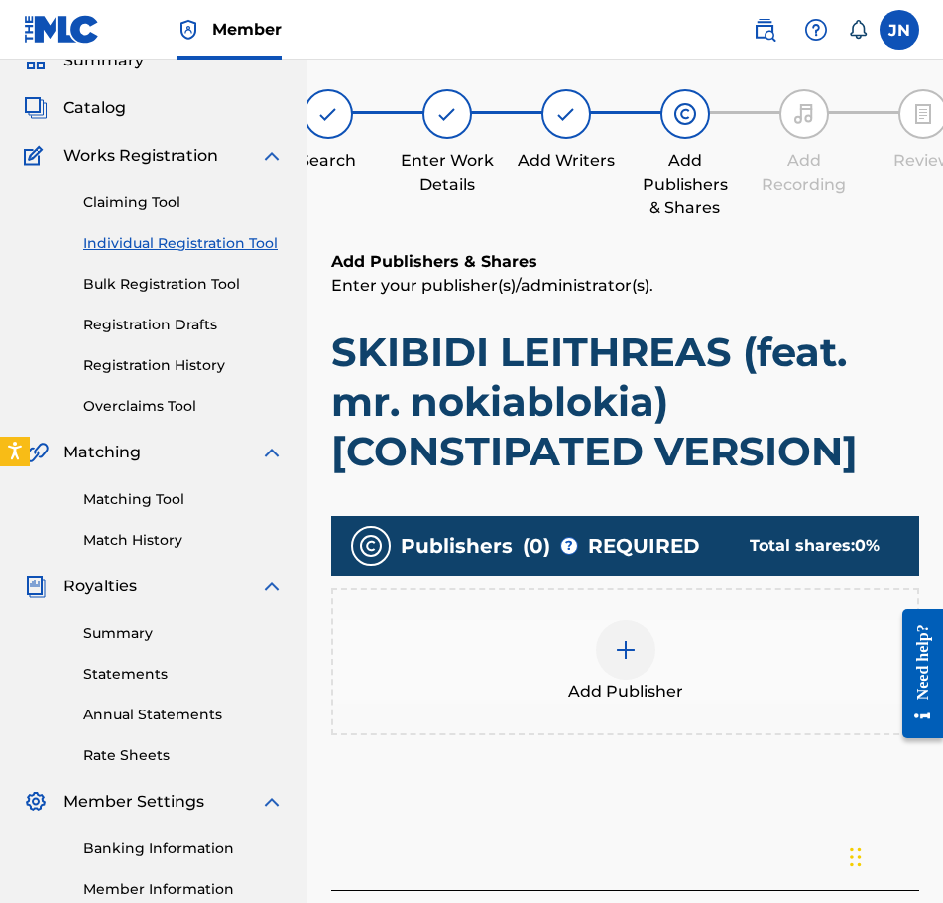
click at [675, 656] on div "Add Publisher" at bounding box center [625, 661] width 584 height 83
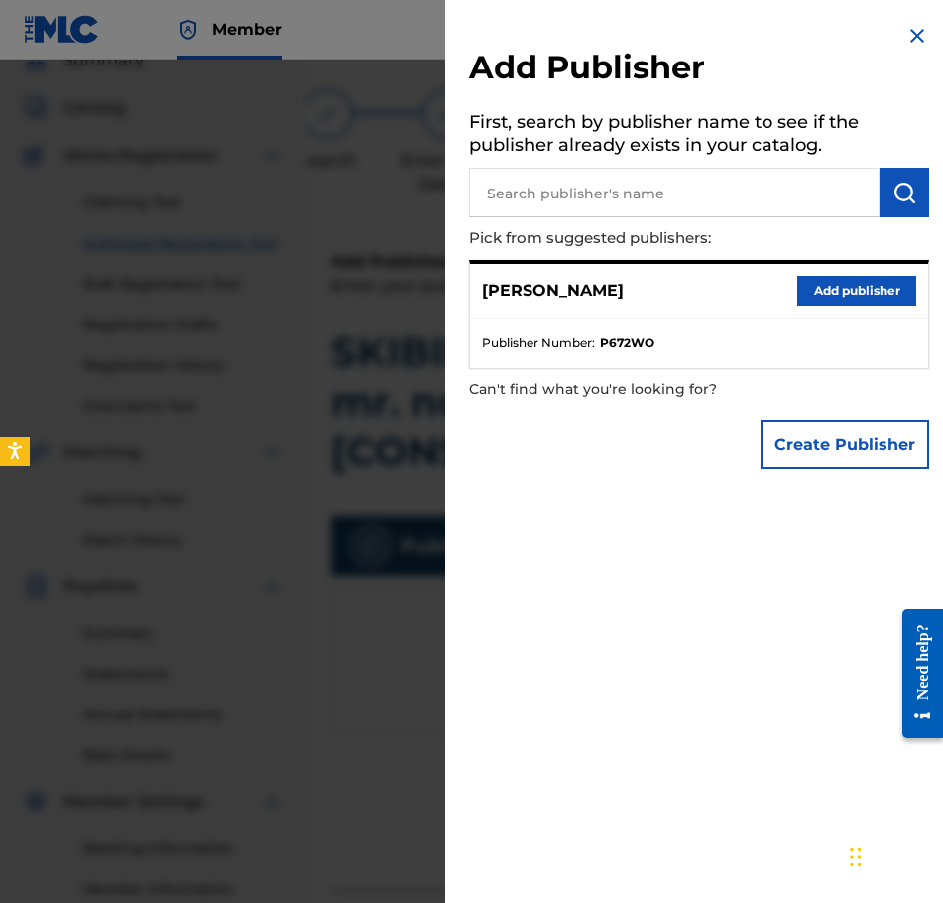
click at [838, 300] on button "Add publisher" at bounding box center [857, 291] width 119 height 30
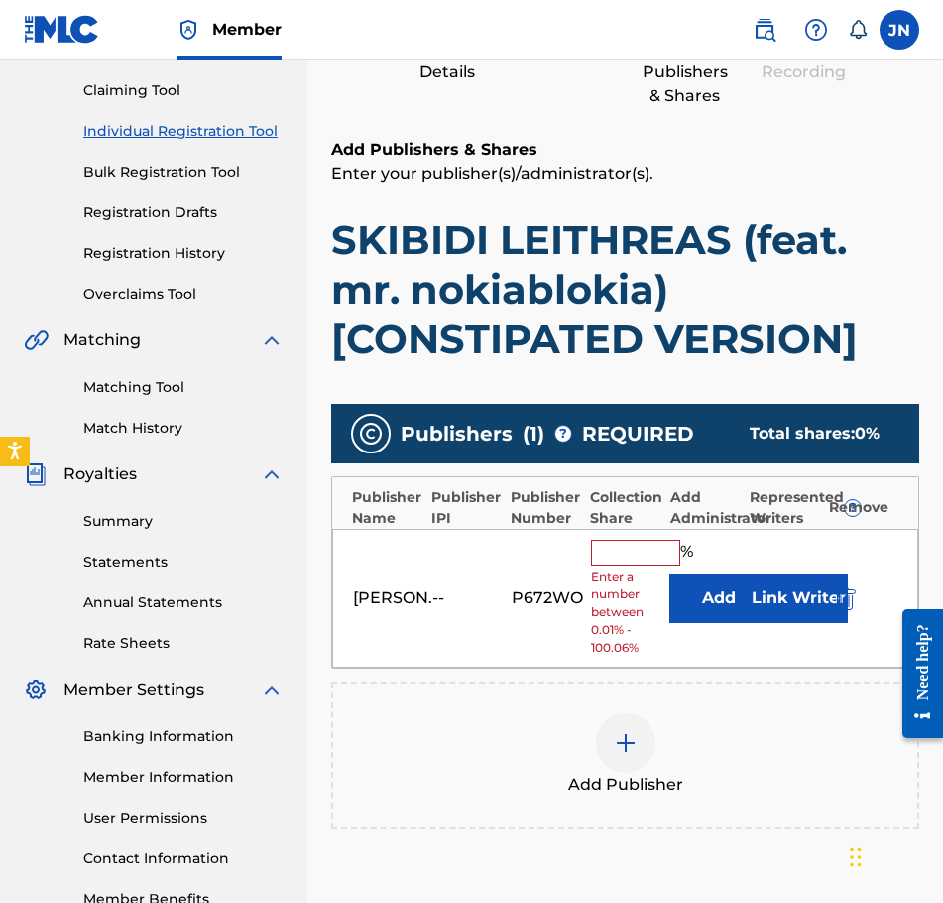
scroll to position [447, 0]
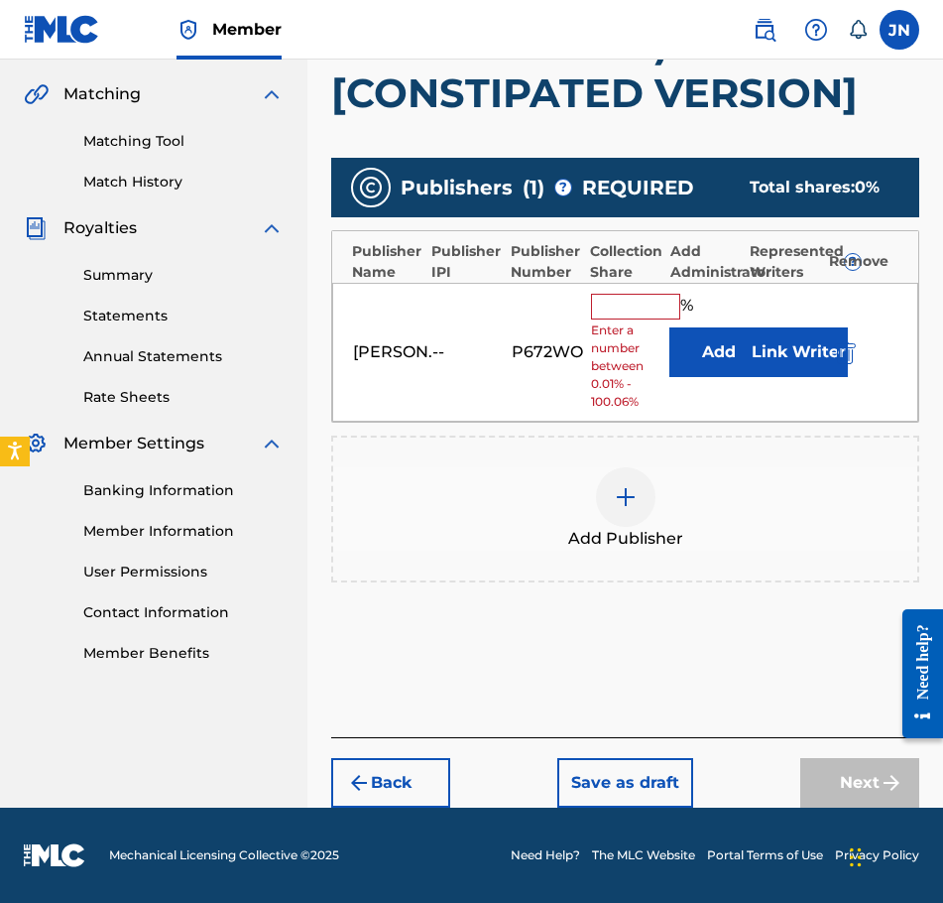
click at [642, 302] on input "text" at bounding box center [635, 307] width 89 height 26
type input "100"
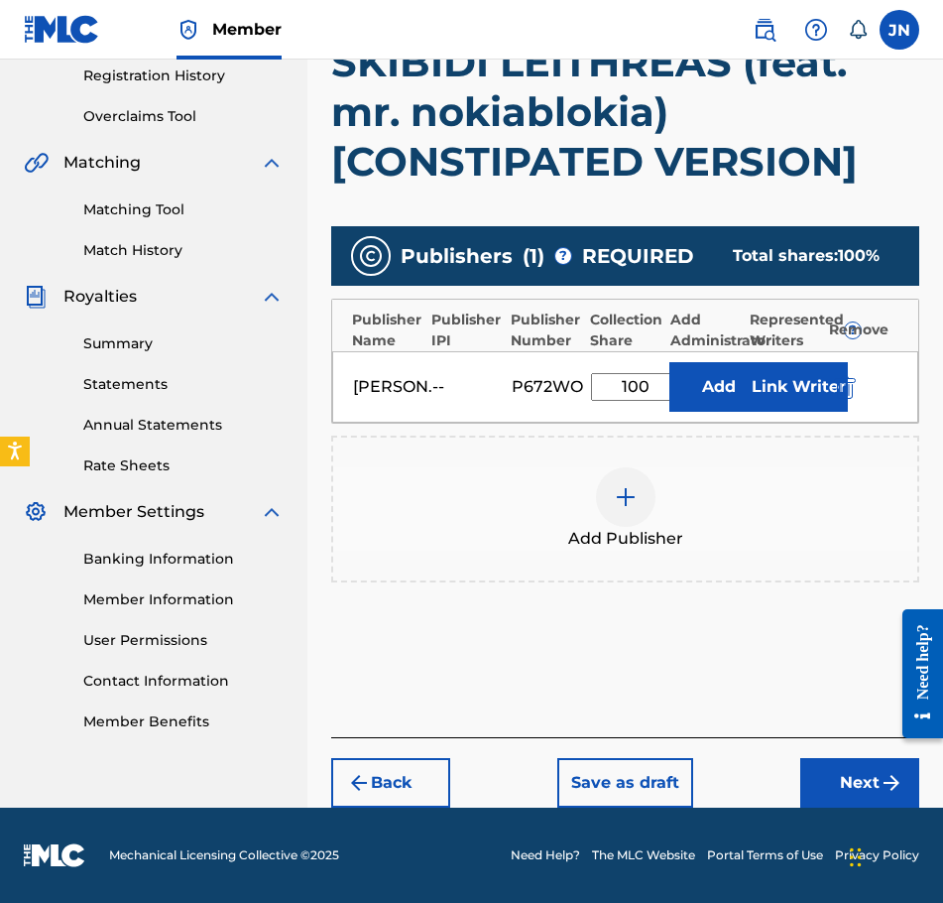
click at [863, 777] on button "Next" at bounding box center [859, 783] width 119 height 50
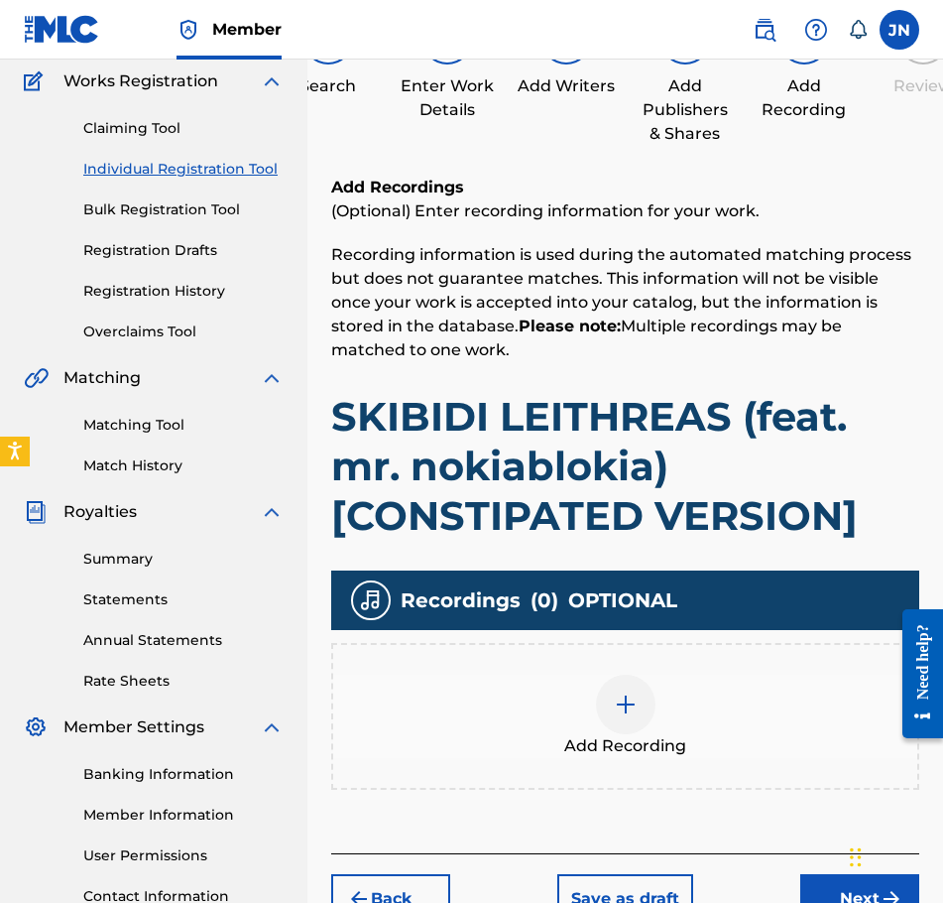
scroll to position [327, 0]
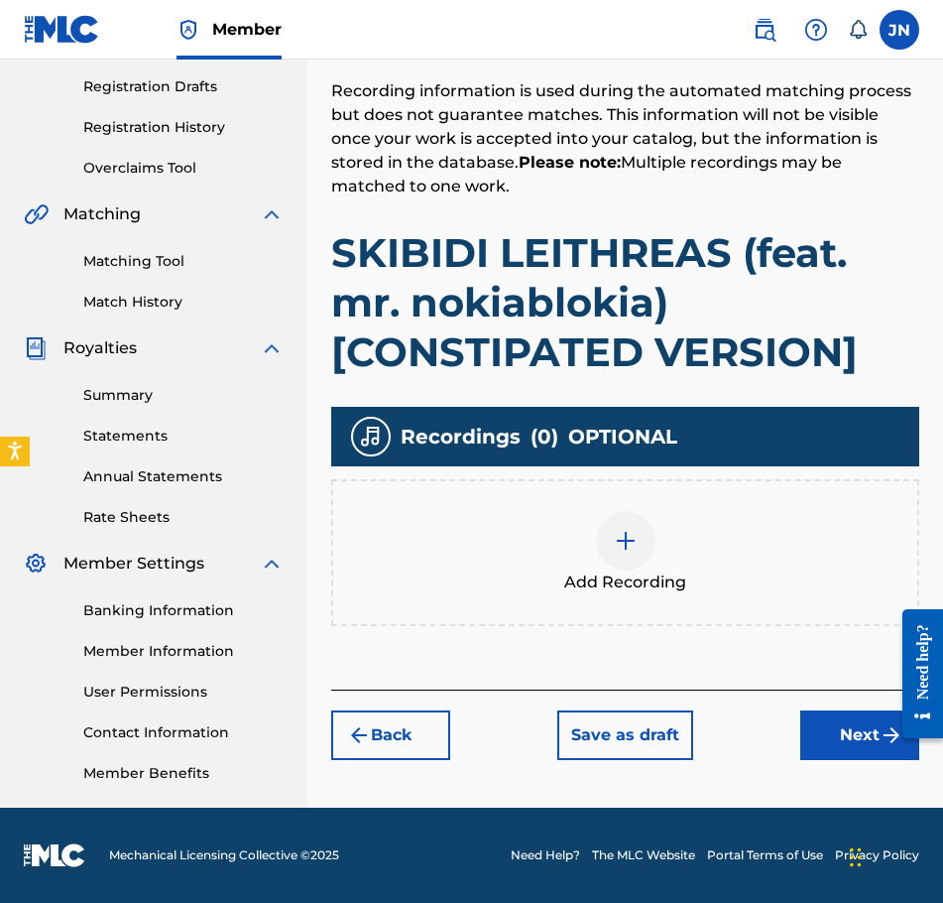
click at [648, 535] on div at bounding box center [626, 541] width 60 height 60
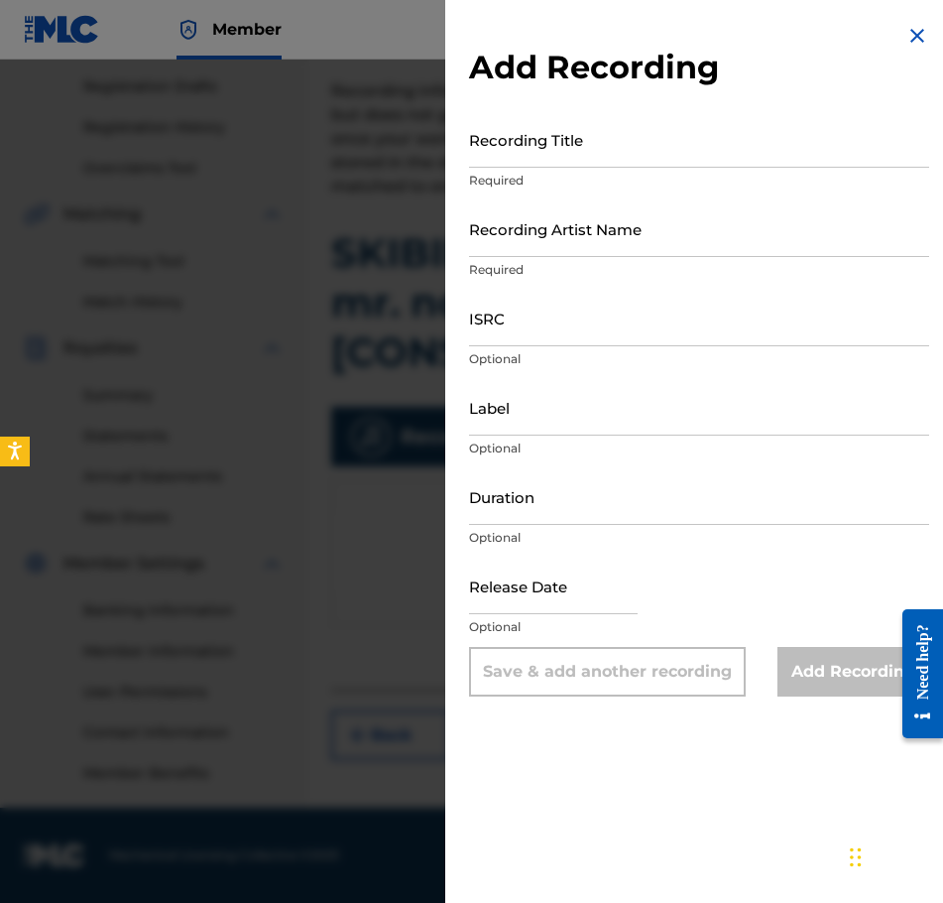
click at [619, 130] on input "Recording Title" at bounding box center [699, 139] width 460 height 57
click at [693, 146] on input "Recording Title" at bounding box center [699, 139] width 460 height 57
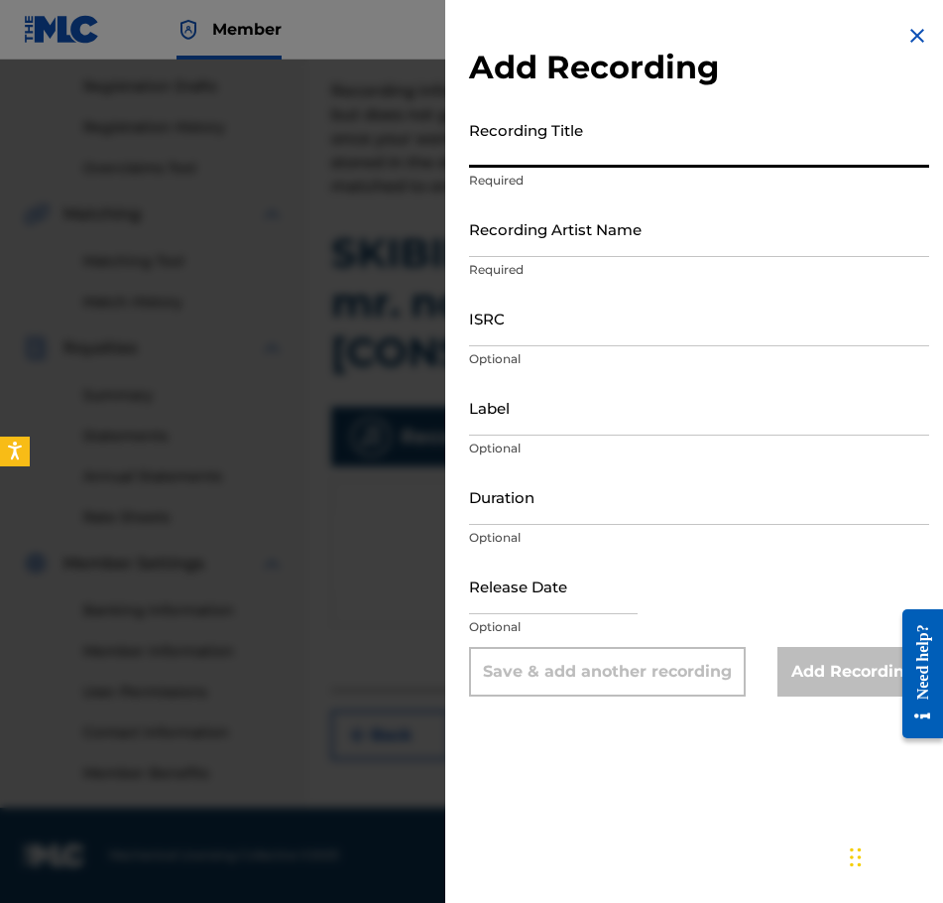
paste input "SKIBIDI LEITHREAS (feat. mr. nokiablokia) [CONSTIPATED VERSION]"
type input "SKIBIDI LEITHREAS (feat. mr. nokiablokia) [CONSTIPATED VERSION]"
click at [601, 236] on input "Recording Artist Name" at bounding box center [699, 228] width 460 height 57
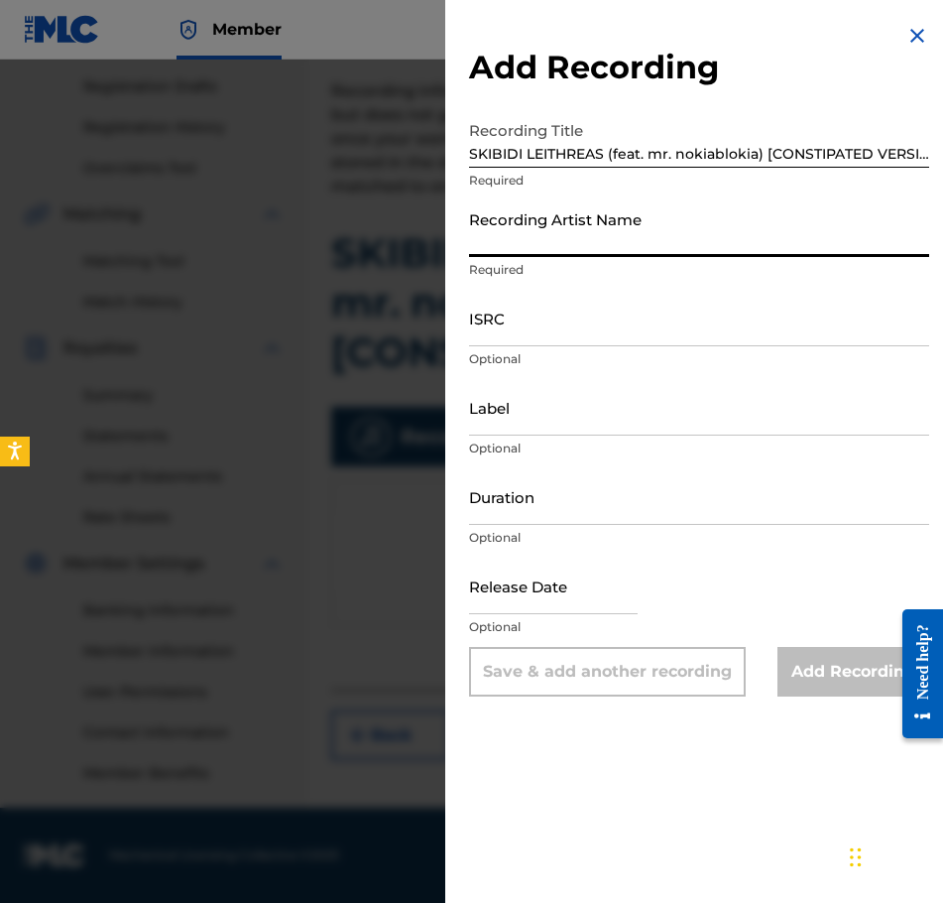
type input "[PERSON_NAME]"
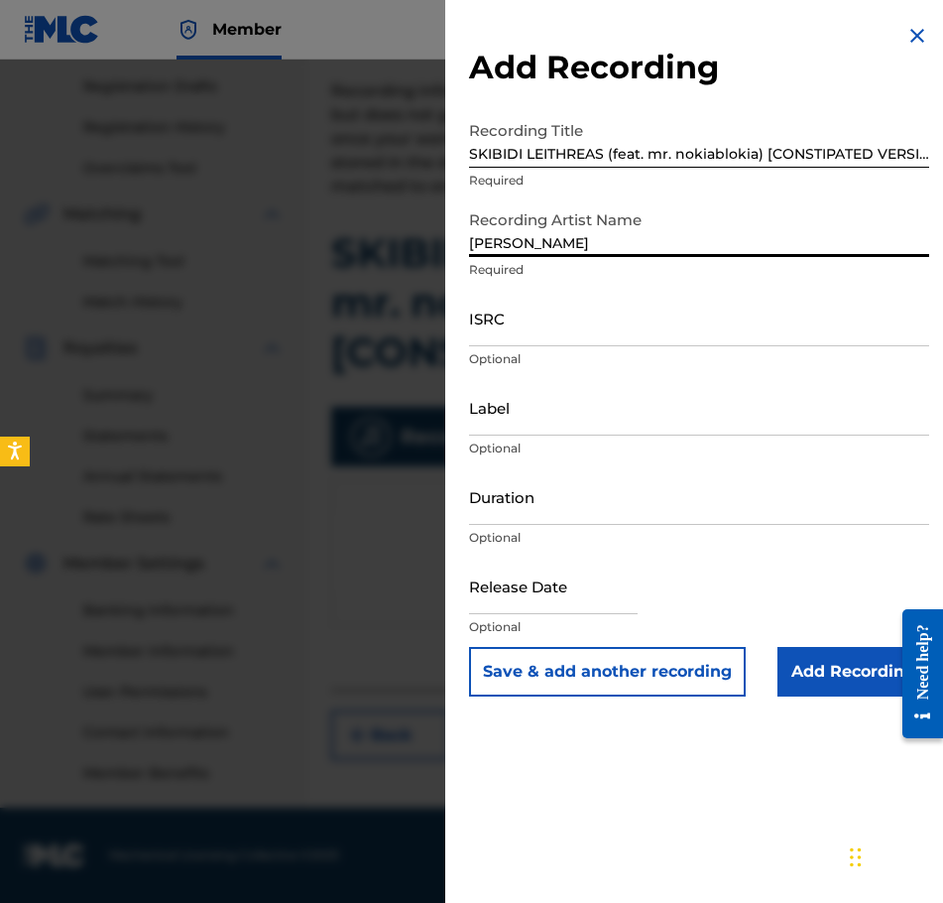
click at [579, 326] on input "ISRC" at bounding box center [699, 318] width 460 height 57
click at [629, 331] on input "ISRC" at bounding box center [699, 318] width 460 height 57
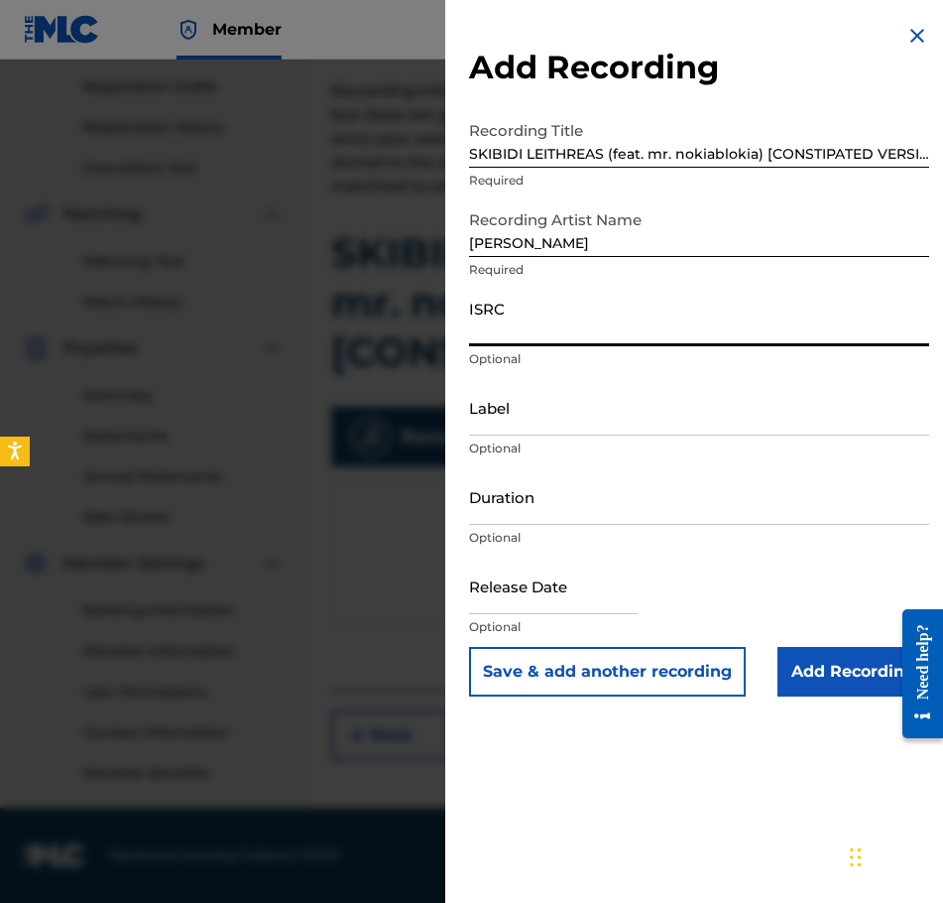
paste input "QZZ7X2589437"
type input "QZZ7X2589437"
click at [513, 520] on input "Duration" at bounding box center [699, 496] width 460 height 57
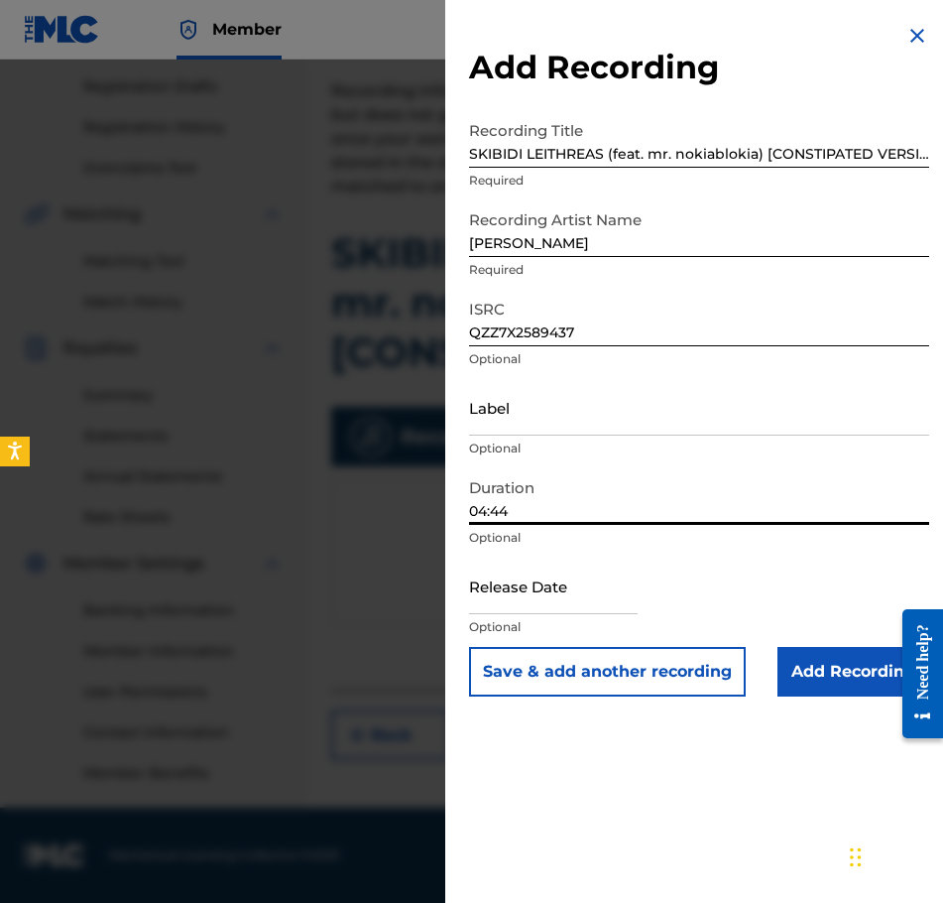
type input "04:44"
click at [542, 584] on input "text" at bounding box center [553, 585] width 169 height 57
select select "8"
select select "2025"
drag, startPoint x: 726, startPoint y: 597, endPoint x: 546, endPoint y: 581, distance: 181.2
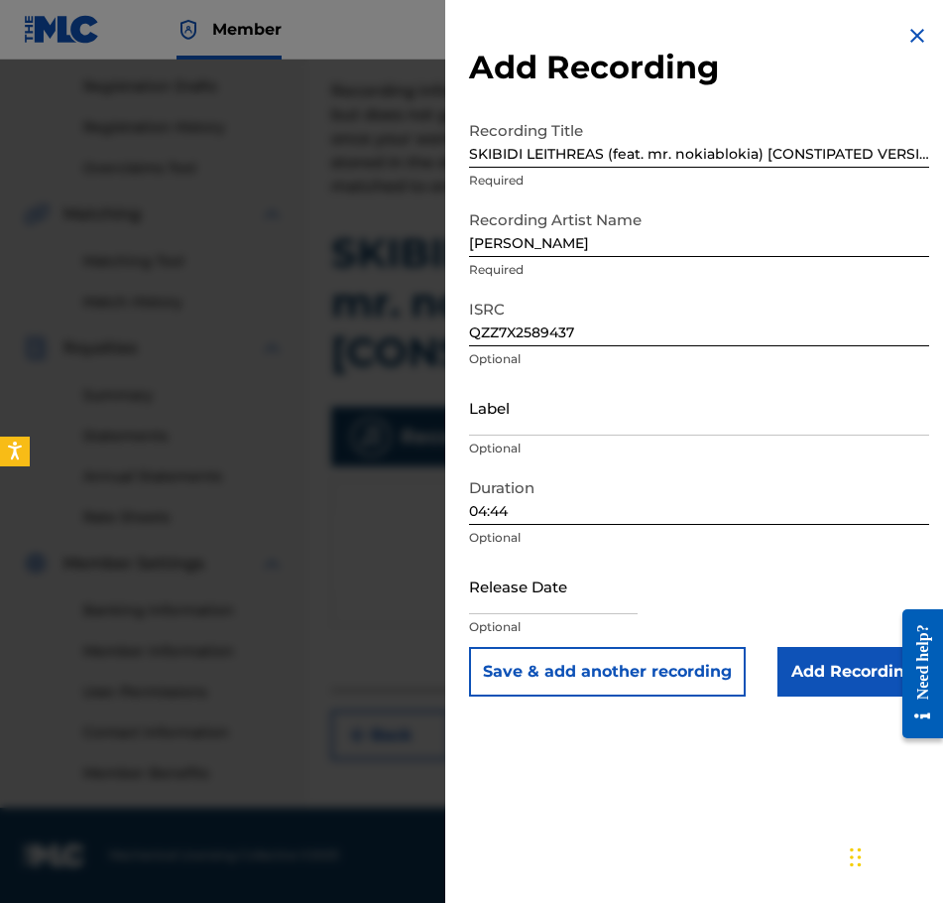
click at [546, 581] on div "Release Date Optional" at bounding box center [699, 601] width 460 height 89
select select "8"
select select "2025"
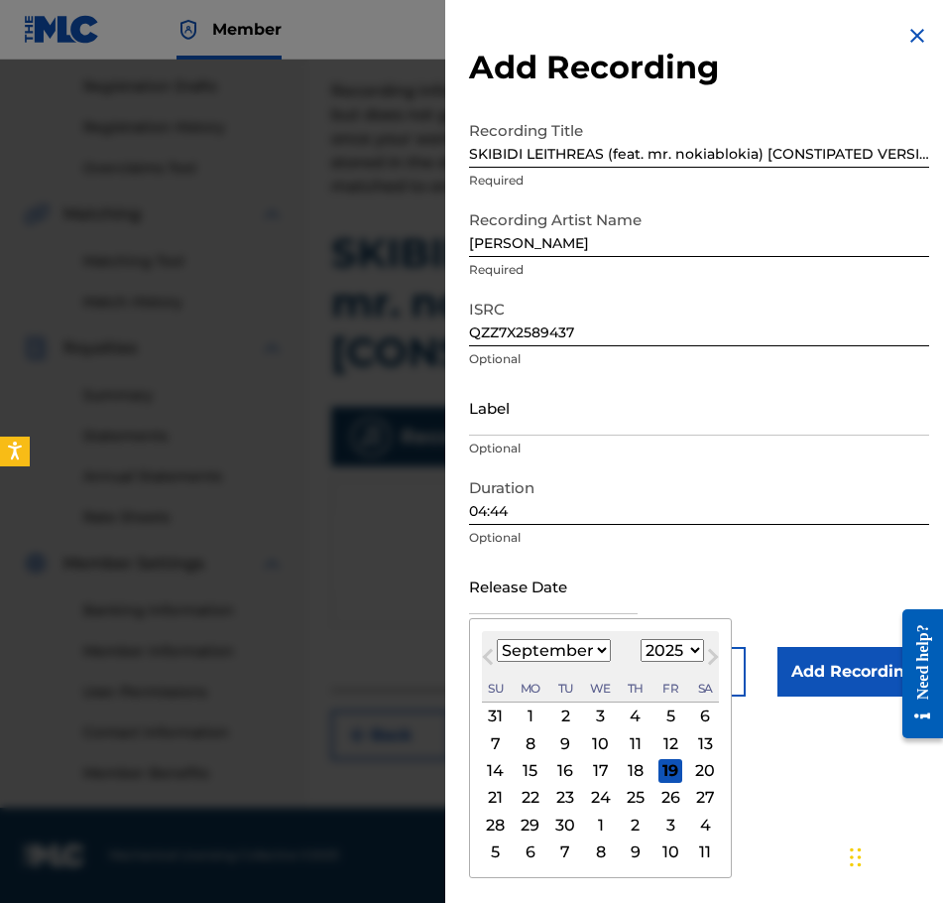
click at [546, 581] on input "text" at bounding box center [553, 585] width 169 height 57
type input "[DATE]"
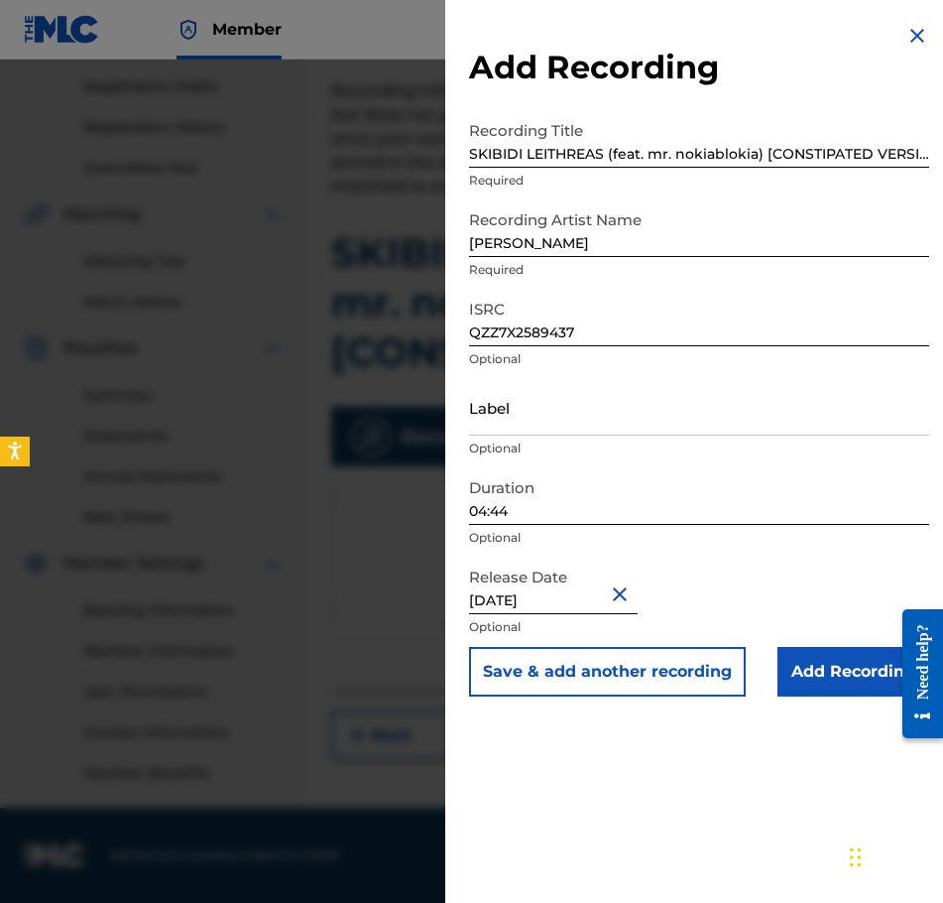
click at [821, 678] on input "Add Recording" at bounding box center [854, 672] width 152 height 50
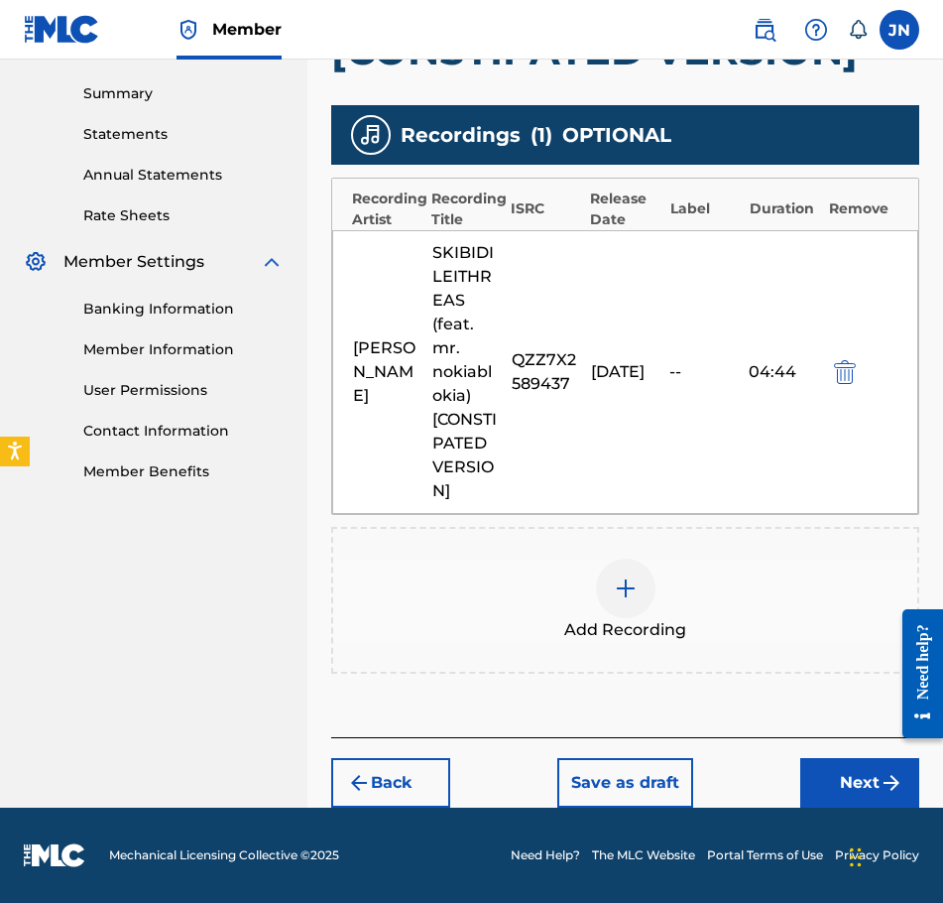
click at [854, 773] on button "Next" at bounding box center [859, 783] width 119 height 50
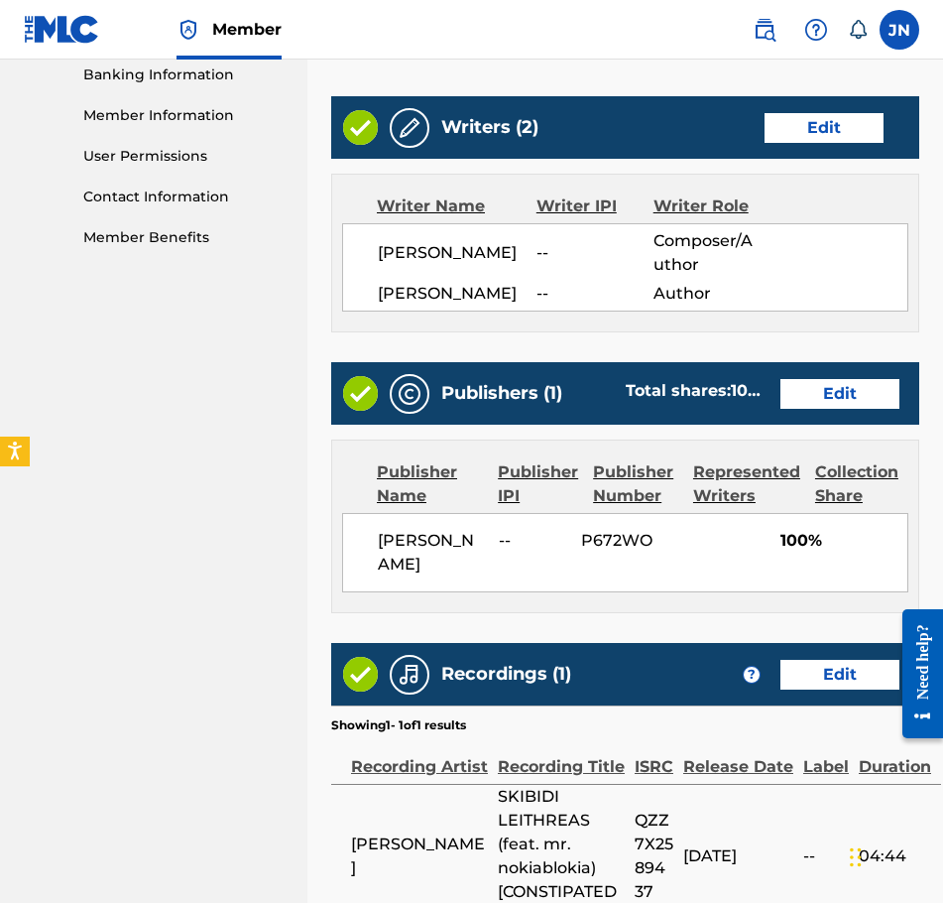
scroll to position [1084, 0]
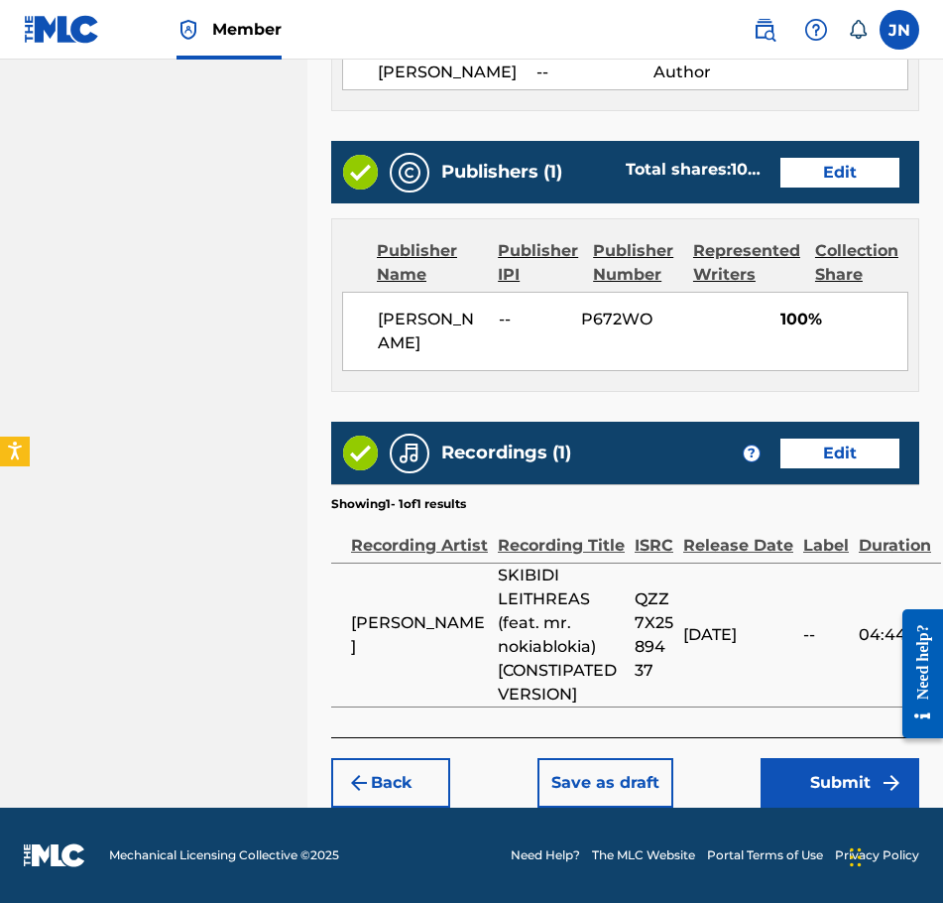
click at [838, 765] on button "Submit" at bounding box center [840, 783] width 159 height 50
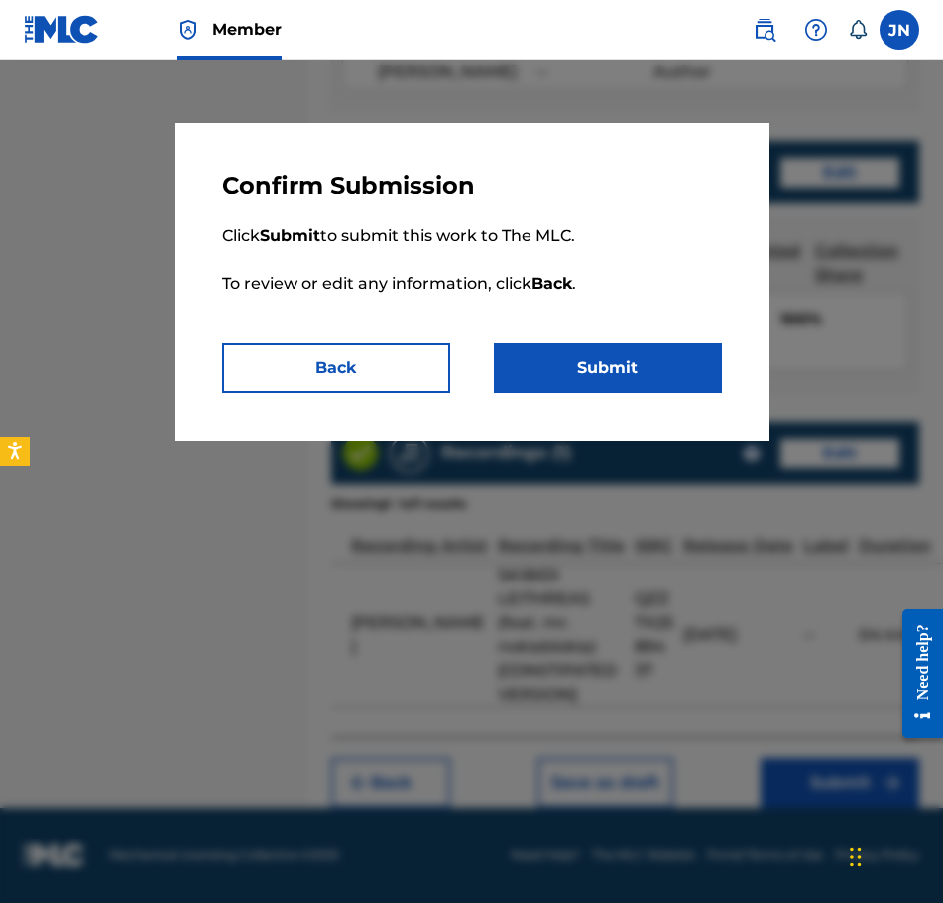
click at [641, 375] on button "Submit" at bounding box center [608, 368] width 228 height 50
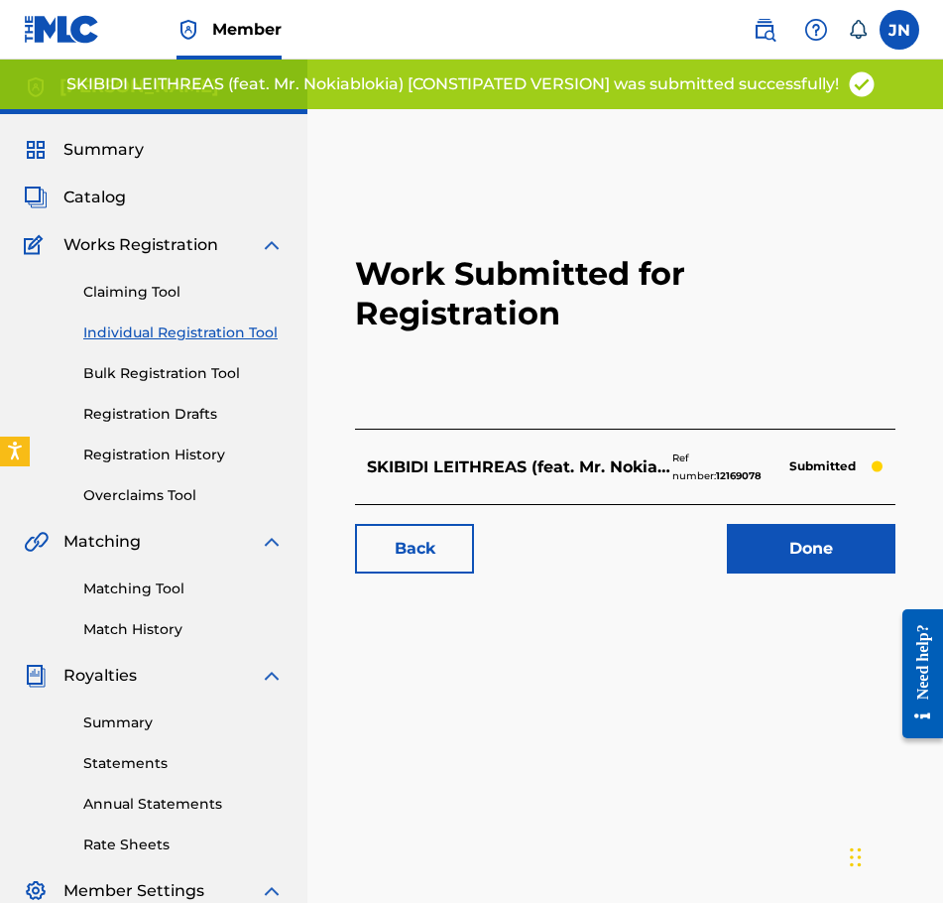
click at [263, 334] on link "Individual Registration Tool" at bounding box center [183, 332] width 200 height 21
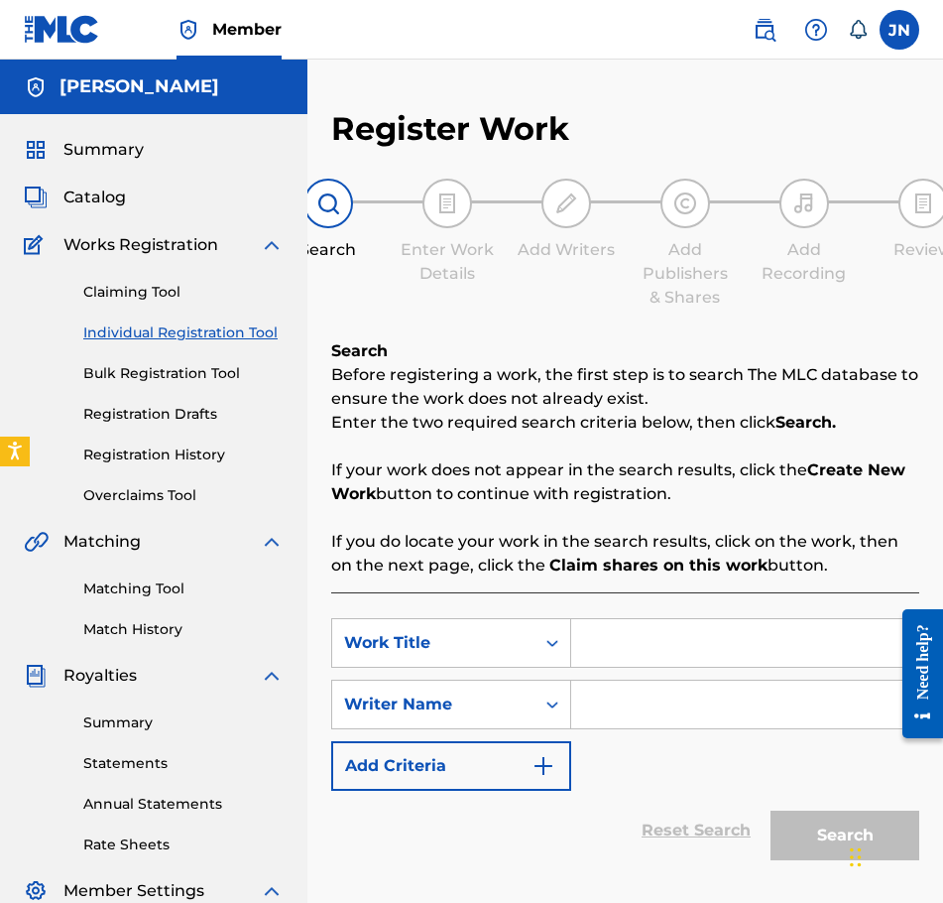
click at [607, 653] on input "Search Form" at bounding box center [744, 643] width 347 height 48
paste input "SKIBIDI LEITHREAS (feat. mr. nokiablokia) [INSTRUMENTAL]"
type input "SKIBIDI LEITHREAS (feat. mr. nokiablokia) [INSTRUMENTAL]"
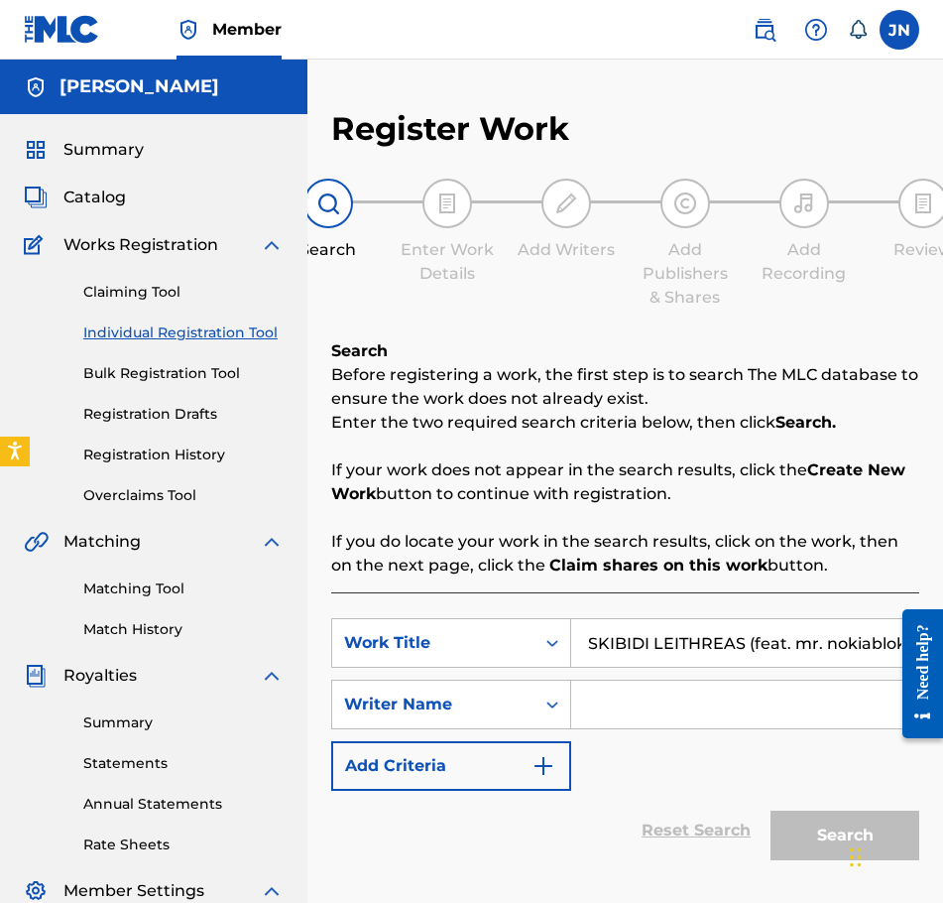
click at [648, 717] on input "Search Form" at bounding box center [744, 704] width 347 height 48
type input "J"
click at [833, 815] on button "Search" at bounding box center [845, 835] width 149 height 50
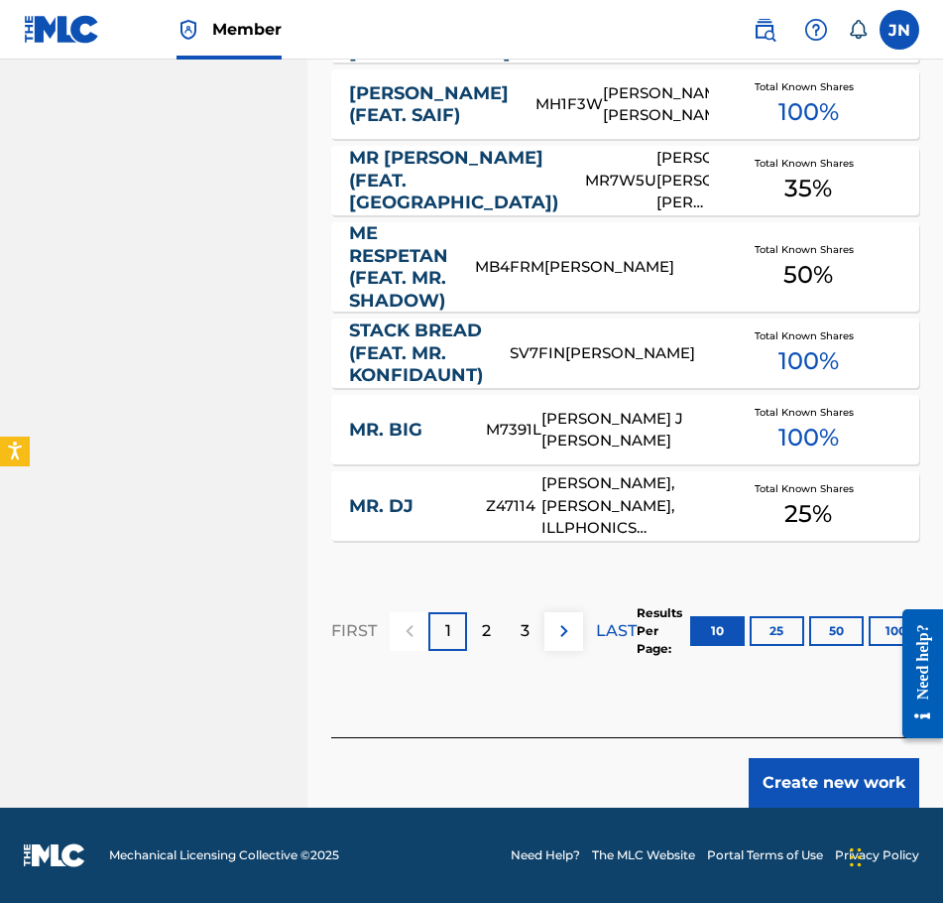
click at [864, 800] on button "Create new work" at bounding box center [834, 783] width 171 height 50
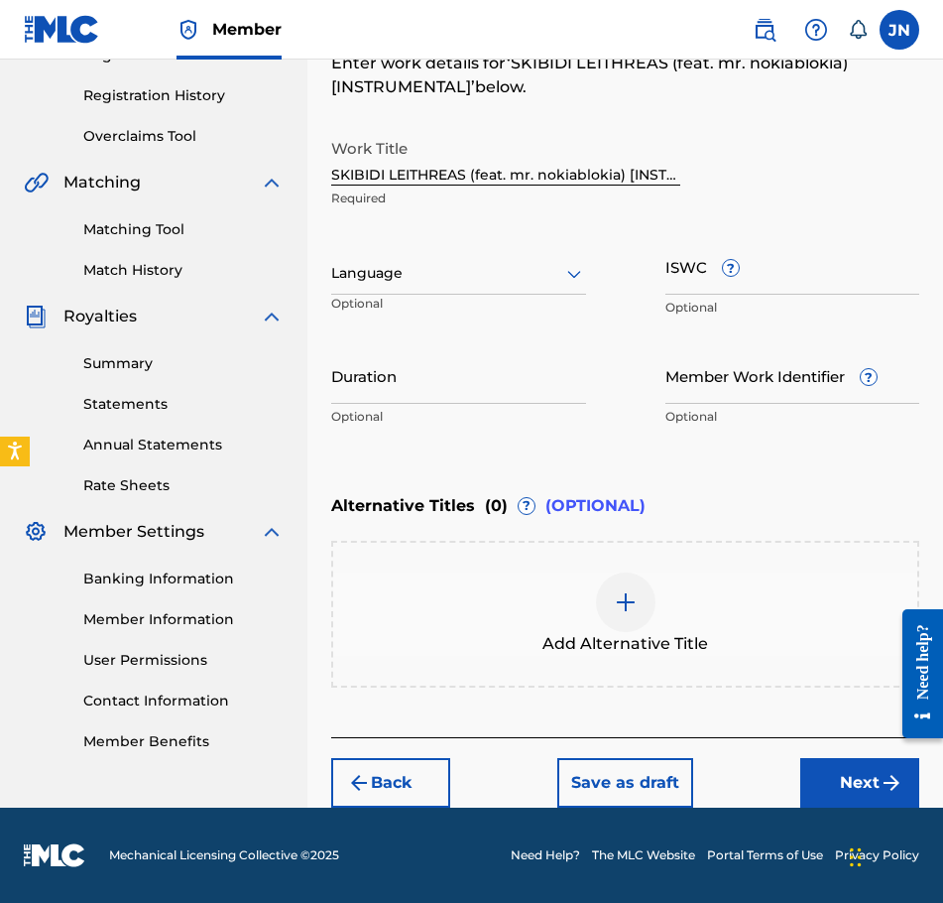
scroll to position [359, 0]
click at [516, 266] on div at bounding box center [458, 273] width 255 height 25
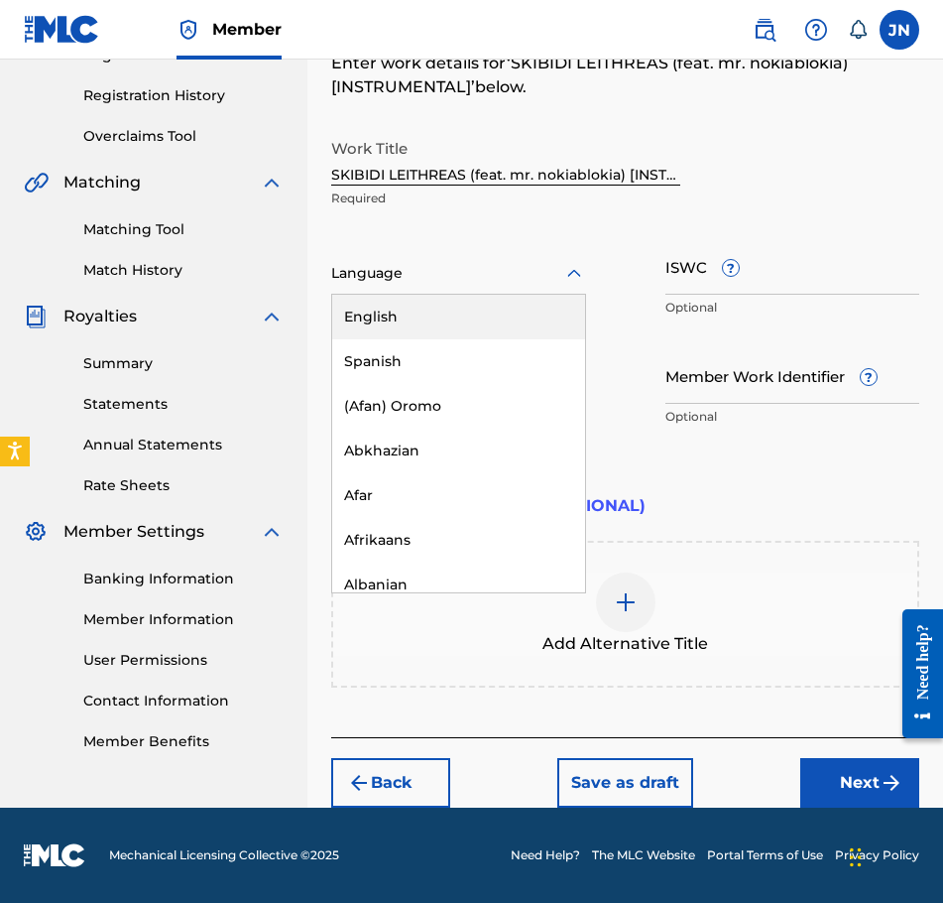
click at [529, 321] on div "English" at bounding box center [458, 317] width 253 height 45
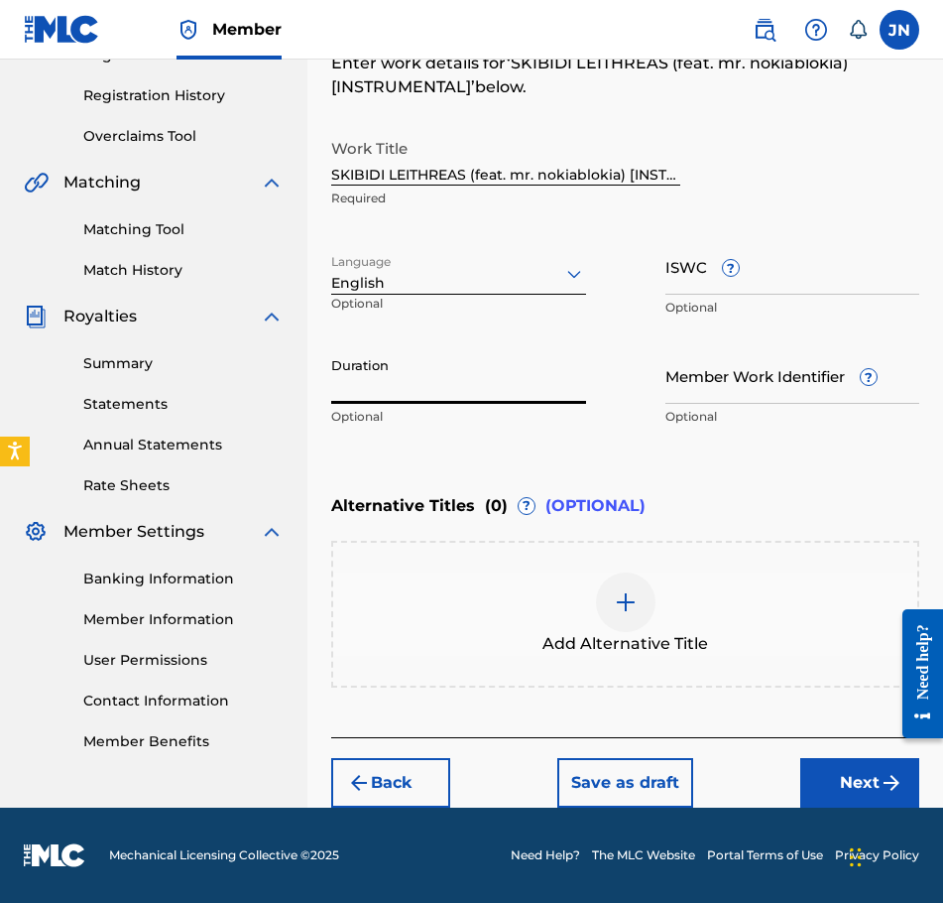
click at [530, 385] on input "Duration" at bounding box center [458, 375] width 255 height 57
type input "03:55"
click at [862, 784] on button "Next" at bounding box center [859, 783] width 119 height 50
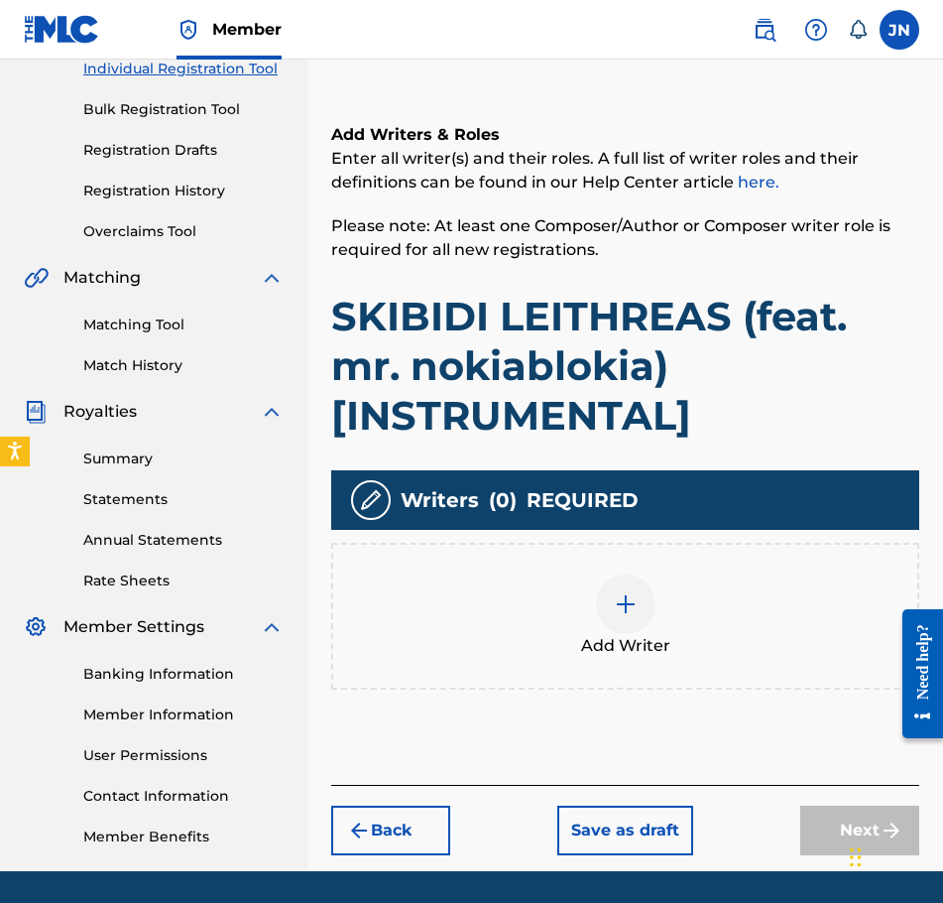
scroll to position [327, 0]
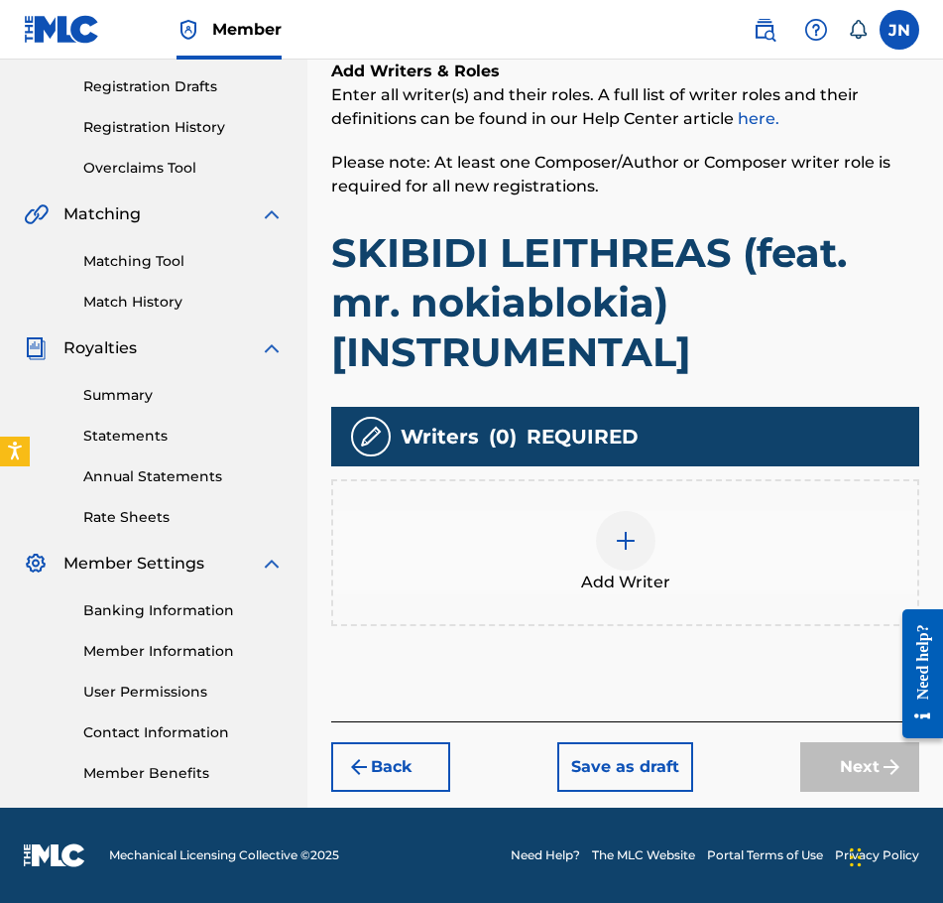
click at [626, 561] on div at bounding box center [626, 541] width 60 height 60
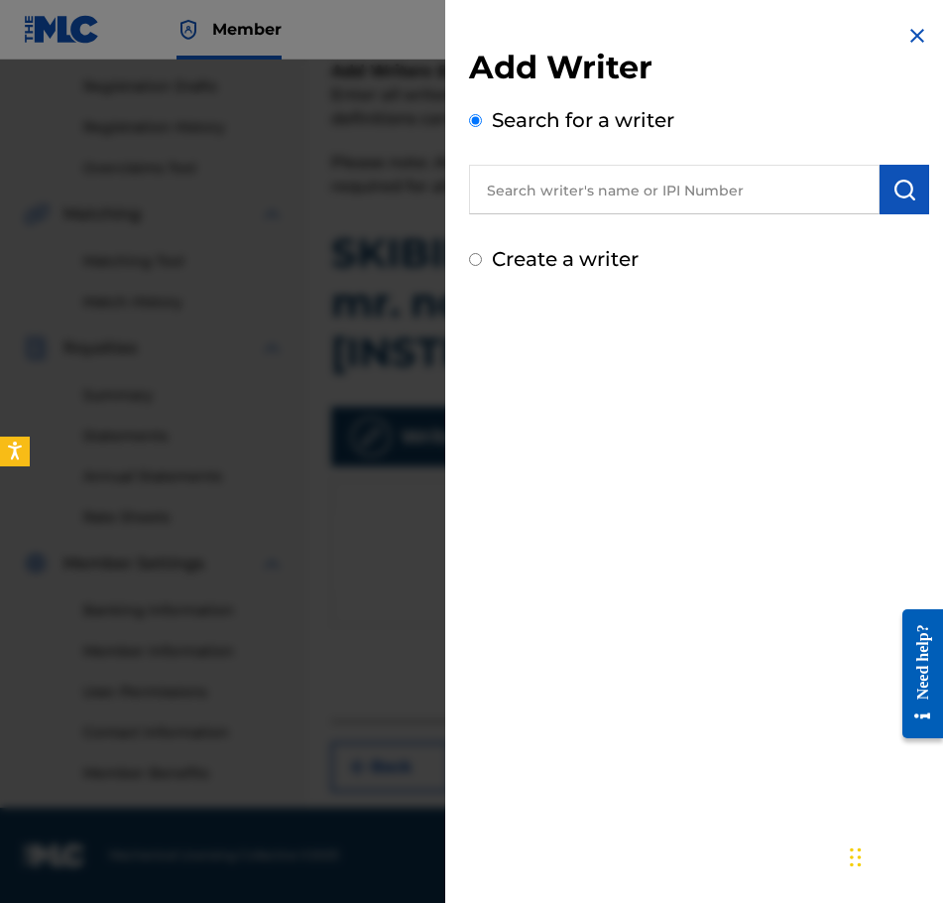
click at [622, 272] on div "Create a writer" at bounding box center [699, 259] width 460 height 30
click at [596, 253] on label "Create a writer" at bounding box center [565, 259] width 147 height 24
radio input "true"
click at [482, 253] on input "Create a writer" at bounding box center [475, 259] width 13 height 13
radio input "false"
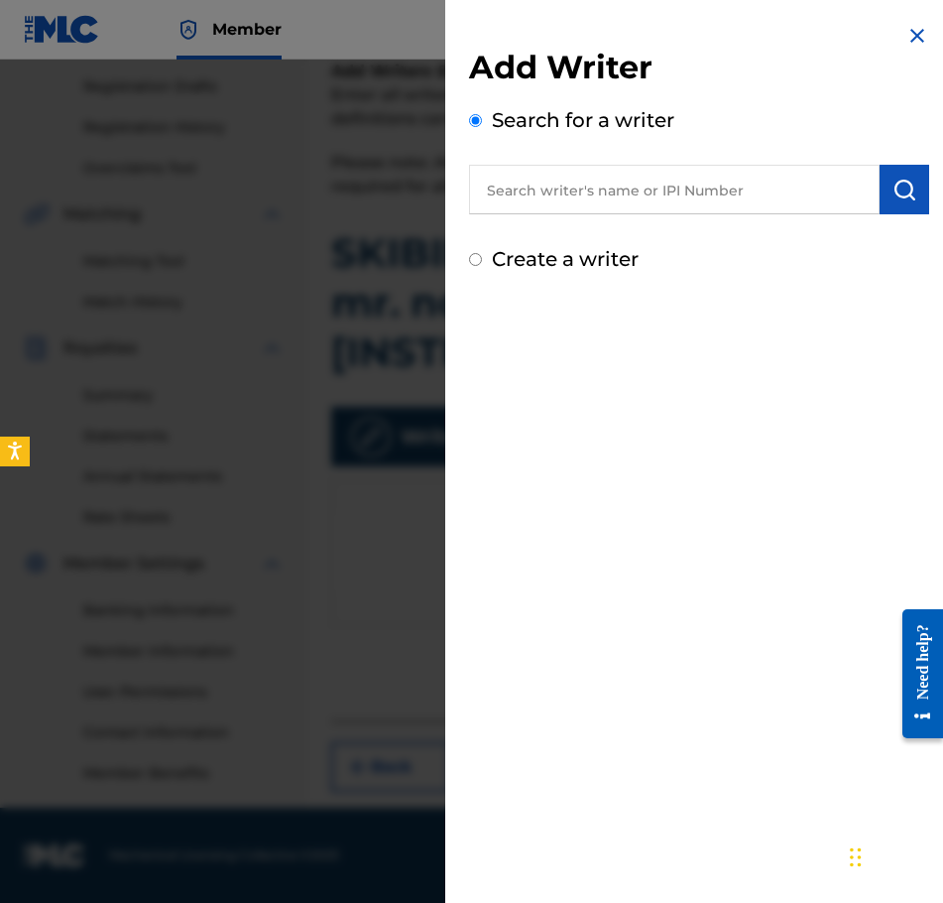
radio input "true"
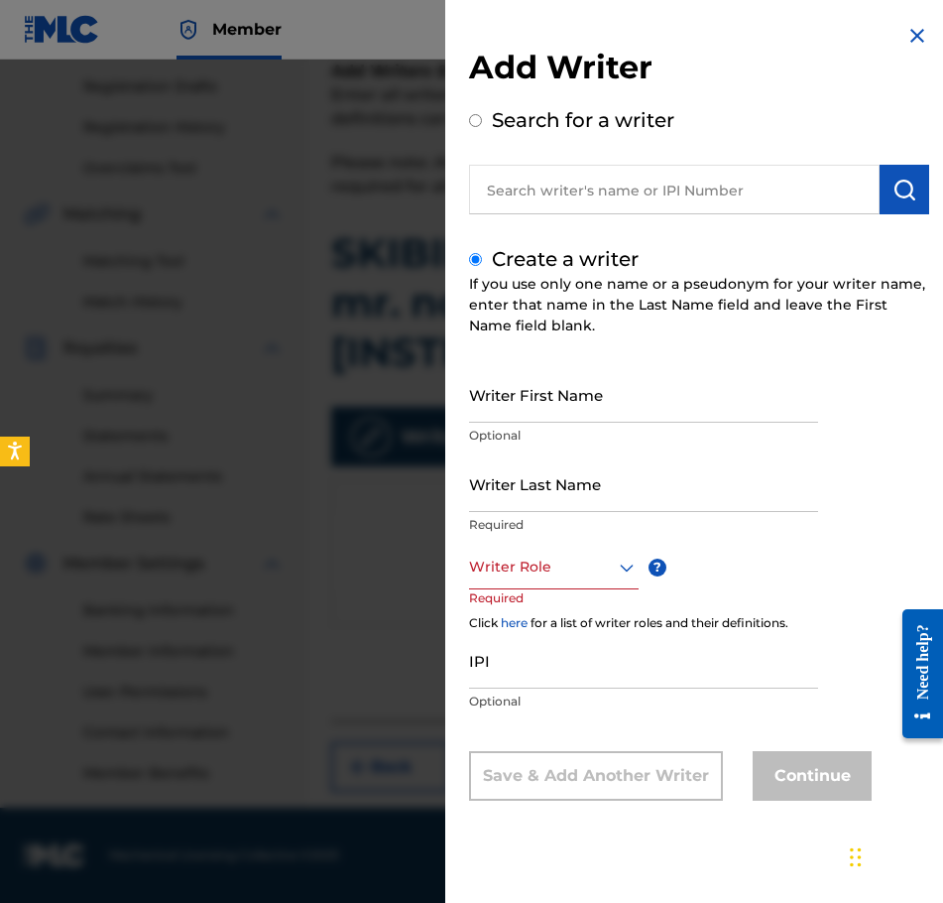
click at [625, 427] on p "Optional" at bounding box center [643, 436] width 349 height 18
click at [617, 404] on input "Writer First Name" at bounding box center [643, 394] width 349 height 57
type input "[PERSON_NAME]"
type input "Najdzionek"
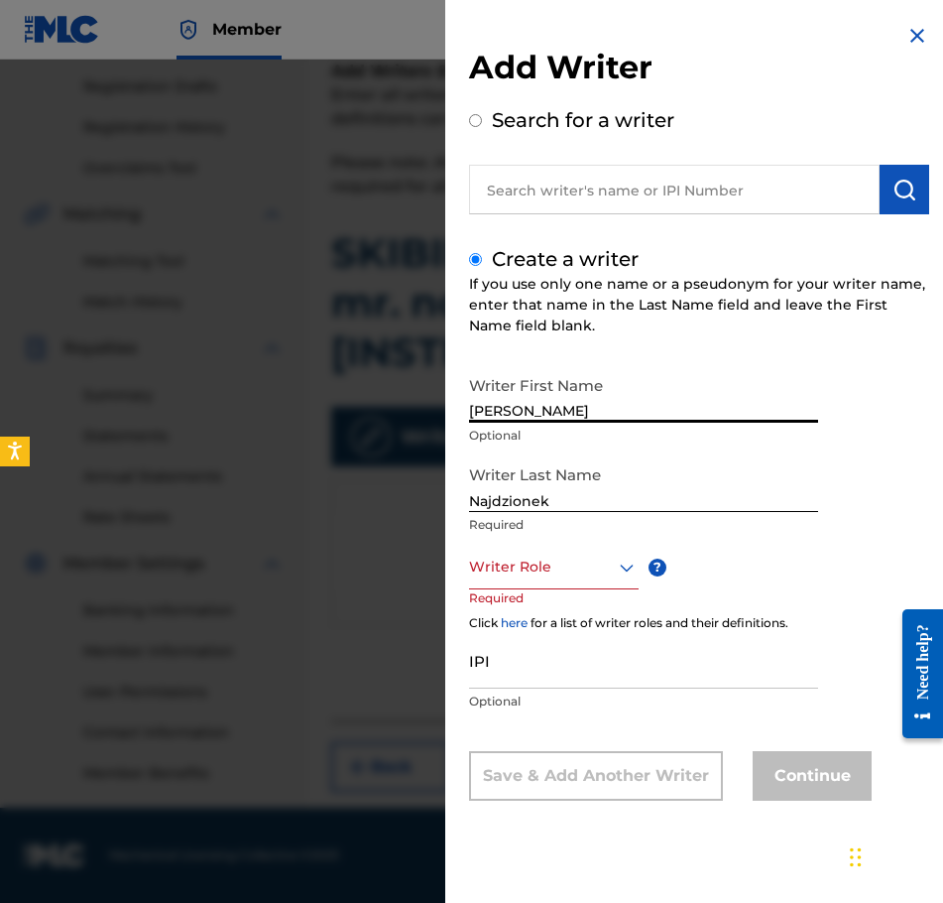
click at [538, 559] on div at bounding box center [554, 566] width 170 height 25
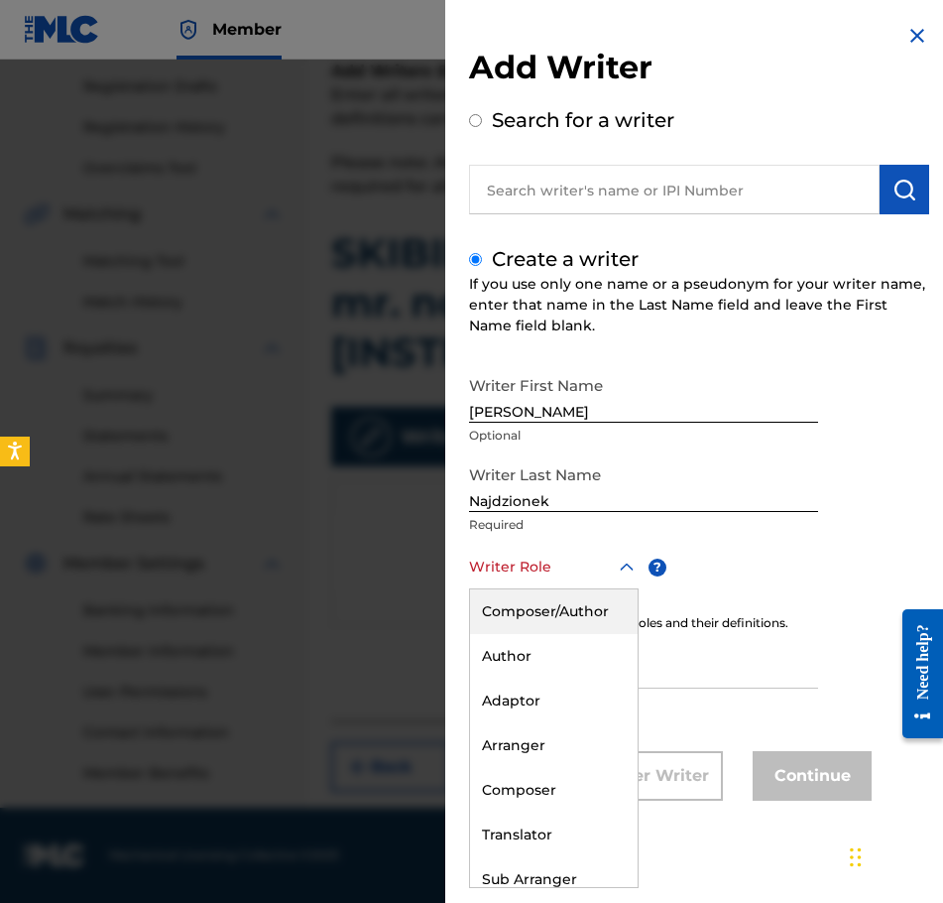
click at [578, 609] on div "Composer/Author" at bounding box center [554, 611] width 168 height 45
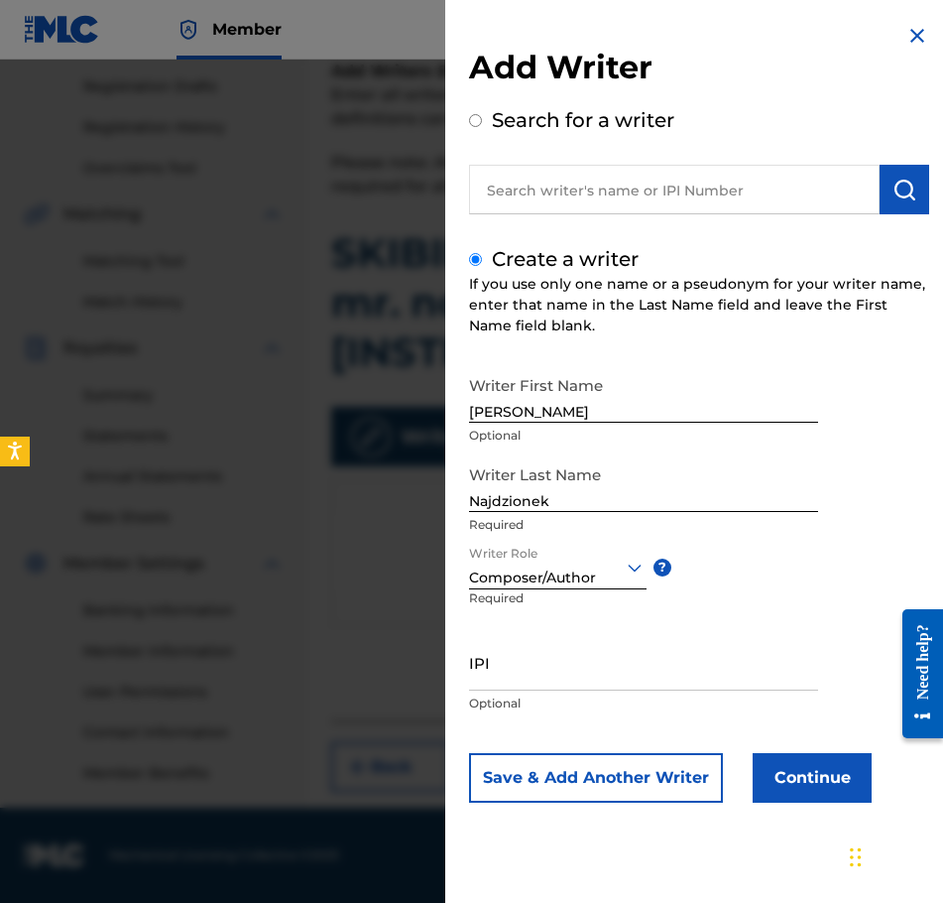
click at [814, 756] on button "Continue" at bounding box center [812, 778] width 119 height 50
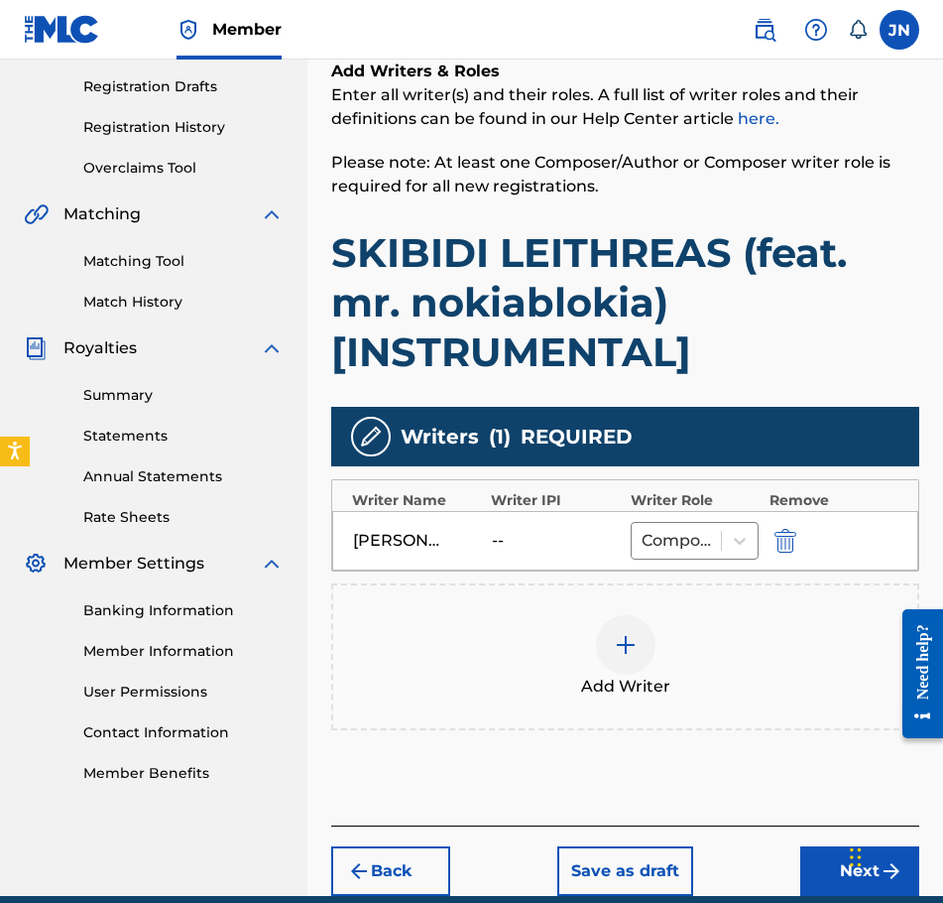
click at [644, 641] on div at bounding box center [626, 645] width 60 height 60
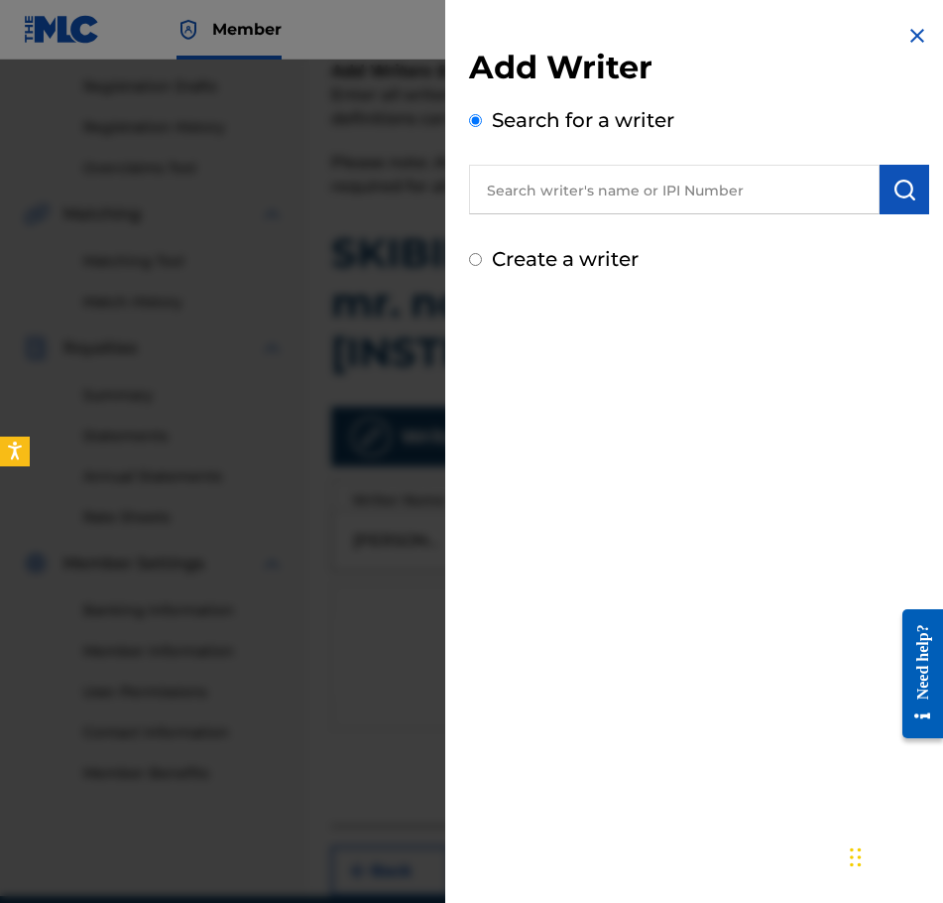
click at [576, 270] on label "Create a writer" at bounding box center [565, 259] width 147 height 24
radio input "true"
click at [482, 266] on input "Create a writer" at bounding box center [475, 259] width 13 height 13
radio input "false"
radio input "true"
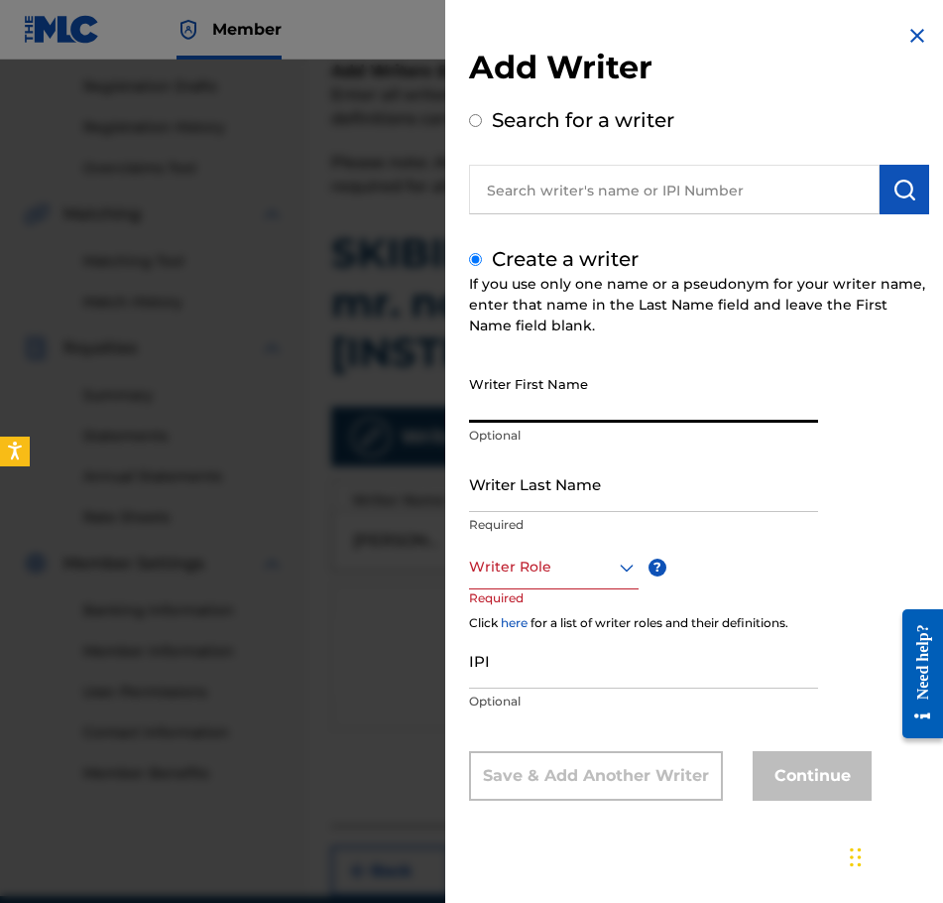
click at [662, 417] on input "Writer First Name" at bounding box center [643, 394] width 349 height 57
type input "Delcio"
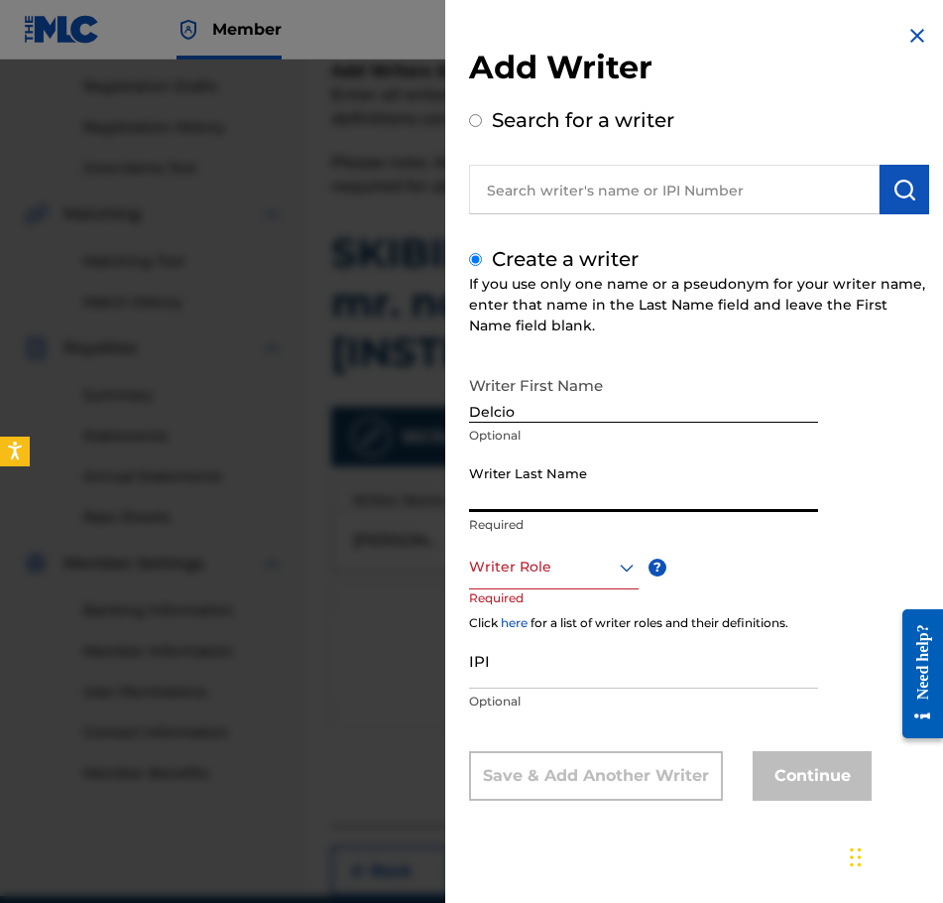
click at [595, 469] on input "Writer Last Name" at bounding box center [643, 483] width 349 height 57
click at [593, 483] on input "Writer Last Name" at bounding box center [643, 483] width 349 height 57
paste input "[PERSON_NAME]"
type input "[PERSON_NAME]"
click at [499, 565] on div at bounding box center [554, 566] width 170 height 25
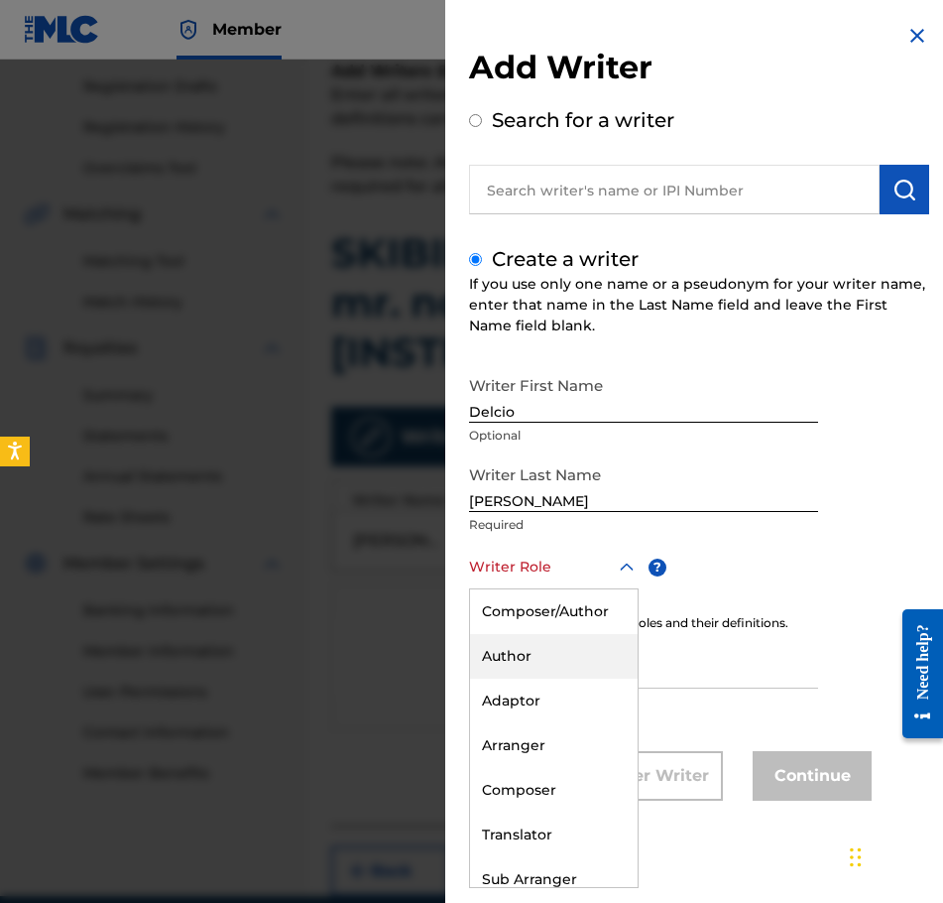
click at [558, 645] on div "Author" at bounding box center [554, 656] width 168 height 45
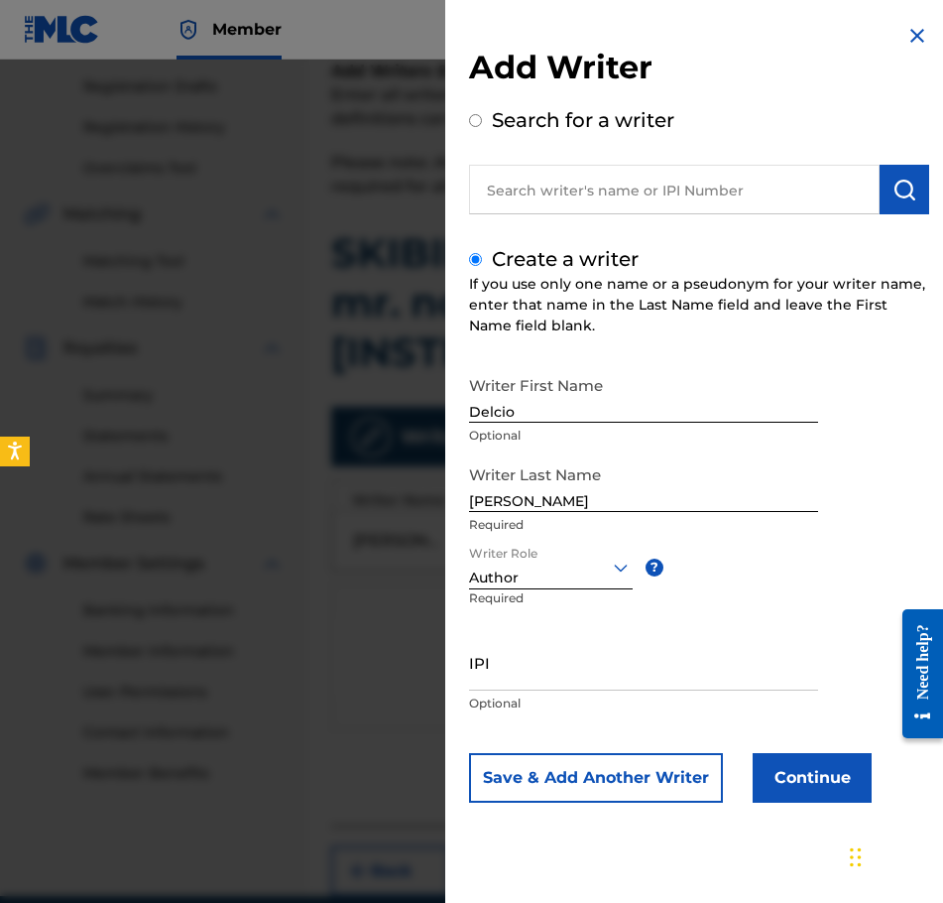
click at [803, 800] on button "Continue" at bounding box center [812, 778] width 119 height 50
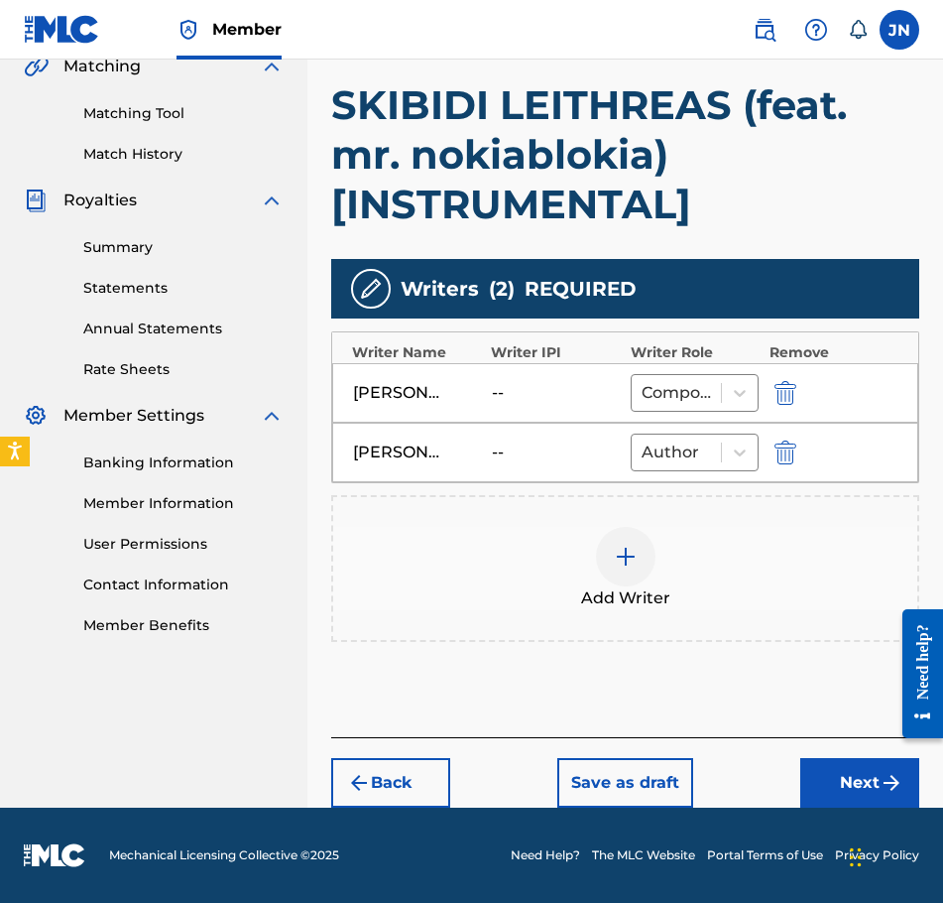
click at [858, 791] on button "Next" at bounding box center [859, 783] width 119 height 50
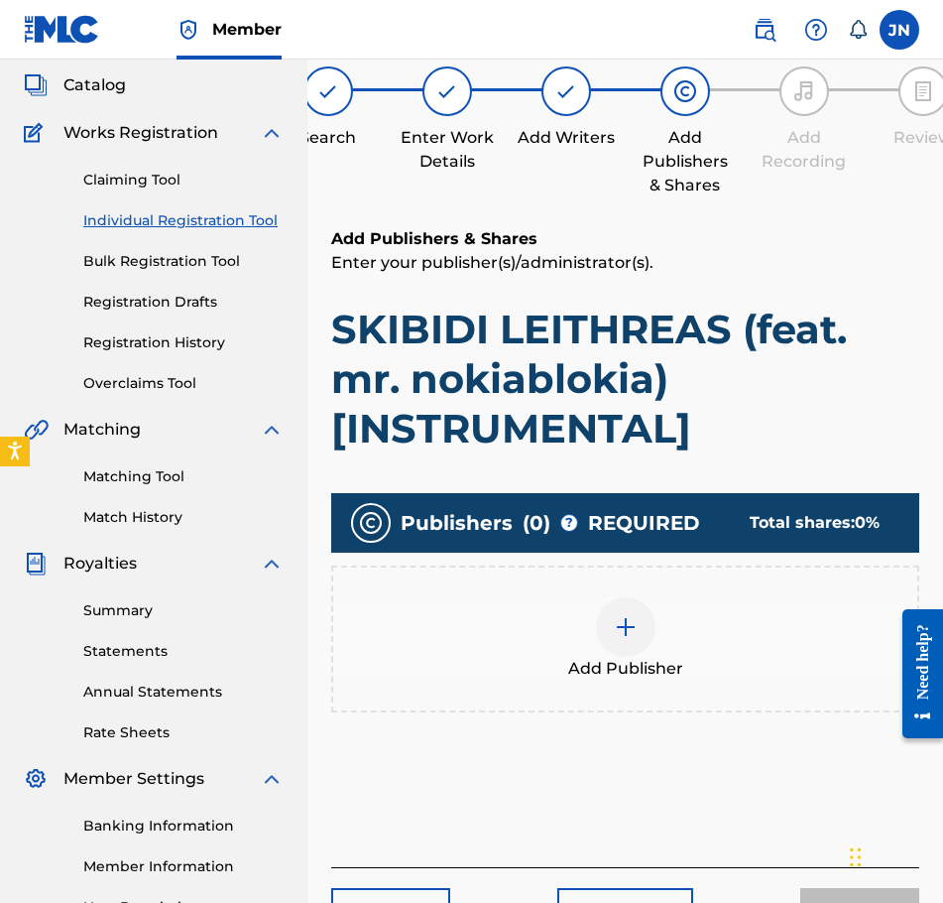
scroll to position [89, 0]
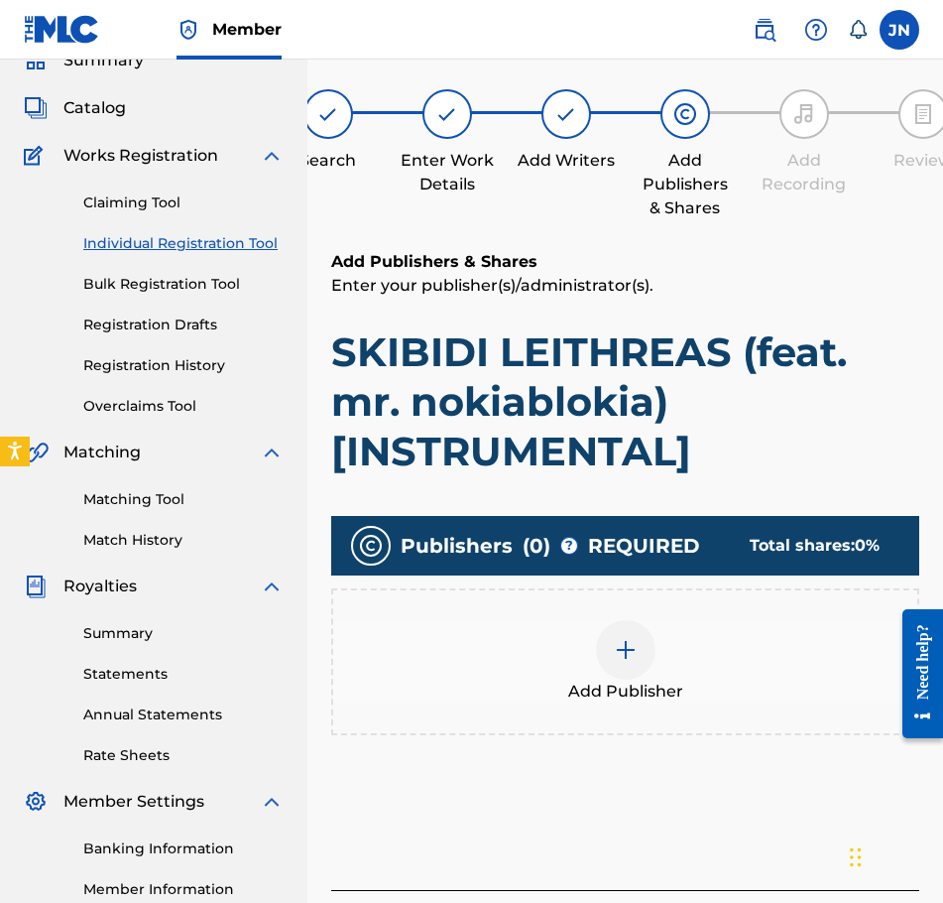
click at [649, 593] on div "Add Publisher" at bounding box center [625, 661] width 588 height 147
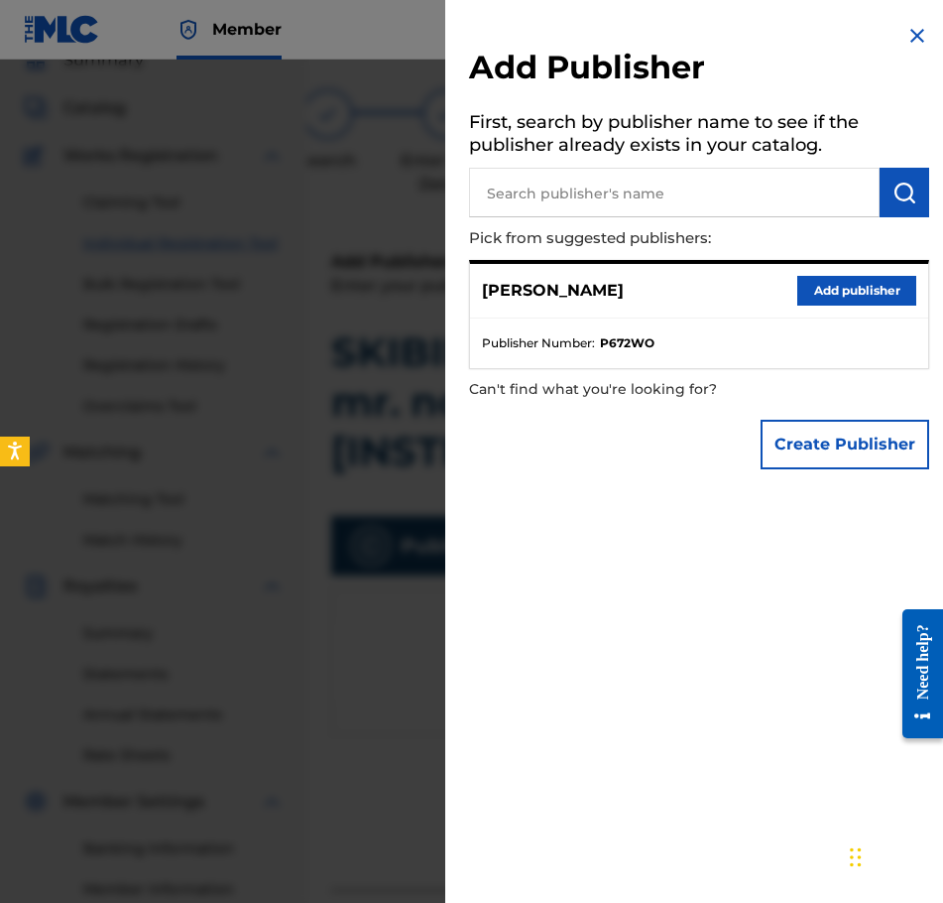
click at [864, 285] on button "Add publisher" at bounding box center [857, 291] width 119 height 30
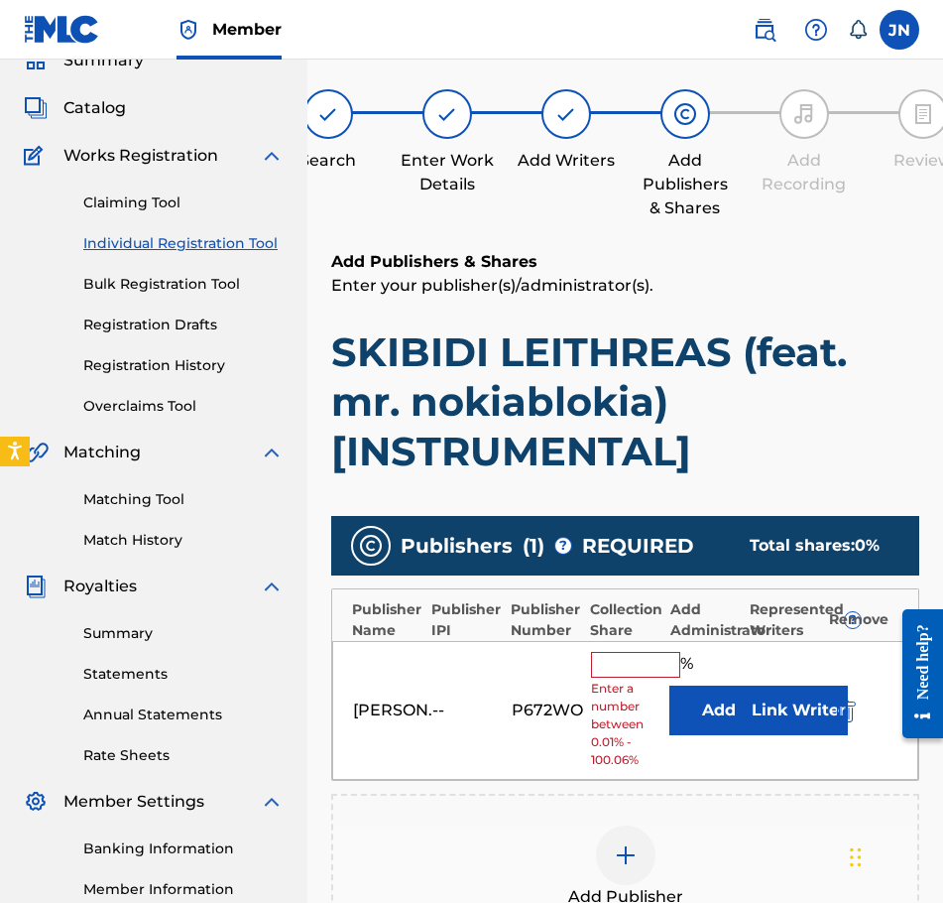
click at [673, 652] on input "text" at bounding box center [635, 665] width 89 height 26
type input "100"
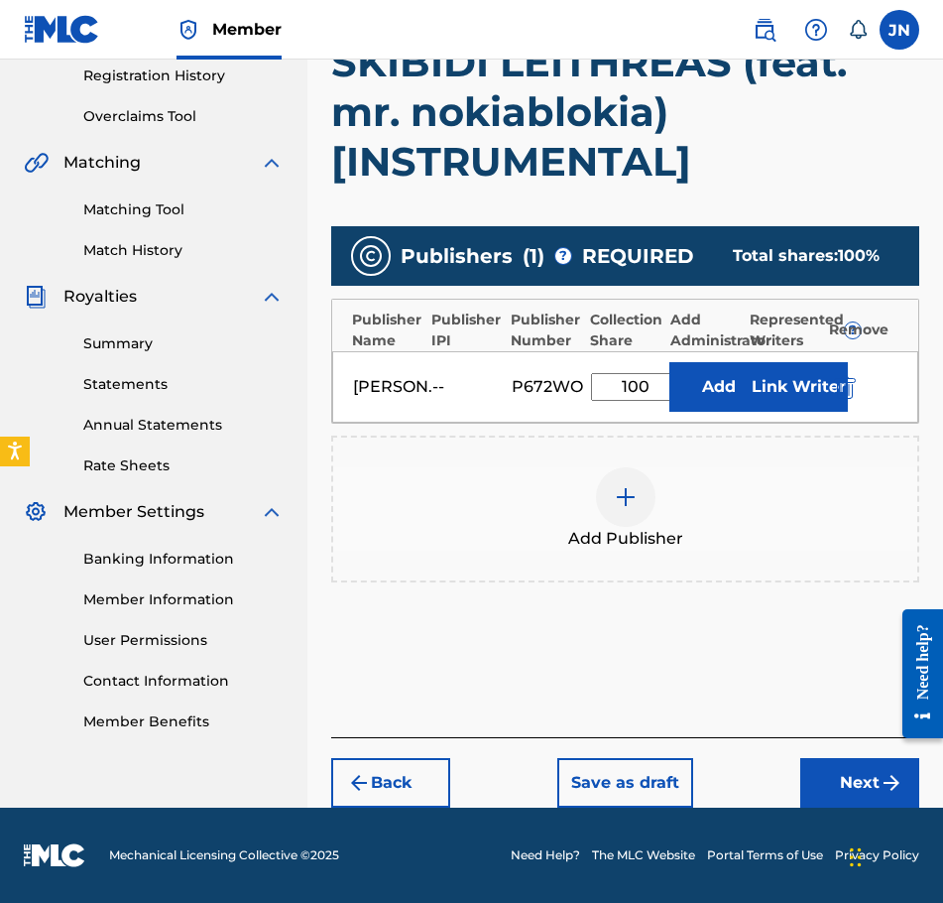
click at [827, 798] on button "Next" at bounding box center [859, 783] width 119 height 50
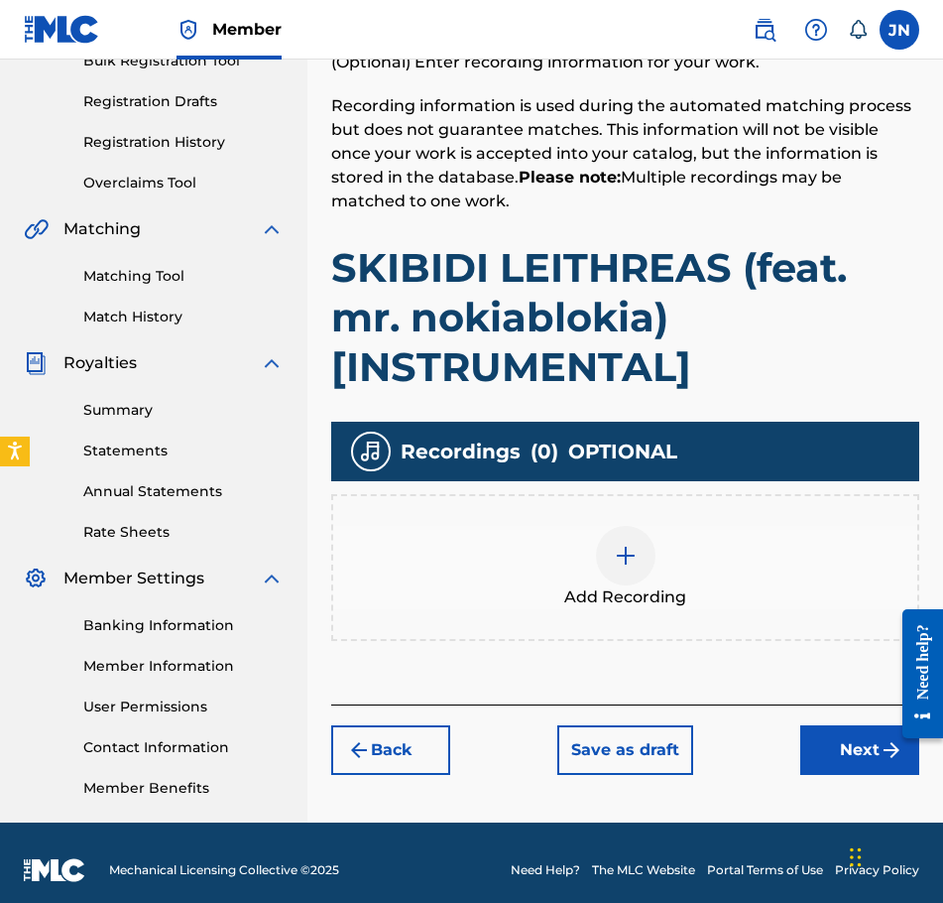
scroll to position [327, 0]
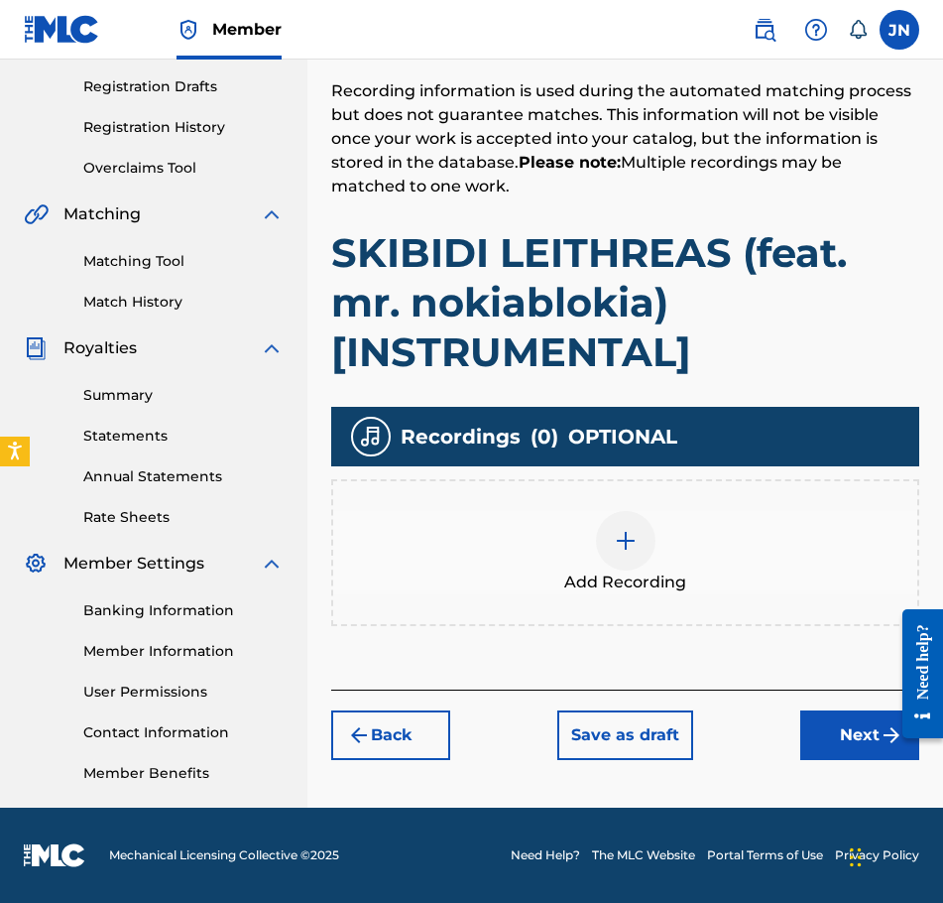
click at [623, 547] on img at bounding box center [626, 541] width 24 height 24
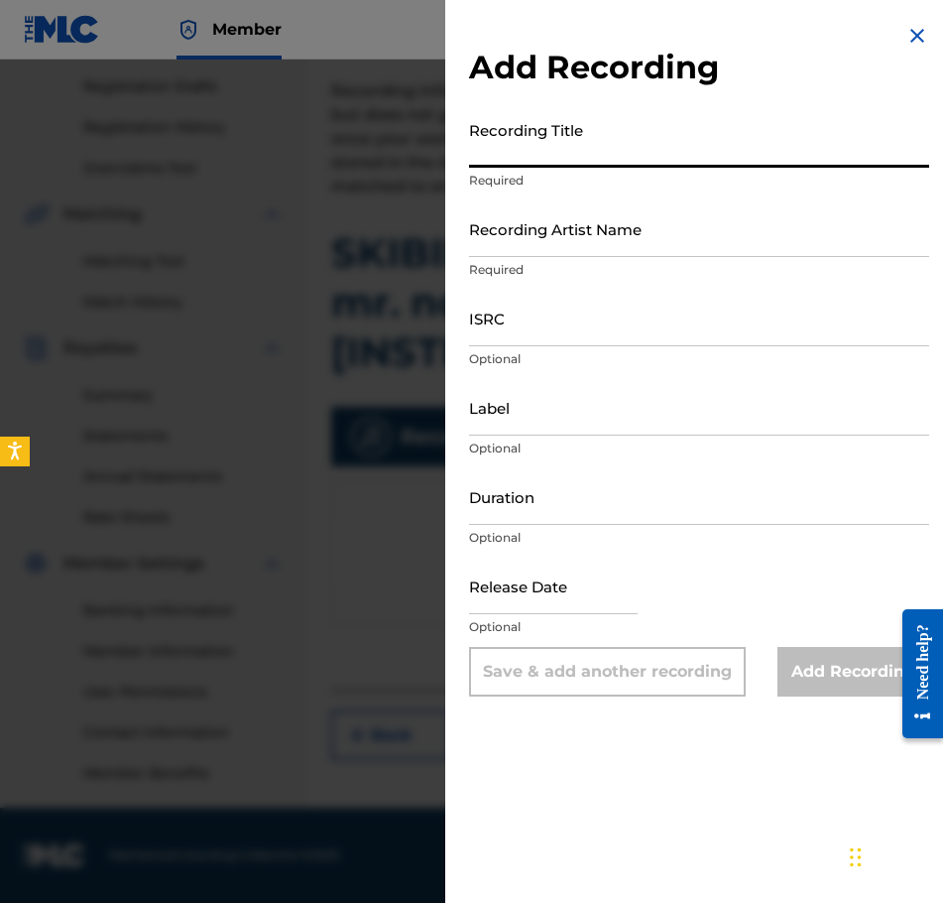
click at [709, 141] on input "Recording Title" at bounding box center [699, 139] width 460 height 57
paste input "SKIBIDI LEITHREAS (feat. mr. nokiablokia) [INSTRUMENTAL]"
type input "SKIBIDI LEITHREAS (feat. mr. nokiablokia) [INSTRUMENTAL]"
click at [638, 251] on input "Recording Artist Name" at bounding box center [699, 228] width 460 height 57
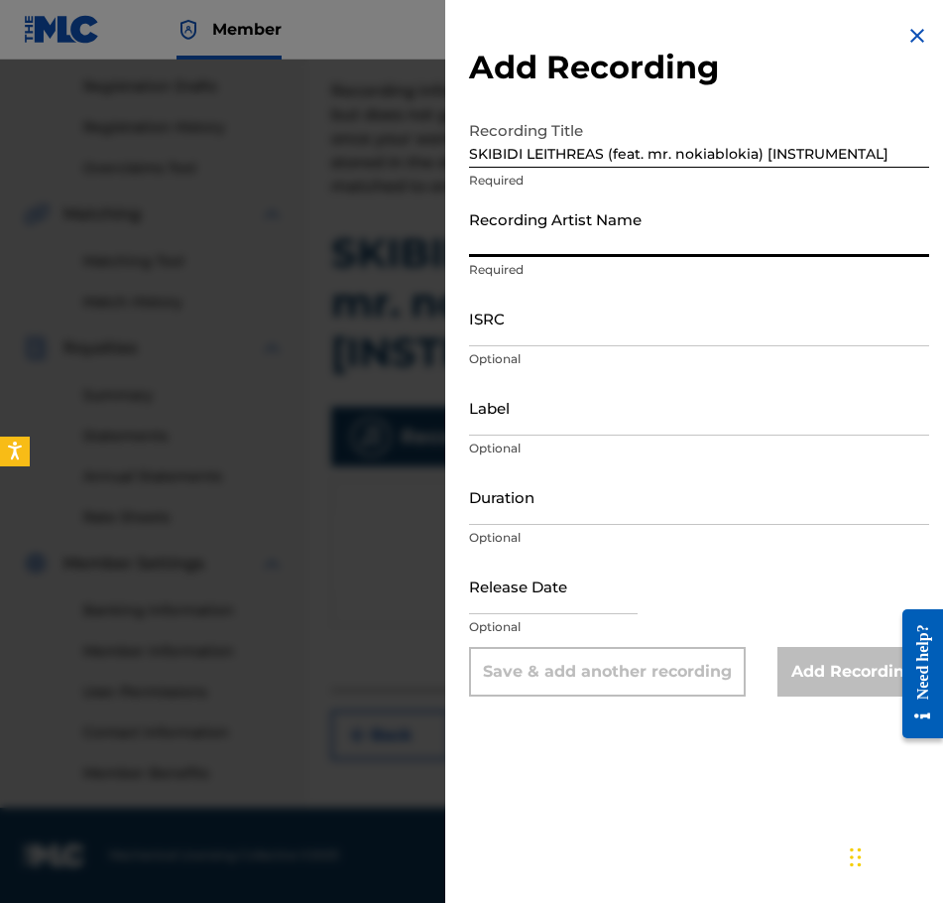
type input "[PERSON_NAME]"
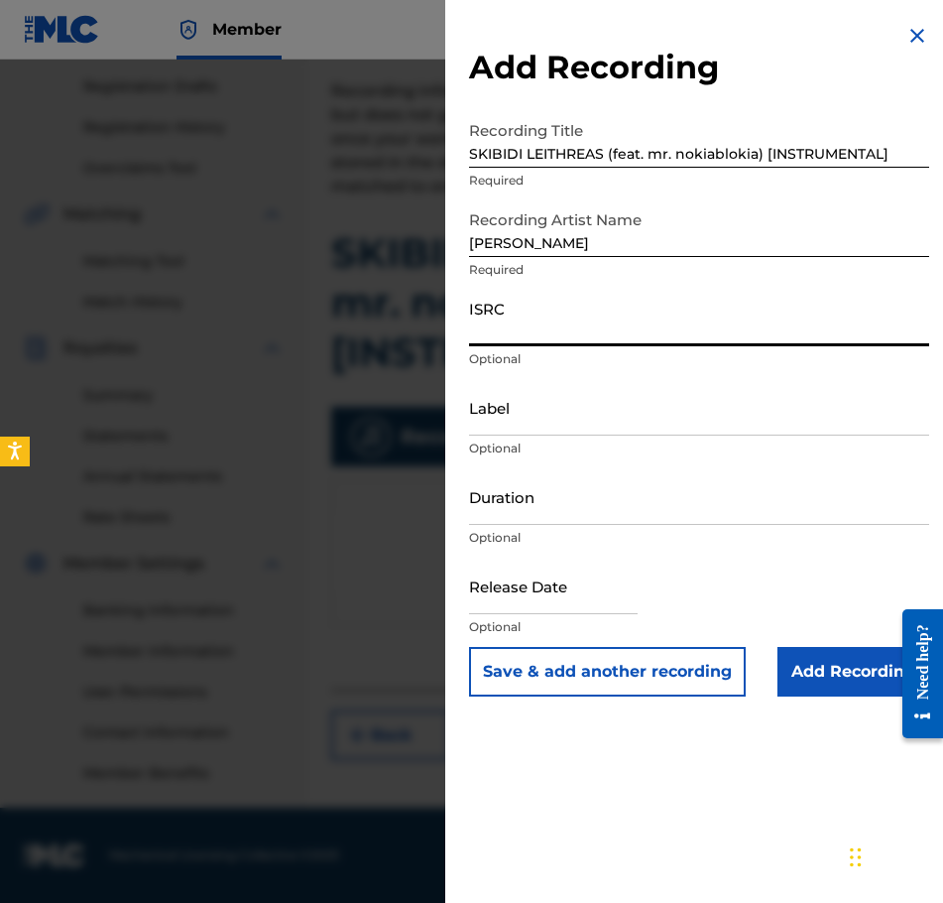
click at [621, 329] on input "ISRC" at bounding box center [699, 318] width 460 height 57
click at [628, 317] on input "ISRC" at bounding box center [699, 318] width 460 height 57
paste input "QT3EX2540540"
type input "QT3EX2540540"
click at [540, 515] on input "Duration" at bounding box center [699, 496] width 460 height 57
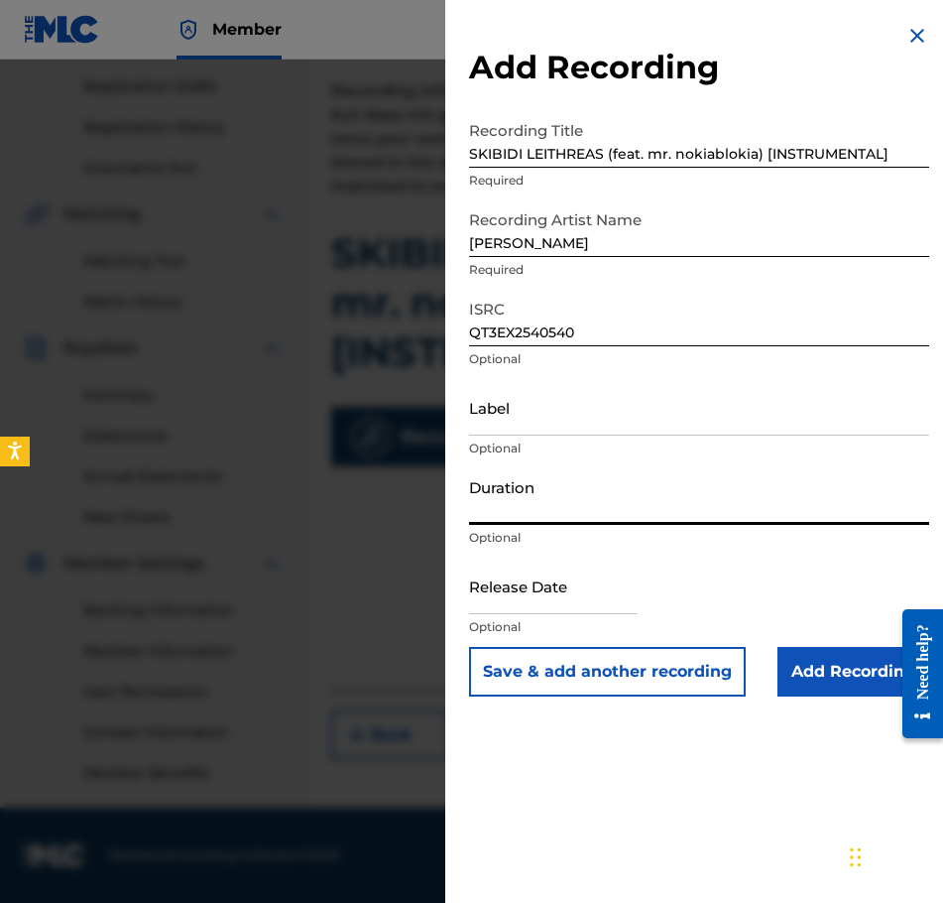
type input "03:55"
click at [584, 605] on input "text" at bounding box center [553, 585] width 169 height 57
select select "8"
select select "2025"
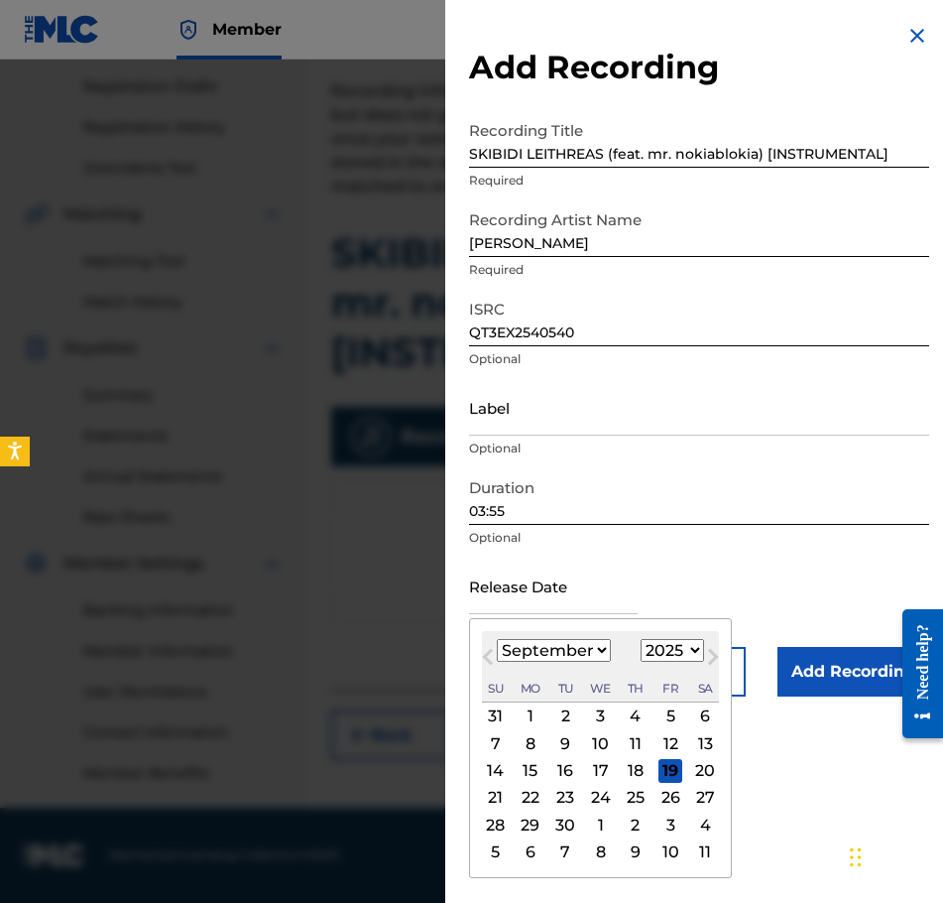
type input "[DATE]"
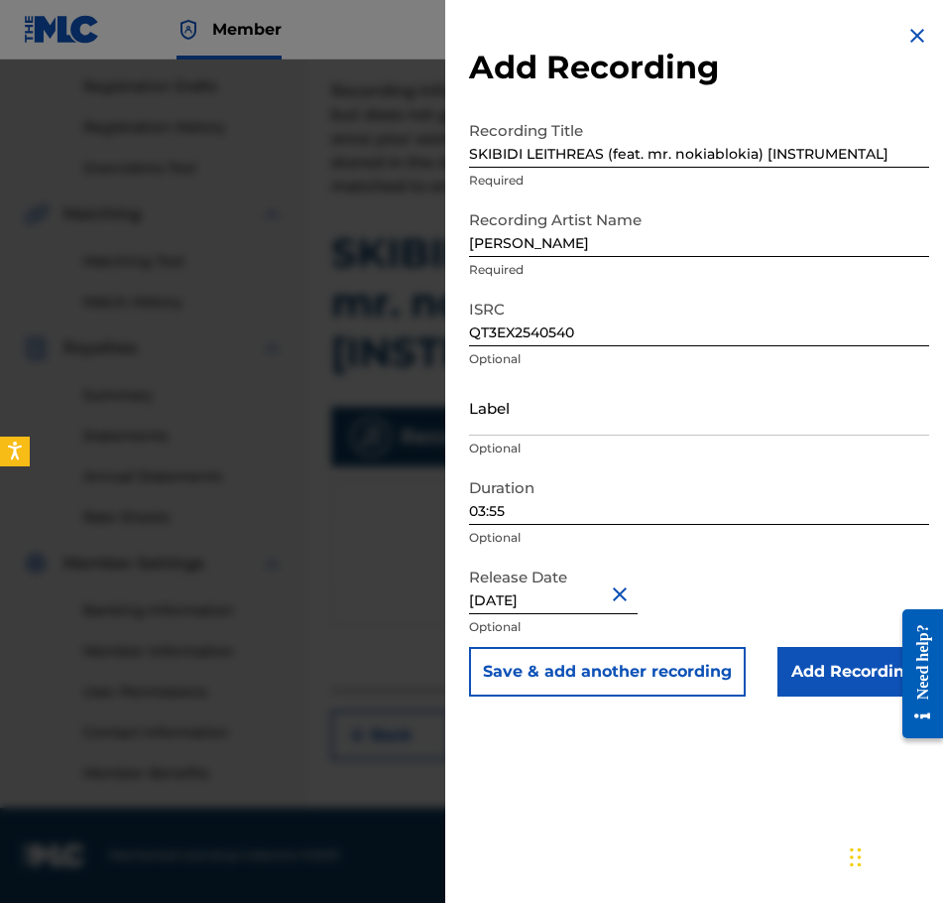
click at [840, 684] on input "Add Recording" at bounding box center [854, 672] width 152 height 50
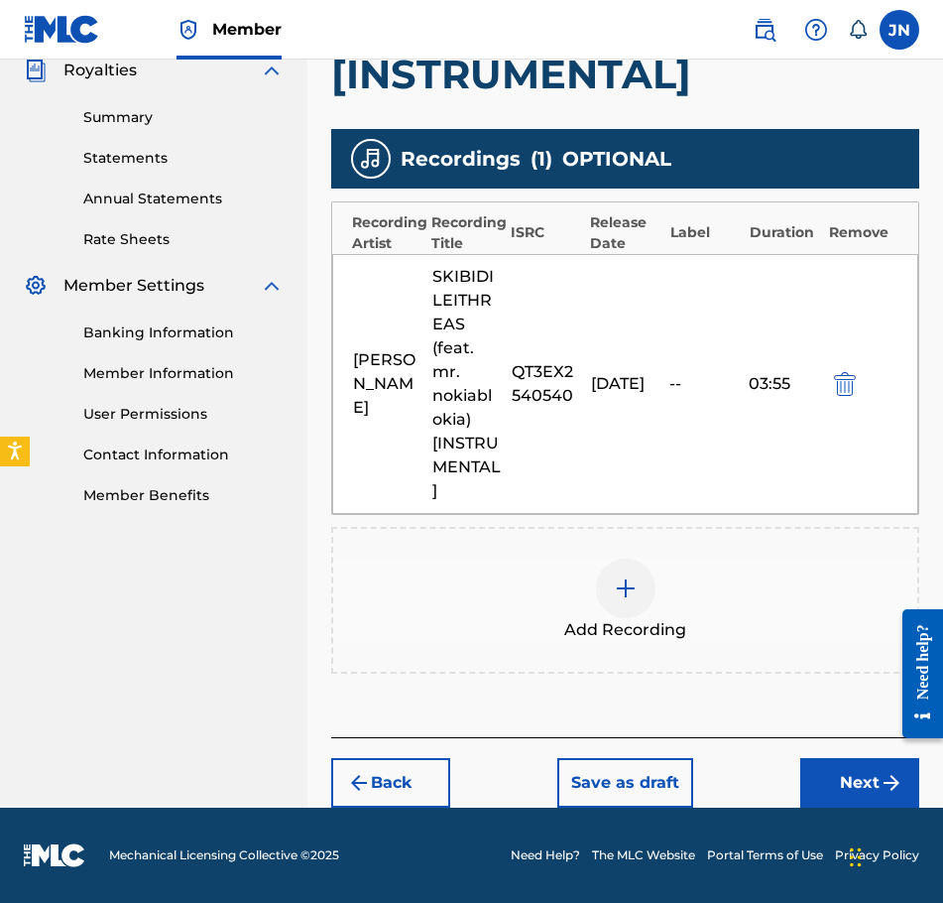
click at [810, 782] on button "Next" at bounding box center [859, 783] width 119 height 50
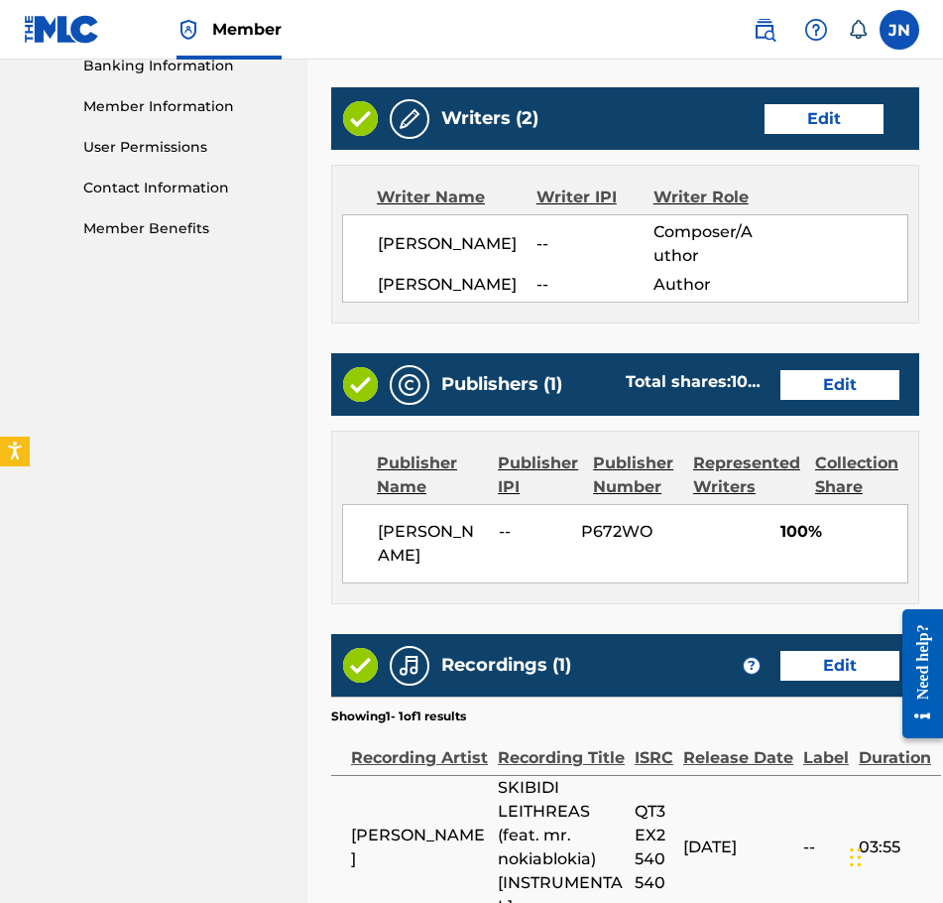
scroll to position [1084, 0]
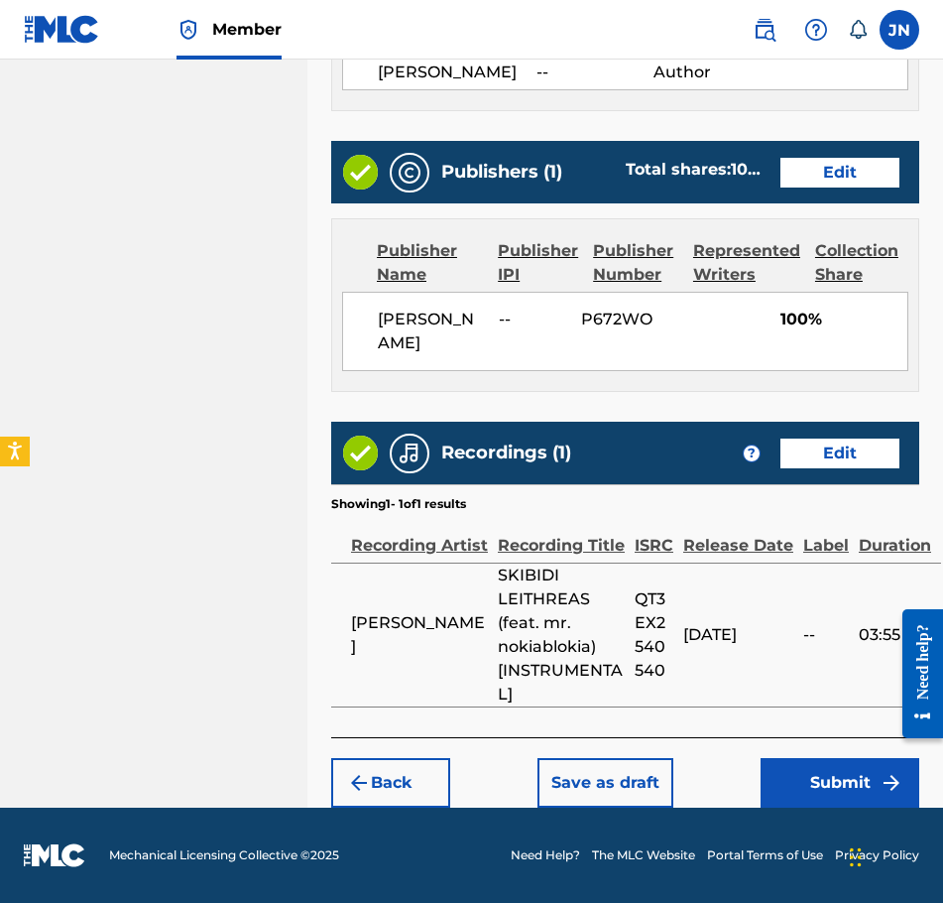
click at [849, 781] on button "Submit" at bounding box center [840, 783] width 159 height 50
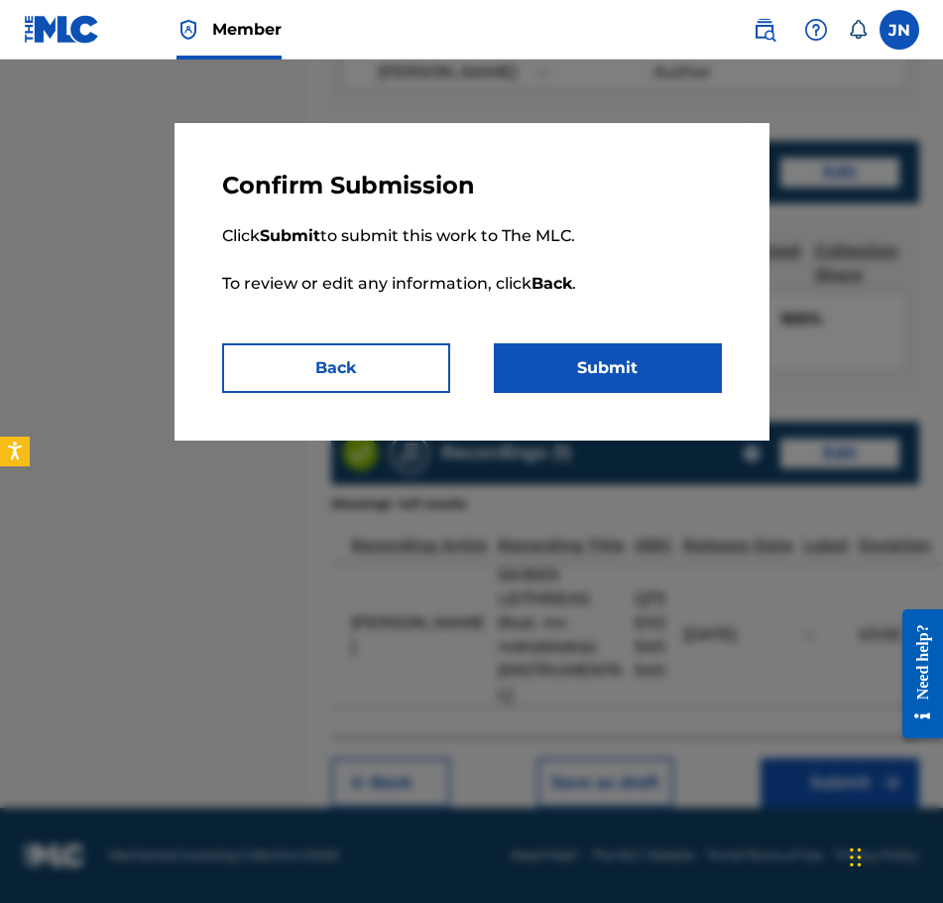
drag, startPoint x: 623, startPoint y: 436, endPoint x: 632, endPoint y: 422, distance: 17.4
click at [624, 435] on div "Confirm Submission Click Submit to submit this work to The MLC. To review or ed…" at bounding box center [472, 281] width 595 height 317
click at [654, 388] on button "Submit" at bounding box center [608, 368] width 228 height 50
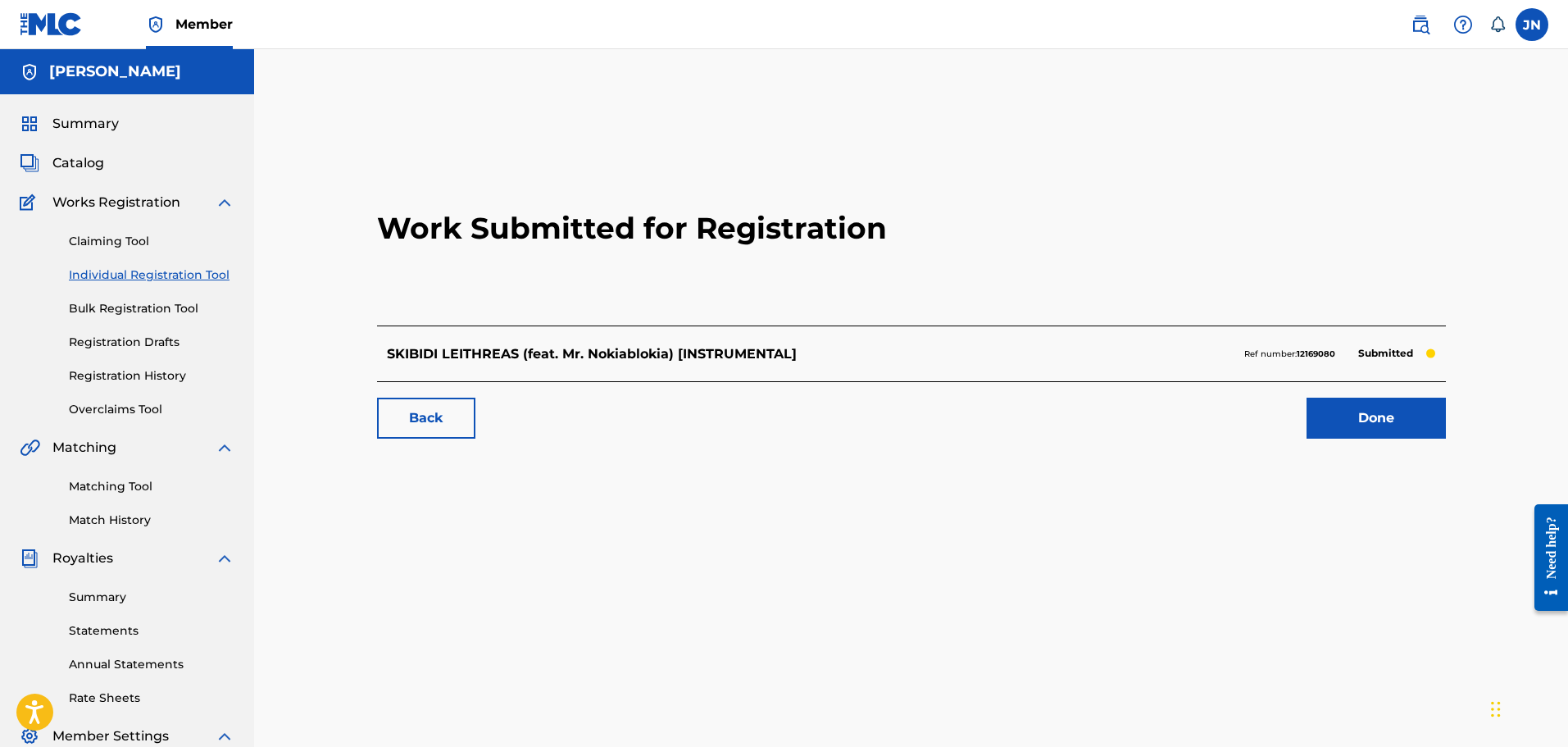
click at [159, 375] on link "Registration History" at bounding box center [151, 375] width 165 height 17
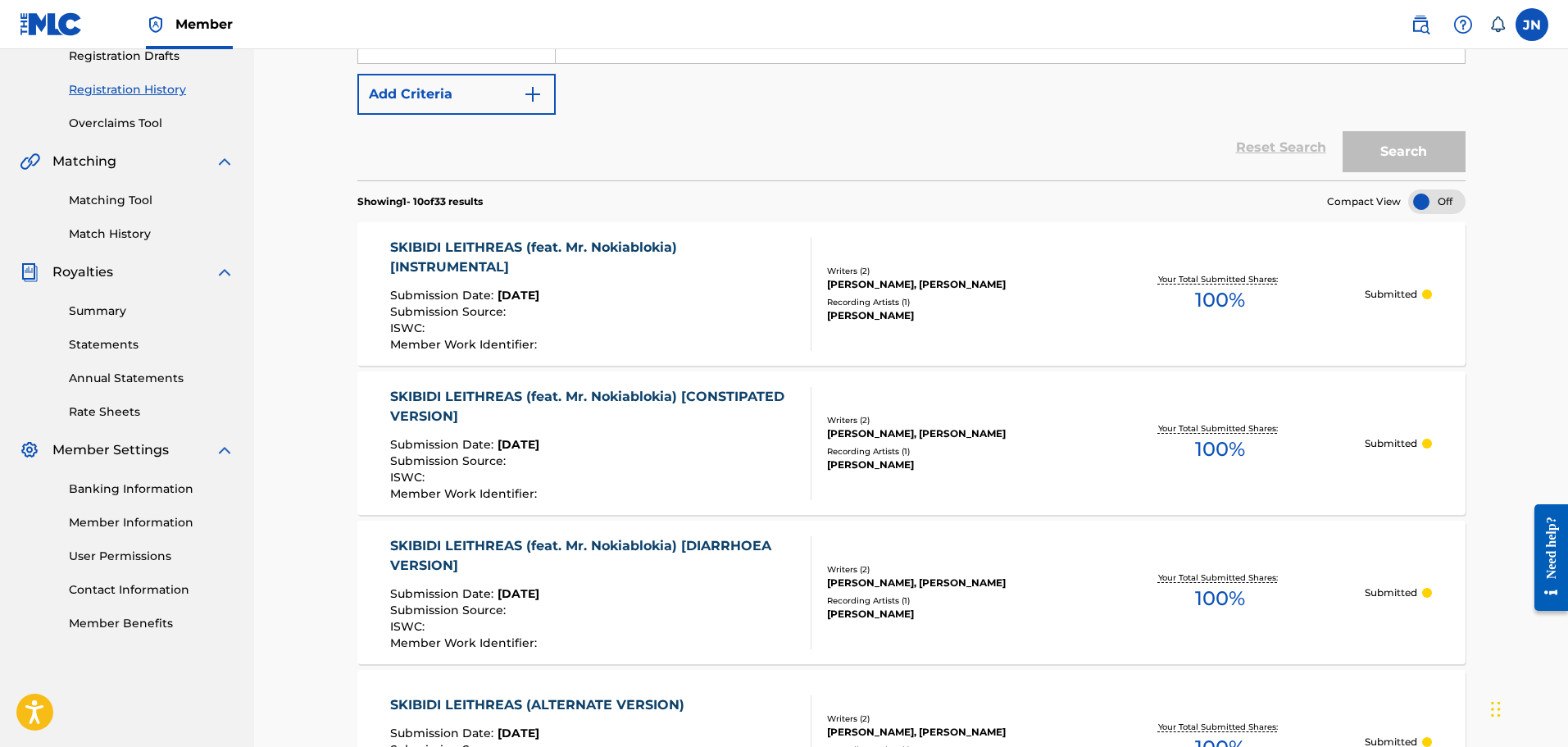
scroll to position [246, 0]
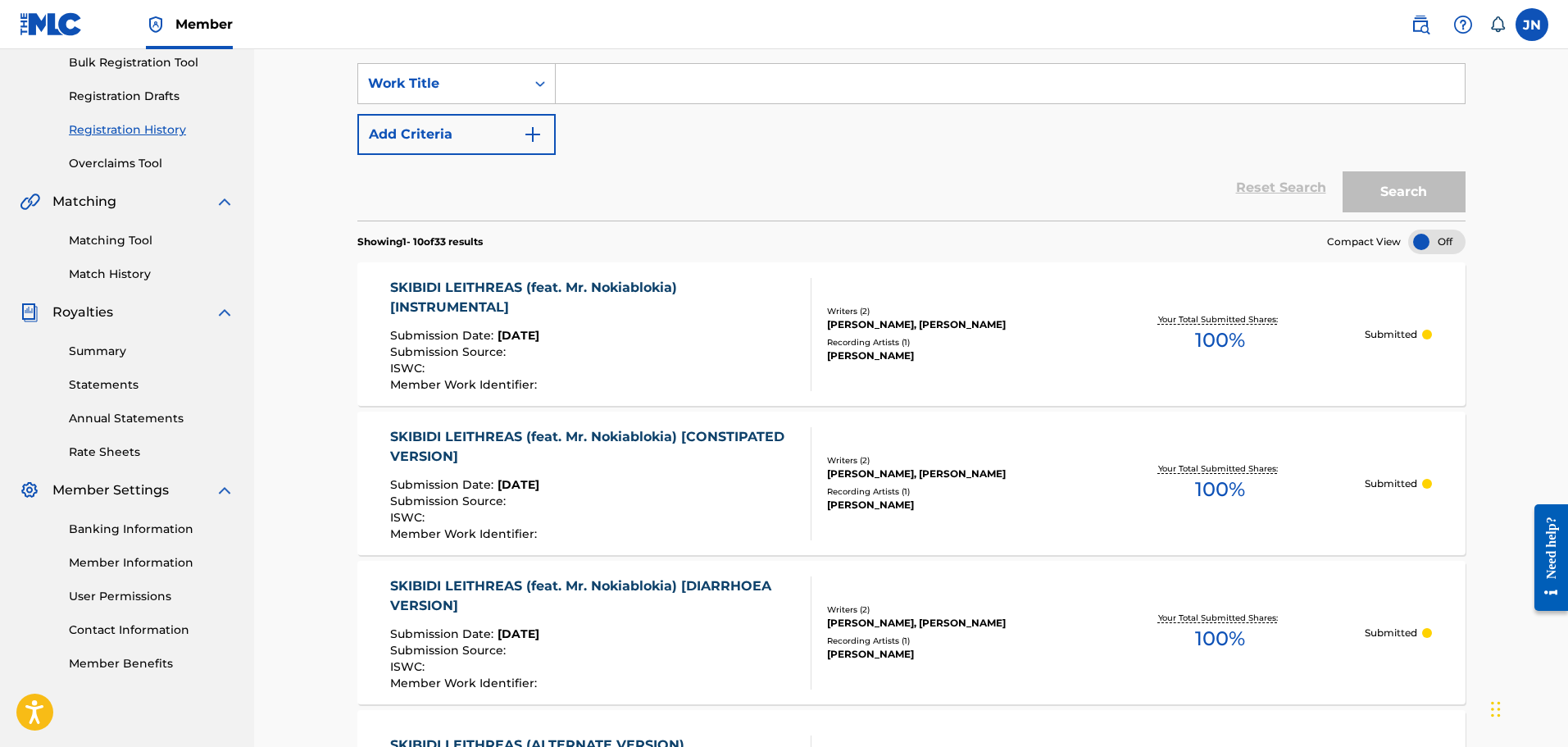
click at [117, 355] on link "Summary" at bounding box center [151, 351] width 165 height 17
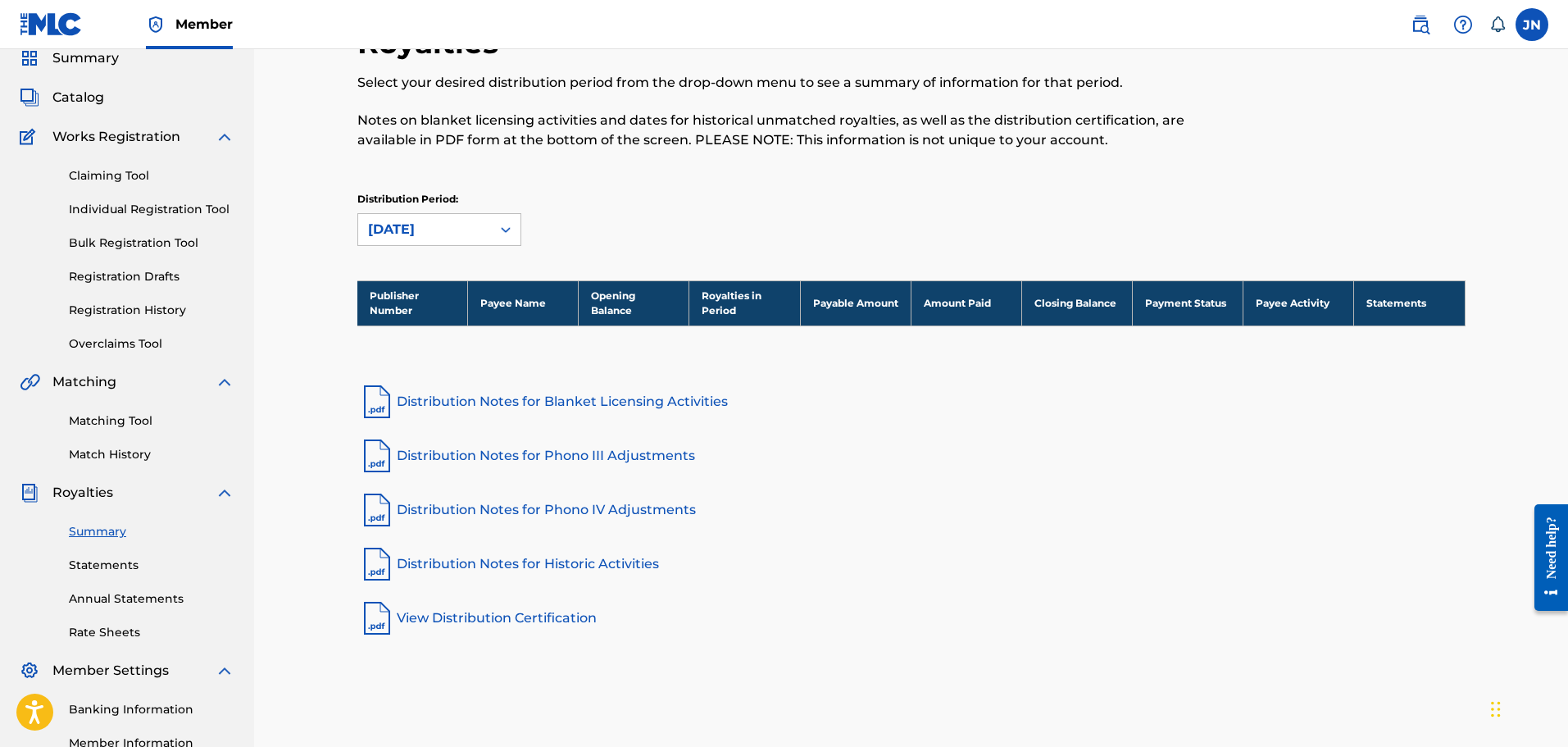
scroll to position [246, 0]
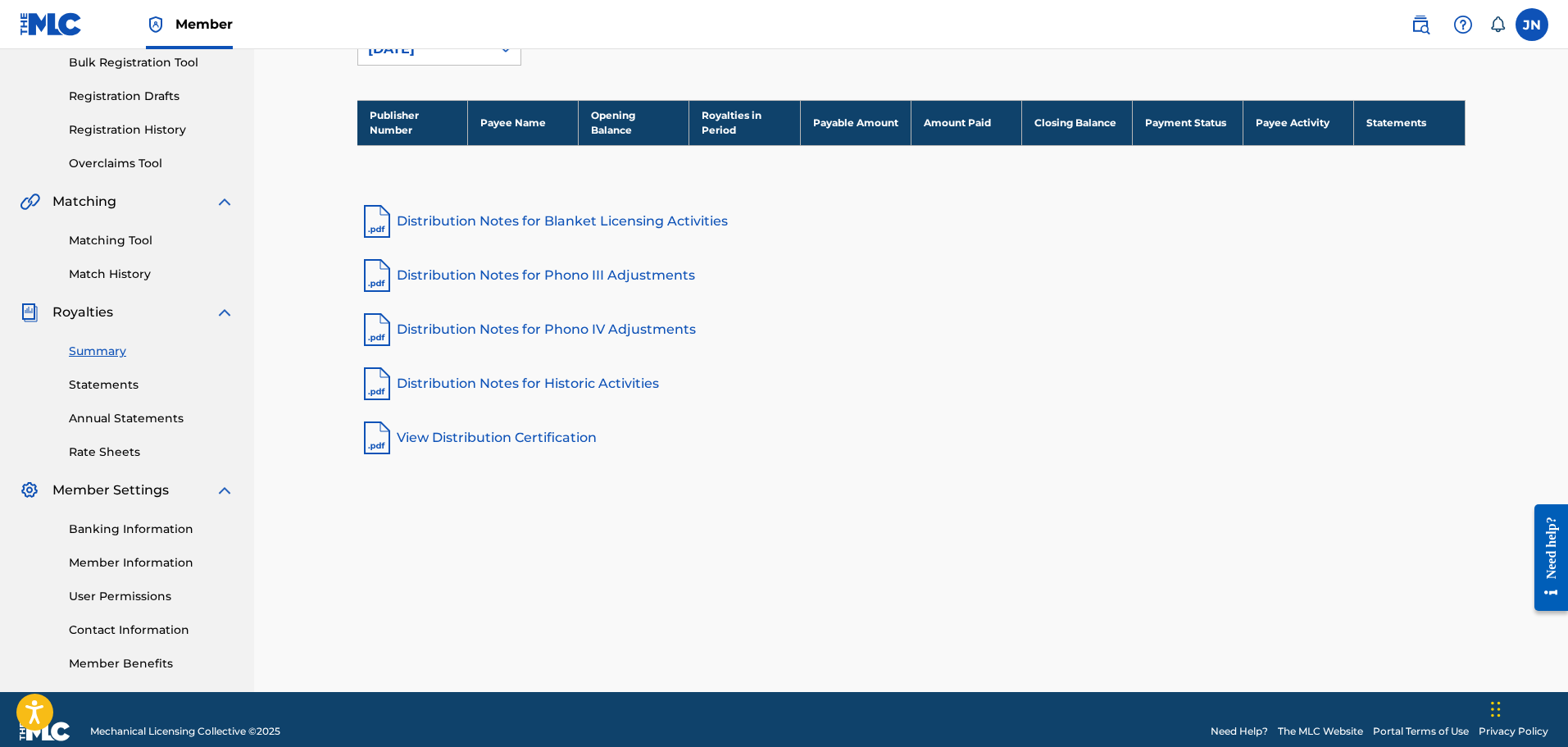
click at [139, 384] on link "Statements" at bounding box center [151, 384] width 165 height 17
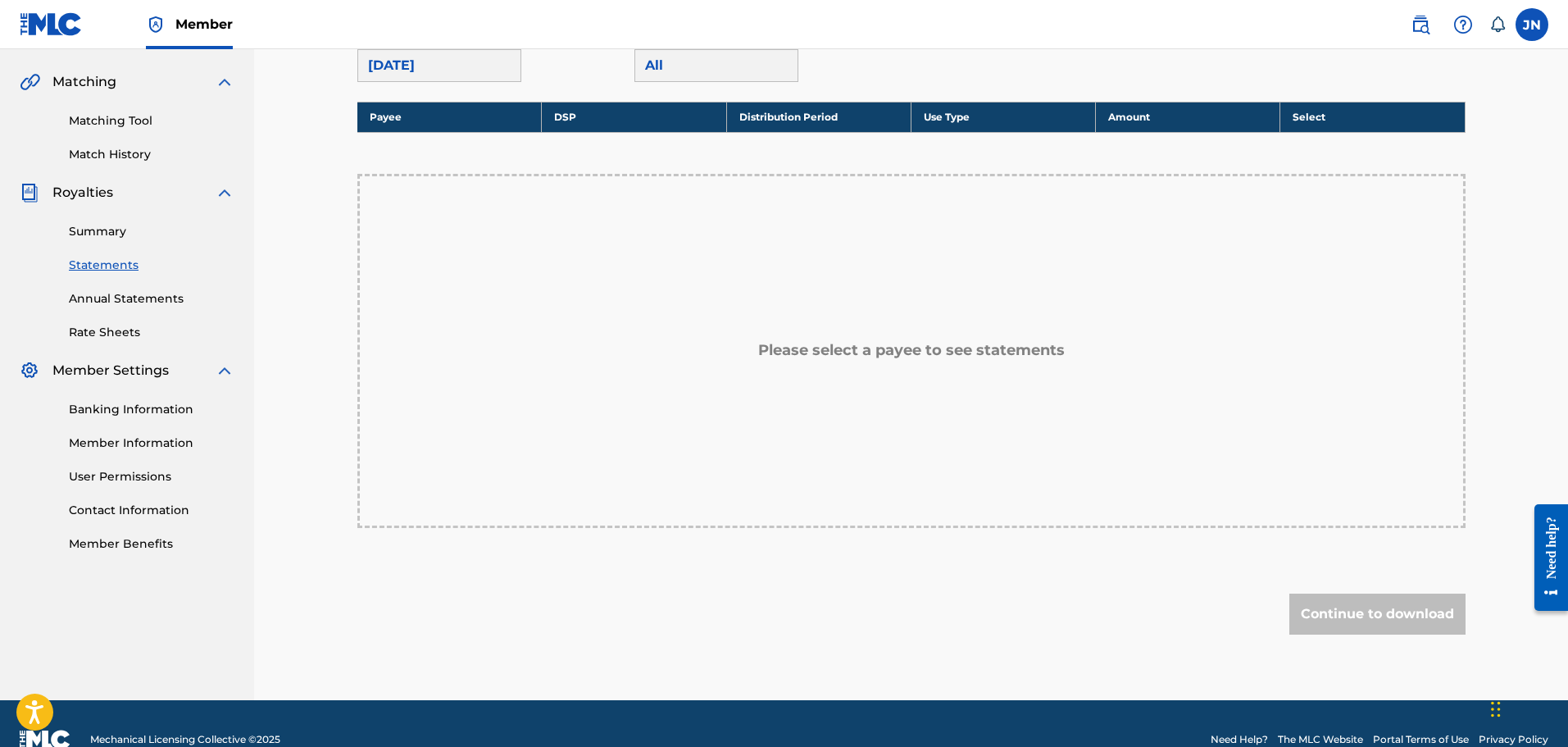
scroll to position [397, 0]
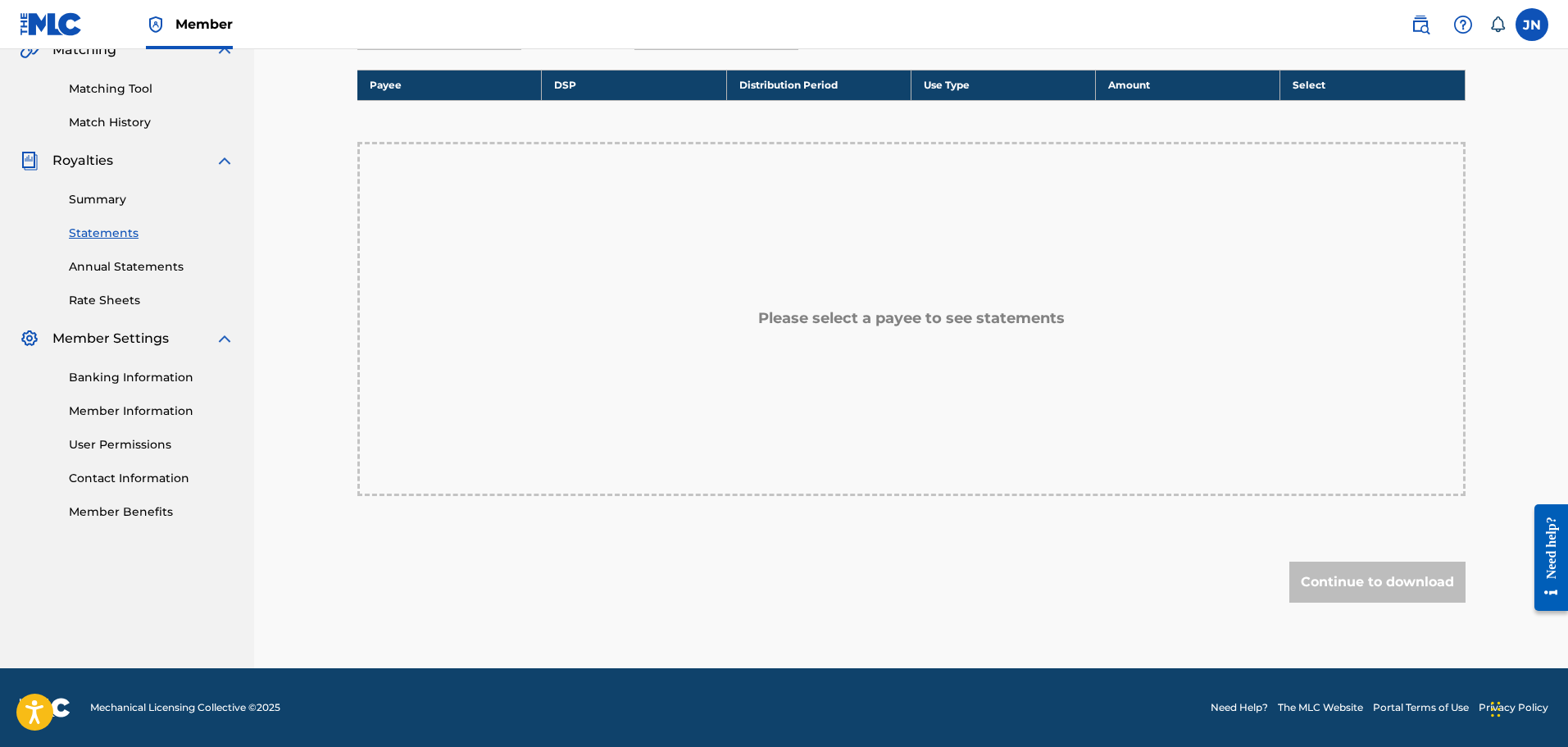
click at [151, 271] on link "Annual Statements" at bounding box center [151, 266] width 165 height 17
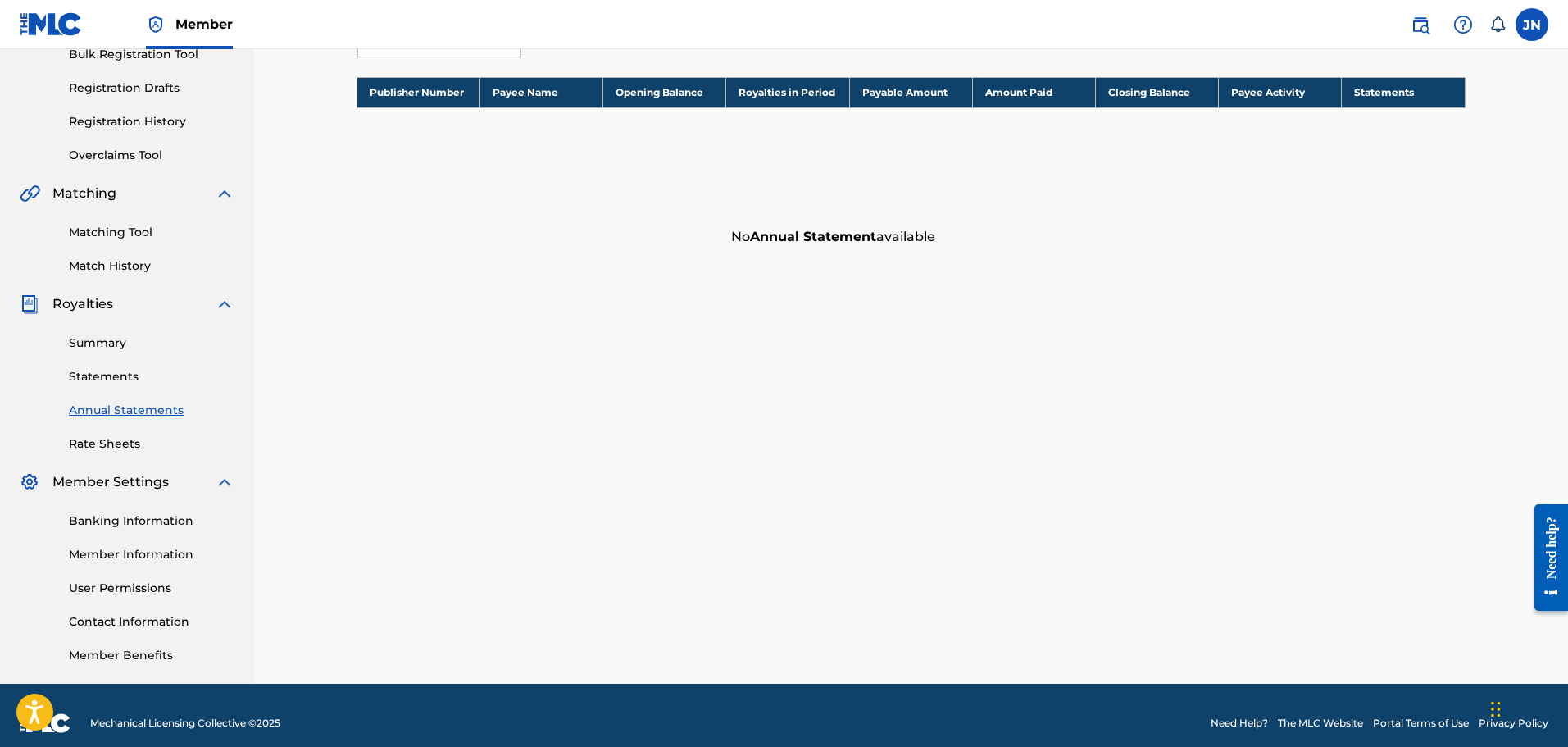
scroll to position [269, 0]
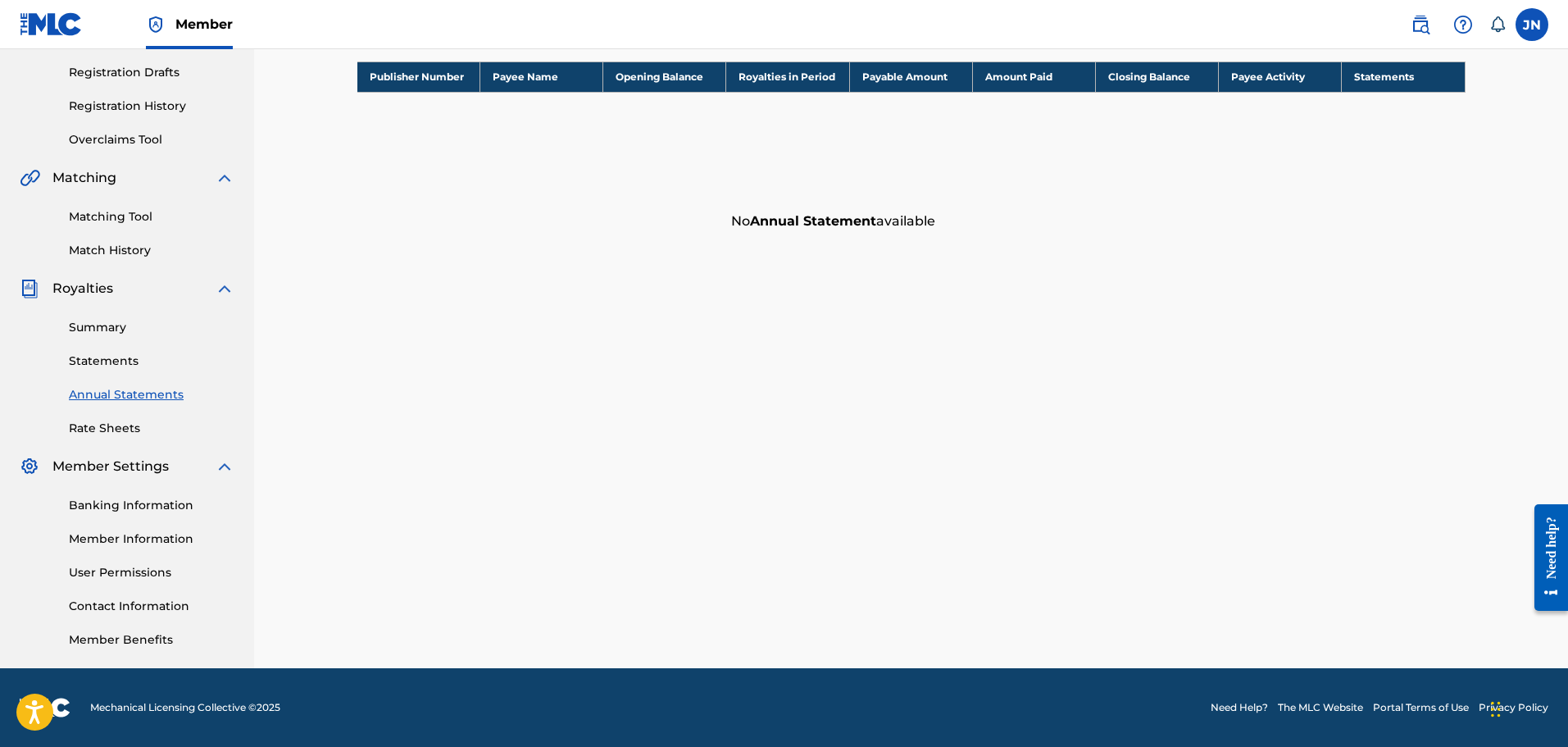
click at [171, 502] on link "Banking Information" at bounding box center [151, 505] width 165 height 17
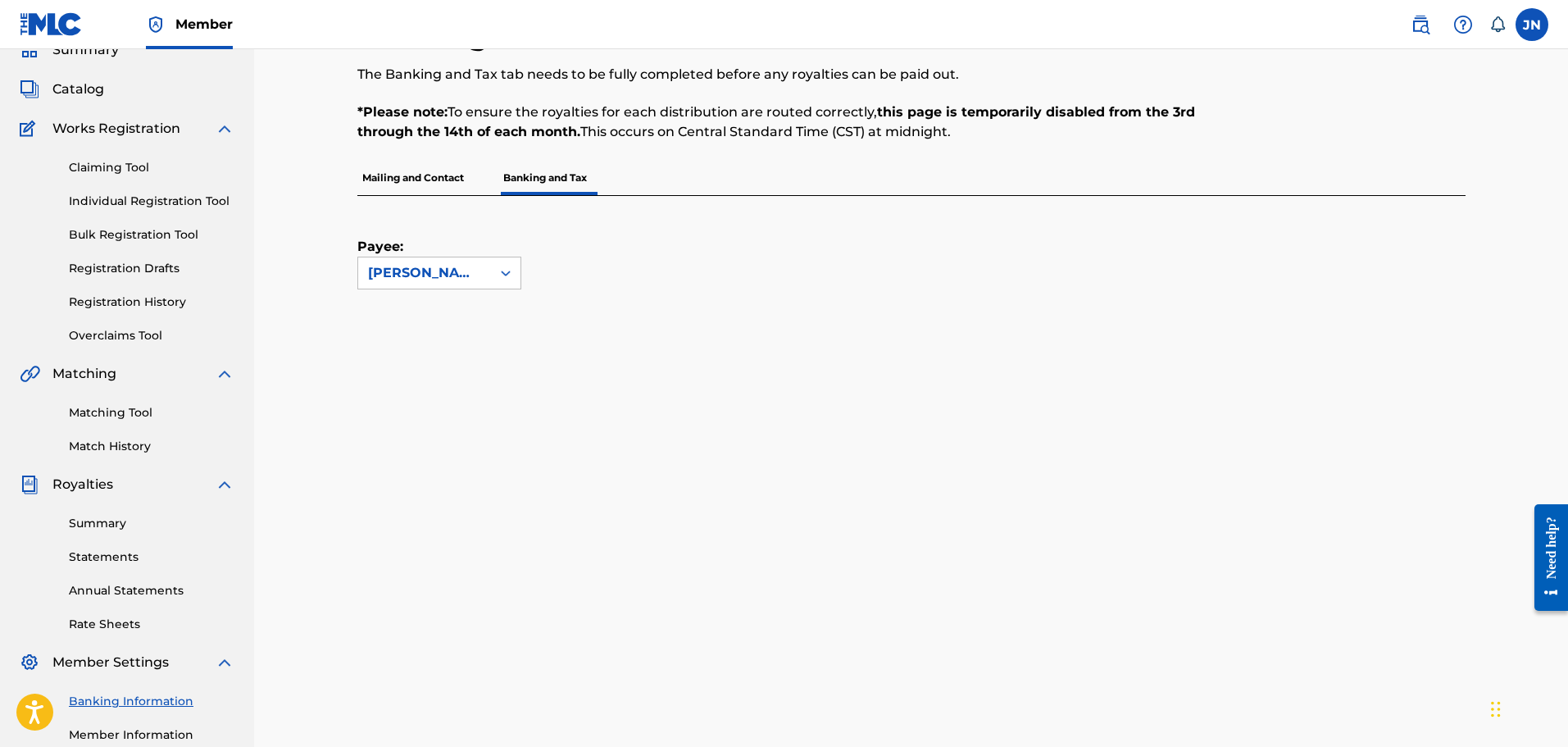
scroll to position [72, 0]
click at [434, 270] on div "[PERSON_NAME]" at bounding box center [424, 274] width 113 height 20
click at [359, 333] on div "Payee: [PERSON_NAME]" at bounding box center [910, 637] width 1108 height 880
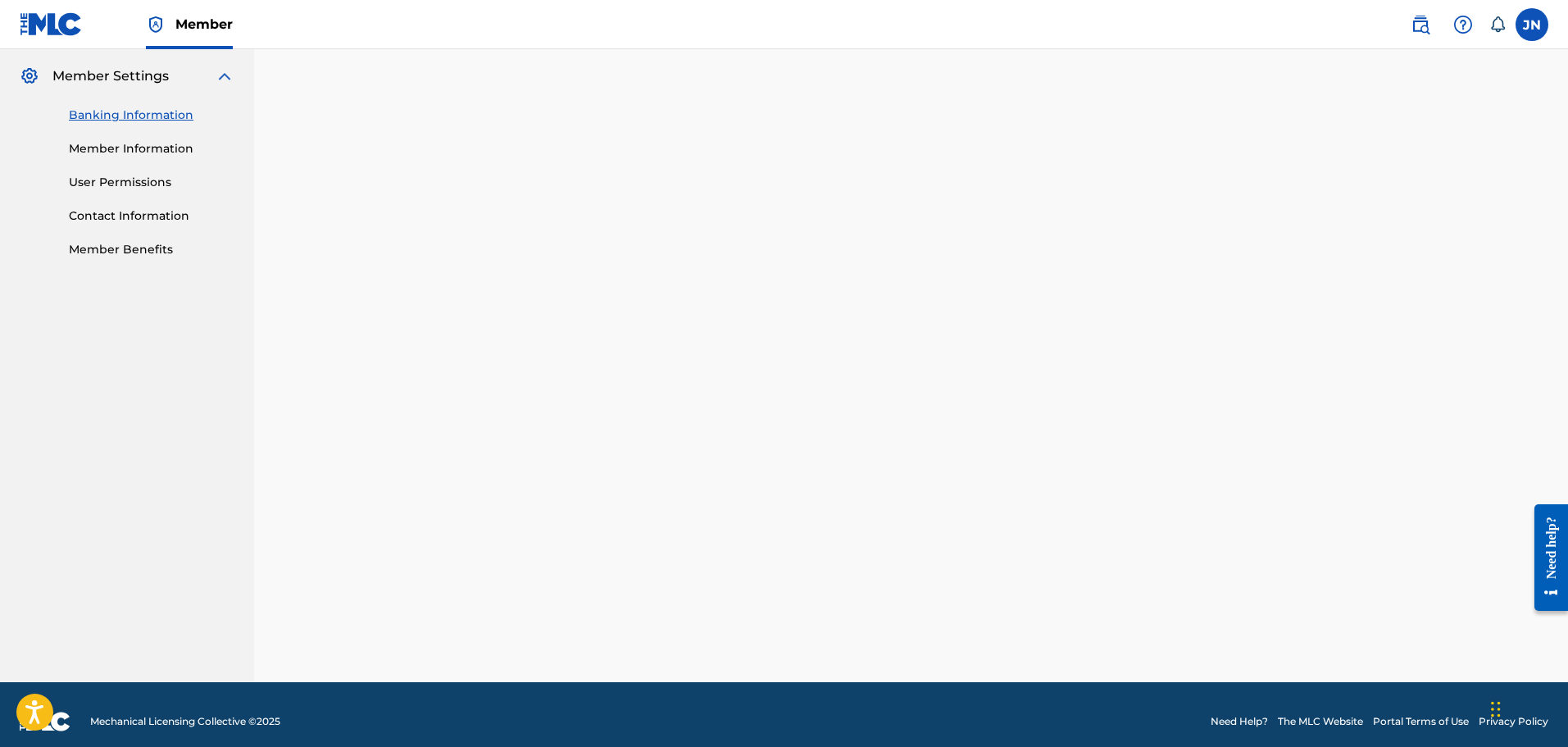
scroll to position [673, 0]
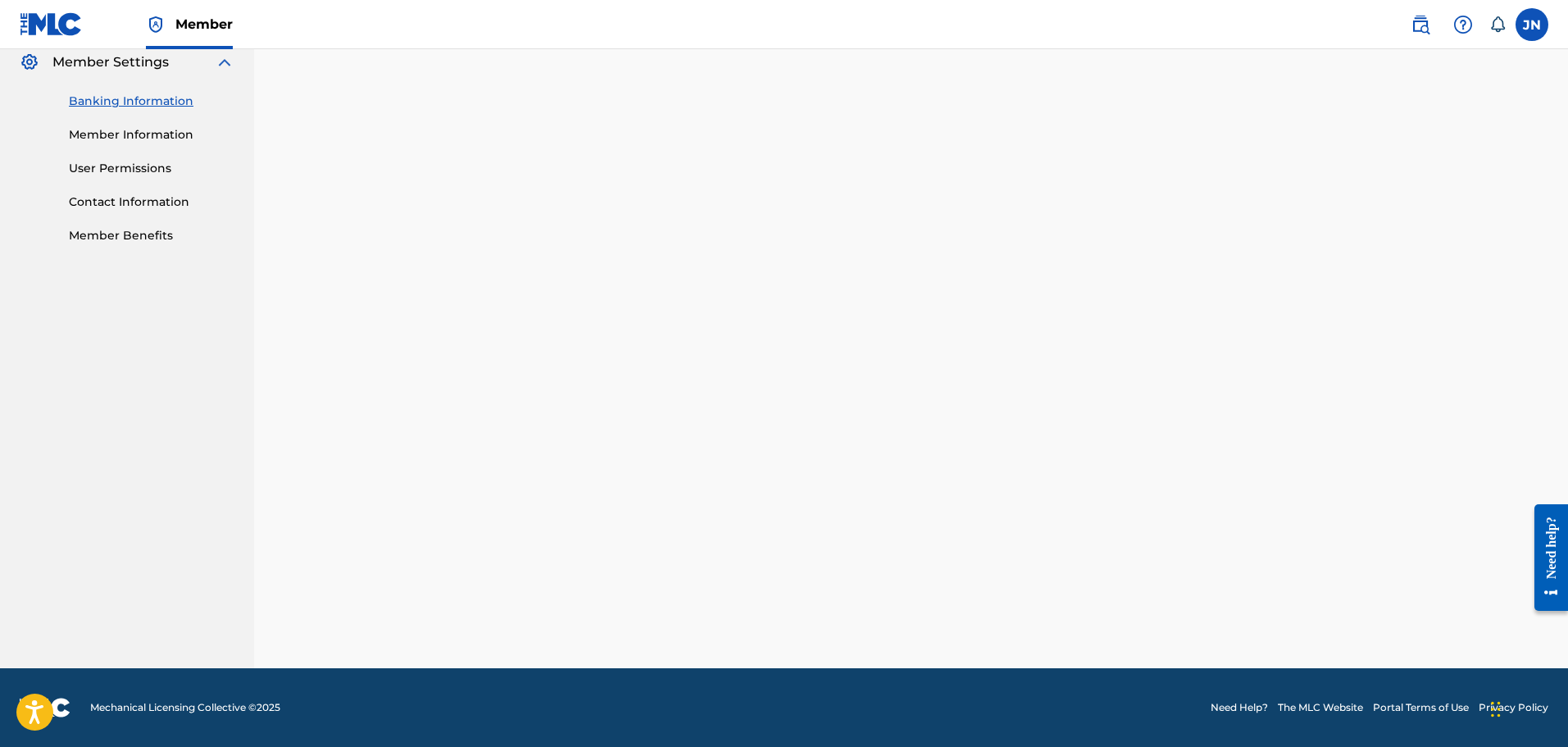
click at [149, 98] on link "Banking Information" at bounding box center [151, 101] width 165 height 17
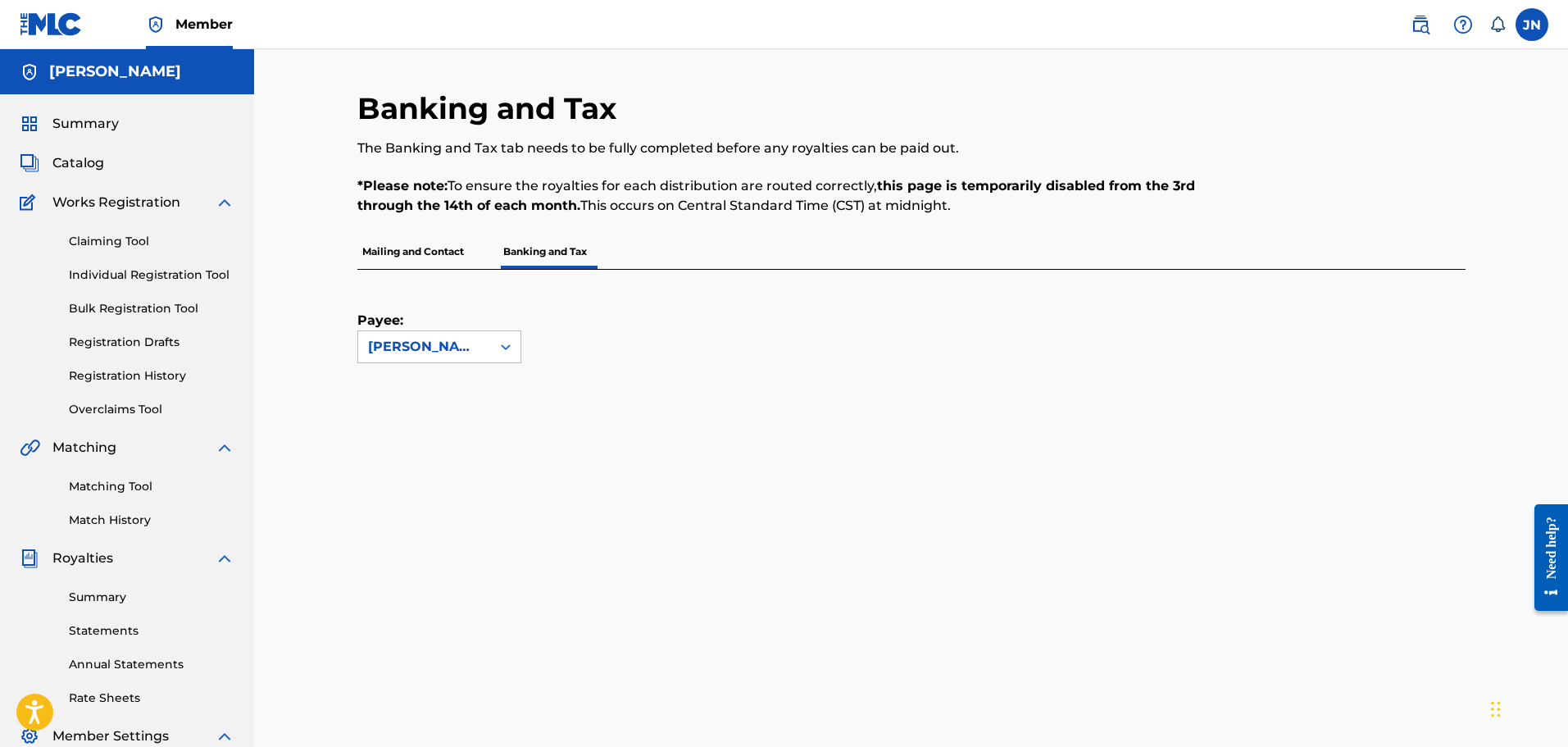
click at [489, 259] on div "Mailing and Contact Banking and Tax" at bounding box center [910, 252] width 1108 height 35
click at [427, 239] on p "Mailing and Contact" at bounding box center [412, 252] width 112 height 35
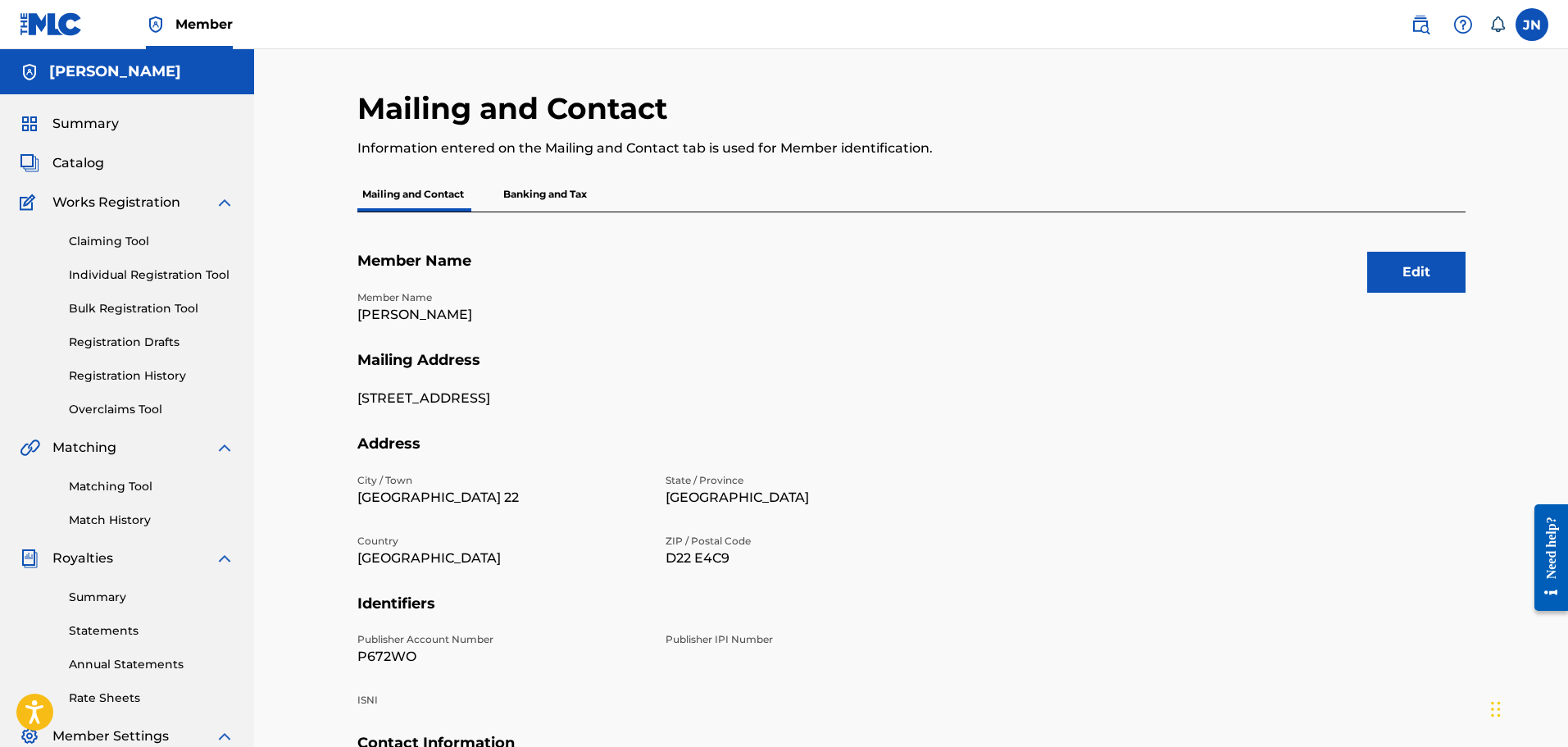
click at [549, 190] on p "Banking and Tax" at bounding box center [544, 194] width 93 height 35
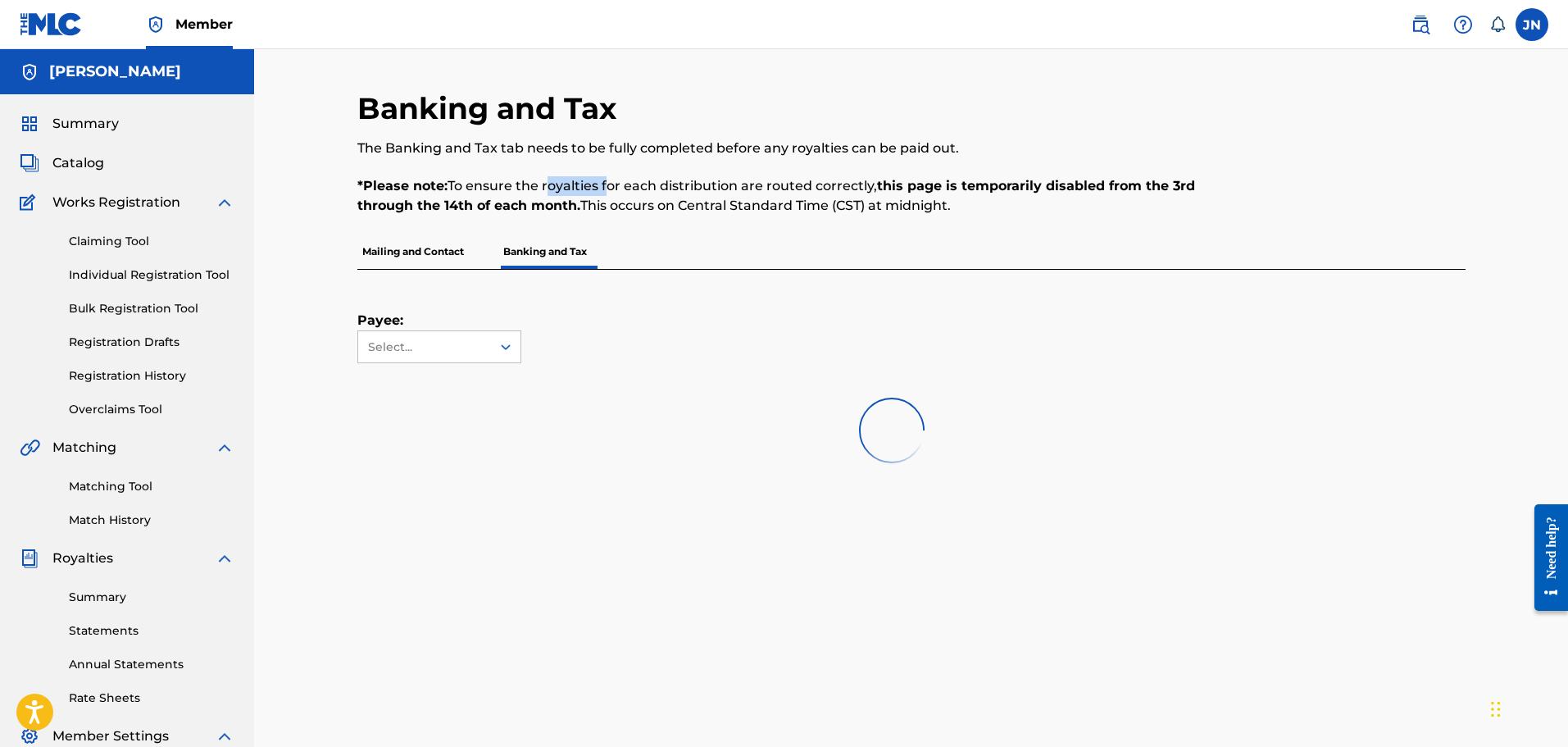
click at [549, 190] on p "*Please note: To ensure the royalties for each distribution are routed correctl…" at bounding box center [783, 196] width 853 height 40
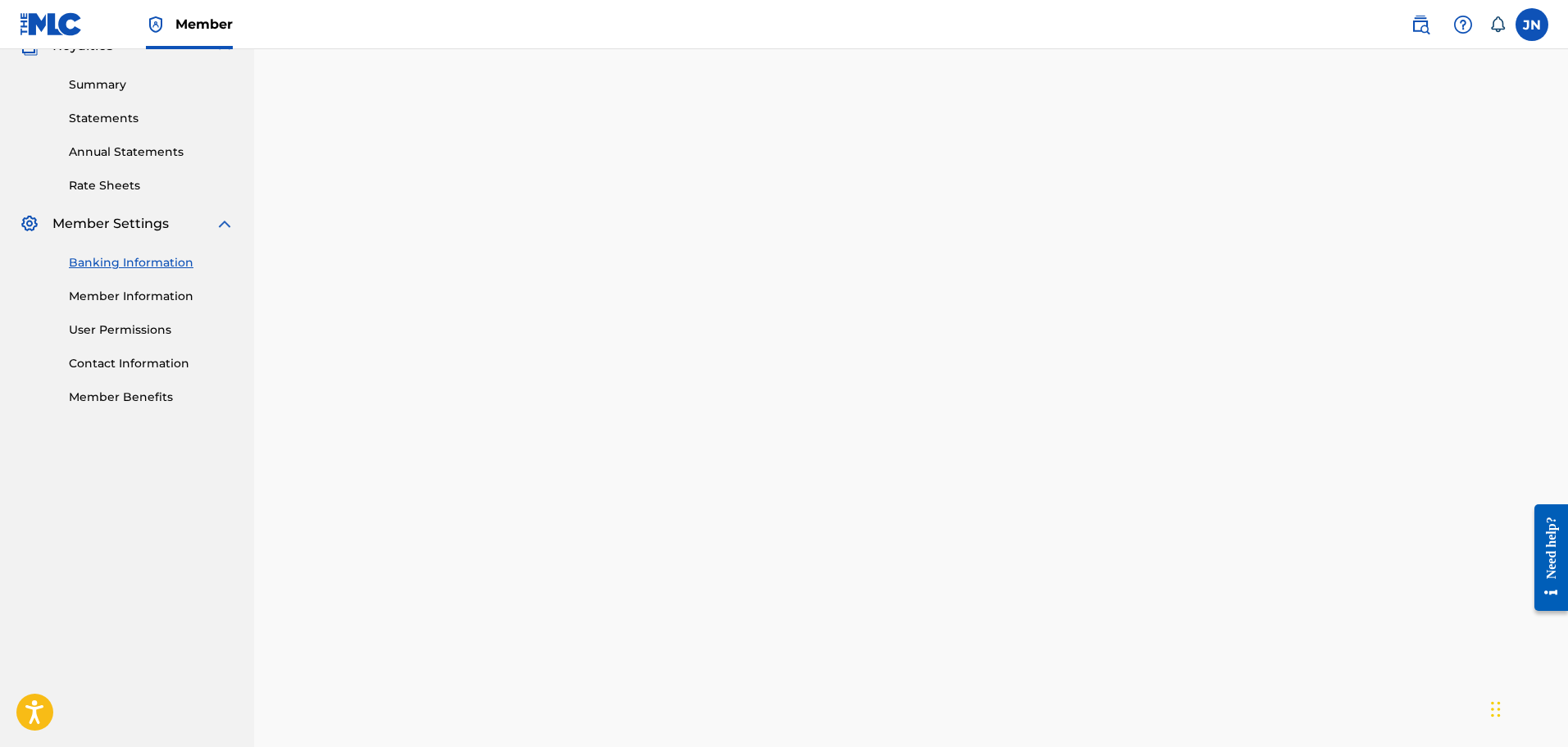
scroll to position [480, 0]
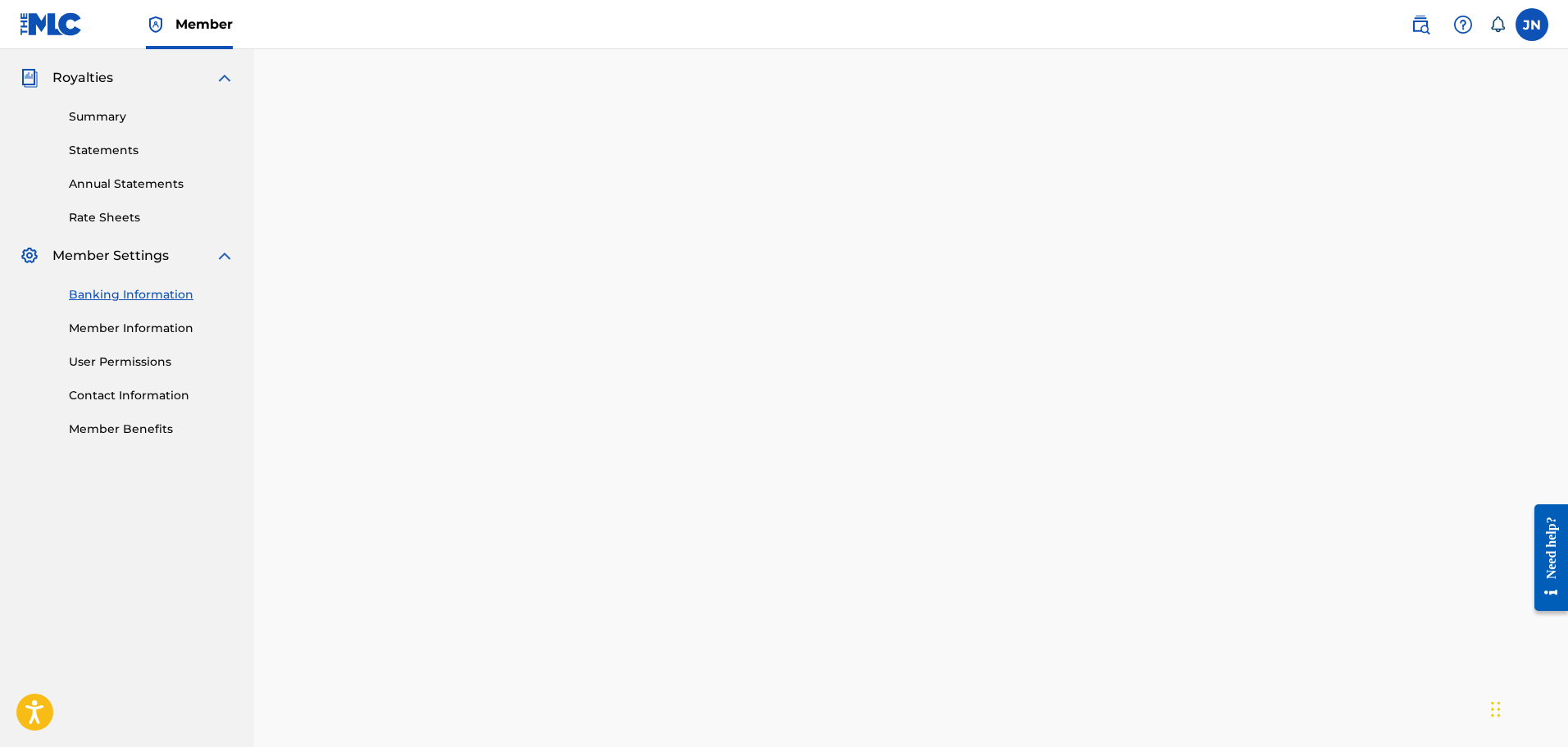
click at [151, 330] on link "Member Information" at bounding box center [151, 328] width 165 height 17
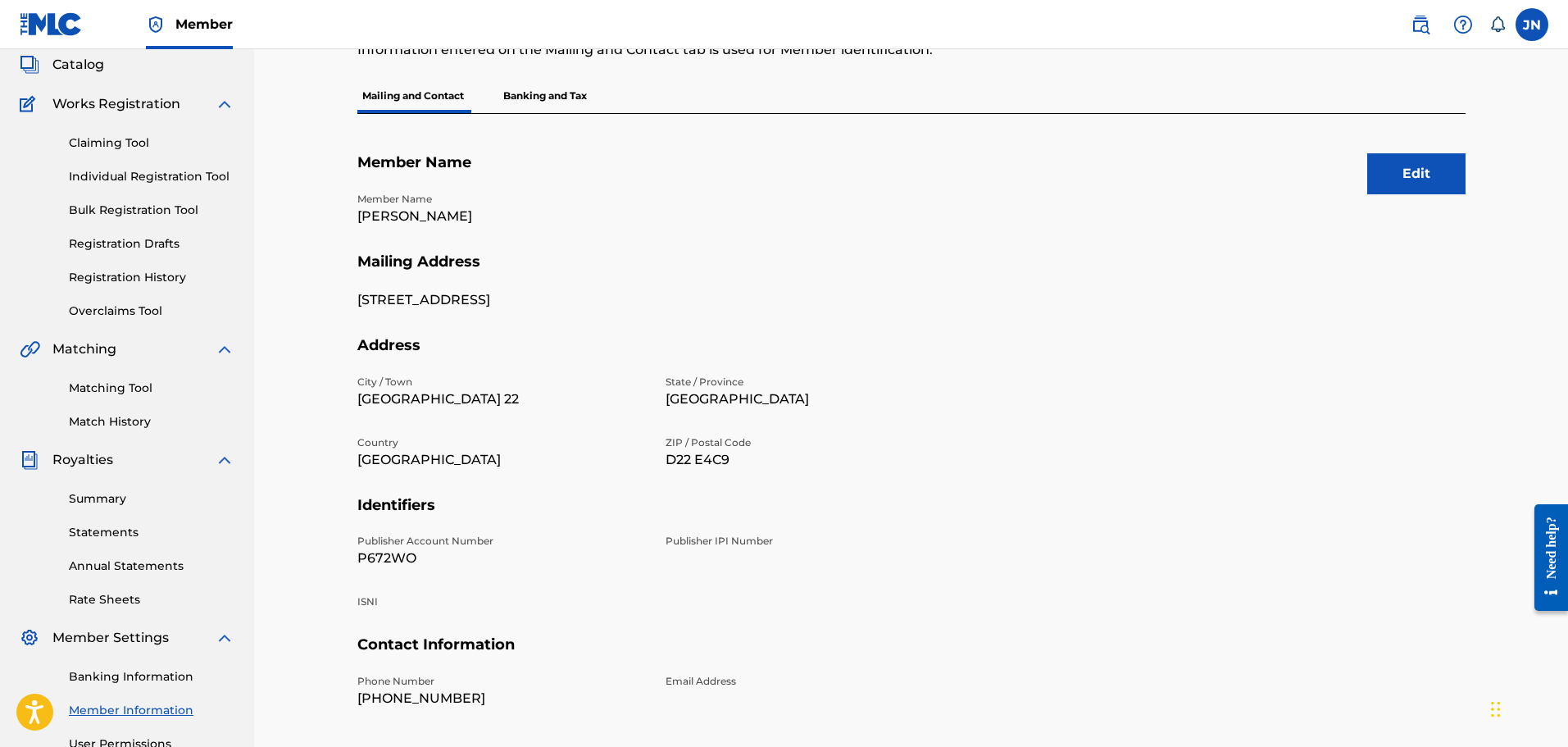
scroll to position [269, 0]
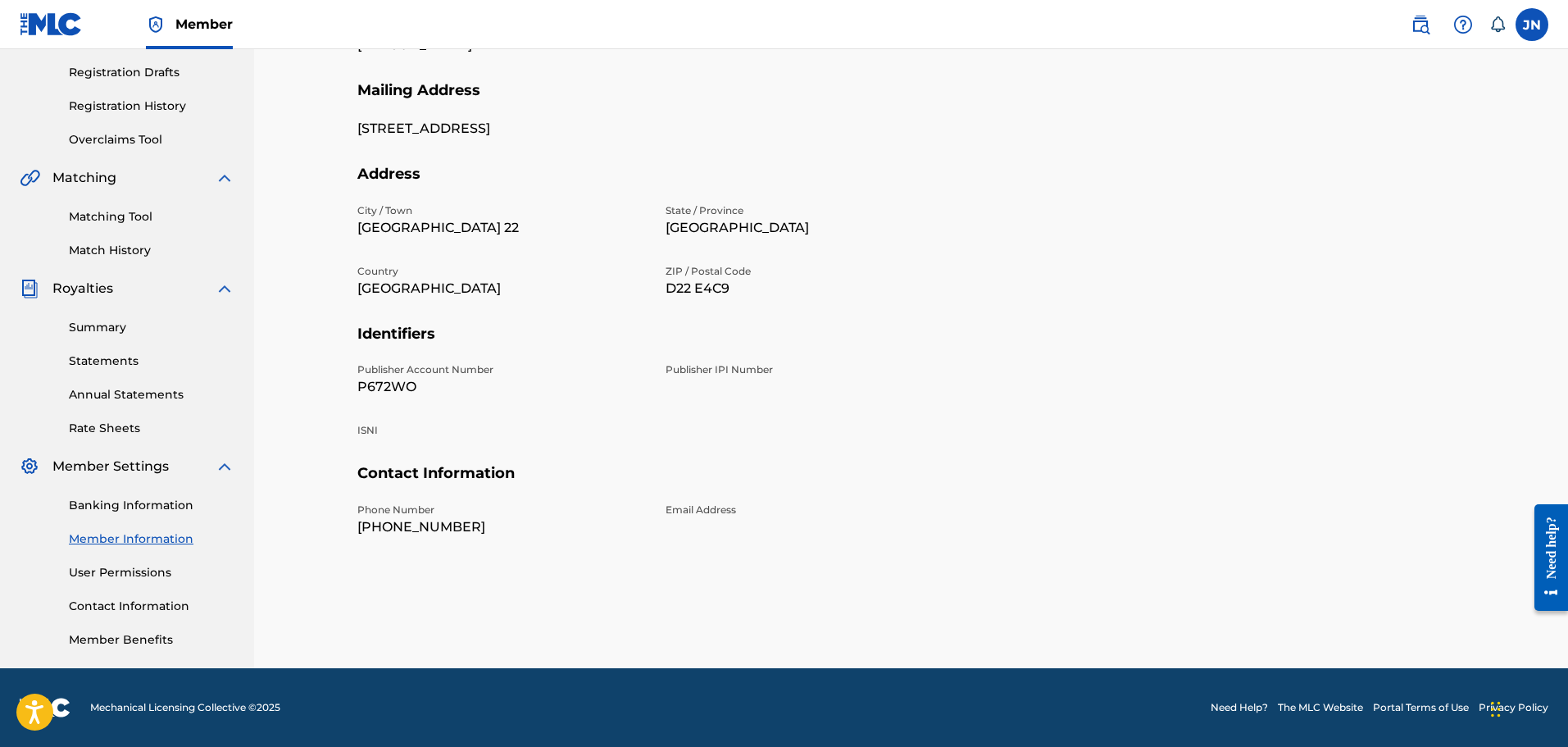
click at [157, 492] on div "Banking Information Member Information User Permissions Contact Information Mem…" at bounding box center [127, 562] width 215 height 172
click at [157, 501] on link "Banking Information" at bounding box center [151, 505] width 165 height 17
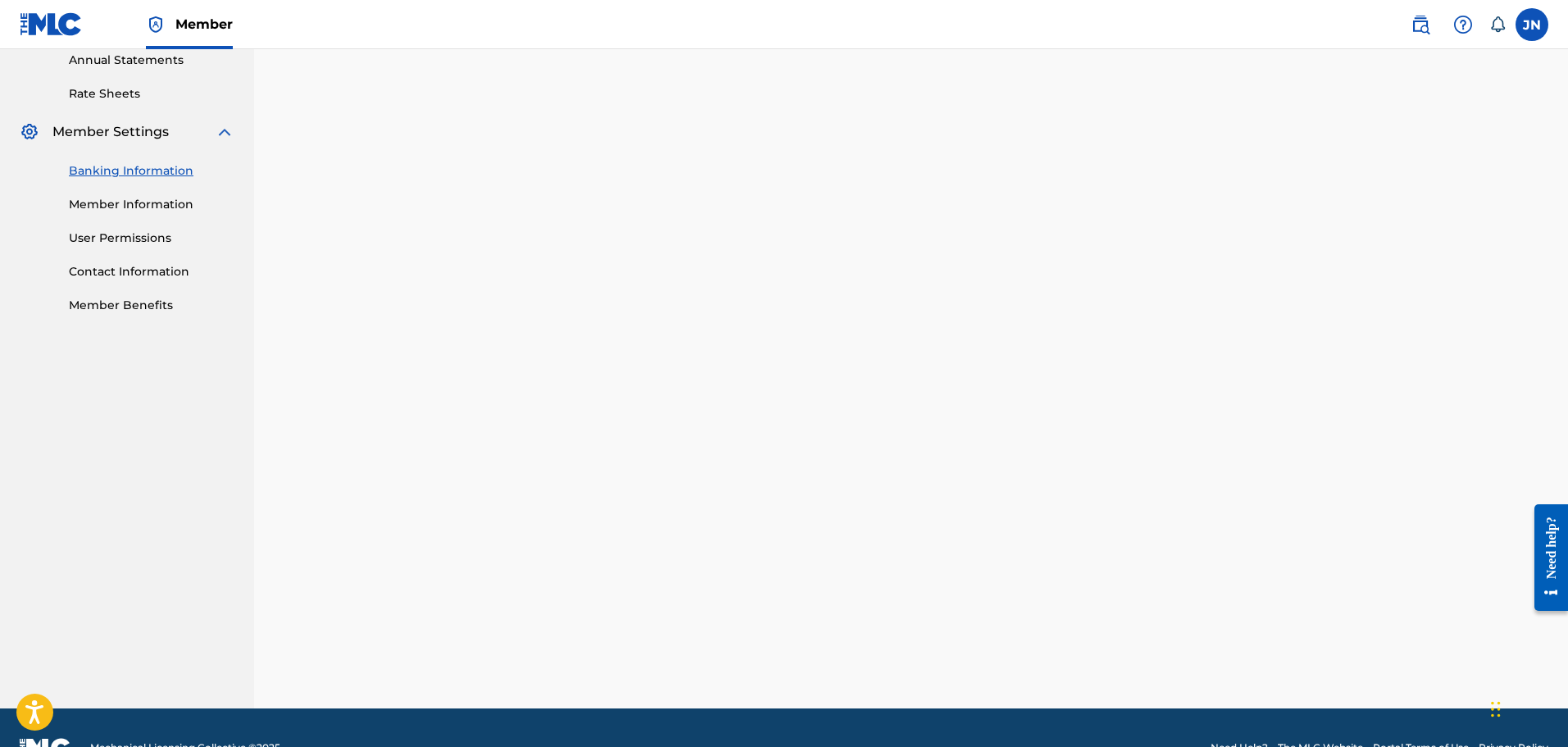
scroll to position [645, 0]
